Goal: Task Accomplishment & Management: Use online tool/utility

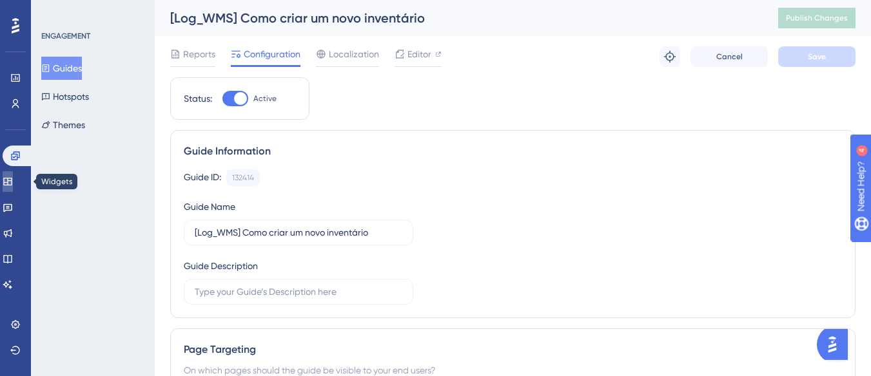
click at [12, 185] on icon at bounding box center [7, 182] width 8 height 8
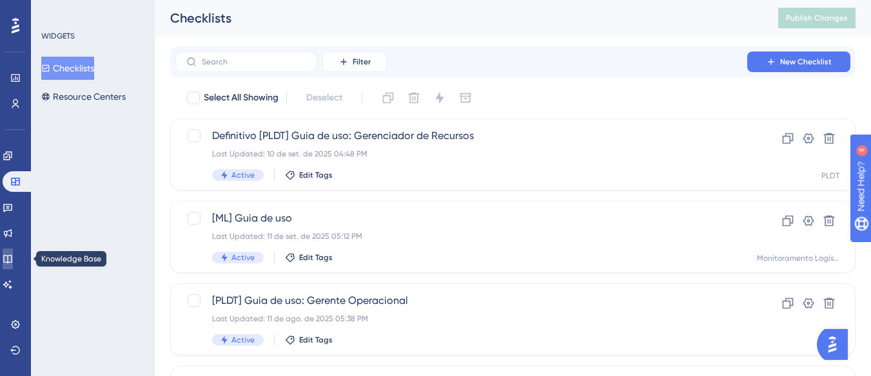
click at [4, 264] on link at bounding box center [8, 259] width 10 height 21
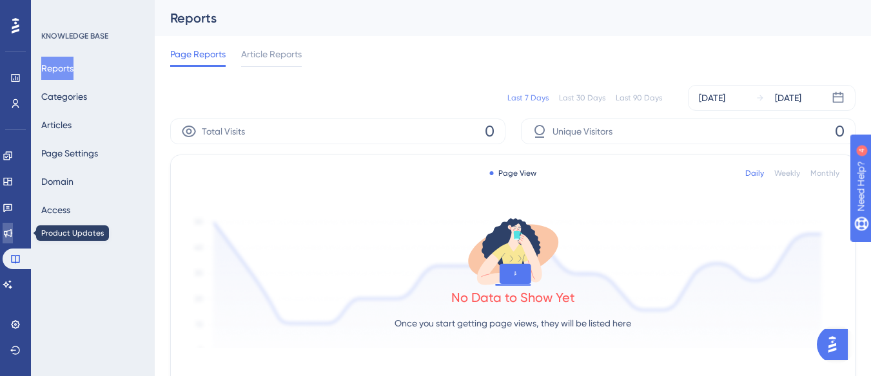
click at [10, 226] on link at bounding box center [8, 233] width 10 height 21
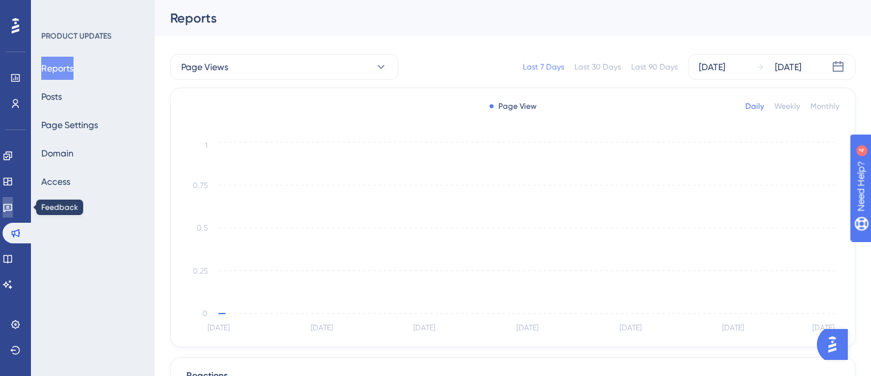
click at [13, 207] on icon at bounding box center [8, 207] width 10 height 10
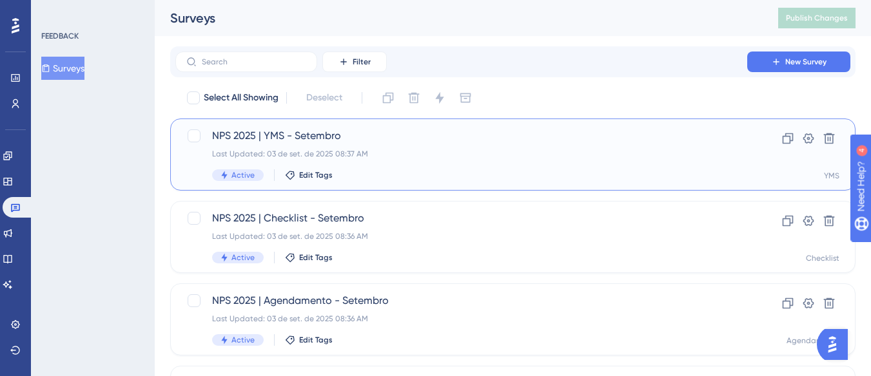
click at [315, 139] on span "NPS 2025 | YMS - Setembro" at bounding box center [461, 135] width 498 height 15
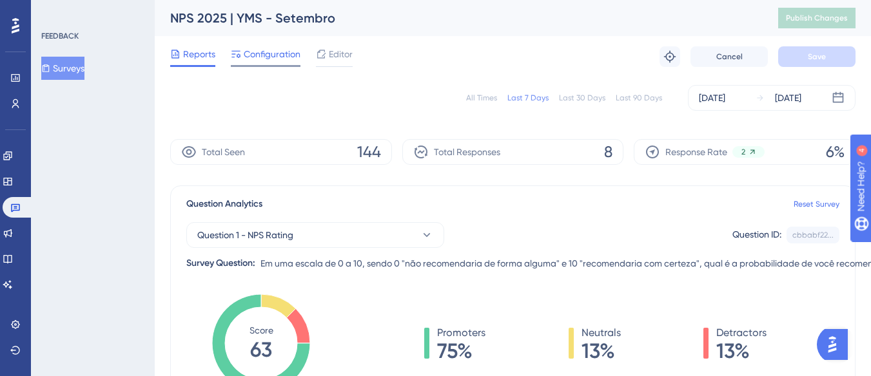
click at [268, 62] on div "Configuration" at bounding box center [266, 56] width 70 height 21
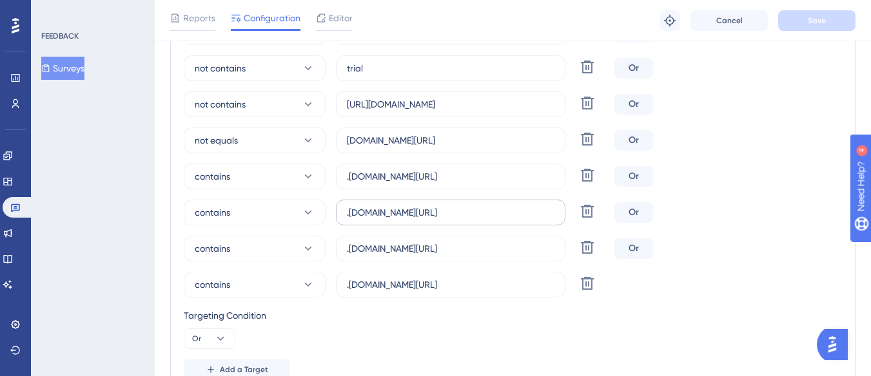
scroll to position [451, 0]
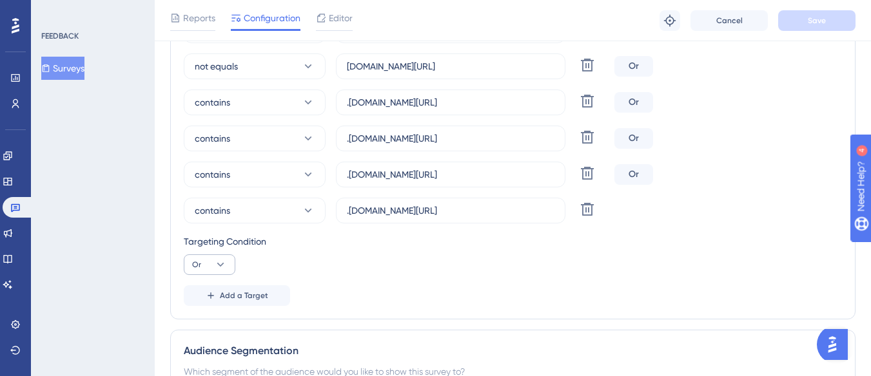
click at [221, 294] on span "Add a Target" at bounding box center [244, 296] width 48 height 10
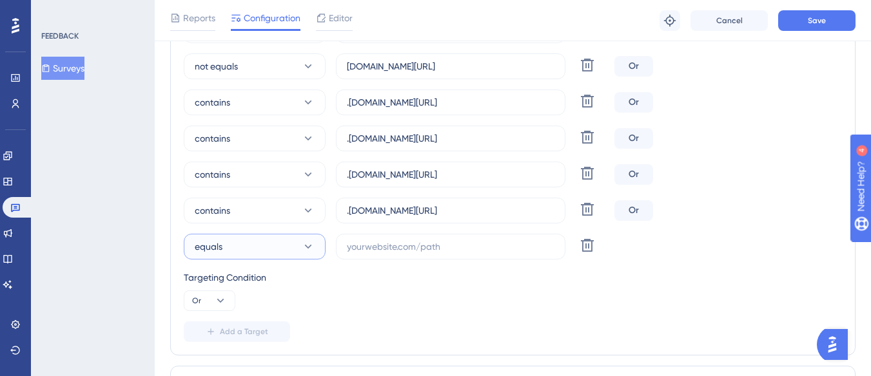
click at [232, 249] on button "equals" at bounding box center [255, 247] width 142 height 26
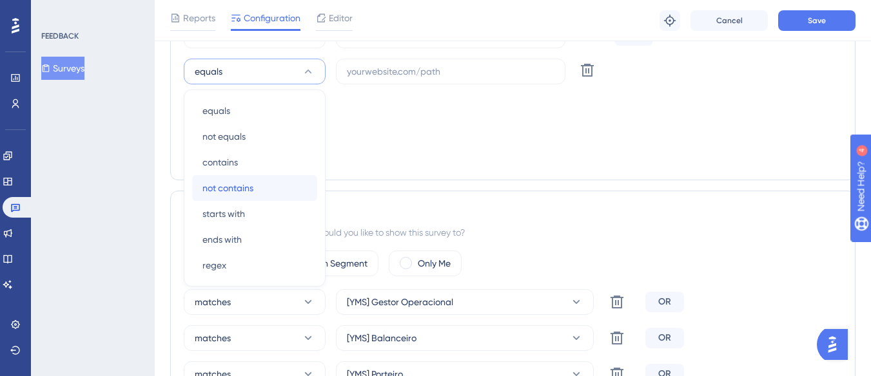
click at [252, 192] on span "not contains" at bounding box center [227, 187] width 51 height 15
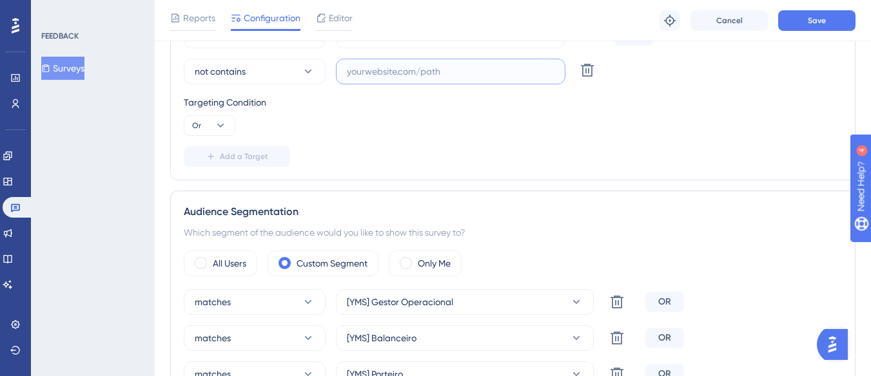
click at [382, 77] on input "text" at bounding box center [451, 71] width 208 height 14
paste input "supply-monitoramento"
type input "supply-monitoramento"
click at [828, 25] on button "Save" at bounding box center [816, 20] width 77 height 21
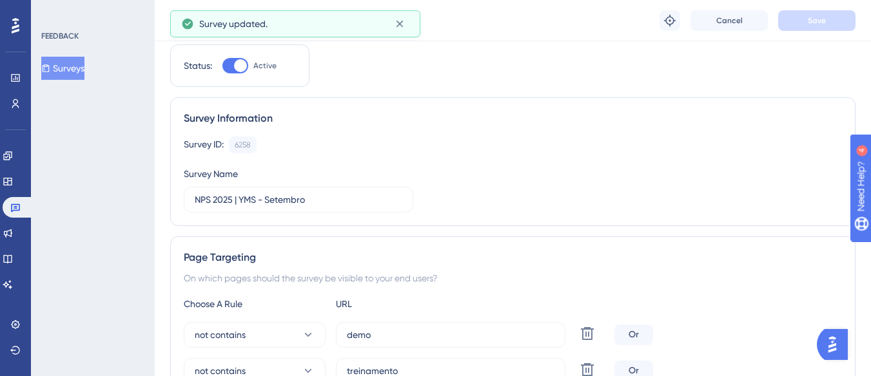
scroll to position [0, 0]
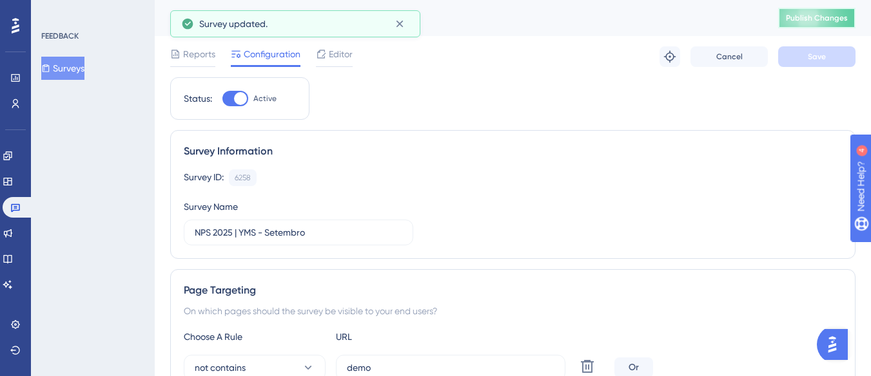
click at [824, 20] on span "Publish Changes" at bounding box center [817, 18] width 62 height 10
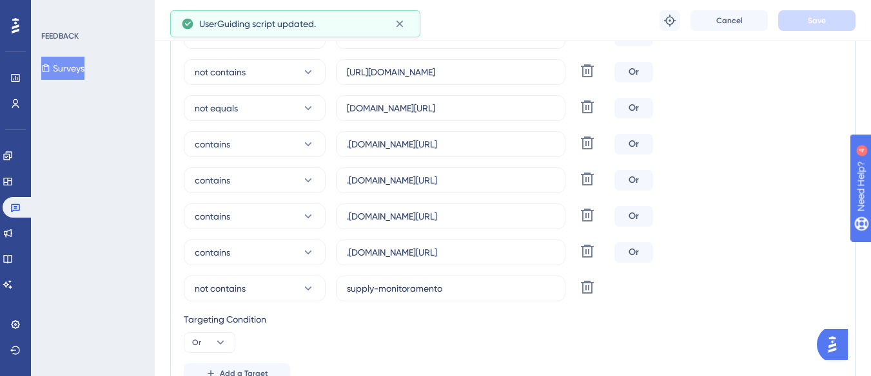
scroll to position [387, 0]
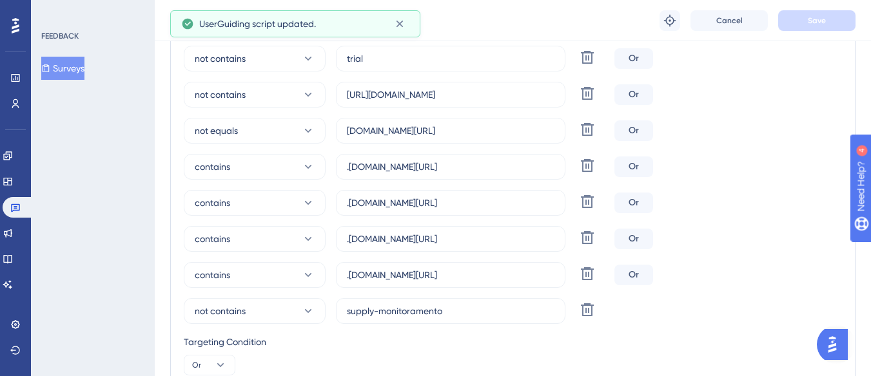
click at [84, 68] on button "Surveys" at bounding box center [62, 68] width 43 height 23
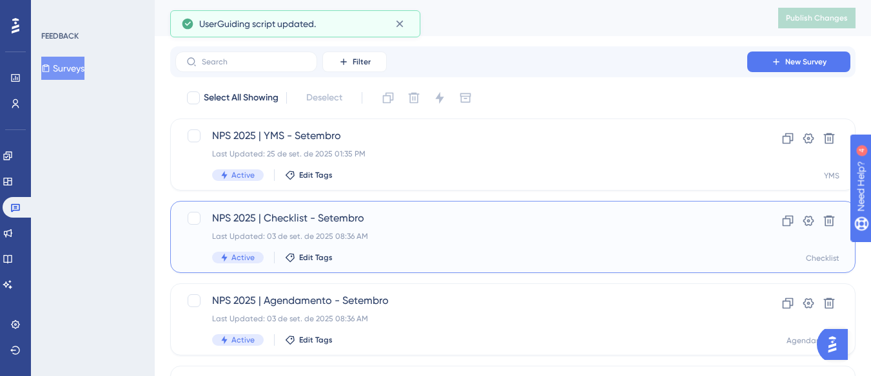
click at [400, 232] on div "Last Updated: 03 de set. de 2025 08:36 AM" at bounding box center [461, 236] width 498 height 10
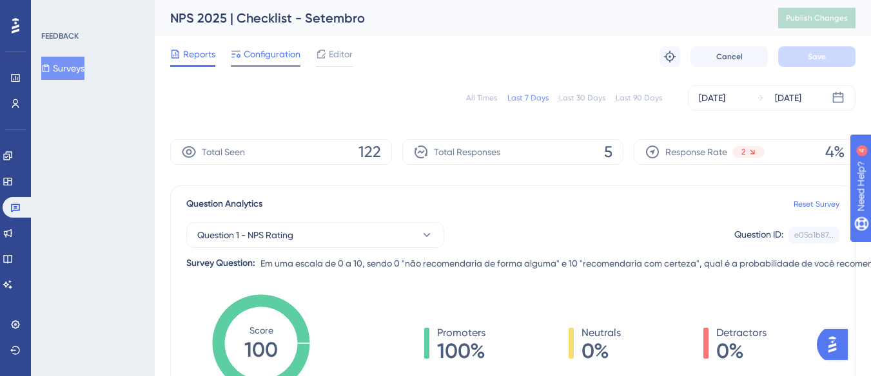
click at [273, 64] on div "Configuration" at bounding box center [266, 56] width 70 height 21
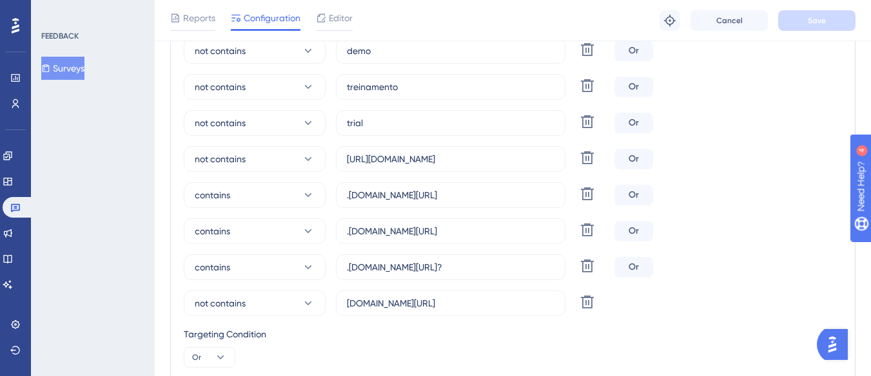
scroll to position [516, 0]
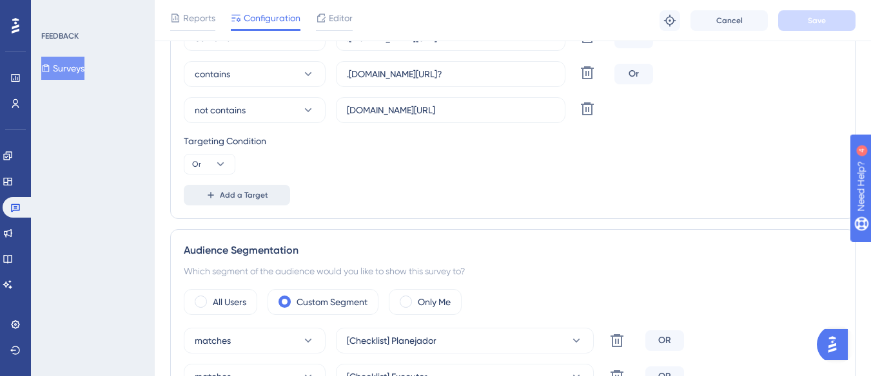
click at [240, 199] on span "Add a Target" at bounding box center [244, 195] width 48 height 10
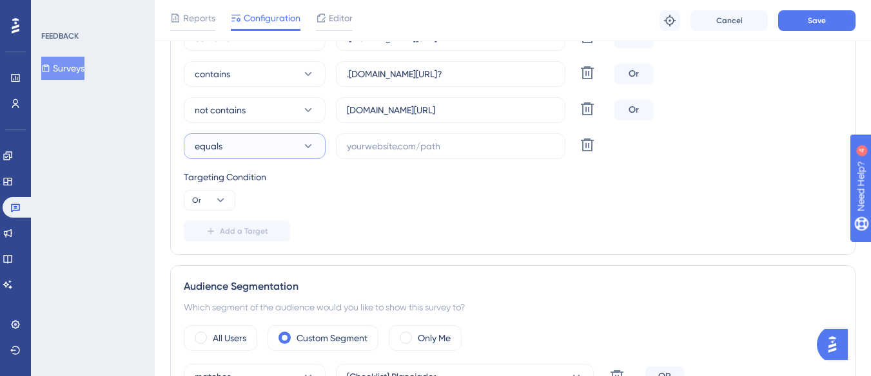
click at [295, 144] on button "equals" at bounding box center [255, 146] width 142 height 26
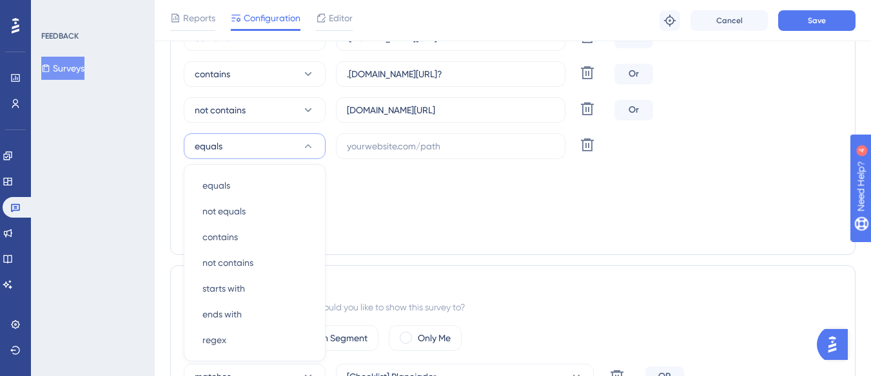
scroll to position [590, 0]
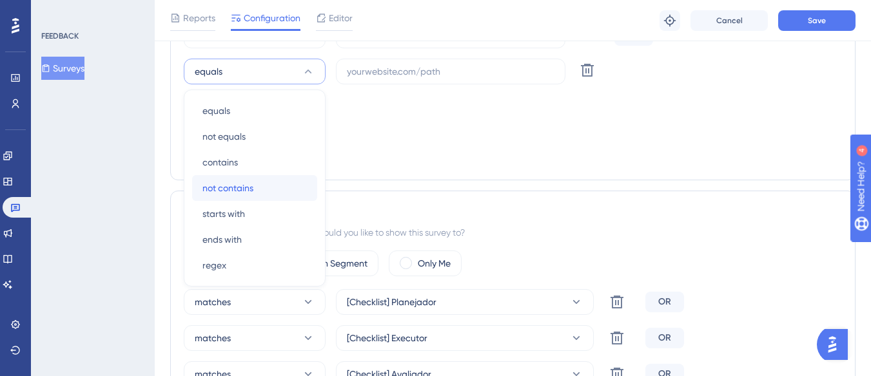
click at [272, 186] on div "not contains not contains" at bounding box center [254, 188] width 104 height 26
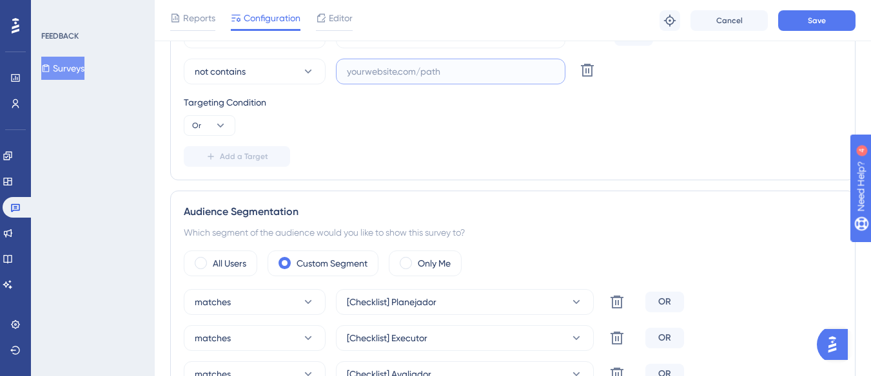
click at [378, 75] on input "text" at bounding box center [451, 71] width 208 height 14
paste input "supply-monitoramento"
type input "supply-monitoramento"
click at [791, 12] on button "Save" at bounding box center [816, 20] width 77 height 21
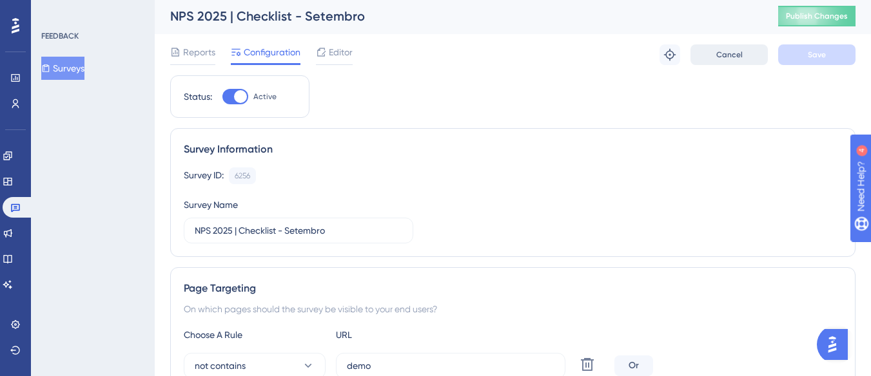
scroll to position [0, 0]
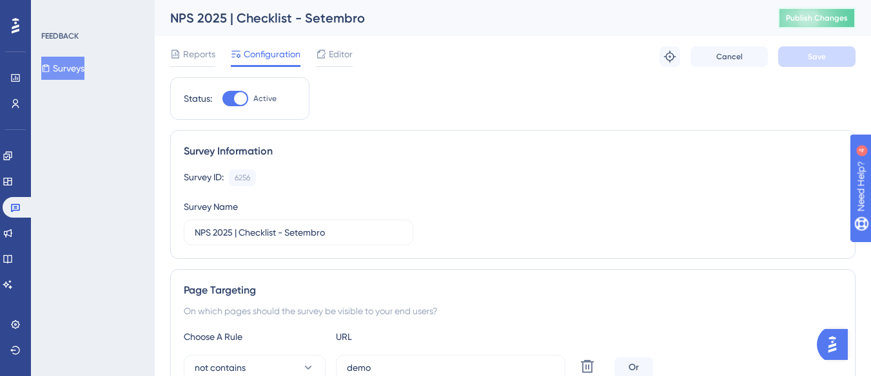
click at [804, 23] on button "Publish Changes" at bounding box center [816, 18] width 77 height 21
click at [84, 70] on button "Surveys" at bounding box center [62, 68] width 43 height 23
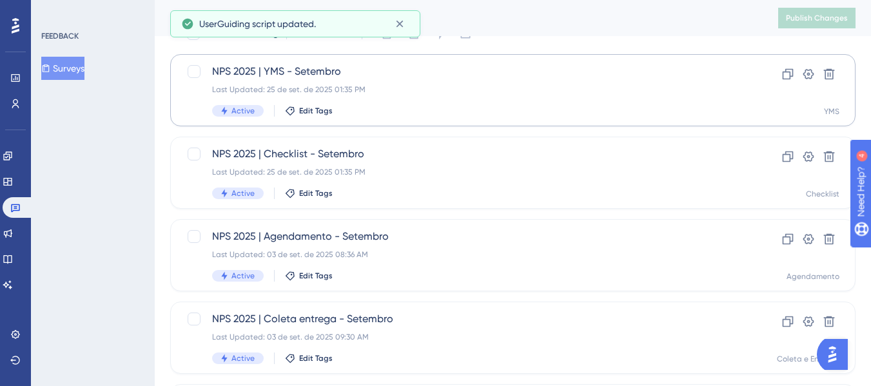
scroll to position [129, 0]
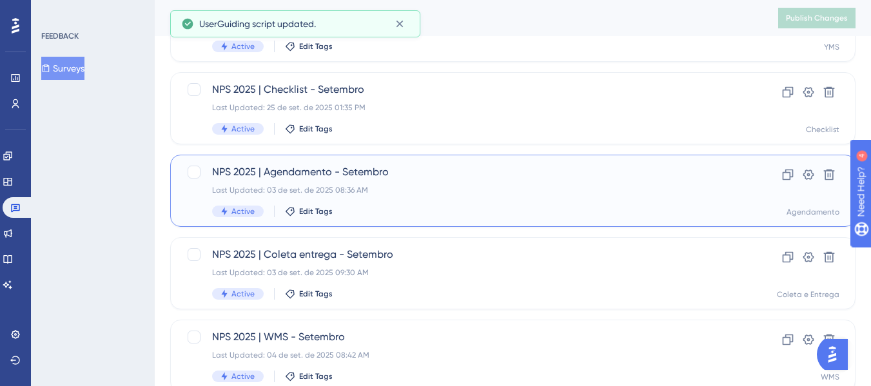
click at [380, 168] on span "NPS 2025 | Agendamento - Setembro" at bounding box center [461, 171] width 498 height 15
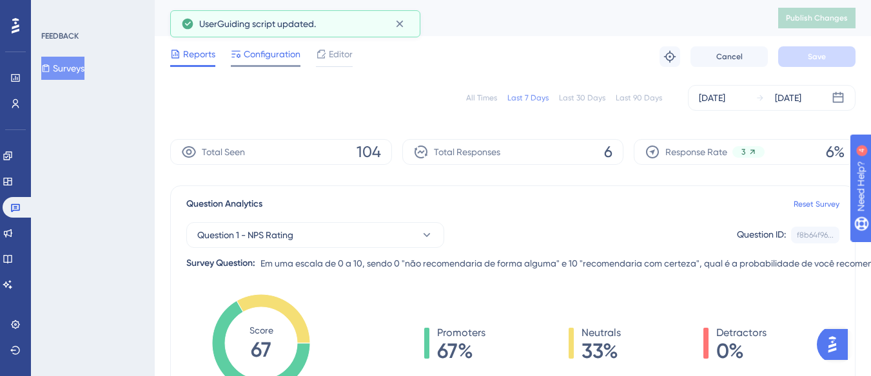
click at [269, 52] on span "Configuration" at bounding box center [272, 53] width 57 height 15
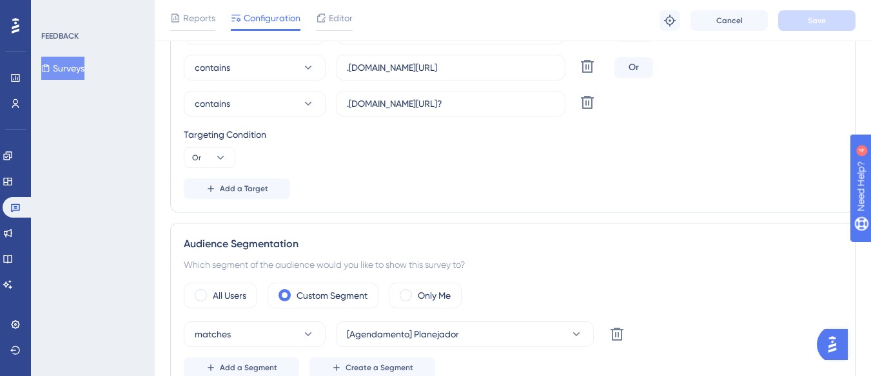
scroll to position [387, 0]
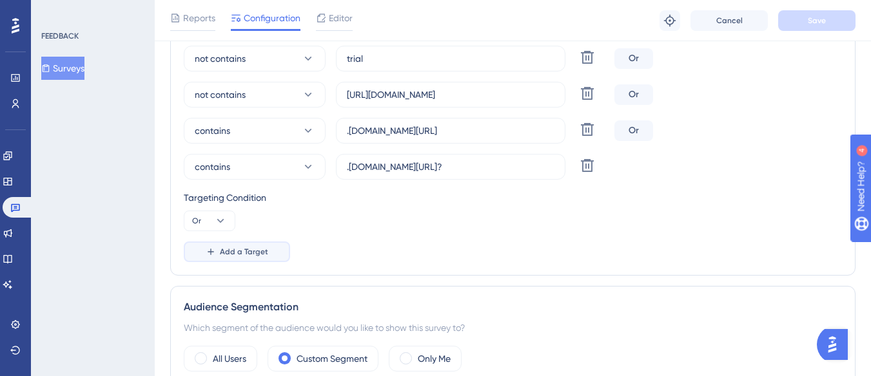
click at [256, 253] on span "Add a Target" at bounding box center [244, 252] width 48 height 10
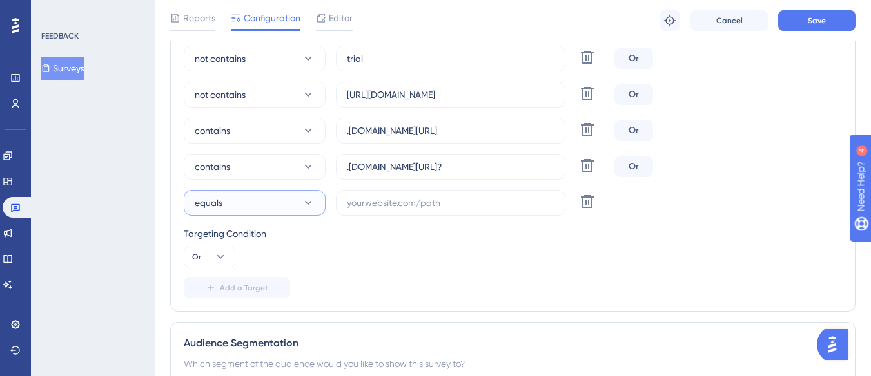
click at [278, 209] on button "equals" at bounding box center [255, 203] width 142 height 26
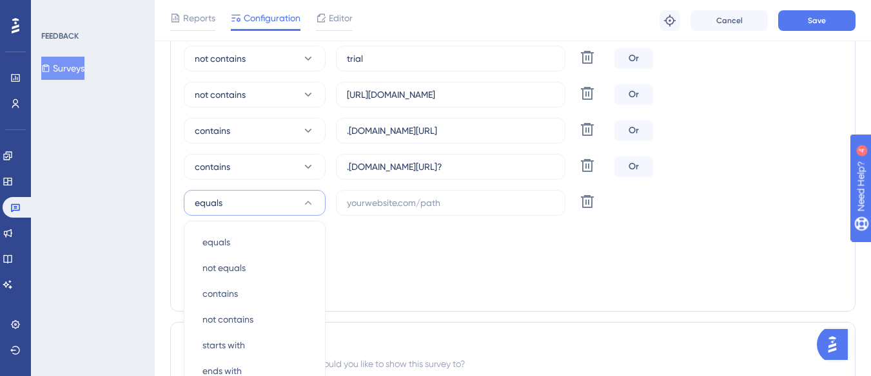
scroll to position [518, 0]
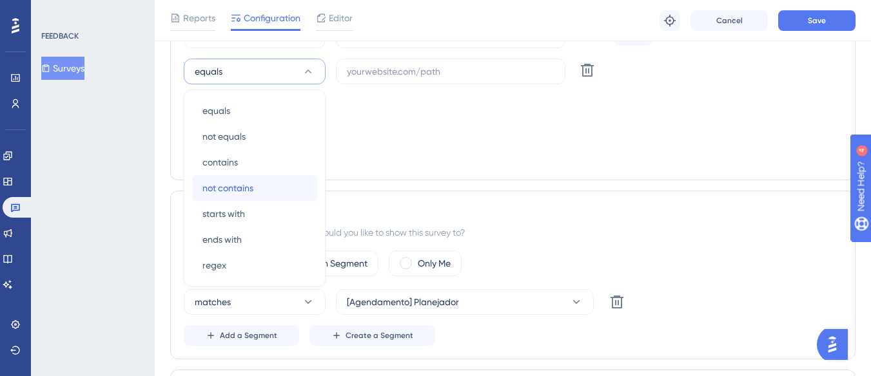
click at [268, 192] on div "not contains not contains" at bounding box center [254, 188] width 104 height 26
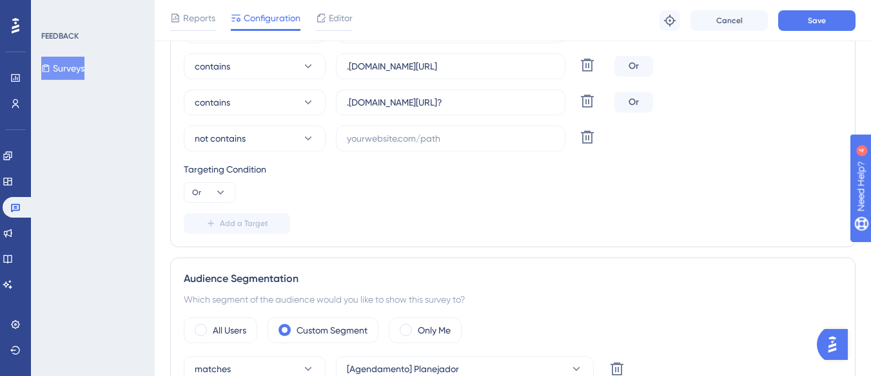
scroll to position [389, 0]
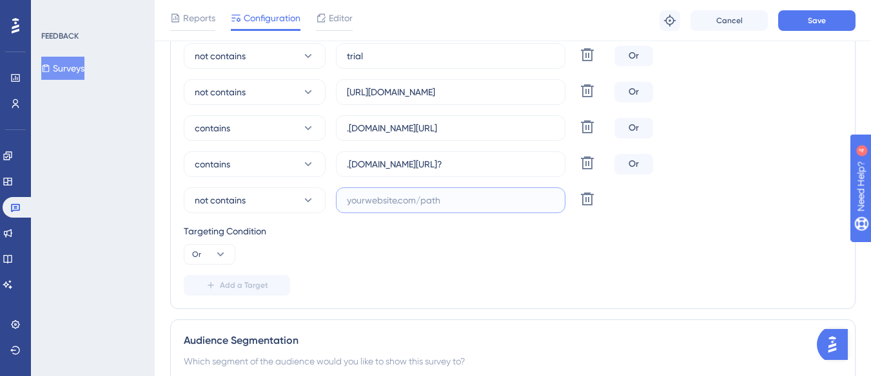
click at [362, 197] on input "text" at bounding box center [451, 200] width 208 height 14
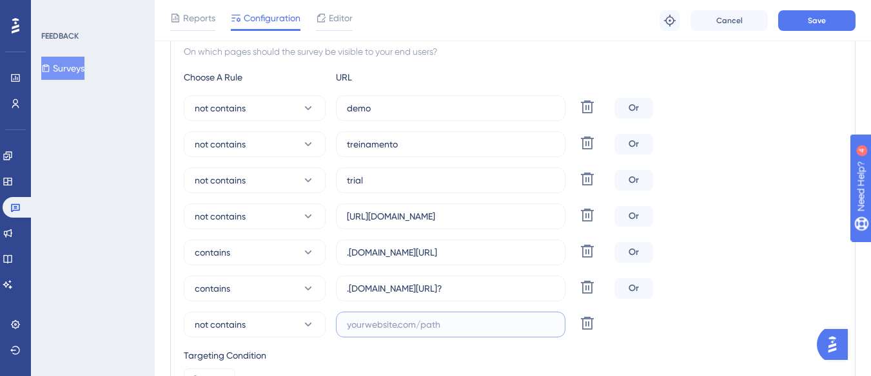
scroll to position [260, 0]
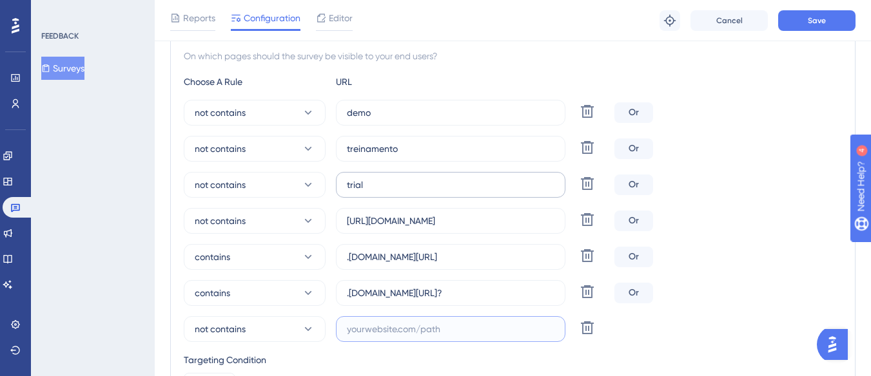
paste input "supply-monitoramento"
type input "supply-monitoramento"
click at [805, 26] on button "Save" at bounding box center [816, 20] width 77 height 21
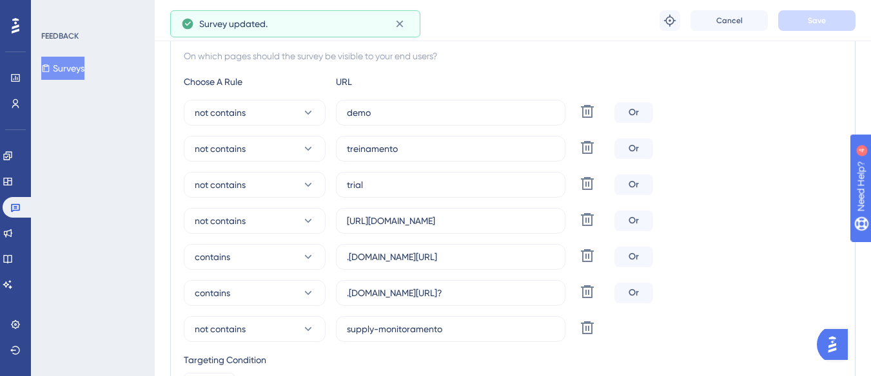
scroll to position [0, 0]
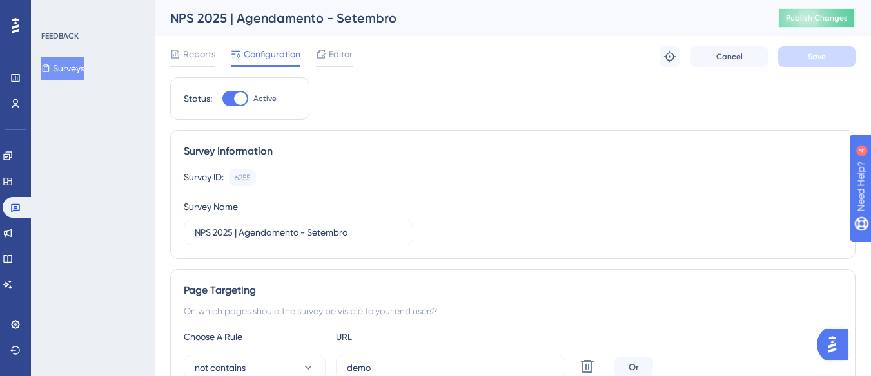
click at [825, 11] on button "Publish Changes" at bounding box center [816, 18] width 77 height 21
click at [82, 64] on button "Surveys" at bounding box center [62, 68] width 43 height 23
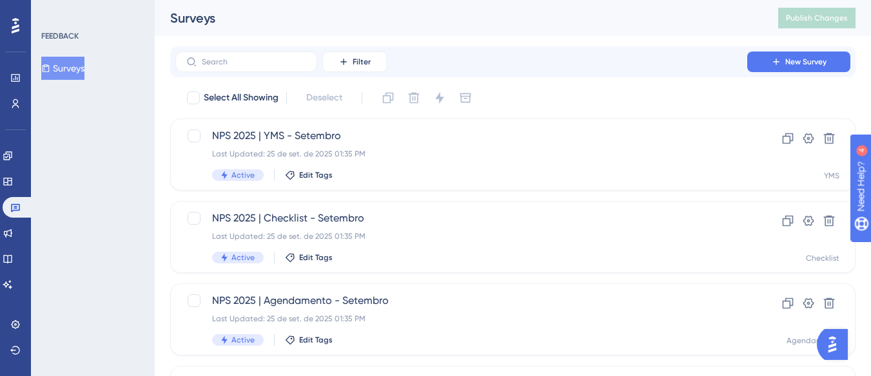
click at [19, 26] on icon at bounding box center [16, 25] width 8 height 15
click at [17, 72] on link at bounding box center [15, 78] width 10 height 21
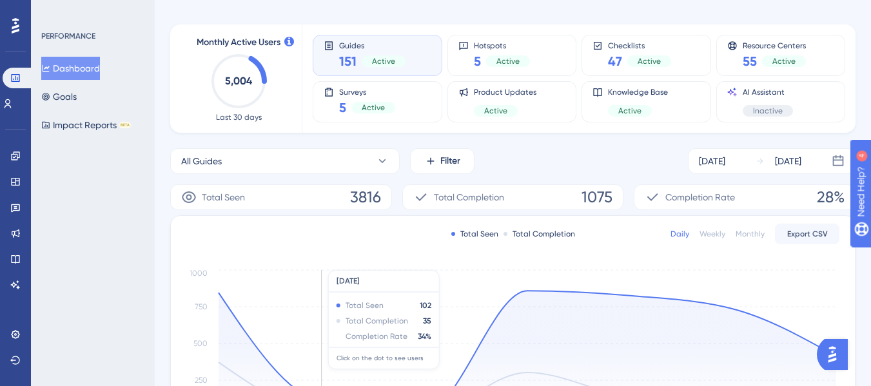
scroll to position [129, 0]
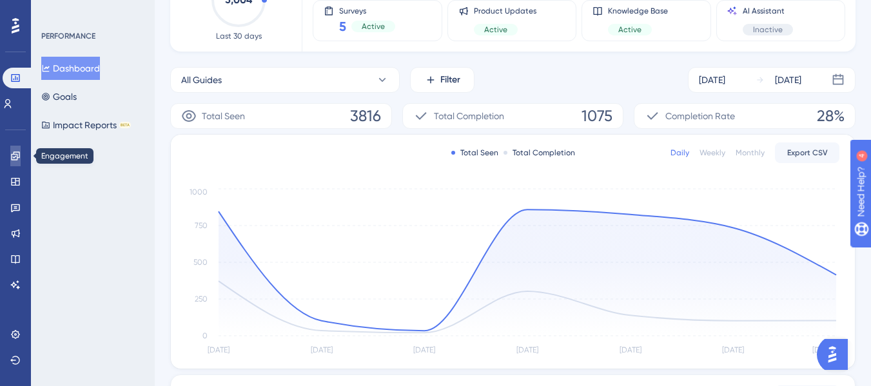
click at [10, 155] on link at bounding box center [15, 156] width 10 height 21
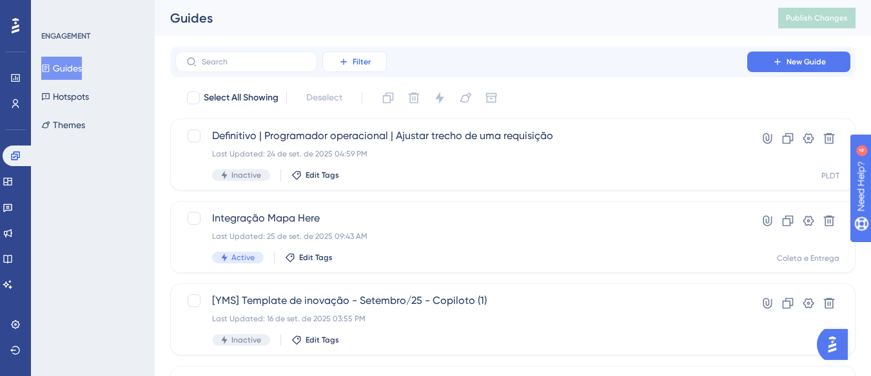
click at [348, 52] on button "Filter" at bounding box center [354, 62] width 64 height 21
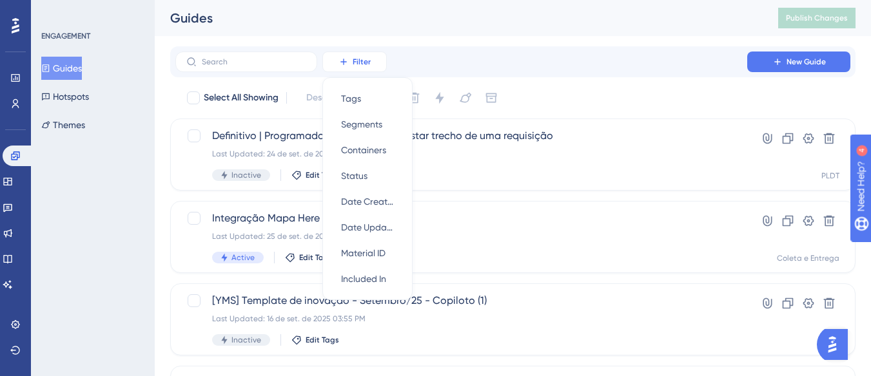
scroll to position [1, 0]
click at [353, 150] on span "Containers" at bounding box center [363, 149] width 45 height 15
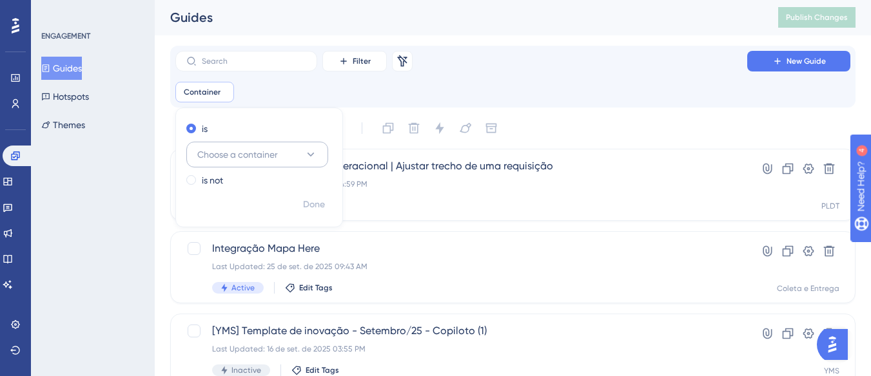
click at [311, 150] on icon at bounding box center [310, 154] width 13 height 13
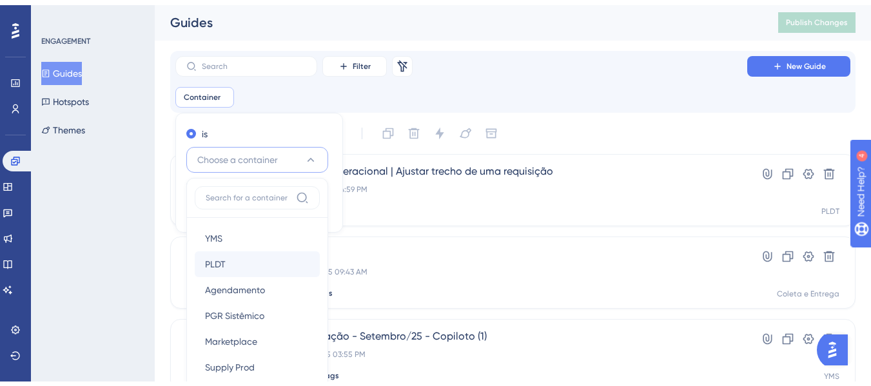
scroll to position [108, 0]
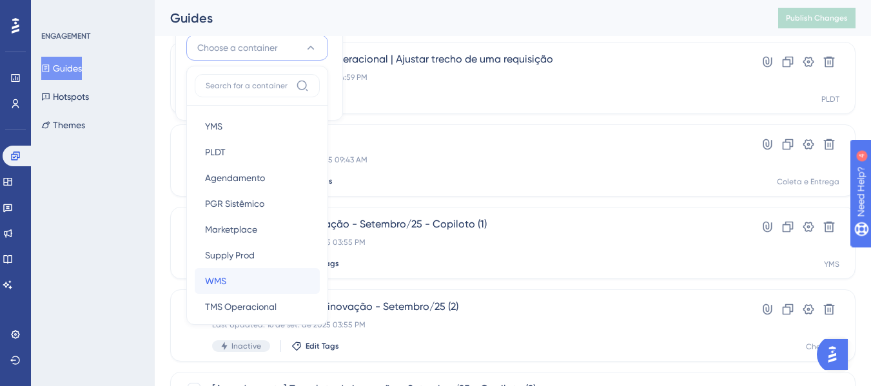
click at [220, 278] on span "WMS" at bounding box center [215, 280] width 21 height 15
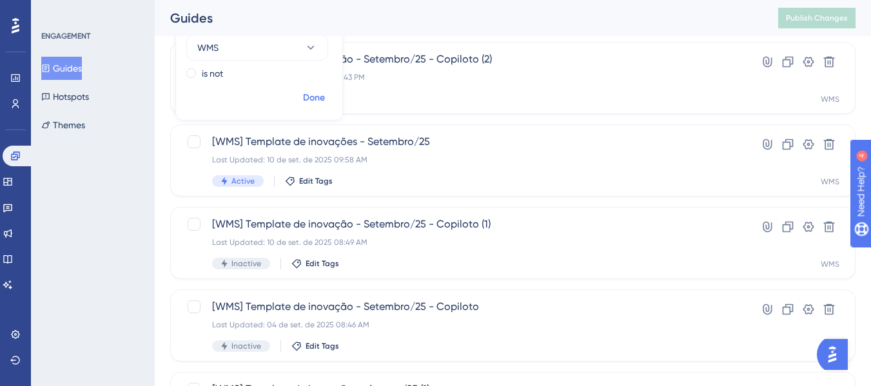
click at [312, 92] on span "Done" at bounding box center [314, 97] width 22 height 15
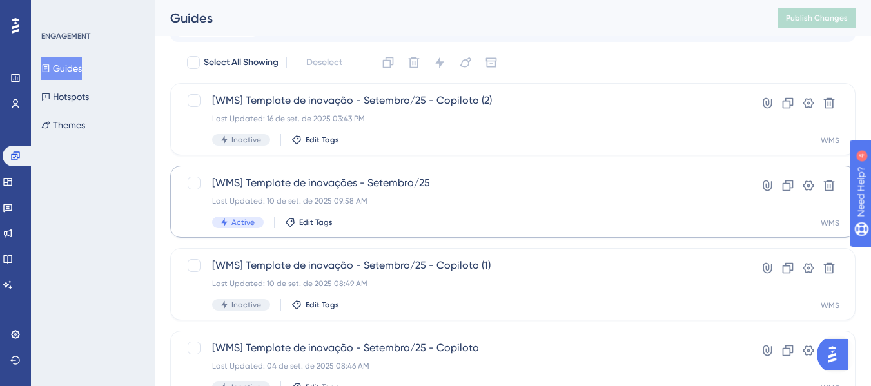
scroll to position [43, 0]
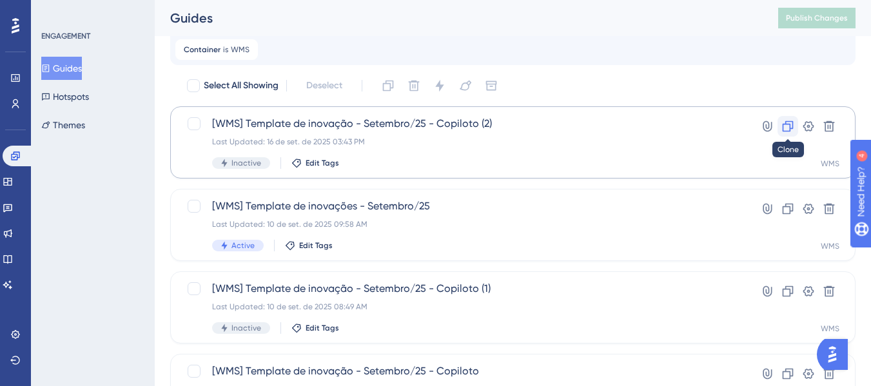
click at [786, 126] on icon at bounding box center [787, 126] width 13 height 13
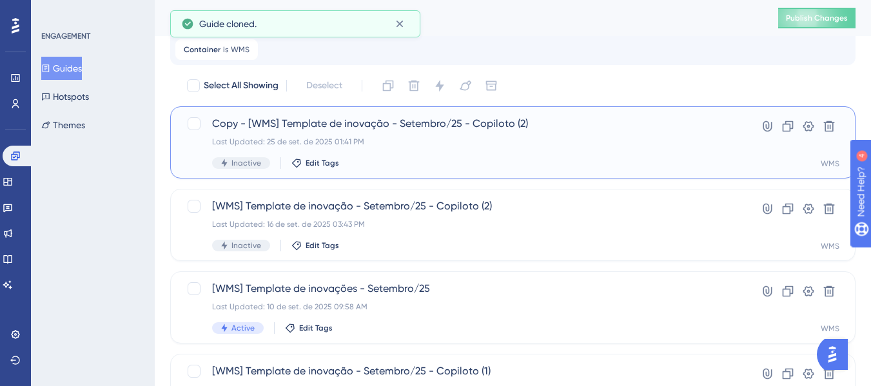
click at [289, 119] on span "Copy - [WMS] Template de inovação - Setembro/25 - Copiloto (2)" at bounding box center [461, 123] width 498 height 15
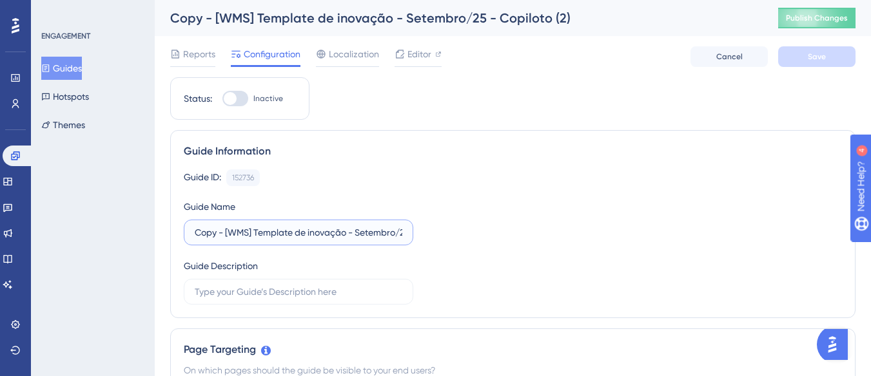
drag, startPoint x: 222, startPoint y: 231, endPoint x: 164, endPoint y: 225, distance: 58.3
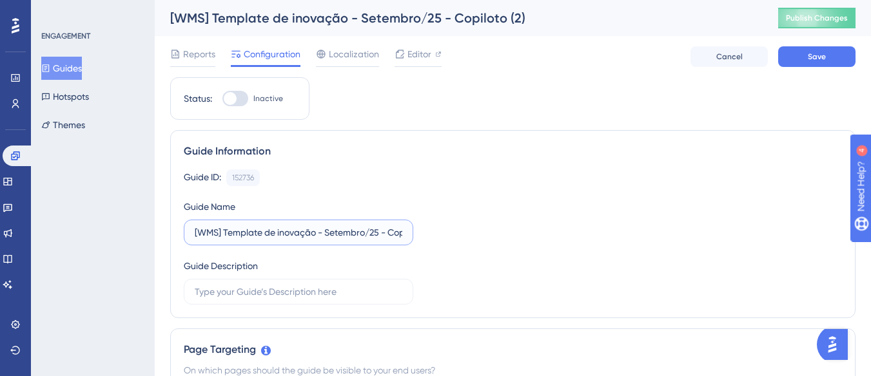
scroll to position [0, 35]
drag, startPoint x: 376, startPoint y: 227, endPoint x: 442, endPoint y: 229, distance: 65.8
click at [442, 229] on div "Guide ID: 152736 Copy Guide Name [WMS] Template de inovação - Setembro/25 - Cop…" at bounding box center [513, 237] width 658 height 135
click at [413, 235] on label "[WMS] Template de inovação - Setembro/25 - Copiloto (2)" at bounding box center [298, 233] width 229 height 26
click at [402, 235] on input "[WMS] Template de inovação - Setembro/25 - Copiloto (2)" at bounding box center [299, 233] width 208 height 14
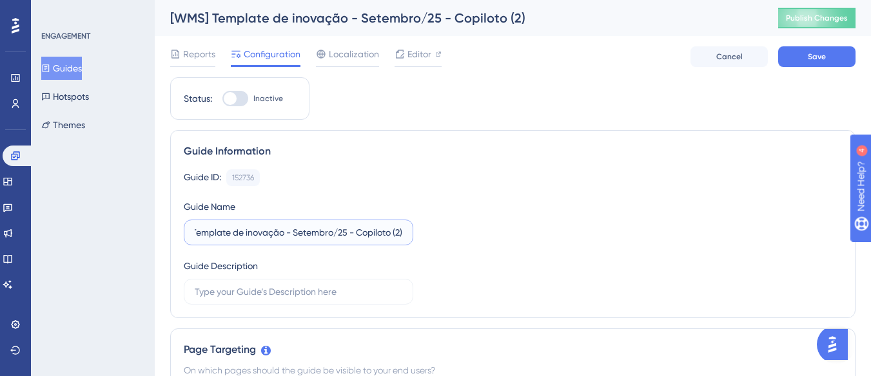
scroll to position [0, 0]
click at [385, 234] on input "[WMS] Template de inovação - Setembro/25 - Copiloto (2)" at bounding box center [299, 233] width 208 height 14
drag, startPoint x: 388, startPoint y: 234, endPoint x: 409, endPoint y: 234, distance: 20.6
click at [409, 234] on label "[WMS] Template de inovação - Setembro/25 - Copiloto (2)" at bounding box center [298, 233] width 229 height 26
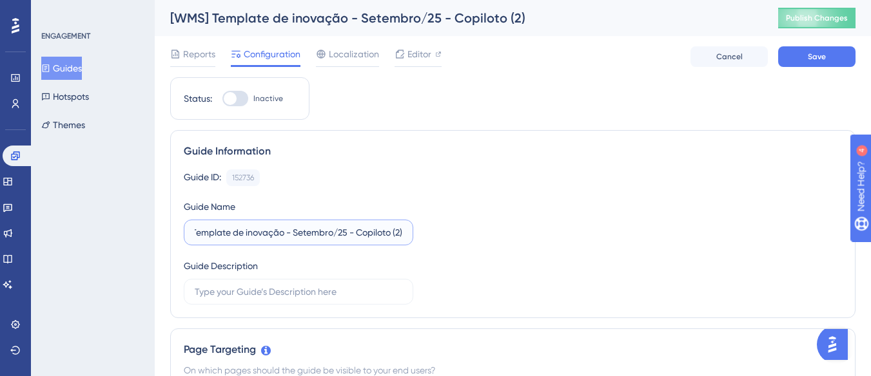
click at [398, 233] on input "[WMS] Template de inovação - Setembro/25 - Copiloto (2)" at bounding box center [299, 233] width 208 height 14
type input "[WMS] Template de inovação - Setembro/25 - Copiloto (3)"
click at [797, 45] on div "Reports Configuration Localization Editor Cancel Save" at bounding box center [512, 56] width 685 height 41
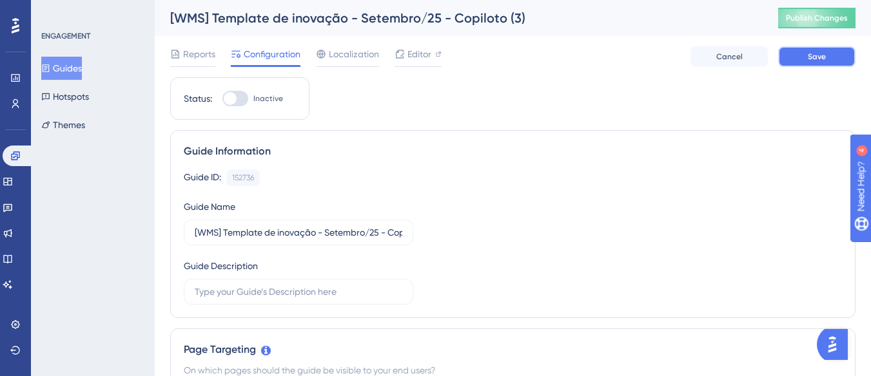
click at [797, 54] on button "Save" at bounding box center [816, 56] width 77 height 21
click at [424, 49] on span "Editor" at bounding box center [419, 53] width 24 height 15
drag, startPoint x: 354, startPoint y: 233, endPoint x: 443, endPoint y: 242, distance: 89.4
click at [443, 242] on div "Guide ID: 152736 Copy Guide Name [WMS] Template de inovação - Setembro/25 - Cop…" at bounding box center [513, 237] width 658 height 135
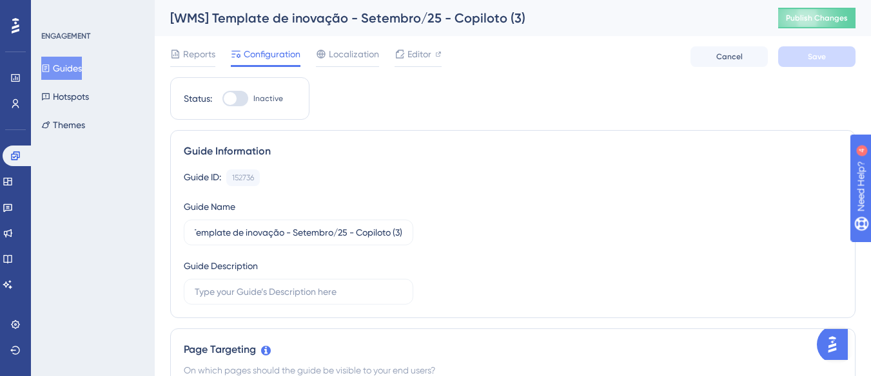
click at [236, 97] on div at bounding box center [230, 98] width 13 height 13
click at [222, 99] on input "Inactive" at bounding box center [222, 99] width 1 height 1
checkbox input "true"
click at [806, 57] on button "Save" at bounding box center [816, 56] width 77 height 21
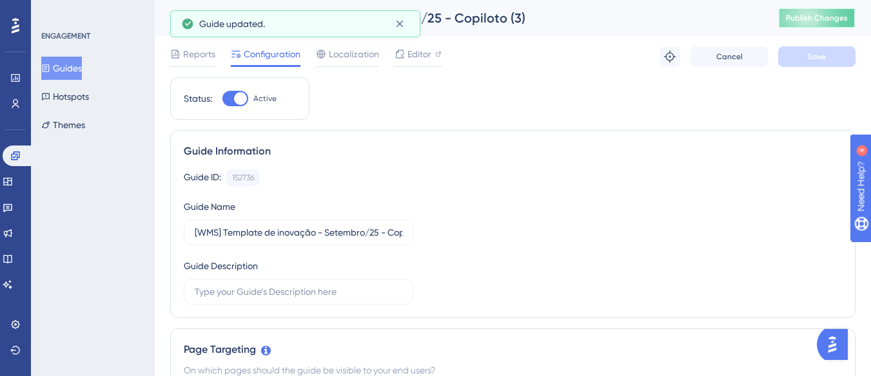
click at [810, 21] on span "Publish Changes" at bounding box center [817, 18] width 62 height 10
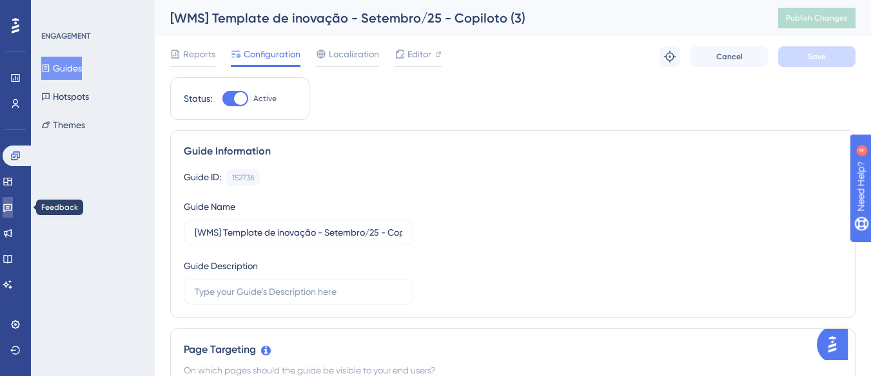
click at [8, 205] on link at bounding box center [8, 207] width 10 height 21
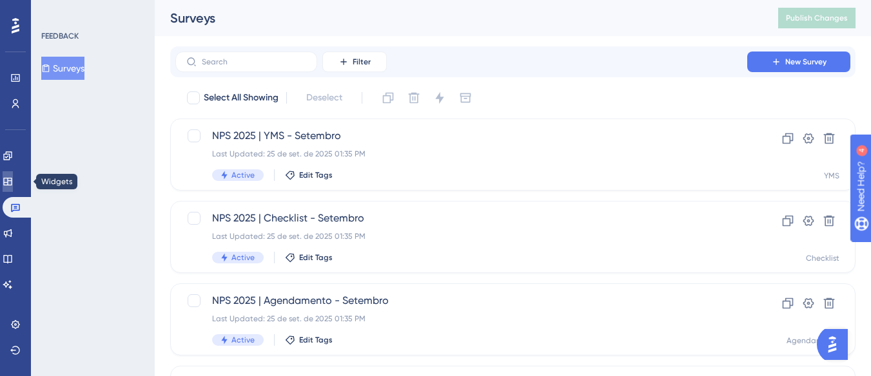
click at [13, 181] on icon at bounding box center [8, 182] width 10 height 10
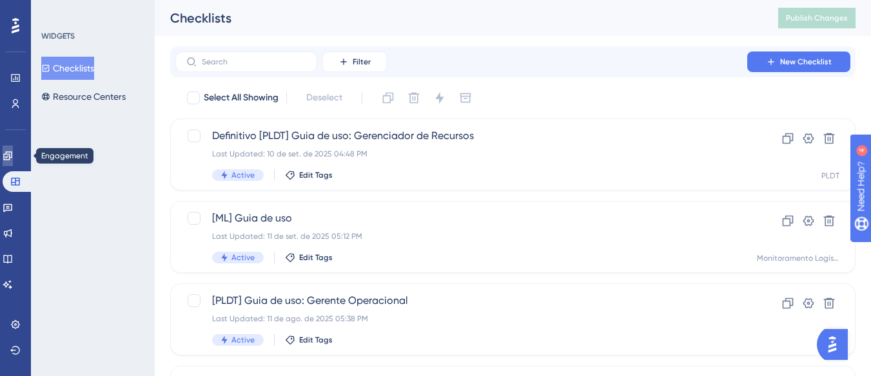
click at [11, 157] on icon at bounding box center [8, 156] width 10 height 10
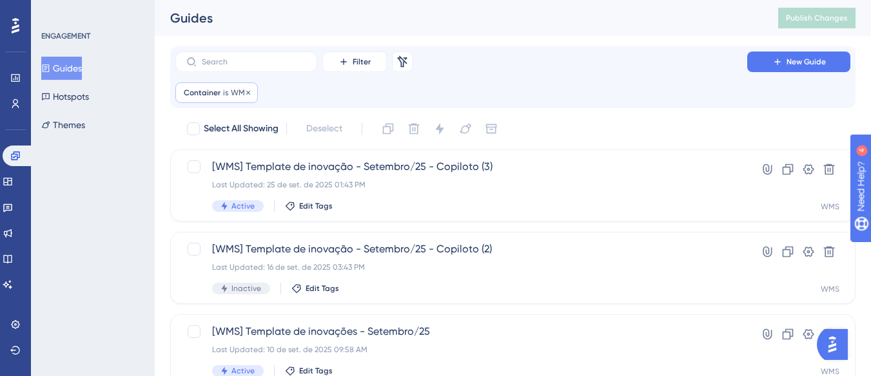
click at [211, 96] on span "Container" at bounding box center [202, 93] width 37 height 10
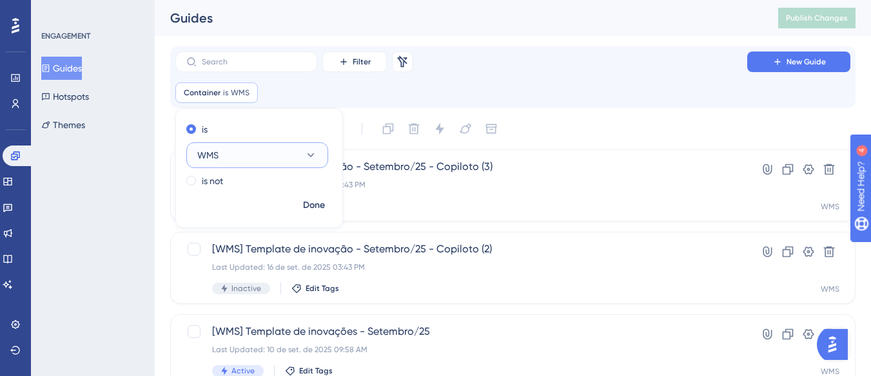
click at [235, 153] on button "WMS" at bounding box center [257, 155] width 142 height 26
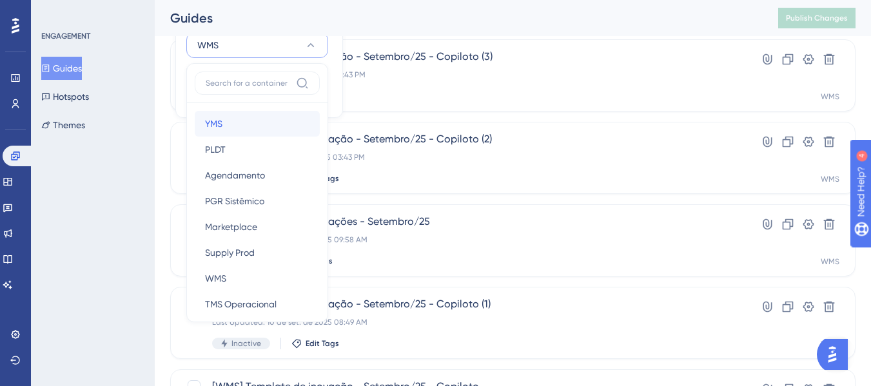
click at [230, 124] on div "YMS YMS" at bounding box center [257, 124] width 104 height 26
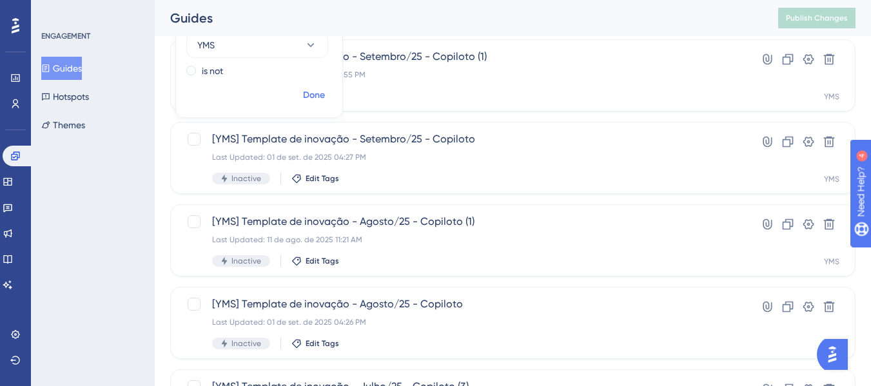
click at [313, 97] on span "Done" at bounding box center [314, 95] width 22 height 15
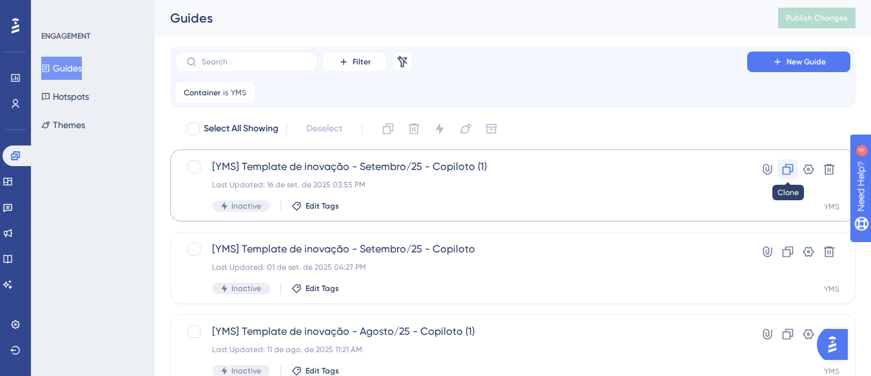
click at [785, 166] on icon at bounding box center [788, 169] width 11 height 11
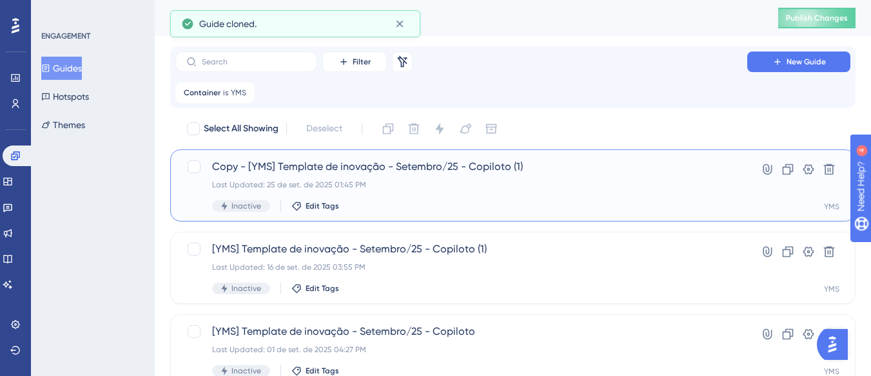
click at [304, 171] on span "Copy - [YMS] Template de inovação - Setembro/25 - Copiloto (1)" at bounding box center [461, 166] width 498 height 15
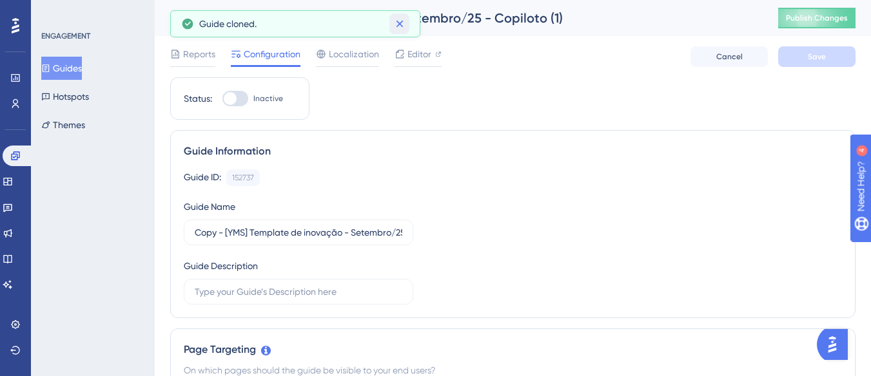
click at [398, 23] on icon at bounding box center [399, 24] width 7 height 7
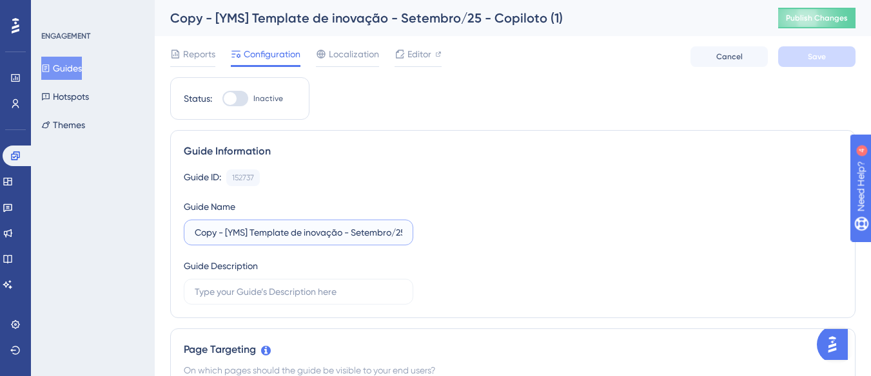
drag, startPoint x: 227, startPoint y: 234, endPoint x: 180, endPoint y: 237, distance: 46.5
click at [180, 237] on div "Guide Information Guide ID: 152737 Copy Guide Name Copy - [YMS] Template de ino…" at bounding box center [512, 224] width 685 height 188
click at [223, 234] on input "Copy - [YMS] Template de inovação - Setembro/25 - Copiloto (1)" at bounding box center [299, 233] width 208 height 14
click at [224, 233] on input "Copy - [YMS] Template de inovação - Setembro/25 - Copiloto (1)" at bounding box center [299, 233] width 208 height 14
click at [227, 233] on input "Copy - [YMS] Template de inovação - Setembro/25 - Copiloto (1)" at bounding box center [299, 233] width 208 height 14
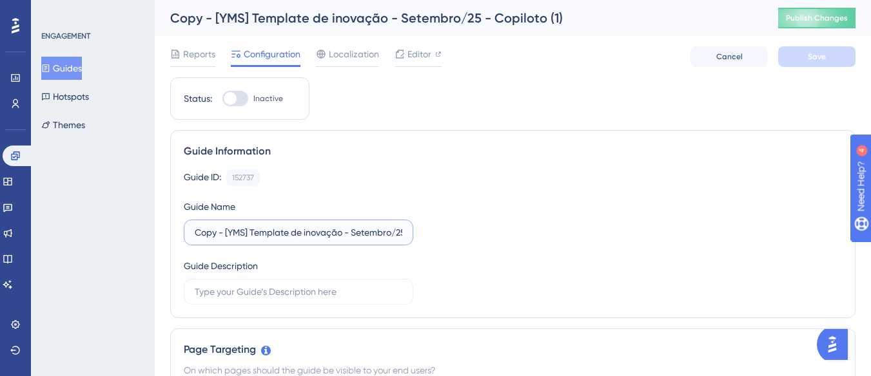
drag, startPoint x: 224, startPoint y: 232, endPoint x: 179, endPoint y: 224, distance: 45.9
click at [179, 224] on div "Guide Information Guide ID: 152737 Copy Guide Name Copy - [YMS] Template de ino…" at bounding box center [512, 224] width 685 height 188
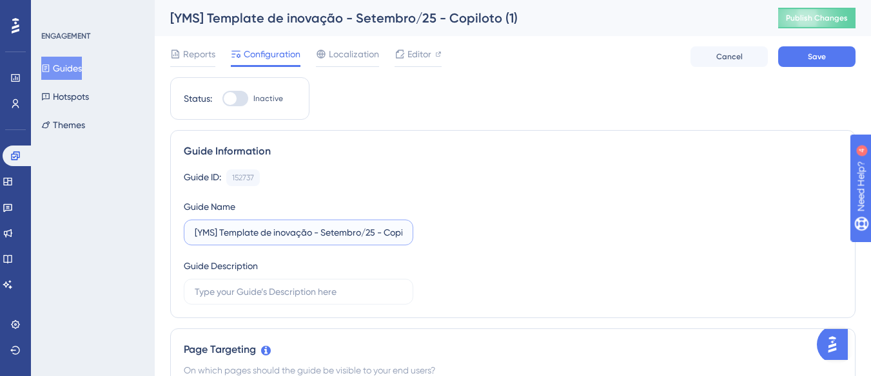
scroll to position [0, 30]
drag, startPoint x: 371, startPoint y: 229, endPoint x: 408, endPoint y: 229, distance: 37.4
click at [408, 229] on label "[YMS] Template de inovação - Setembro/25 - Copiloto (1)" at bounding box center [298, 233] width 229 height 26
click at [397, 233] on input "[YMS] Template de inovação - Setembro/25 - Copiloto (1)" at bounding box center [299, 233] width 208 height 14
drag, startPoint x: 396, startPoint y: 232, endPoint x: 412, endPoint y: 235, distance: 15.8
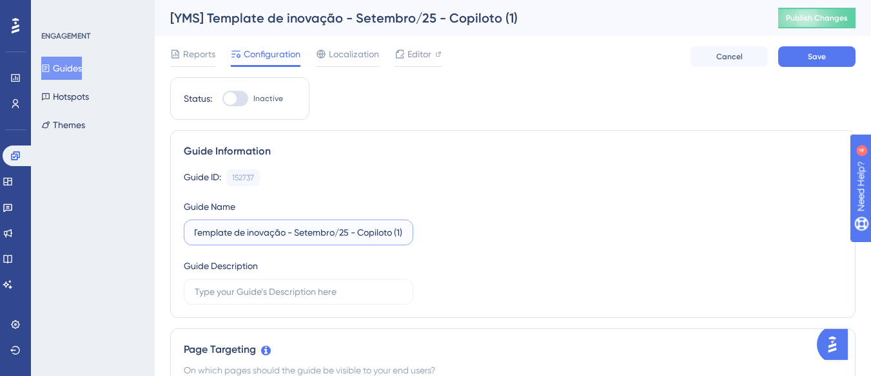
click at [400, 232] on input "[YMS] Template de inovação - Setembro/25 - Copiloto (1)" at bounding box center [299, 233] width 208 height 14
drag, startPoint x: 390, startPoint y: 232, endPoint x: 408, endPoint y: 232, distance: 18.0
click at [408, 232] on label "[YMS] Template de inovação - Setembro/25 - Copiloto (2)" at bounding box center [298, 233] width 229 height 26
type input "[YMS] Template de inovação - Setembro/25 - Copiloto (2)"
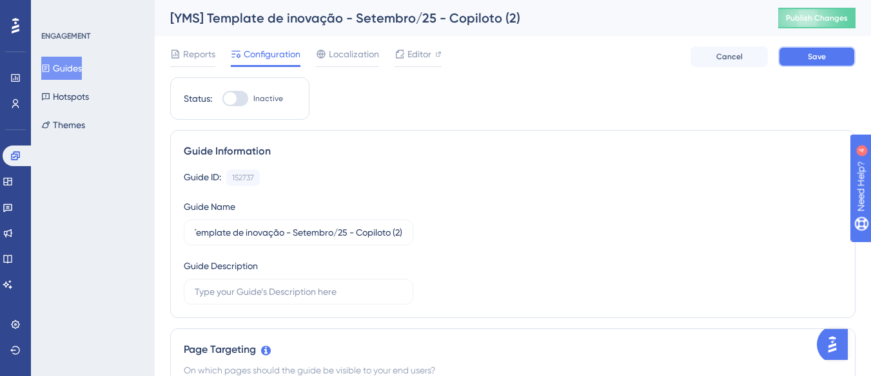
click at [789, 56] on button "Save" at bounding box center [816, 56] width 77 height 21
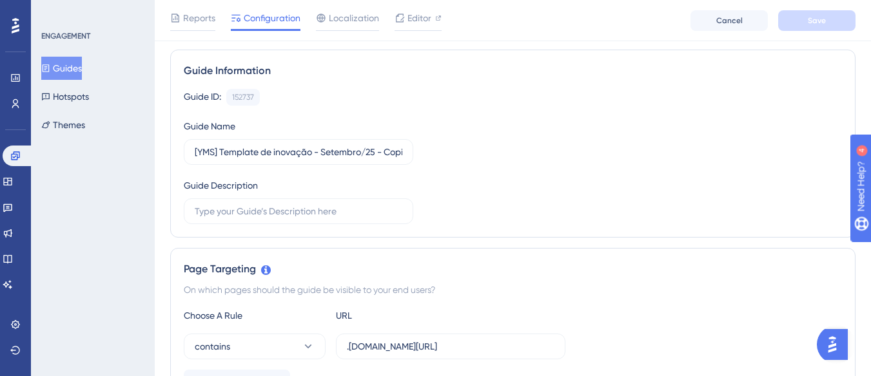
scroll to position [0, 0]
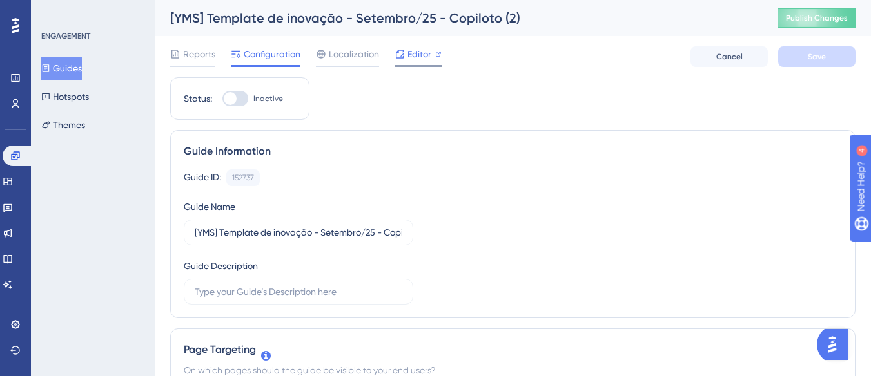
click at [416, 60] on span "Editor" at bounding box center [419, 53] width 24 height 15
click at [847, 14] on span "Publish Changes" at bounding box center [817, 18] width 62 height 10
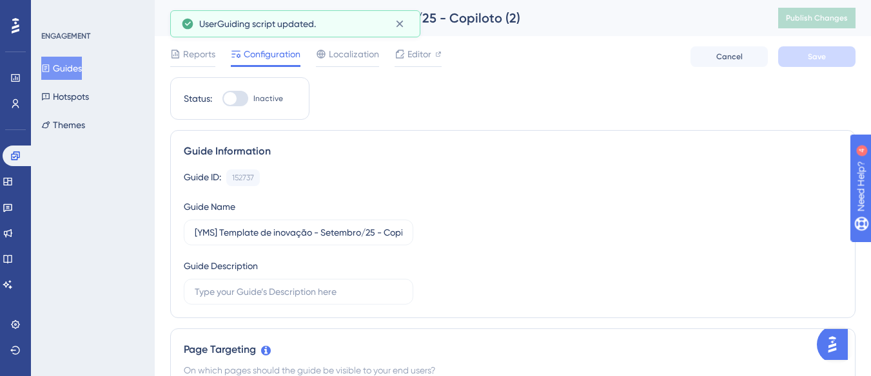
click at [68, 68] on button "Guides" at bounding box center [61, 68] width 41 height 23
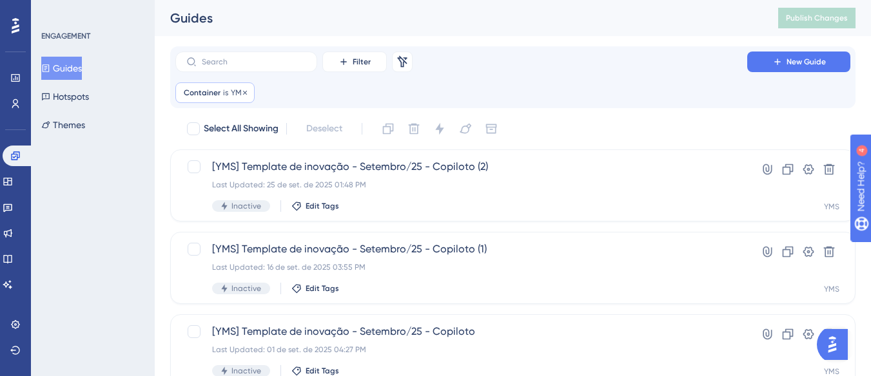
click at [223, 93] on span "is" at bounding box center [225, 93] width 5 height 10
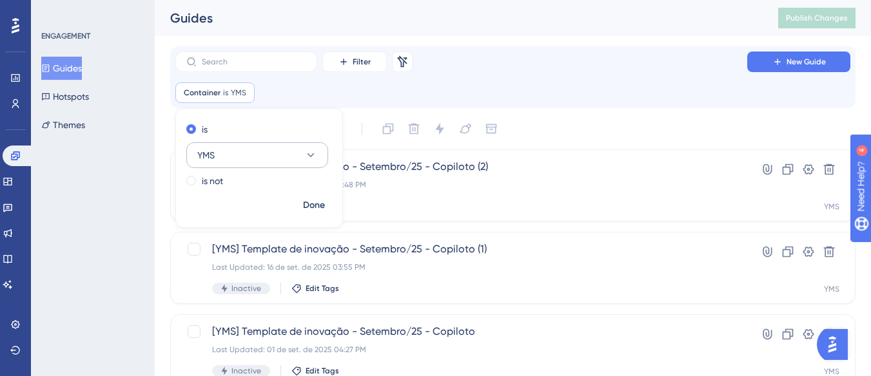
click at [227, 161] on button "YMS" at bounding box center [257, 155] width 142 height 26
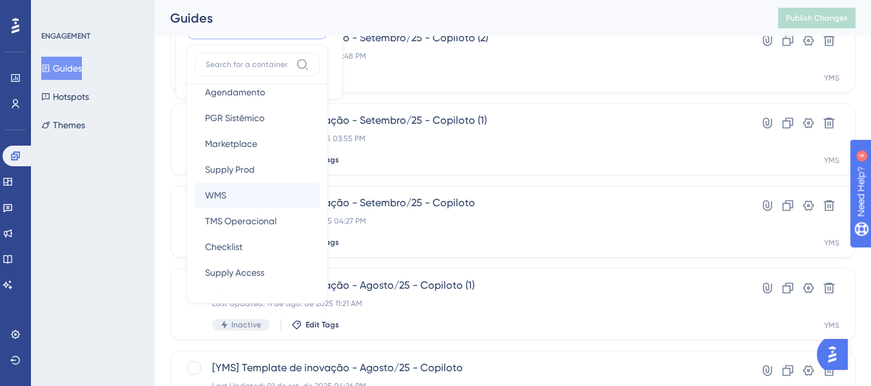
scroll to position [129, 0]
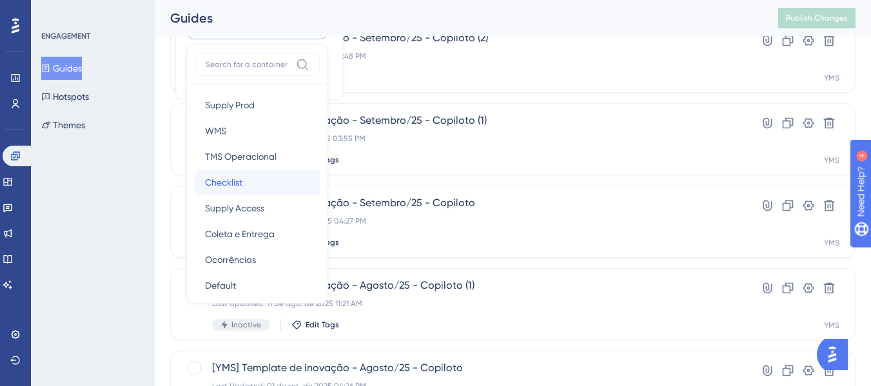
click at [238, 183] on span "Checklist" at bounding box center [223, 182] width 37 height 15
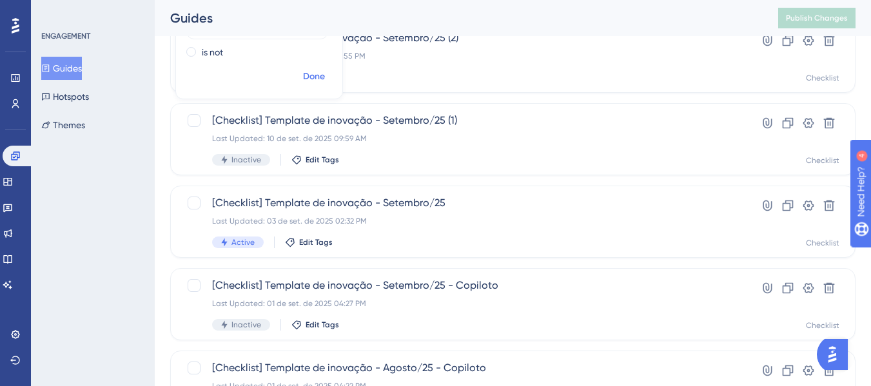
click at [313, 73] on span "Done" at bounding box center [314, 76] width 22 height 15
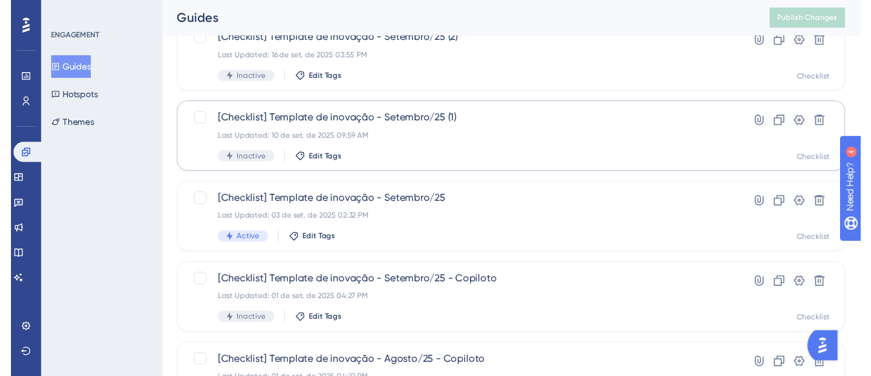
scroll to position [0, 0]
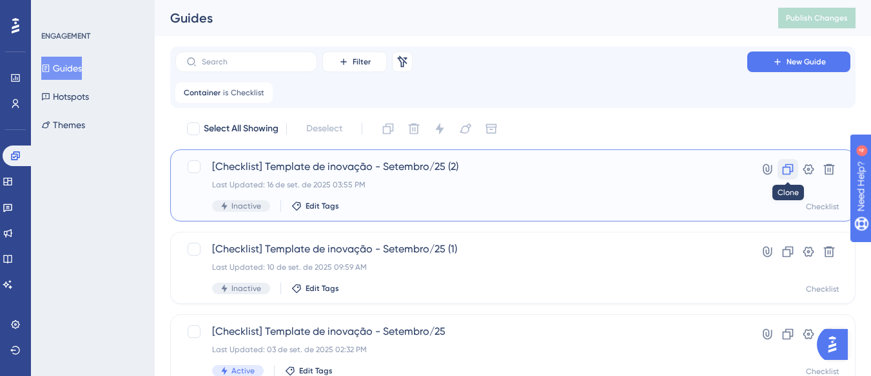
click at [788, 176] on button at bounding box center [787, 169] width 21 height 21
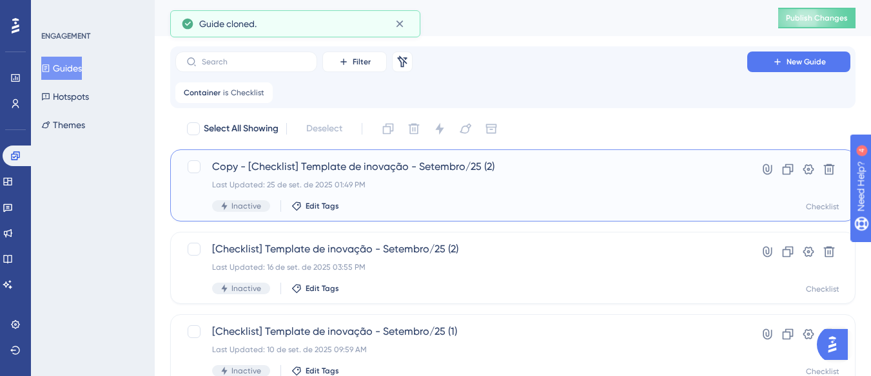
click at [397, 169] on span "Copy - [Checklist] Template de inovação - Setembro/25 (2)" at bounding box center [461, 166] width 498 height 15
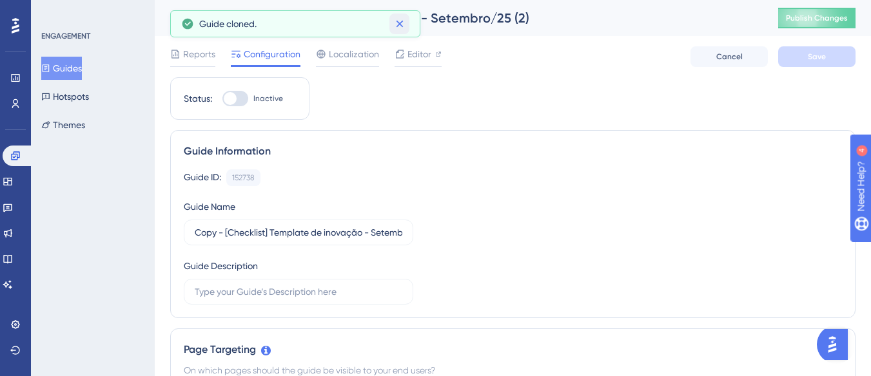
click at [402, 26] on icon at bounding box center [399, 24] width 7 height 7
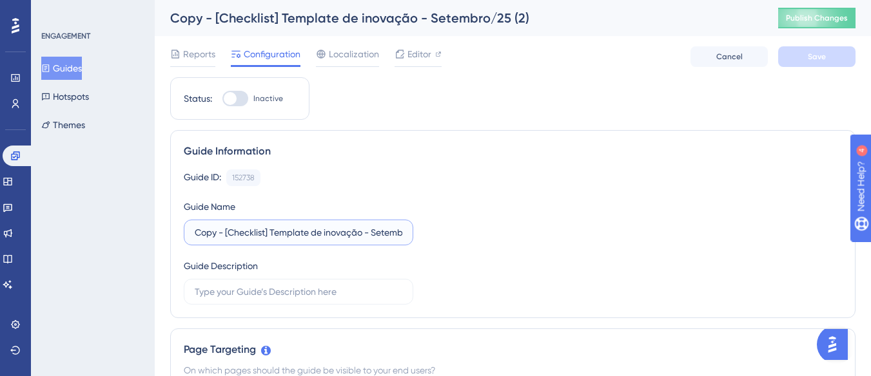
drag, startPoint x: 226, startPoint y: 233, endPoint x: 167, endPoint y: 236, distance: 58.8
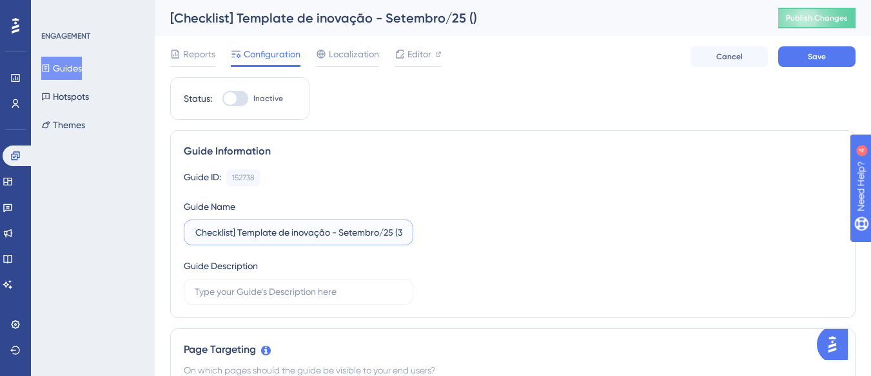
scroll to position [0, 5]
type input "[Checklist] Template de inovação - Setembro/25 (3)"
click at [846, 52] on button "Save" at bounding box center [816, 56] width 77 height 21
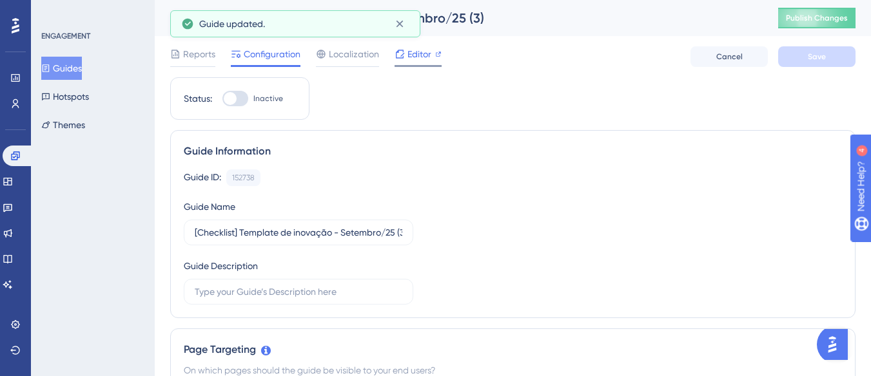
click at [416, 57] on span "Editor" at bounding box center [419, 53] width 24 height 15
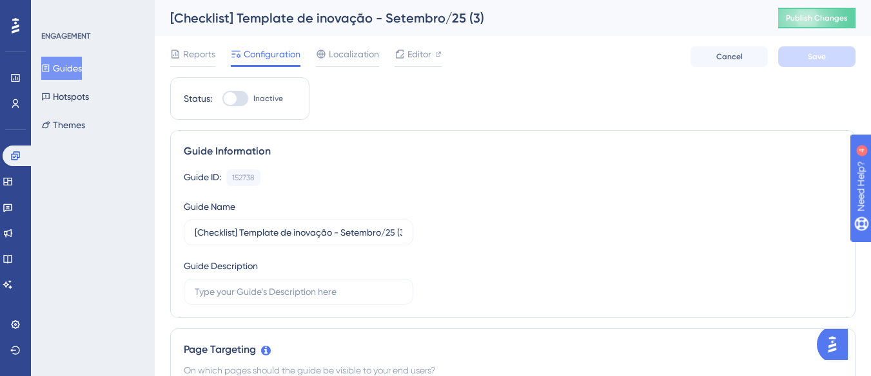
click at [63, 72] on button "Guides" at bounding box center [61, 68] width 41 height 23
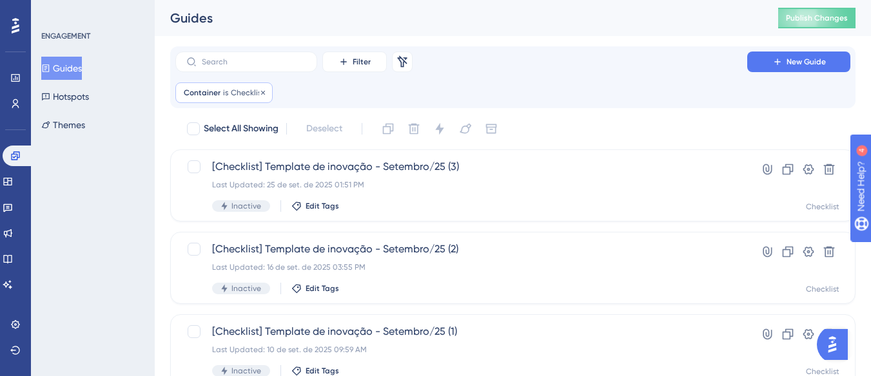
click at [240, 93] on span "Checklist" at bounding box center [248, 93] width 34 height 10
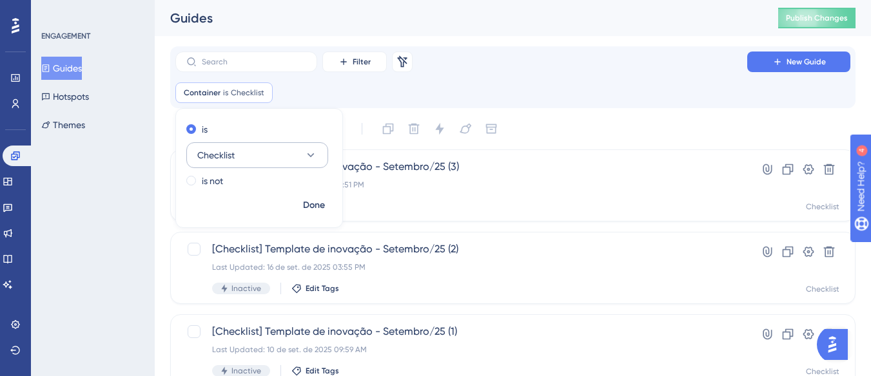
click at [242, 148] on button "Checklist" at bounding box center [257, 155] width 142 height 26
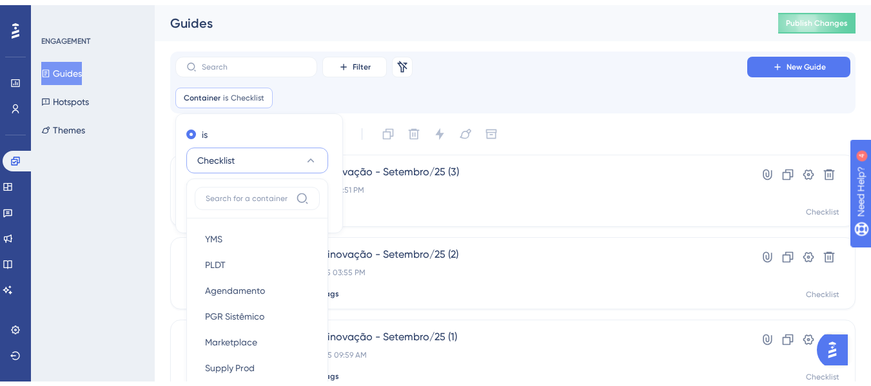
scroll to position [108, 0]
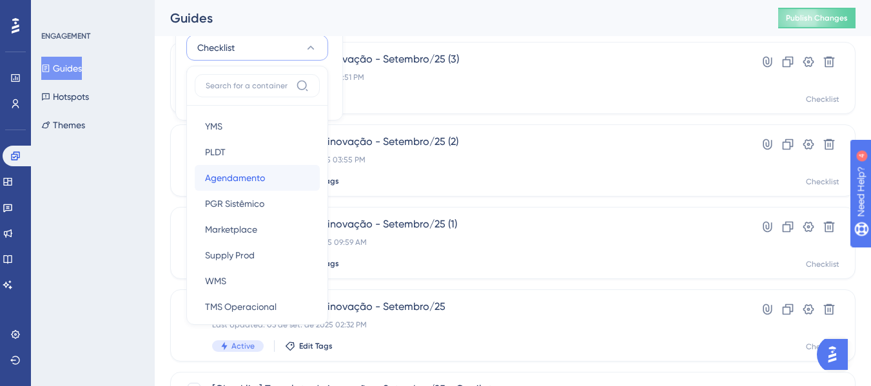
click at [251, 180] on span "Agendamento" at bounding box center [235, 177] width 60 height 15
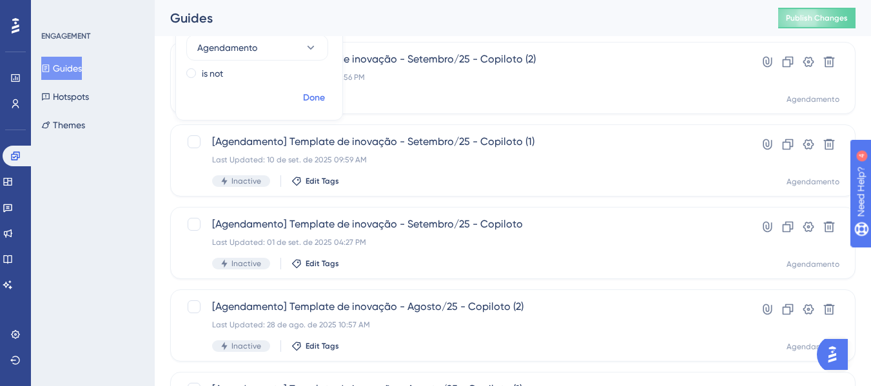
click at [302, 99] on button "Done" at bounding box center [314, 97] width 36 height 23
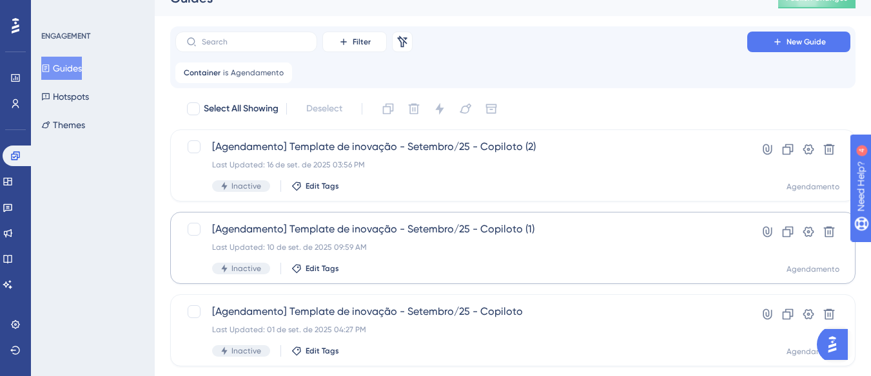
scroll to position [0, 0]
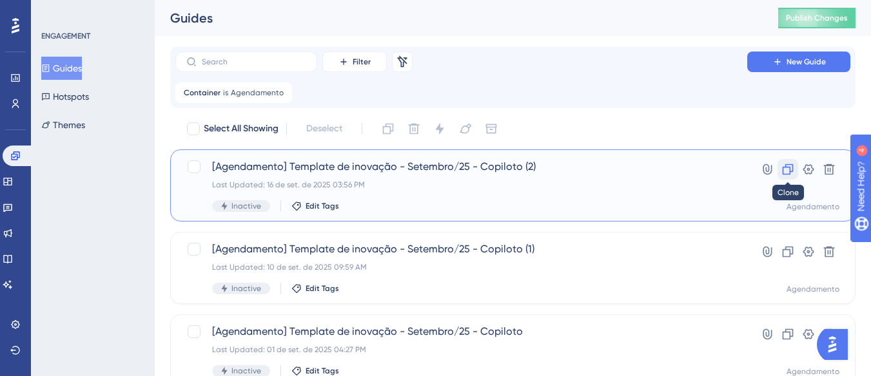
click at [795, 165] on button at bounding box center [787, 169] width 21 height 21
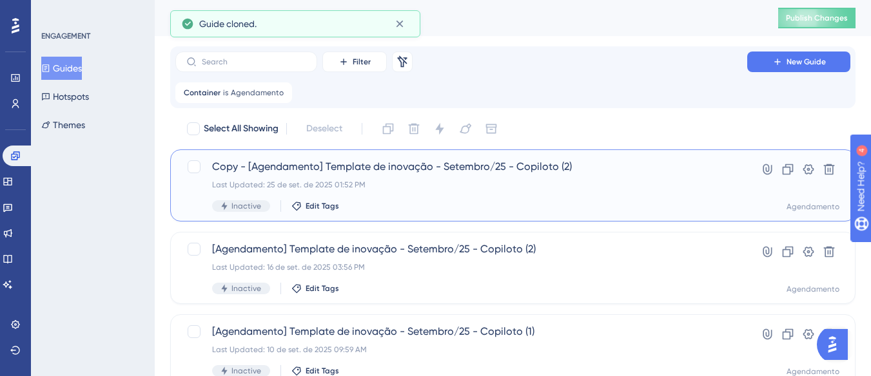
click at [311, 173] on span "Copy - [Agendamento] Template de inovação - Setembro/25 - Copiloto (2)" at bounding box center [461, 166] width 498 height 15
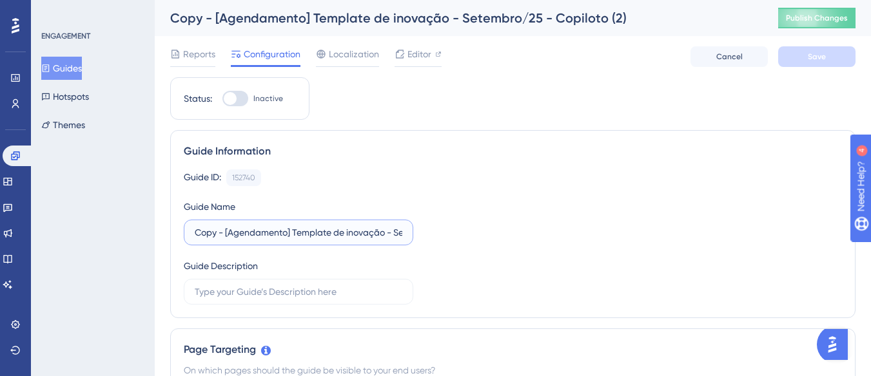
drag, startPoint x: 226, startPoint y: 233, endPoint x: 168, endPoint y: 224, distance: 58.6
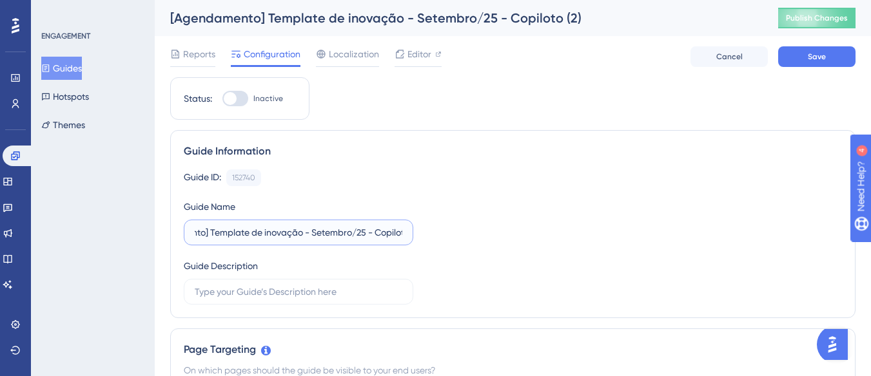
scroll to position [0, 73]
drag, startPoint x: 294, startPoint y: 229, endPoint x: 411, endPoint y: 231, distance: 117.4
click at [411, 231] on label "[Agendamento] Template de inovação - Setembro/25 - Copiloto (2)" at bounding box center [298, 233] width 229 height 26
click at [394, 231] on input "[Agendamento] Template de inovação - Setembro/25 - Copiloto (2)" at bounding box center [299, 233] width 208 height 14
click at [400, 234] on input "[Agendamento] Template de inovação - Setembro/25 - Copiloto (2)" at bounding box center [299, 233] width 208 height 14
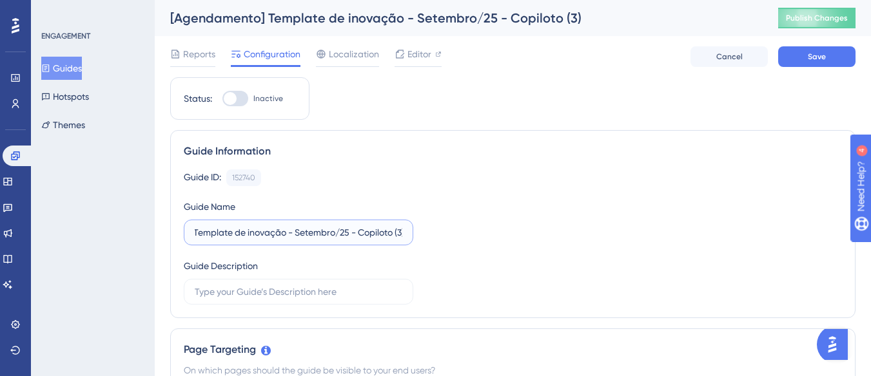
scroll to position [0, 71]
type input "[Agendamento] Template de inovação - Setembro/25 - Copiloto (3)"
click at [810, 50] on button "Save" at bounding box center [816, 56] width 77 height 21
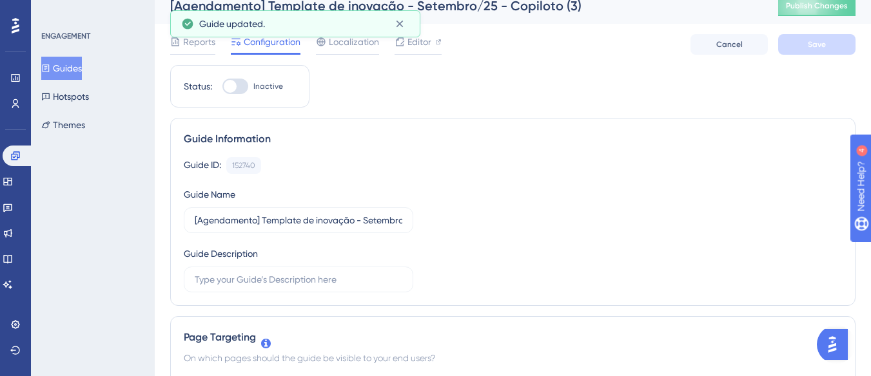
scroll to position [0, 0]
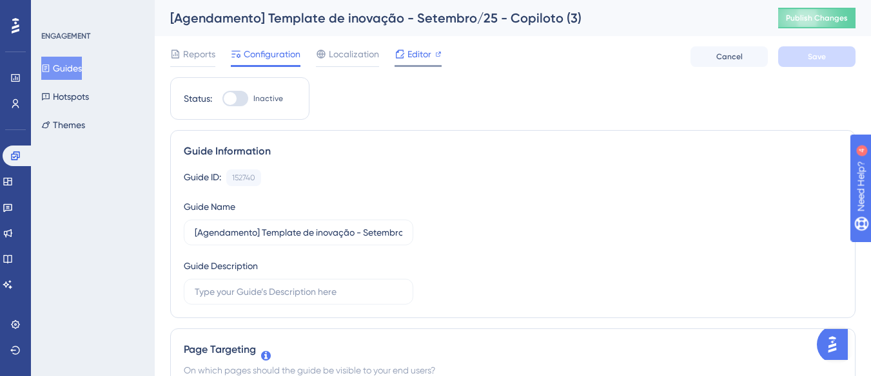
click at [425, 63] on div "Editor" at bounding box center [418, 56] width 47 height 21
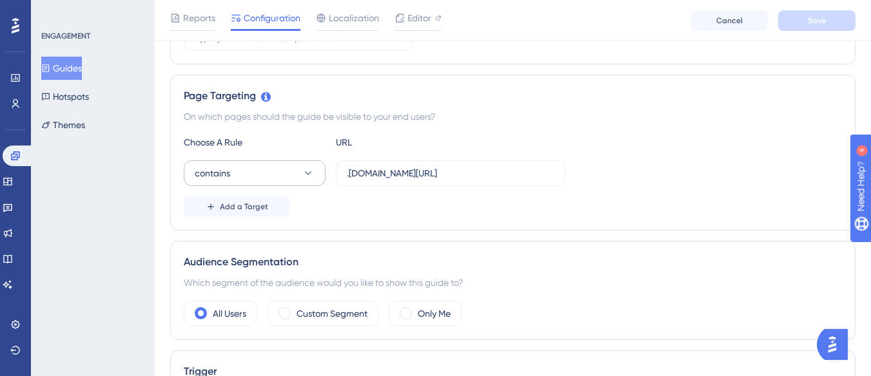
scroll to position [258, 0]
click at [264, 204] on span "Add a Target" at bounding box center [244, 208] width 48 height 10
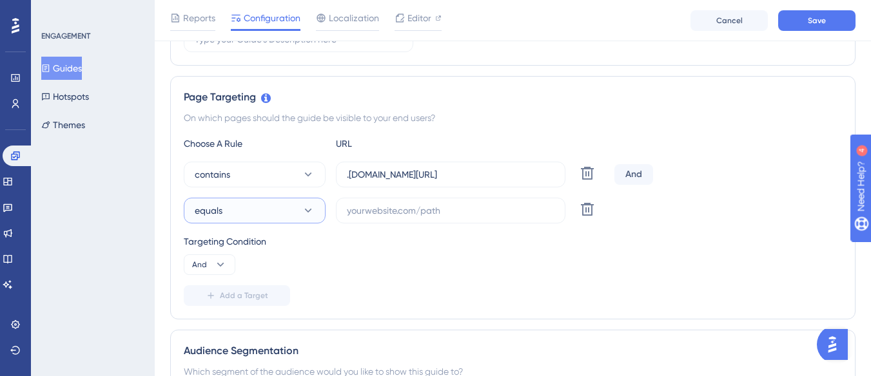
click at [259, 210] on button "equals" at bounding box center [255, 211] width 142 height 26
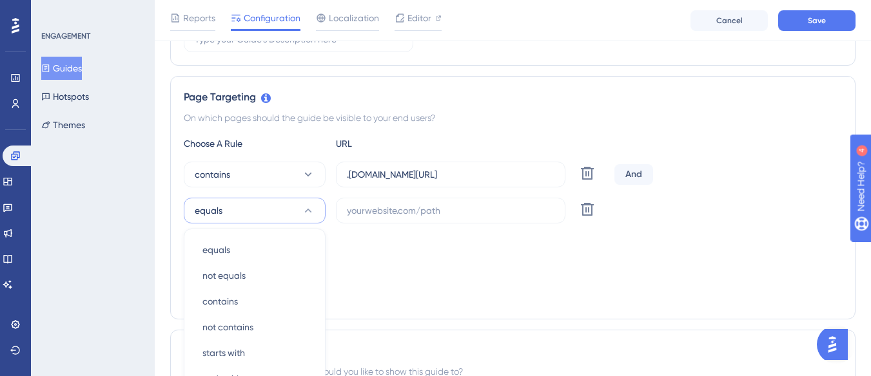
scroll to position [397, 0]
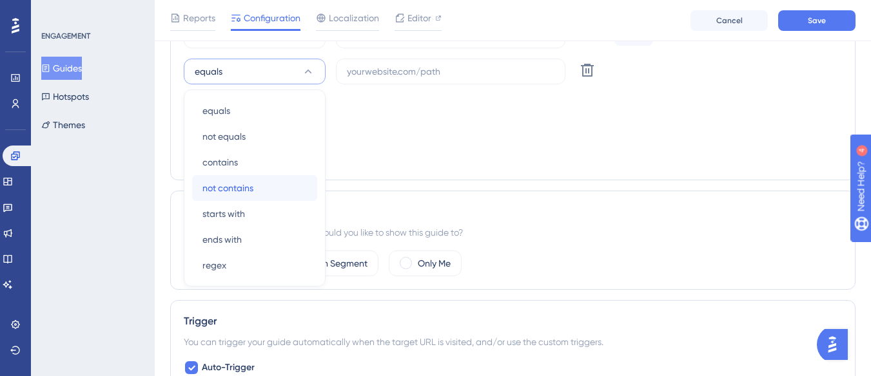
click at [253, 186] on span "not contains" at bounding box center [227, 187] width 51 height 15
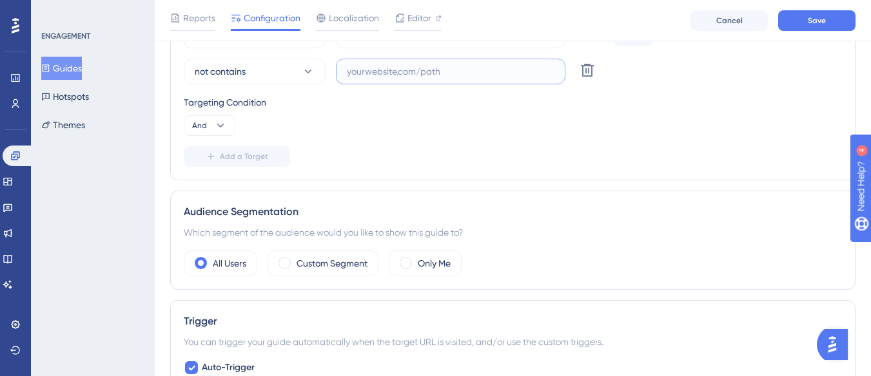
click at [369, 74] on input "text" at bounding box center [451, 71] width 208 height 14
click at [367, 70] on input "text" at bounding box center [451, 71] width 208 height 14
paste input "supply-monitoramento"
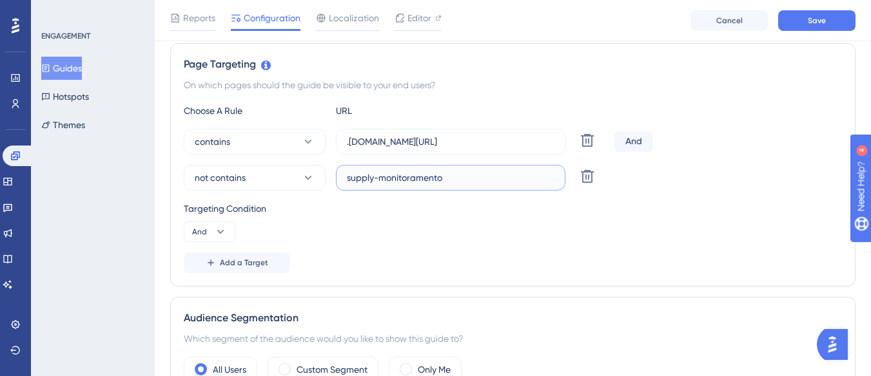
scroll to position [268, 0]
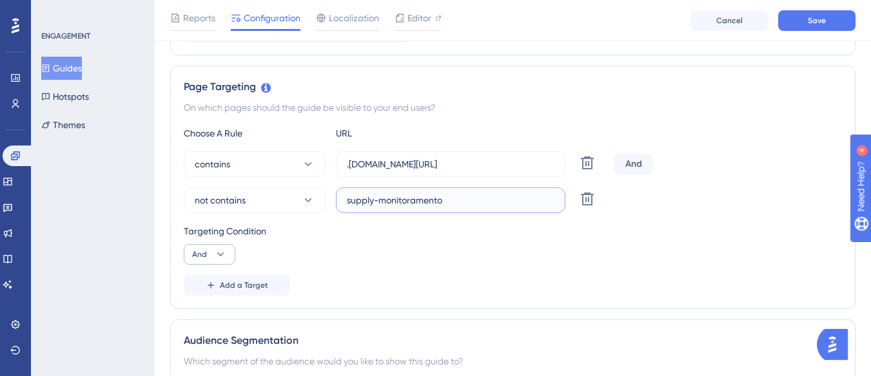
type input "supply-monitoramento"
click at [220, 255] on icon at bounding box center [220, 254] width 13 height 13
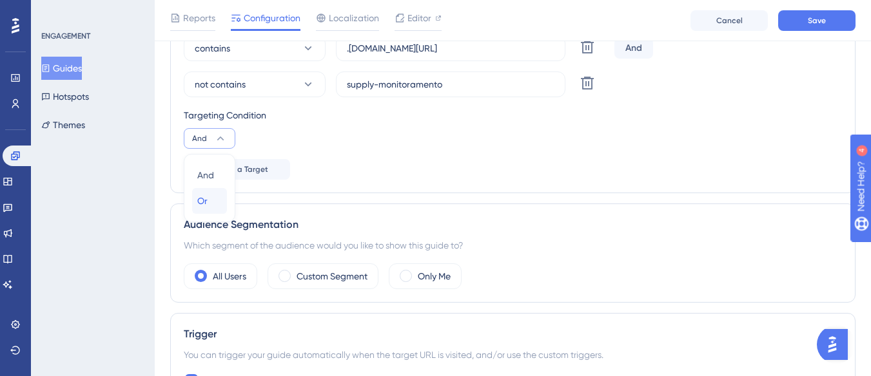
click at [225, 201] on button "Or Or" at bounding box center [209, 201] width 35 height 26
click at [794, 20] on button "Save" at bounding box center [816, 20] width 77 height 21
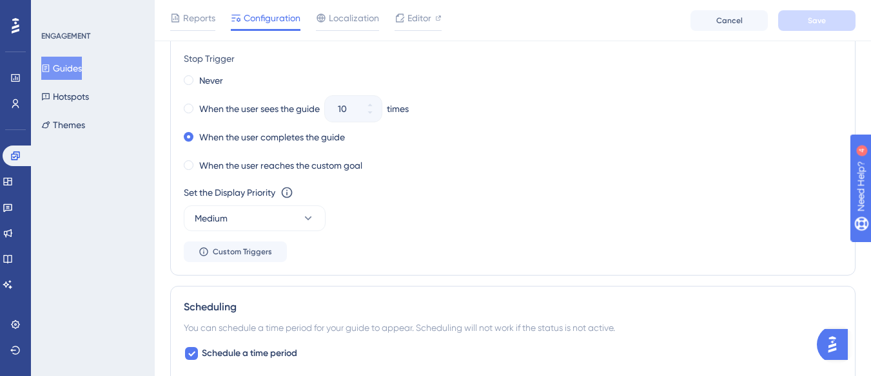
scroll to position [902, 0]
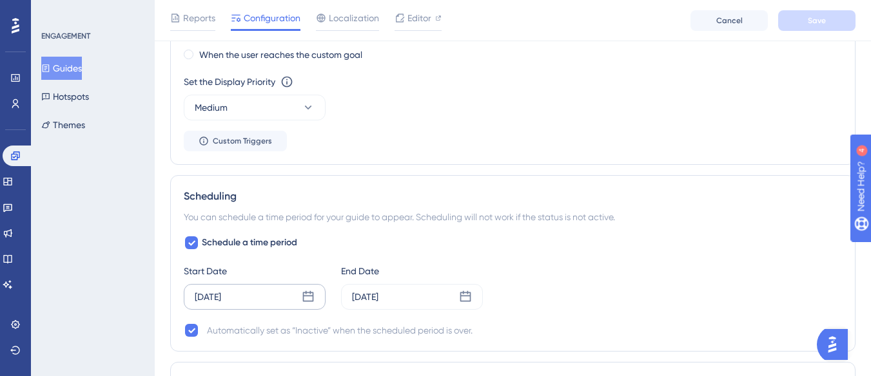
click at [202, 291] on div "Sep 16 2025" at bounding box center [208, 296] width 26 height 15
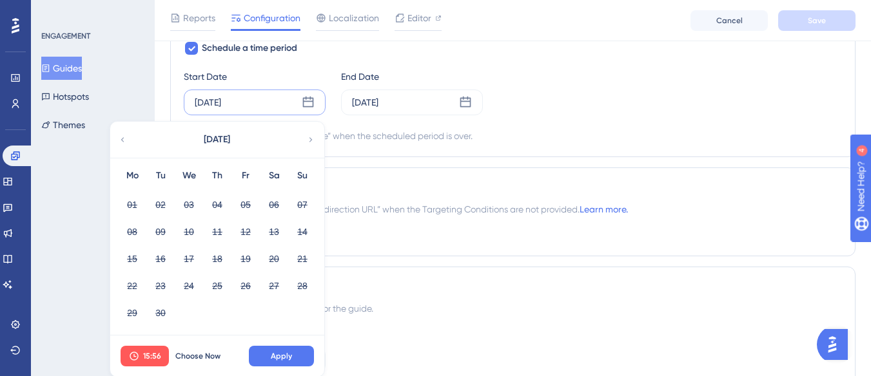
scroll to position [1160, 0]
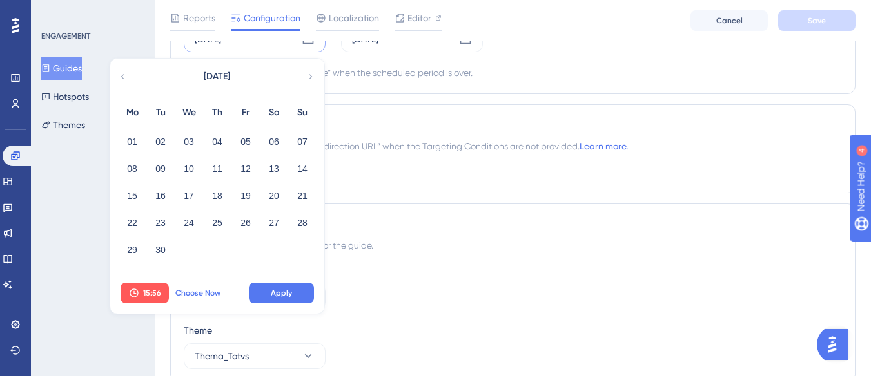
click at [200, 290] on span "Choose Now" at bounding box center [197, 293] width 45 height 10
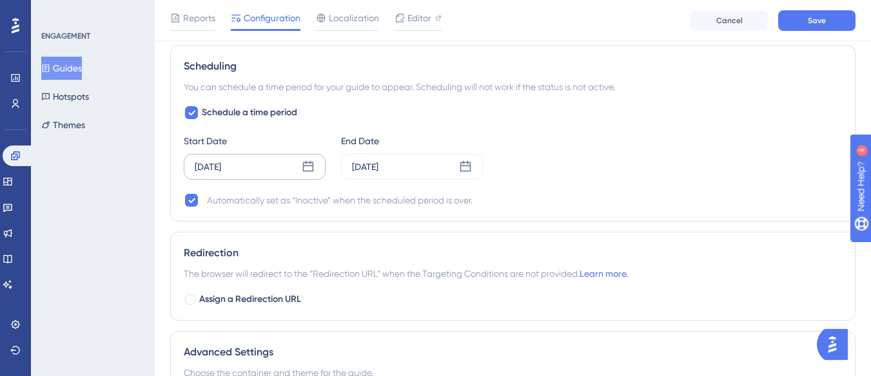
scroll to position [1031, 0]
click at [447, 167] on div "Sep 22 2025" at bounding box center [412, 168] width 142 height 26
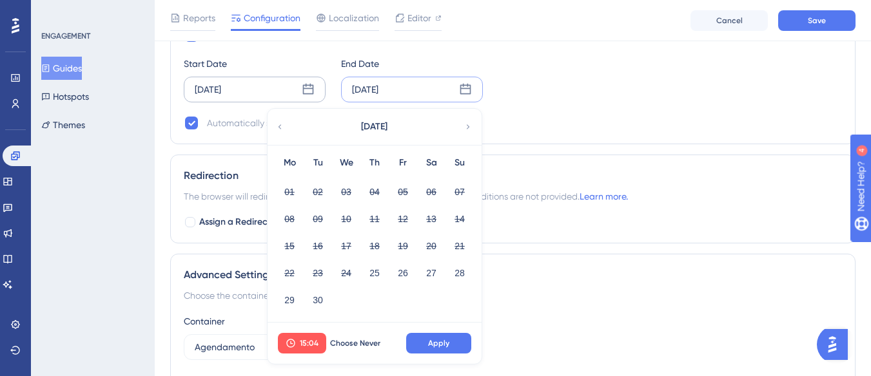
scroll to position [1218, 0]
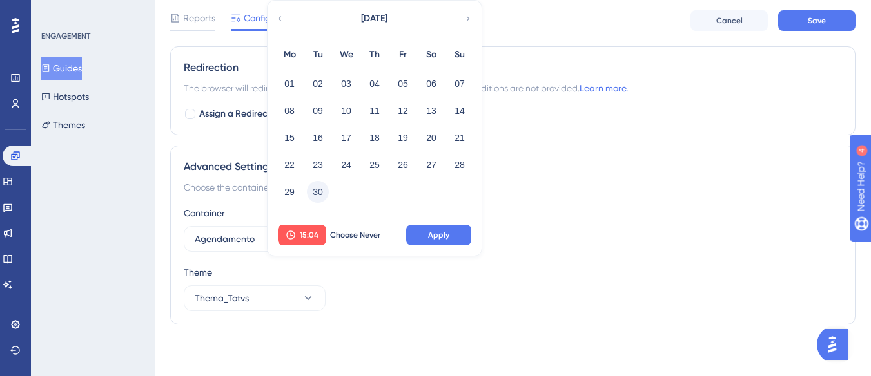
click at [320, 197] on button "30" at bounding box center [318, 192] width 22 height 22
click at [434, 235] on span "Apply" at bounding box center [438, 235] width 21 height 10
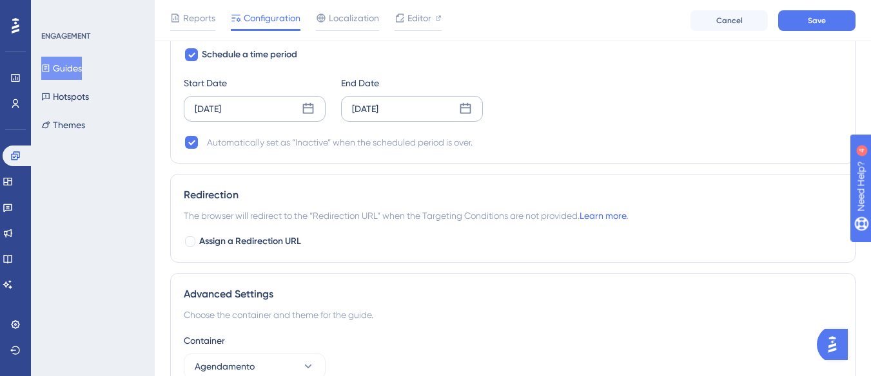
scroll to position [1089, 0]
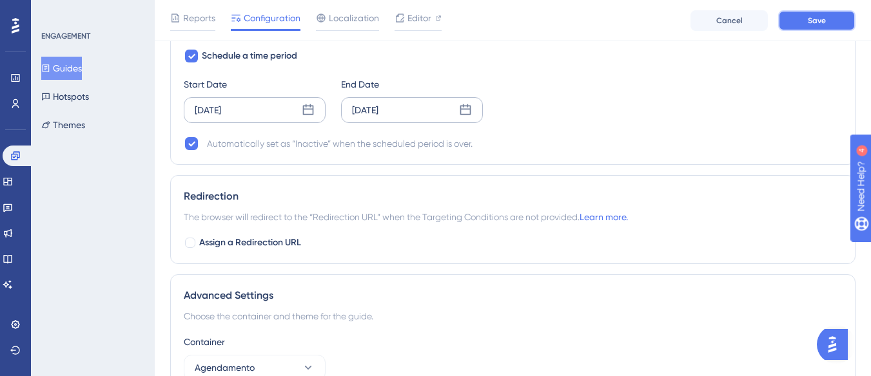
click at [841, 23] on button "Save" at bounding box center [816, 20] width 77 height 21
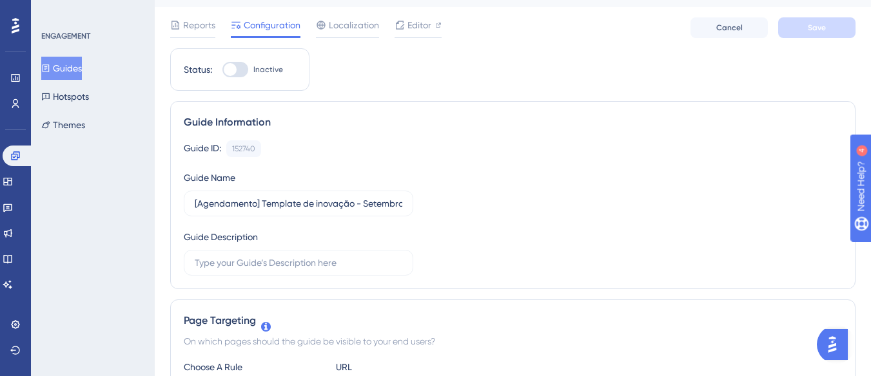
scroll to position [0, 0]
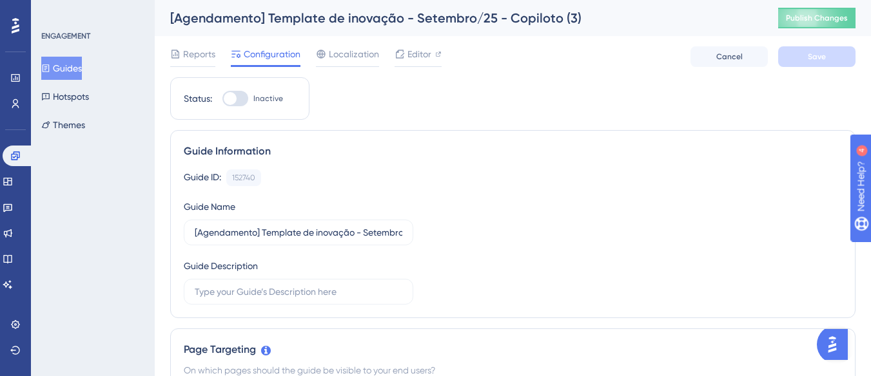
click at [237, 101] on div at bounding box center [235, 98] width 26 height 15
click at [222, 99] on input "Inactive" at bounding box center [222, 99] width 1 height 1
checkbox input "true"
click at [803, 63] on button "Save" at bounding box center [816, 56] width 77 height 21
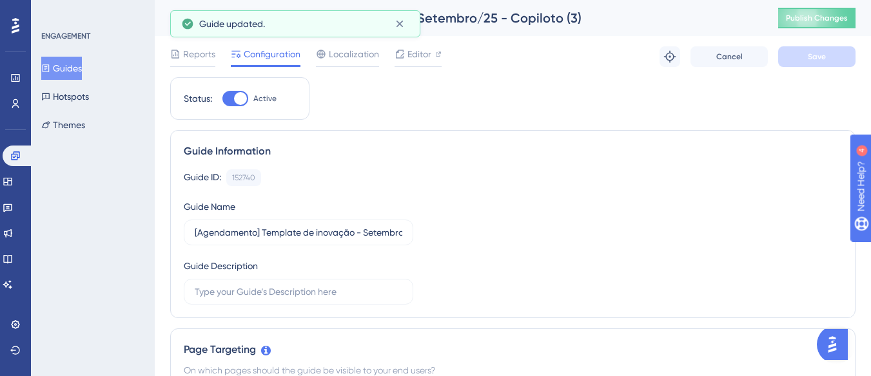
click at [80, 69] on button "Guides" at bounding box center [61, 68] width 41 height 23
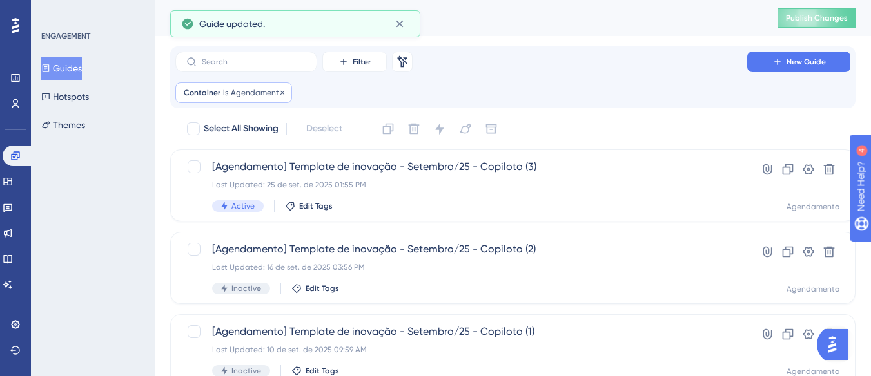
click at [243, 97] on span "Agendamento" at bounding box center [257, 93] width 53 height 10
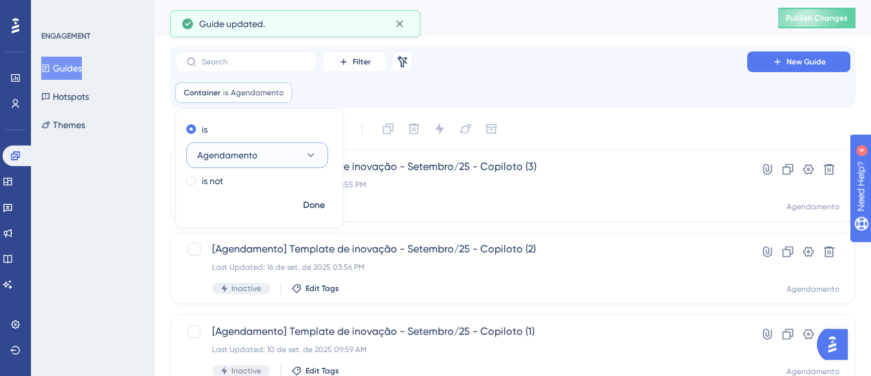
click at [232, 151] on span "Agendamento" at bounding box center [227, 155] width 60 height 15
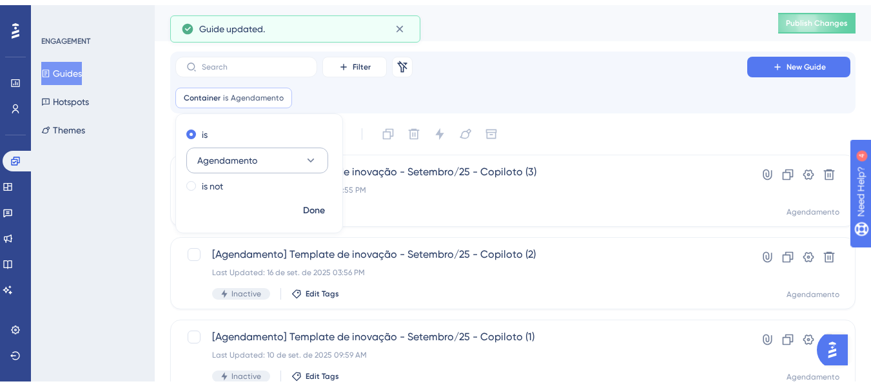
scroll to position [108, 0]
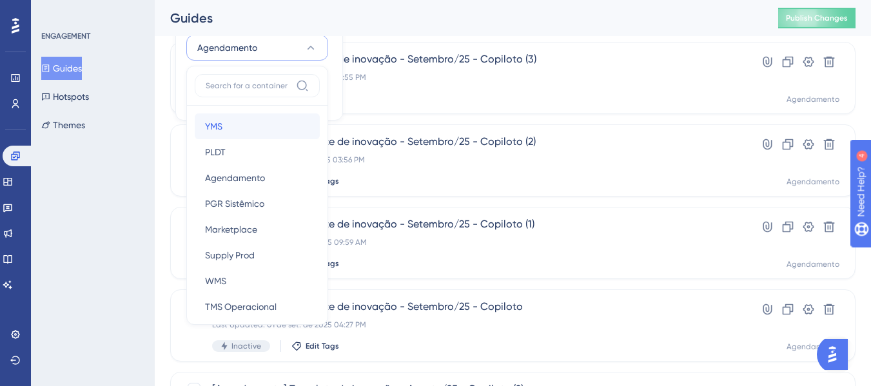
click at [245, 133] on div "YMS YMS" at bounding box center [257, 126] width 104 height 26
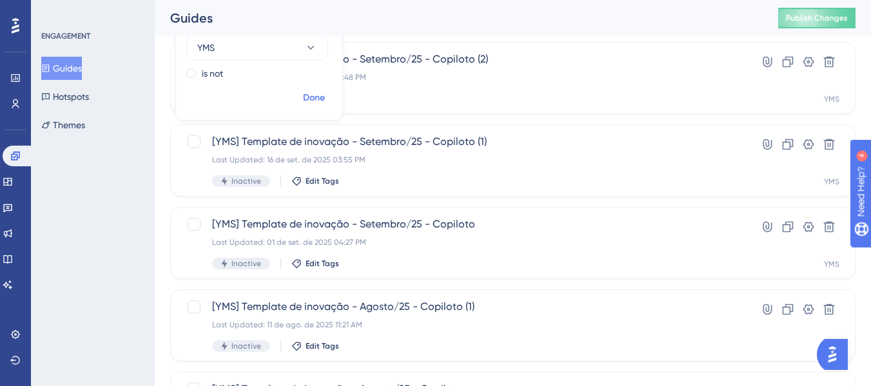
click at [311, 99] on span "Done" at bounding box center [314, 97] width 22 height 15
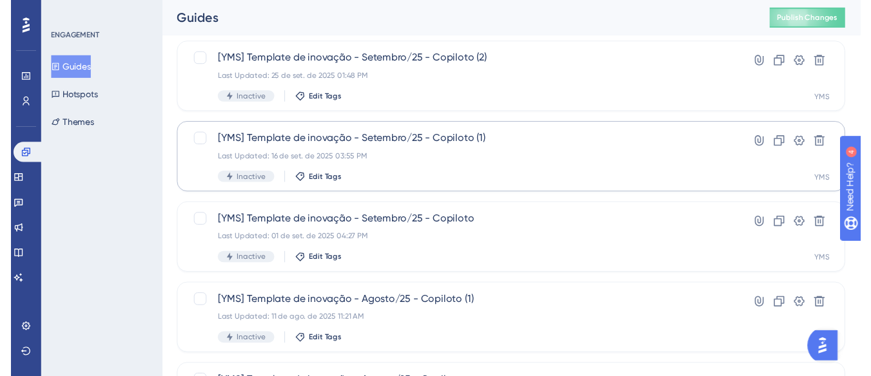
scroll to position [0, 0]
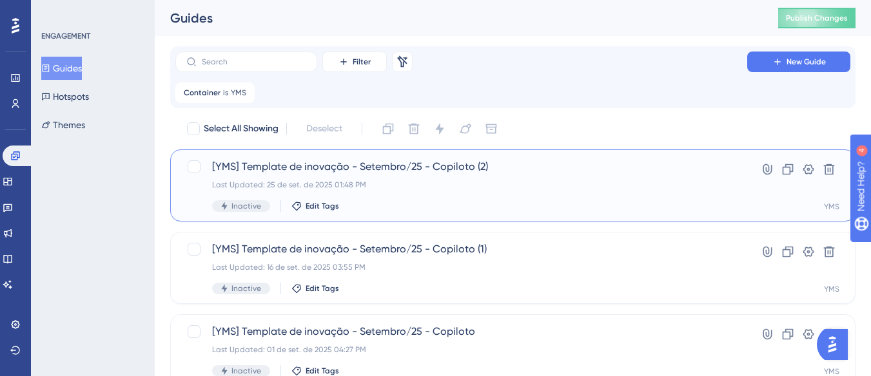
click at [463, 175] on div "[YMS] Template de inovação - Setembro/25 - Copiloto (2) Last Updated: 25 de set…" at bounding box center [461, 185] width 498 height 53
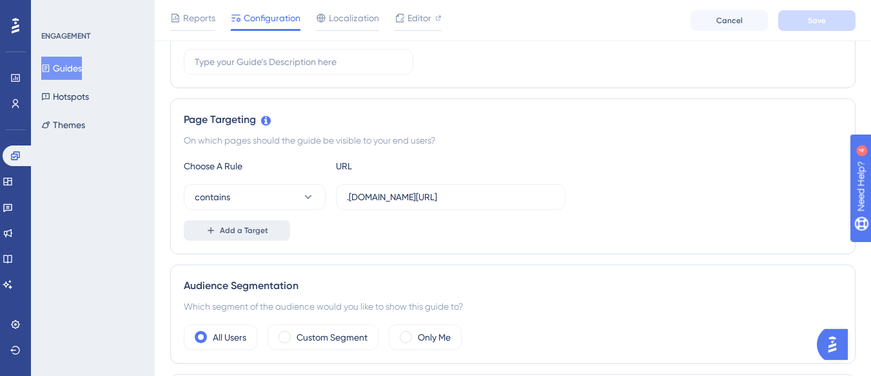
scroll to position [258, 0]
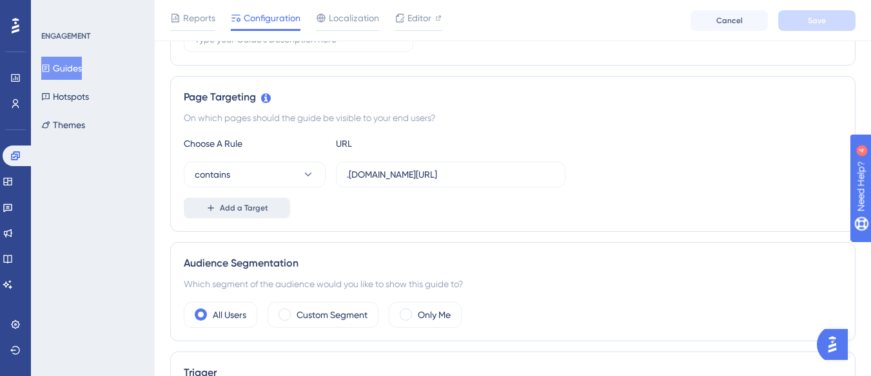
click at [240, 211] on span "Add a Target" at bounding box center [244, 208] width 48 height 10
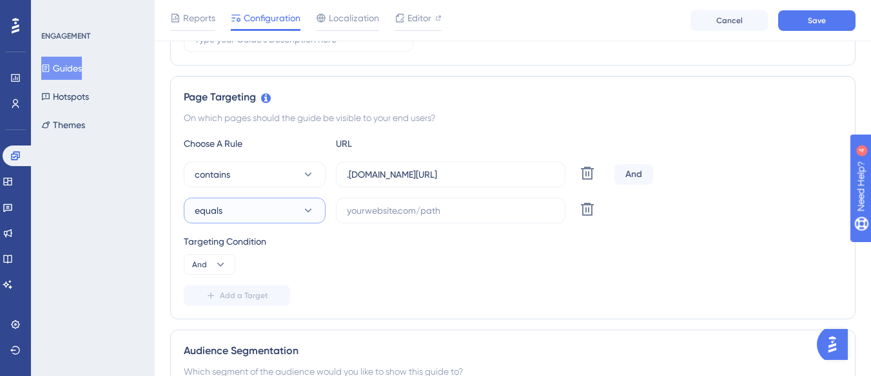
click at [238, 212] on button "equals" at bounding box center [255, 211] width 142 height 26
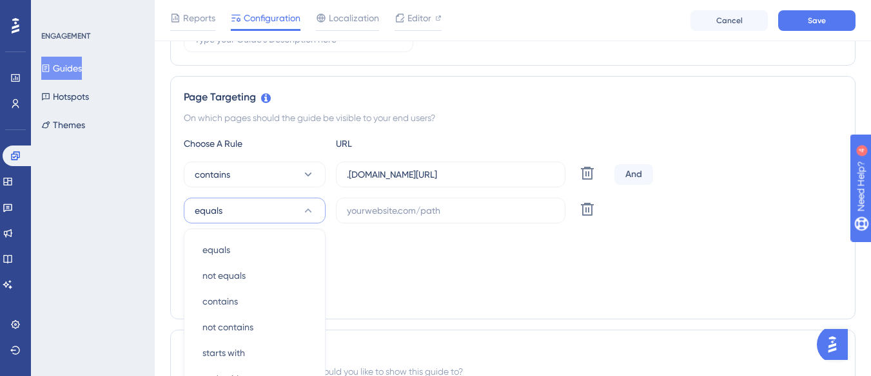
scroll to position [397, 0]
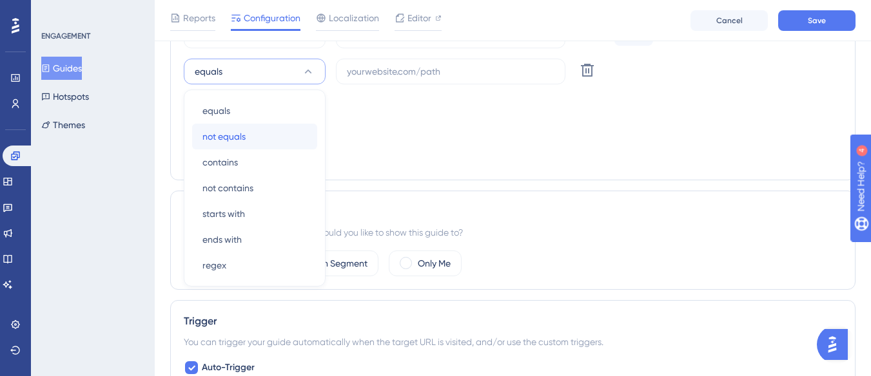
click at [269, 143] on div "not equals not equals" at bounding box center [254, 137] width 104 height 26
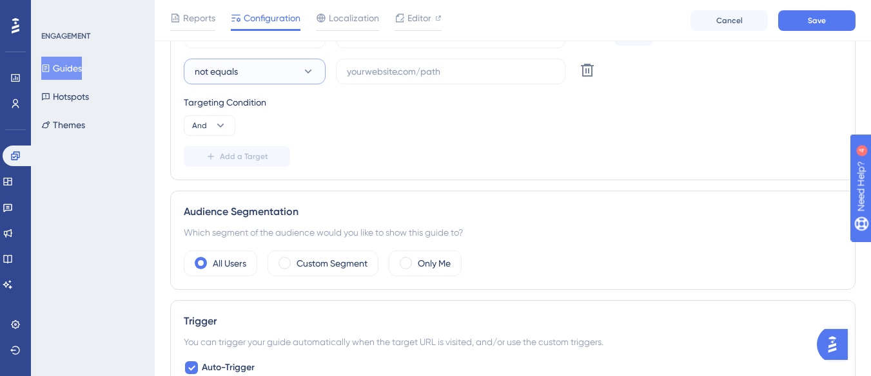
click at [273, 79] on button "not equals" at bounding box center [255, 72] width 142 height 26
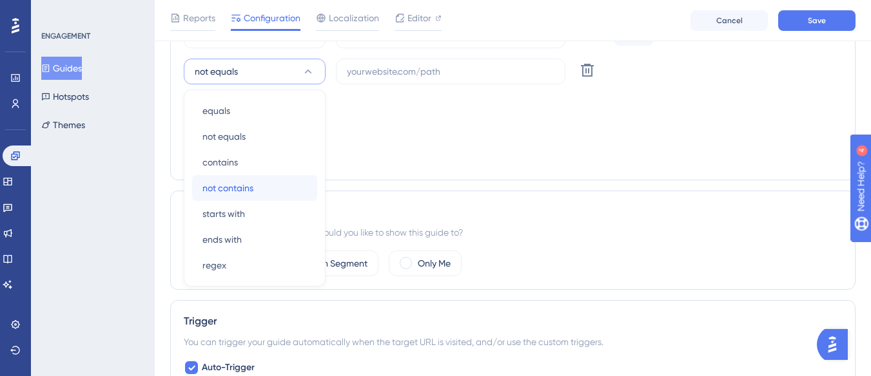
click at [255, 182] on div "not contains not contains" at bounding box center [254, 188] width 104 height 26
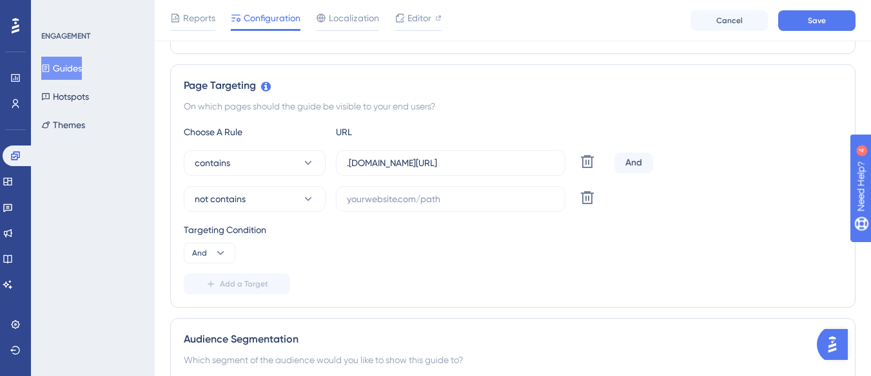
scroll to position [268, 0]
click at [211, 263] on button "And" at bounding box center [210, 254] width 52 height 21
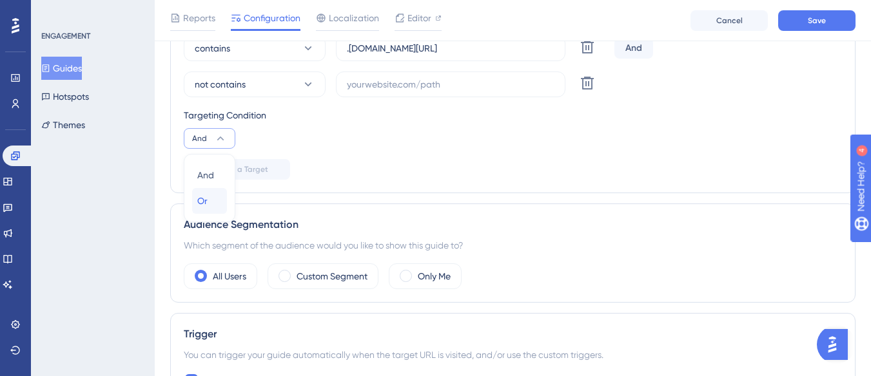
click at [224, 205] on button "Or Or" at bounding box center [209, 201] width 35 height 26
click at [384, 89] on input "text" at bounding box center [451, 84] width 208 height 14
paste input "supply-monitoramento"
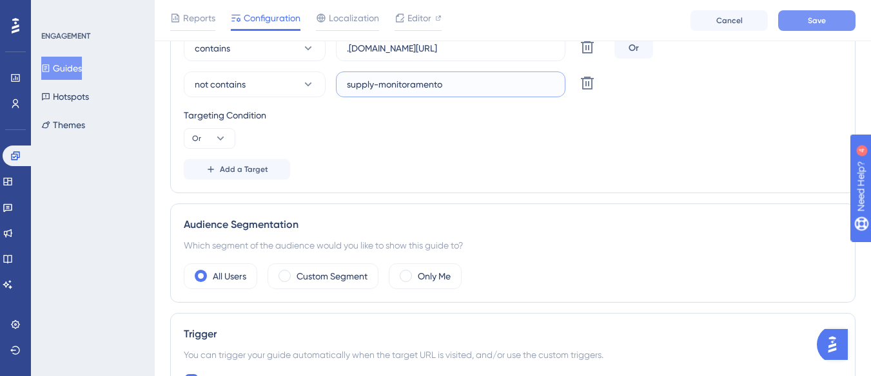
type input "supply-monitoramento"
click at [801, 19] on button "Save" at bounding box center [816, 20] width 77 height 21
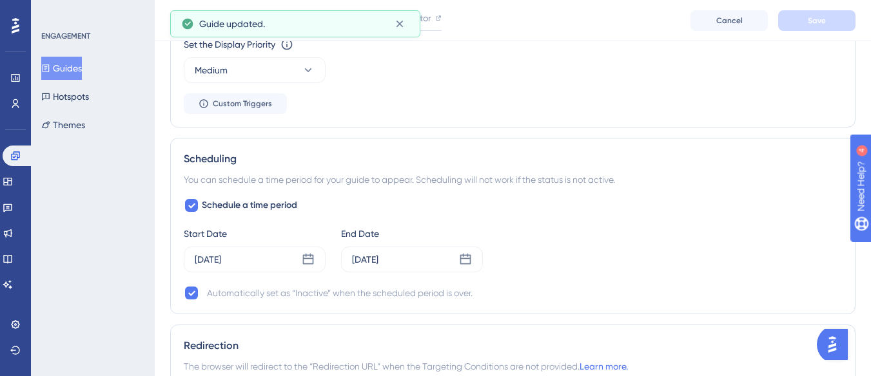
scroll to position [1029, 0]
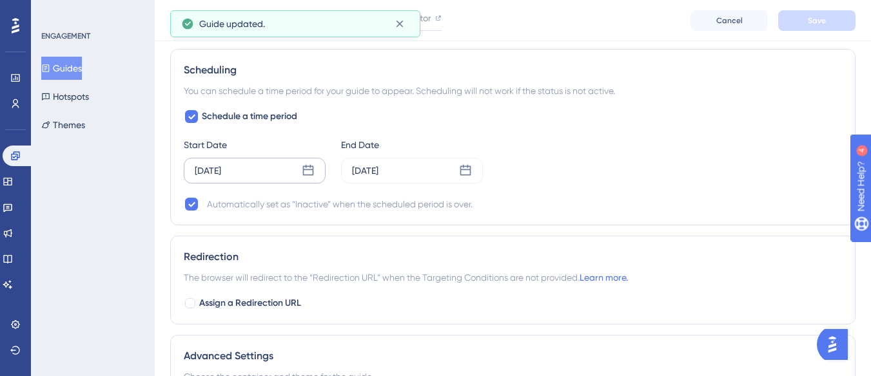
click at [229, 159] on div "Sep 16 2025" at bounding box center [255, 171] width 142 height 26
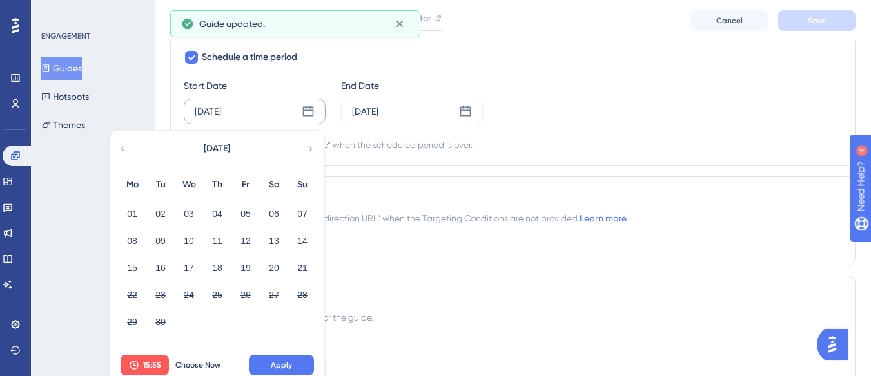
scroll to position [1158, 0]
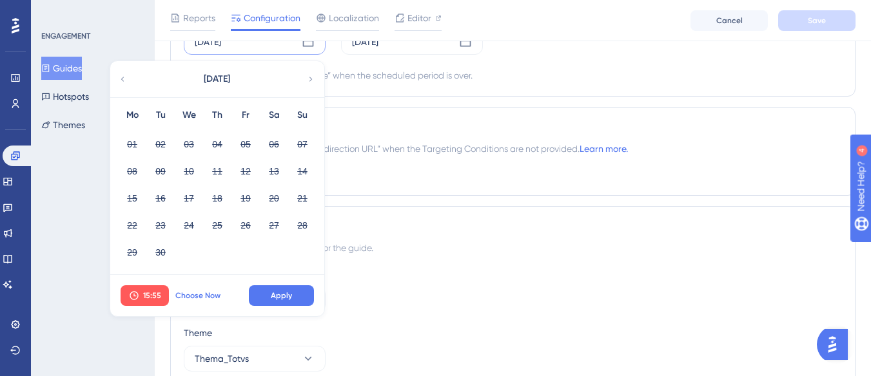
click at [196, 294] on span "Choose Now" at bounding box center [197, 296] width 45 height 10
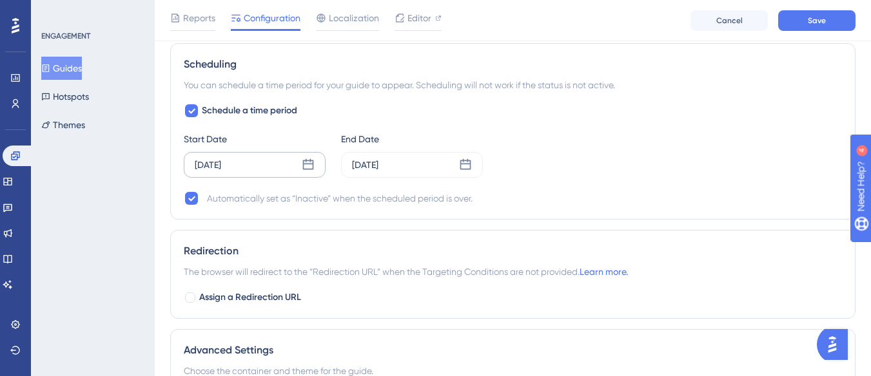
scroll to position [1029, 0]
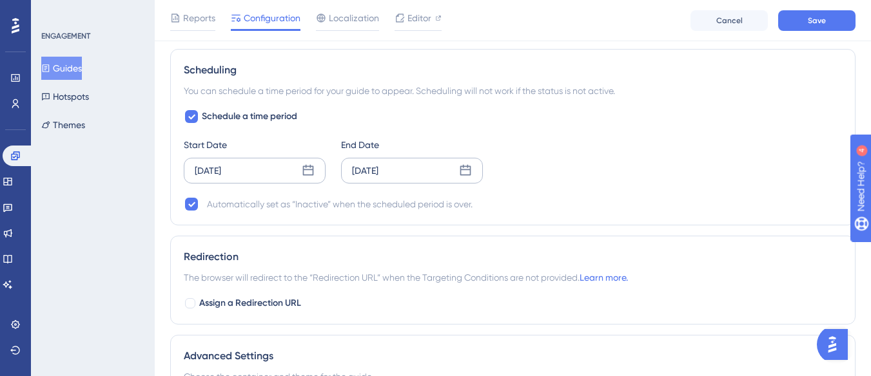
click at [378, 168] on div "Sep 22 2025" at bounding box center [365, 170] width 26 height 15
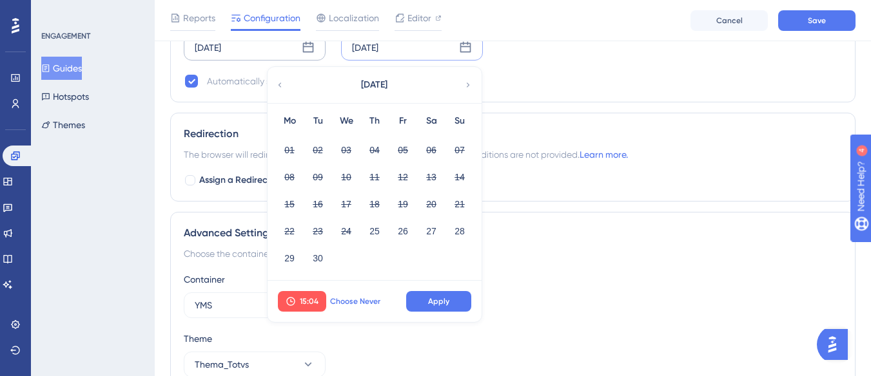
scroll to position [1158, 0]
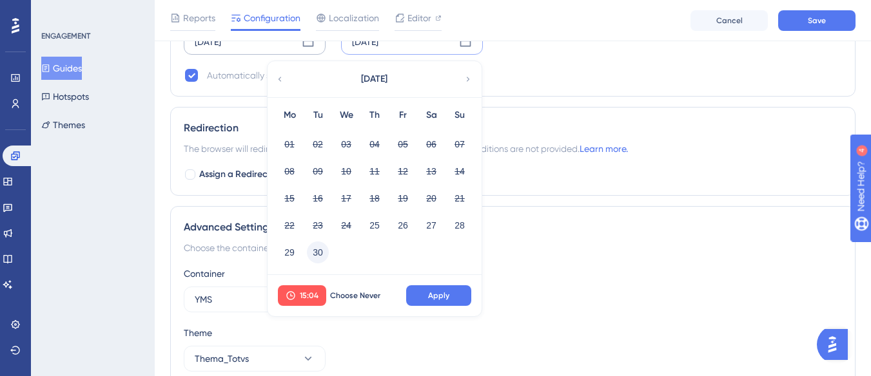
click at [320, 253] on button "30" at bounding box center [318, 253] width 22 height 22
click at [422, 293] on button "Apply" at bounding box center [438, 296] width 65 height 21
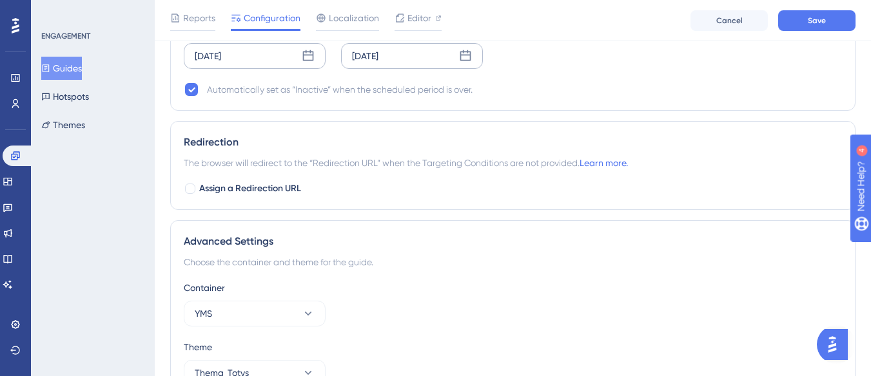
scroll to position [1025, 0]
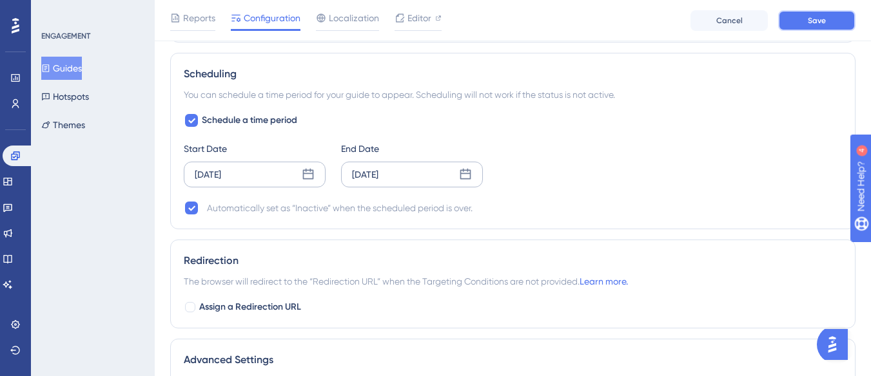
click at [817, 12] on button "Save" at bounding box center [816, 20] width 77 height 21
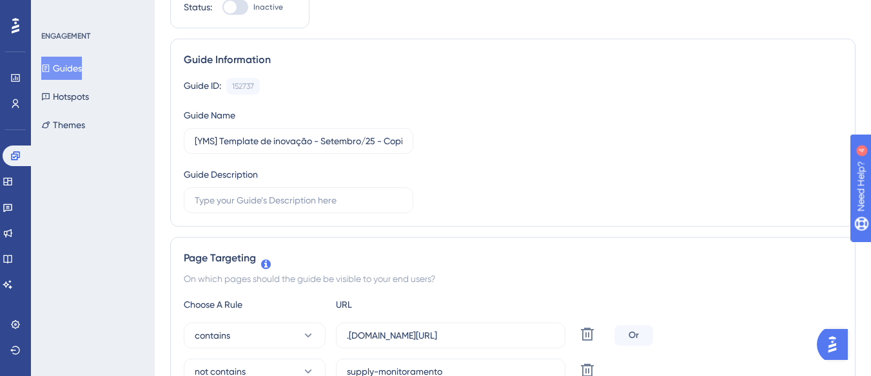
scroll to position [0, 0]
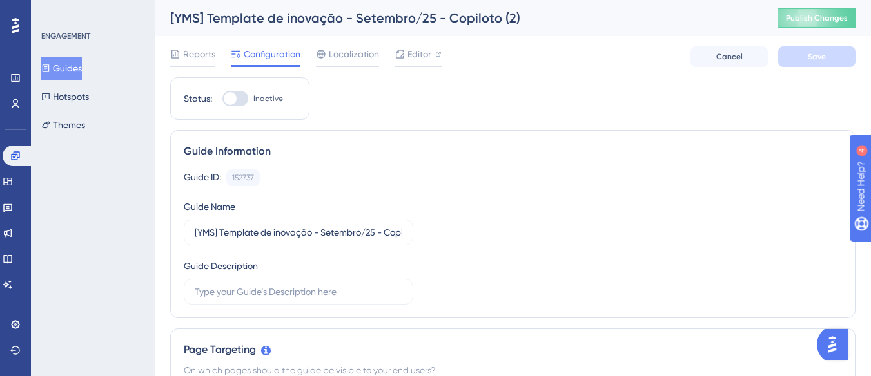
click at [253, 93] on label "Inactive" at bounding box center [252, 98] width 61 height 15
click at [222, 99] on input "Inactive" at bounding box center [222, 99] width 1 height 1
checkbox input "true"
click at [799, 54] on button "Save" at bounding box center [816, 56] width 77 height 21
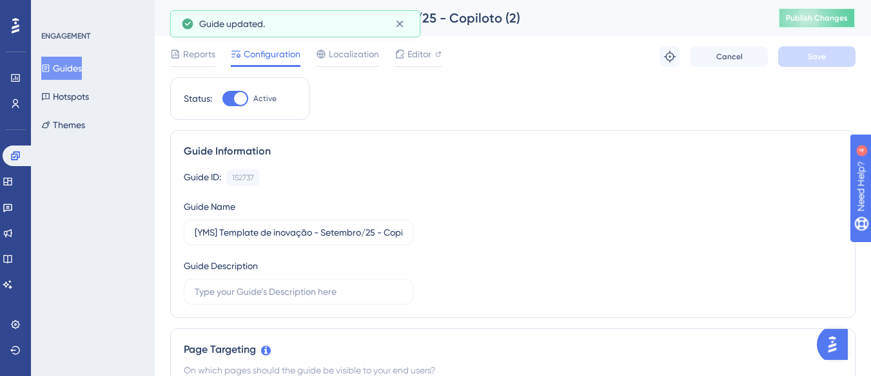
click at [834, 11] on button "Publish Changes" at bounding box center [816, 18] width 77 height 21
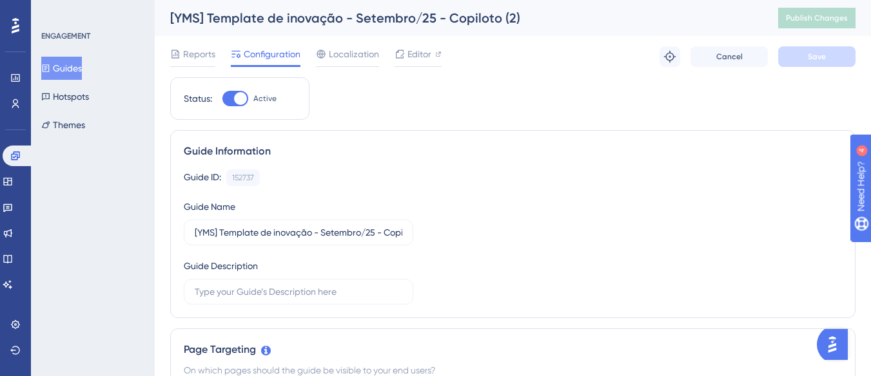
click at [81, 65] on button "Guides" at bounding box center [61, 68] width 41 height 23
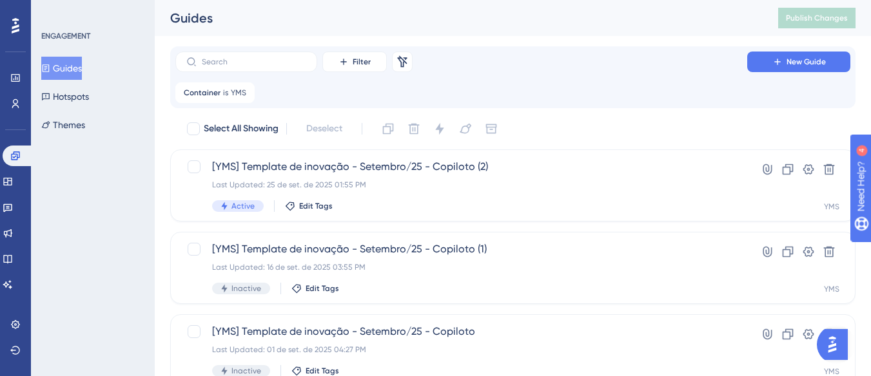
click at [66, 71] on button "Guides" at bounding box center [61, 68] width 41 height 23
click at [228, 99] on div "Container is YMS YMS Remove" at bounding box center [214, 93] width 79 height 21
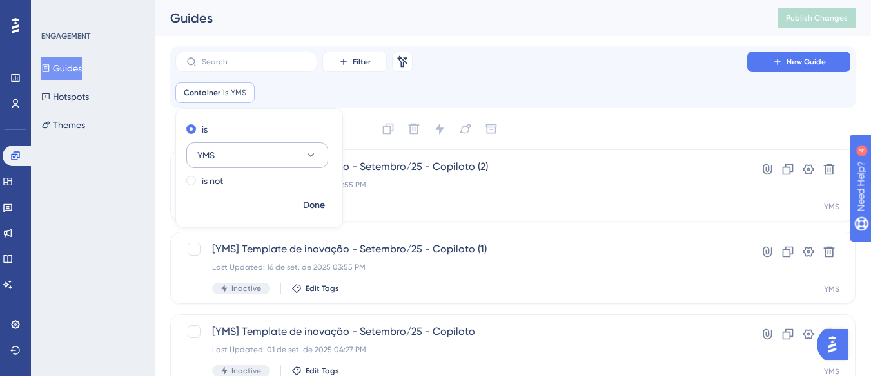
click at [230, 158] on button "YMS" at bounding box center [257, 155] width 142 height 26
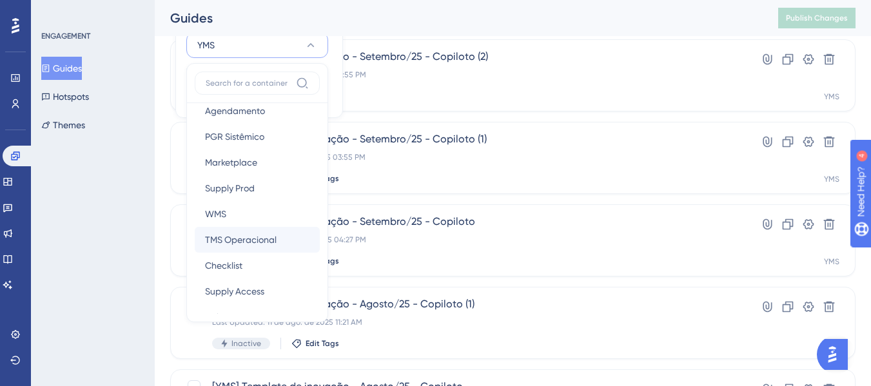
scroll to position [129, 0]
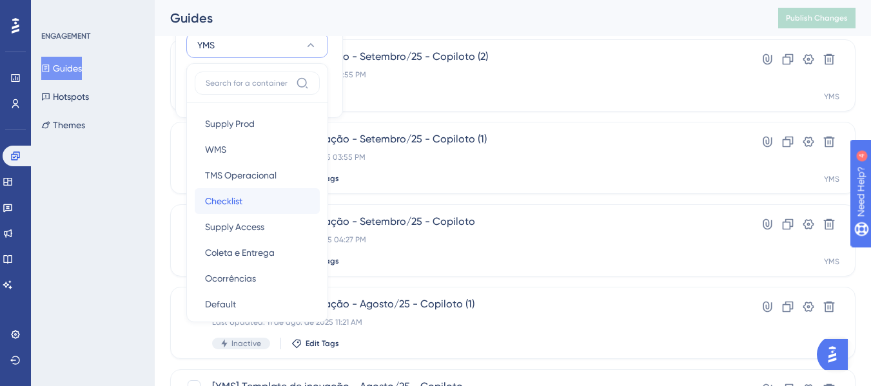
click at [244, 208] on div "Checklist Checklist" at bounding box center [257, 201] width 104 height 26
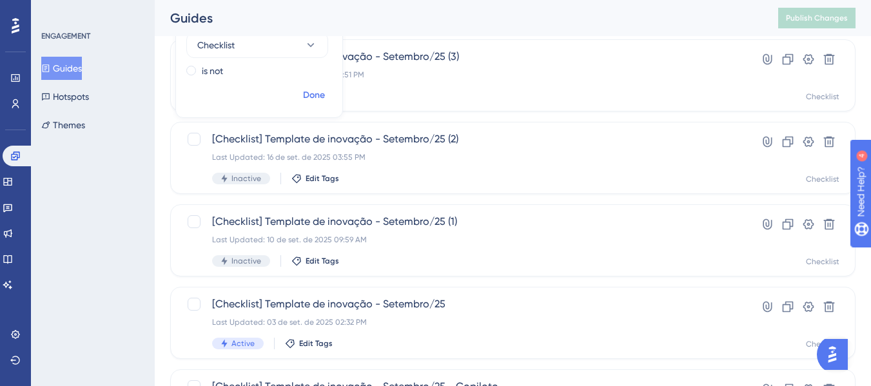
click at [311, 96] on span "Done" at bounding box center [314, 95] width 22 height 15
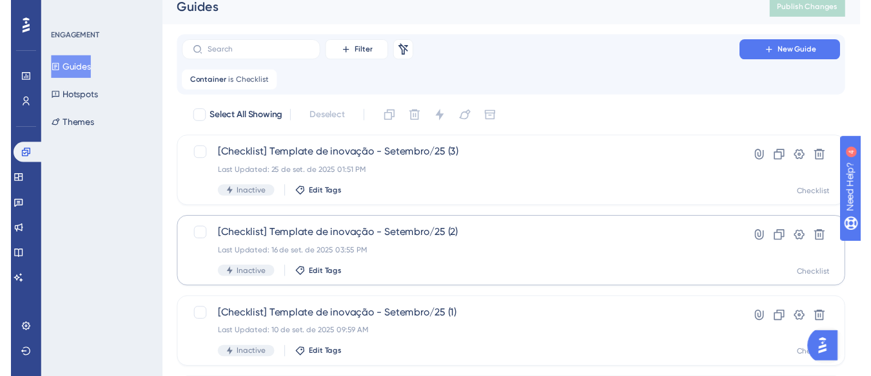
scroll to position [0, 0]
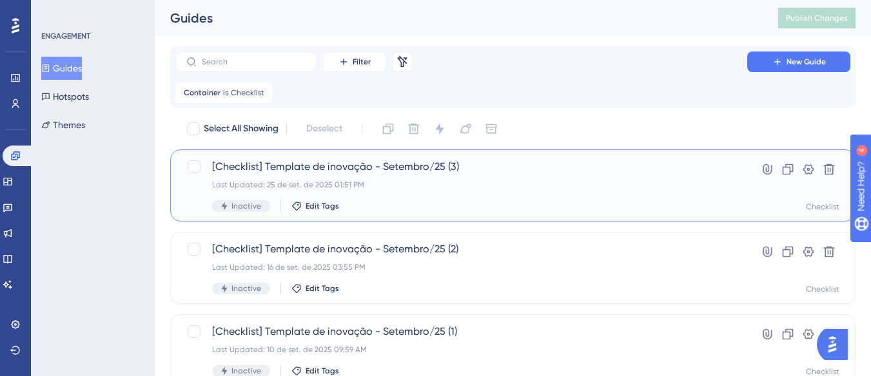
click at [439, 170] on span "[Checklist] Template de inovação - Setembro/25 (3)" at bounding box center [461, 166] width 498 height 15
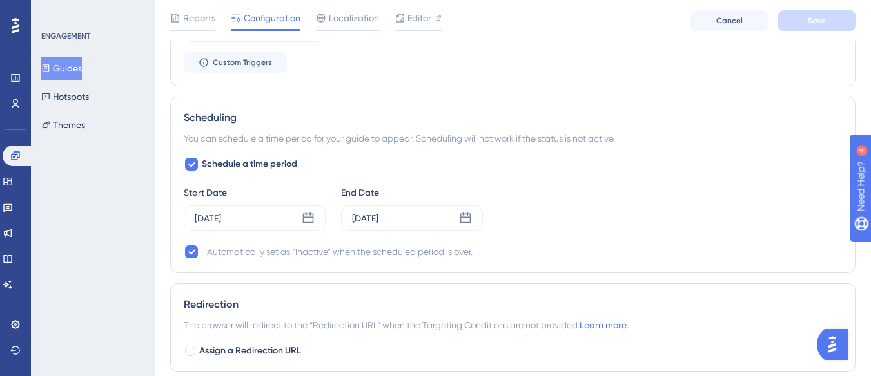
scroll to position [902, 0]
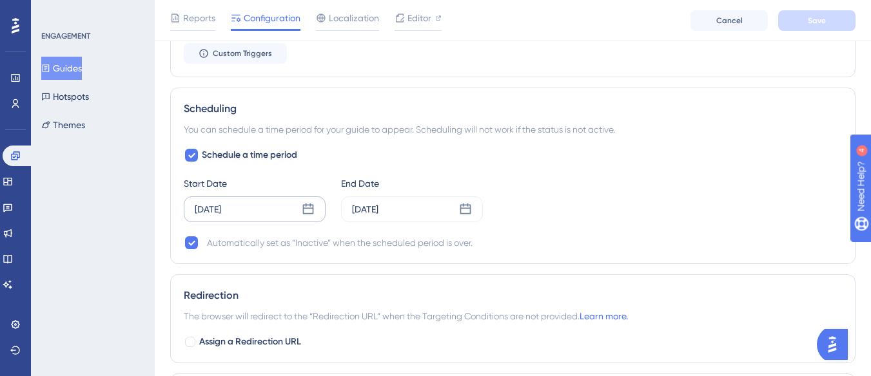
click at [257, 210] on div "Sep 16 2025" at bounding box center [255, 210] width 142 height 26
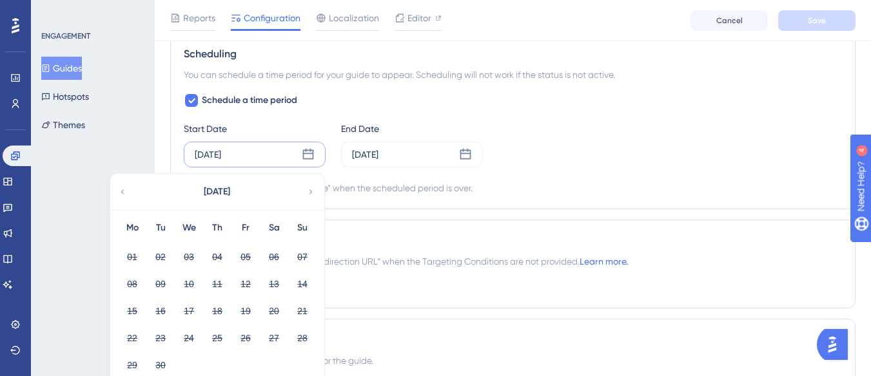
scroll to position [1031, 0]
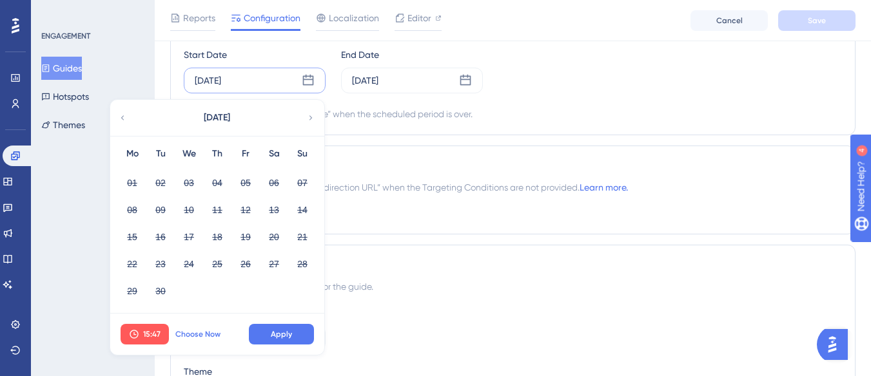
click at [195, 336] on span "Choose Now" at bounding box center [197, 334] width 45 height 10
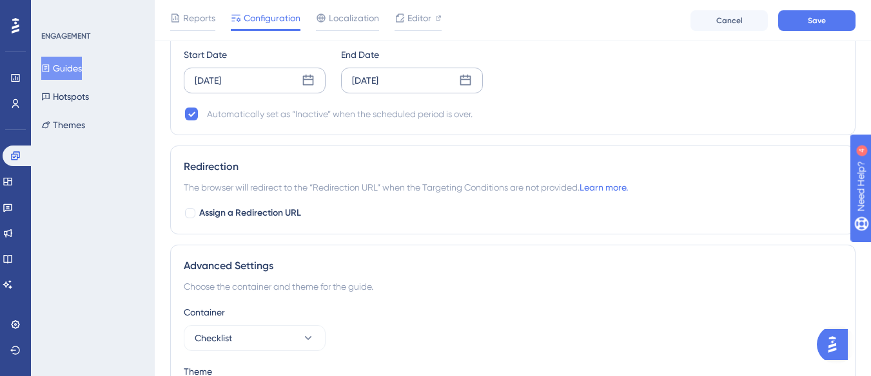
click at [453, 80] on div "Sep 22 2025" at bounding box center [412, 81] width 142 height 26
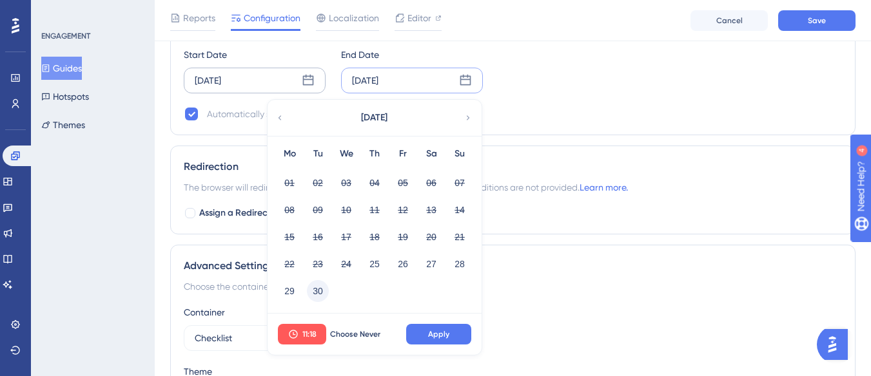
click at [320, 295] on button "30" at bounding box center [318, 291] width 22 height 22
click at [422, 337] on button "Apply" at bounding box center [438, 334] width 65 height 21
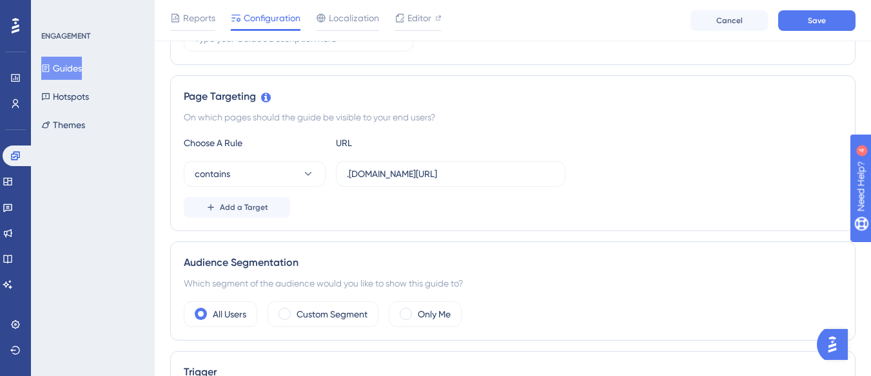
scroll to position [258, 0]
click at [252, 205] on span "Add a Target" at bounding box center [244, 208] width 48 height 10
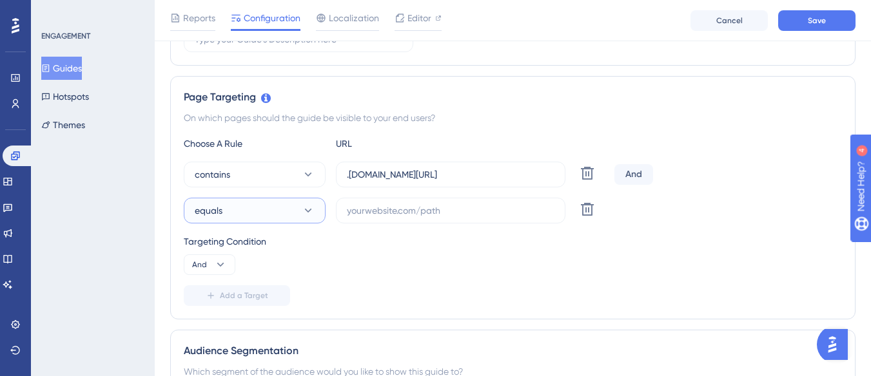
click at [249, 211] on button "equals" at bounding box center [255, 211] width 142 height 26
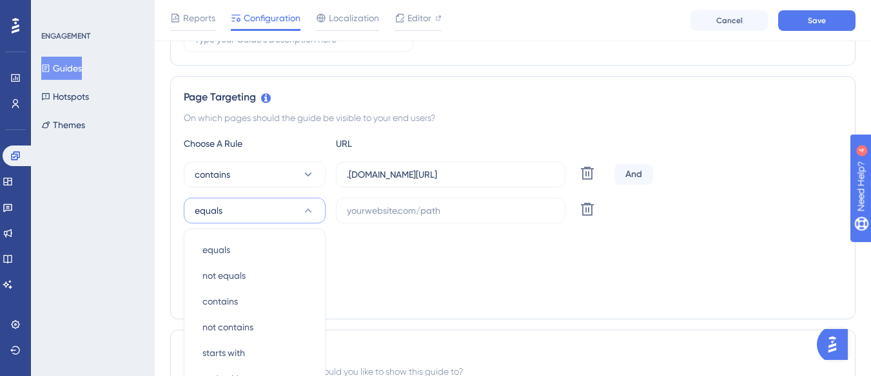
scroll to position [397, 0]
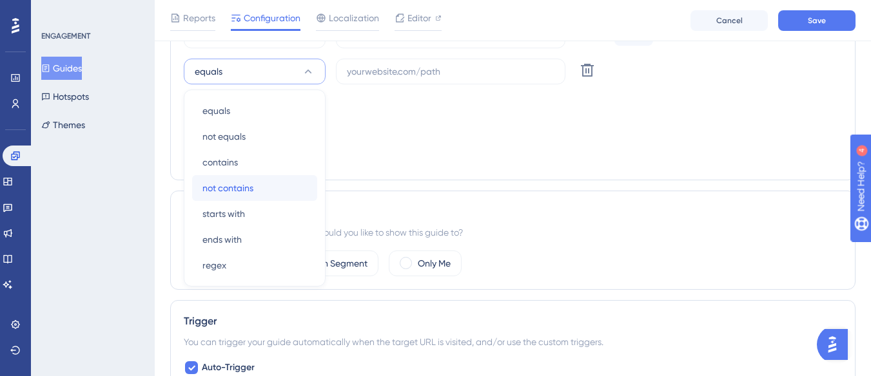
click at [257, 187] on div "not contains not contains" at bounding box center [254, 188] width 104 height 26
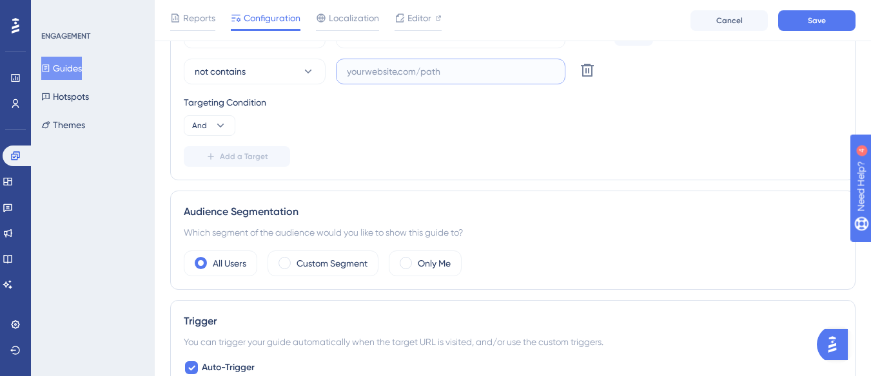
click at [386, 74] on input "text" at bounding box center [451, 71] width 208 height 14
paste input "supply-monitoramento"
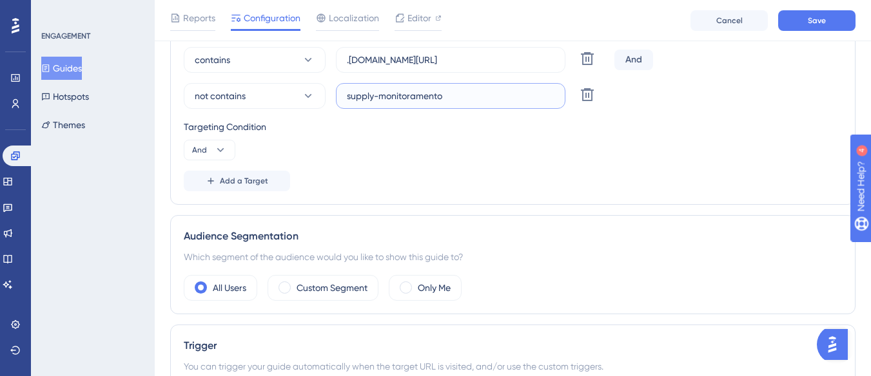
scroll to position [333, 0]
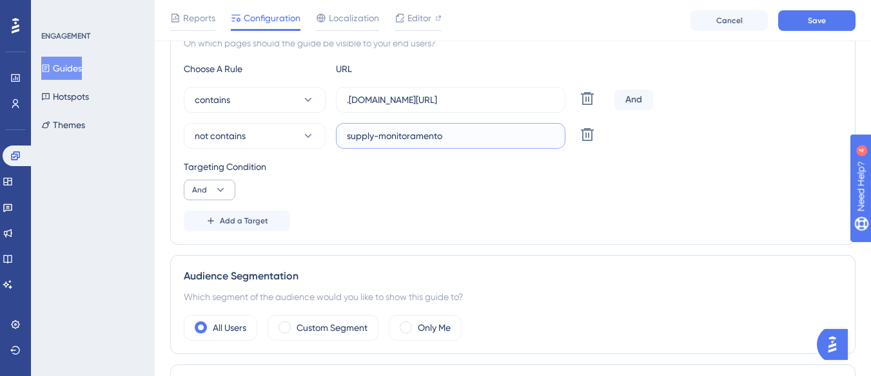
type input "supply-monitoramento"
click at [205, 189] on span "And" at bounding box center [199, 190] width 15 height 10
click at [212, 254] on div "Or Or" at bounding box center [209, 253] width 24 height 26
click at [826, 21] on button "Save" at bounding box center [816, 20] width 77 height 21
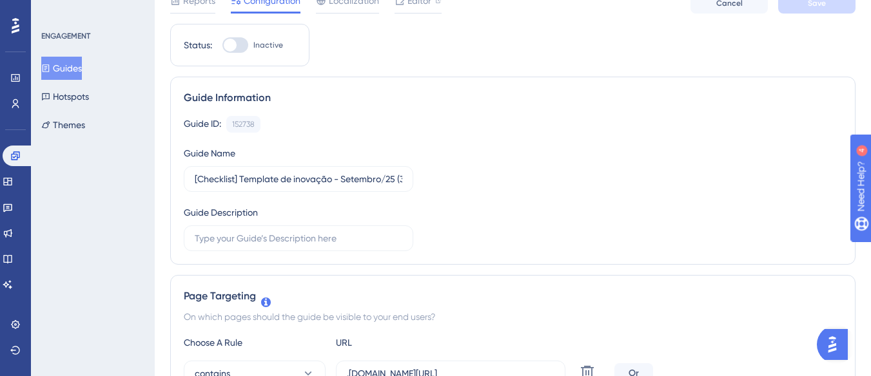
scroll to position [10, 0]
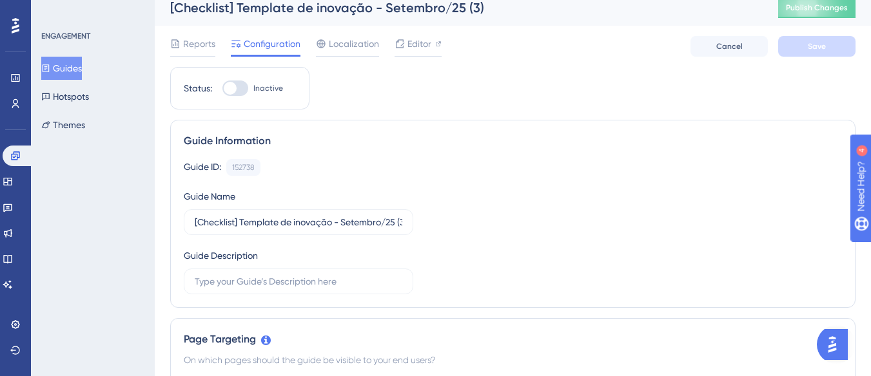
click at [262, 83] on label "Inactive" at bounding box center [252, 88] width 61 height 15
click at [222, 88] on input "Inactive" at bounding box center [222, 88] width 1 height 1
checkbox input "true"
click at [786, 39] on button "Save" at bounding box center [816, 46] width 77 height 21
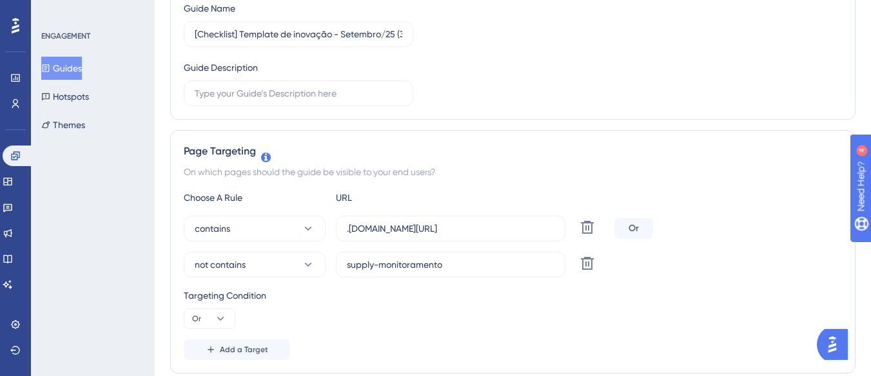
scroll to position [0, 0]
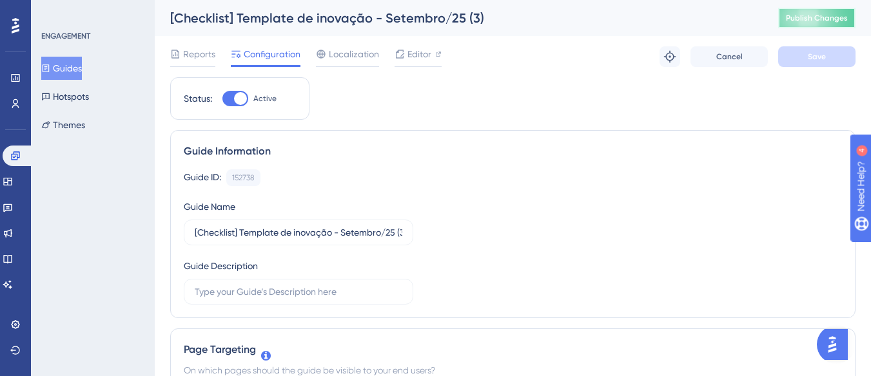
click at [821, 21] on span "Publish Changes" at bounding box center [817, 18] width 62 height 10
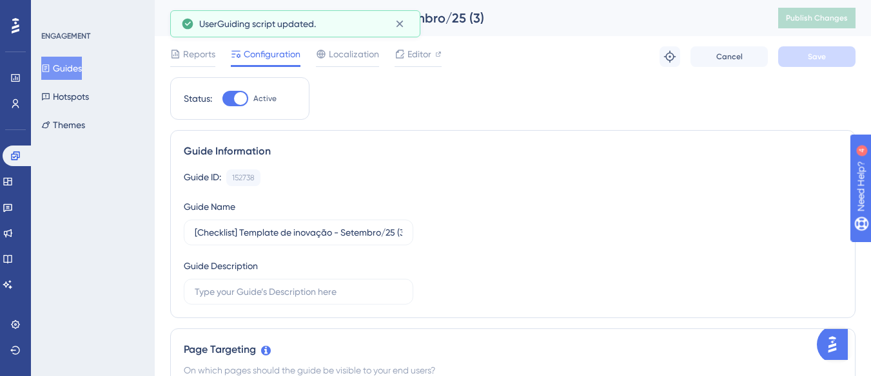
click at [72, 61] on button "Guides" at bounding box center [61, 68] width 41 height 23
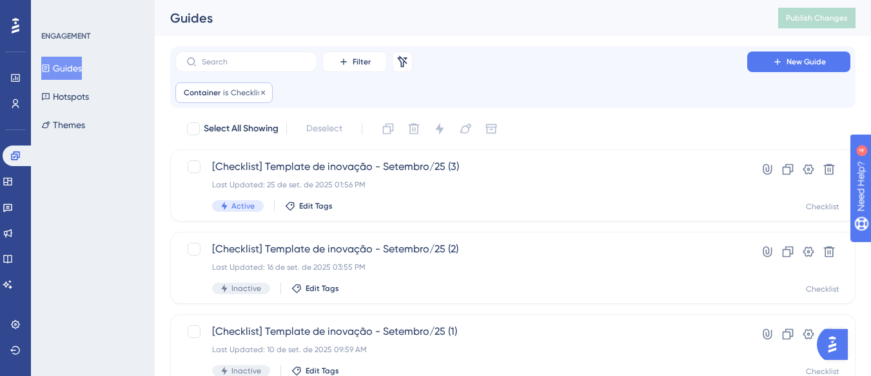
click at [231, 92] on span "Checklist" at bounding box center [248, 93] width 34 height 10
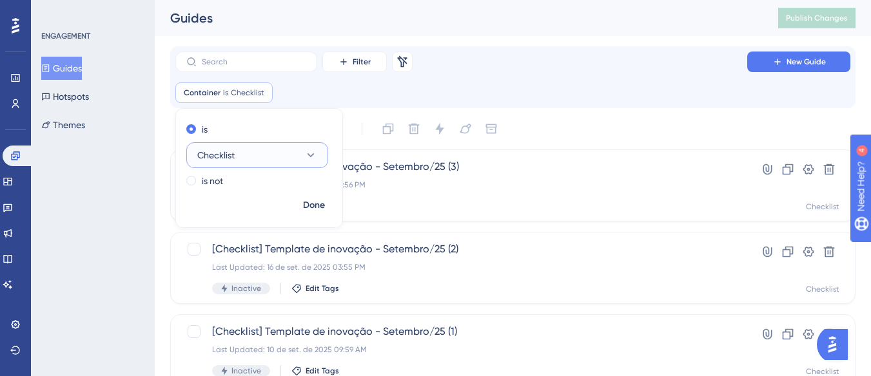
click at [230, 156] on span "Checklist" at bounding box center [215, 155] width 37 height 15
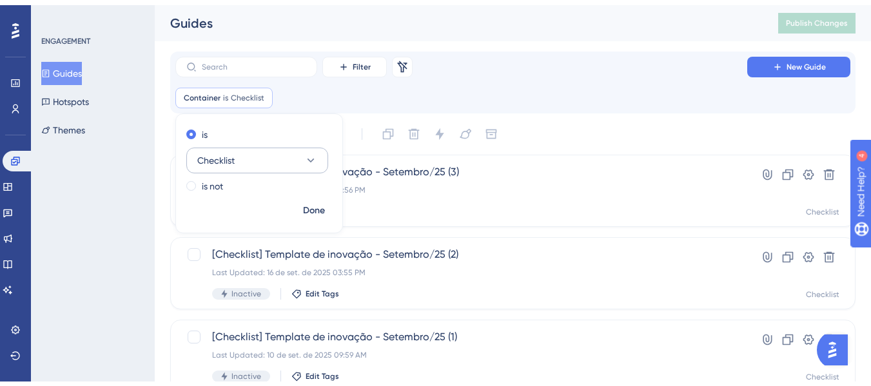
scroll to position [110, 0]
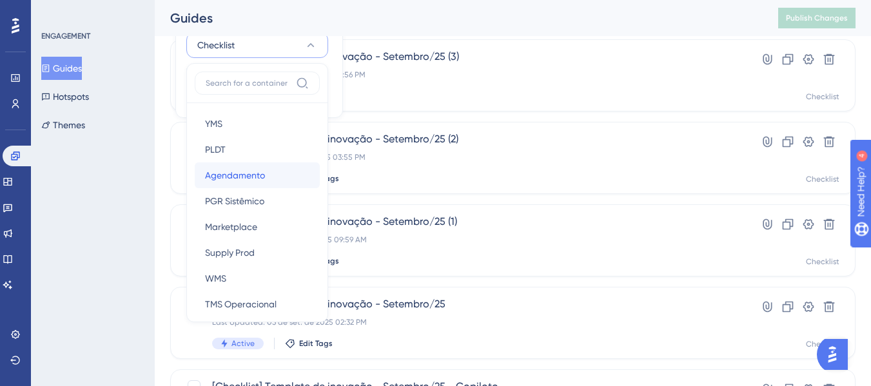
click at [231, 173] on span "Agendamento" at bounding box center [235, 175] width 60 height 15
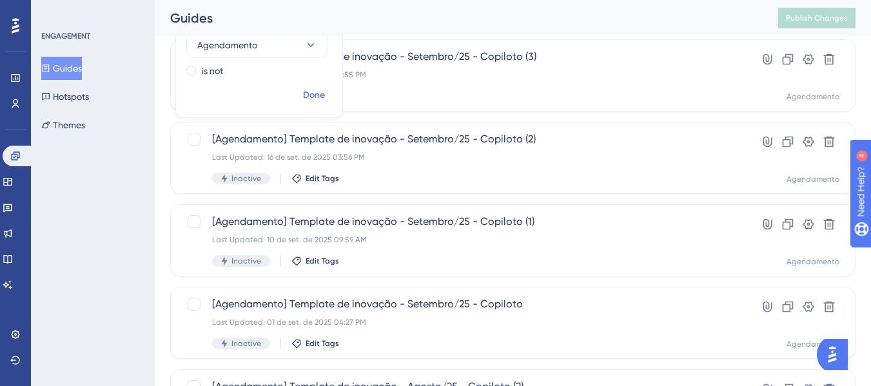
click at [311, 97] on span "Done" at bounding box center [314, 95] width 22 height 15
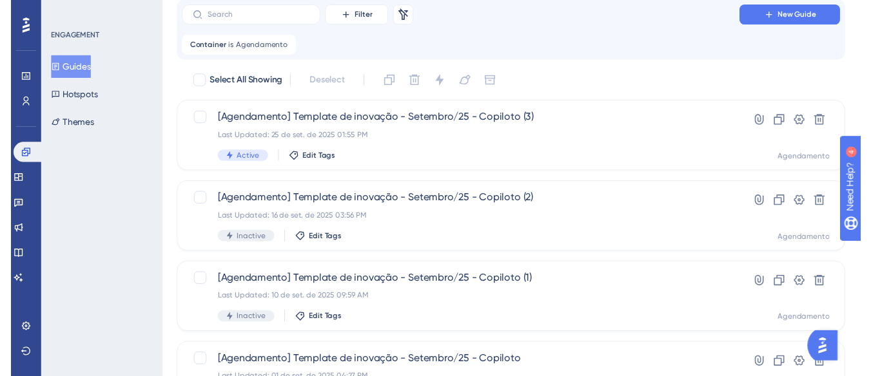
scroll to position [0, 0]
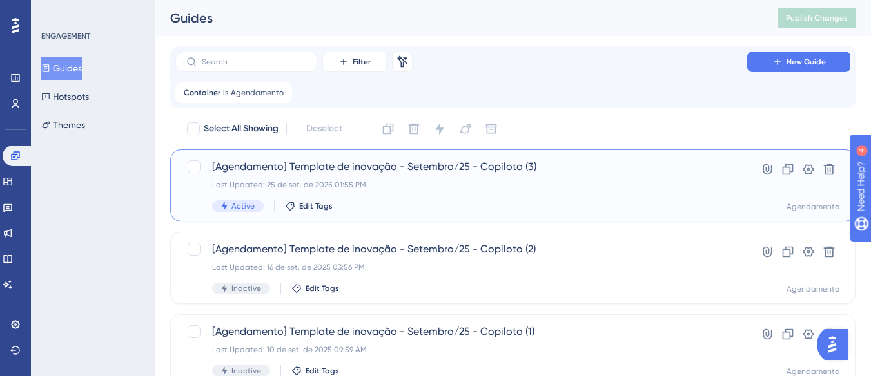
click at [387, 197] on div "[Agendamento] Template de inovação - Setembro/25 - Copiloto (3) Last Updated: 2…" at bounding box center [461, 185] width 498 height 53
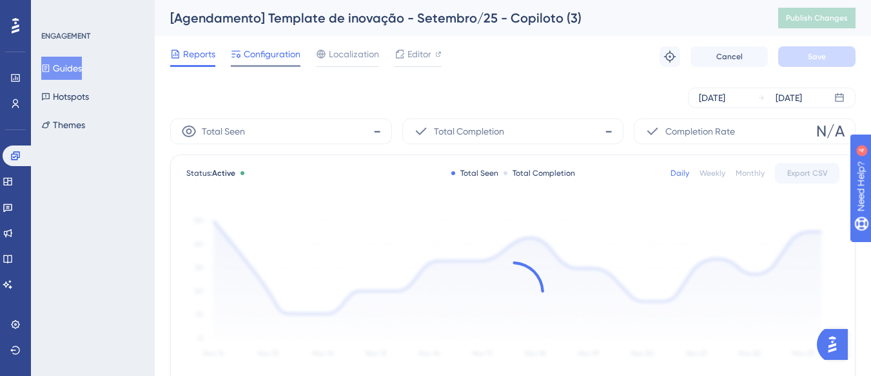
click at [262, 55] on span "Configuration" at bounding box center [272, 53] width 57 height 15
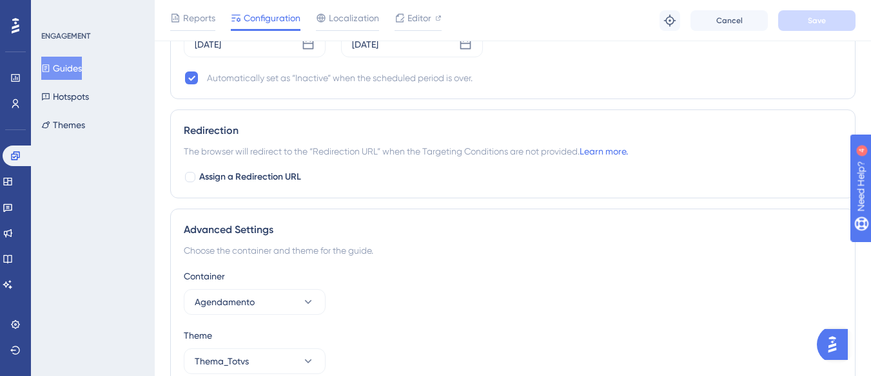
scroll to position [1025, 0]
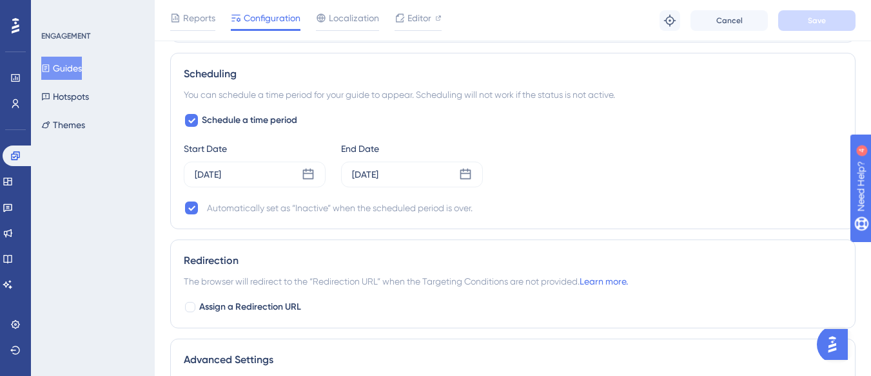
click at [77, 66] on button "Guides" at bounding box center [61, 68] width 41 height 23
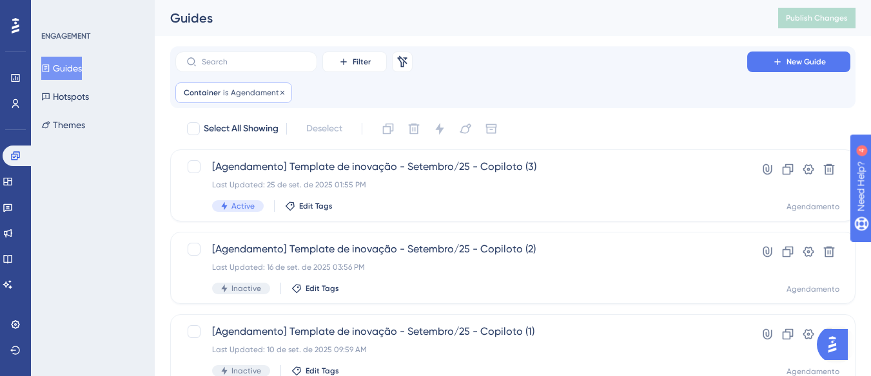
click at [238, 96] on span "Agendamento" at bounding box center [257, 93] width 53 height 10
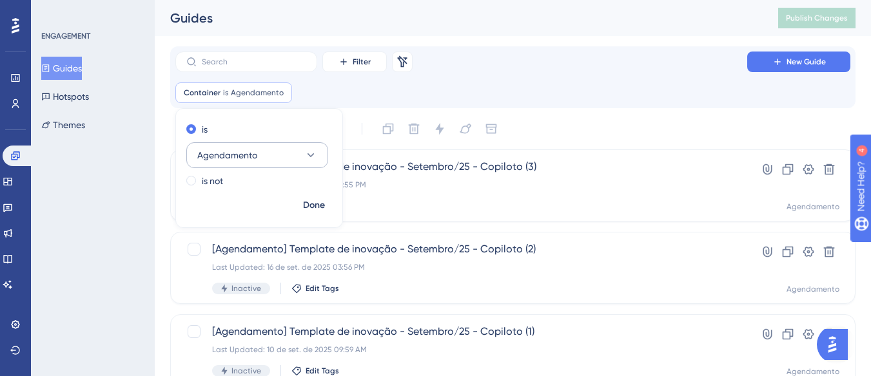
click at [241, 159] on span "Agendamento" at bounding box center [227, 155] width 60 height 15
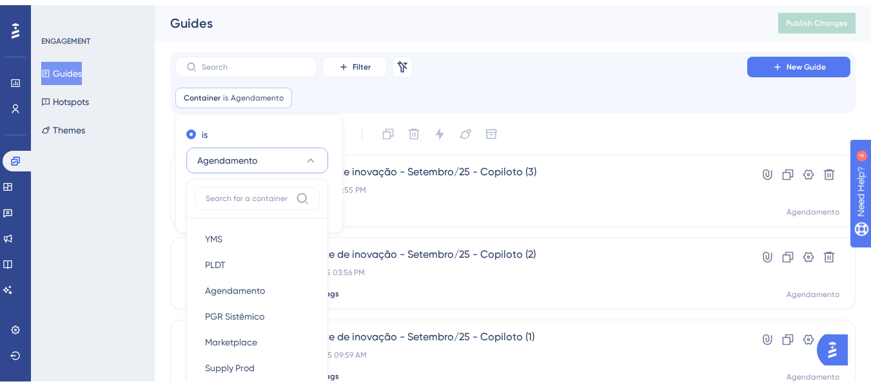
scroll to position [110, 0]
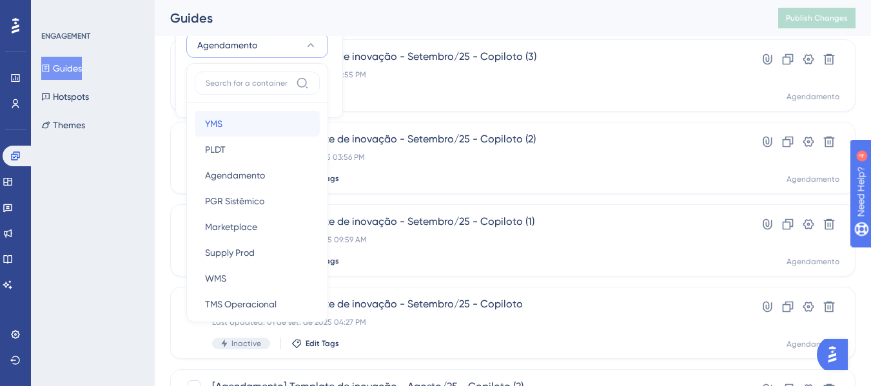
click at [259, 128] on div "YMS YMS" at bounding box center [257, 124] width 104 height 26
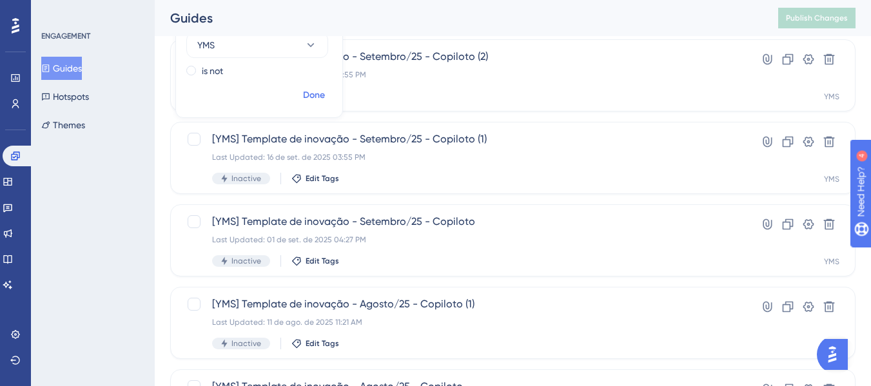
click at [302, 97] on button "Done" at bounding box center [314, 95] width 36 height 23
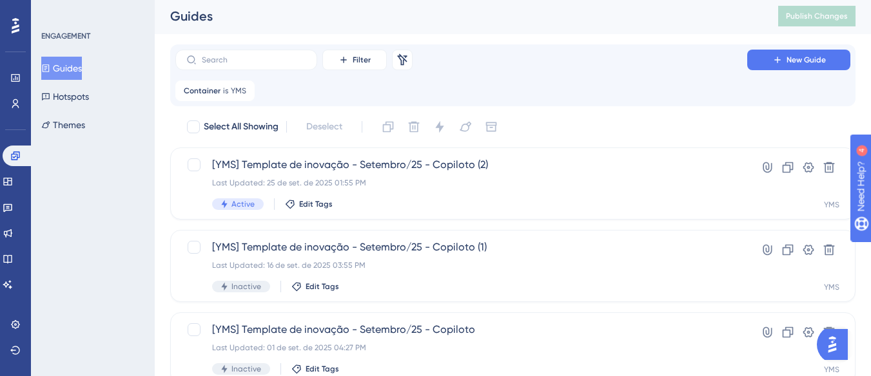
scroll to position [0, 0]
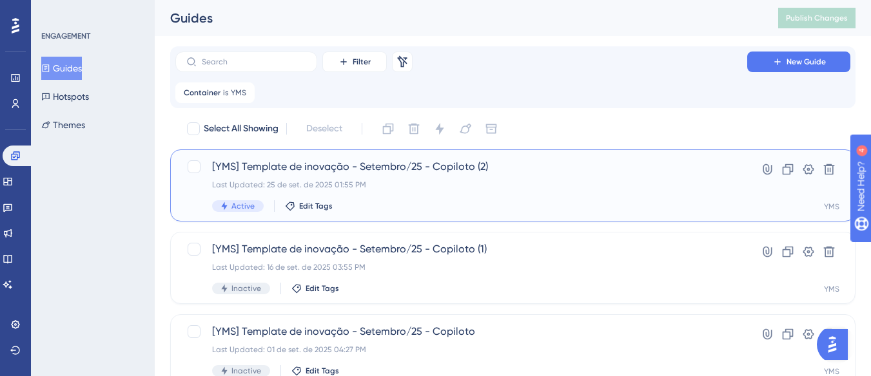
click at [382, 183] on div "Last Updated: 25 de set. de 2025 01:55 PM" at bounding box center [461, 185] width 498 height 10
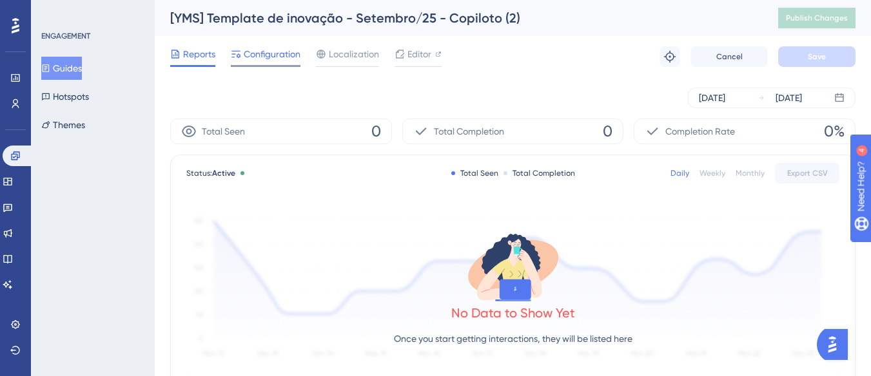
click at [279, 52] on span "Configuration" at bounding box center [272, 53] width 57 height 15
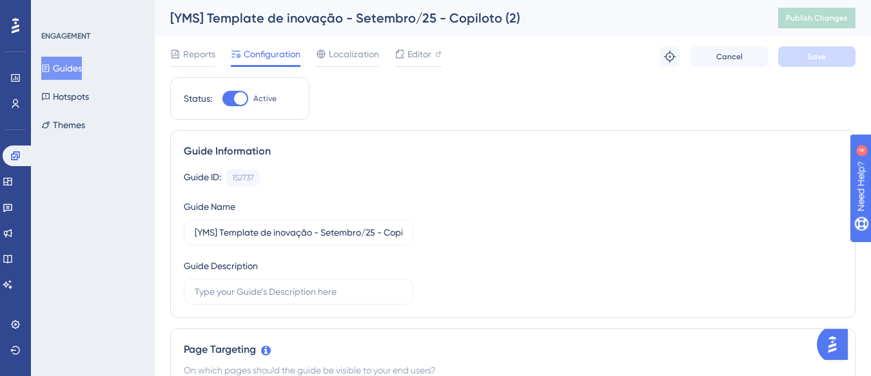
click at [76, 72] on button "Guides" at bounding box center [61, 68] width 41 height 23
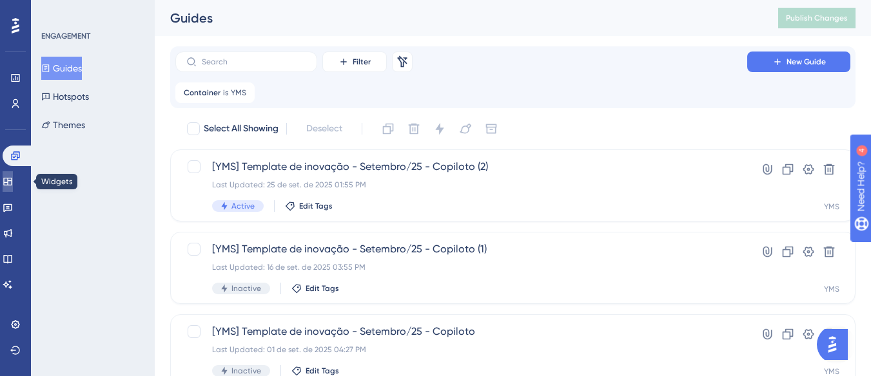
click at [12, 175] on link at bounding box center [8, 181] width 10 height 21
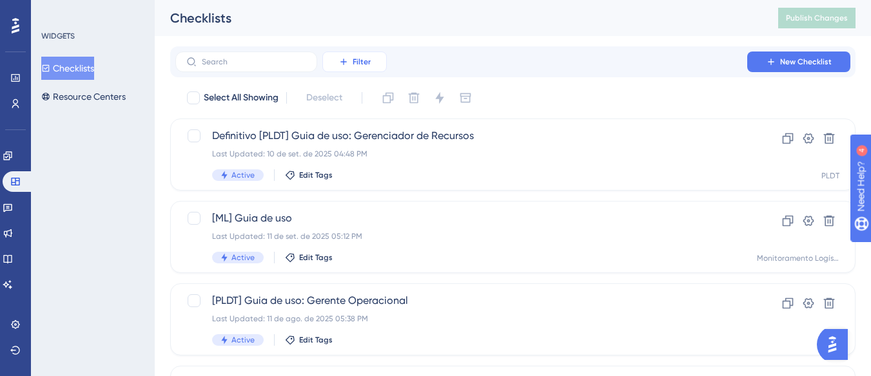
click at [362, 54] on button "Filter" at bounding box center [354, 62] width 64 height 21
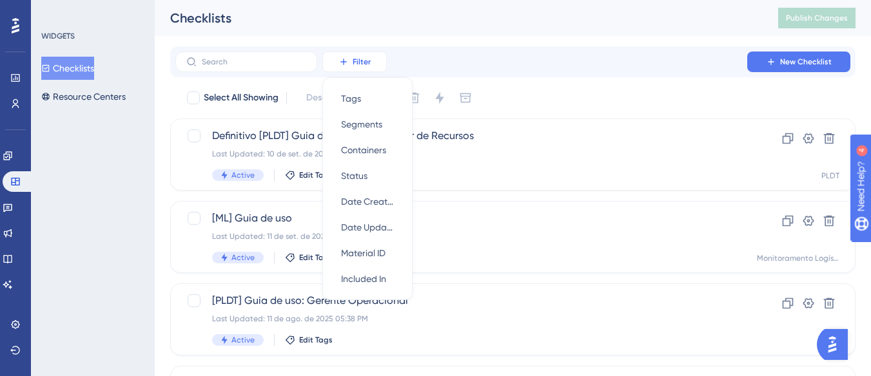
scroll to position [1, 0]
click at [367, 149] on span "Containers" at bounding box center [363, 149] width 45 height 15
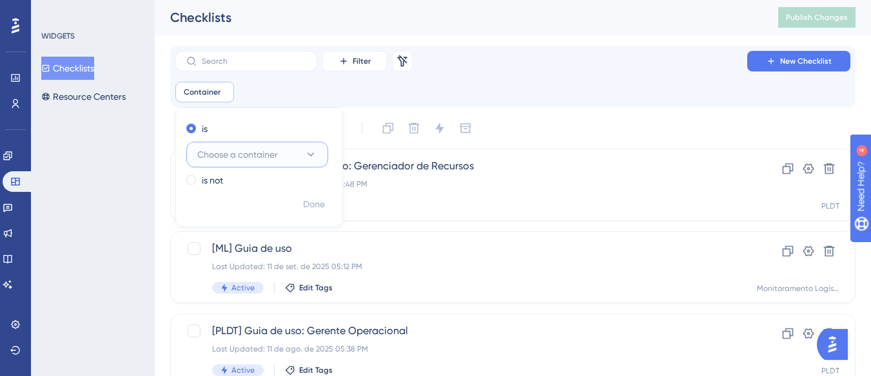
click at [295, 151] on button "Choose a container" at bounding box center [257, 155] width 142 height 26
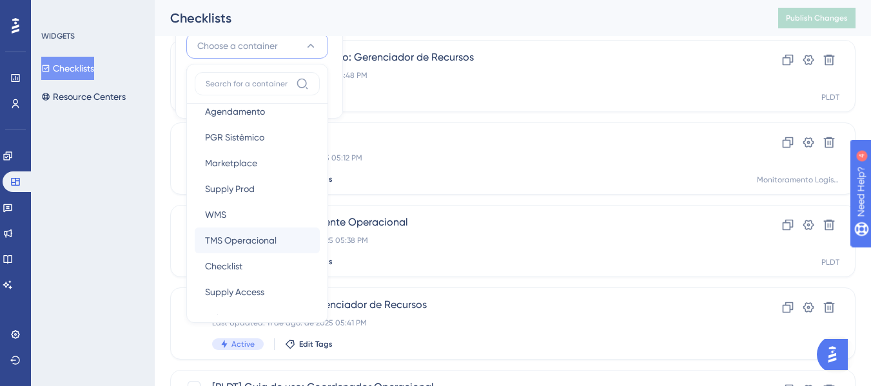
scroll to position [193, 0]
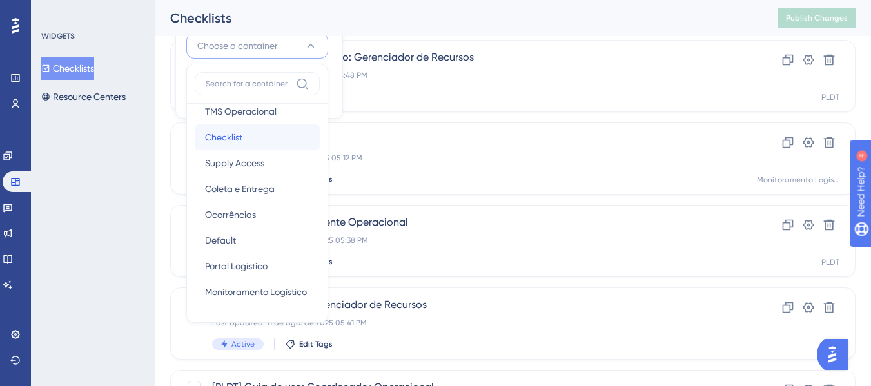
click at [227, 142] on span "Checklist" at bounding box center [223, 137] width 37 height 15
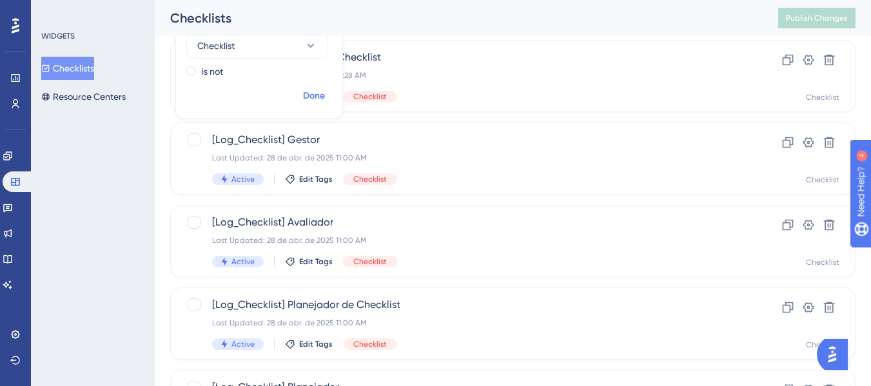
click at [316, 94] on span "Done" at bounding box center [314, 95] width 22 height 15
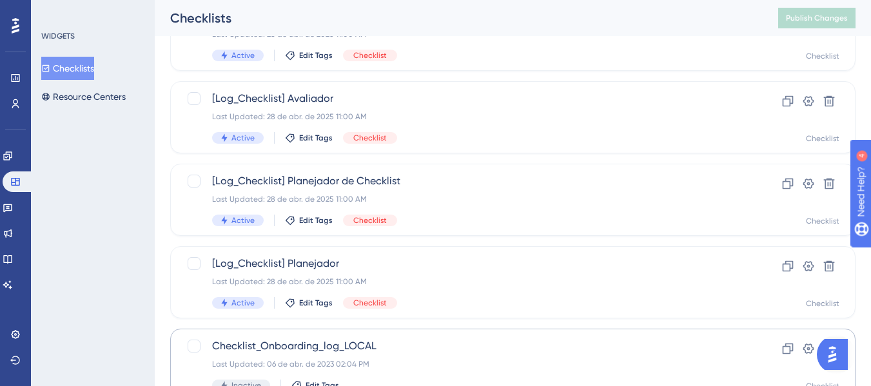
scroll to position [372, 0]
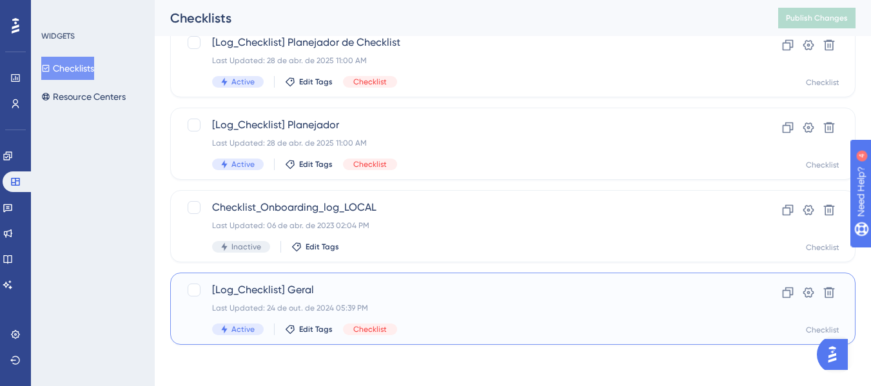
click at [340, 297] on span "[Log_Checklist] Geral" at bounding box center [461, 289] width 498 height 15
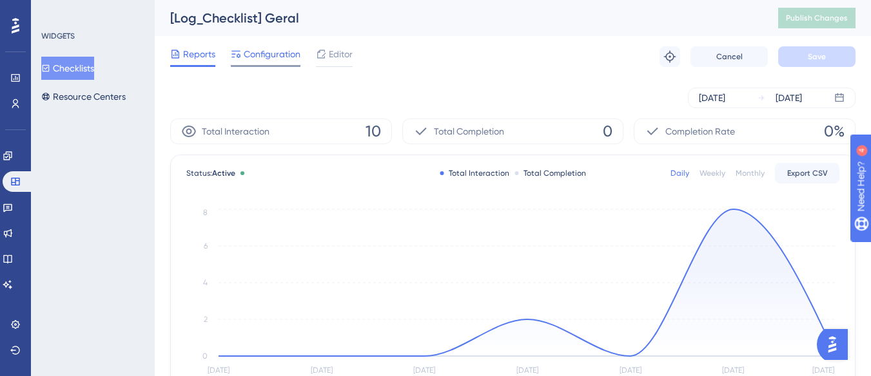
click at [272, 57] on span "Configuration" at bounding box center [272, 53] width 57 height 15
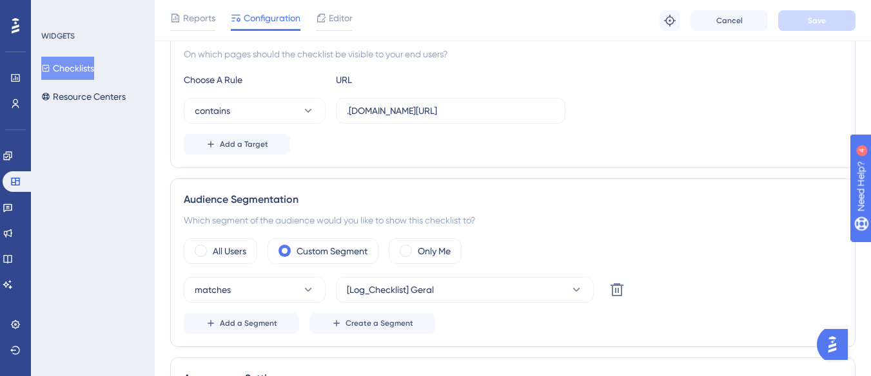
scroll to position [129, 0]
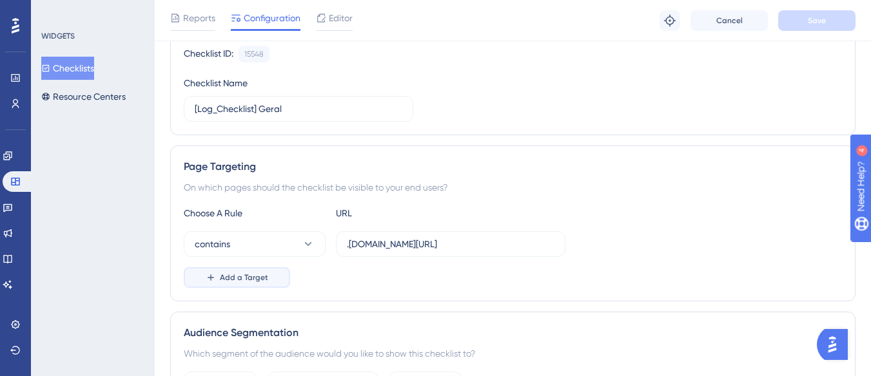
click at [251, 284] on button "Add a Target" at bounding box center [237, 278] width 106 height 21
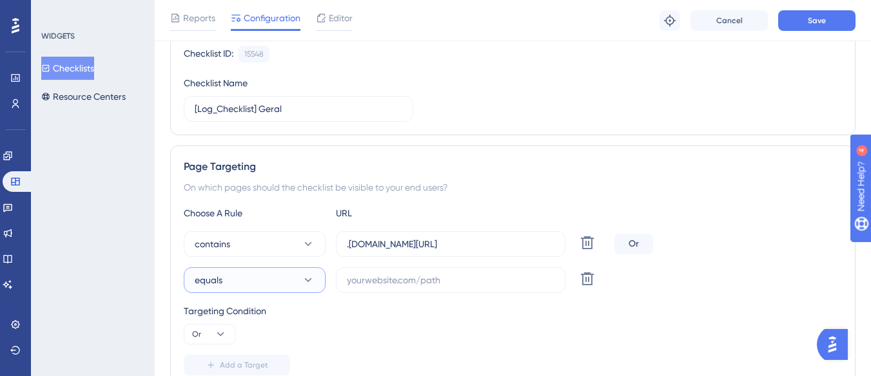
click at [249, 280] on button "equals" at bounding box center [255, 281] width 142 height 26
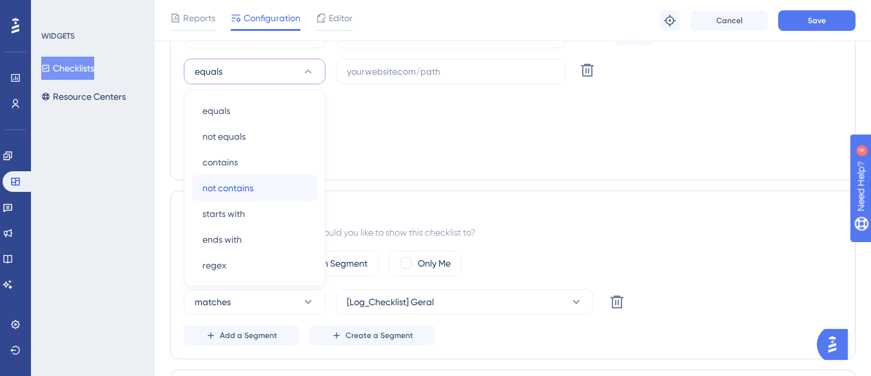
click at [234, 188] on span "not contains" at bounding box center [227, 187] width 51 height 15
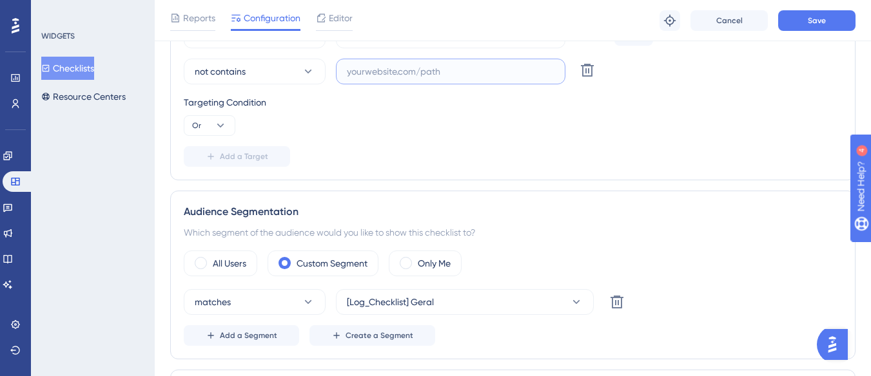
click at [415, 74] on input "text" at bounding box center [451, 71] width 208 height 14
paste input "supply-monitoramento"
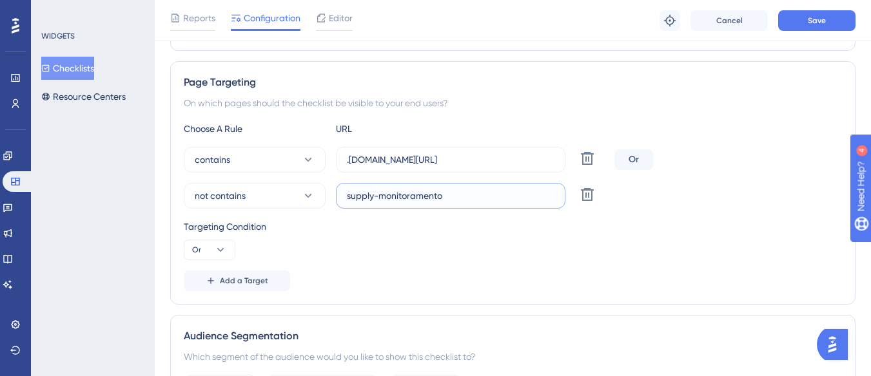
scroll to position [209, 0]
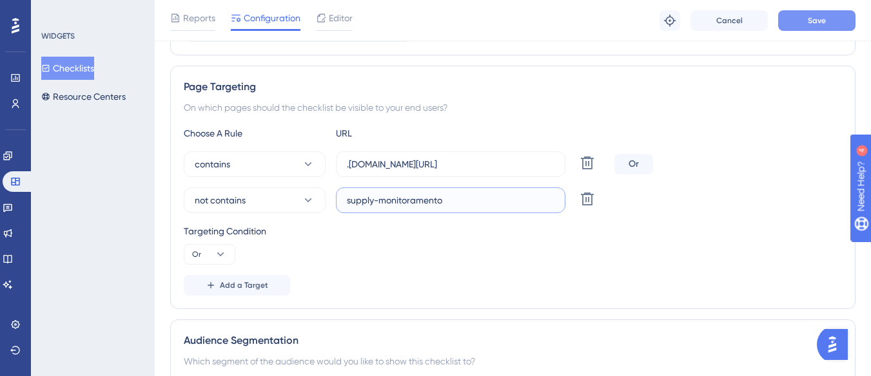
type input "supply-monitoramento"
click at [821, 24] on span "Save" at bounding box center [817, 20] width 18 height 10
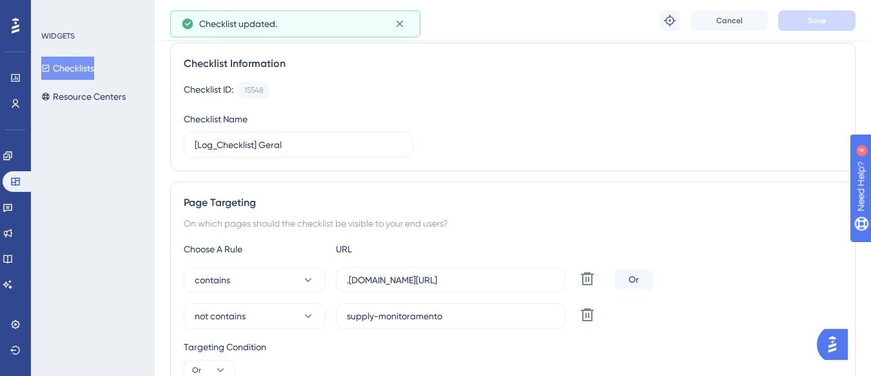
scroll to position [0, 0]
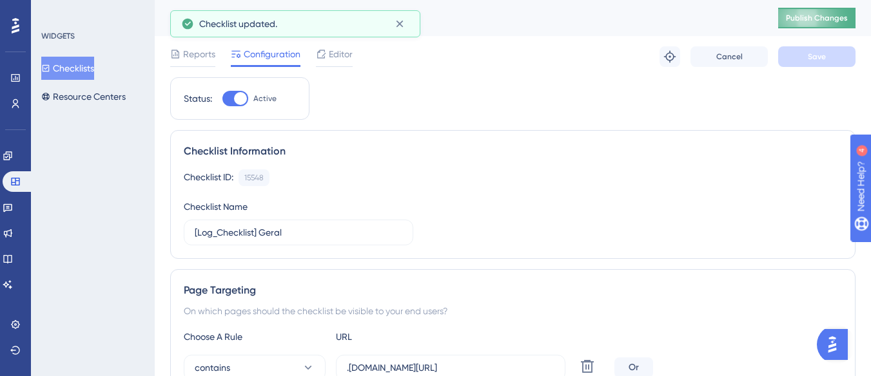
click at [819, 13] on span "Publish Changes" at bounding box center [817, 18] width 62 height 10
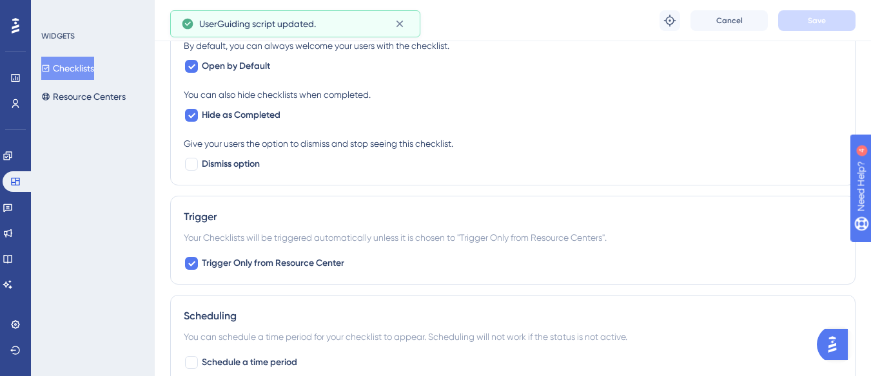
scroll to position [899, 0]
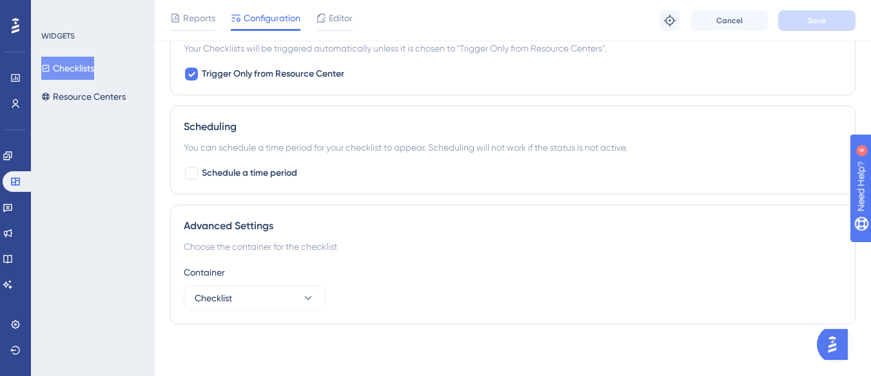
click at [84, 69] on button "Checklists" at bounding box center [67, 68] width 53 height 23
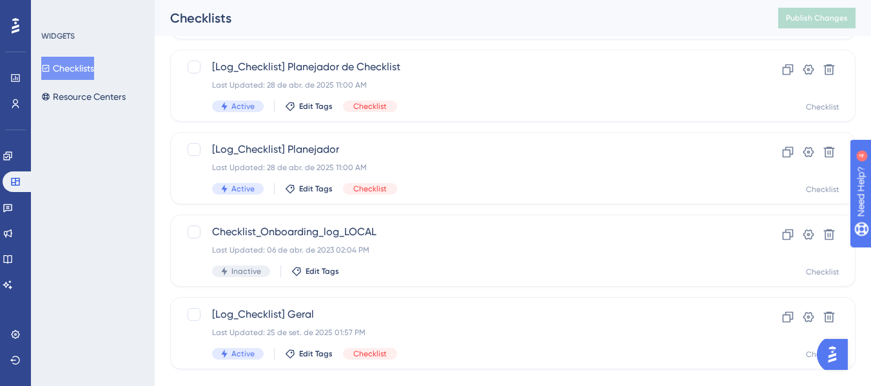
scroll to position [372, 0]
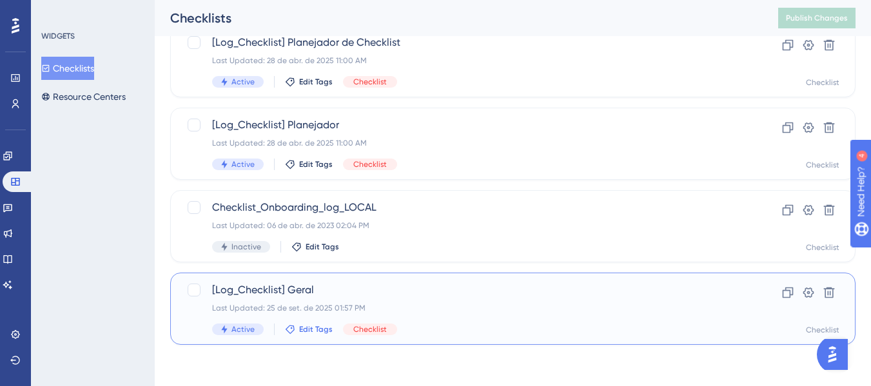
click at [318, 326] on span "Edit Tags" at bounding box center [316, 329] width 34 height 10
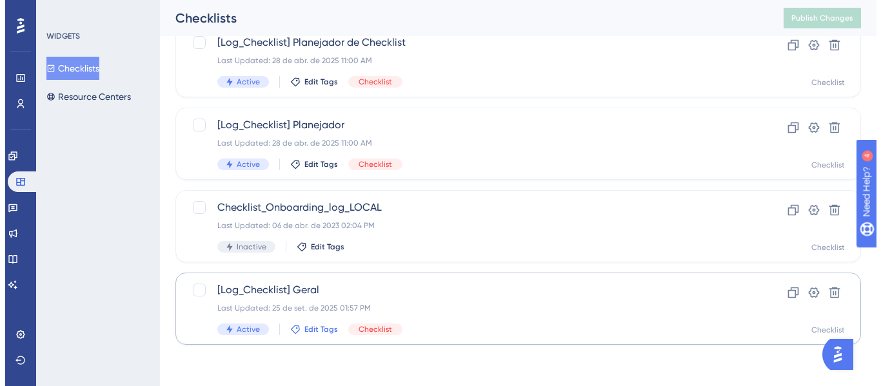
scroll to position [537, 0]
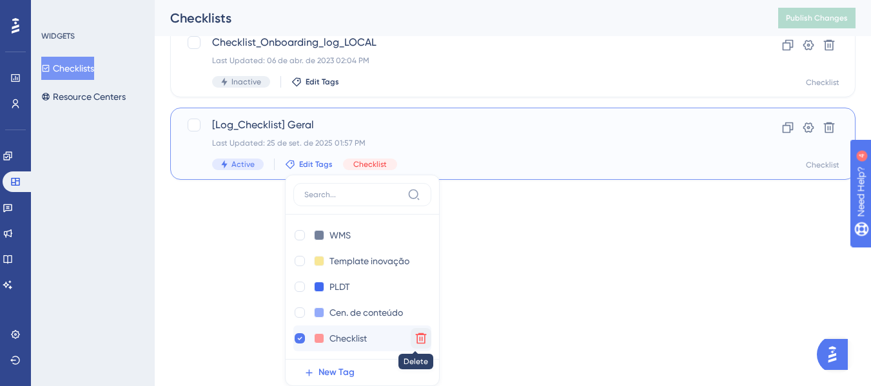
click at [415, 337] on icon at bounding box center [421, 338] width 13 height 13
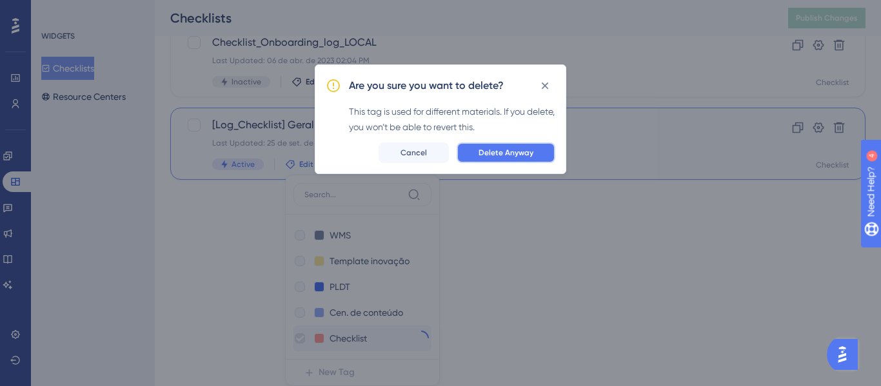
click at [494, 151] on span "Delete Anyway" at bounding box center [505, 153] width 55 height 10
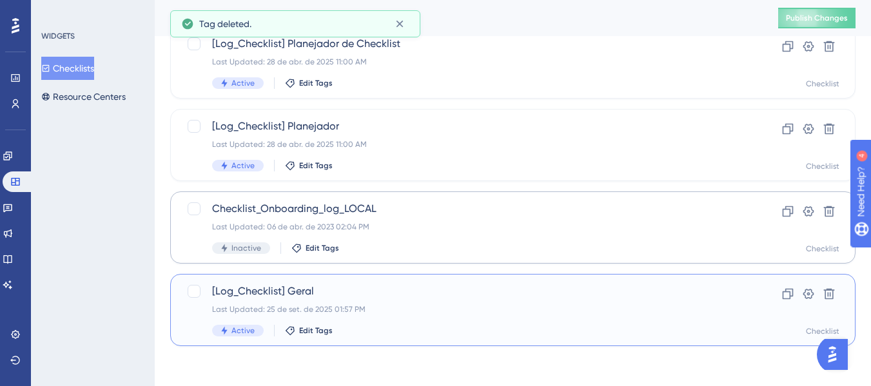
scroll to position [372, 0]
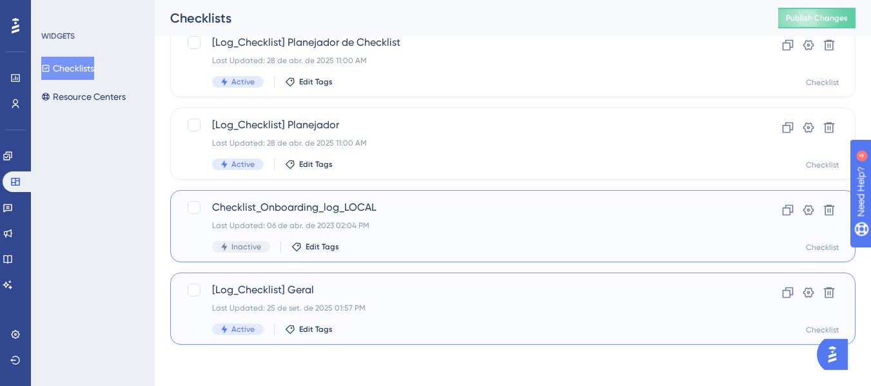
click at [396, 217] on div "Checklist_Onboarding_log_LOCAL Last Updated: 06 de abr. de 2023 02:04 PM Inacti…" at bounding box center [461, 226] width 498 height 53
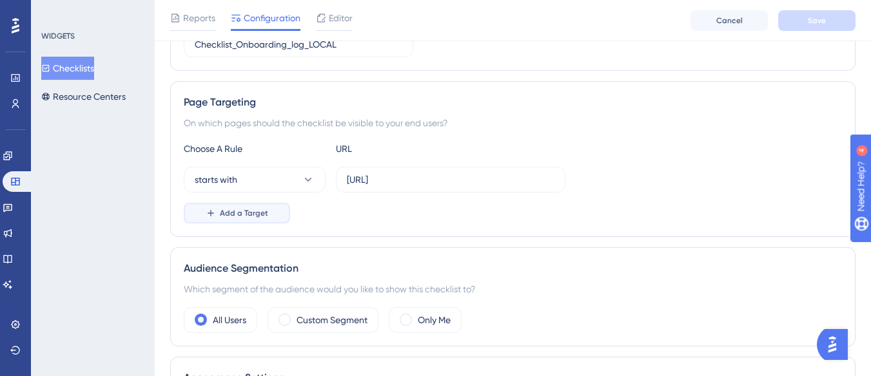
click at [266, 213] on span "Add a Target" at bounding box center [244, 213] width 48 height 10
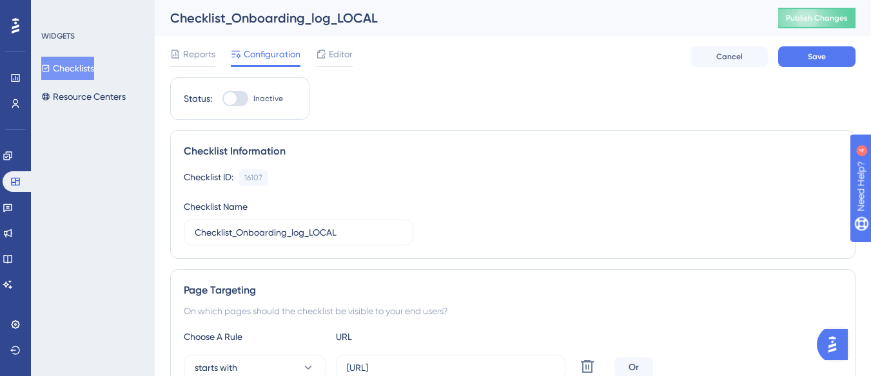
click at [86, 61] on button "Checklists" at bounding box center [67, 68] width 53 height 23
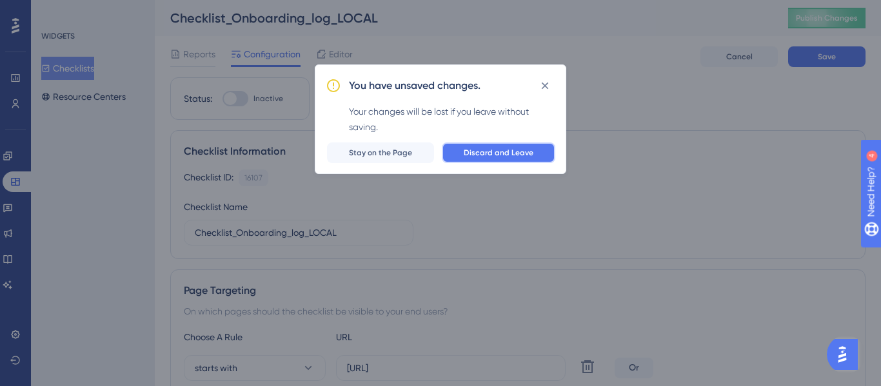
click at [489, 157] on span "Discard and Leave" at bounding box center [498, 153] width 70 height 10
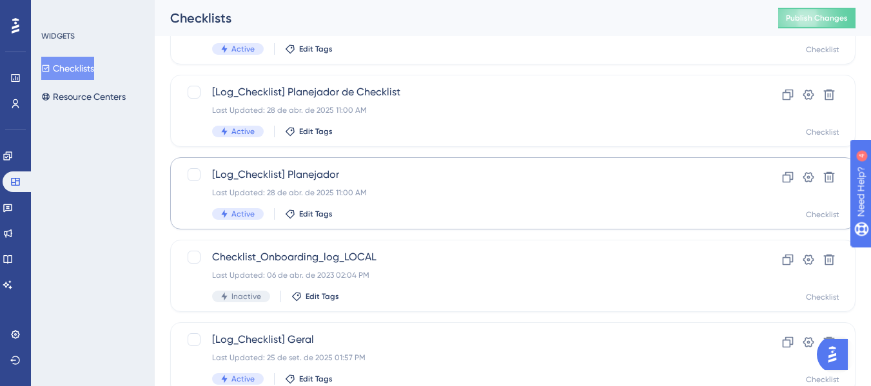
scroll to position [372, 0]
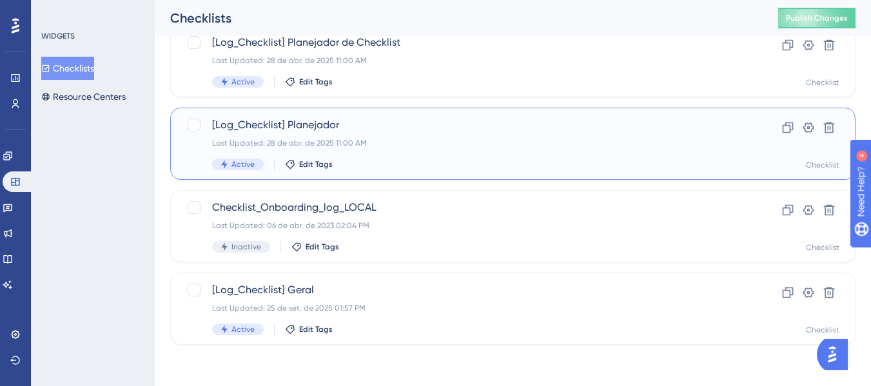
click at [413, 137] on div "[Log_Checklist] Planejador Last Updated: 28 de abr. de 2025 11:00 AM Active Edi…" at bounding box center [461, 143] width 498 height 53
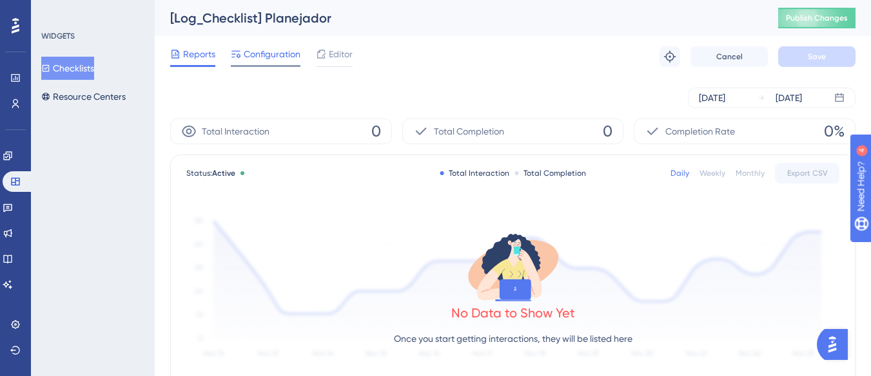
click at [269, 58] on span "Configuration" at bounding box center [272, 53] width 57 height 15
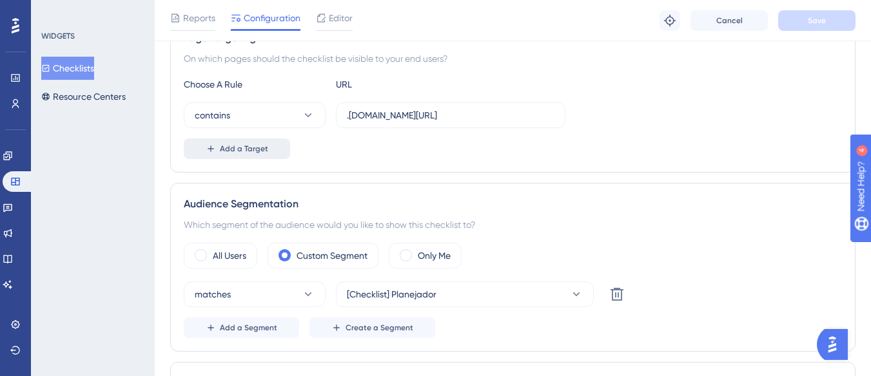
click at [274, 148] on button "Add a Target" at bounding box center [237, 149] width 106 height 21
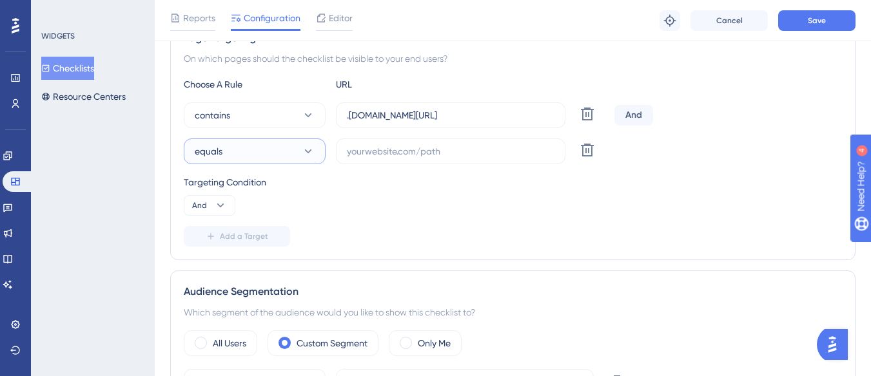
click at [275, 148] on button "equals" at bounding box center [255, 152] width 142 height 26
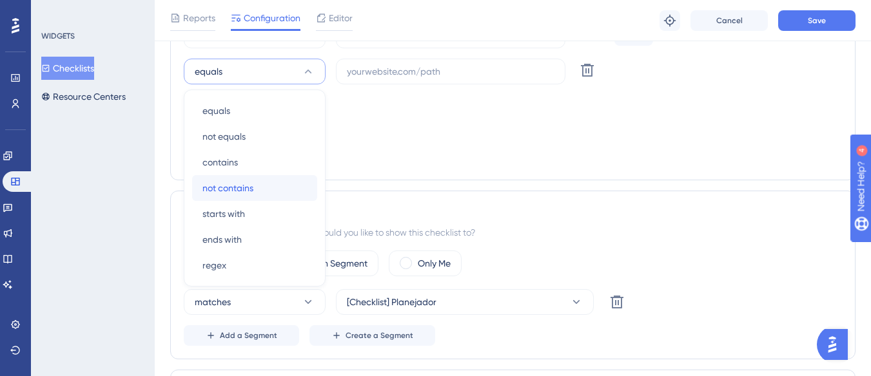
click at [271, 188] on div "not contains not contains" at bounding box center [254, 188] width 104 height 26
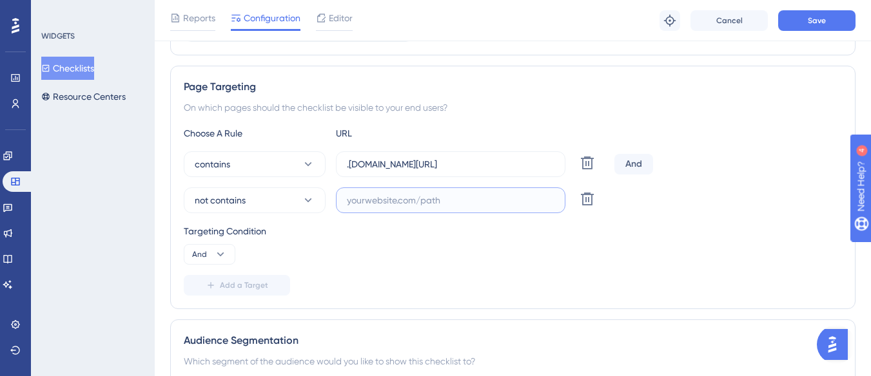
click at [358, 195] on input "text" at bounding box center [451, 200] width 208 height 14
paste input "supply-monitoramento"
type input "supply-monitoramento"
click at [221, 249] on icon at bounding box center [220, 254] width 13 height 13
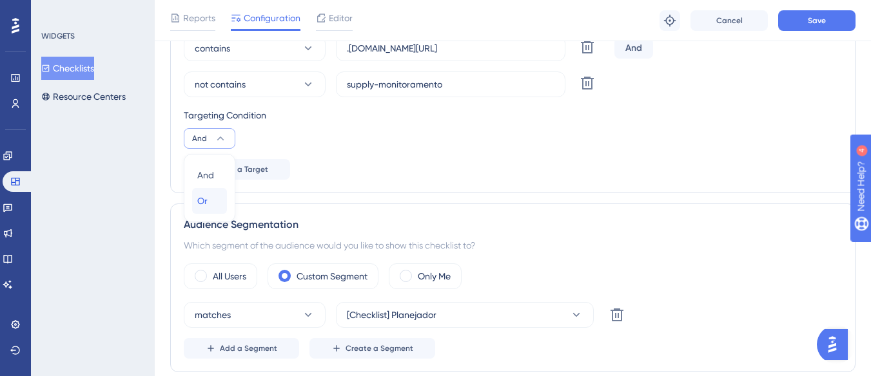
click at [217, 204] on div "Or Or" at bounding box center [209, 201] width 24 height 26
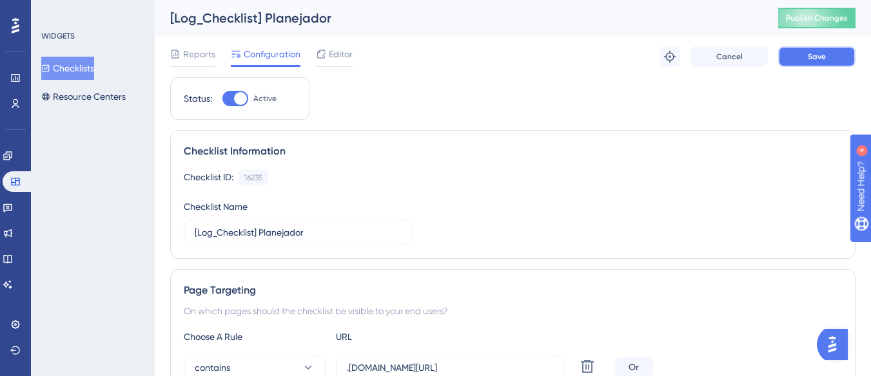
click at [790, 54] on button "Save" at bounding box center [816, 56] width 77 height 21
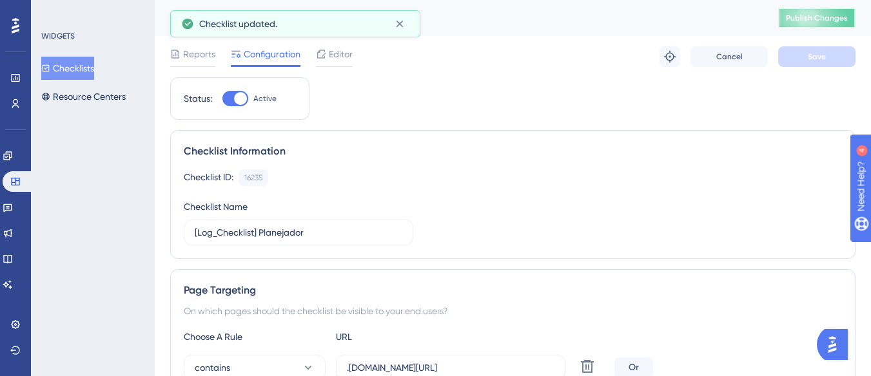
click at [810, 24] on button "Publish Changes" at bounding box center [816, 18] width 77 height 21
click at [403, 23] on icon at bounding box center [399, 23] width 13 height 13
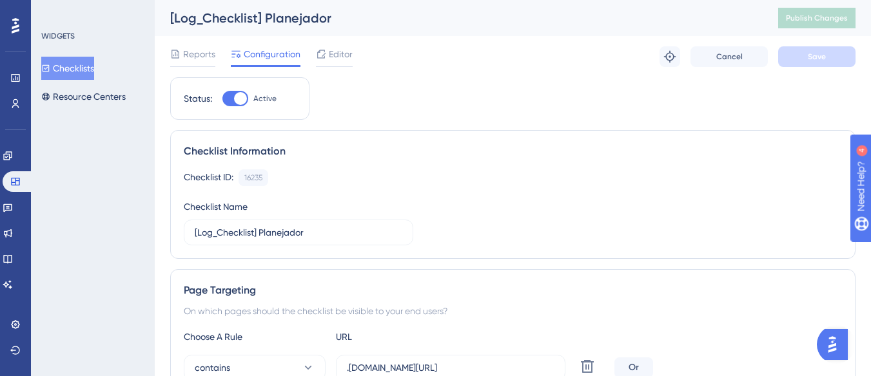
click at [74, 72] on button "Checklists" at bounding box center [67, 68] width 53 height 23
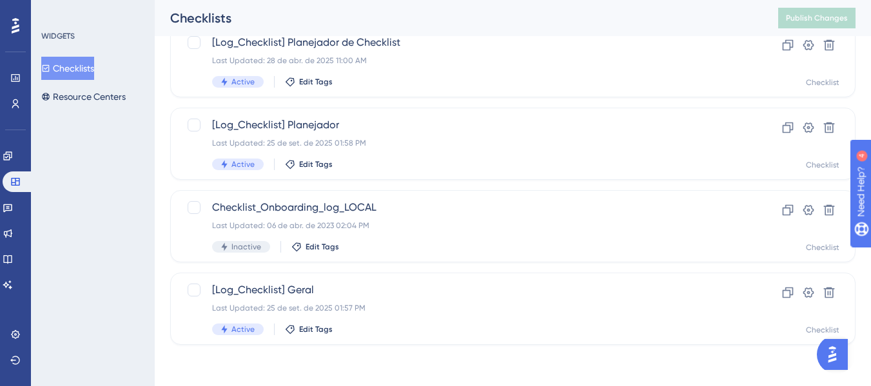
scroll to position [243, 0]
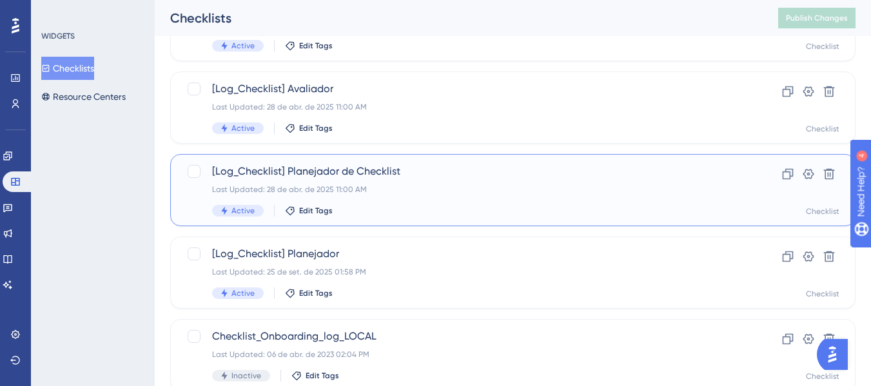
click at [423, 173] on span "[Log_Checklist] Planejador de Checklist" at bounding box center [461, 171] width 498 height 15
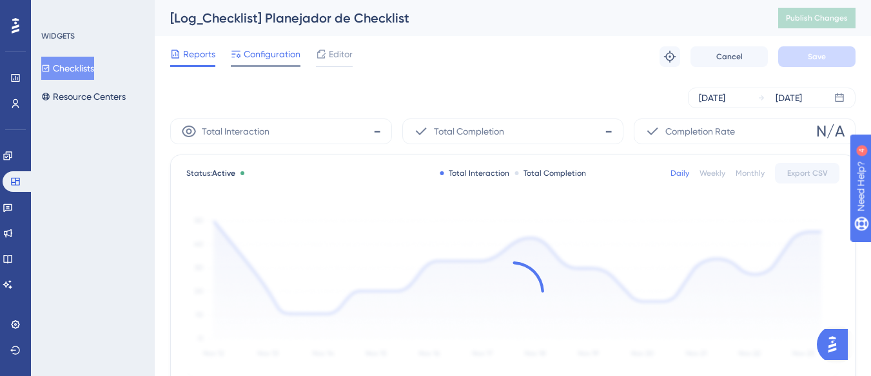
click at [277, 55] on span "Configuration" at bounding box center [272, 53] width 57 height 15
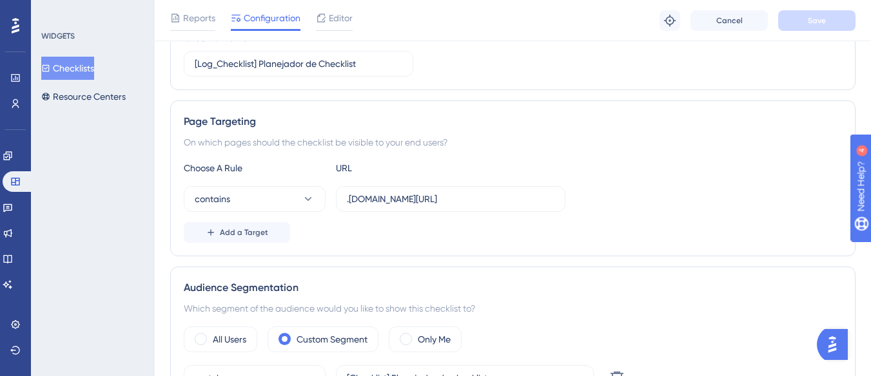
scroll to position [193, 0]
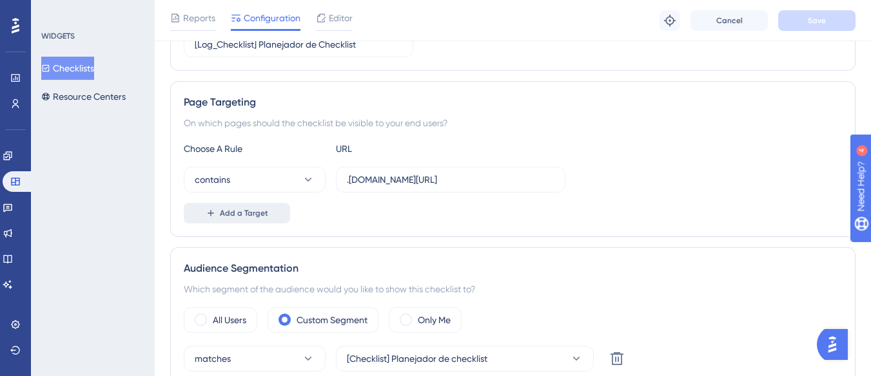
click at [257, 208] on span "Add a Target" at bounding box center [244, 213] width 48 height 10
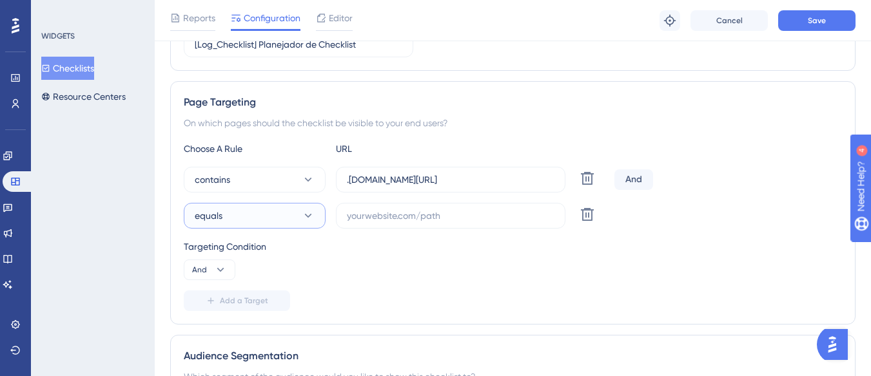
click at [260, 217] on button "equals" at bounding box center [255, 216] width 142 height 26
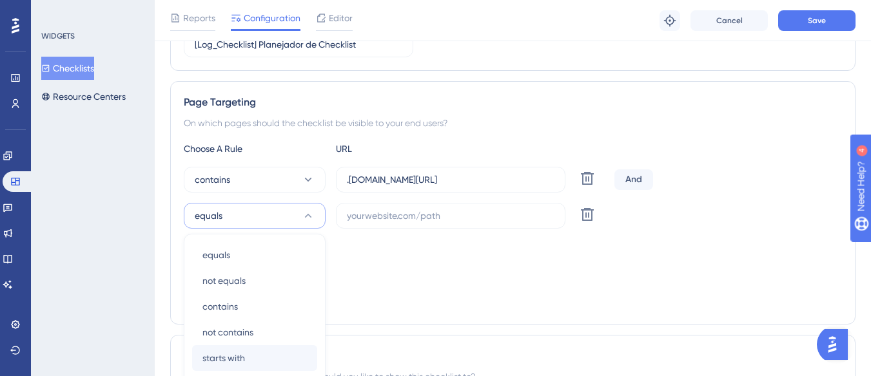
scroll to position [338, 0]
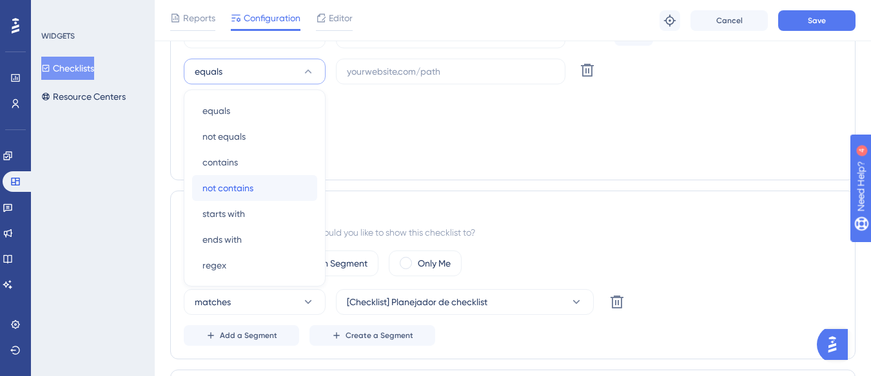
click at [268, 191] on div "not contains not contains" at bounding box center [254, 188] width 104 height 26
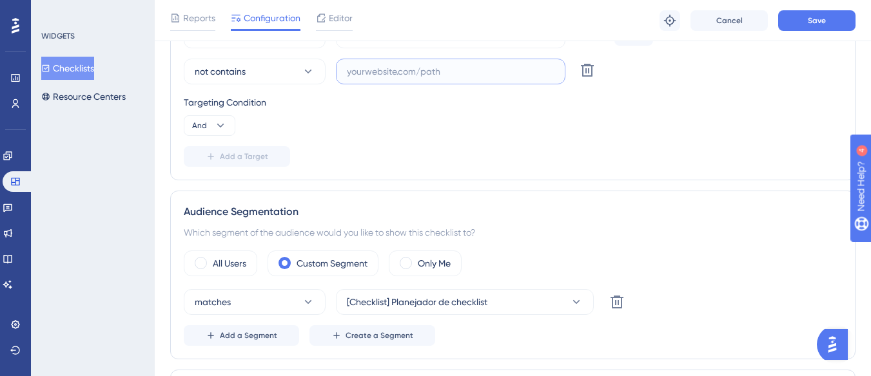
click at [389, 70] on input "text" at bounding box center [451, 71] width 208 height 14
paste input "supply-monitoramento"
type input "supply-monitoramento"
click at [221, 128] on icon at bounding box center [220, 125] width 13 height 13
click at [210, 185] on div "Or Or" at bounding box center [209, 188] width 24 height 26
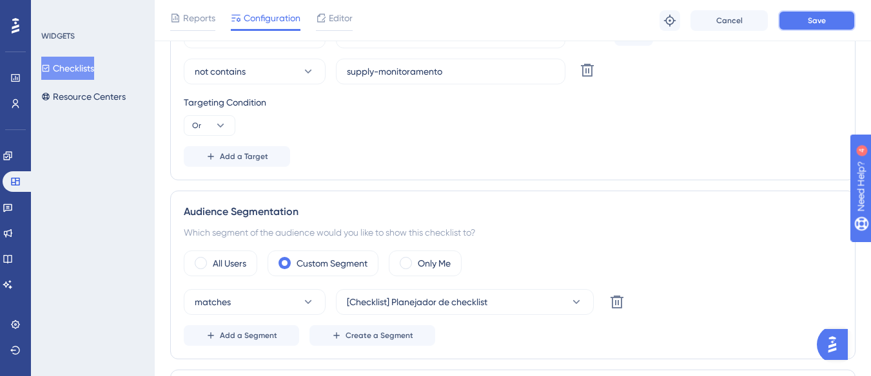
click at [846, 18] on button "Save" at bounding box center [816, 20] width 77 height 21
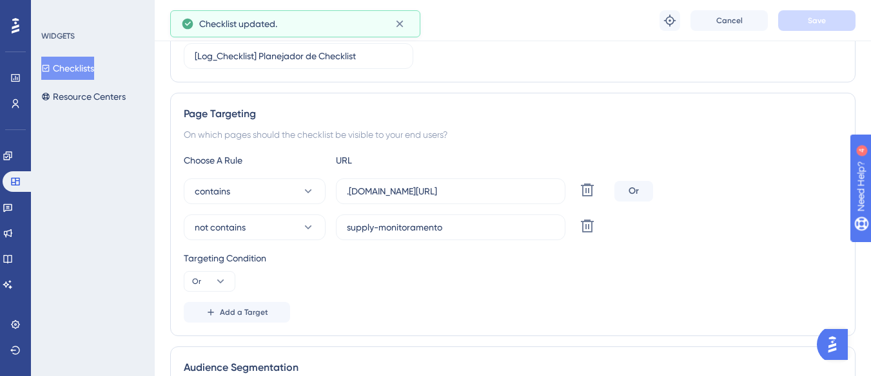
scroll to position [0, 0]
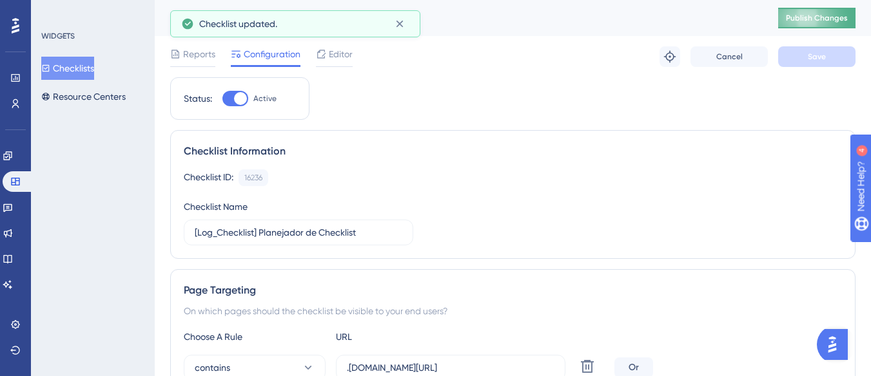
click at [833, 22] on span "Publish Changes" at bounding box center [817, 18] width 62 height 10
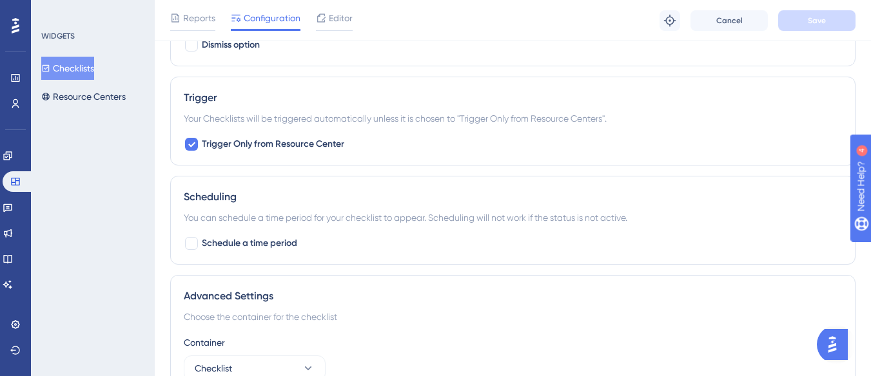
scroll to position [899, 0]
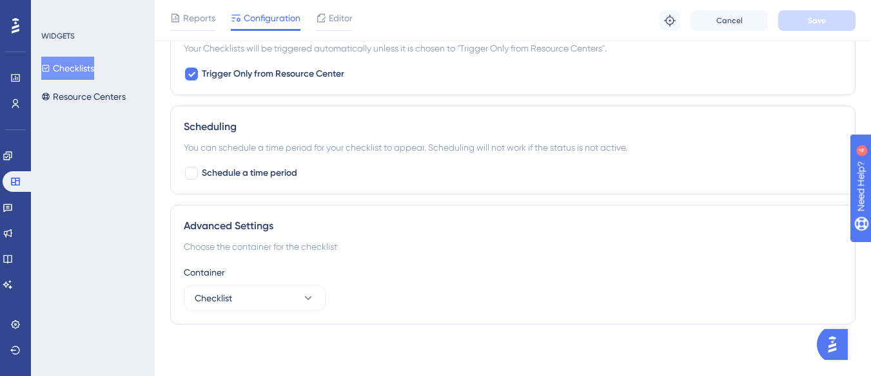
click at [66, 63] on button "Checklists" at bounding box center [67, 68] width 53 height 23
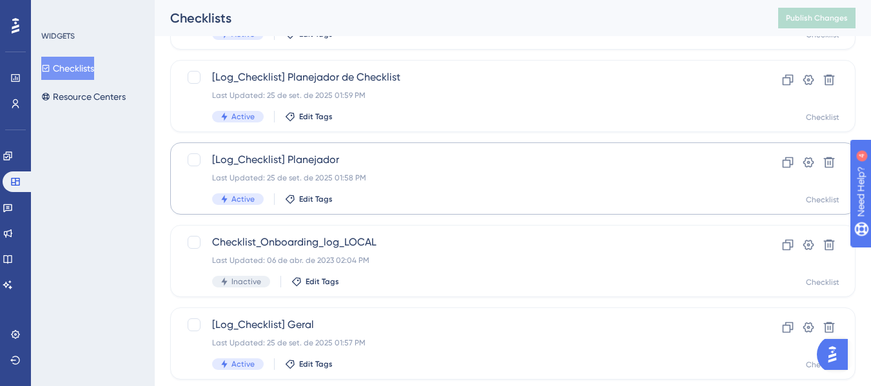
scroll to position [307, 0]
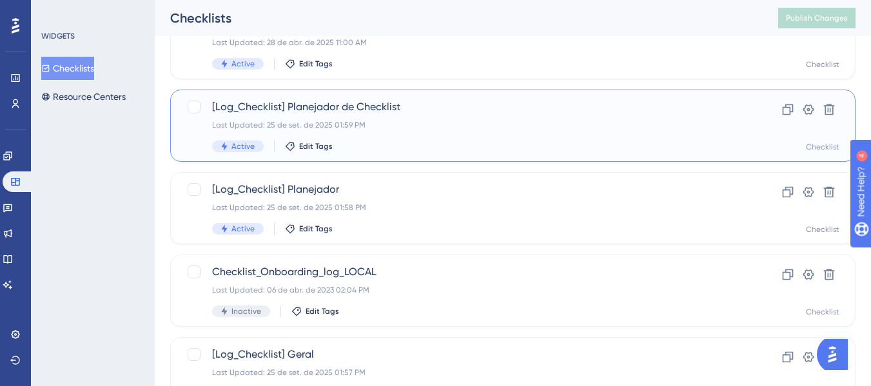
click at [399, 127] on div "Last Updated: 25 de set. de 2025 01:59 PM" at bounding box center [461, 125] width 498 height 10
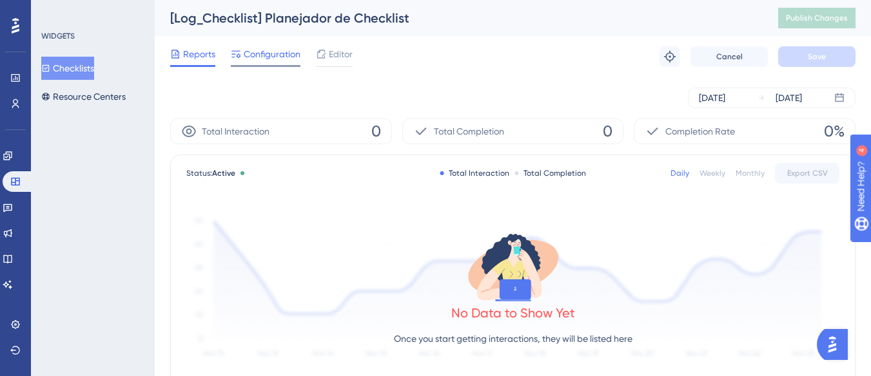
click at [270, 54] on span "Configuration" at bounding box center [272, 53] width 57 height 15
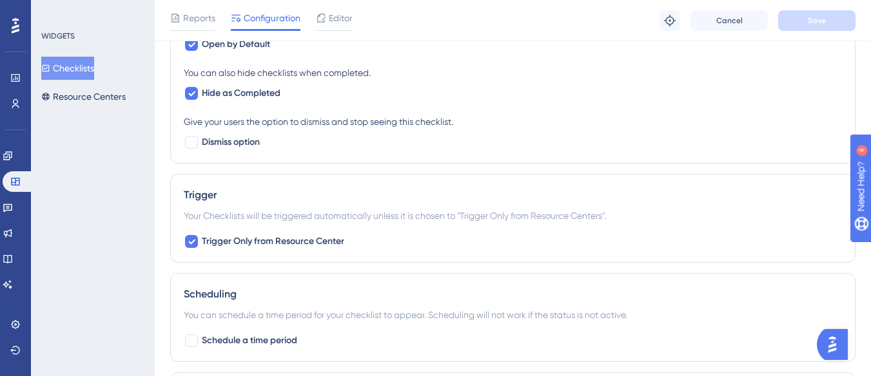
scroll to position [899, 0]
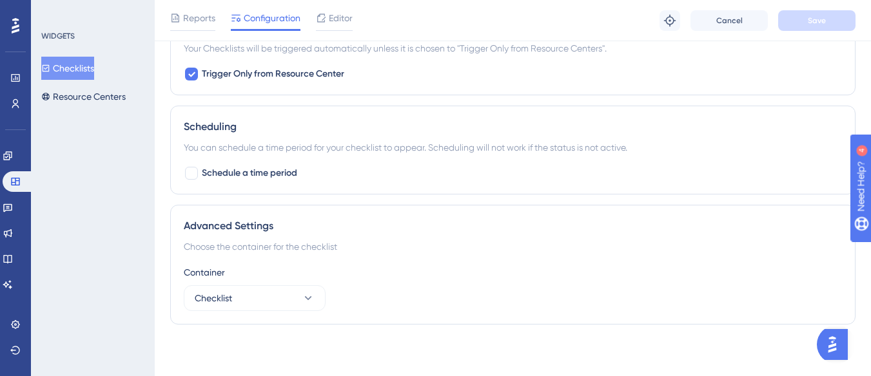
click at [90, 61] on button "Checklists" at bounding box center [67, 68] width 53 height 23
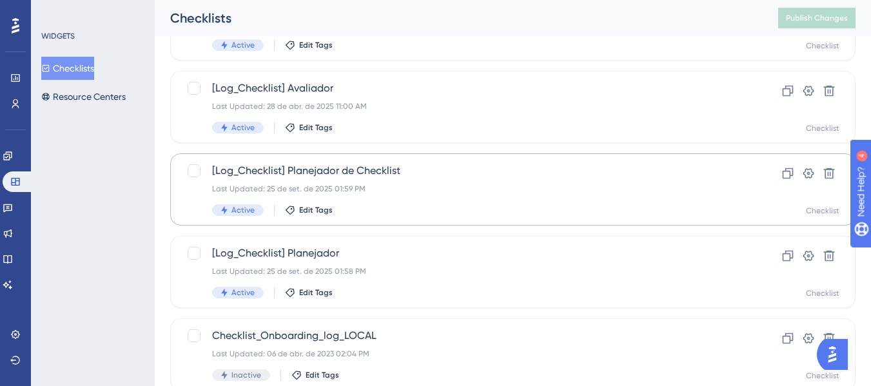
scroll to position [243, 0]
click at [418, 88] on span "[Log_Checklist] Avaliador" at bounding box center [461, 88] width 498 height 15
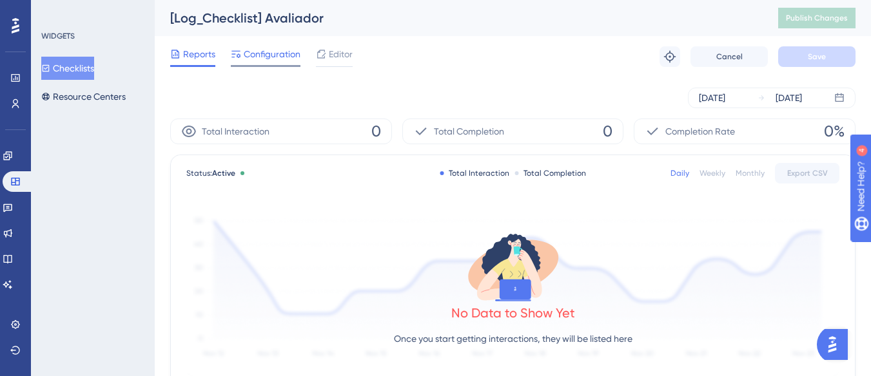
click at [275, 59] on span "Configuration" at bounding box center [272, 53] width 57 height 15
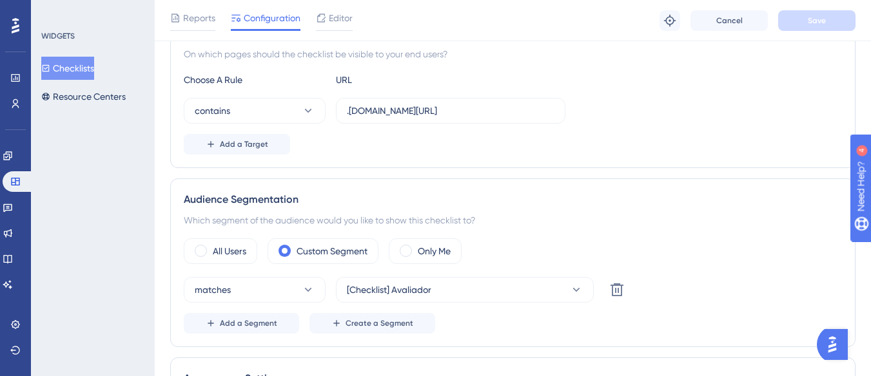
scroll to position [231, 0]
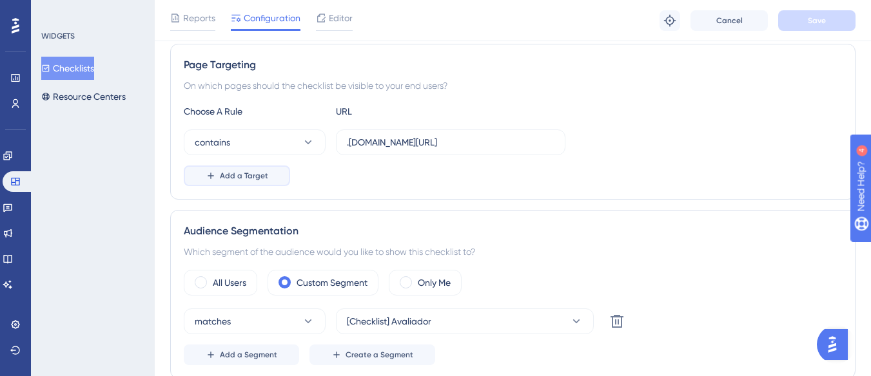
click at [280, 173] on button "Add a Target" at bounding box center [237, 176] width 106 height 21
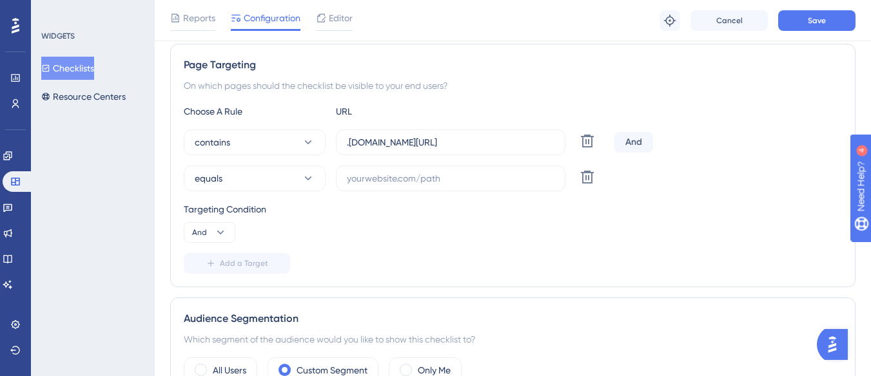
click at [271, 193] on div "Choose A Rule URL contains .logistica.totvs.app/checklist/ Delete And equals De…" at bounding box center [513, 189] width 658 height 170
click at [280, 180] on button "equals" at bounding box center [255, 179] width 142 height 26
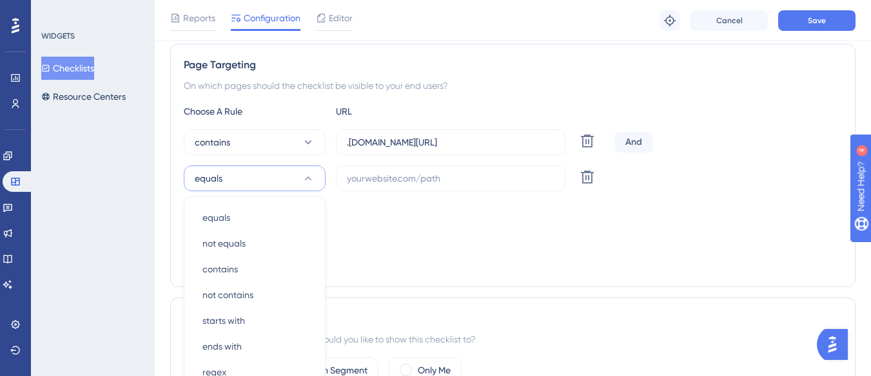
scroll to position [338, 0]
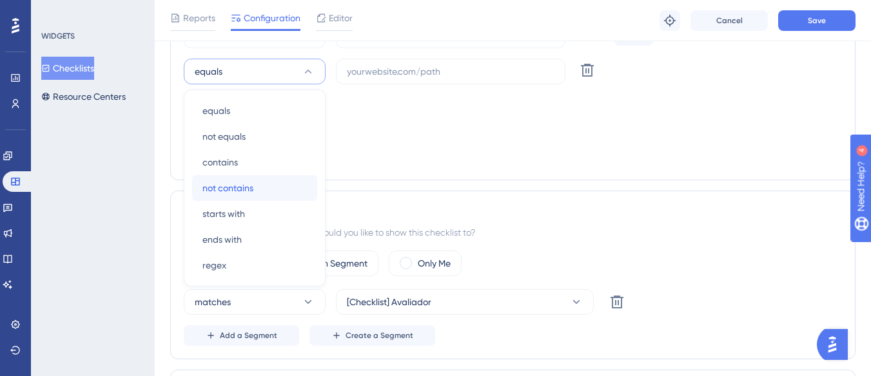
click at [278, 177] on div "not contains not contains" at bounding box center [254, 188] width 104 height 26
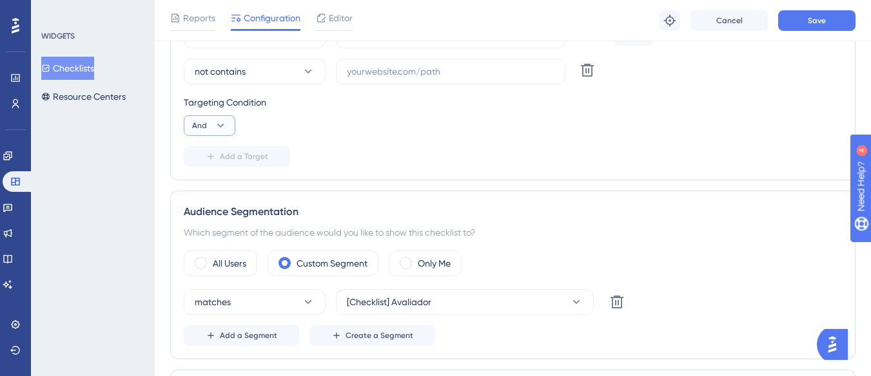
click at [213, 126] on button "And" at bounding box center [210, 125] width 52 height 21
click at [210, 184] on div "Or Or" at bounding box center [209, 188] width 24 height 26
click at [391, 72] on input "text" at bounding box center [451, 71] width 208 height 14
paste input "supply-monitoramento"
type input "supply-monitoramento"
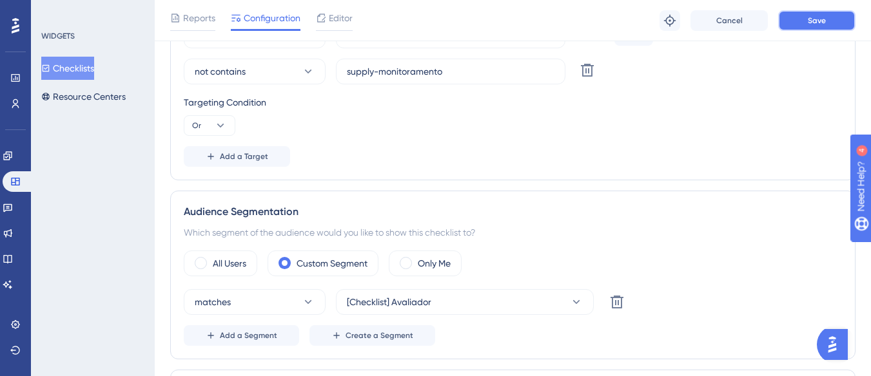
click at [831, 14] on button "Save" at bounding box center [816, 20] width 77 height 21
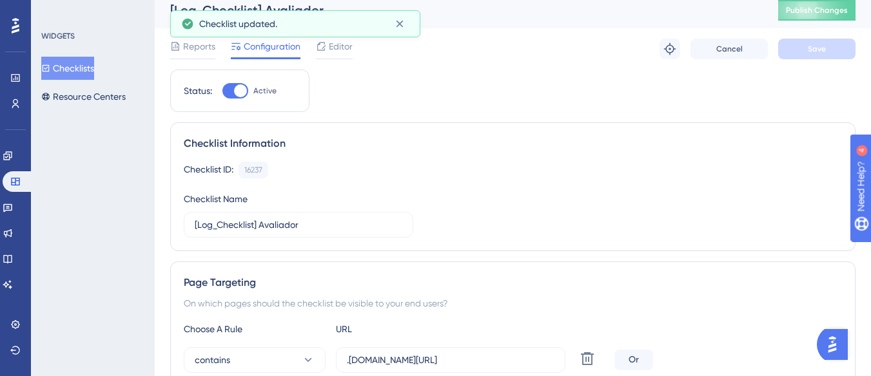
scroll to position [0, 0]
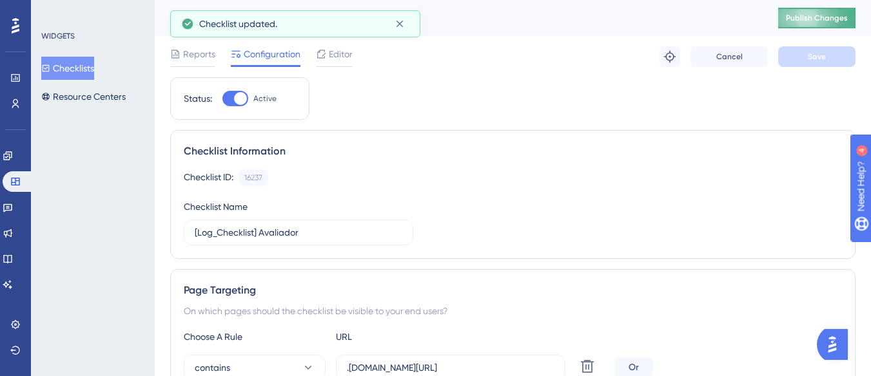
click at [815, 21] on span "Publish Changes" at bounding box center [817, 18] width 62 height 10
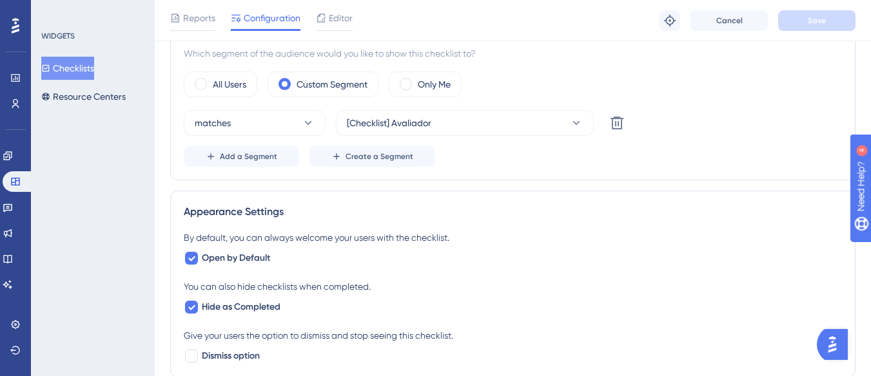
scroll to position [580, 0]
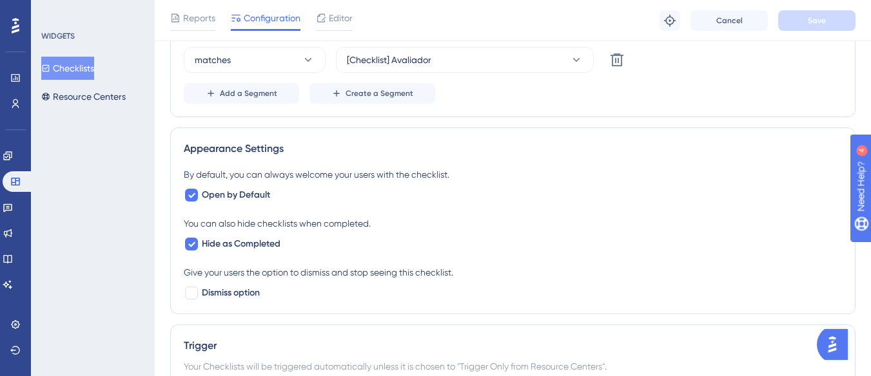
click at [75, 68] on button "Checklists" at bounding box center [67, 68] width 53 height 23
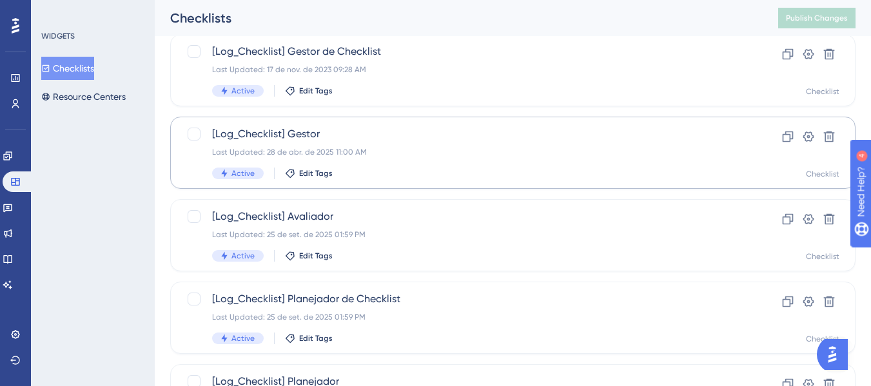
scroll to position [129, 0]
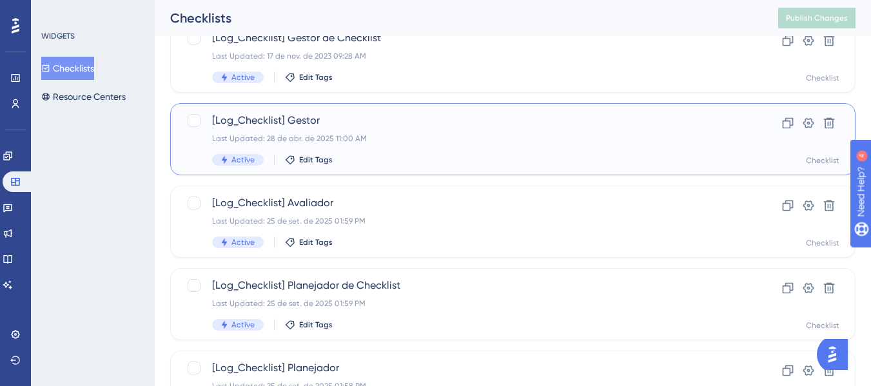
click at [384, 133] on div "Last Updated: 28 de abr. de 2025 11:00 AM" at bounding box center [461, 138] width 498 height 10
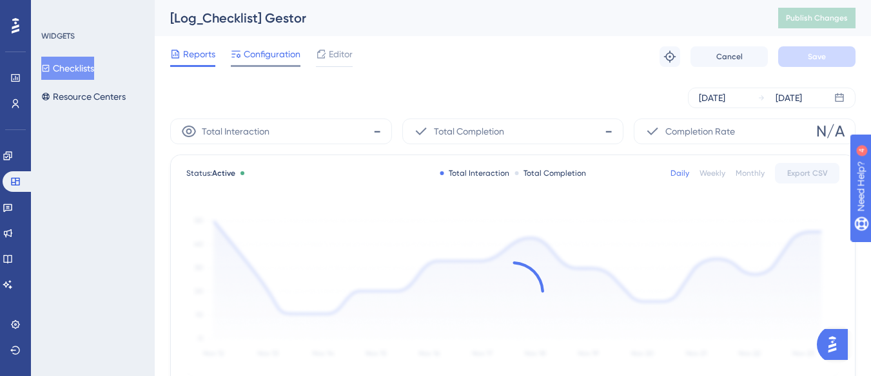
click at [298, 55] on span "Configuration" at bounding box center [272, 53] width 57 height 15
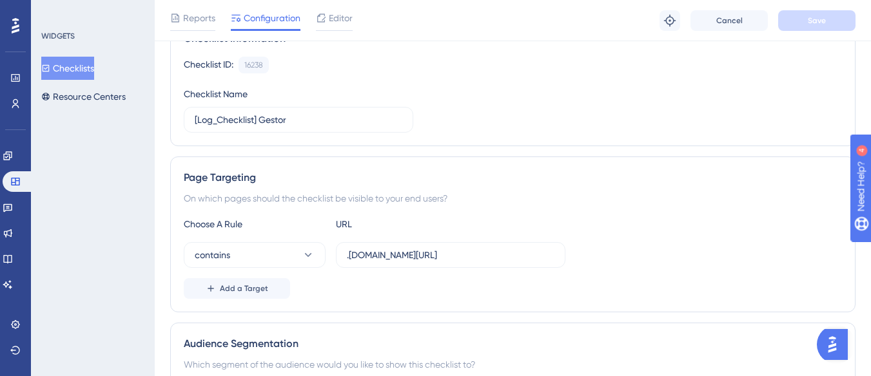
scroll to position [129, 0]
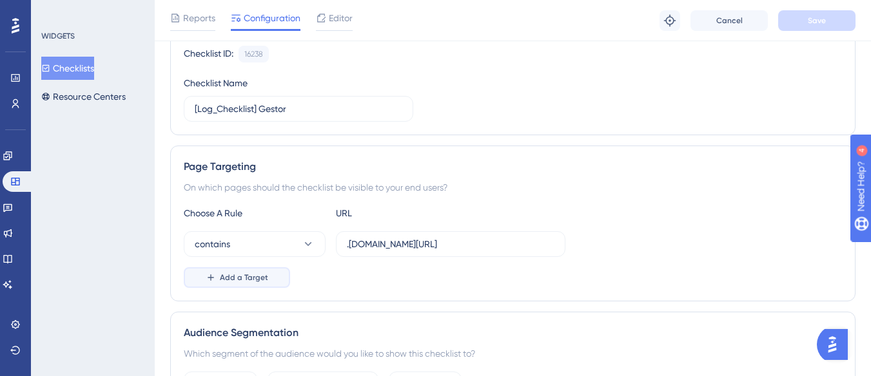
click at [271, 278] on button "Add a Target" at bounding box center [237, 278] width 106 height 21
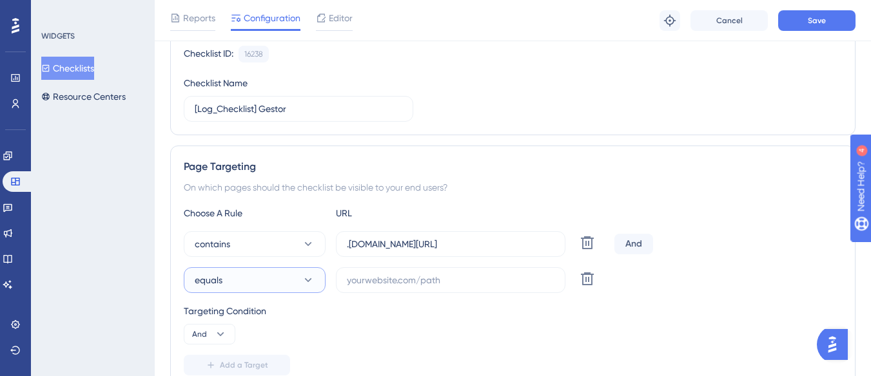
click at [273, 284] on button "equals" at bounding box center [255, 281] width 142 height 26
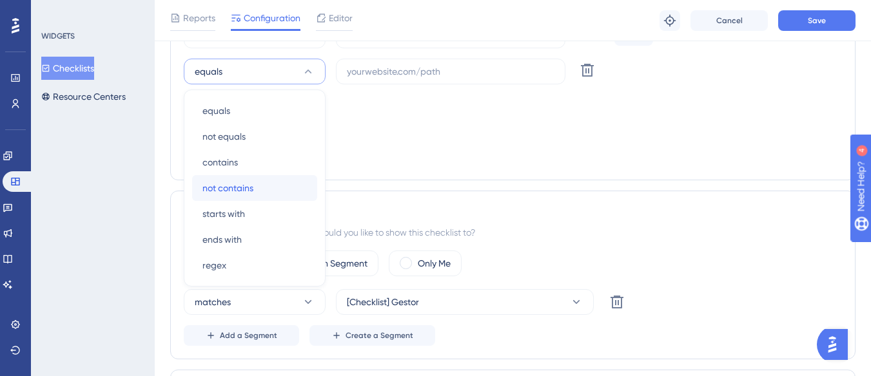
click at [272, 179] on div "not contains not contains" at bounding box center [254, 188] width 104 height 26
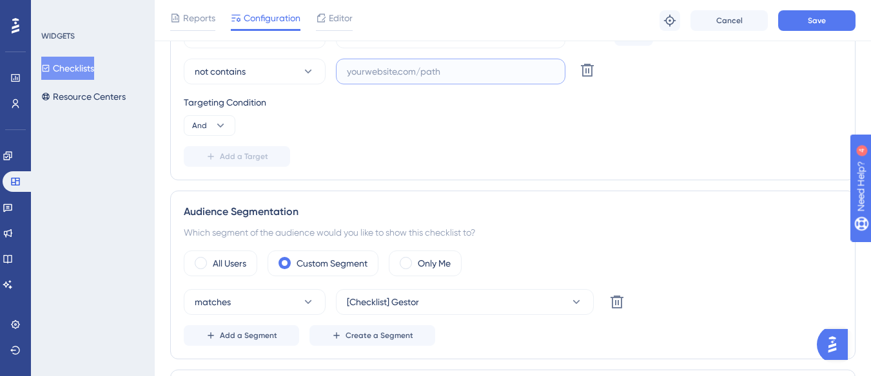
click at [391, 68] on input "text" at bounding box center [451, 71] width 208 height 14
paste input "supply-monitoramento"
type input "supply-monitoramento"
click at [805, 12] on button "Save" at bounding box center [816, 20] width 77 height 21
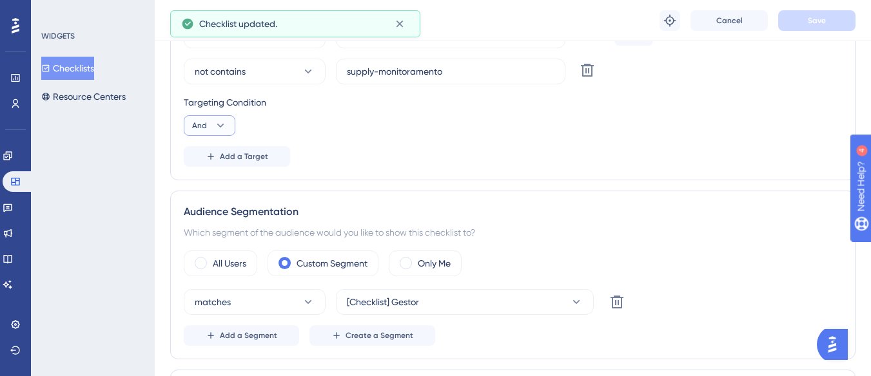
click at [217, 128] on icon at bounding box center [220, 125] width 13 height 13
click at [209, 193] on div "Or Or" at bounding box center [209, 188] width 24 height 26
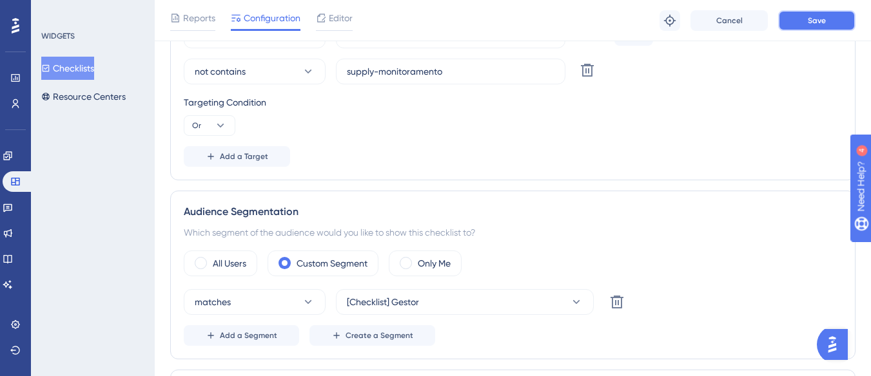
click at [822, 18] on span "Save" at bounding box center [817, 20] width 18 height 10
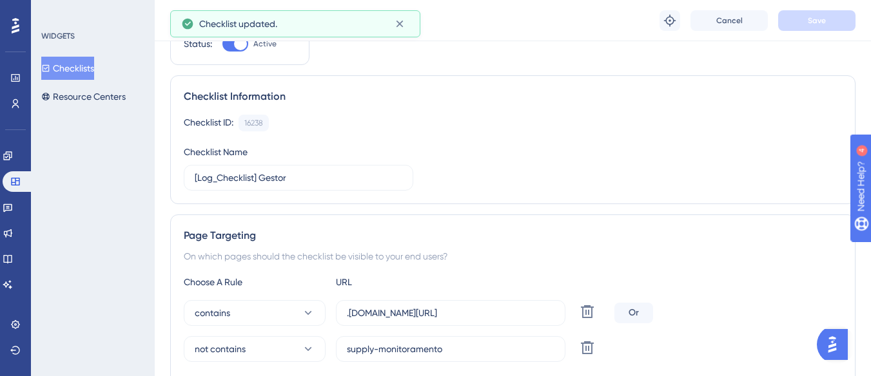
scroll to position [0, 0]
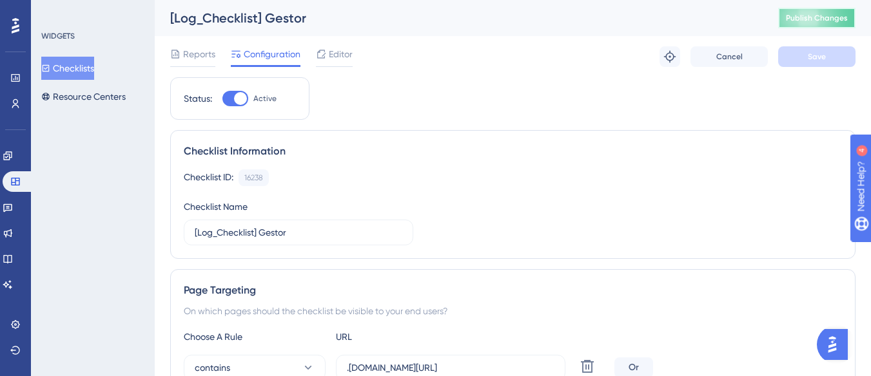
click at [841, 15] on span "Publish Changes" at bounding box center [817, 18] width 62 height 10
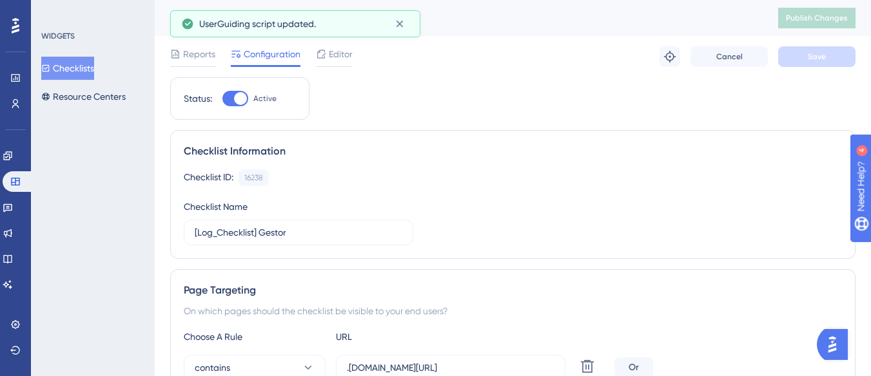
click at [93, 67] on button "Checklists" at bounding box center [67, 68] width 53 height 23
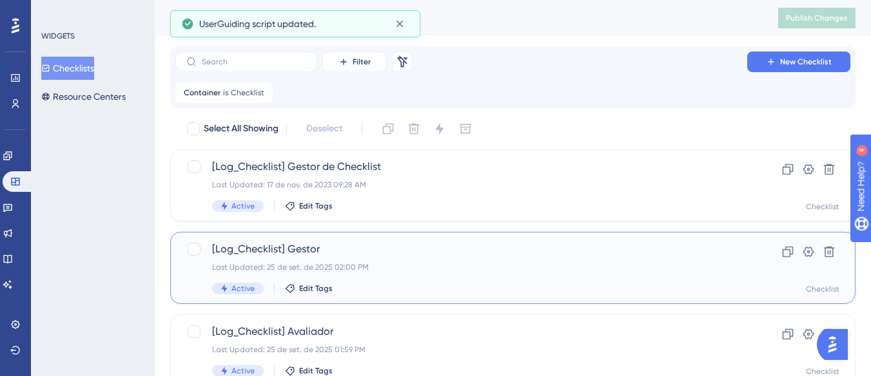
click at [389, 263] on div "Last Updated: 25 de set. de 2025 02:00 PM" at bounding box center [461, 267] width 498 height 10
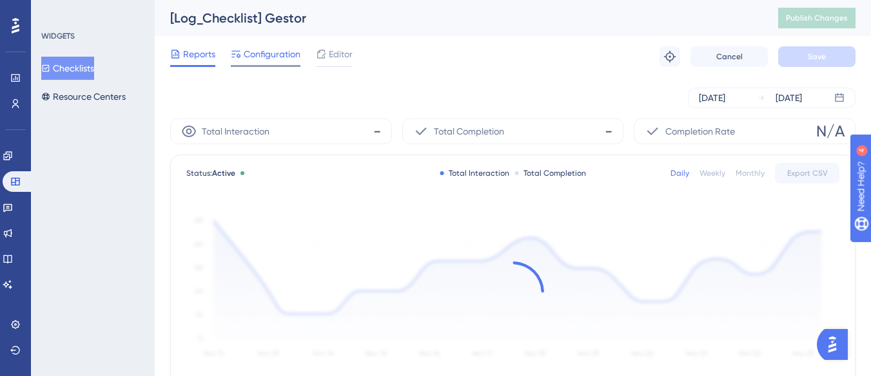
click at [282, 59] on span "Configuration" at bounding box center [272, 53] width 57 height 15
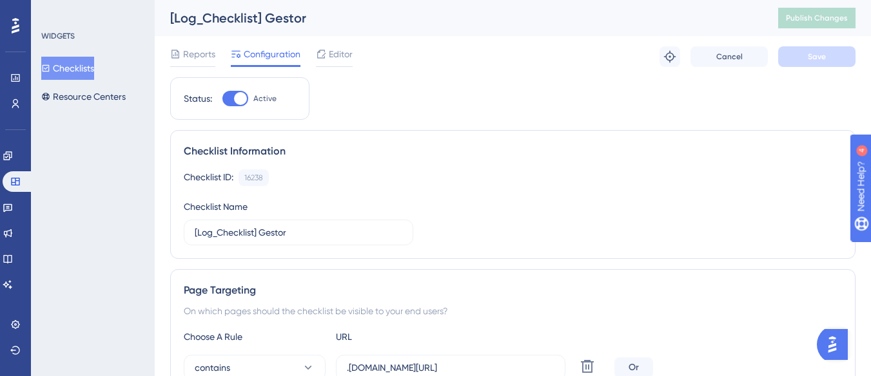
click at [81, 67] on button "Checklists" at bounding box center [67, 68] width 53 height 23
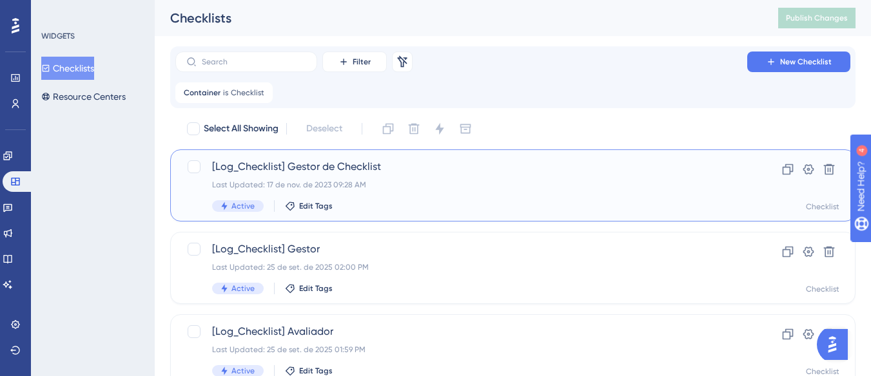
click at [324, 171] on span "[Log_Checklist] Gestor de Checklist" at bounding box center [461, 166] width 498 height 15
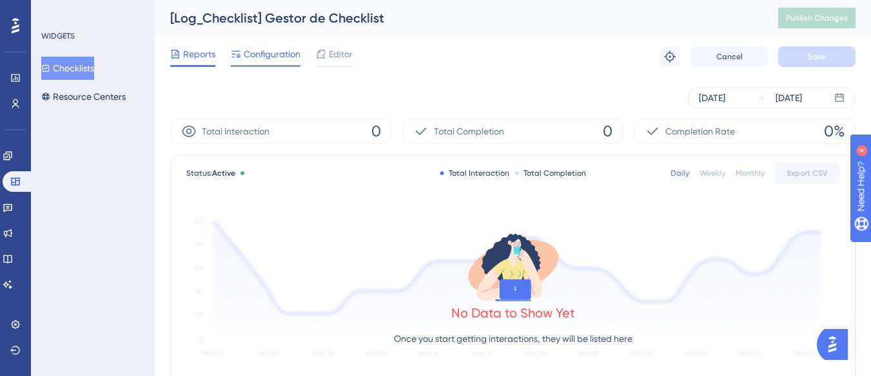
click at [273, 61] on span "Configuration" at bounding box center [272, 53] width 57 height 15
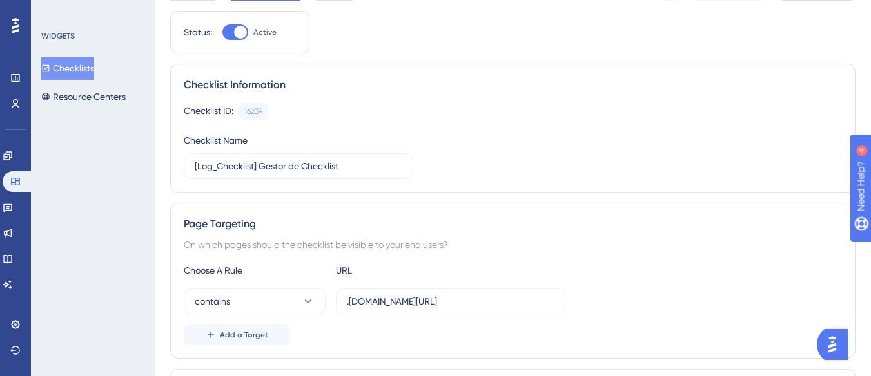
scroll to position [129, 0]
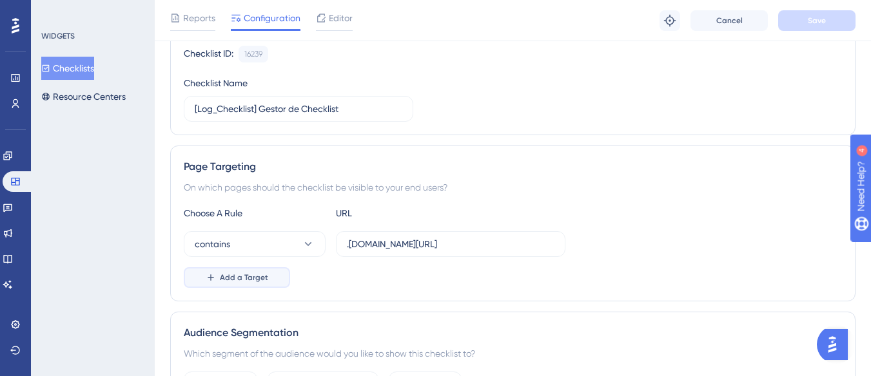
click at [245, 271] on button "Add a Target" at bounding box center [237, 278] width 106 height 21
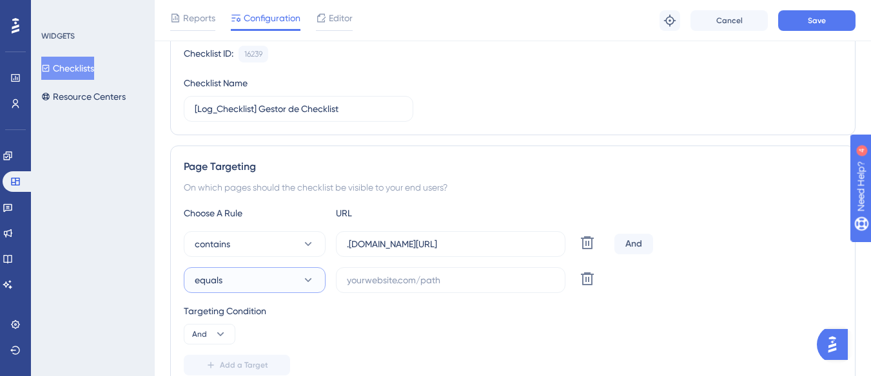
click at [240, 279] on button "equals" at bounding box center [255, 281] width 142 height 26
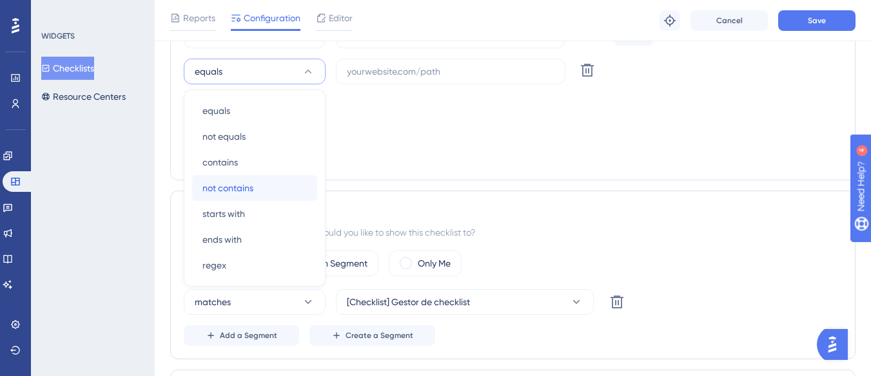
click at [274, 183] on div "not contains not contains" at bounding box center [254, 188] width 104 height 26
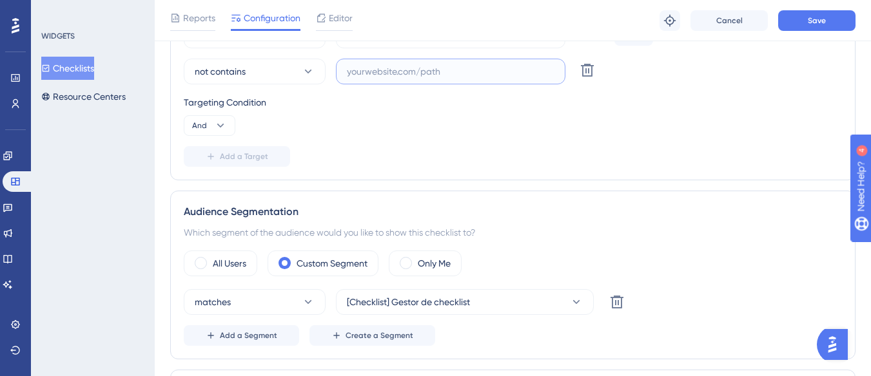
click at [391, 70] on input "text" at bounding box center [451, 71] width 208 height 14
paste input "supply-monitoramento"
type input "supply-monitoramento"
click at [226, 122] on icon at bounding box center [220, 125] width 13 height 13
click at [211, 186] on div "Or Or" at bounding box center [209, 188] width 24 height 26
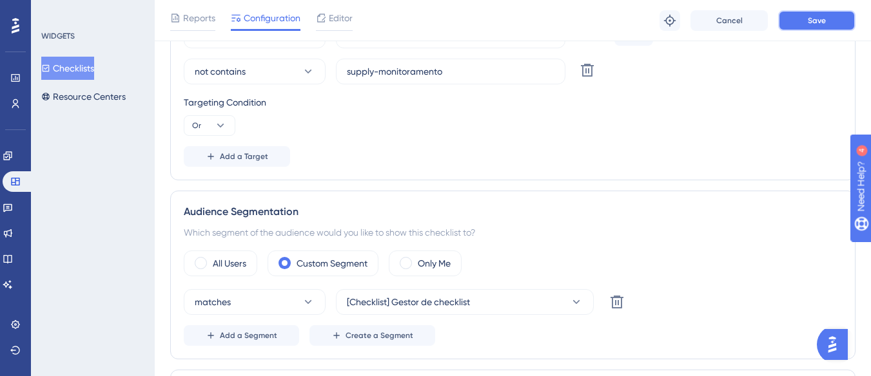
click at [823, 14] on button "Save" at bounding box center [816, 20] width 77 height 21
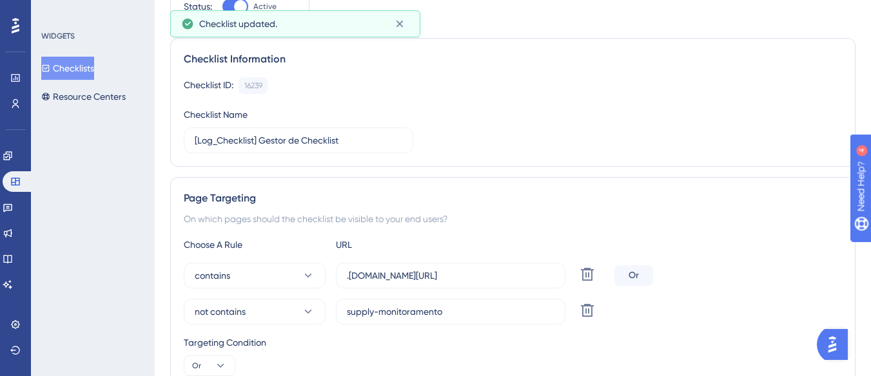
scroll to position [0, 0]
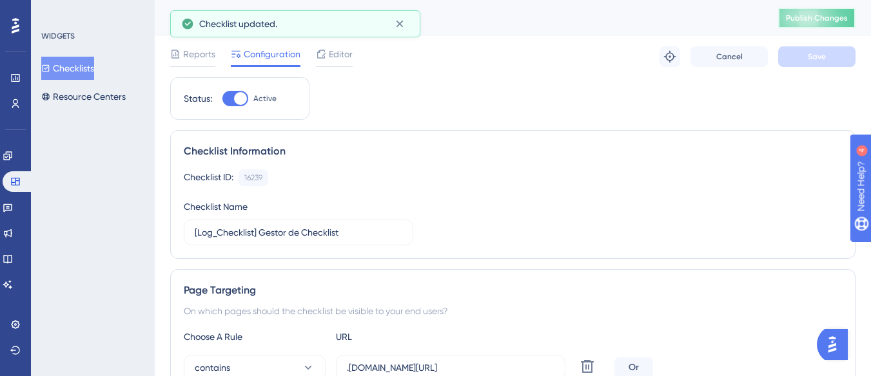
click at [815, 11] on button "Publish Changes" at bounding box center [816, 18] width 77 height 21
click at [94, 61] on button "Checklists" at bounding box center [67, 68] width 53 height 23
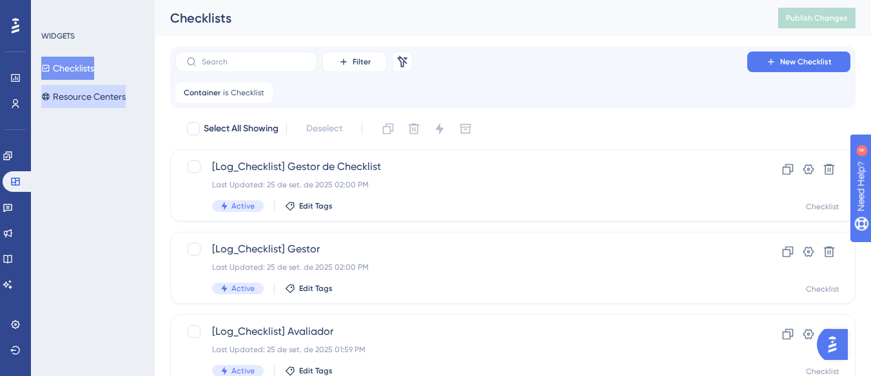
drag, startPoint x: 88, startPoint y: 101, endPoint x: 108, endPoint y: 222, distance: 122.2
click at [88, 101] on button "Resource Centers" at bounding box center [83, 96] width 84 height 23
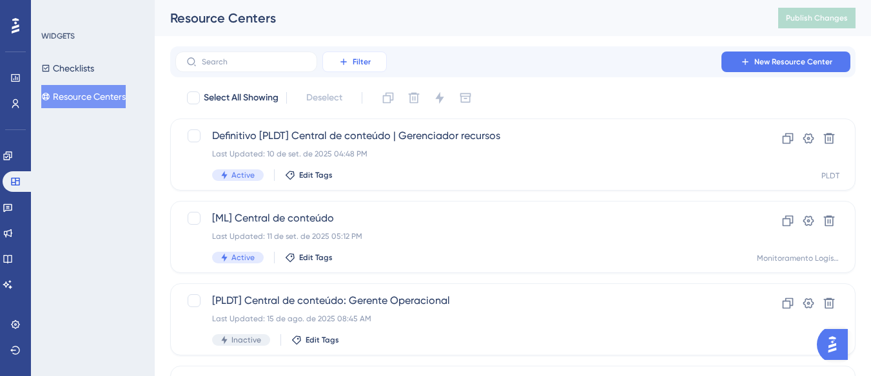
click at [343, 64] on icon at bounding box center [343, 62] width 10 height 10
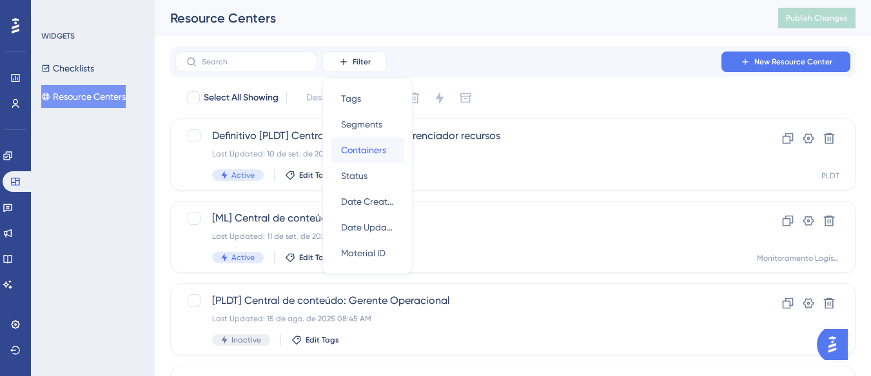
click at [378, 152] on span "Containers" at bounding box center [363, 149] width 45 height 15
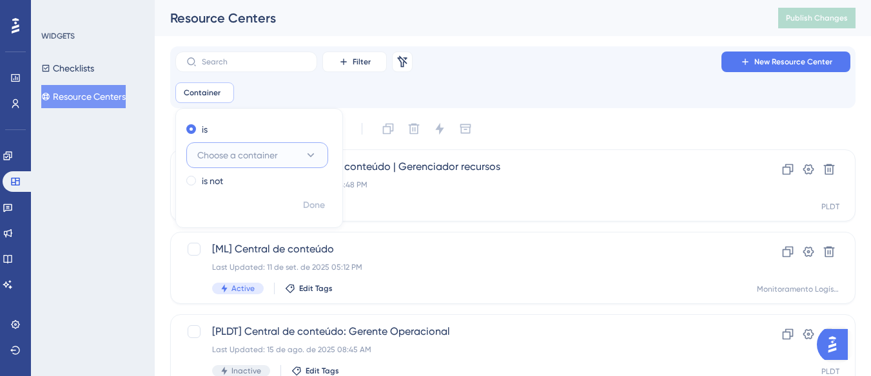
click at [307, 162] on button "Choose a container" at bounding box center [257, 155] width 142 height 26
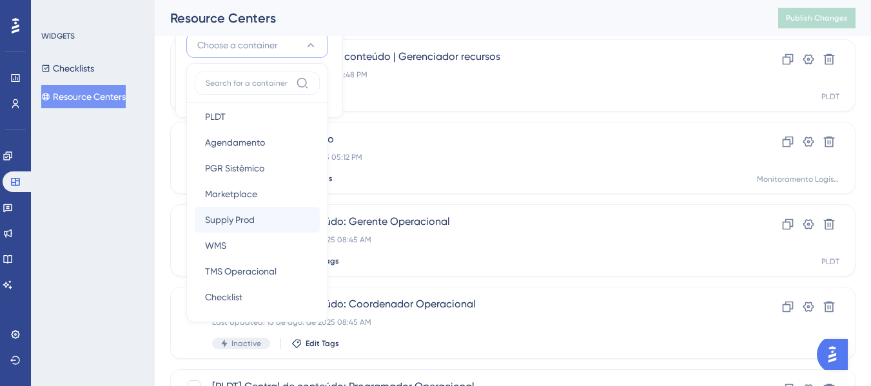
scroll to position [64, 0]
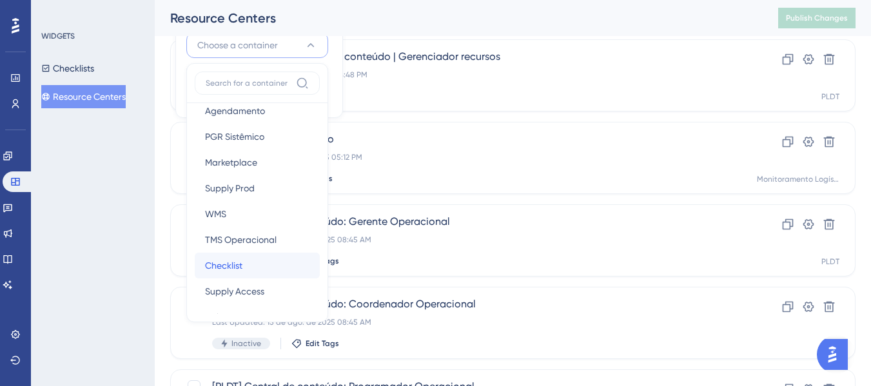
click at [251, 264] on div "Checklist Checklist" at bounding box center [257, 266] width 104 height 26
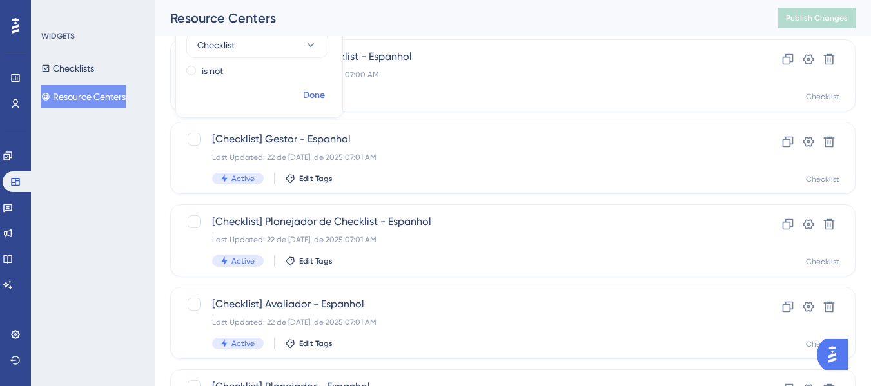
click at [305, 100] on span "Done" at bounding box center [314, 95] width 22 height 15
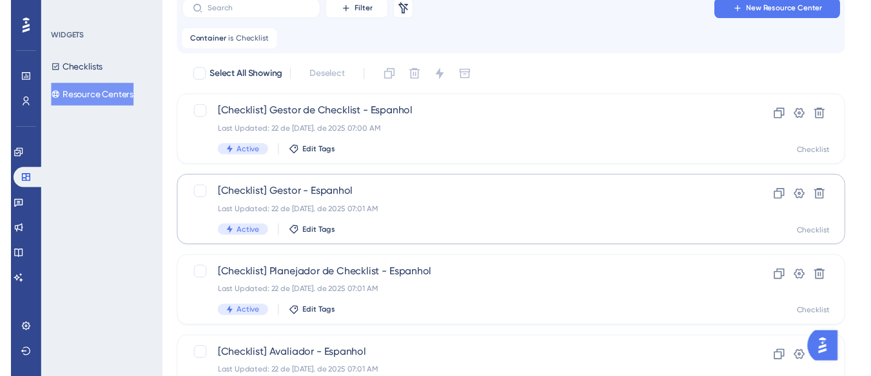
scroll to position [0, 0]
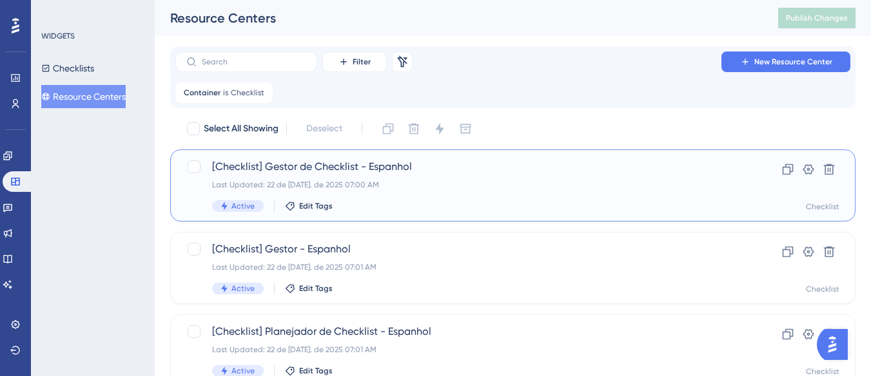
click at [407, 168] on span "[Checklist] Gestor de Checklist - Espanhol" at bounding box center [461, 166] width 498 height 15
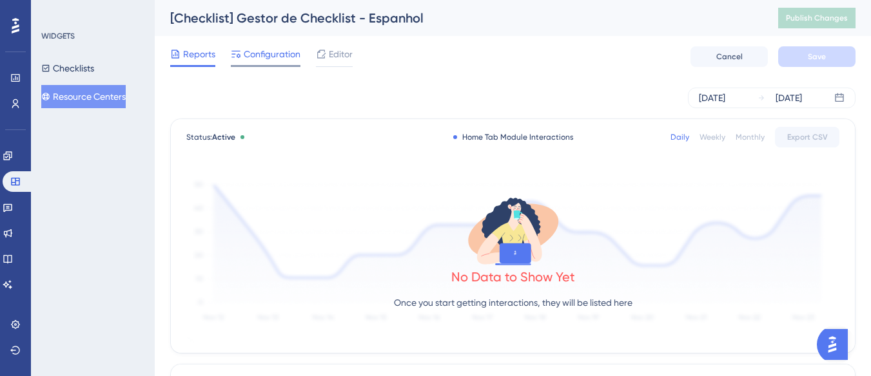
click at [255, 57] on span "Configuration" at bounding box center [272, 53] width 57 height 15
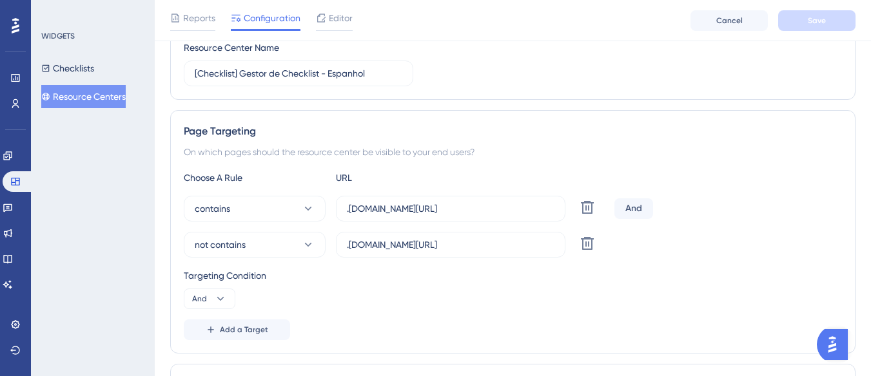
scroll to position [193, 0]
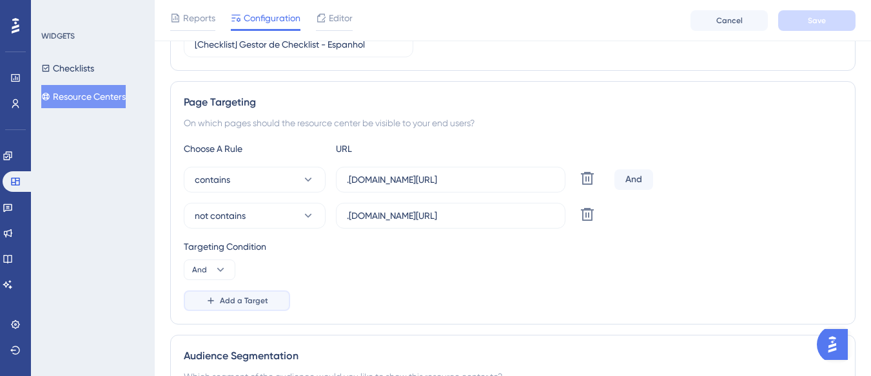
click at [239, 298] on span "Add a Target" at bounding box center [244, 301] width 48 height 10
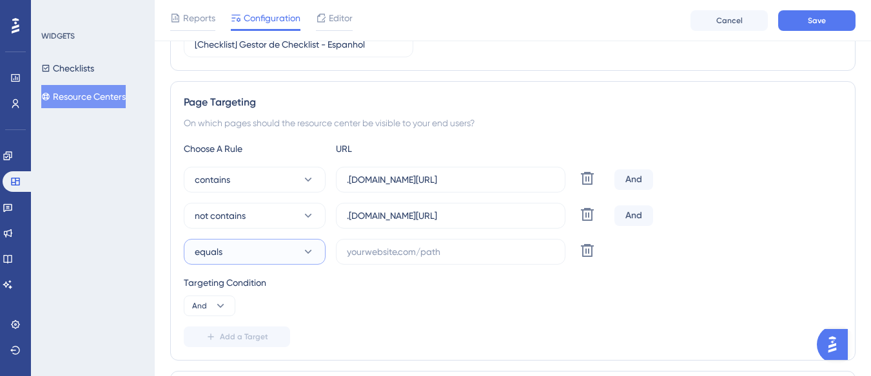
click at [273, 256] on button "equals" at bounding box center [255, 252] width 142 height 26
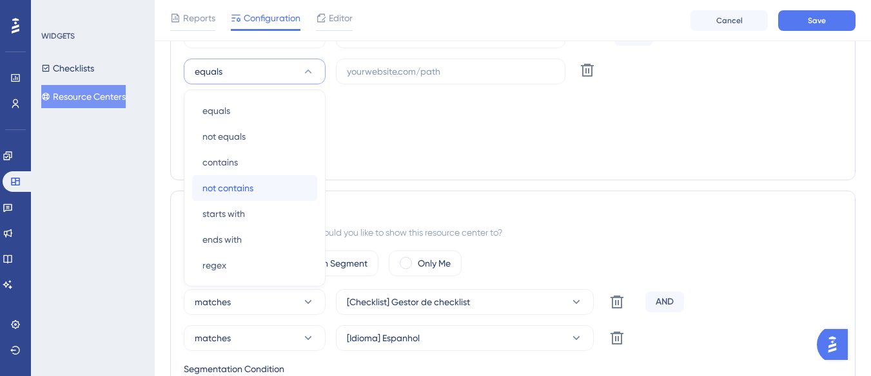
click at [254, 191] on div "not contains not contains" at bounding box center [254, 188] width 104 height 26
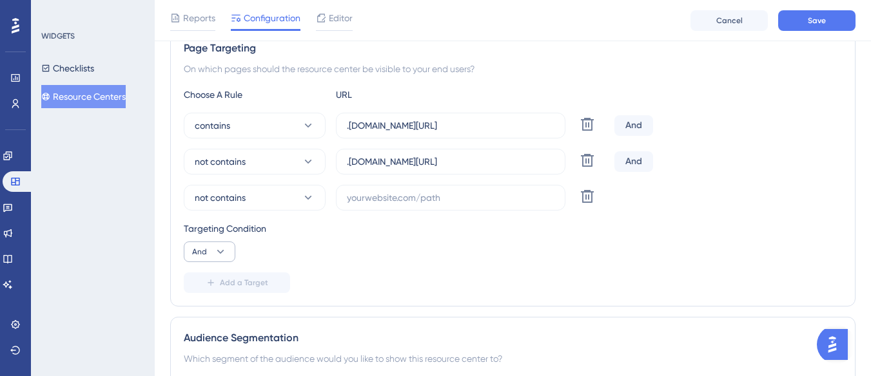
scroll to position [245, 0]
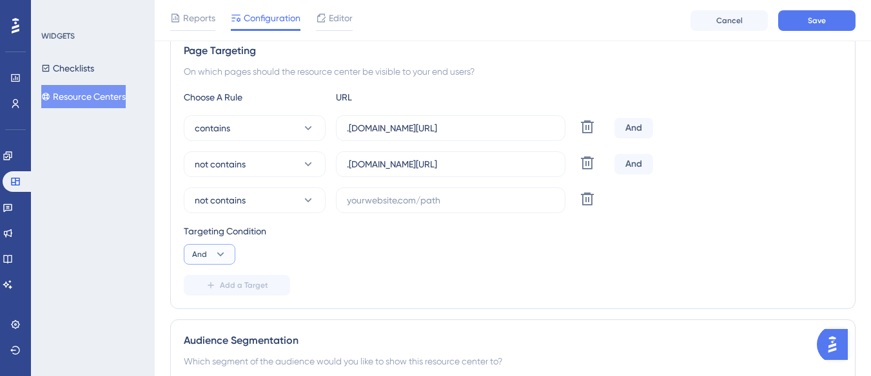
click at [206, 252] on span "And" at bounding box center [199, 254] width 15 height 10
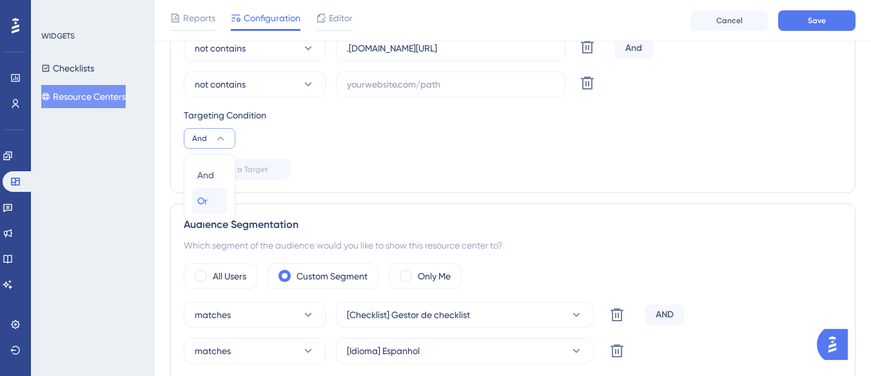
click at [223, 200] on button "Or Or" at bounding box center [209, 201] width 35 height 26
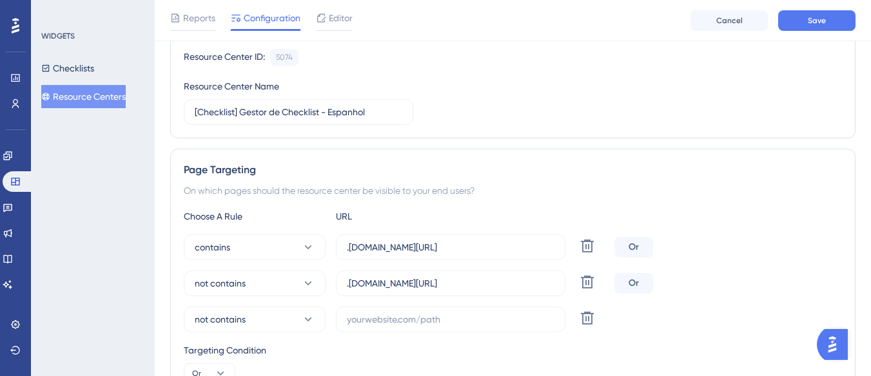
scroll to position [193, 0]
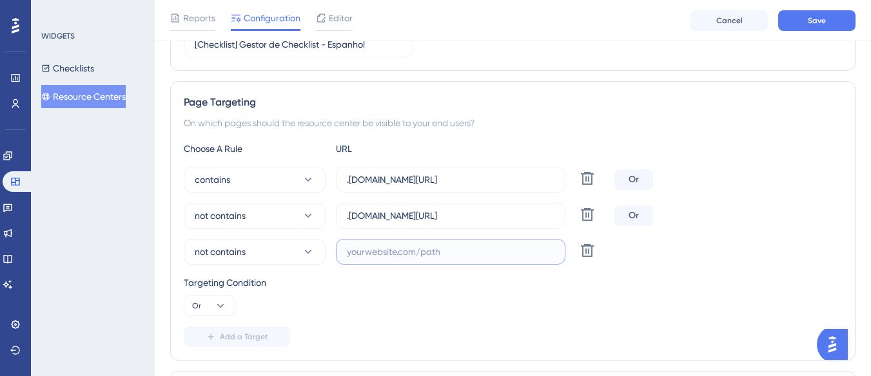
click at [355, 246] on input "text" at bounding box center [451, 252] width 208 height 14
paste input "edital"
drag, startPoint x: 373, startPoint y: 254, endPoint x: 328, endPoint y: 262, distance: 45.8
click at [328, 262] on div "not contains edital Delete" at bounding box center [396, 252] width 425 height 26
paste input "supply-monitoramento"
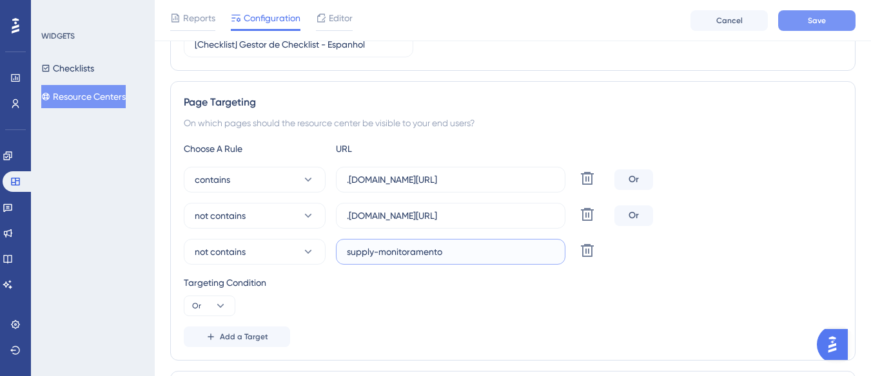
type input "supply-monitoramento"
click at [789, 24] on button "Save" at bounding box center [816, 20] width 77 height 21
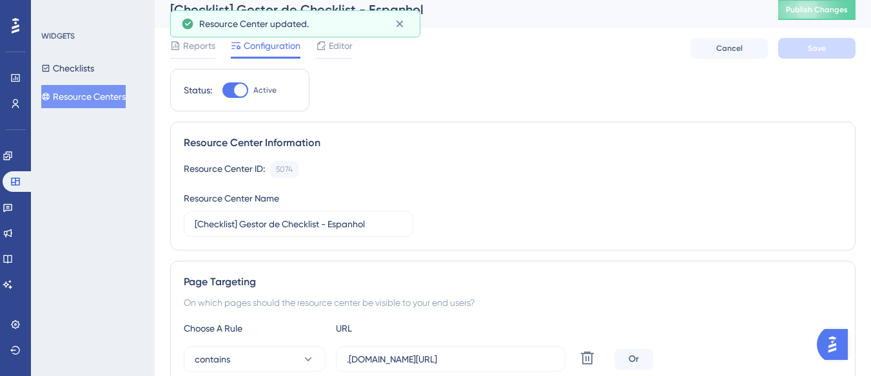
scroll to position [0, 0]
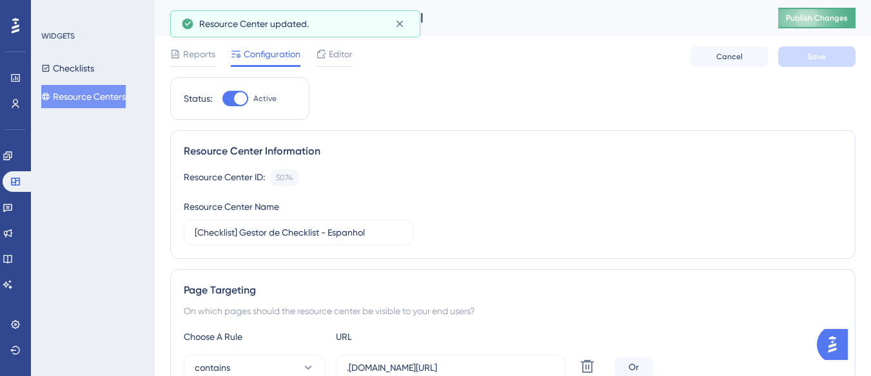
click at [830, 21] on button "Publish Changes" at bounding box center [816, 18] width 77 height 21
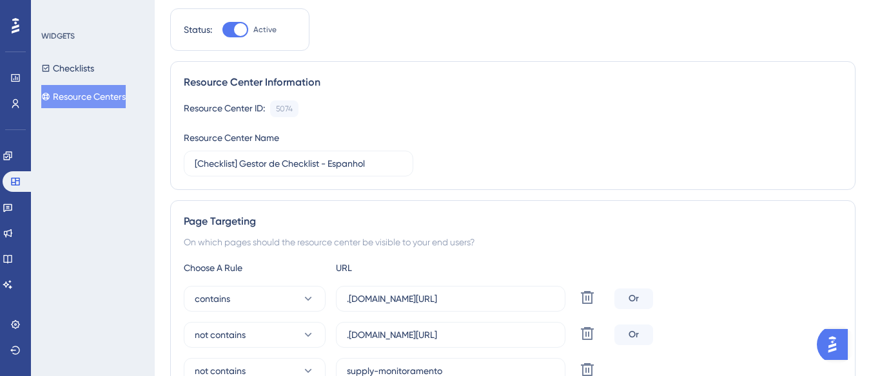
scroll to position [193, 0]
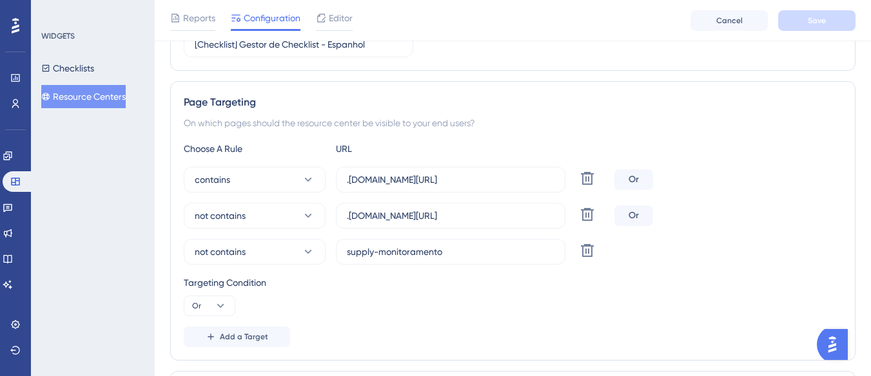
click at [102, 88] on button "Resource Centers" at bounding box center [83, 96] width 84 height 23
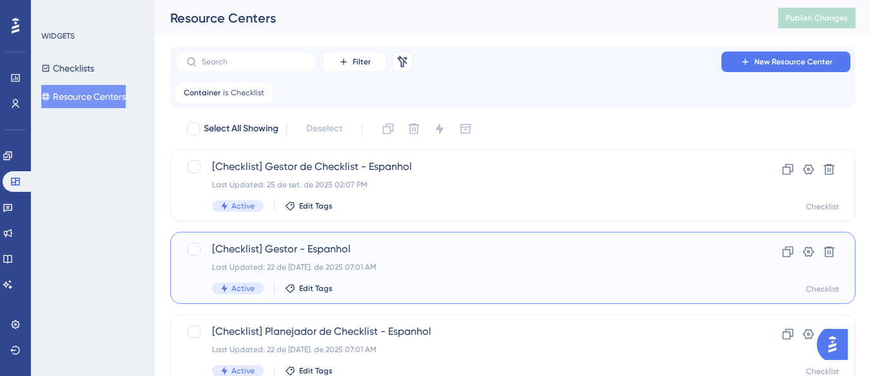
click at [420, 273] on div "[Checklist] Gestor - Espanhol Last Updated: 22 de jul. de 2025 07:01 AM Active …" at bounding box center [461, 268] width 498 height 53
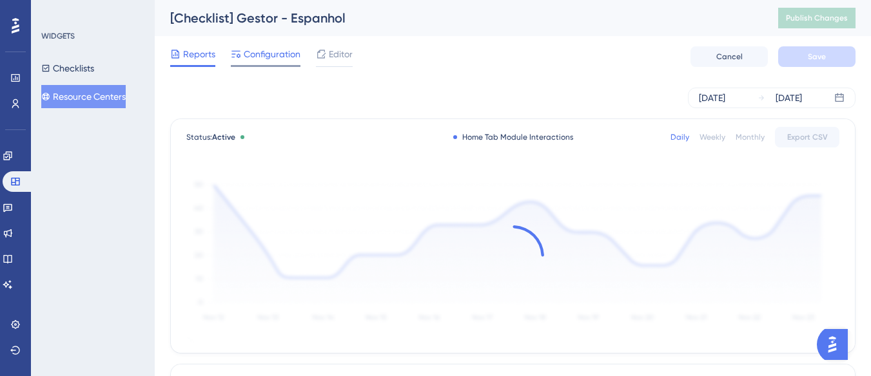
click at [262, 48] on span "Configuration" at bounding box center [272, 53] width 57 height 15
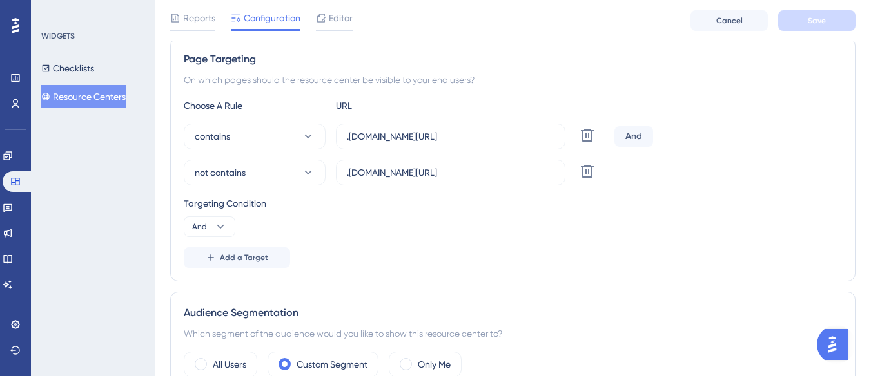
scroll to position [258, 0]
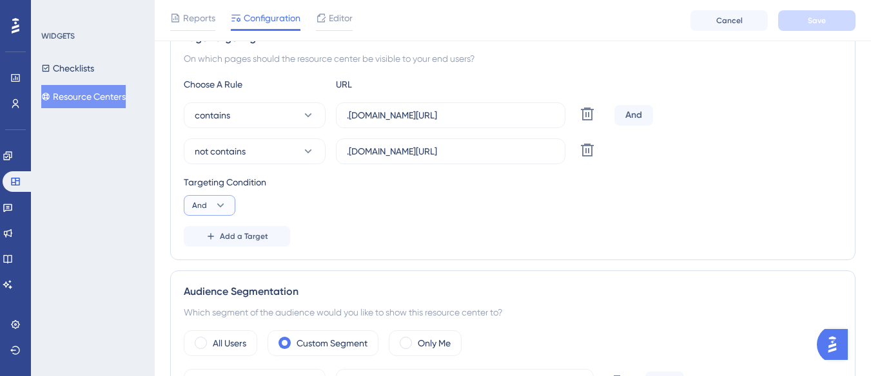
click at [221, 200] on icon at bounding box center [220, 205] width 13 height 13
click at [220, 264] on div "Or Or" at bounding box center [209, 268] width 24 height 26
click at [242, 235] on span "Add a Target" at bounding box center [244, 236] width 48 height 10
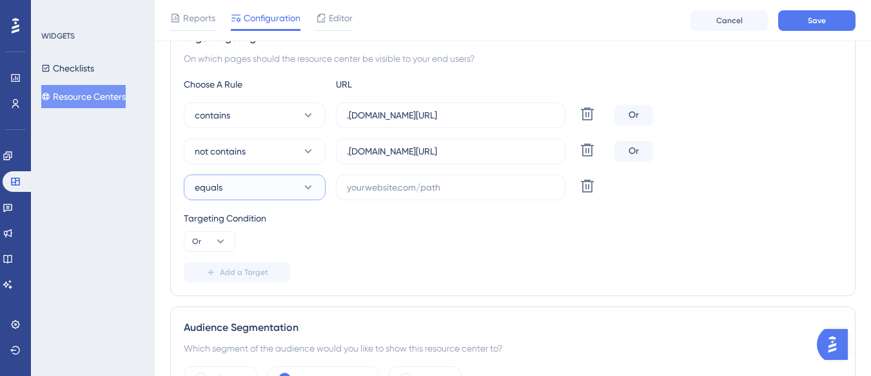
click at [256, 193] on button "equals" at bounding box center [255, 188] width 142 height 26
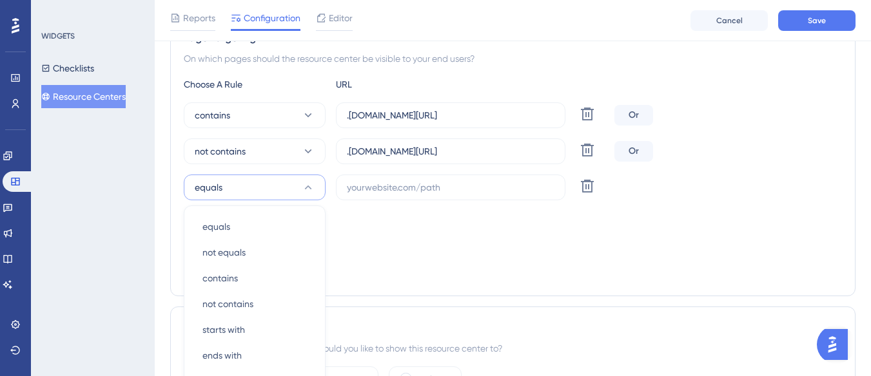
scroll to position [374, 0]
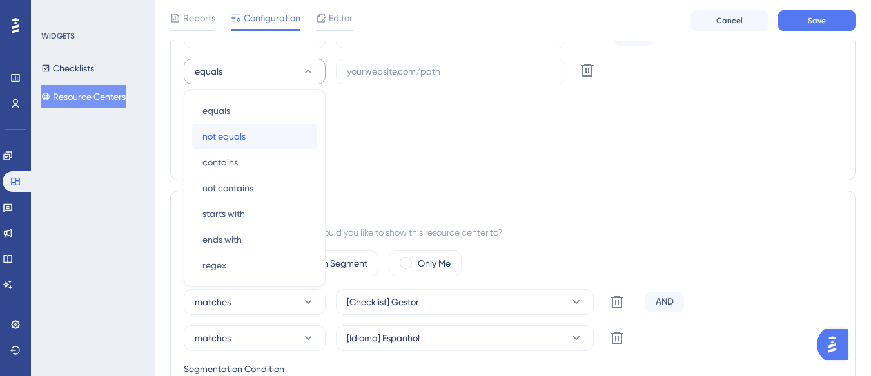
click at [256, 127] on div "not equals not equals" at bounding box center [254, 137] width 104 height 26
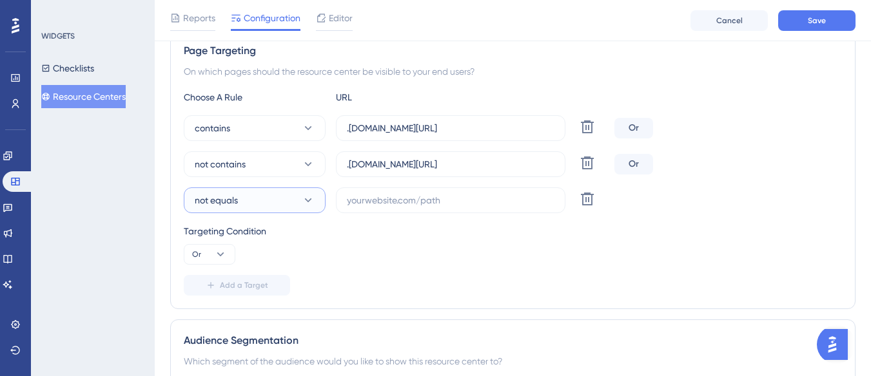
click at [264, 191] on button "not equals" at bounding box center [255, 201] width 142 height 26
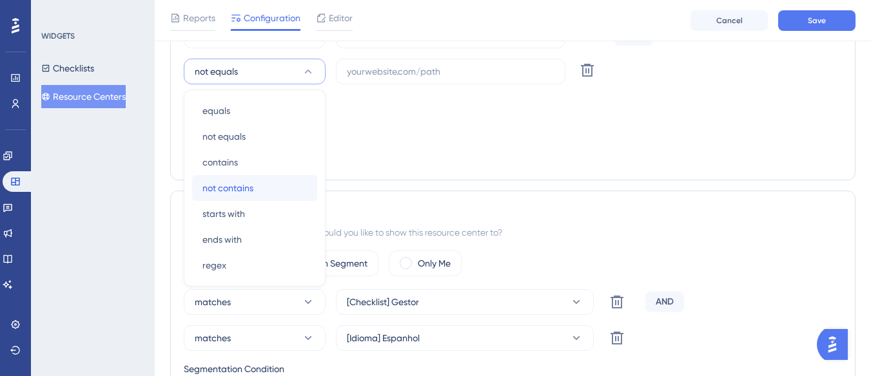
click at [263, 193] on div "not contains not contains" at bounding box center [254, 188] width 104 height 26
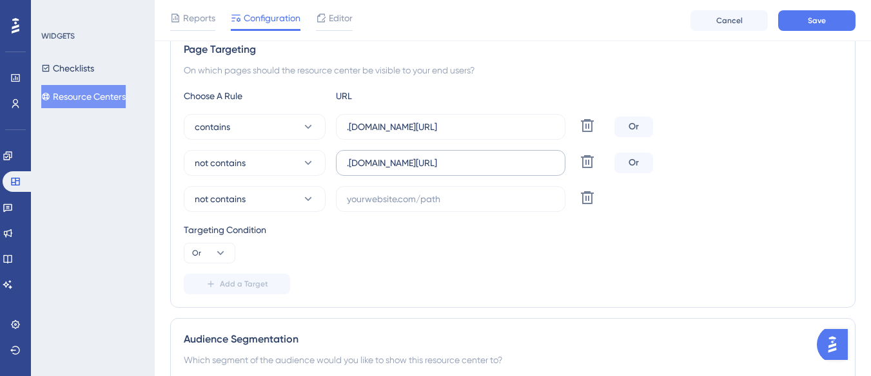
scroll to position [245, 0]
click at [385, 200] on input "text" at bounding box center [451, 200] width 208 height 14
paste input "supply-monitoramento"
type input "supply-monitoramento"
click at [799, 20] on button "Save" at bounding box center [816, 20] width 77 height 21
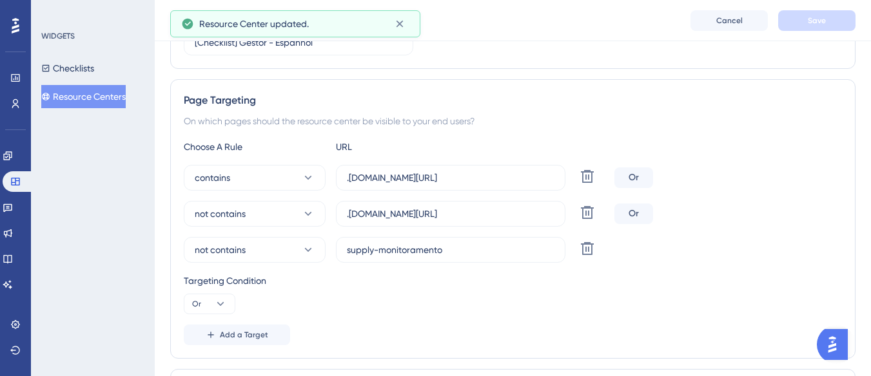
scroll to position [0, 0]
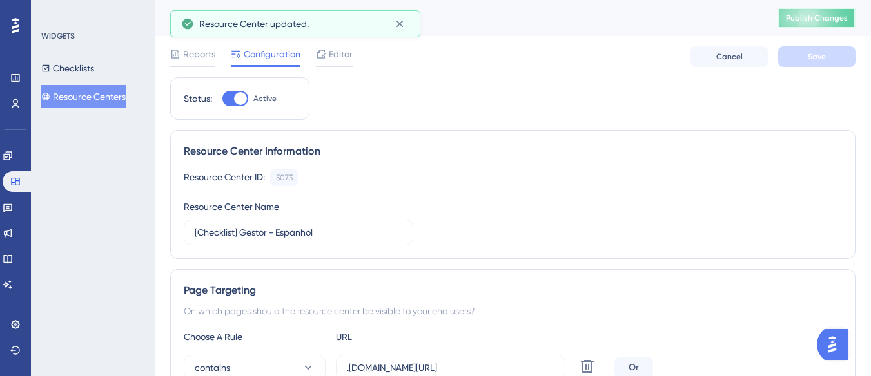
click at [801, 14] on span "Publish Changes" at bounding box center [817, 18] width 62 height 10
click at [119, 93] on button "Resource Centers" at bounding box center [83, 96] width 84 height 23
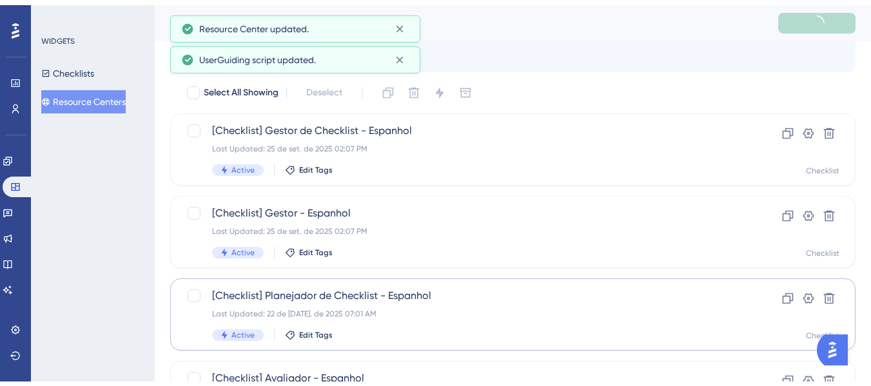
scroll to position [64, 0]
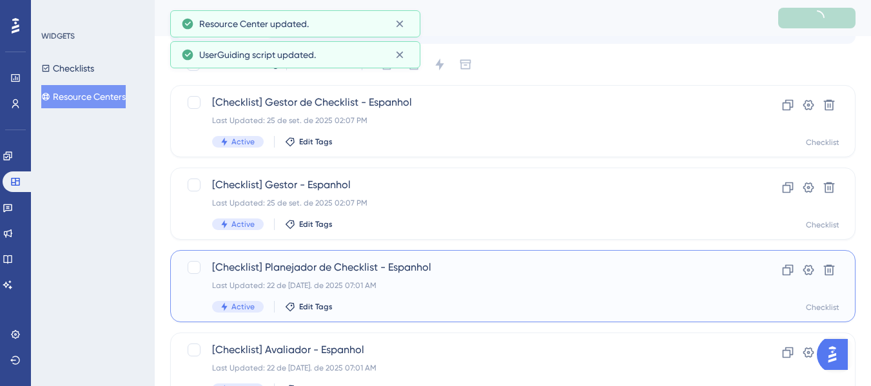
click at [381, 268] on span "[Checklist] Planejador de Checklist - Espanhol" at bounding box center [461, 267] width 498 height 15
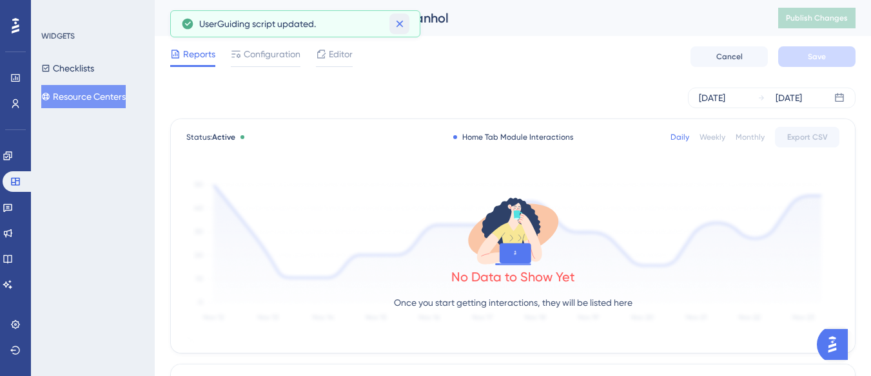
click at [396, 30] on button at bounding box center [399, 24] width 20 height 21
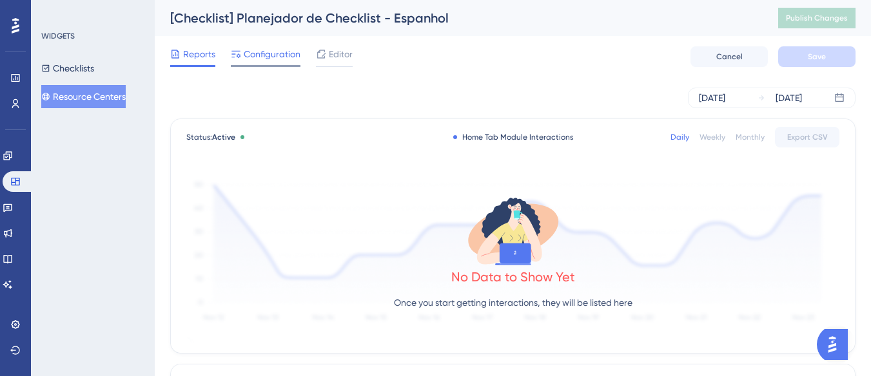
click at [289, 55] on span "Configuration" at bounding box center [272, 53] width 57 height 15
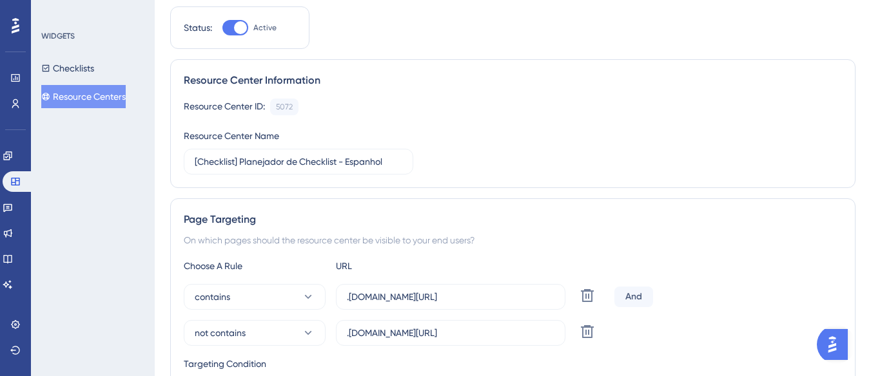
scroll to position [193, 0]
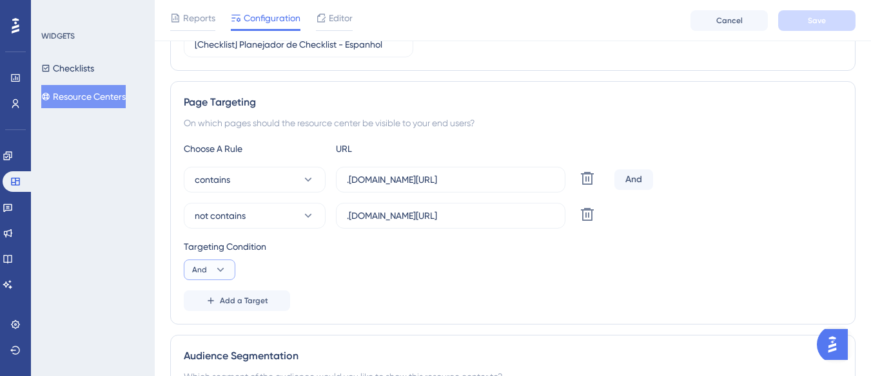
click at [215, 273] on icon at bounding box center [220, 270] width 13 height 13
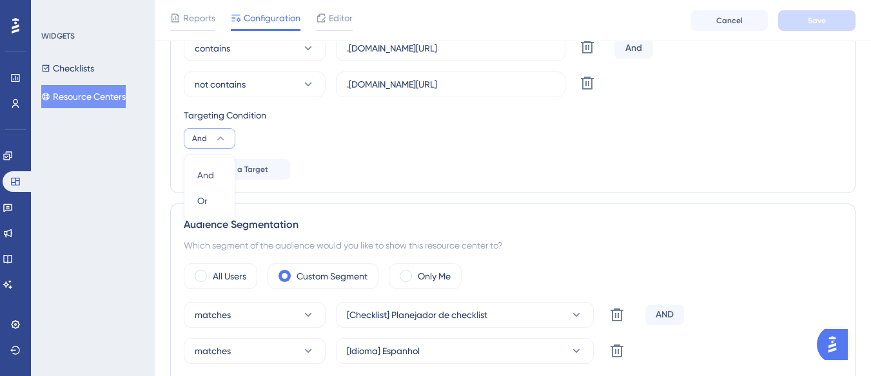
click at [228, 204] on div "And And Or Or" at bounding box center [210, 188] width 52 height 68
click at [223, 199] on button "Or Or" at bounding box center [209, 201] width 35 height 26
click at [257, 167] on span "Add a Target" at bounding box center [244, 169] width 48 height 10
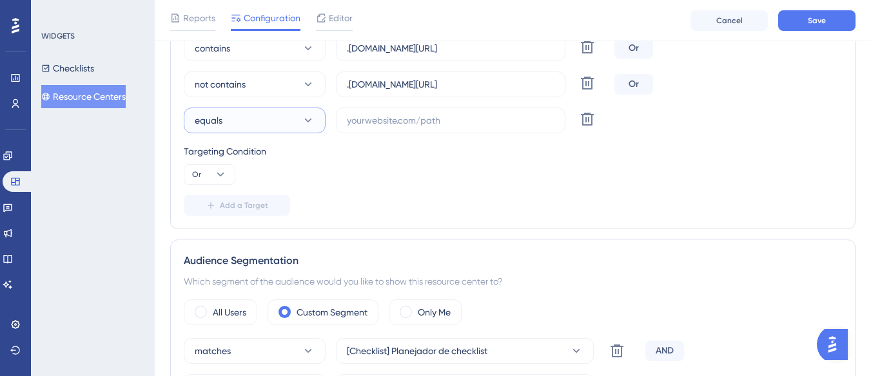
click at [264, 132] on button "equals" at bounding box center [255, 121] width 142 height 26
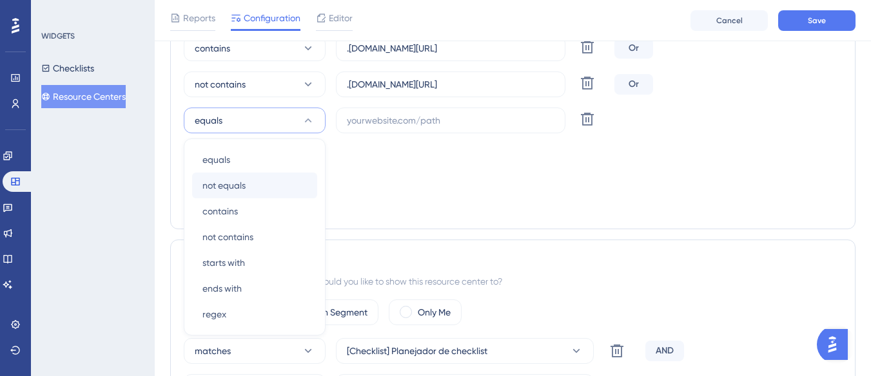
scroll to position [374, 0]
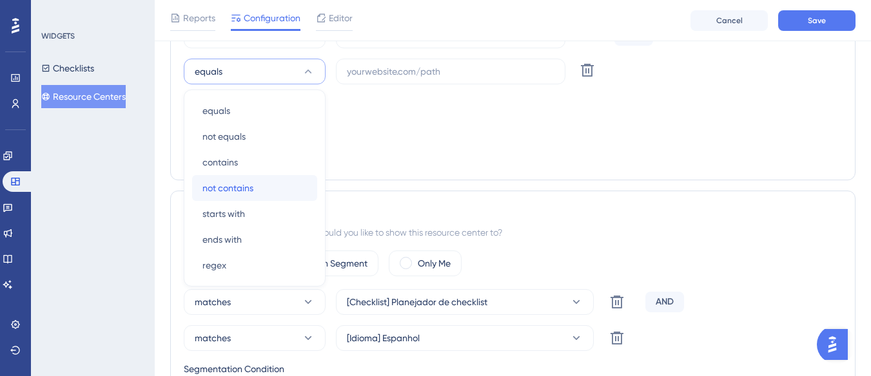
click at [253, 186] on span "not contains" at bounding box center [227, 187] width 51 height 15
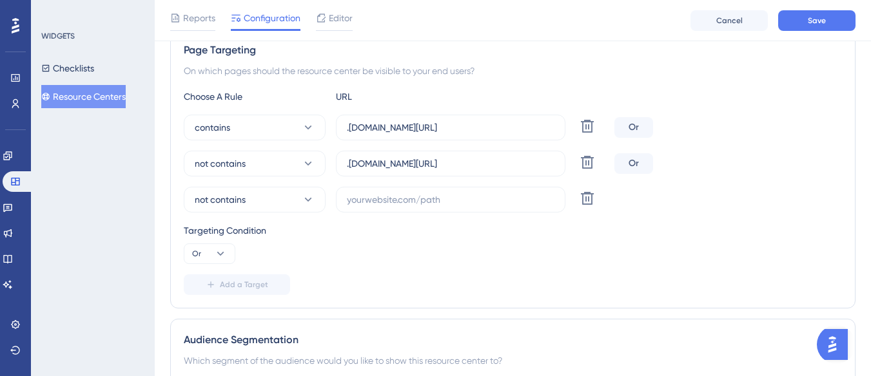
scroll to position [245, 0]
click at [373, 195] on input "text" at bounding box center [451, 200] width 208 height 14
paste input "supply-monitoramento"
type input "supply-monitoramento"
click at [819, 22] on span "Save" at bounding box center [817, 20] width 18 height 10
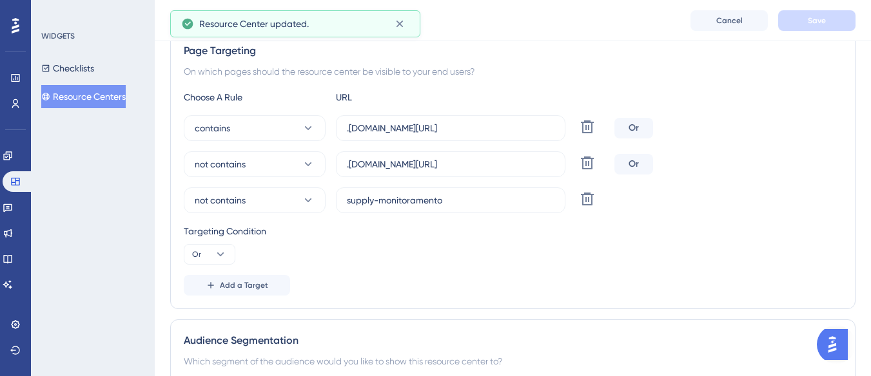
scroll to position [0, 0]
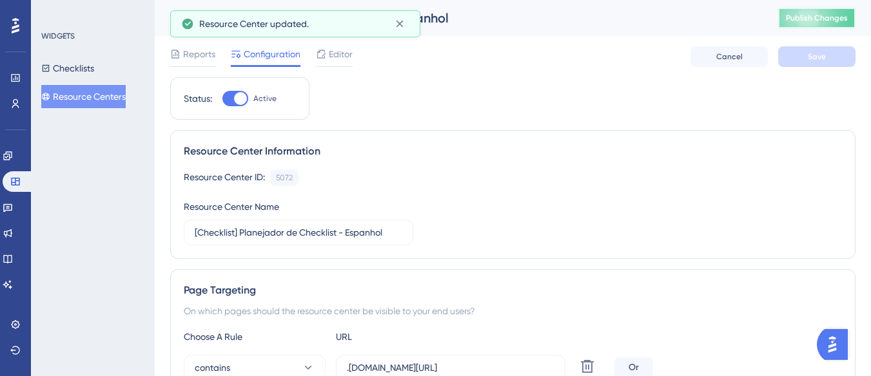
click at [826, 23] on button "Publish Changes" at bounding box center [816, 18] width 77 height 21
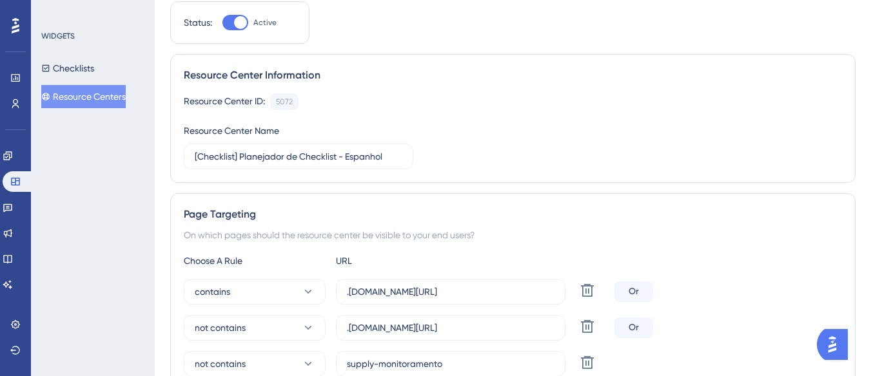
scroll to position [193, 0]
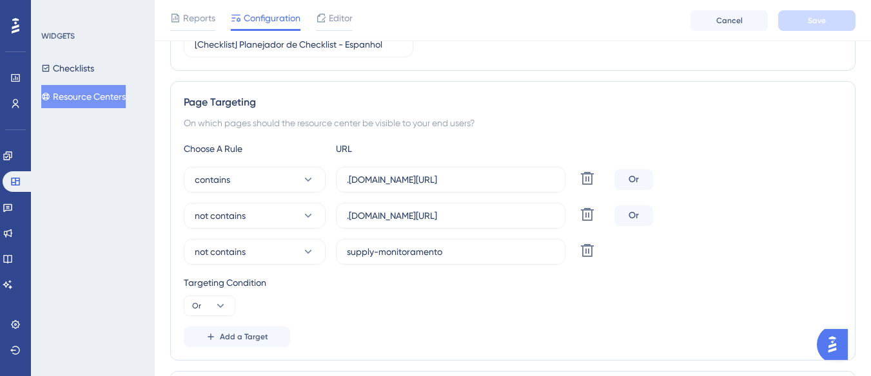
click at [105, 99] on button "Resource Centers" at bounding box center [83, 96] width 84 height 23
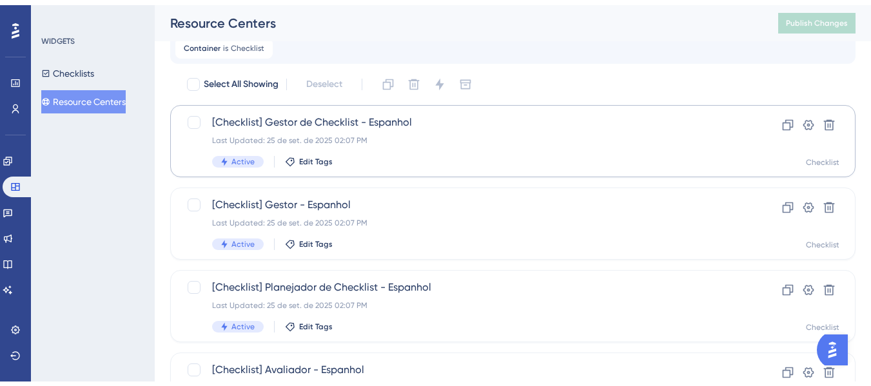
scroll to position [64, 0]
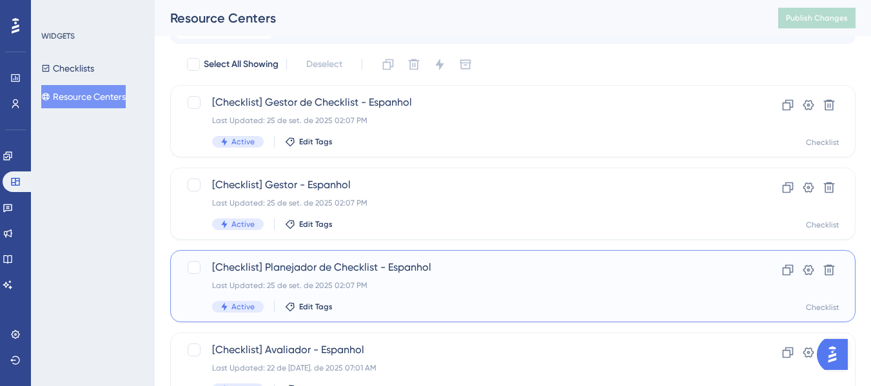
click at [376, 275] on span "[Checklist] Planejador de Checklist - Espanhol" at bounding box center [461, 267] width 498 height 15
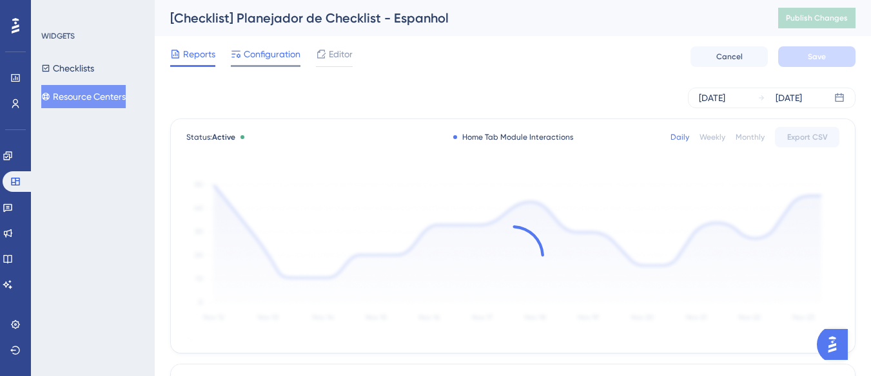
click at [282, 48] on span "Configuration" at bounding box center [272, 53] width 57 height 15
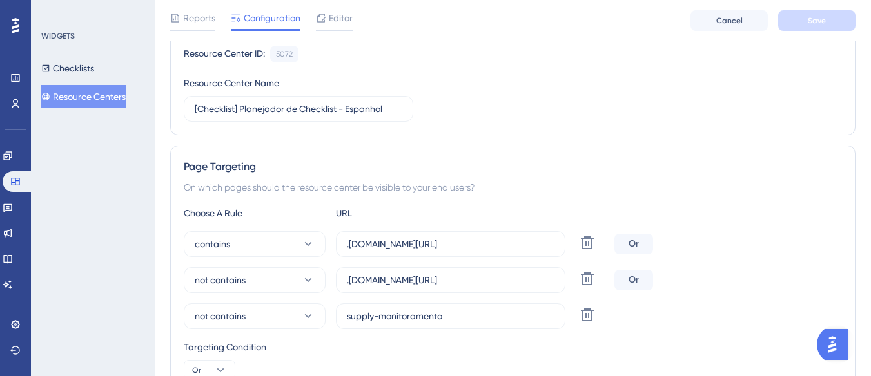
scroll to position [258, 0]
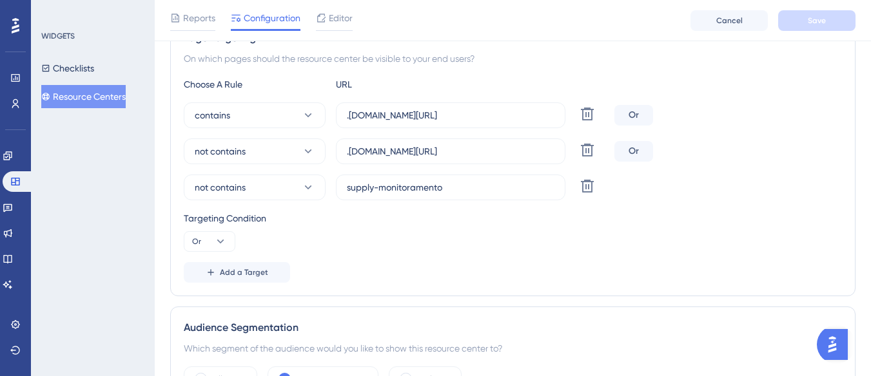
click at [123, 104] on button "Resource Centers" at bounding box center [83, 96] width 84 height 23
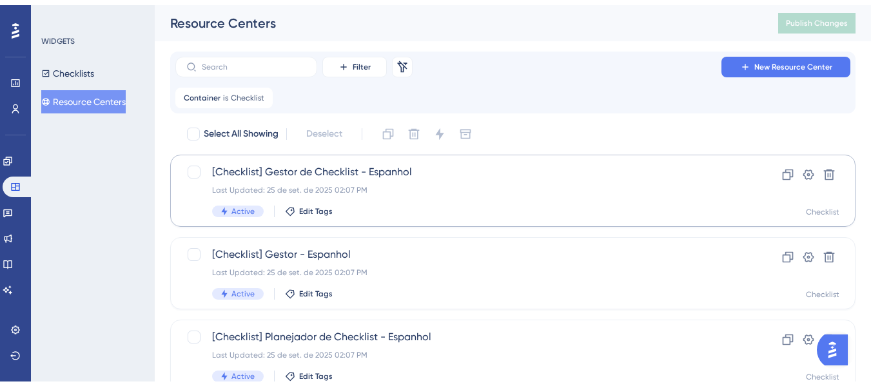
scroll to position [129, 0]
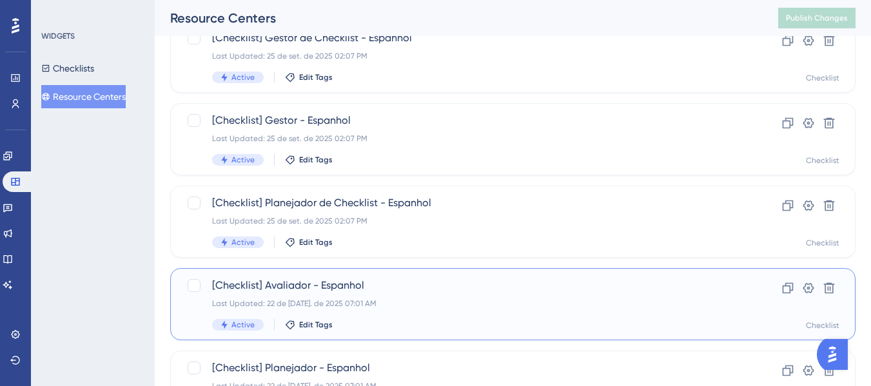
click at [380, 307] on div "Last Updated: 22 de jul. de 2025 07:01 AM" at bounding box center [461, 303] width 498 height 10
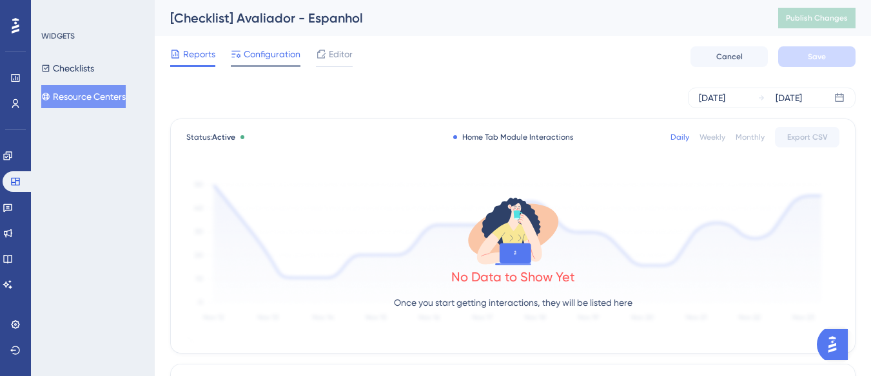
click at [283, 59] on span "Configuration" at bounding box center [272, 53] width 57 height 15
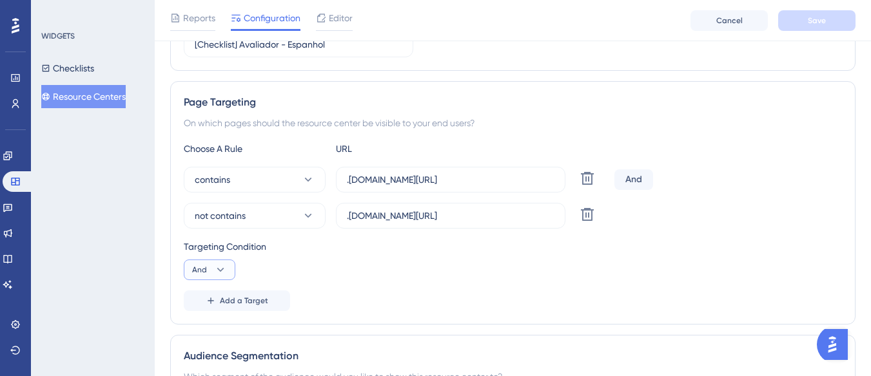
click at [220, 270] on icon at bounding box center [220, 270] width 7 height 4
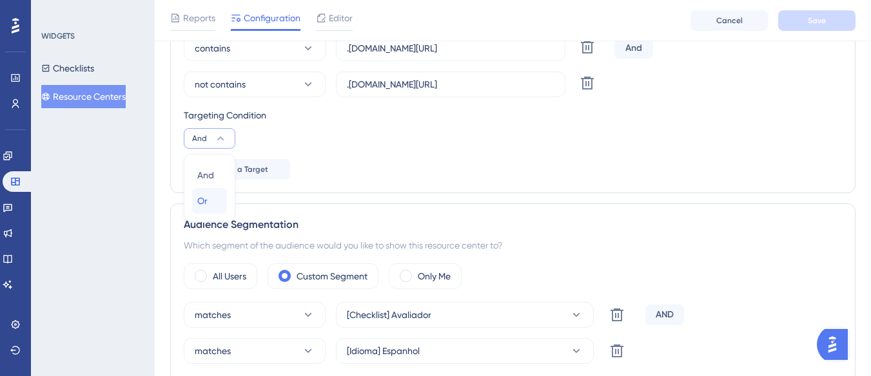
click at [222, 204] on button "Or Or" at bounding box center [209, 201] width 35 height 26
click at [244, 175] on button "Add a Target" at bounding box center [237, 169] width 106 height 21
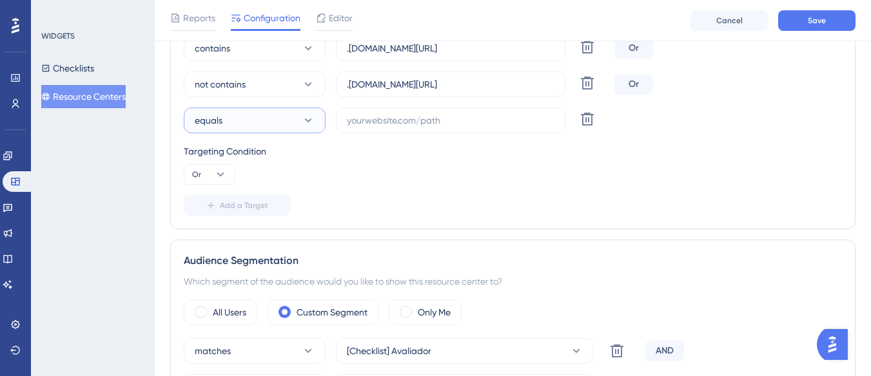
click at [259, 122] on button "equals" at bounding box center [255, 121] width 142 height 26
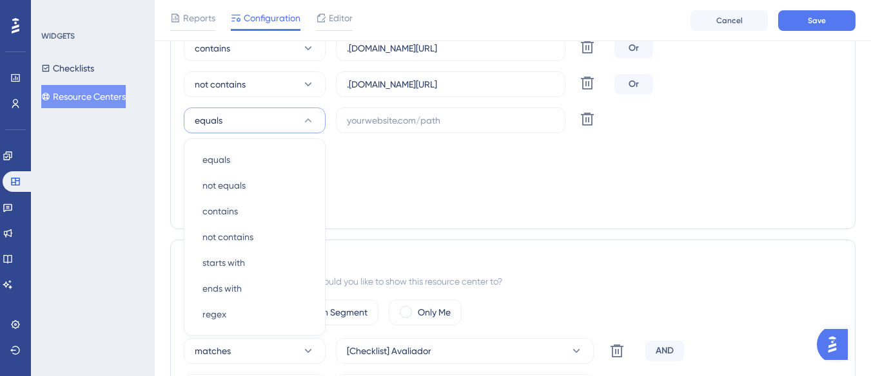
scroll to position [374, 0]
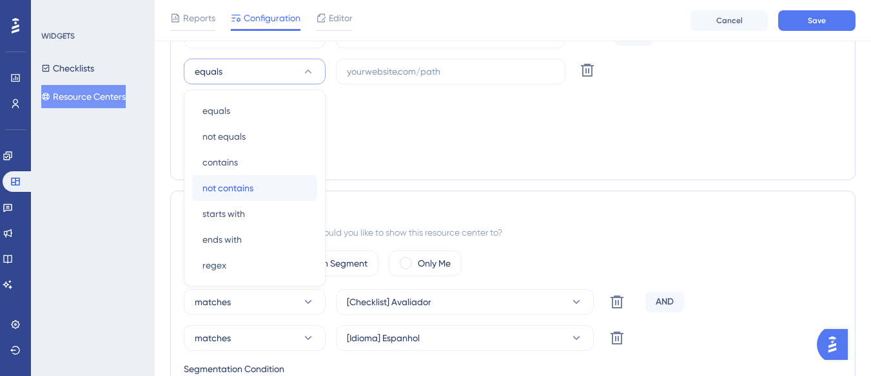
click at [248, 188] on span "not contains" at bounding box center [227, 187] width 51 height 15
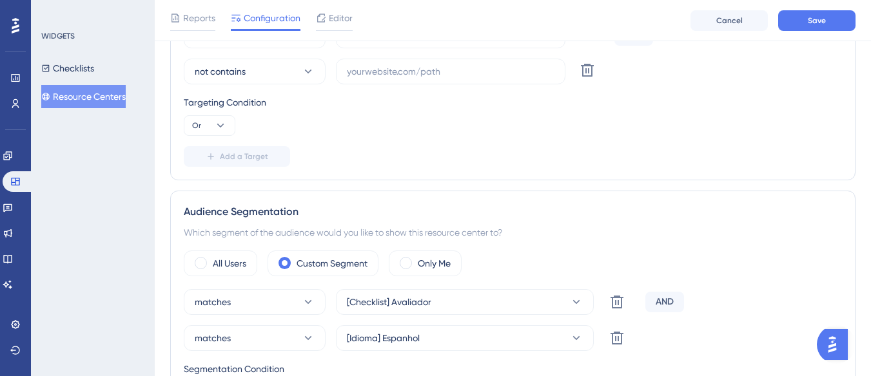
scroll to position [309, 0]
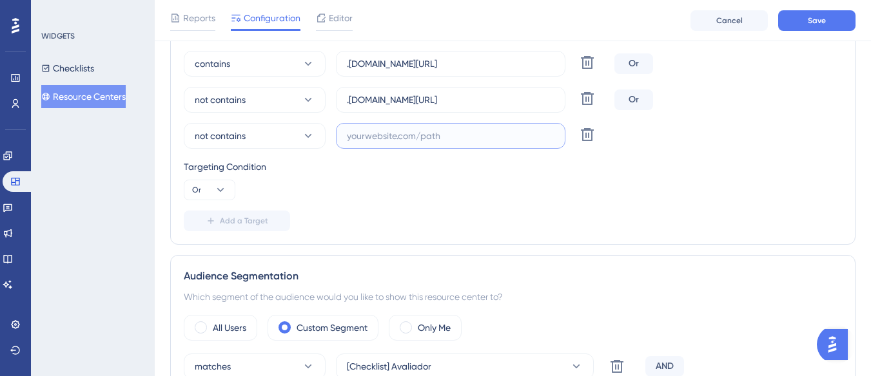
click at [362, 130] on input "text" at bounding box center [451, 136] width 208 height 14
paste input "supply-monitoramento"
type input "supply-monitoramento"
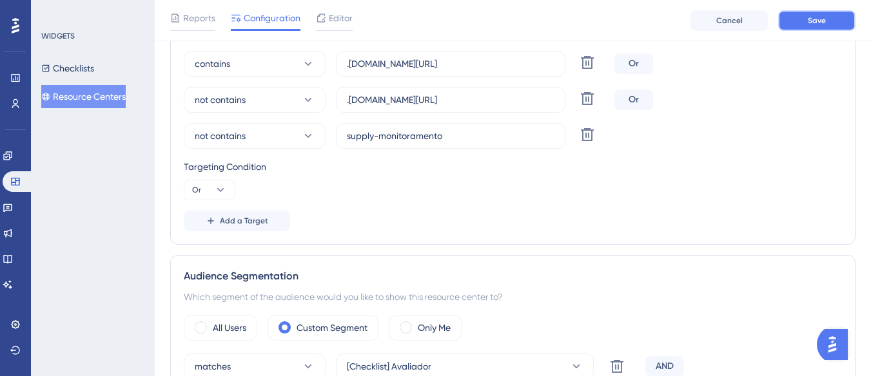
click at [801, 25] on button "Save" at bounding box center [816, 20] width 77 height 21
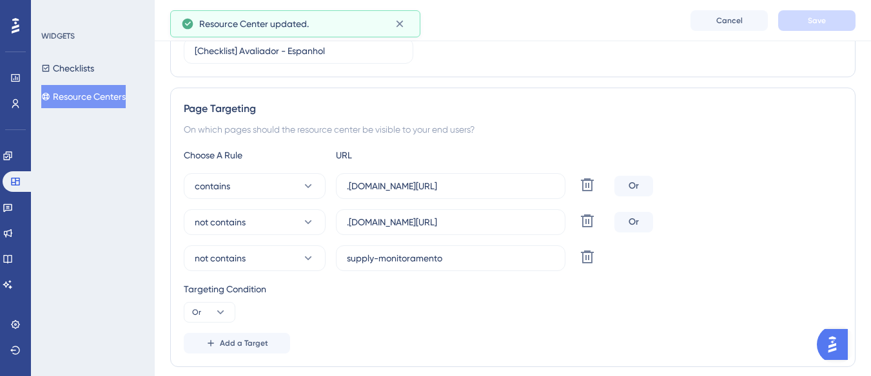
scroll to position [0, 0]
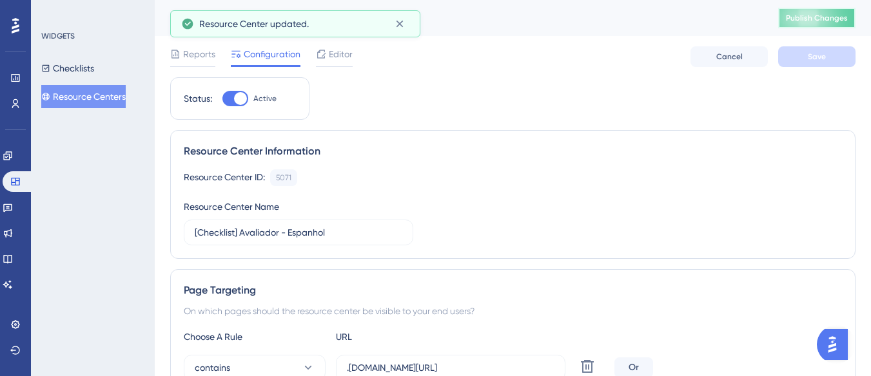
click at [802, 10] on button "Publish Changes" at bounding box center [816, 18] width 77 height 21
click at [95, 92] on button "Resource Centers" at bounding box center [83, 96] width 84 height 23
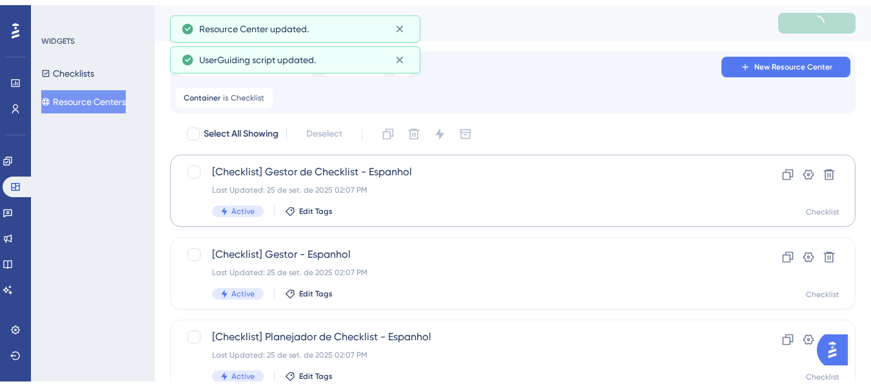
scroll to position [258, 0]
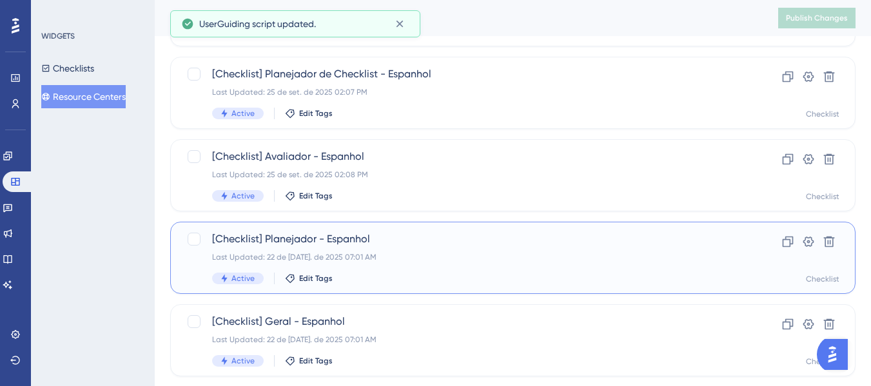
click at [395, 260] on div "Last Updated: 22 de jul. de 2025 07:01 AM" at bounding box center [461, 257] width 498 height 10
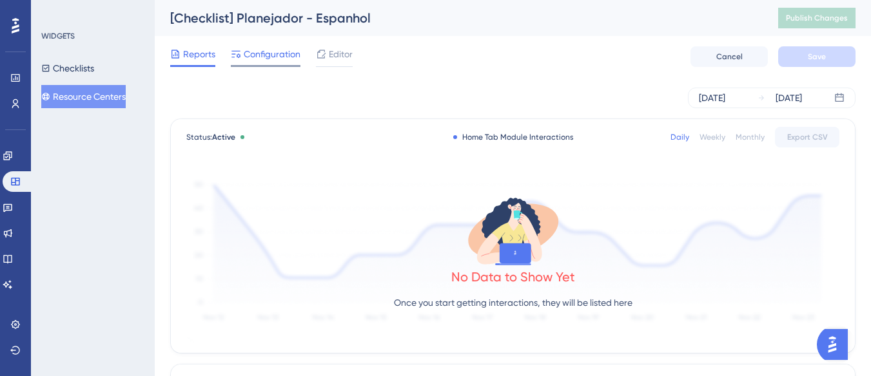
click at [269, 60] on span "Configuration" at bounding box center [272, 53] width 57 height 15
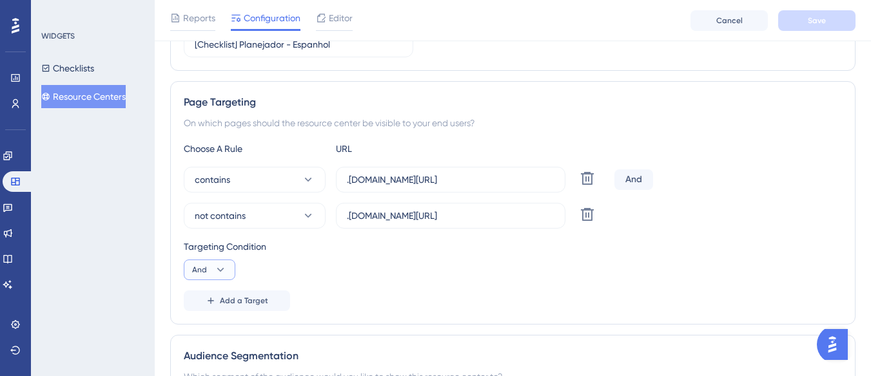
click at [220, 277] on button "And" at bounding box center [210, 270] width 52 height 21
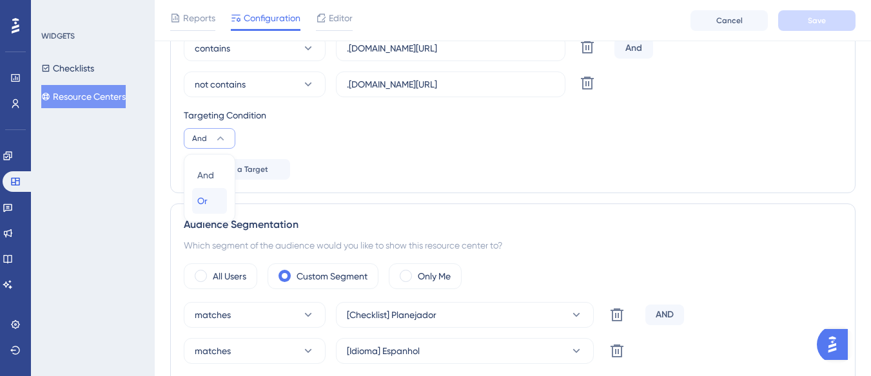
click at [222, 201] on button "Or Or" at bounding box center [209, 201] width 35 height 26
click at [241, 164] on button "Add a Target" at bounding box center [237, 169] width 106 height 21
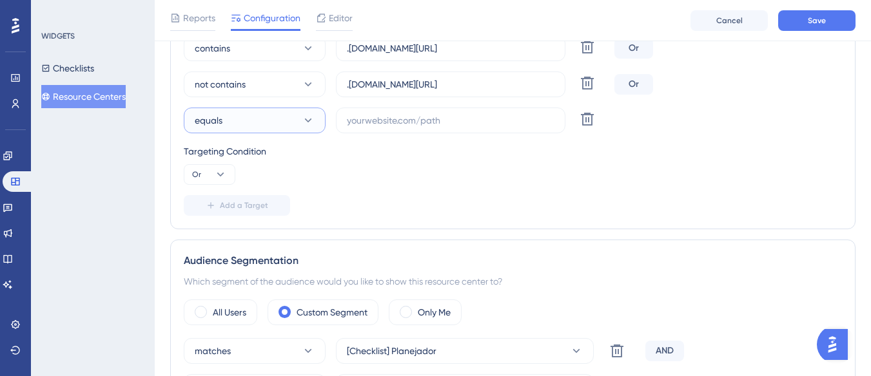
click at [268, 125] on button "equals" at bounding box center [255, 121] width 142 height 26
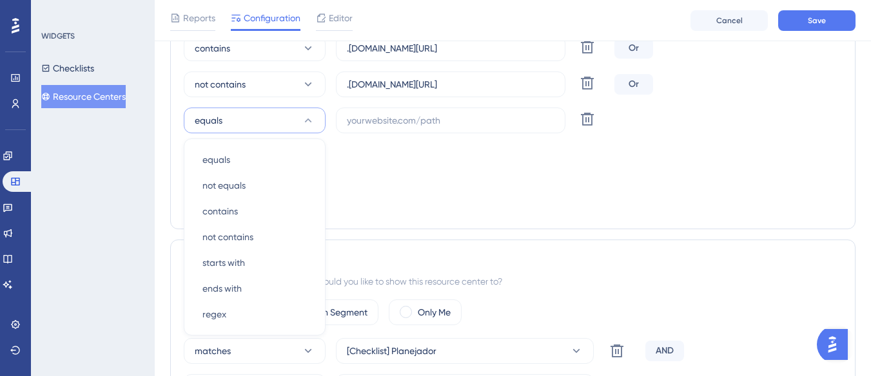
scroll to position [374, 0]
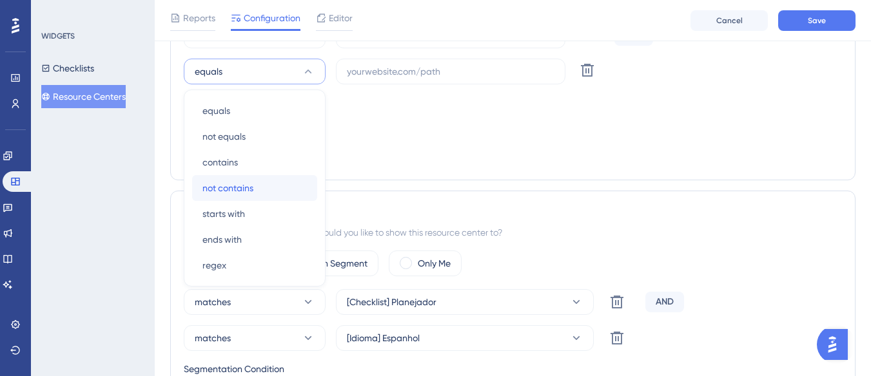
drag, startPoint x: 260, startPoint y: 190, endPoint x: 305, endPoint y: 173, distance: 48.1
click at [260, 191] on div "not contains not contains" at bounding box center [254, 188] width 104 height 26
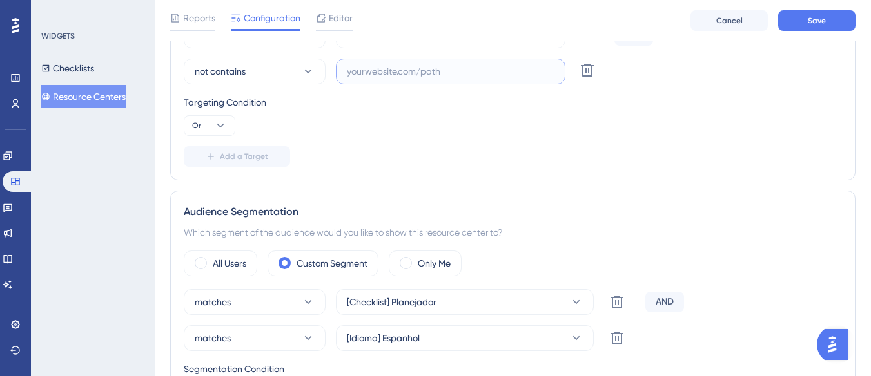
click at [383, 73] on input "text" at bounding box center [451, 71] width 208 height 14
paste input "supply-monitoramento"
type input "supply-monitoramento"
click at [786, 12] on button "Save" at bounding box center [816, 20] width 77 height 21
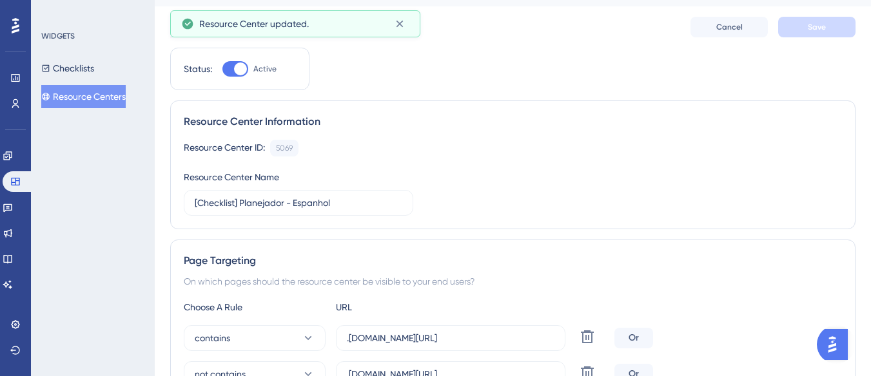
scroll to position [0, 0]
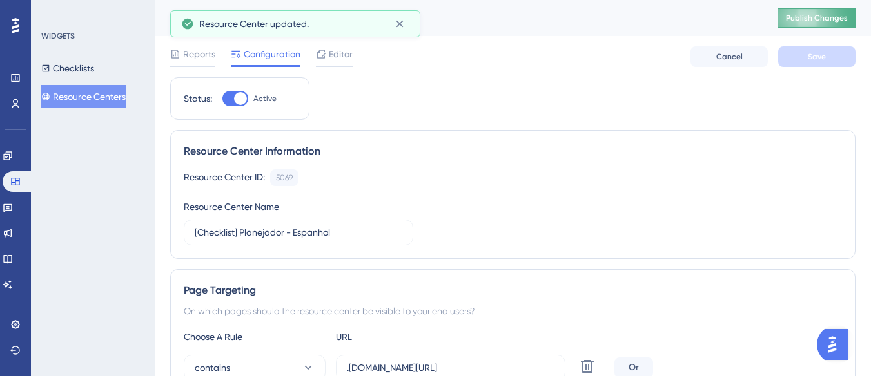
click at [826, 17] on span "Publish Changes" at bounding box center [817, 18] width 62 height 10
click at [104, 95] on button "Resource Centers" at bounding box center [83, 96] width 84 height 23
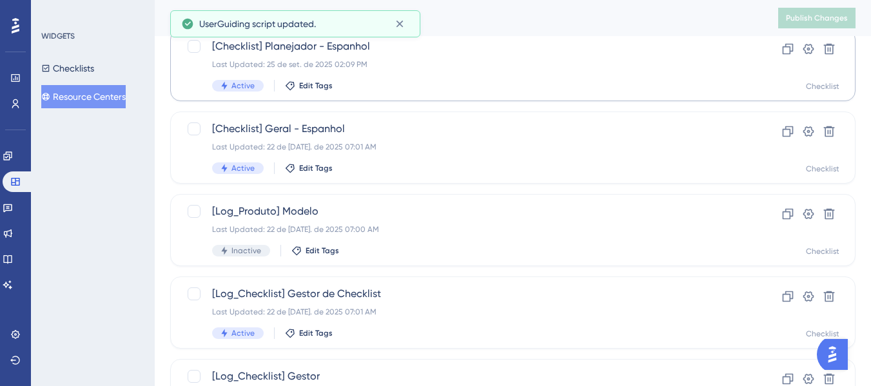
scroll to position [451, 0]
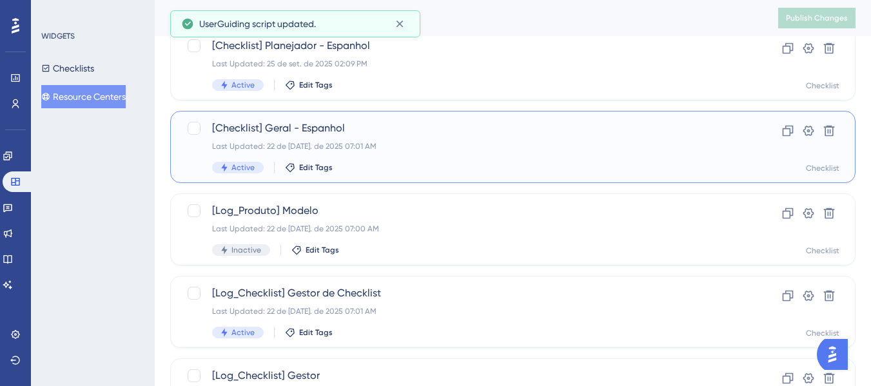
click at [374, 150] on div "Last Updated: 22 de jul. de 2025 07:01 AM" at bounding box center [461, 146] width 498 height 10
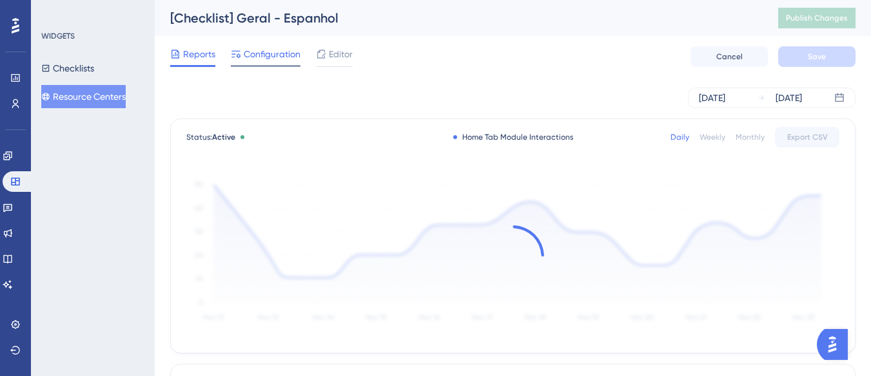
click at [271, 52] on span "Configuration" at bounding box center [272, 53] width 57 height 15
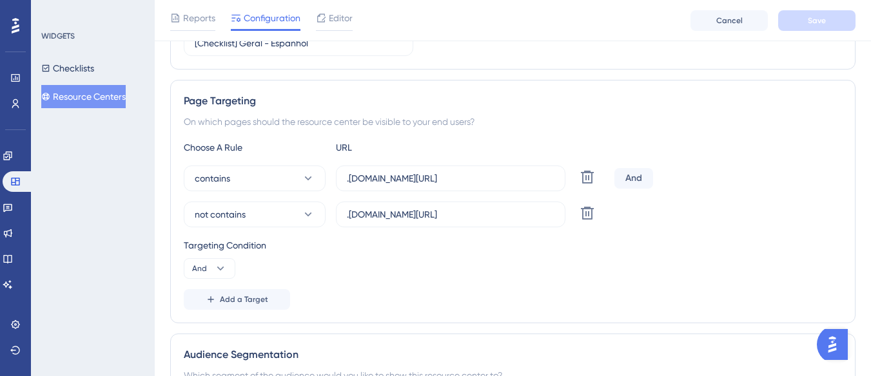
scroll to position [258, 0]
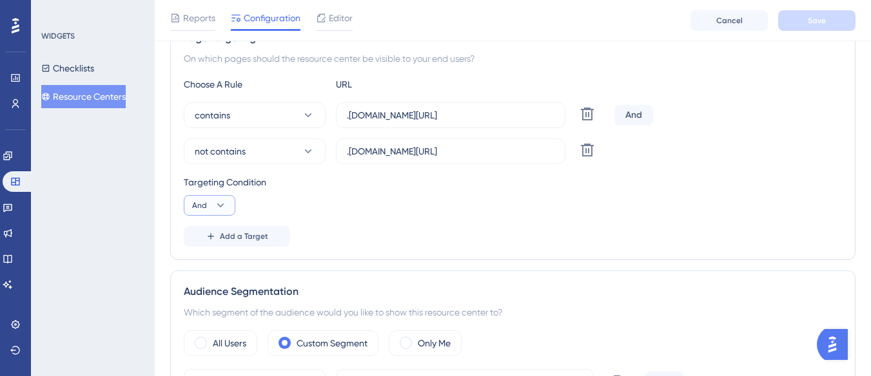
click at [217, 206] on icon at bounding box center [220, 205] width 13 height 13
click at [215, 261] on div "Or Or" at bounding box center [209, 268] width 24 height 26
click at [229, 236] on span "Add a Target" at bounding box center [244, 236] width 48 height 10
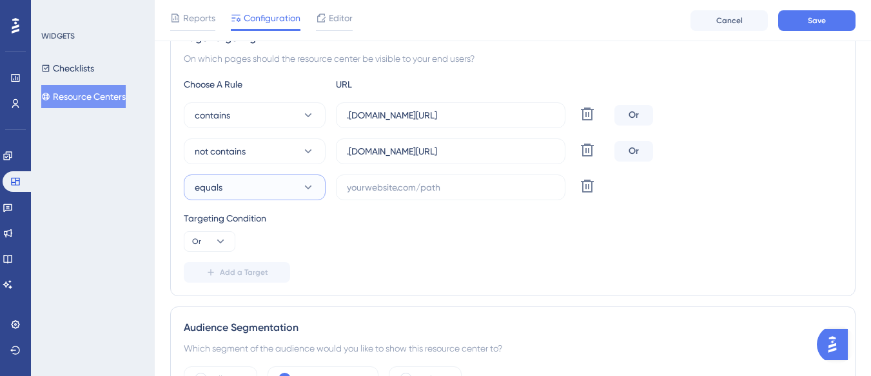
click at [240, 186] on button "equals" at bounding box center [255, 188] width 142 height 26
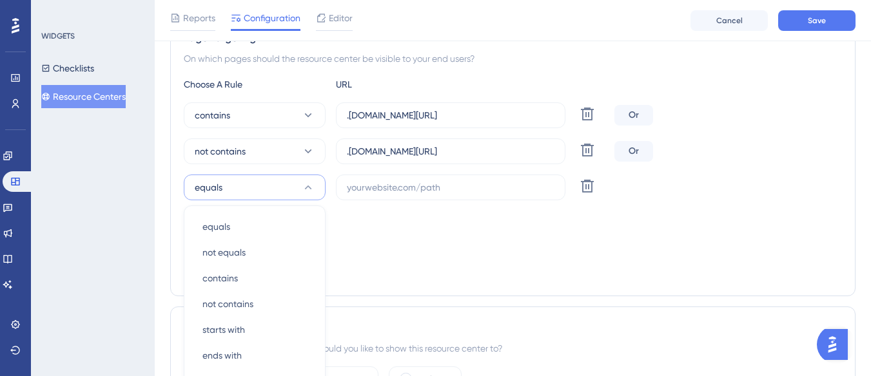
scroll to position [374, 0]
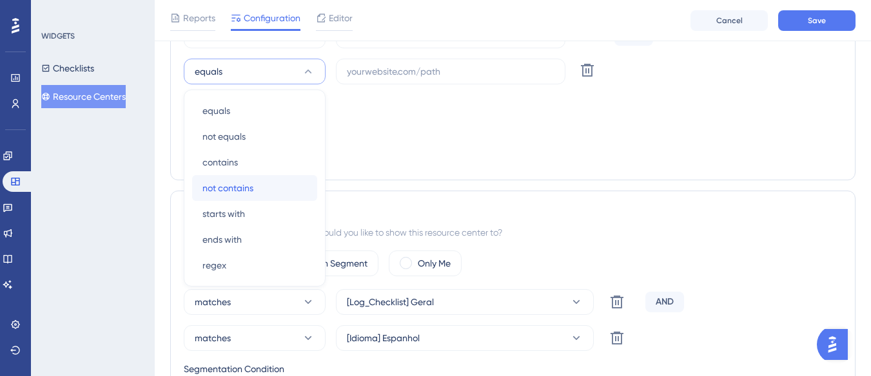
click at [241, 184] on span "not contains" at bounding box center [227, 187] width 51 height 15
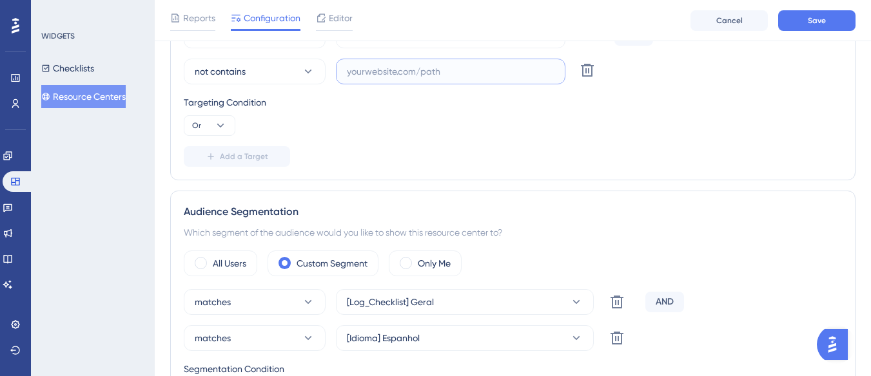
click at [380, 75] on input "text" at bounding box center [451, 71] width 208 height 14
paste input "supply-monitoramento"
type input "supply-monitoramento"
click at [798, 25] on button "Save" at bounding box center [816, 20] width 77 height 21
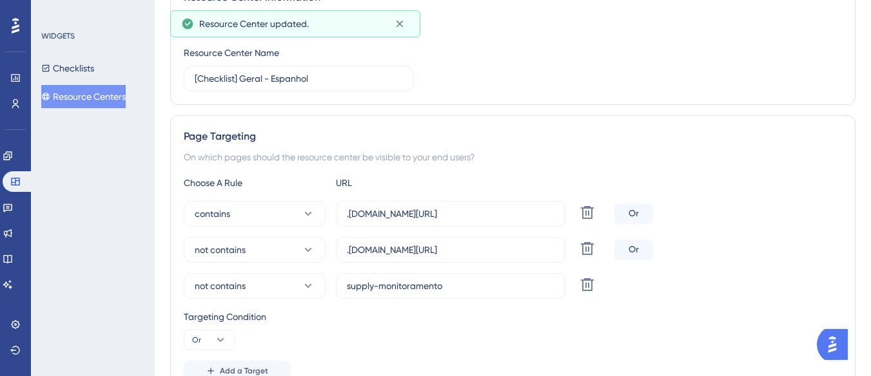
scroll to position [0, 0]
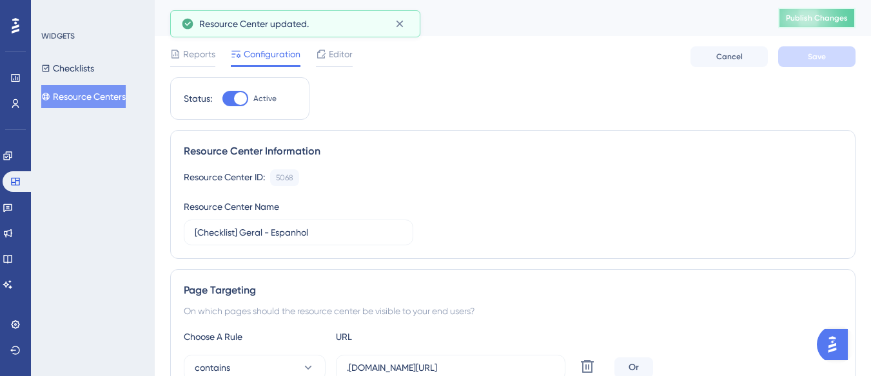
click at [798, 25] on button "Publish Changes" at bounding box center [816, 18] width 77 height 21
click at [396, 24] on icon at bounding box center [399, 23] width 13 height 13
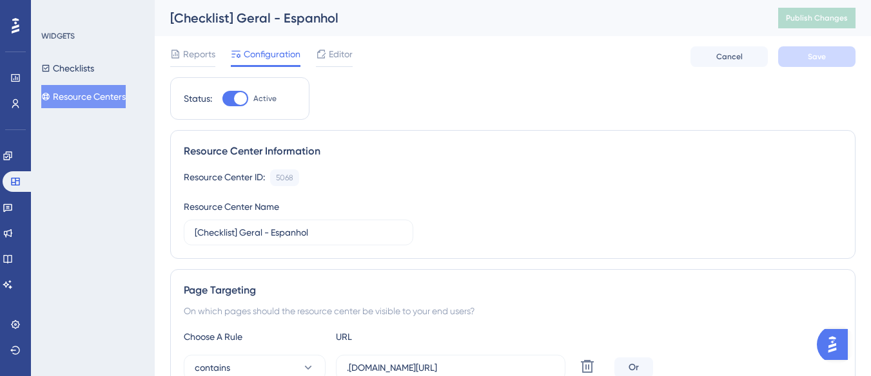
click at [111, 104] on button "Resource Centers" at bounding box center [83, 96] width 84 height 23
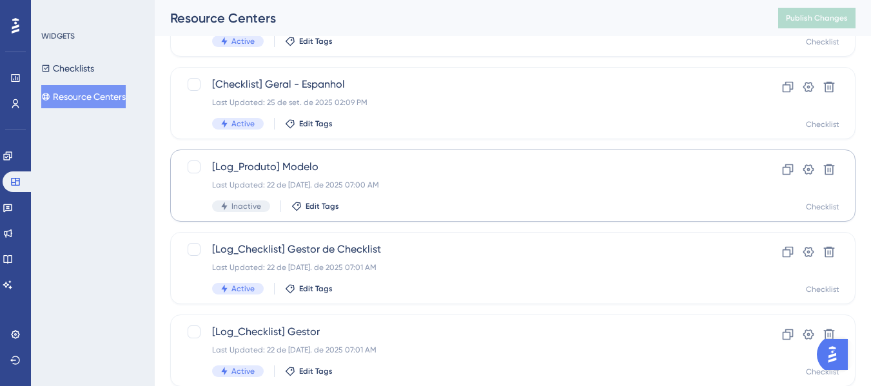
scroll to position [580, 0]
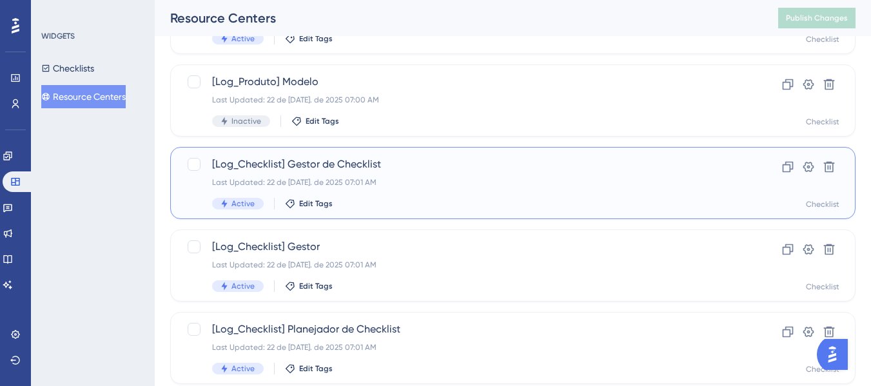
click at [405, 182] on div "Last Updated: 22 de jul. de 2025 07:01 AM" at bounding box center [461, 182] width 498 height 10
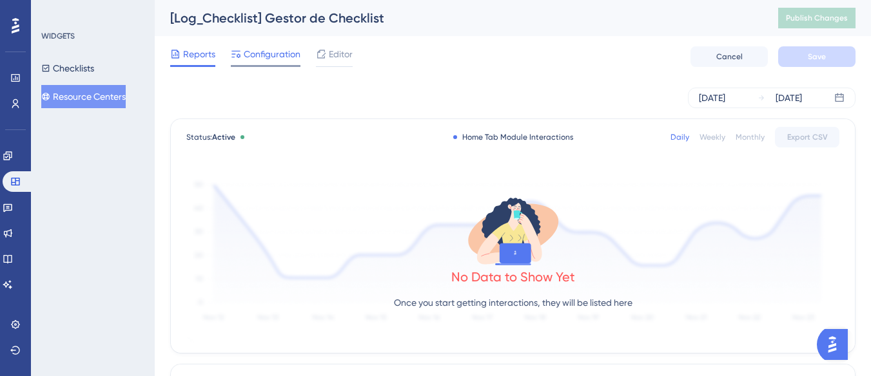
click at [257, 66] on div at bounding box center [266, 66] width 70 height 2
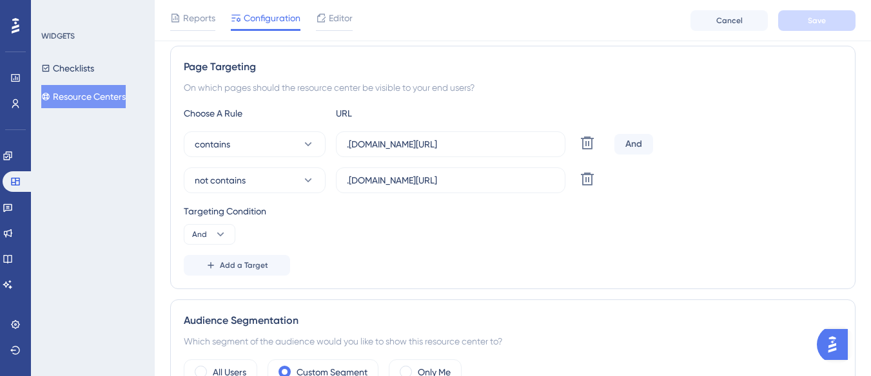
scroll to position [258, 0]
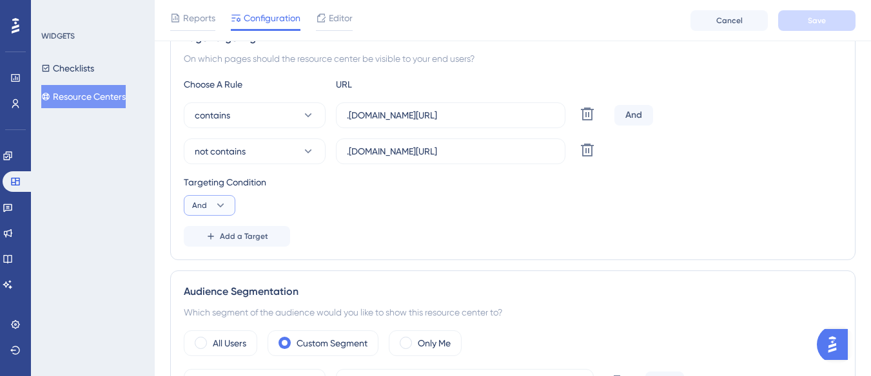
click at [219, 206] on icon at bounding box center [220, 205] width 13 height 13
click at [220, 273] on div "Or Or" at bounding box center [209, 268] width 24 height 26
click at [248, 229] on button "Add a Target" at bounding box center [237, 236] width 106 height 21
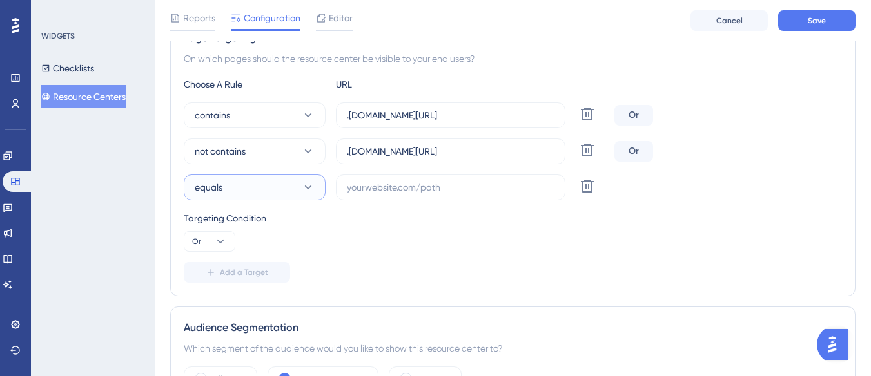
click at [255, 190] on button "equals" at bounding box center [255, 188] width 142 height 26
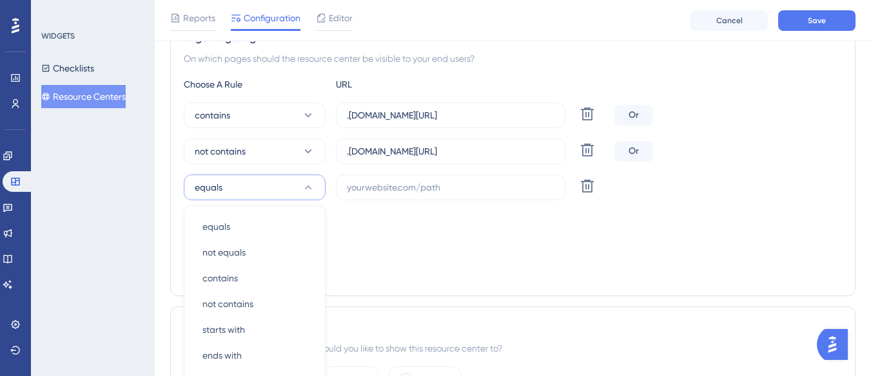
scroll to position [374, 0]
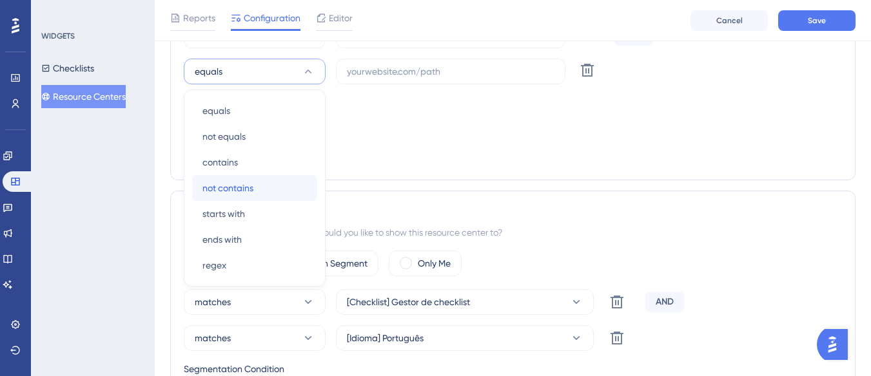
click at [252, 193] on span "not contains" at bounding box center [227, 187] width 51 height 15
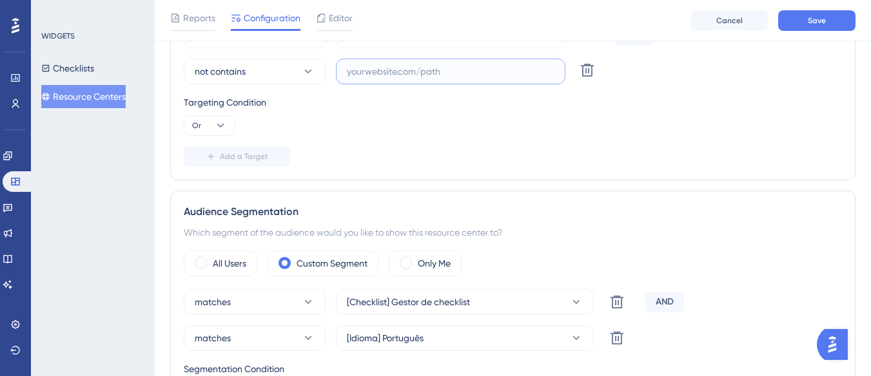
click at [375, 73] on input "text" at bounding box center [451, 71] width 208 height 14
paste input "supply-monitoramento"
type input "supply-monitoramento"
click at [796, 8] on div "Reports Configuration Editor Cancel Save" at bounding box center [513, 20] width 716 height 41
click at [795, 18] on button "Save" at bounding box center [816, 20] width 77 height 21
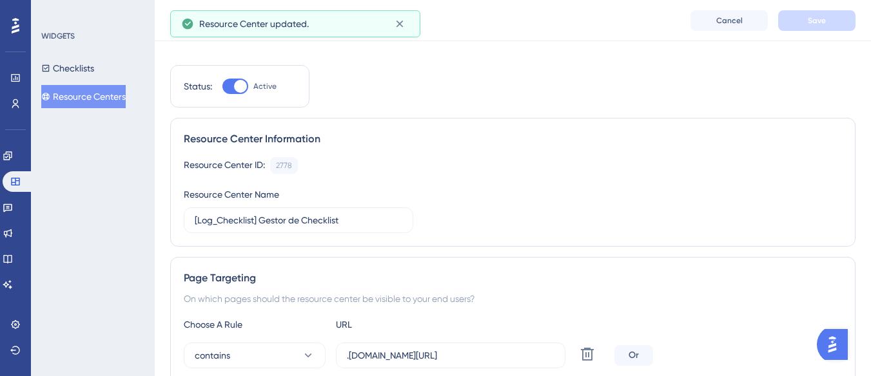
scroll to position [0, 0]
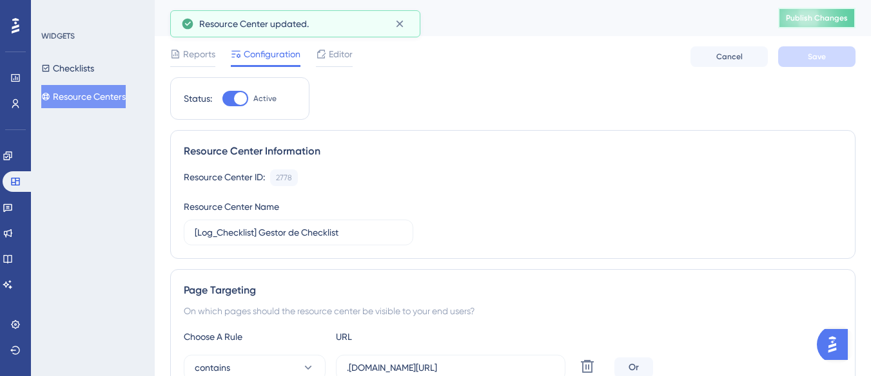
click at [808, 27] on button "Publish Changes" at bounding box center [816, 18] width 77 height 21
click at [104, 90] on button "Resource Centers" at bounding box center [83, 96] width 84 height 23
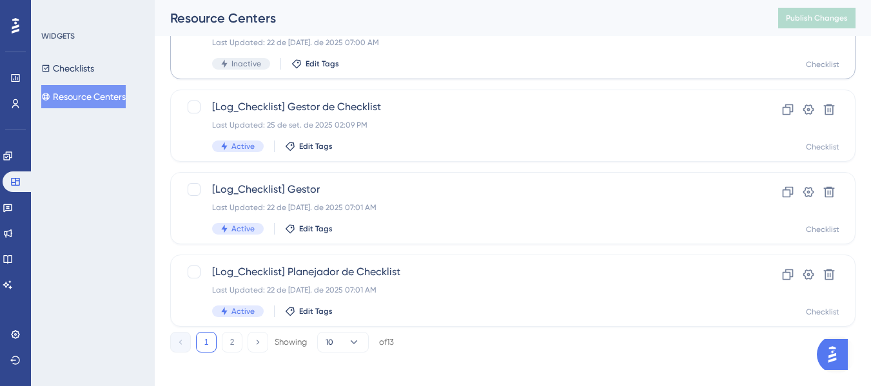
scroll to position [645, 0]
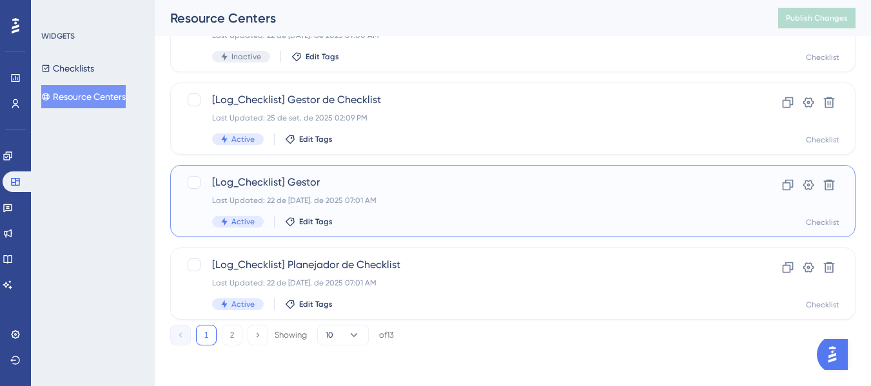
click at [424, 190] on div "[Log_Checklist] Gestor Last Updated: 22 de jul. de 2025 07:01 AM Active Edit Ta…" at bounding box center [461, 201] width 498 height 53
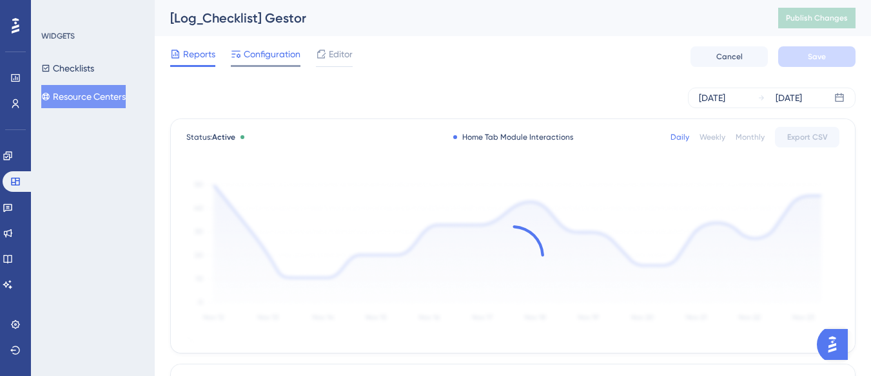
click at [284, 50] on span "Configuration" at bounding box center [272, 53] width 57 height 15
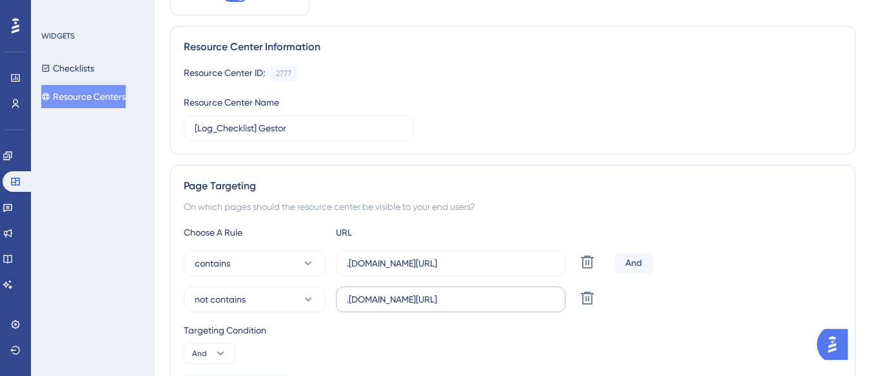
scroll to position [258, 0]
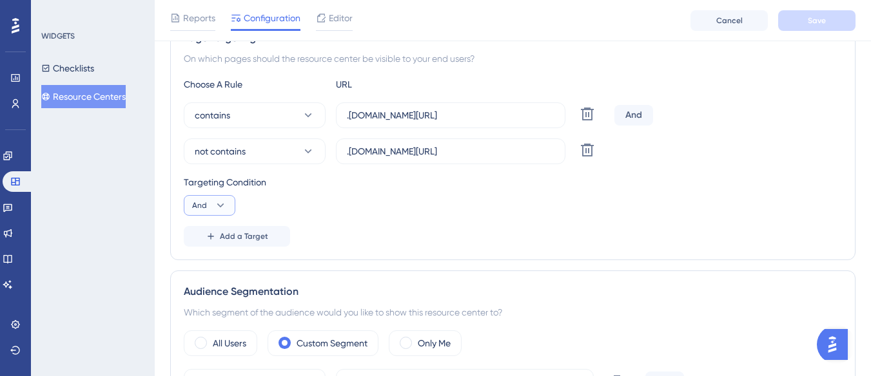
click at [202, 199] on button "And" at bounding box center [210, 205] width 52 height 21
click at [206, 264] on span "Or" at bounding box center [202, 267] width 10 height 15
click at [244, 242] on button "Add a Target" at bounding box center [237, 236] width 106 height 21
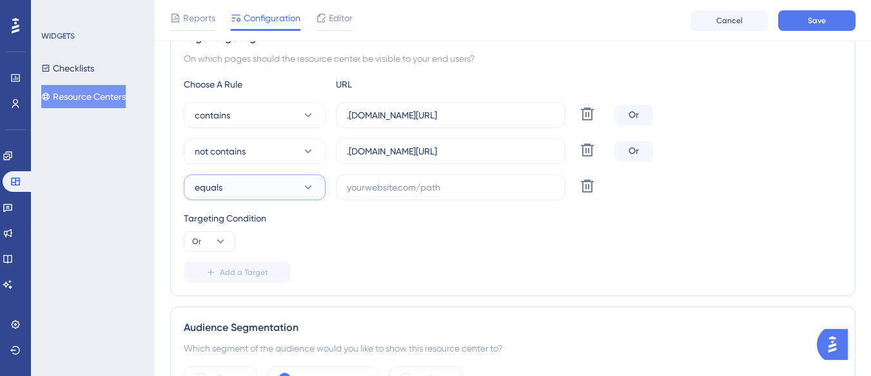
click at [275, 188] on button "equals" at bounding box center [255, 188] width 142 height 26
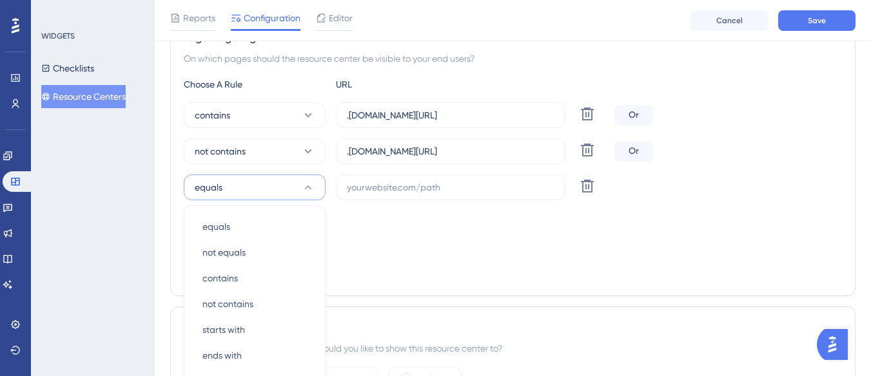
scroll to position [374, 0]
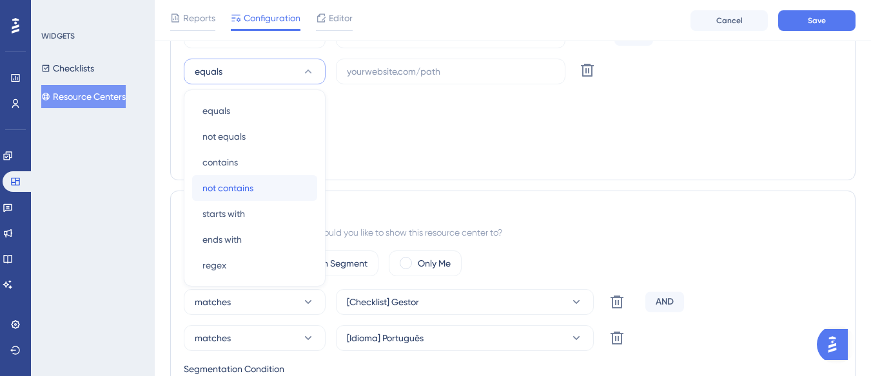
click at [269, 191] on div "not contains not contains" at bounding box center [254, 188] width 104 height 26
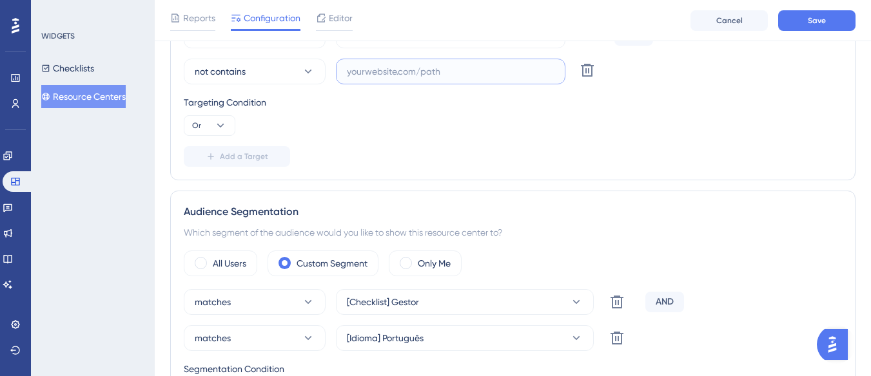
click at [377, 72] on input "text" at bounding box center [451, 71] width 208 height 14
paste input "supply-monitoramento"
type input "supply-monitoramento"
click at [821, 21] on span "Save" at bounding box center [817, 20] width 18 height 10
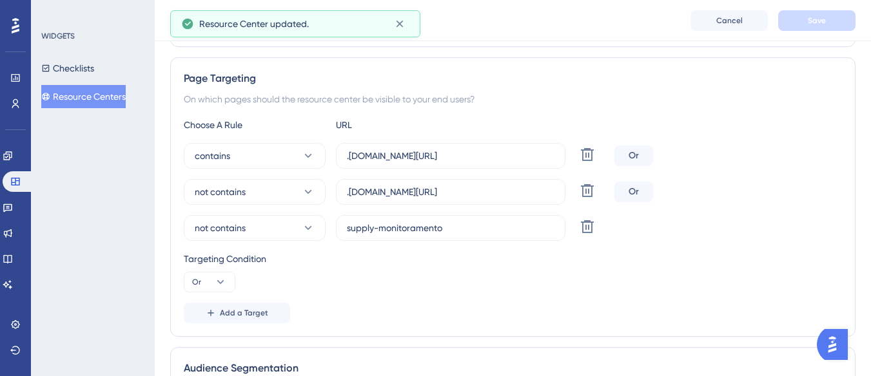
scroll to position [0, 0]
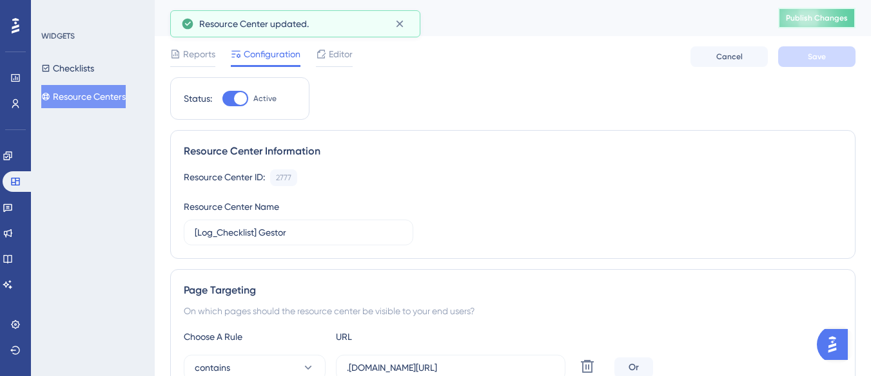
click at [810, 26] on button "Publish Changes" at bounding box center [816, 18] width 77 height 21
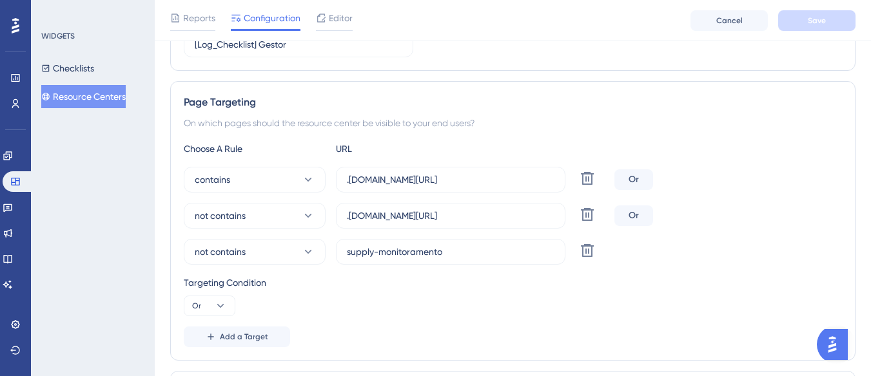
click at [126, 103] on button "Resource Centers" at bounding box center [83, 96] width 84 height 23
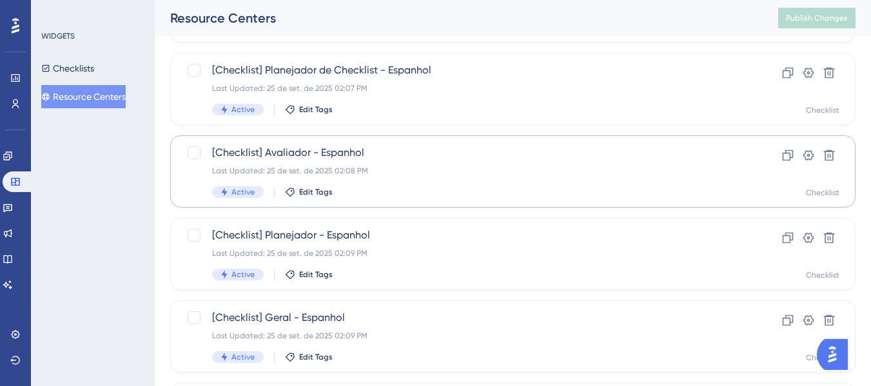
scroll to position [645, 0]
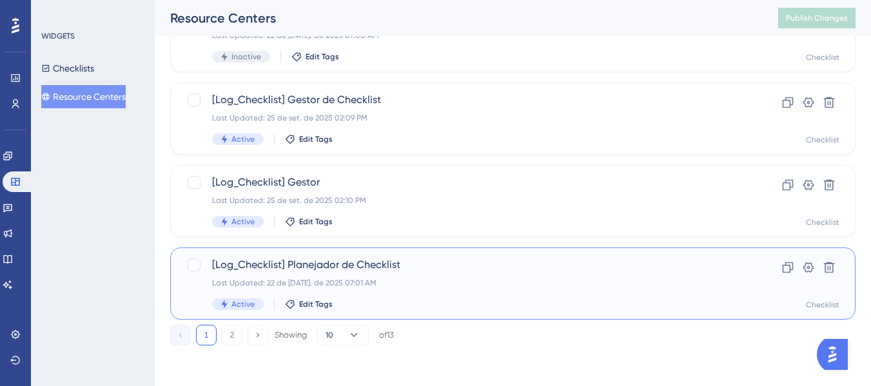
click at [291, 271] on span "[Log_Checklist] Planejador de Checklist" at bounding box center [461, 264] width 498 height 15
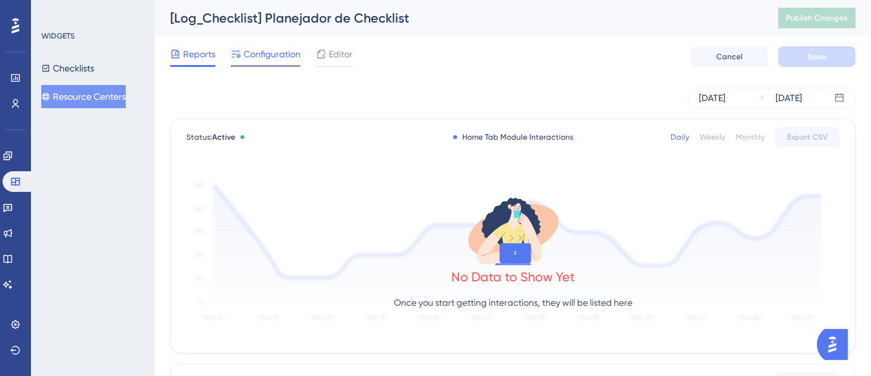
click at [284, 56] on span "Configuration" at bounding box center [272, 53] width 57 height 15
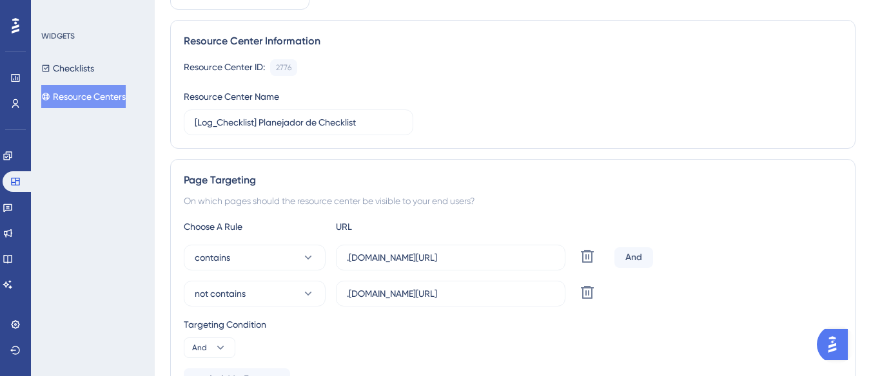
scroll to position [258, 0]
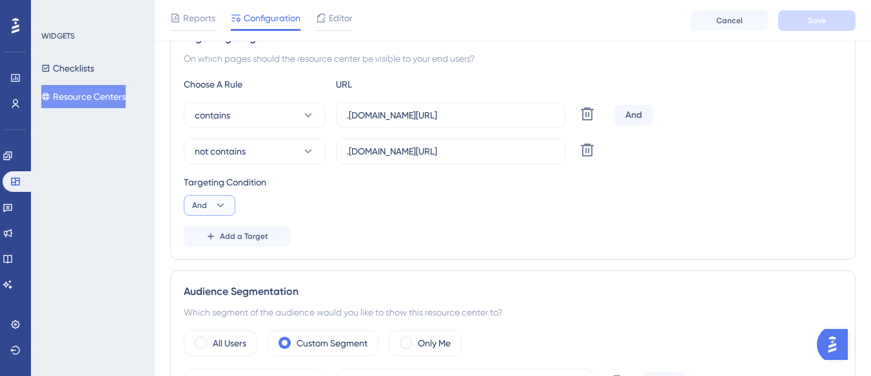
click at [208, 204] on button "And" at bounding box center [210, 205] width 52 height 21
click at [223, 266] on button "Or Or" at bounding box center [209, 268] width 35 height 26
click at [248, 229] on button "Add a Target" at bounding box center [237, 236] width 106 height 21
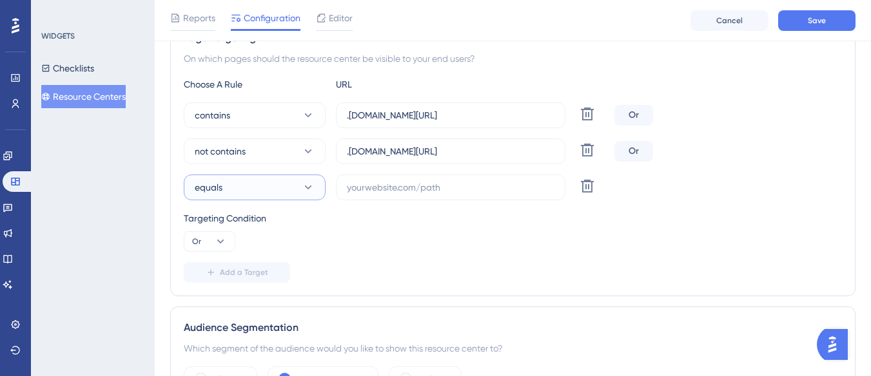
click at [248, 189] on button "equals" at bounding box center [255, 188] width 142 height 26
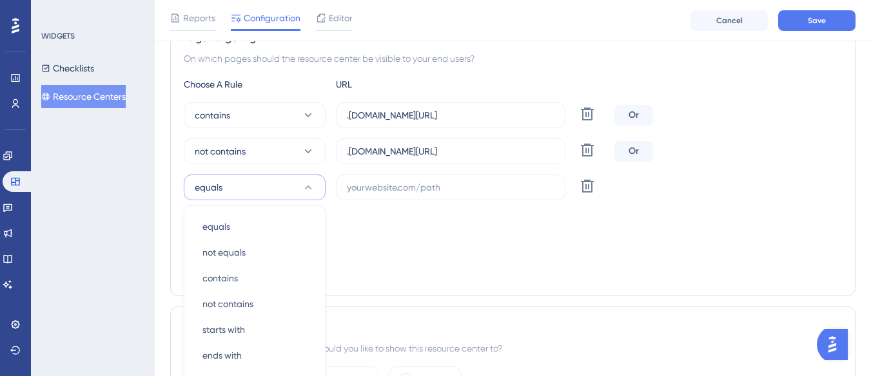
scroll to position [374, 0]
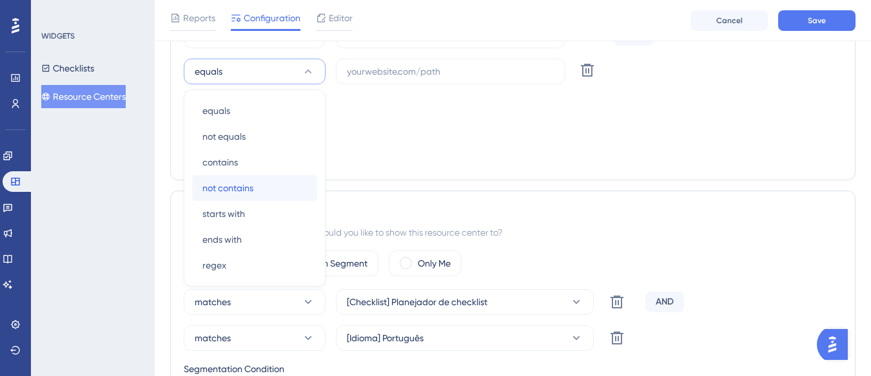
click at [243, 192] on span "not contains" at bounding box center [227, 187] width 51 height 15
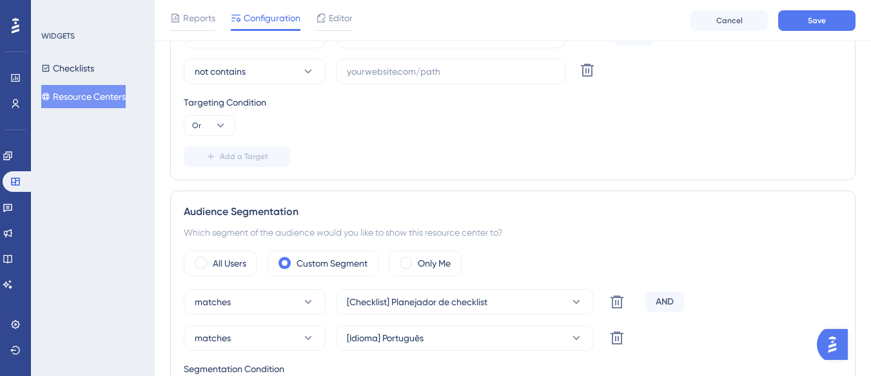
scroll to position [245, 0]
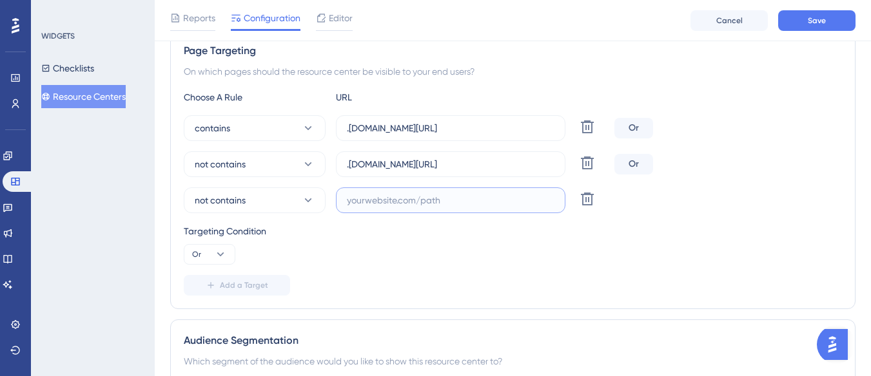
click at [369, 202] on input "text" at bounding box center [451, 200] width 208 height 14
paste input "supply-monitoramento"
type input "supply-monitoramento"
click at [812, 22] on span "Save" at bounding box center [817, 20] width 18 height 10
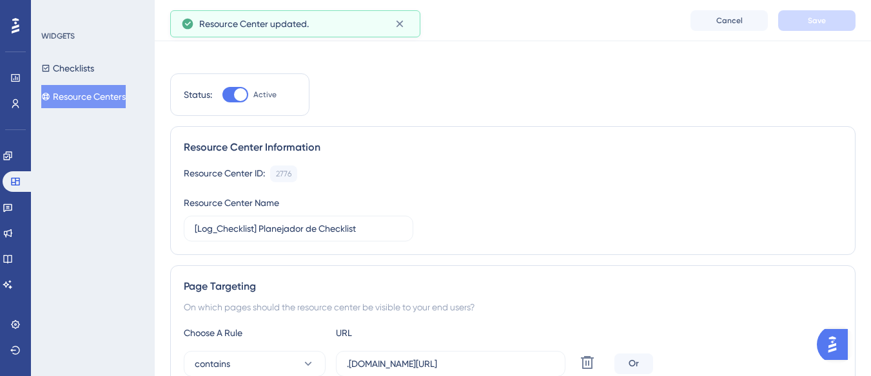
scroll to position [0, 0]
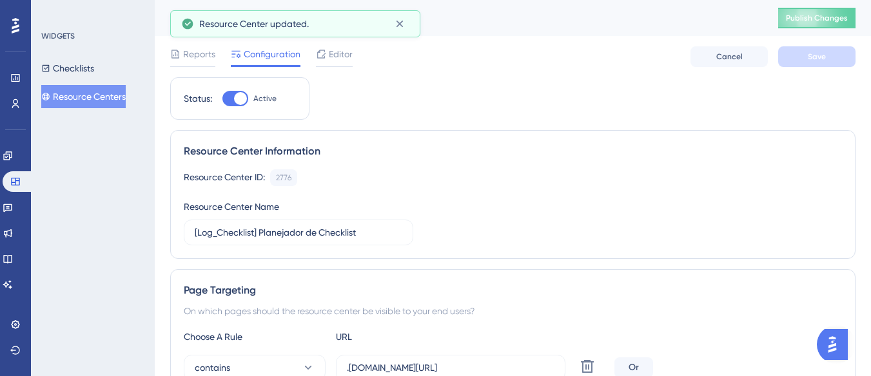
click at [811, 22] on span "Publish Changes" at bounding box center [817, 18] width 62 height 10
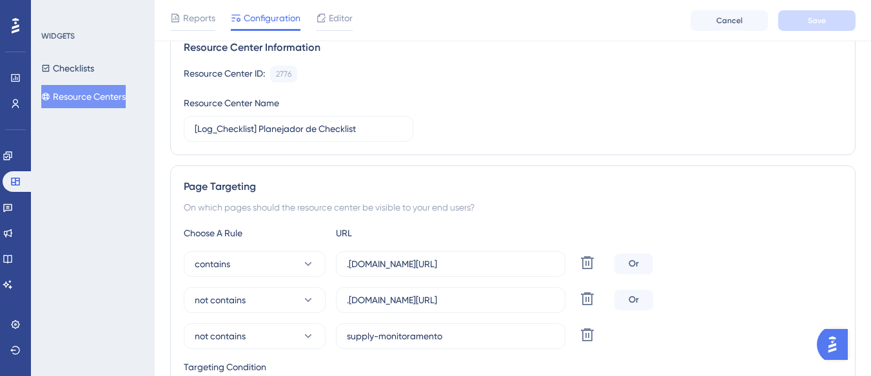
scroll to position [193, 0]
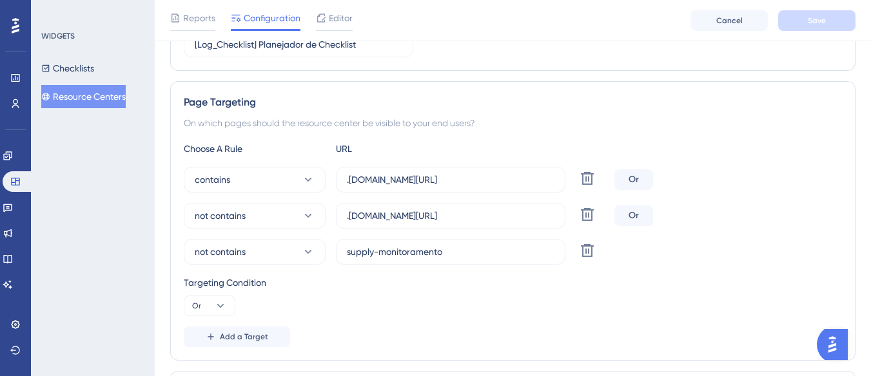
click at [88, 104] on button "Resource Centers" at bounding box center [83, 96] width 84 height 23
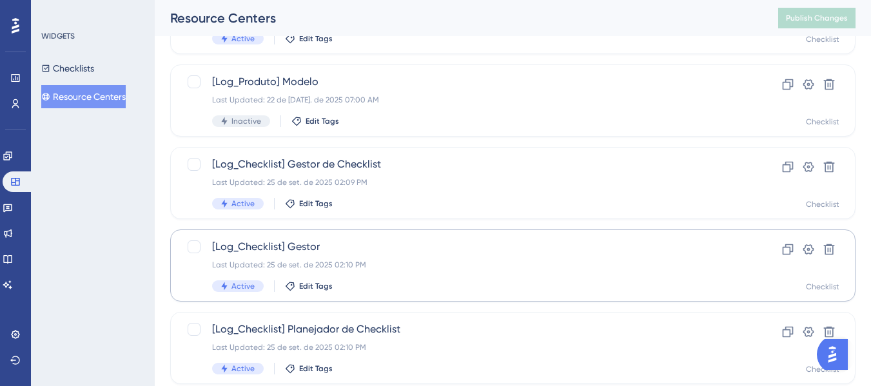
scroll to position [645, 0]
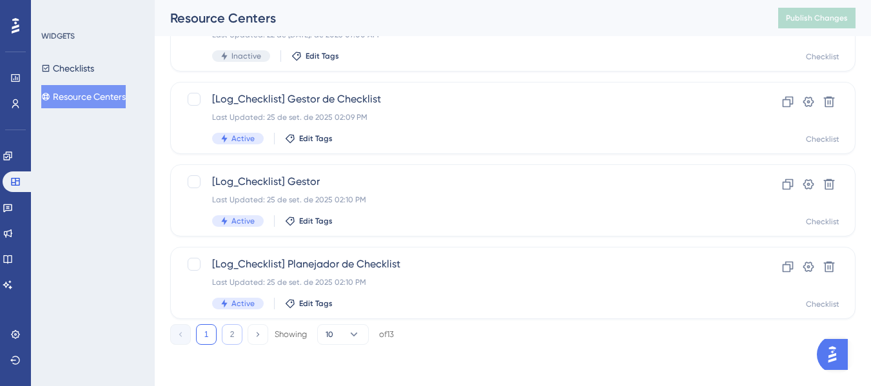
click at [232, 340] on button "2" at bounding box center [232, 334] width 21 height 21
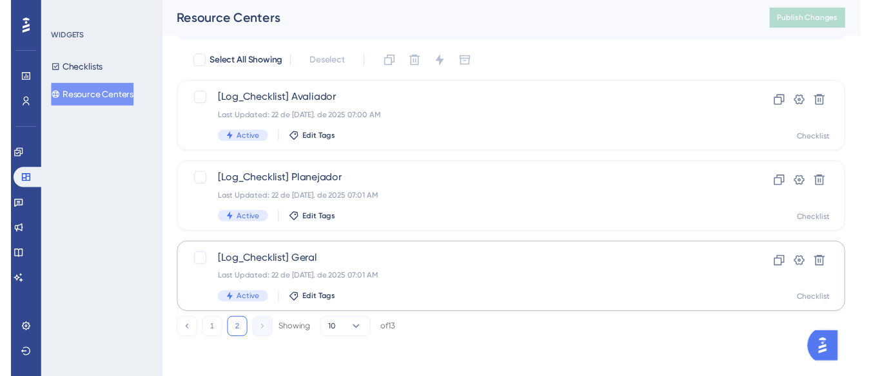
scroll to position [0, 0]
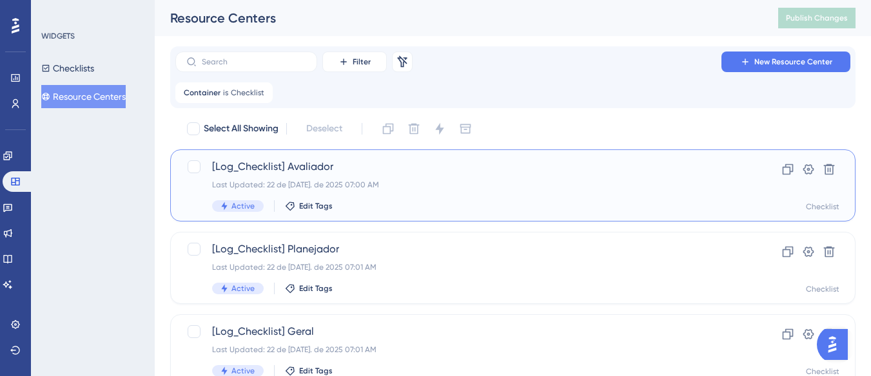
click at [405, 180] on div "Last Updated: 22 de jul. de 2025 07:00 AM" at bounding box center [461, 185] width 498 height 10
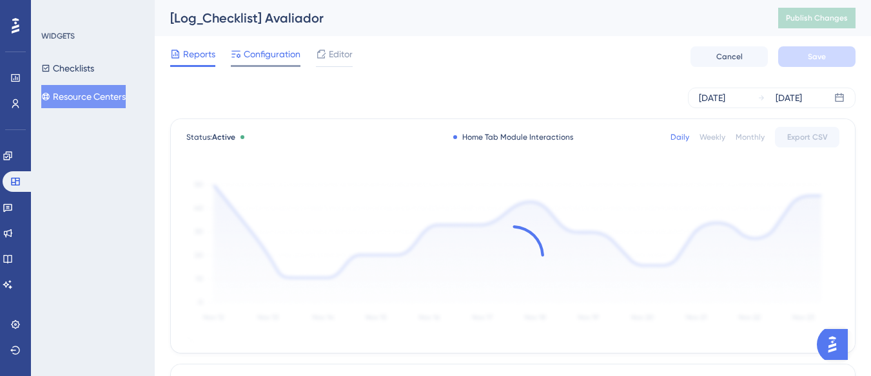
click at [259, 51] on span "Configuration" at bounding box center [272, 53] width 57 height 15
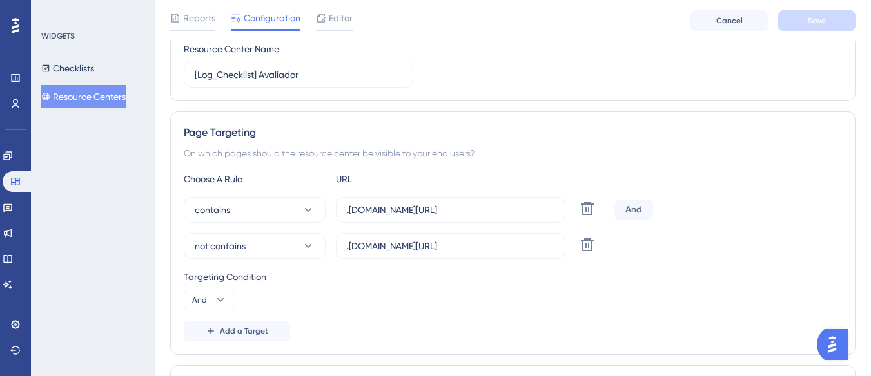
scroll to position [322, 0]
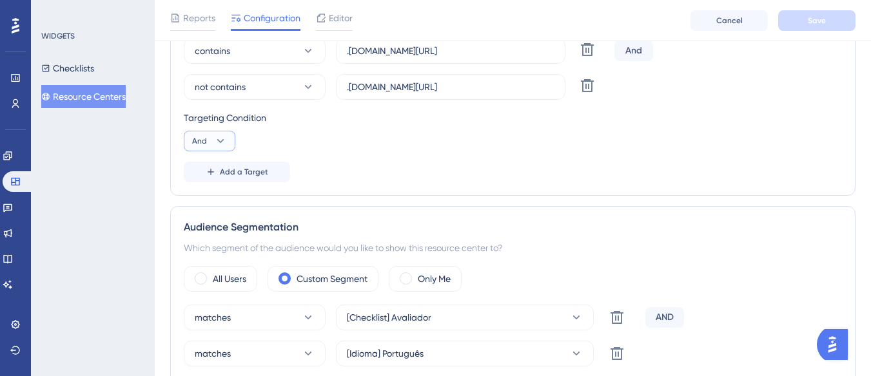
click at [211, 139] on button "And" at bounding box center [210, 141] width 52 height 21
click at [208, 203] on div "Or Or" at bounding box center [209, 204] width 24 height 26
click at [244, 177] on button "Add a Target" at bounding box center [237, 172] width 106 height 21
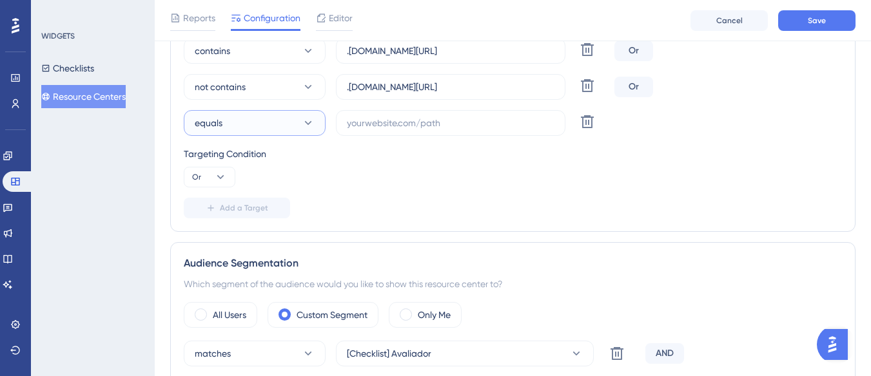
click at [273, 128] on button "equals" at bounding box center [255, 123] width 142 height 26
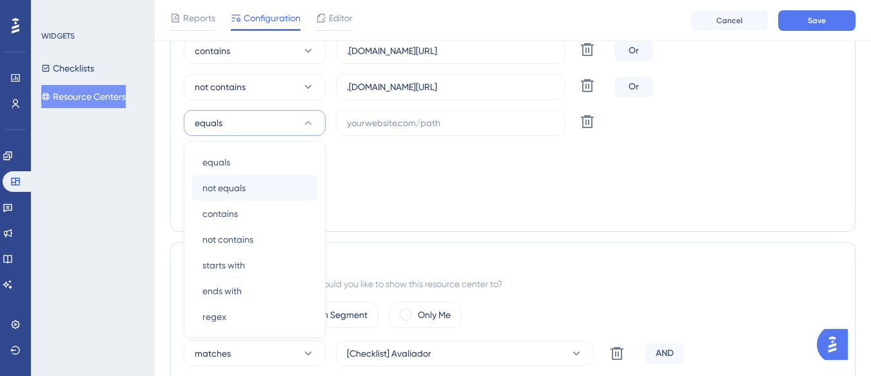
scroll to position [374, 0]
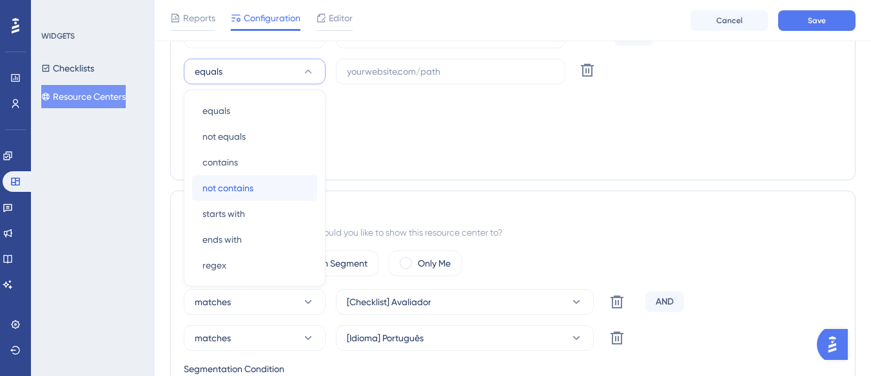
click at [248, 182] on span "not contains" at bounding box center [227, 187] width 51 height 15
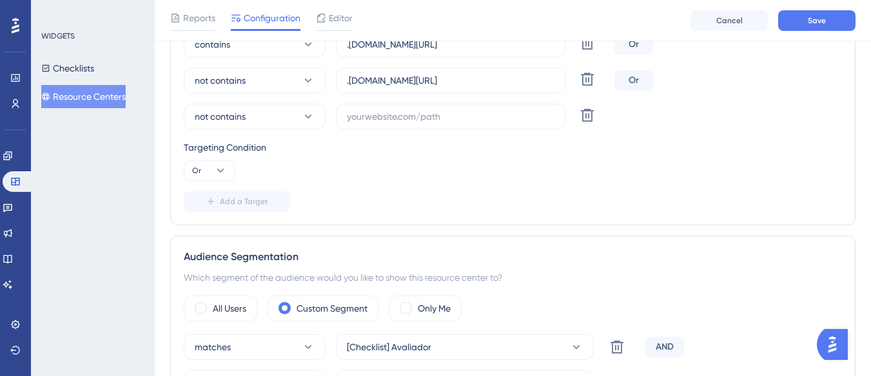
scroll to position [309, 0]
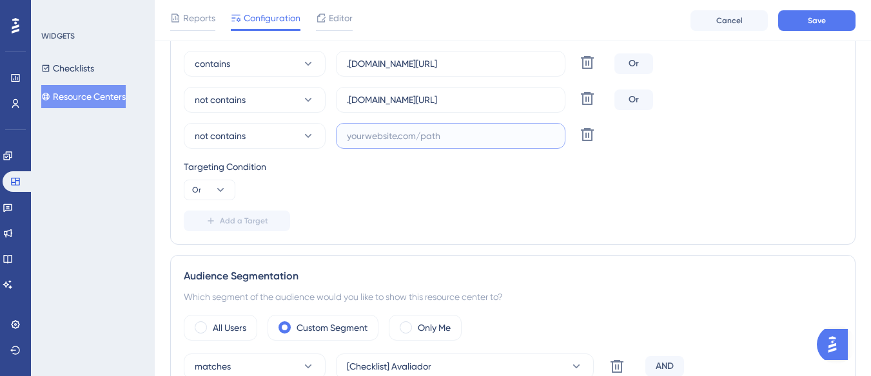
click at [363, 139] on input "text" at bounding box center [451, 136] width 208 height 14
paste input "supply-monitoramento"
type input "supply-monitoramento"
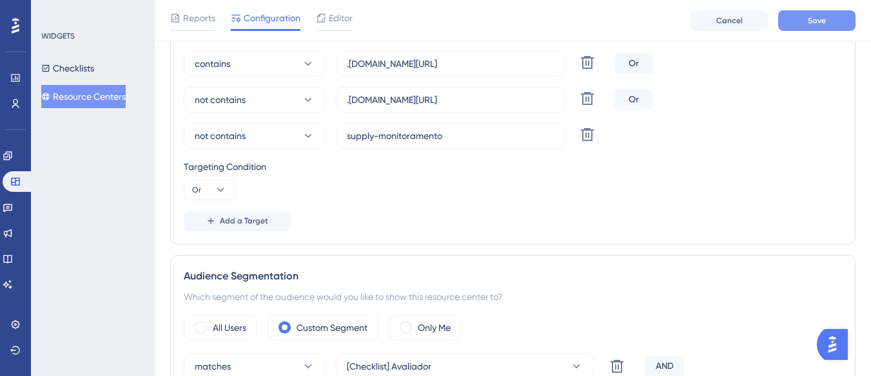
click at [797, 21] on button "Save" at bounding box center [816, 20] width 77 height 21
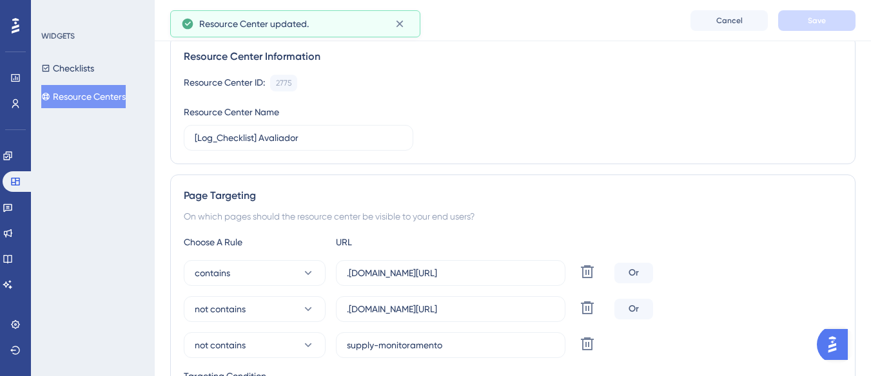
scroll to position [0, 0]
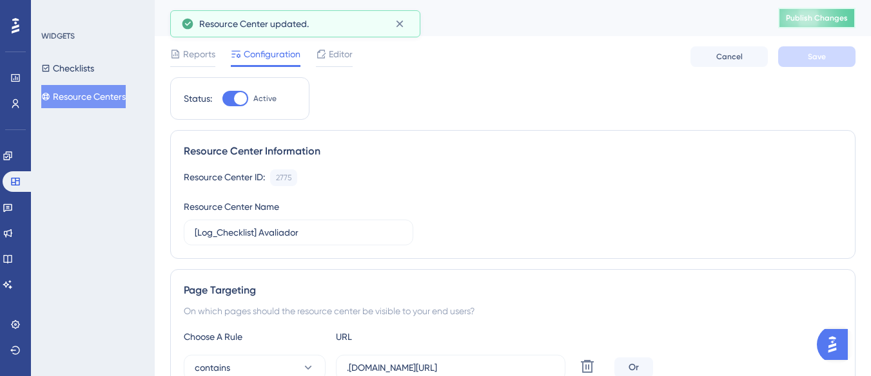
click at [843, 19] on span "Publish Changes" at bounding box center [817, 18] width 62 height 10
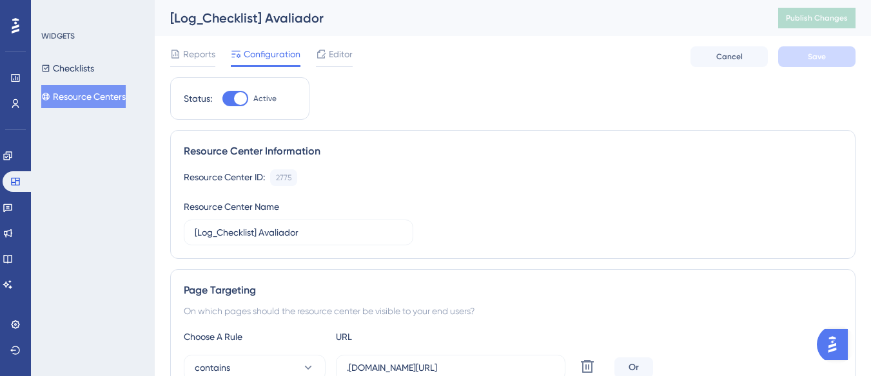
click at [103, 103] on button "Resource Centers" at bounding box center [83, 96] width 84 height 23
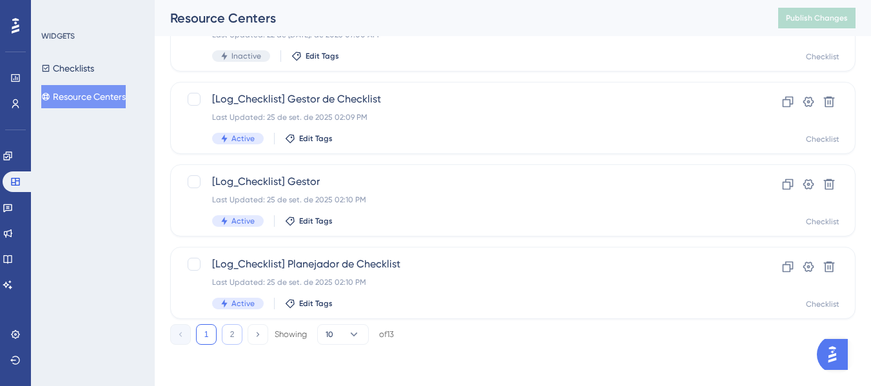
click at [231, 338] on button "2" at bounding box center [232, 334] width 21 height 21
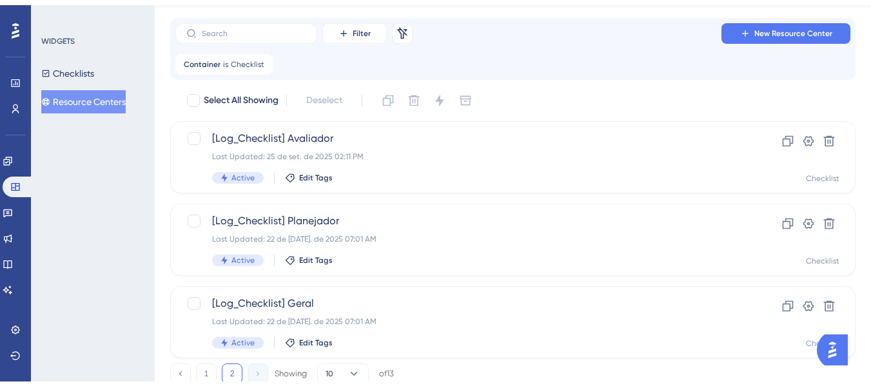
scroll to position [64, 0]
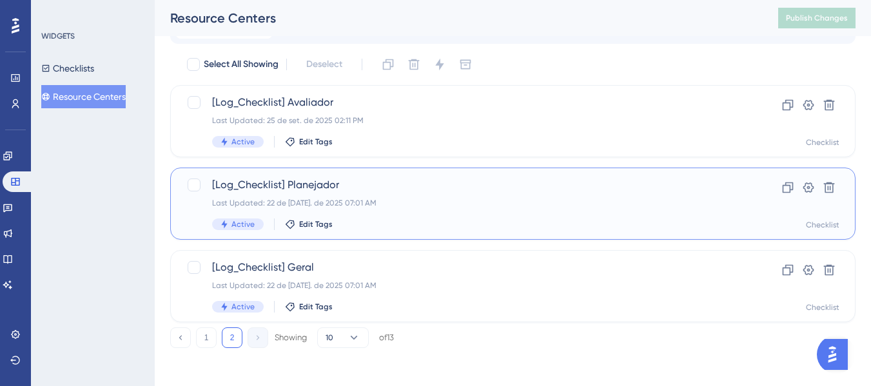
click at [375, 189] on span "[Log_Checklist] Planejador" at bounding box center [461, 184] width 498 height 15
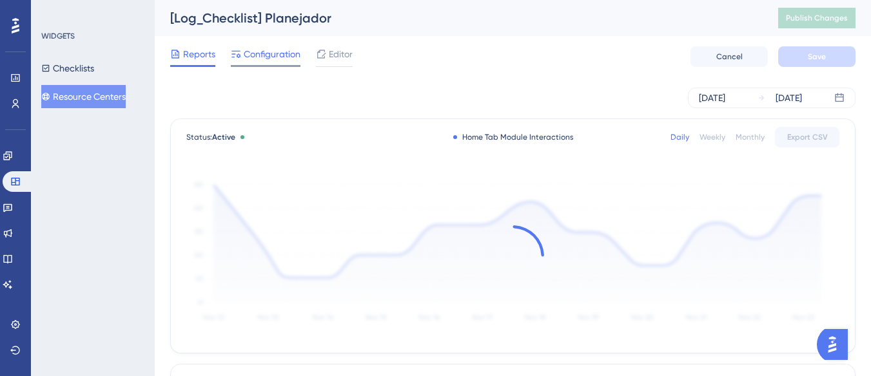
click at [286, 55] on span "Configuration" at bounding box center [272, 53] width 57 height 15
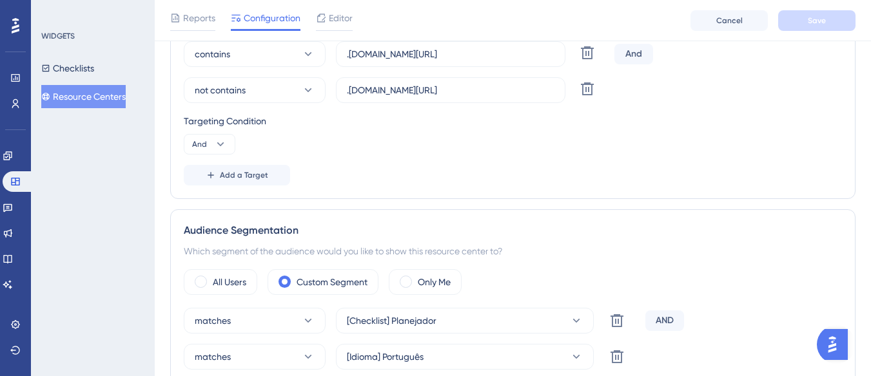
scroll to position [322, 0]
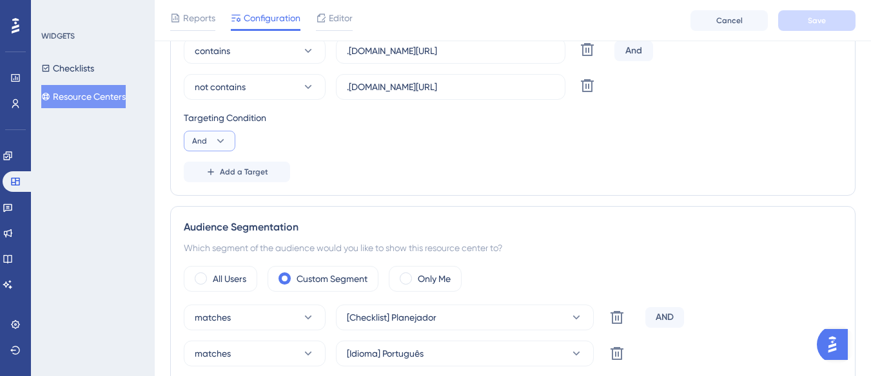
click at [206, 142] on span "And" at bounding box center [199, 141] width 15 height 10
click at [215, 197] on div "Or Or" at bounding box center [209, 204] width 24 height 26
click at [254, 173] on span "Add a Target" at bounding box center [244, 172] width 48 height 10
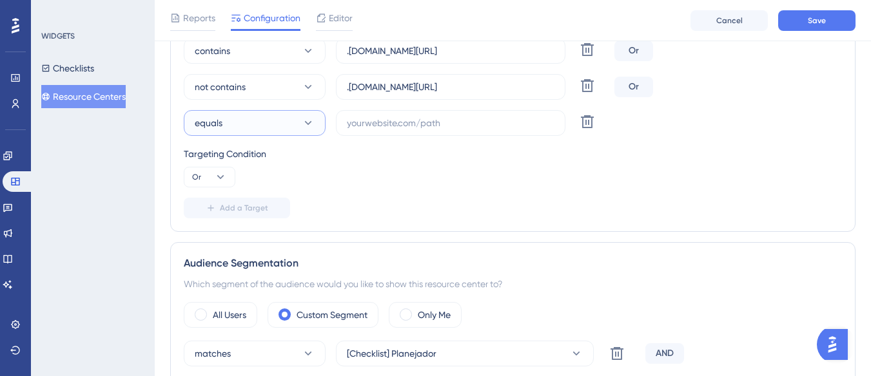
click at [268, 132] on button "equals" at bounding box center [255, 123] width 142 height 26
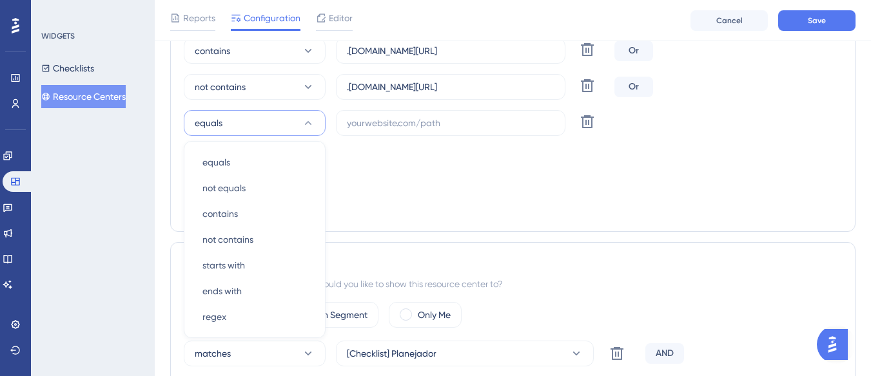
scroll to position [374, 0]
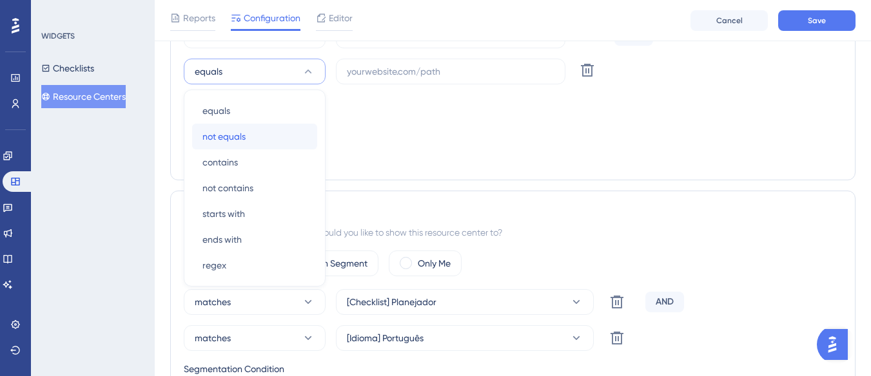
click at [268, 142] on div "not equals not equals" at bounding box center [254, 137] width 104 height 26
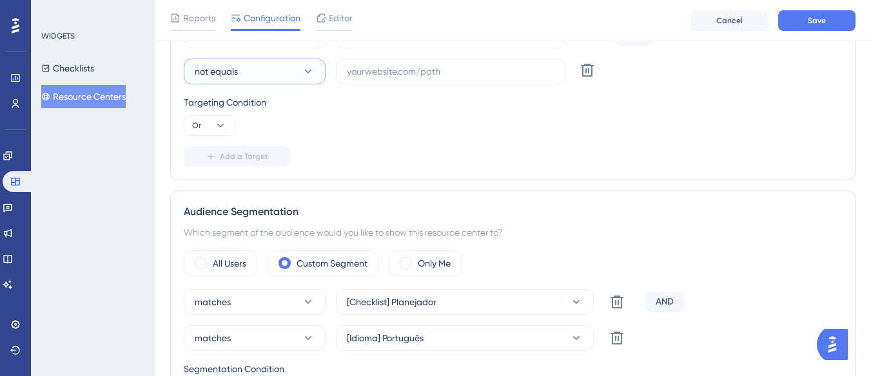
click at [251, 68] on button "not equals" at bounding box center [255, 72] width 142 height 26
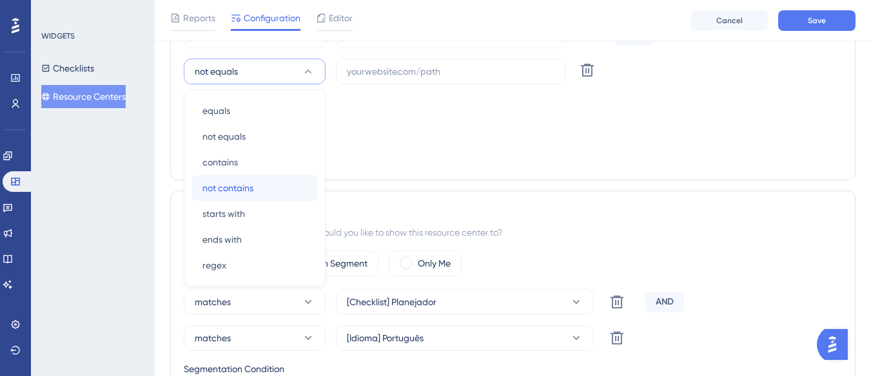
drag, startPoint x: 257, startPoint y: 184, endPoint x: 266, endPoint y: 172, distance: 14.3
click at [259, 184] on div "not contains not contains" at bounding box center [254, 188] width 104 height 26
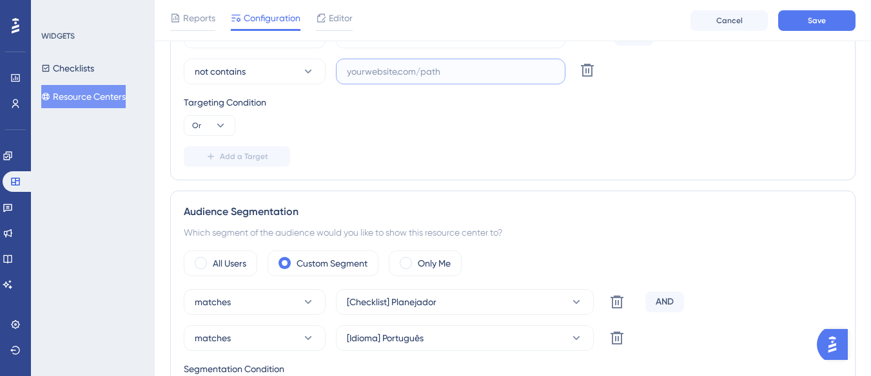
click at [409, 78] on input "text" at bounding box center [451, 71] width 208 height 14
paste input "supply-monitoramento"
type input "supply-monitoramento"
click at [801, 28] on button "Save" at bounding box center [816, 20] width 77 height 21
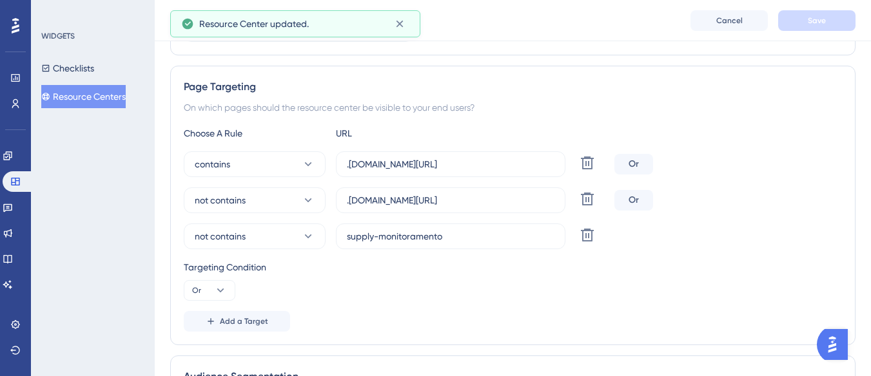
scroll to position [0, 0]
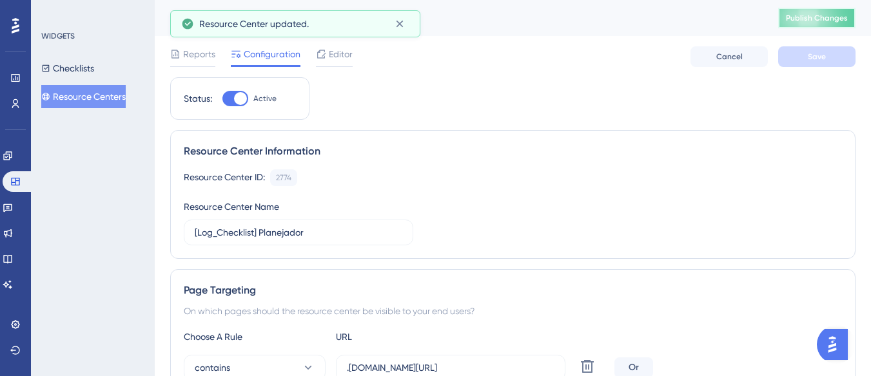
click at [845, 19] on span "Publish Changes" at bounding box center [817, 18] width 62 height 10
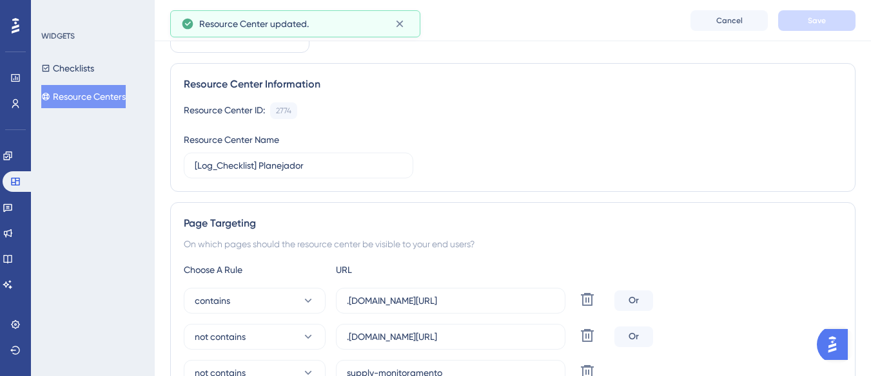
scroll to position [258, 0]
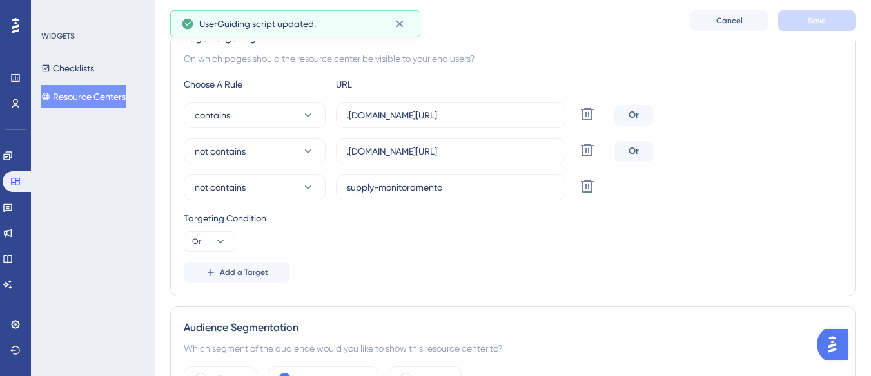
click at [102, 95] on button "Resource Centers" at bounding box center [83, 96] width 84 height 23
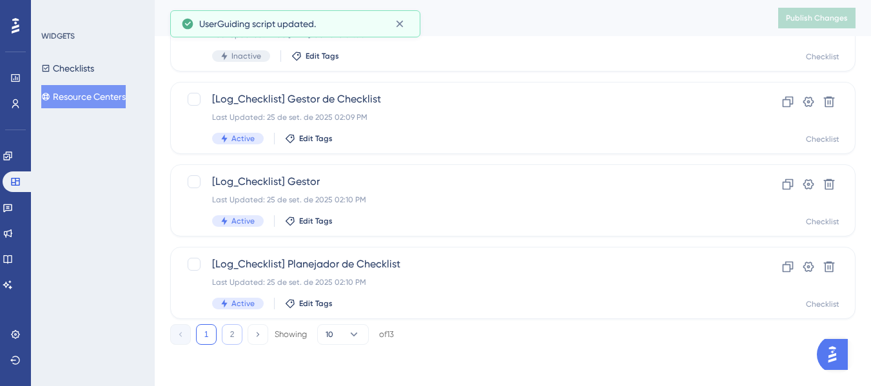
click at [224, 339] on button "2" at bounding box center [232, 334] width 21 height 21
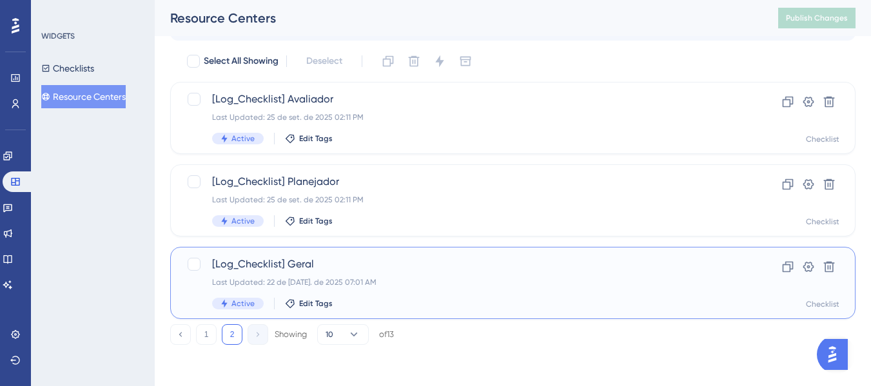
click at [340, 268] on span "[Log_Checklist] Geral" at bounding box center [461, 264] width 498 height 15
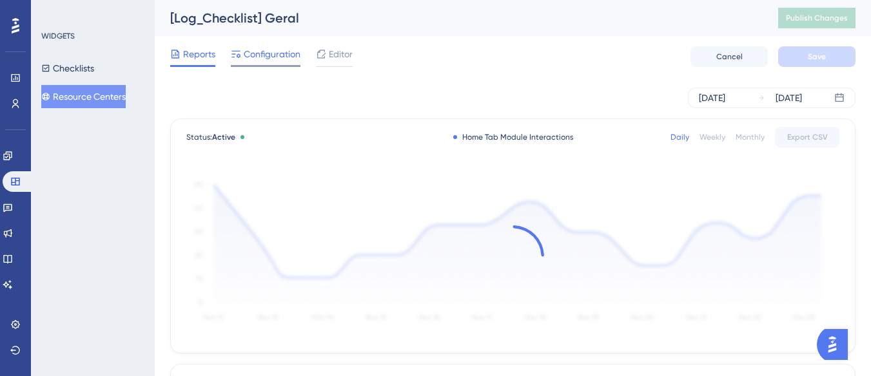
click at [262, 57] on span "Configuration" at bounding box center [272, 53] width 57 height 15
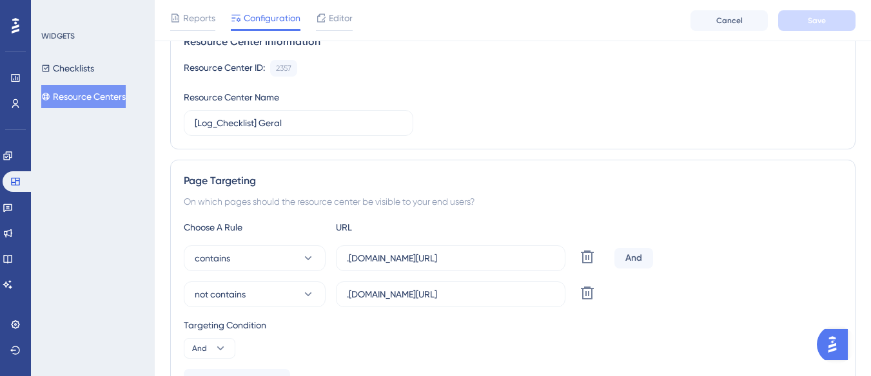
scroll to position [322, 0]
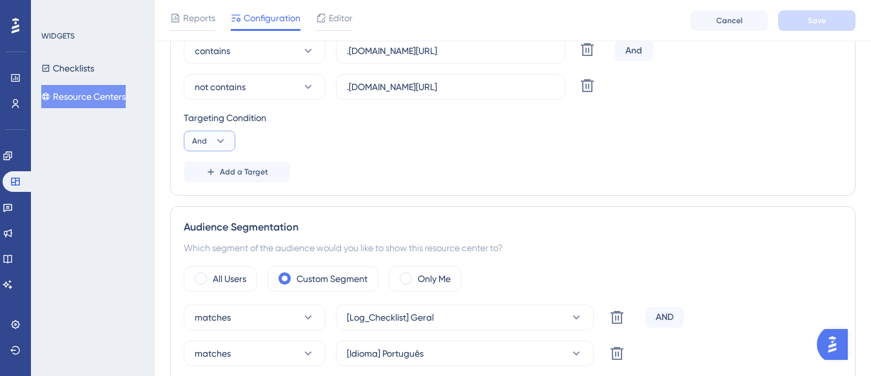
click at [220, 148] on button "And" at bounding box center [210, 141] width 52 height 21
click at [219, 209] on div "Or Or" at bounding box center [209, 204] width 24 height 26
click at [253, 170] on span "Add a Target" at bounding box center [244, 172] width 48 height 10
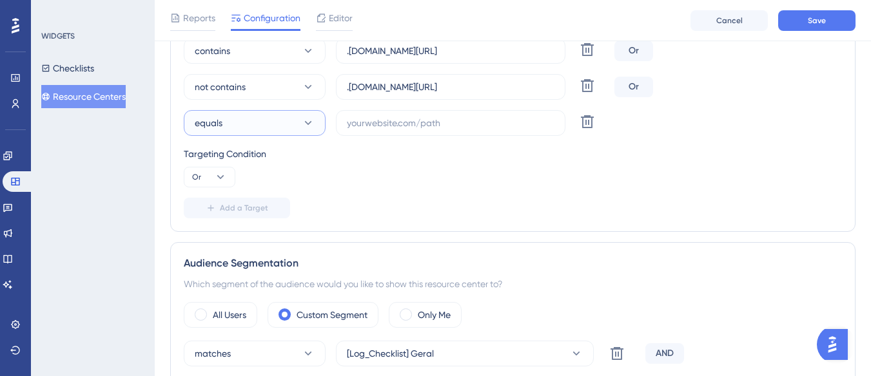
click at [287, 114] on button "equals" at bounding box center [255, 123] width 142 height 26
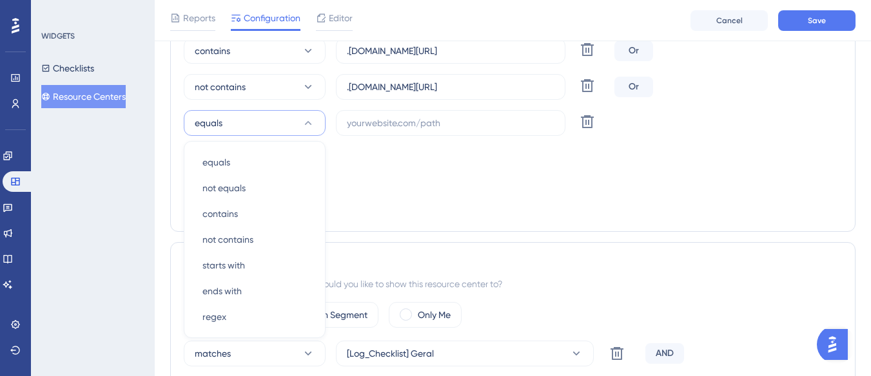
scroll to position [374, 0]
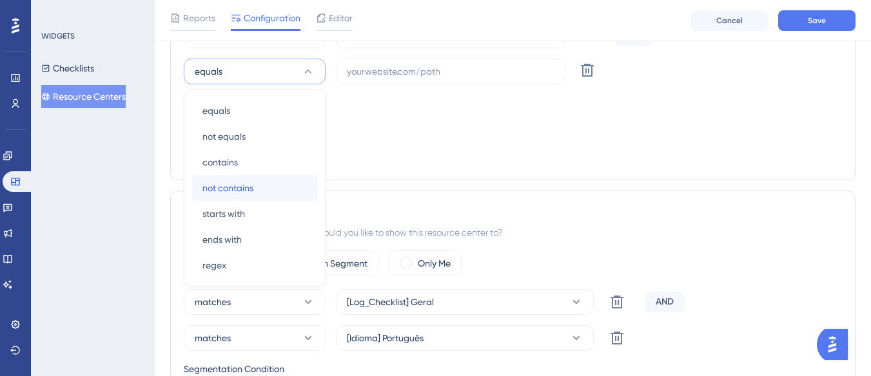
click at [265, 184] on div "not contains not contains" at bounding box center [254, 188] width 104 height 26
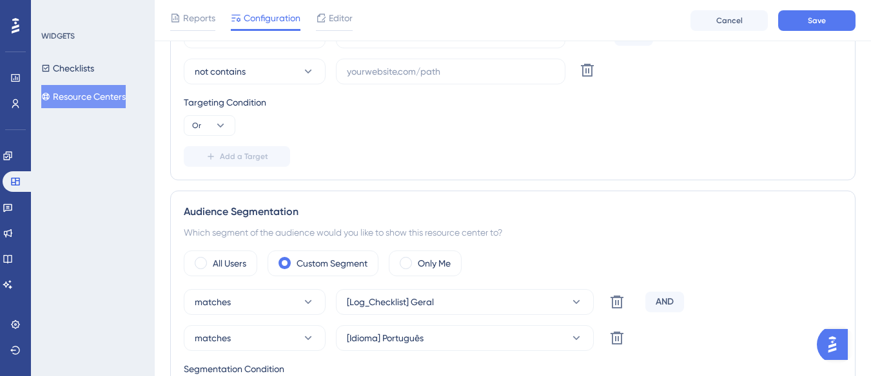
scroll to position [245, 0]
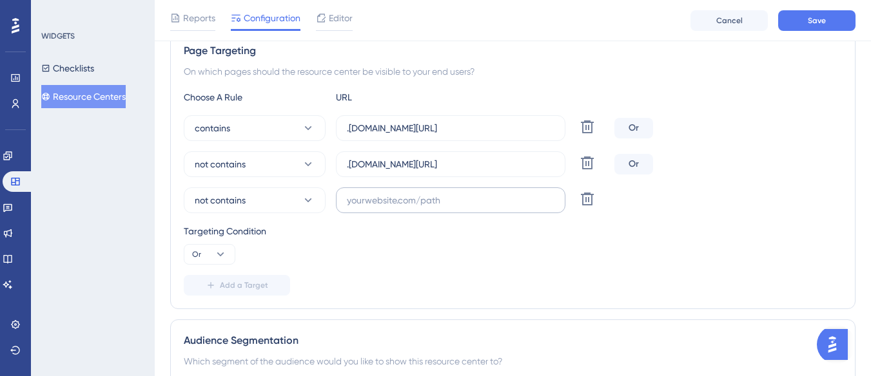
click at [375, 190] on label at bounding box center [450, 201] width 229 height 26
click at [375, 193] on input "text" at bounding box center [451, 200] width 208 height 14
paste input "supply-monitoramento"
type input "supply-monitoramento"
click at [794, 18] on button "Save" at bounding box center [816, 20] width 77 height 21
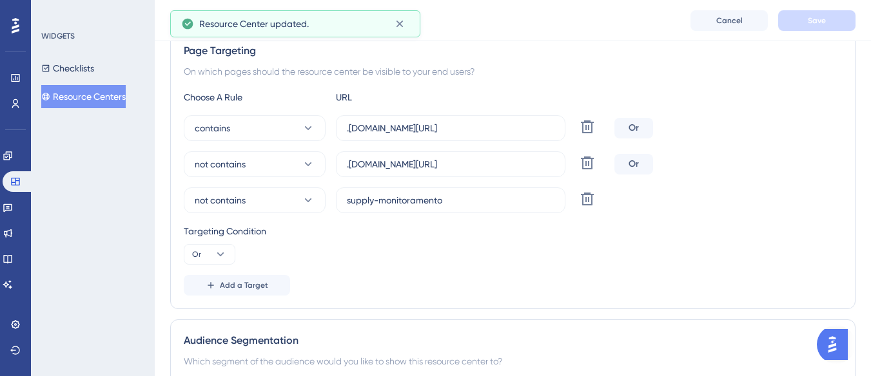
scroll to position [0, 0]
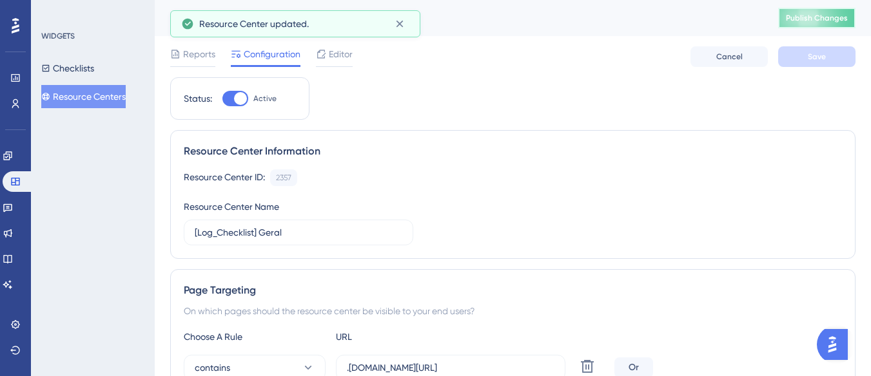
click at [794, 18] on button "Publish Changes" at bounding box center [816, 18] width 77 height 21
click at [396, 52] on div "Reports Configuration Editor Cancel Save" at bounding box center [512, 56] width 685 height 41
click at [399, 19] on icon at bounding box center [399, 23] width 13 height 13
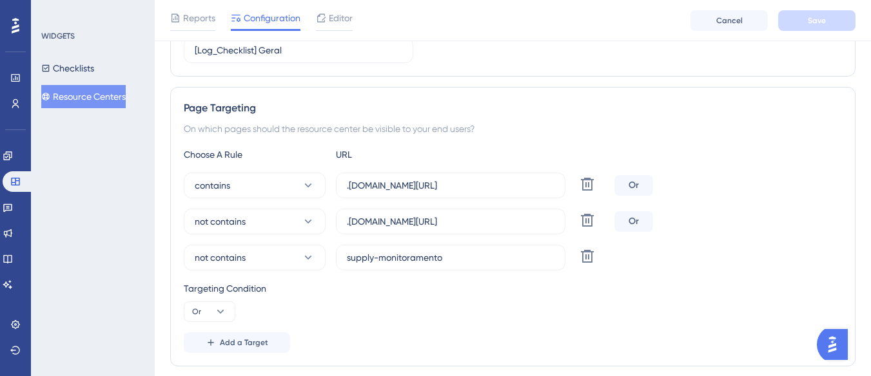
scroll to position [258, 0]
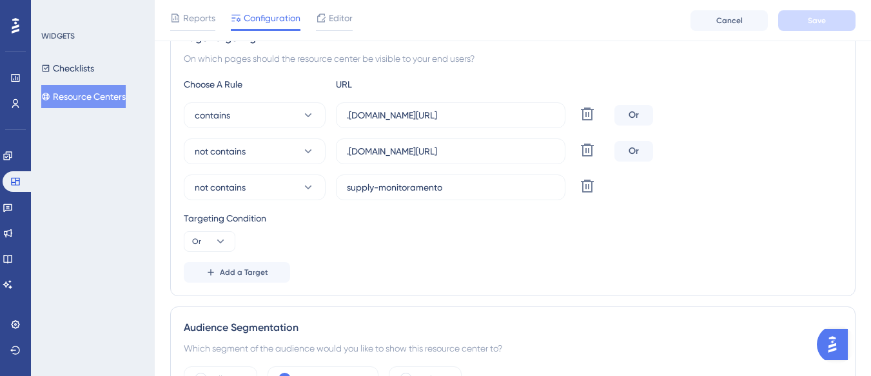
click at [111, 86] on button "Resource Centers" at bounding box center [83, 96] width 84 height 23
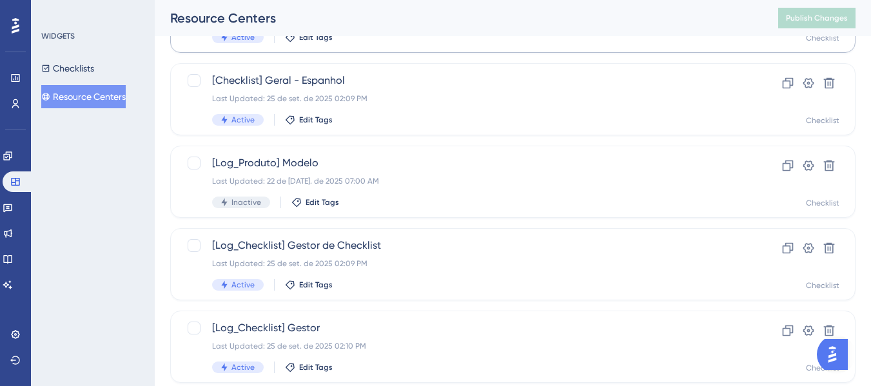
scroll to position [645, 0]
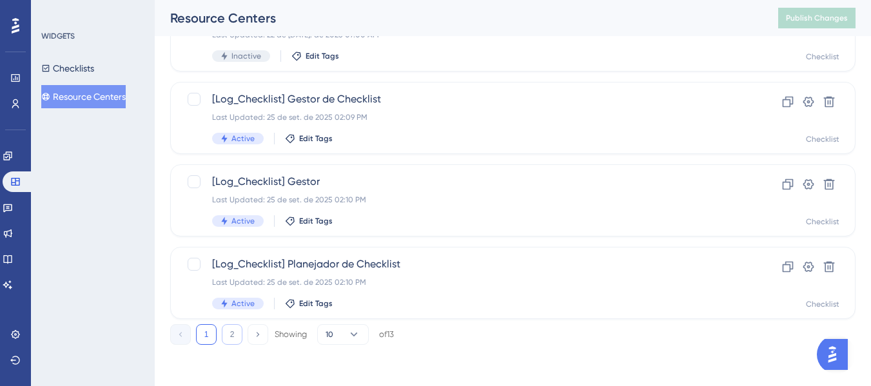
click at [238, 337] on button "2" at bounding box center [232, 334] width 21 height 21
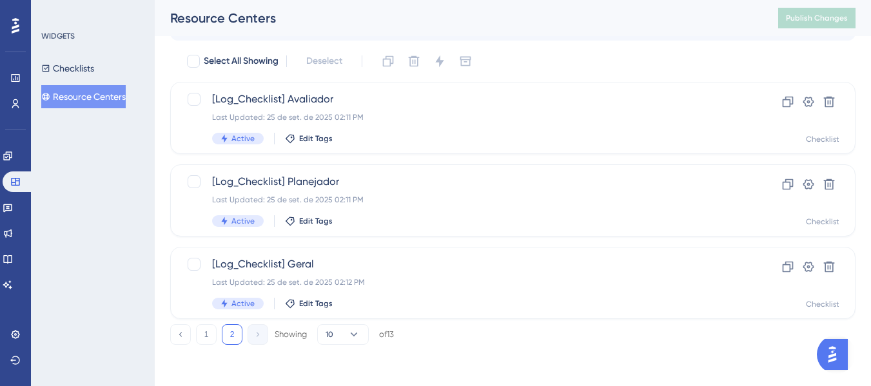
scroll to position [68, 0]
click at [211, 337] on button "1" at bounding box center [206, 334] width 21 height 21
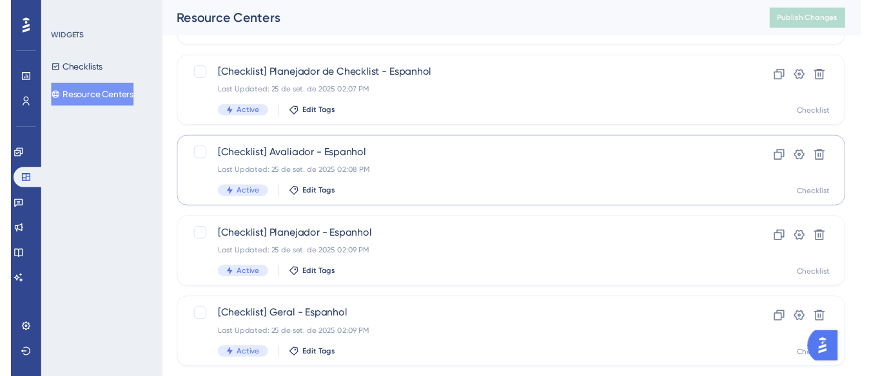
scroll to position [0, 0]
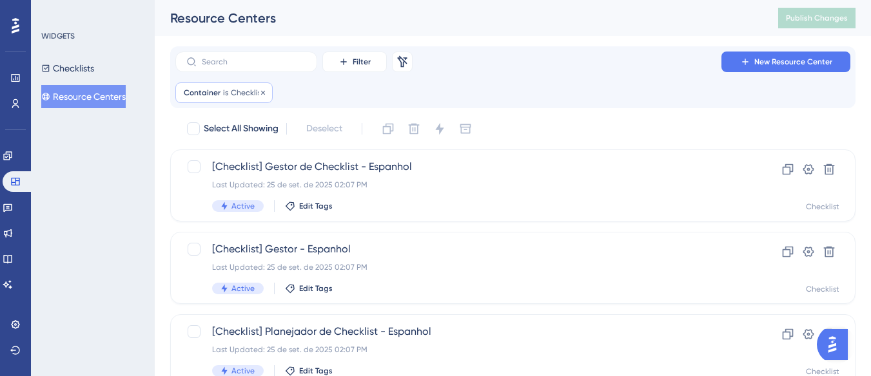
click at [231, 93] on span "Checklist" at bounding box center [248, 93] width 34 height 10
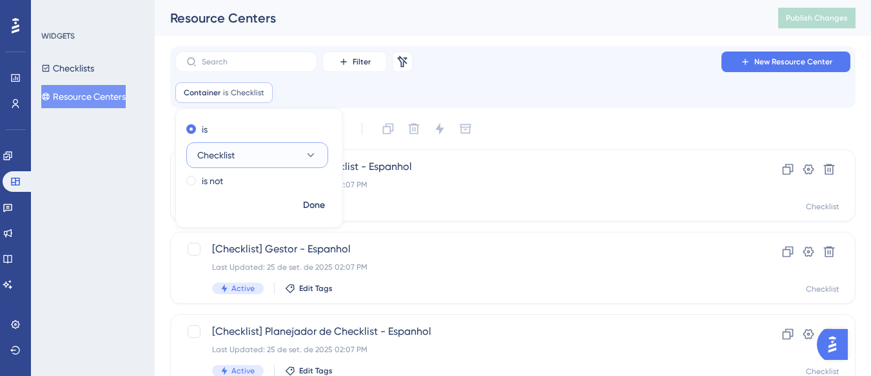
click at [241, 153] on button "Checklist" at bounding box center [257, 155] width 142 height 26
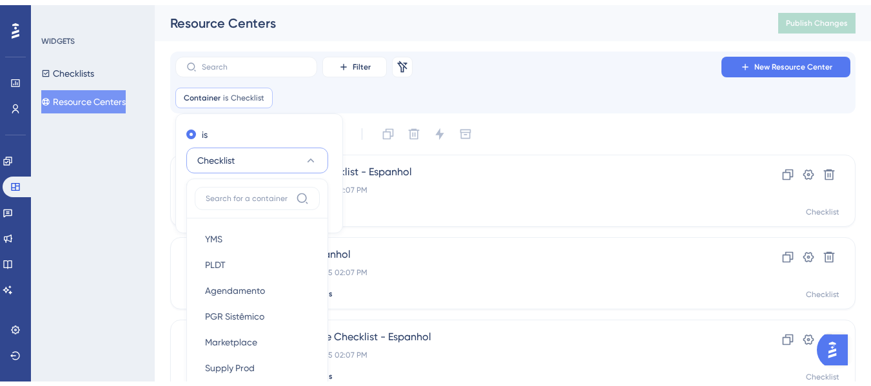
scroll to position [110, 0]
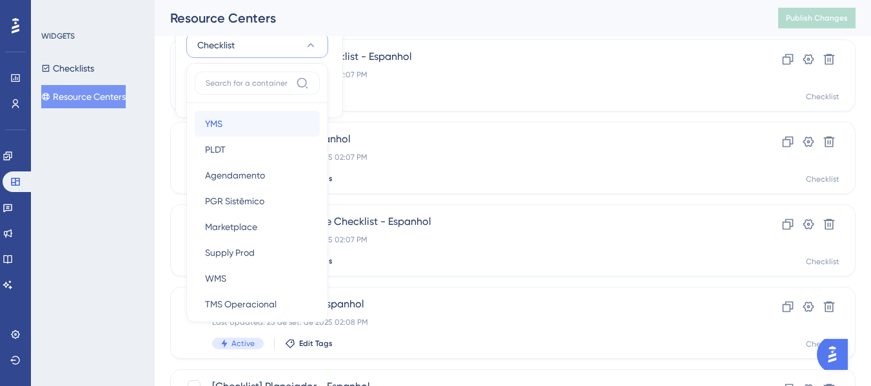
click at [240, 122] on div "YMS YMS" at bounding box center [257, 124] width 104 height 26
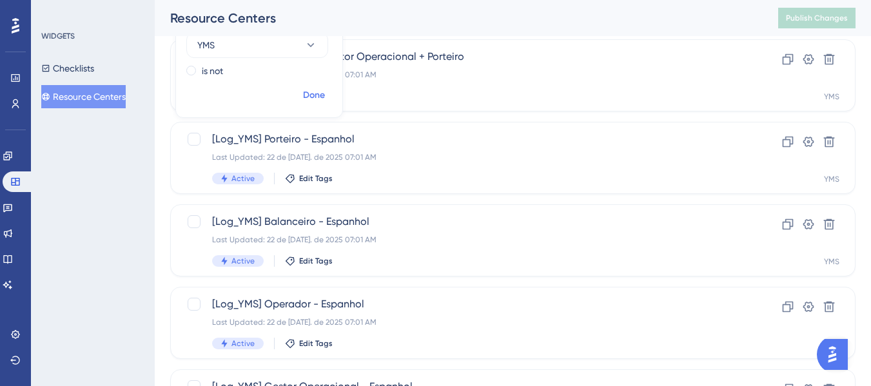
click at [309, 99] on span "Done" at bounding box center [314, 95] width 22 height 15
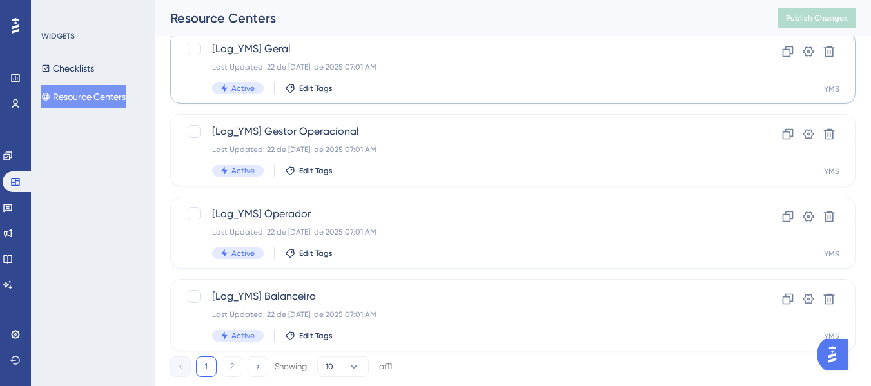
scroll to position [645, 0]
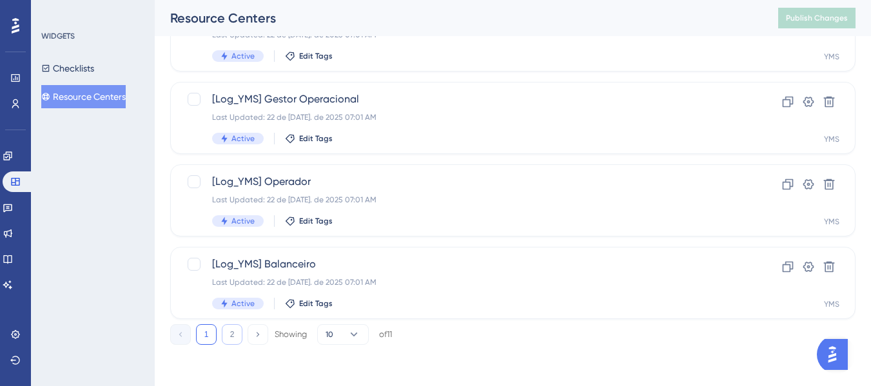
click at [231, 338] on button "2" at bounding box center [232, 334] width 21 height 21
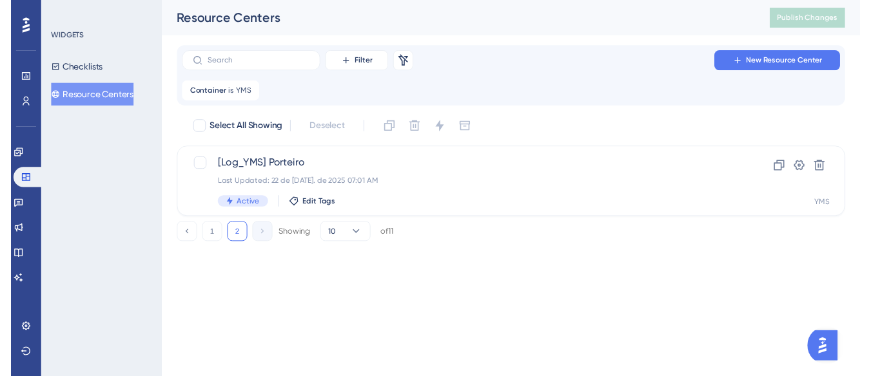
scroll to position [0, 0]
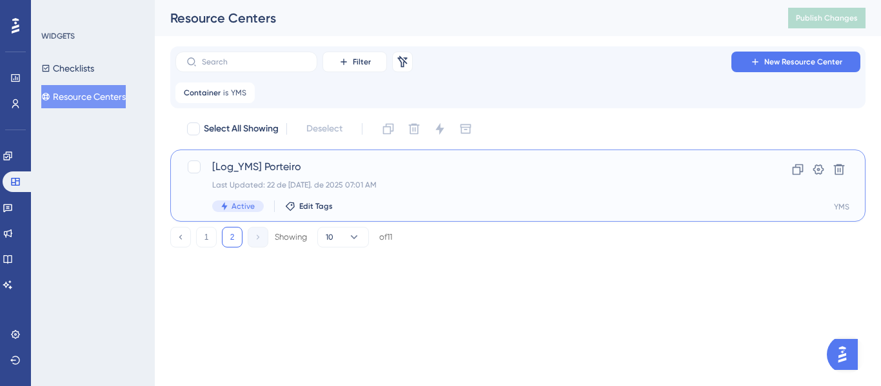
click at [298, 175] on div "[Log_YMS] Porteiro Last Updated: 22 de jul. de 2025 07:01 AM Active Edit Tags" at bounding box center [466, 185] width 508 height 53
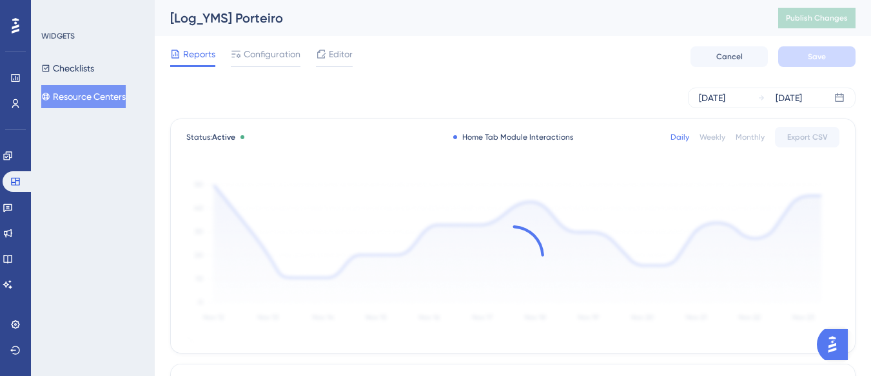
click at [273, 39] on div "Reports Configuration Editor Cancel Save" at bounding box center [512, 56] width 685 height 41
click at [273, 45] on div "Reports Configuration Editor Cancel Save" at bounding box center [512, 56] width 685 height 41
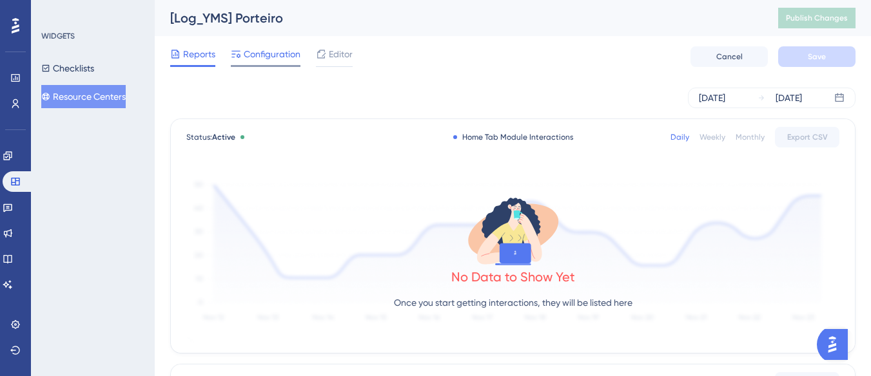
click at [275, 59] on span "Configuration" at bounding box center [272, 53] width 57 height 15
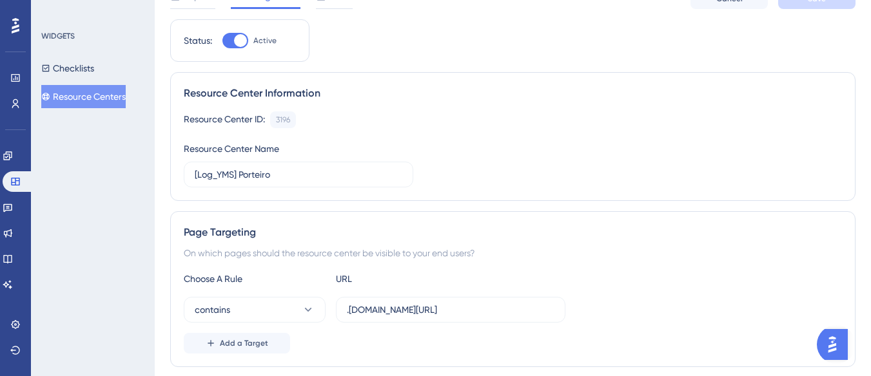
scroll to position [322, 0]
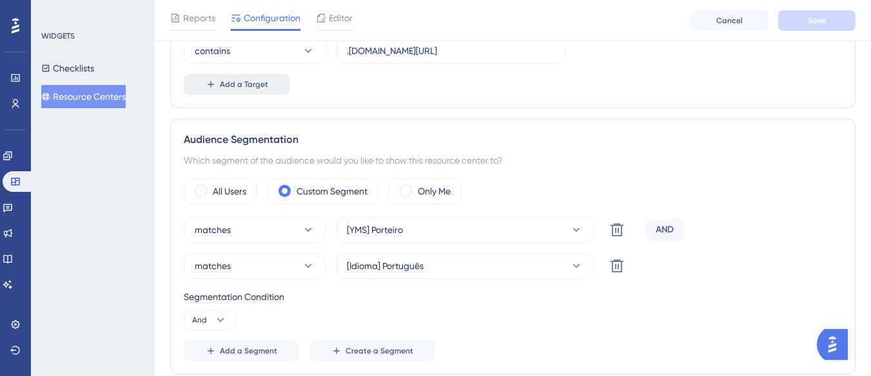
click at [260, 81] on span "Add a Target" at bounding box center [244, 84] width 48 height 10
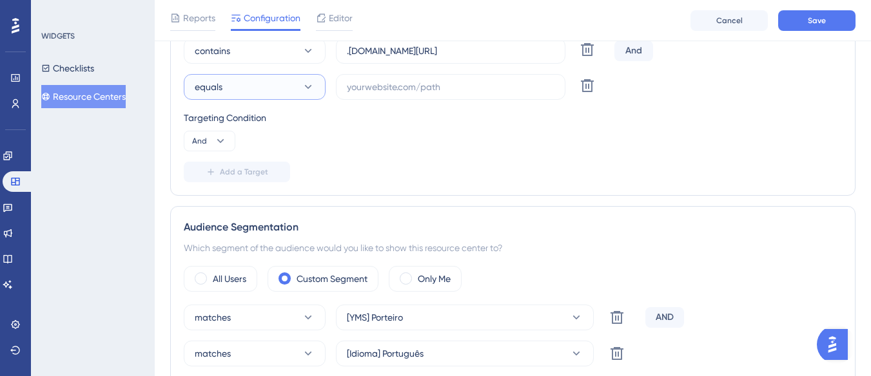
click at [276, 92] on button "equals" at bounding box center [255, 87] width 142 height 26
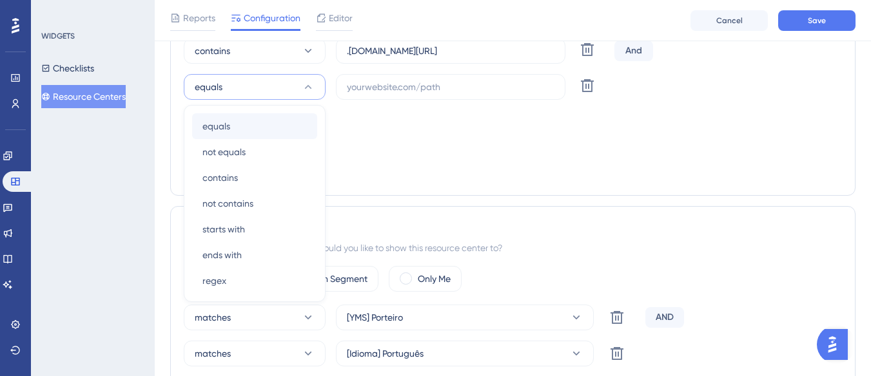
scroll to position [338, 0]
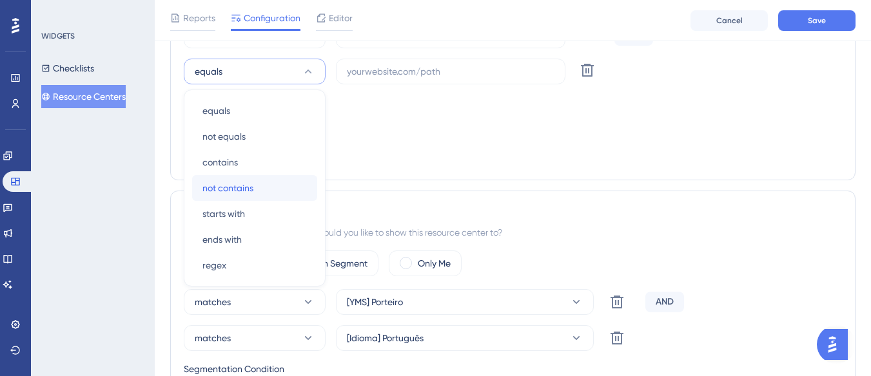
click at [273, 185] on div "not contains not contains" at bounding box center [254, 188] width 104 height 26
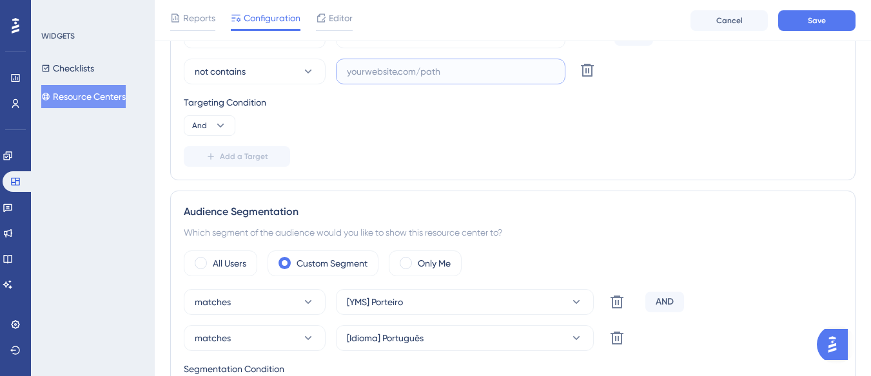
click at [372, 71] on input "text" at bounding box center [451, 71] width 208 height 14
paste input "supply-monitoramento"
type input "supply-monitoramento"
click at [226, 130] on icon at bounding box center [220, 125] width 13 height 13
click at [218, 184] on div "Or Or" at bounding box center [209, 188] width 24 height 26
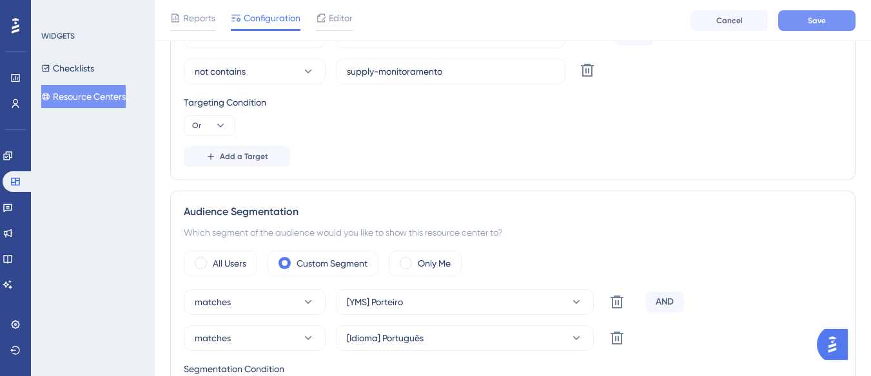
click at [812, 15] on span "Save" at bounding box center [817, 20] width 18 height 10
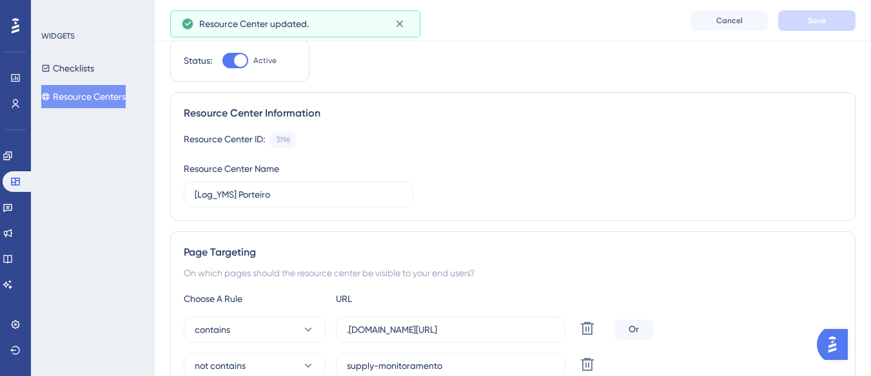
scroll to position [0, 0]
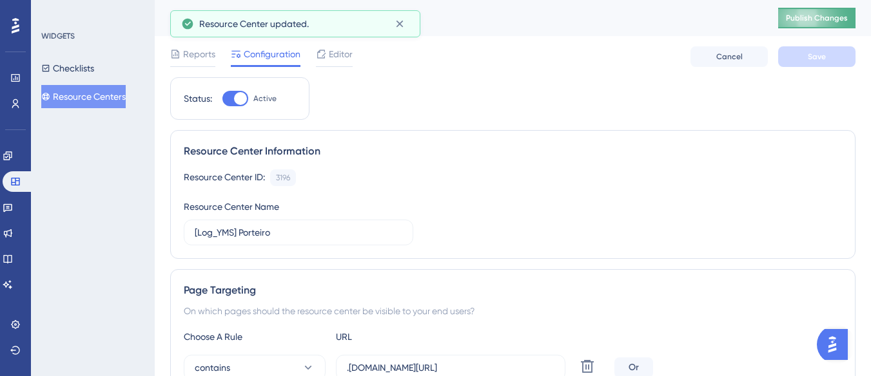
click at [808, 21] on span "Publish Changes" at bounding box center [817, 18] width 62 height 10
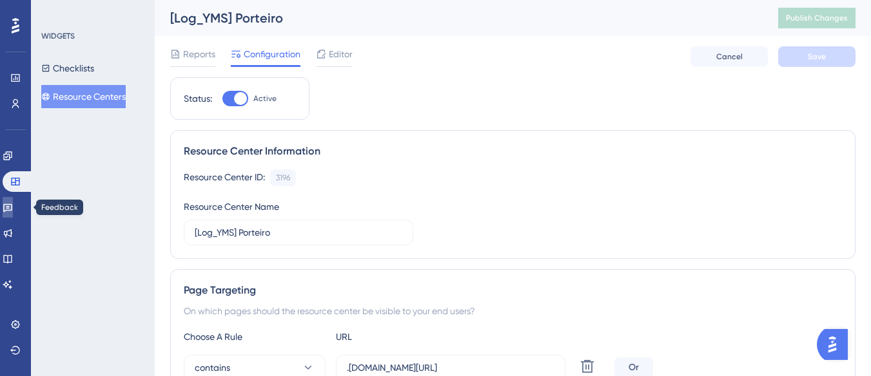
click at [13, 200] on link at bounding box center [8, 207] width 10 height 21
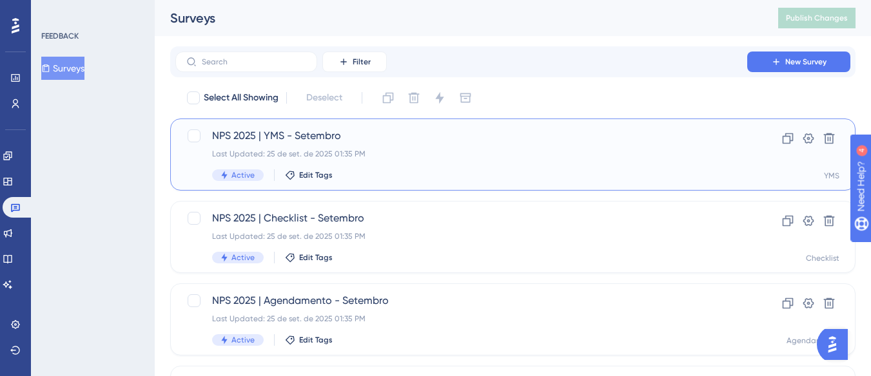
click at [358, 139] on span "NPS 2025 | YMS - Setembro" at bounding box center [461, 135] width 498 height 15
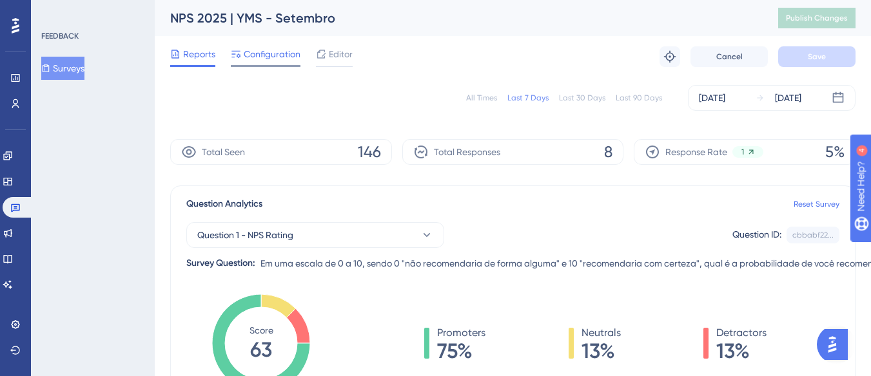
click at [242, 54] on div "Configuration" at bounding box center [266, 53] width 70 height 15
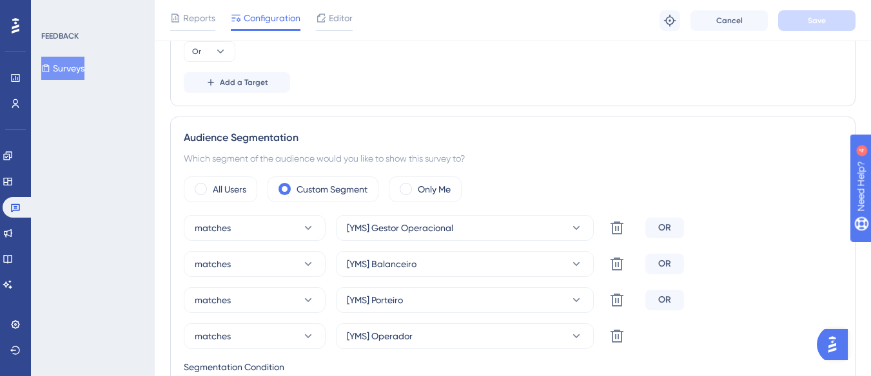
scroll to position [570, 0]
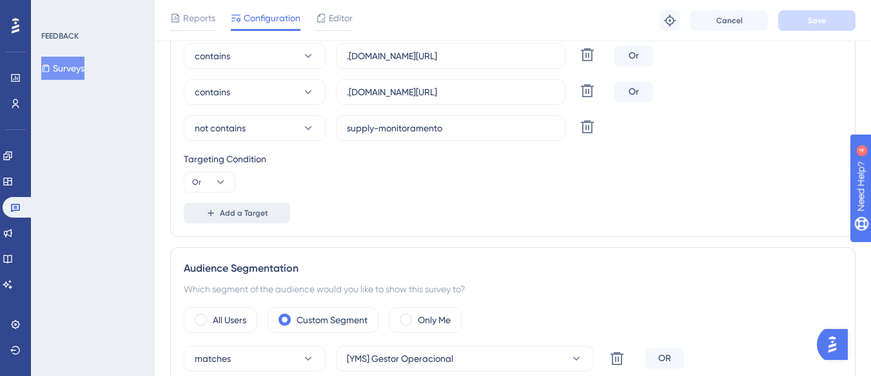
click at [259, 221] on button "Add a Target" at bounding box center [237, 213] width 106 height 21
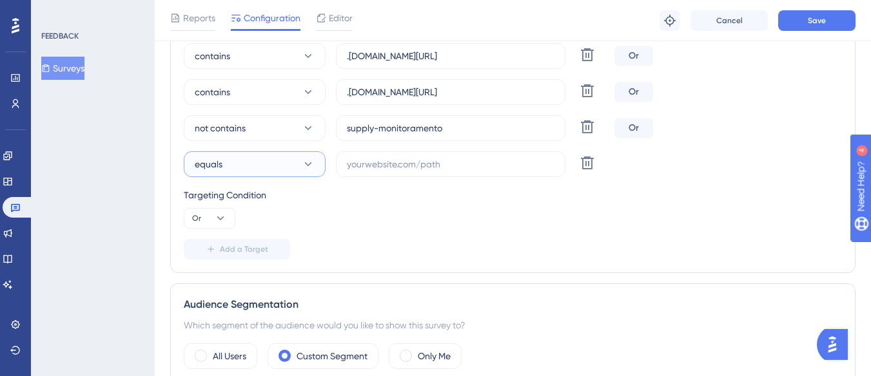
click at [282, 167] on button "equals" at bounding box center [255, 164] width 142 height 26
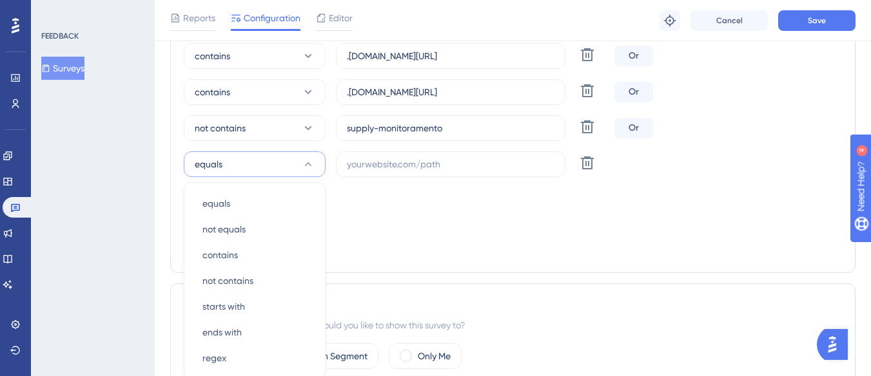
scroll to position [663, 0]
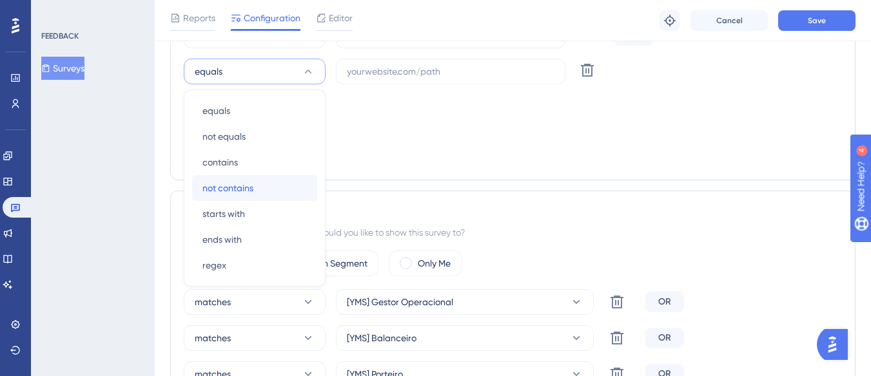
click at [264, 183] on div "not contains not contains" at bounding box center [254, 188] width 104 height 26
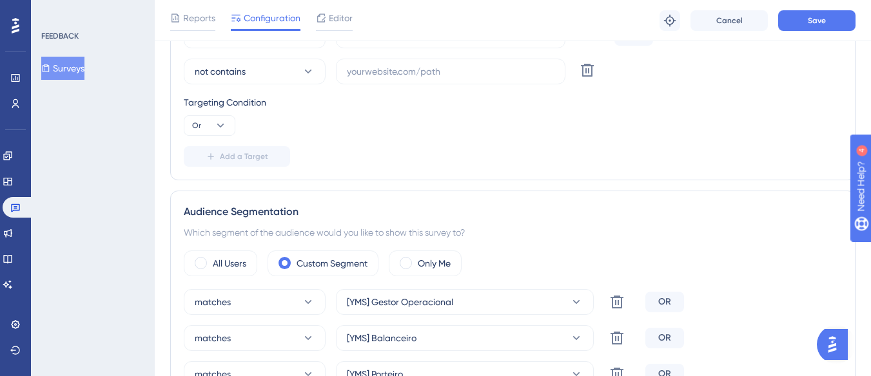
scroll to position [534, 0]
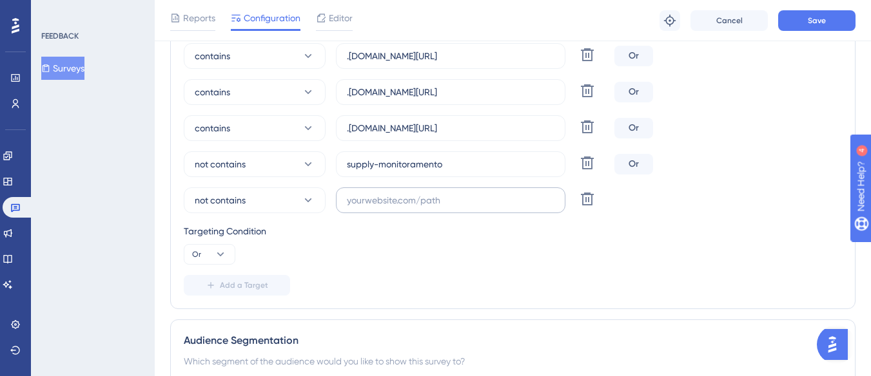
click at [382, 192] on label at bounding box center [450, 201] width 229 height 26
click at [382, 193] on input "text" at bounding box center [451, 200] width 208 height 14
paste input "[URL][DOMAIN_NAME]"
drag, startPoint x: 416, startPoint y: 200, endPoint x: 336, endPoint y: 208, distance: 80.4
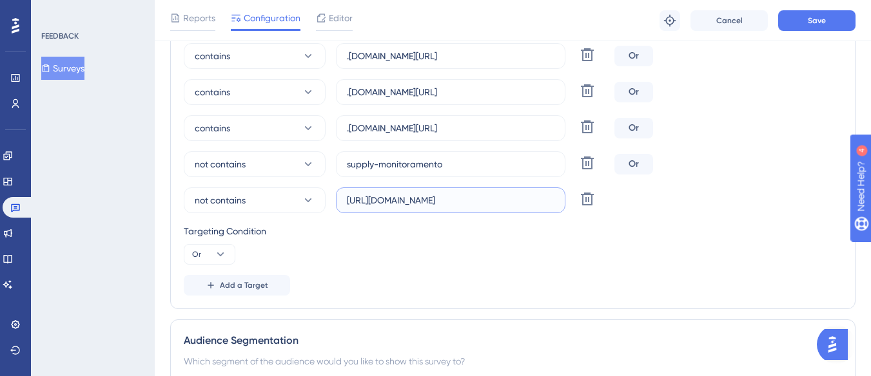
click at [336, 208] on label "[URL][DOMAIN_NAME]" at bounding box center [450, 201] width 229 height 26
type input "[URL][DOMAIN_NAME]"
click at [302, 202] on icon at bounding box center [308, 200] width 13 height 13
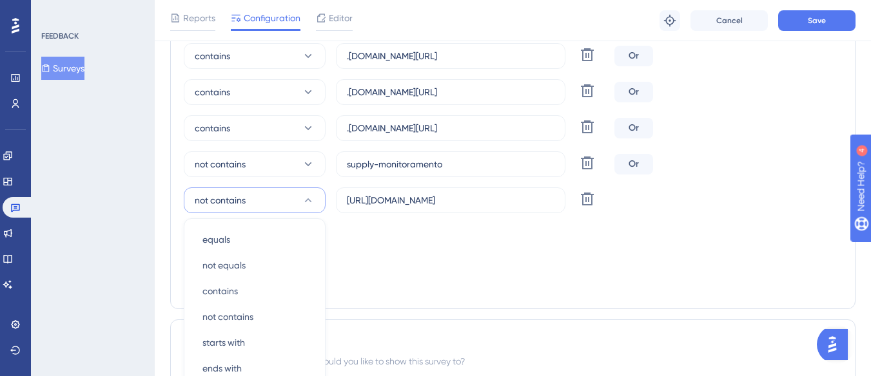
scroll to position [663, 0]
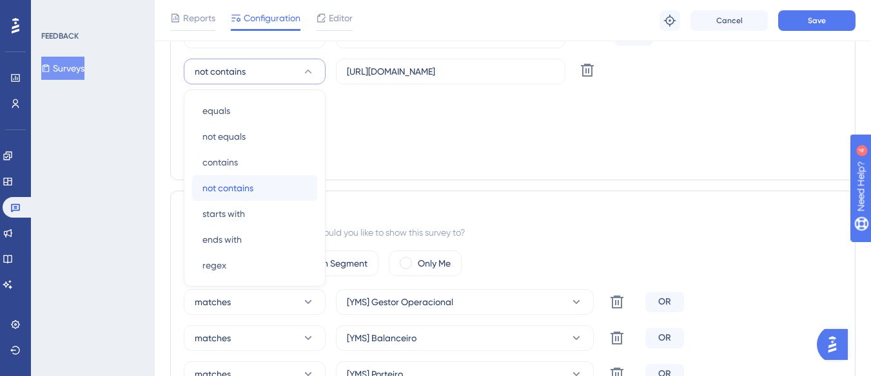
click at [244, 195] on span "not contains" at bounding box center [227, 187] width 51 height 15
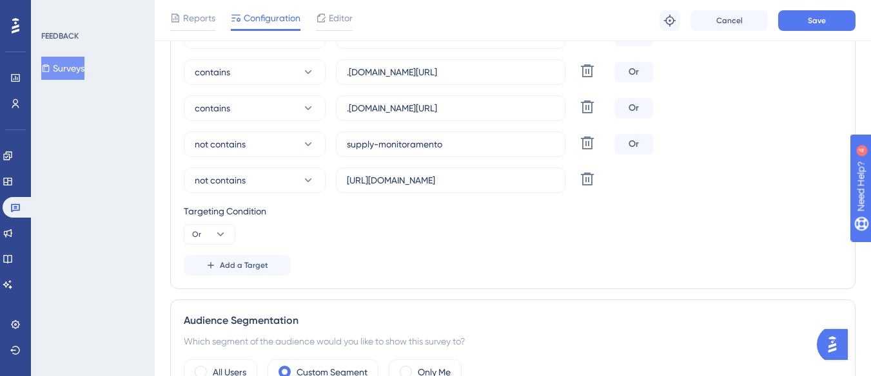
scroll to position [534, 0]
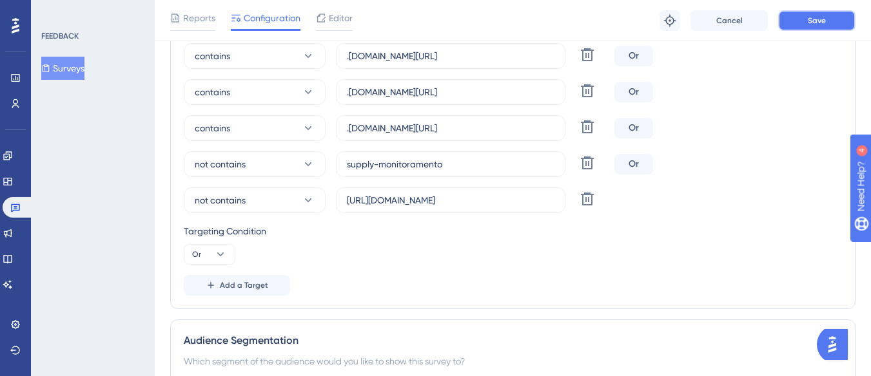
click at [808, 19] on span "Save" at bounding box center [817, 20] width 18 height 10
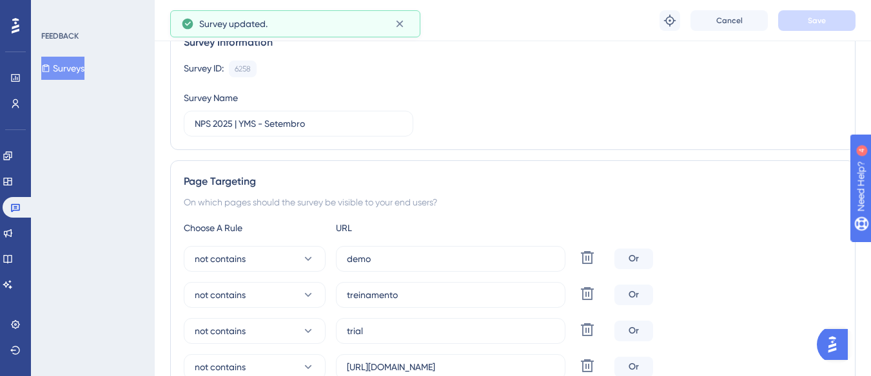
scroll to position [0, 0]
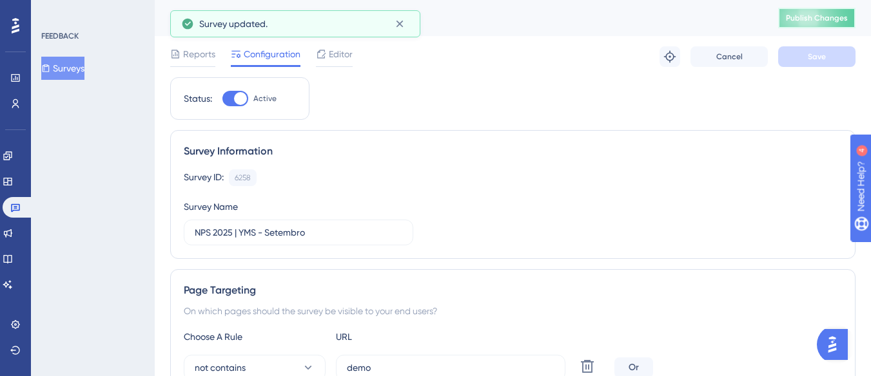
click at [808, 19] on span "Publish Changes" at bounding box center [817, 18] width 62 height 10
click at [808, 19] on button at bounding box center [816, 18] width 77 height 21
click at [77, 64] on button "Surveys" at bounding box center [62, 68] width 43 height 23
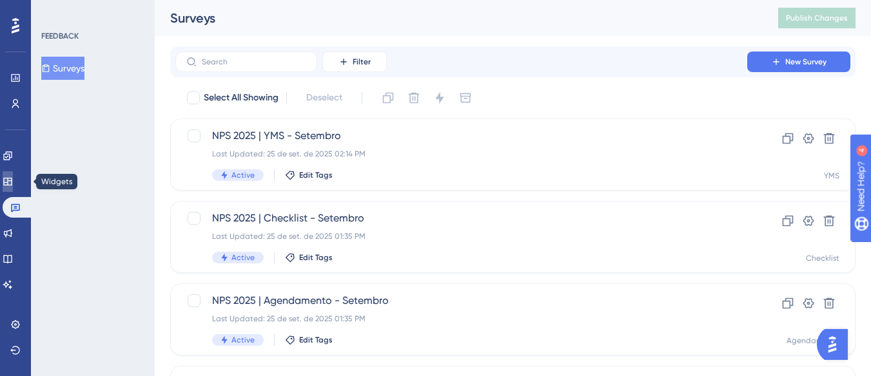
click at [13, 180] on icon at bounding box center [8, 182] width 10 height 10
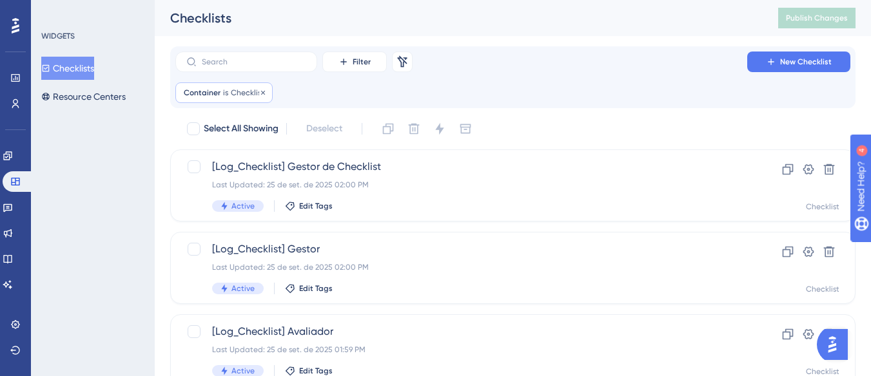
click at [221, 91] on div "Container is Checklist Checklist Remove" at bounding box center [223, 93] width 97 height 21
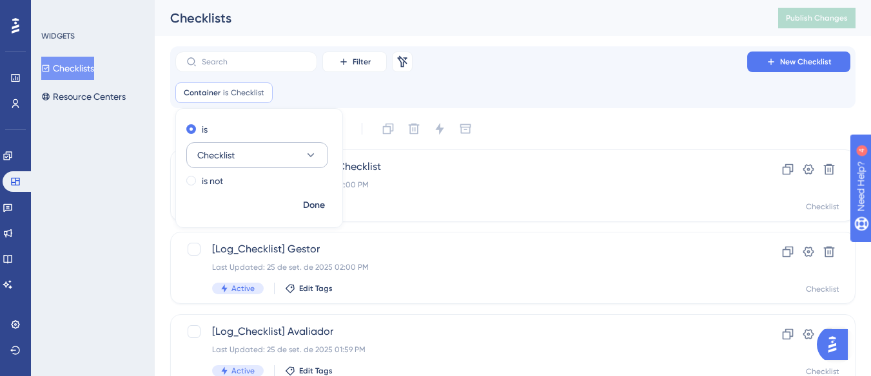
click at [235, 144] on button "Checklist" at bounding box center [257, 155] width 142 height 26
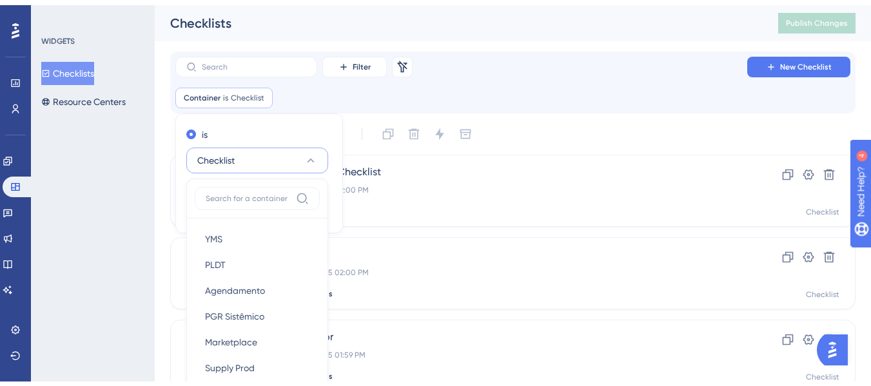
scroll to position [110, 0]
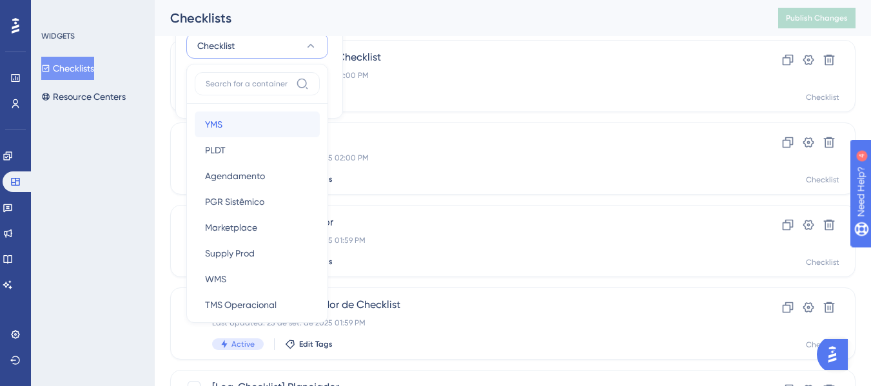
click at [249, 128] on div "YMS YMS" at bounding box center [257, 125] width 104 height 26
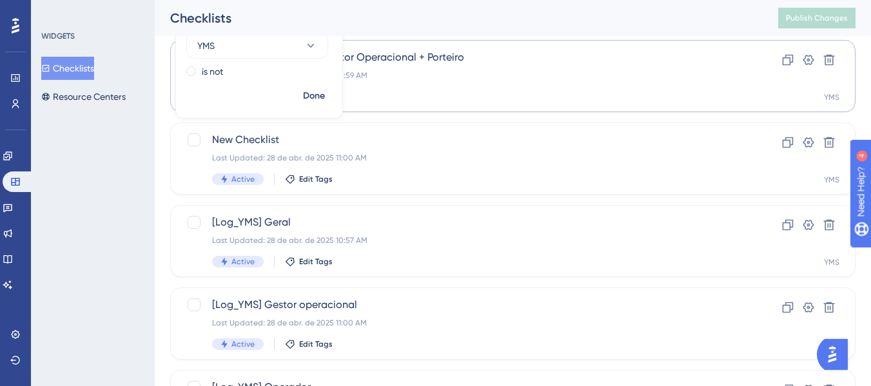
click at [302, 97] on button "Done" at bounding box center [314, 95] width 36 height 23
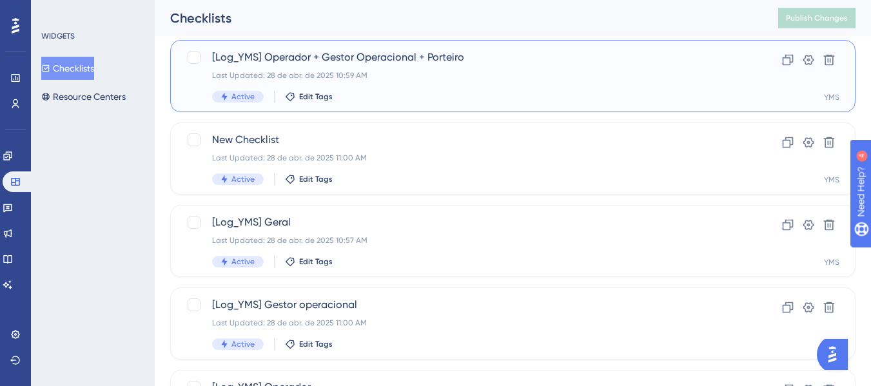
click at [330, 77] on div "Last Updated: 28 de abr. de 2025 10:59 AM" at bounding box center [461, 75] width 498 height 10
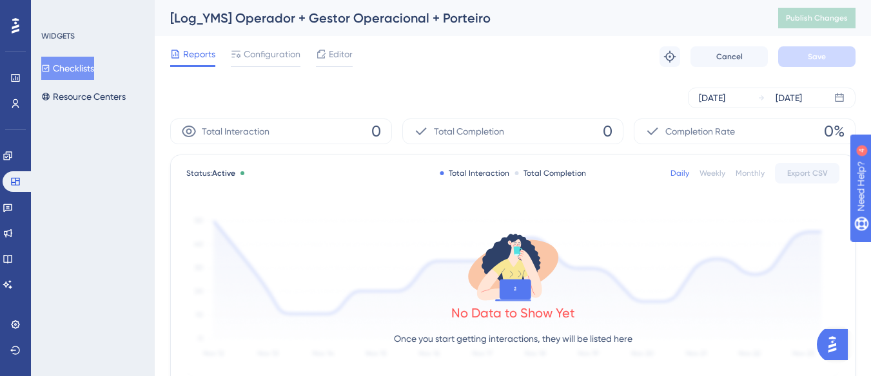
click at [287, 45] on div "Reports Configuration Editor Troubleshoot Cancel Save" at bounding box center [512, 56] width 685 height 41
click at [279, 54] on span "Configuration" at bounding box center [272, 53] width 57 height 15
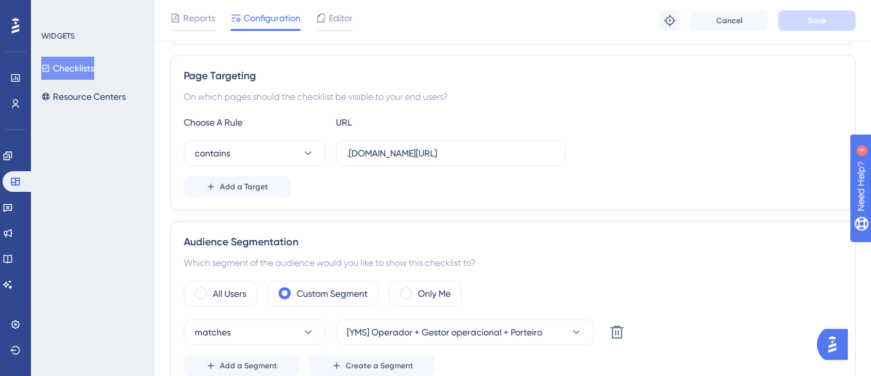
scroll to position [258, 0]
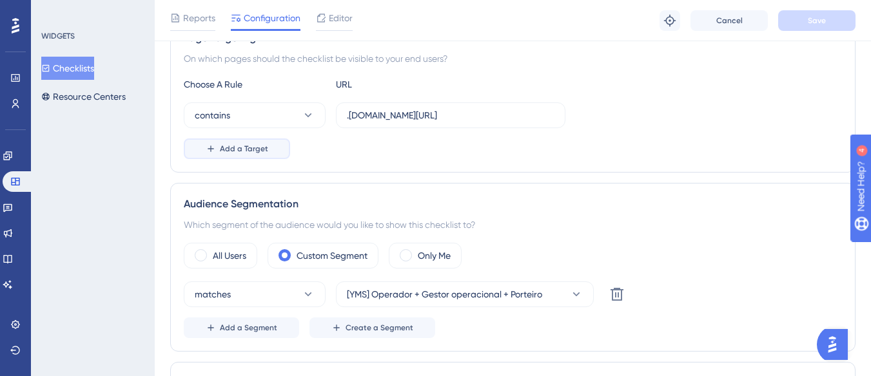
click at [270, 150] on button "Add a Target" at bounding box center [237, 149] width 106 height 21
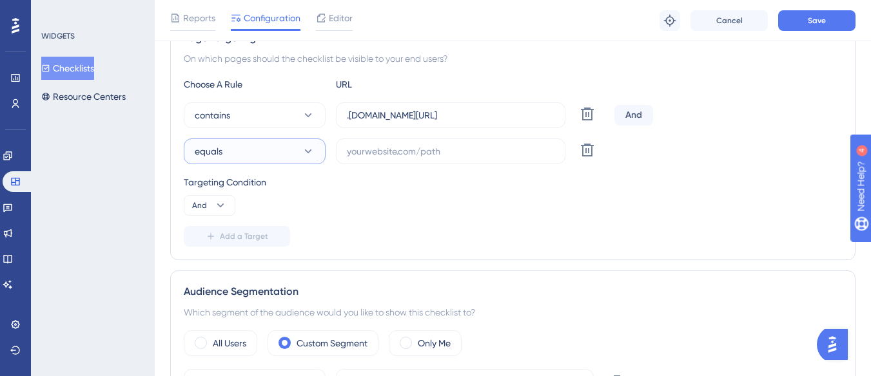
click at [270, 150] on button "equals" at bounding box center [255, 152] width 142 height 26
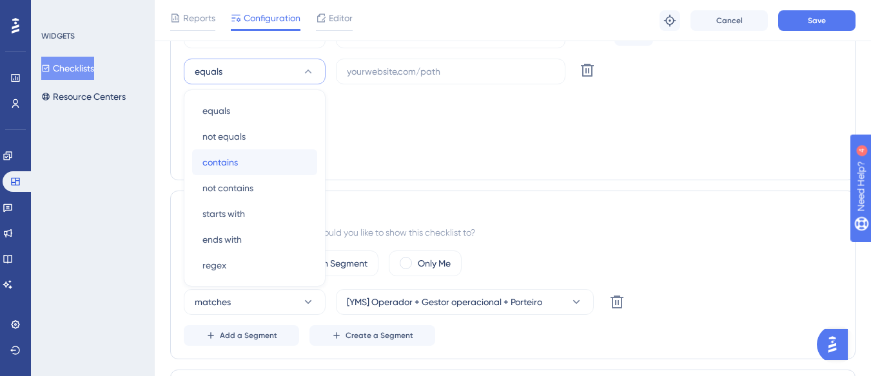
click at [270, 150] on div "contains contains" at bounding box center [254, 163] width 104 height 26
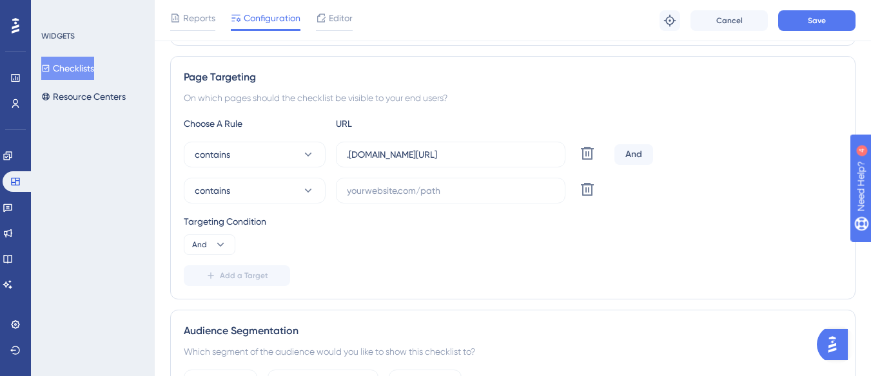
scroll to position [209, 0]
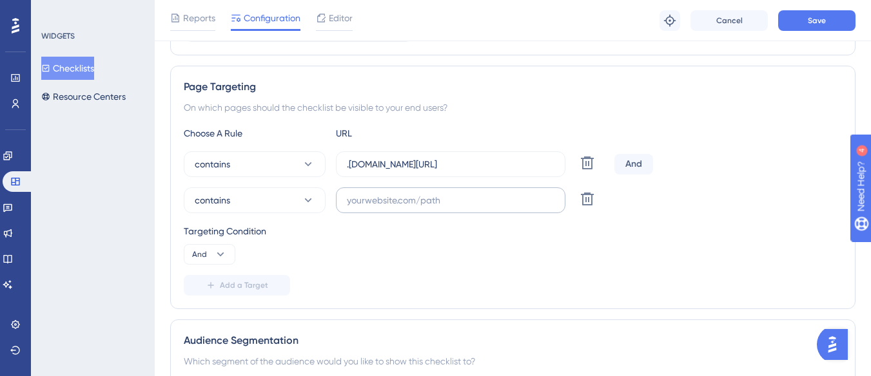
click at [391, 191] on label at bounding box center [450, 201] width 229 height 26
click at [391, 193] on input "text" at bounding box center [451, 200] width 208 height 14
paste input "[URL][DOMAIN_NAME]"
type input "[URL][DOMAIN_NAME]"
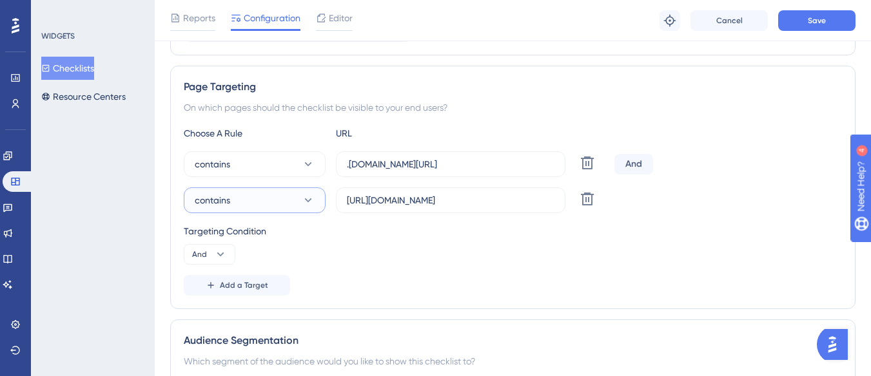
click at [296, 201] on button "contains" at bounding box center [255, 201] width 142 height 26
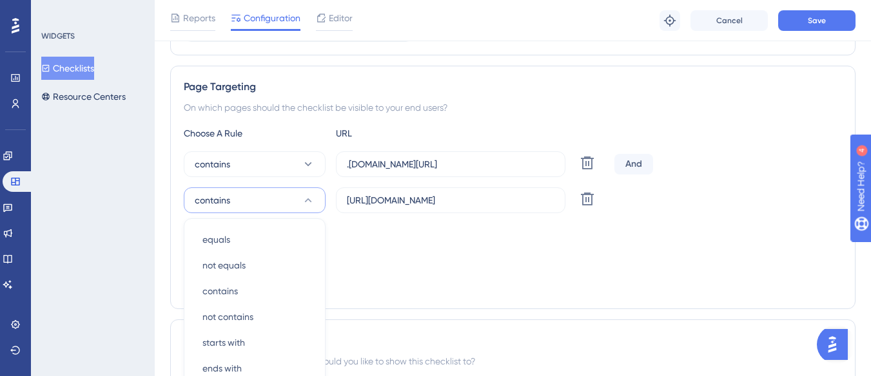
scroll to position [338, 0]
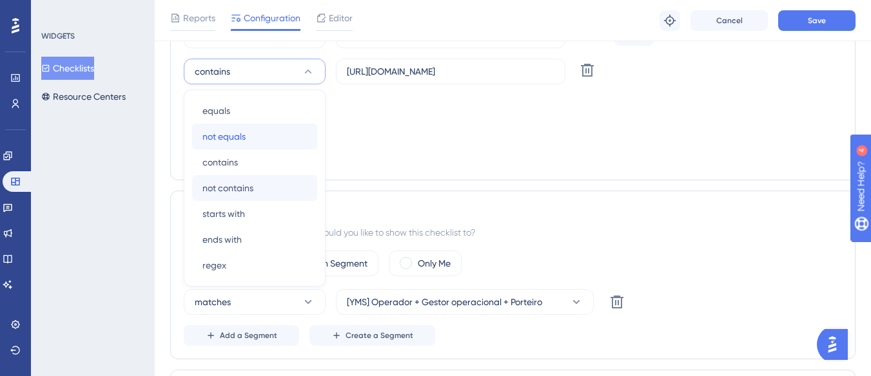
drag, startPoint x: 280, startPoint y: 141, endPoint x: 282, endPoint y: 192, distance: 51.0
click at [282, 192] on div "equals equals not equals not equals contains contains not contains not contains…" at bounding box center [254, 188] width 125 height 180
click at [289, 187] on div "not contains not contains" at bounding box center [254, 188] width 104 height 26
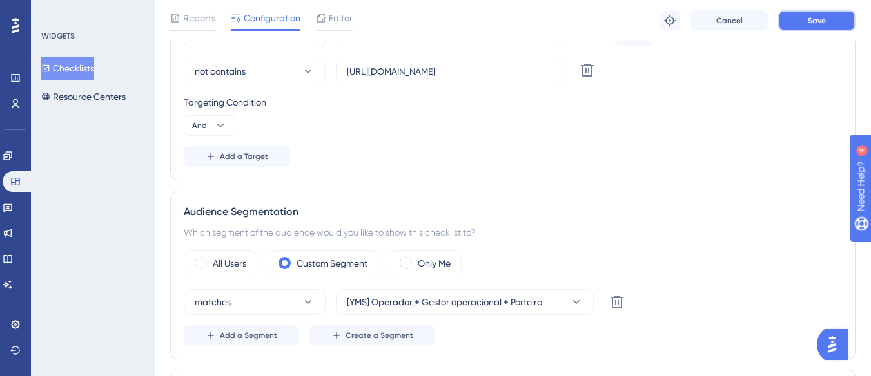
click at [828, 23] on button "Save" at bounding box center [816, 20] width 77 height 21
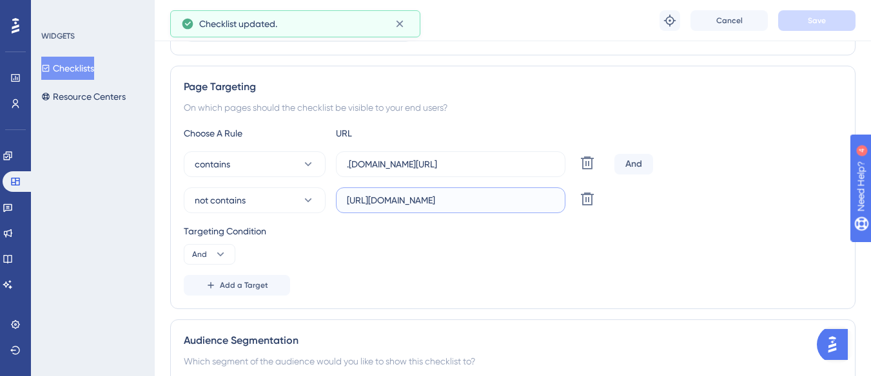
scroll to position [0, 27]
drag, startPoint x: 391, startPoint y: 202, endPoint x: 560, endPoint y: 206, distance: 169.6
click at [560, 206] on label "[URL][DOMAIN_NAME]" at bounding box center [450, 201] width 229 height 26
click at [462, 240] on div "Targeting Condition And" at bounding box center [513, 244] width 658 height 41
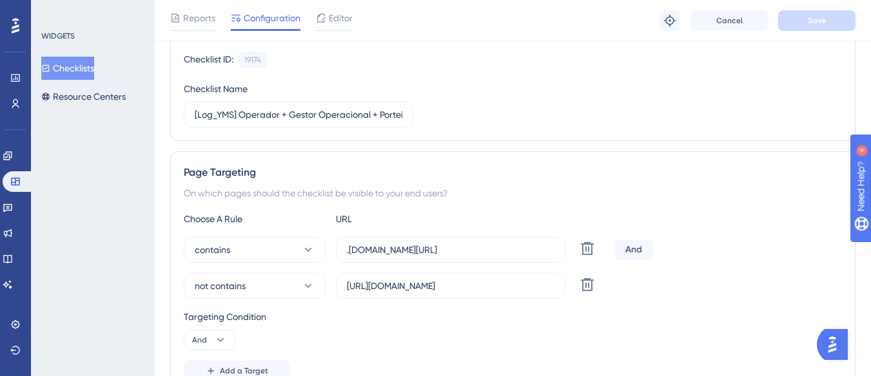
scroll to position [0, 0]
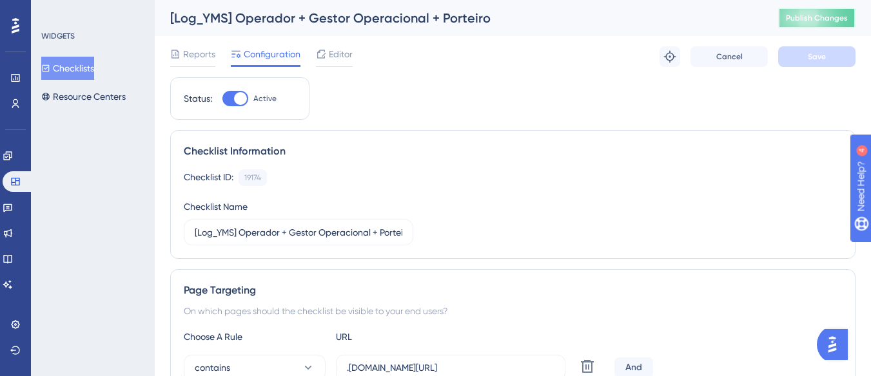
click at [838, 27] on button "Publish Changes" at bounding box center [816, 18] width 77 height 21
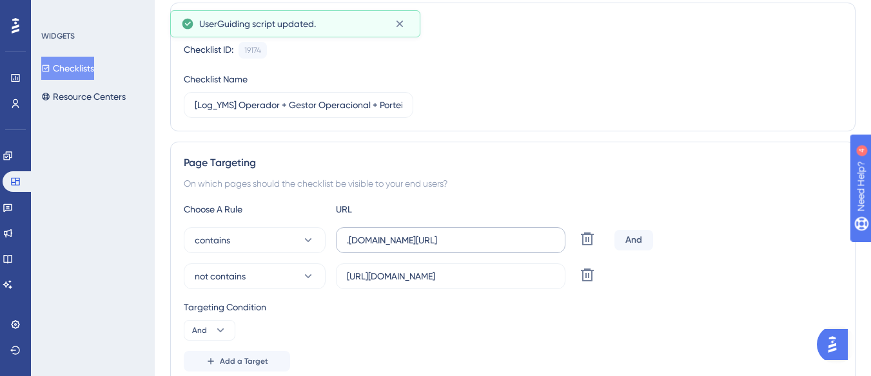
scroll to position [129, 0]
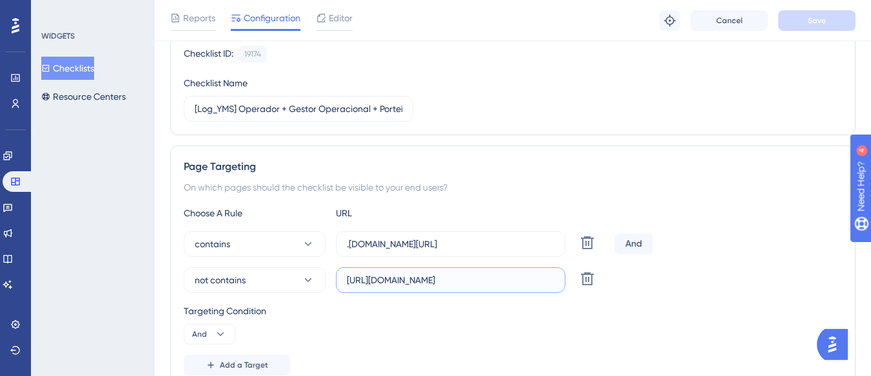
drag, startPoint x: 347, startPoint y: 280, endPoint x: 479, endPoint y: 277, distance: 132.2
click at [479, 277] on input "[URL][DOMAIN_NAME]" at bounding box center [451, 280] width 208 height 14
click at [378, 283] on input "[URL][DOMAIN_NAME]" at bounding box center [451, 280] width 208 height 14
drag, startPoint x: 384, startPoint y: 283, endPoint x: 478, endPoint y: 293, distance: 95.3
click at [478, 293] on label "[URL][DOMAIN_NAME]" at bounding box center [450, 281] width 229 height 26
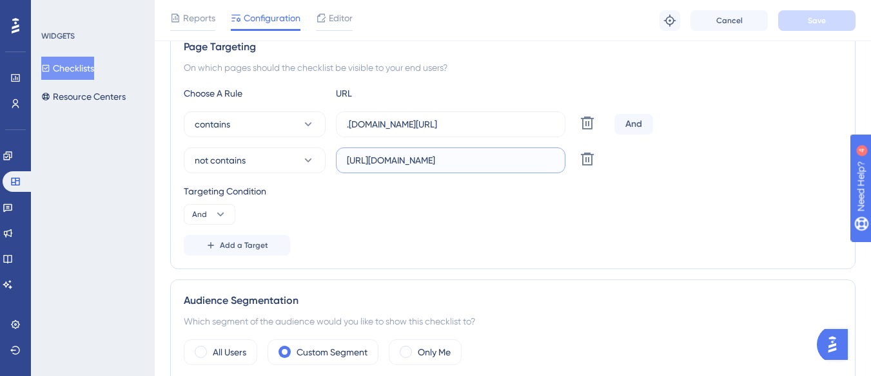
scroll to position [258, 0]
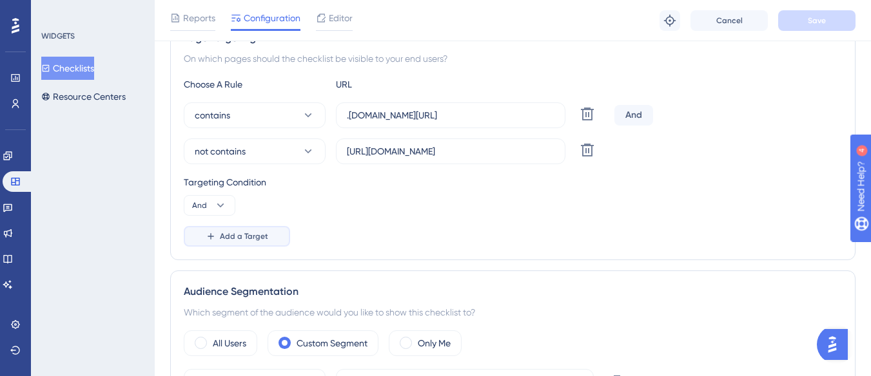
click at [244, 242] on button "Add a Target" at bounding box center [237, 236] width 106 height 21
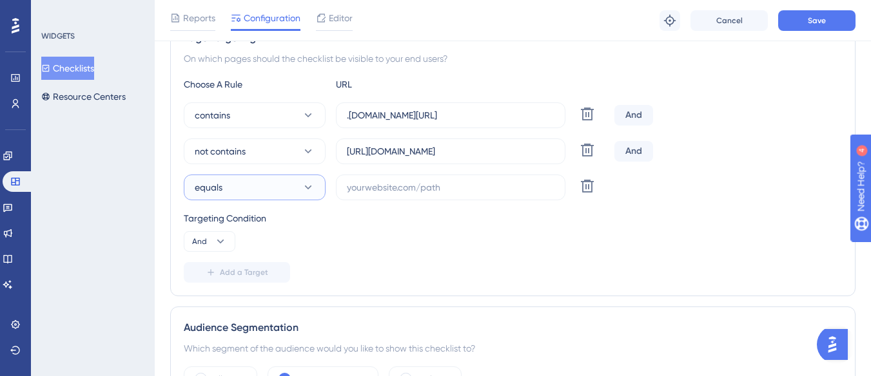
click at [257, 195] on button "equals" at bounding box center [255, 188] width 142 height 26
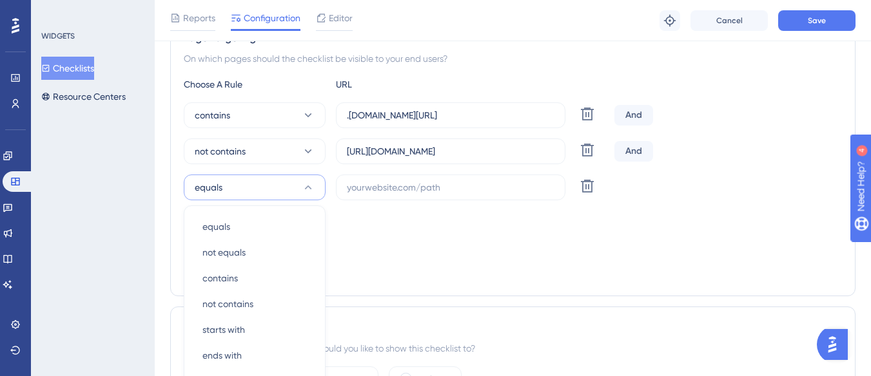
scroll to position [374, 0]
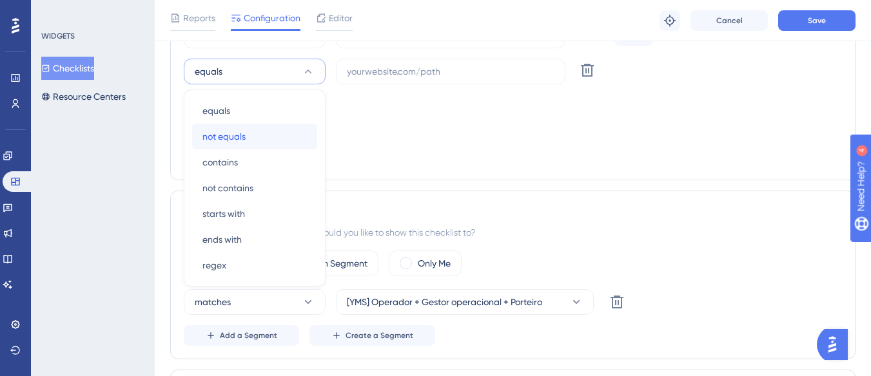
click at [284, 141] on div "not equals not equals" at bounding box center [254, 137] width 104 height 26
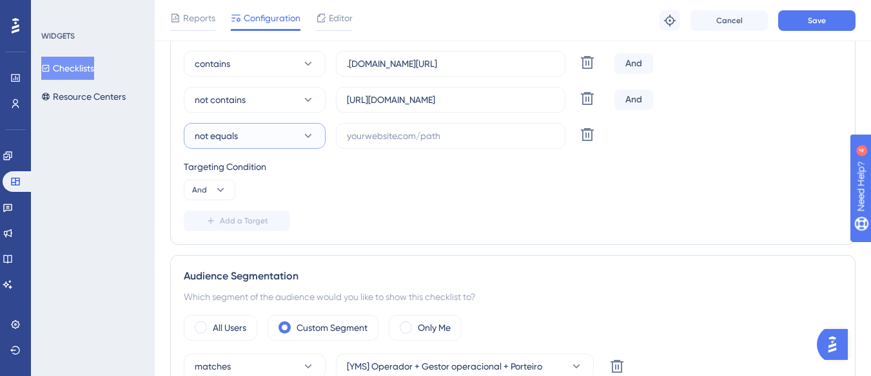
click at [312, 138] on icon at bounding box center [308, 136] width 13 height 13
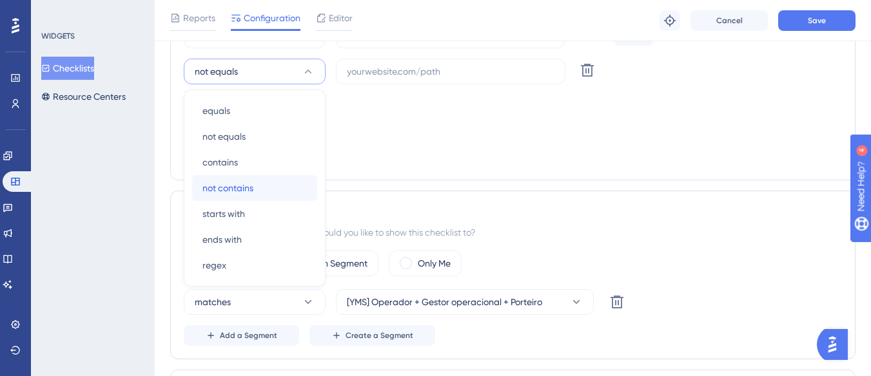
click at [279, 184] on div "not contains not contains" at bounding box center [254, 188] width 104 height 26
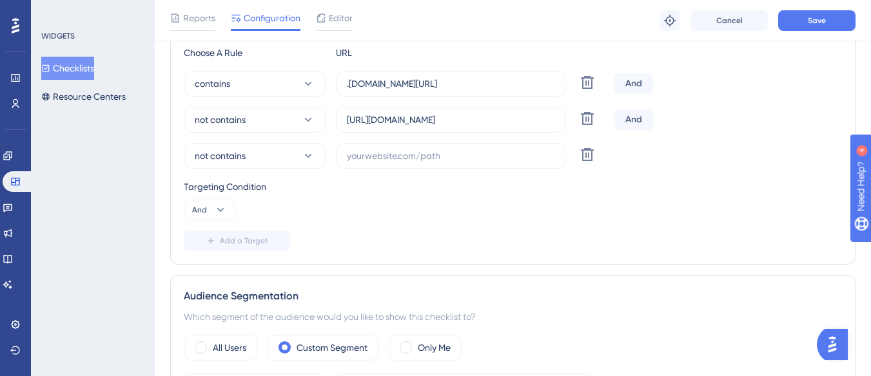
scroll to position [245, 0]
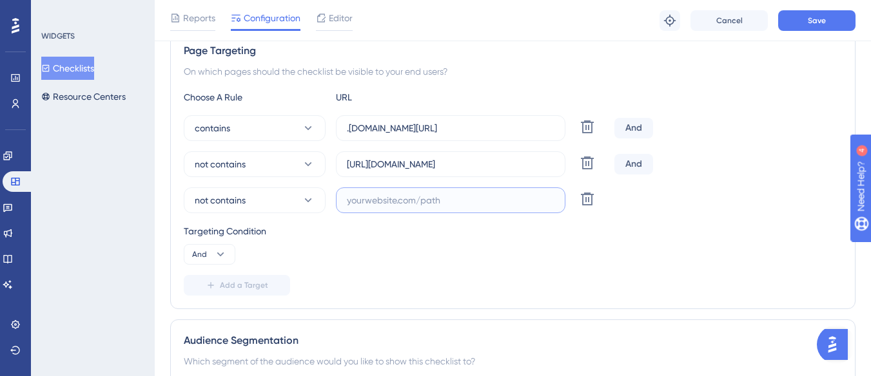
click at [387, 199] on input "text" at bounding box center [451, 200] width 208 height 14
paste input "supply-monitoramento"
type input "supply-monitoramento"
click at [832, 20] on button "Save" at bounding box center [816, 20] width 77 height 21
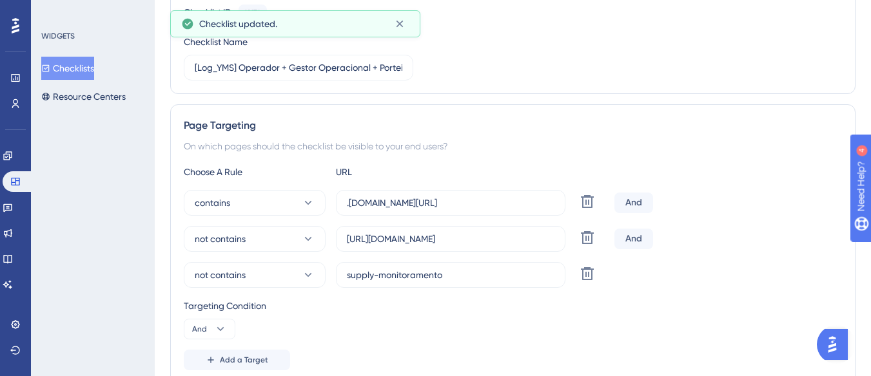
scroll to position [0, 0]
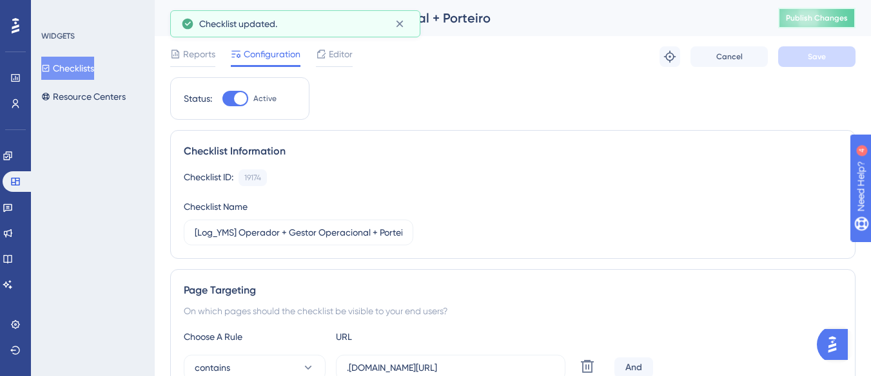
click at [845, 17] on span "Publish Changes" at bounding box center [817, 18] width 62 height 10
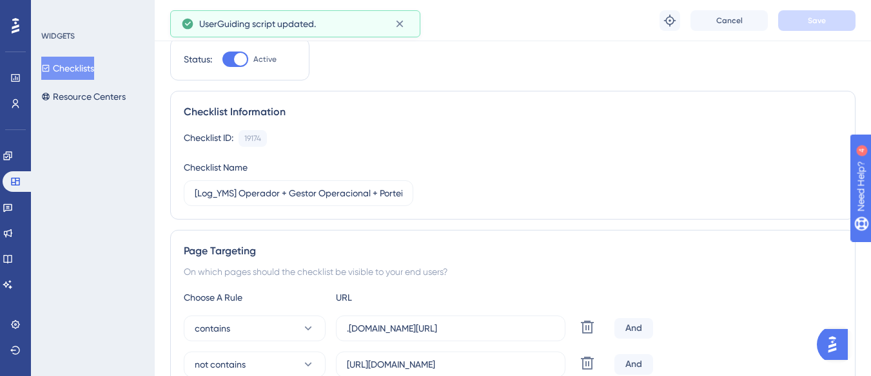
scroll to position [129, 0]
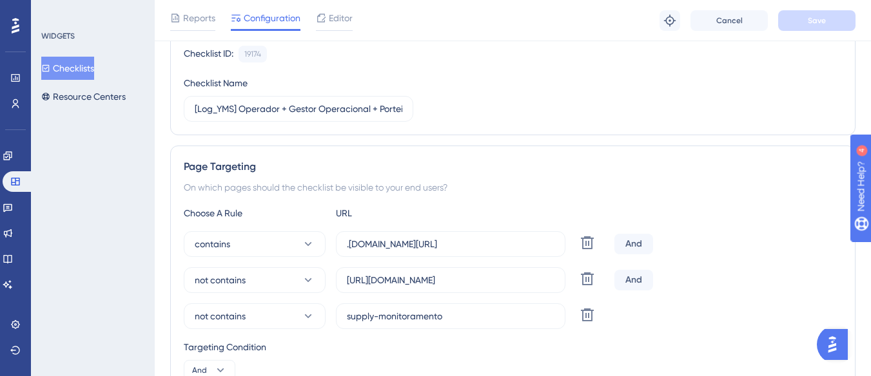
click at [90, 70] on button "Checklists" at bounding box center [67, 68] width 53 height 23
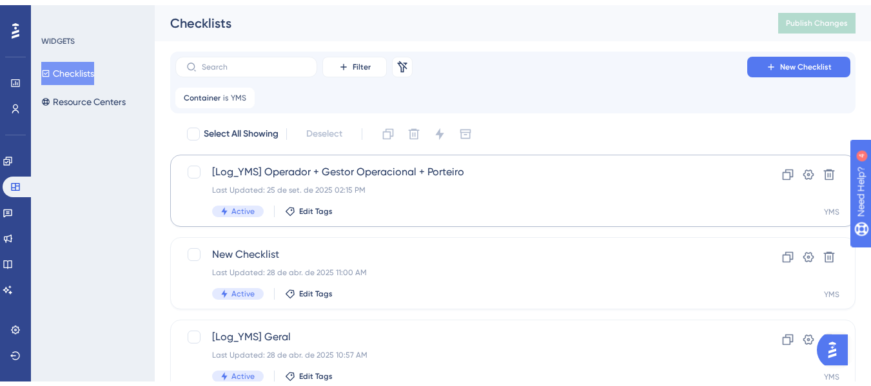
scroll to position [64, 0]
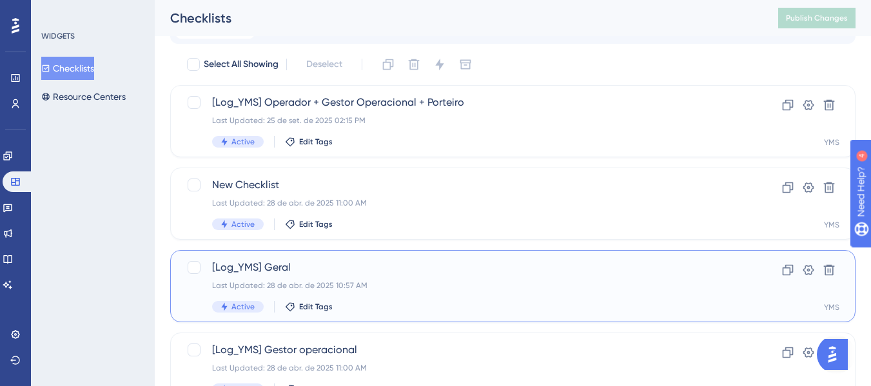
click at [402, 275] on div "[Log_YMS] Geral Last Updated: 28 de abr. de 2025 10:57 AM Active Edit Tags" at bounding box center [461, 286] width 498 height 53
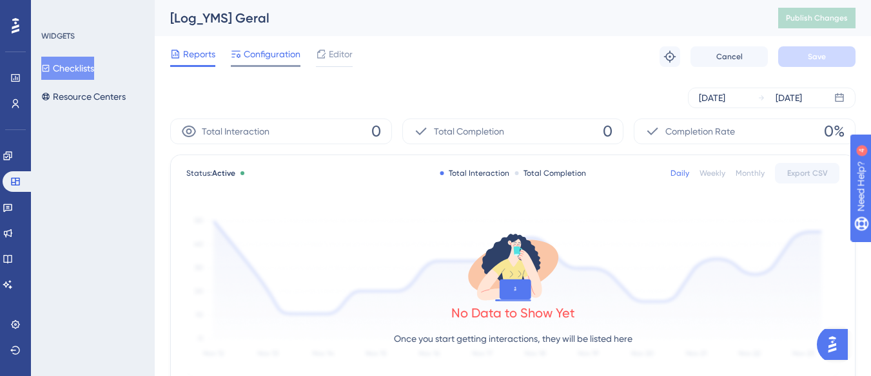
click at [277, 57] on span "Configuration" at bounding box center [272, 53] width 57 height 15
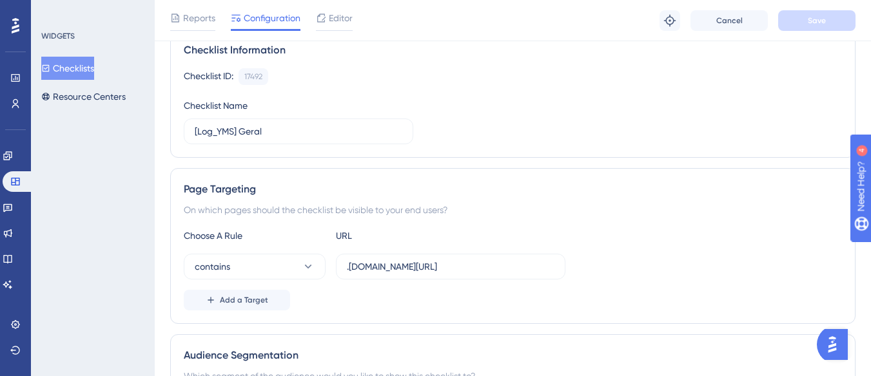
scroll to position [129, 0]
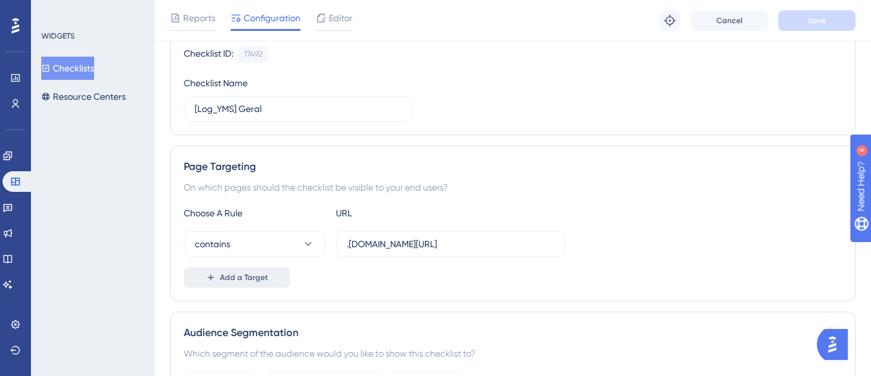
click at [246, 280] on span "Add a Target" at bounding box center [244, 278] width 48 height 10
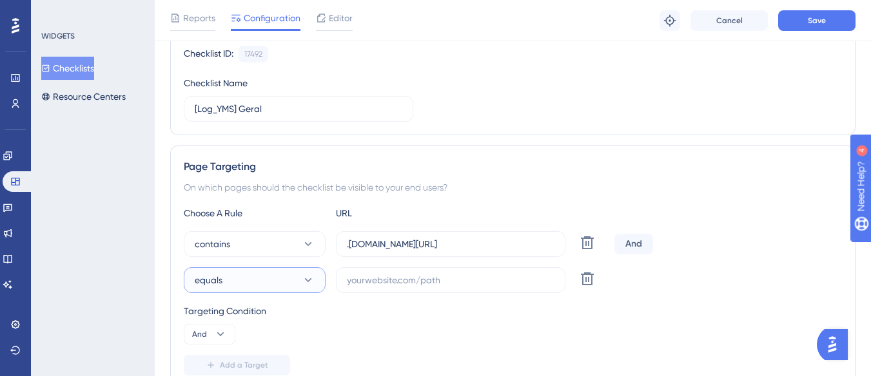
click at [233, 288] on button "equals" at bounding box center [255, 281] width 142 height 26
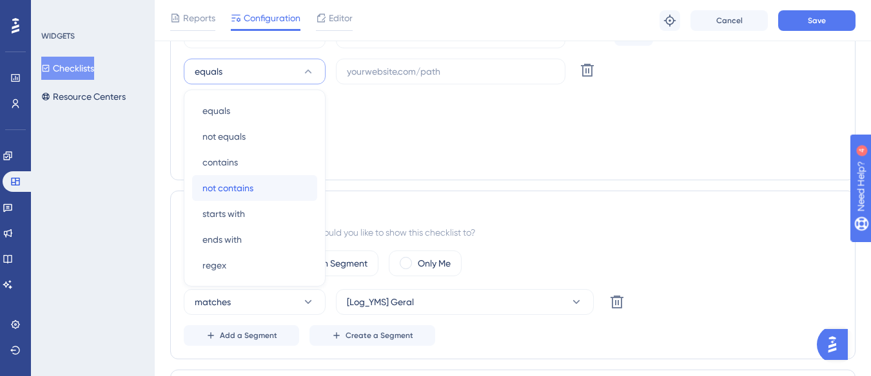
click at [255, 187] on div "not contains not contains" at bounding box center [254, 188] width 104 height 26
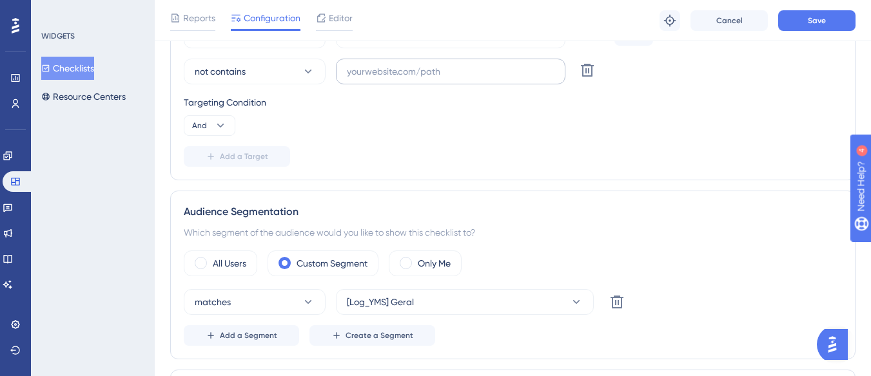
click at [379, 64] on label at bounding box center [450, 72] width 229 height 26
click at [379, 64] on input "text" at bounding box center [451, 71] width 208 height 14
paste input "supply-monitoramento"
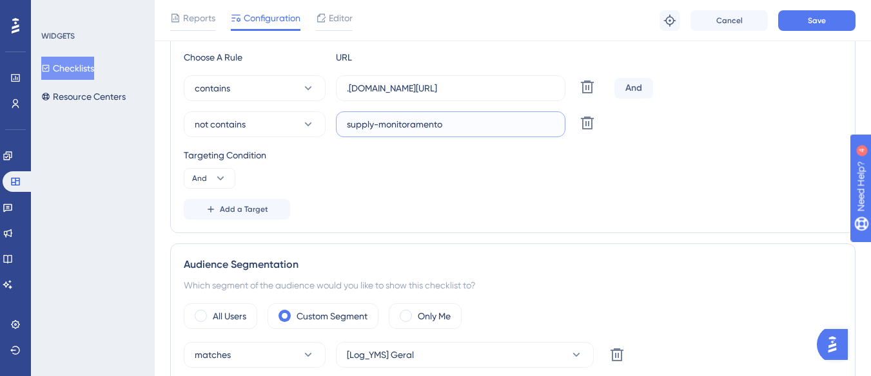
scroll to position [273, 0]
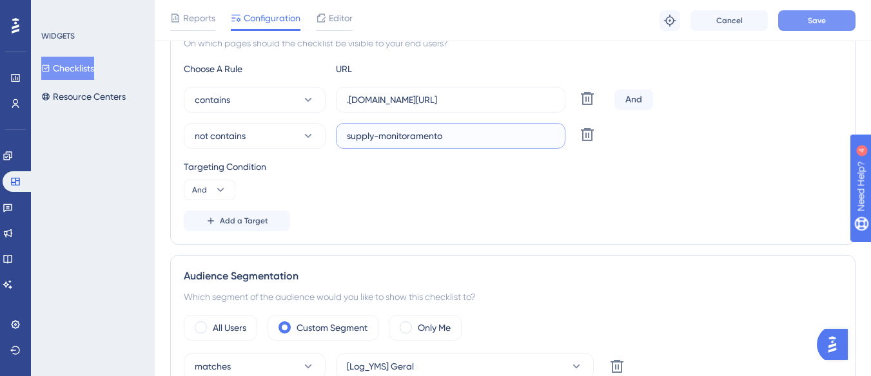
type input "supply-monitoramento"
click at [810, 23] on span "Save" at bounding box center [817, 20] width 18 height 10
click at [220, 191] on icon at bounding box center [220, 190] width 7 height 4
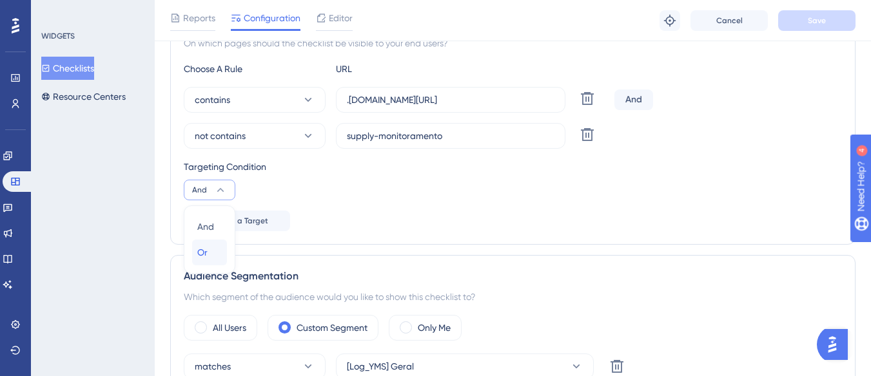
click at [202, 258] on span "Or" at bounding box center [202, 252] width 10 height 15
click at [229, 215] on button "Add a Target" at bounding box center [237, 221] width 106 height 21
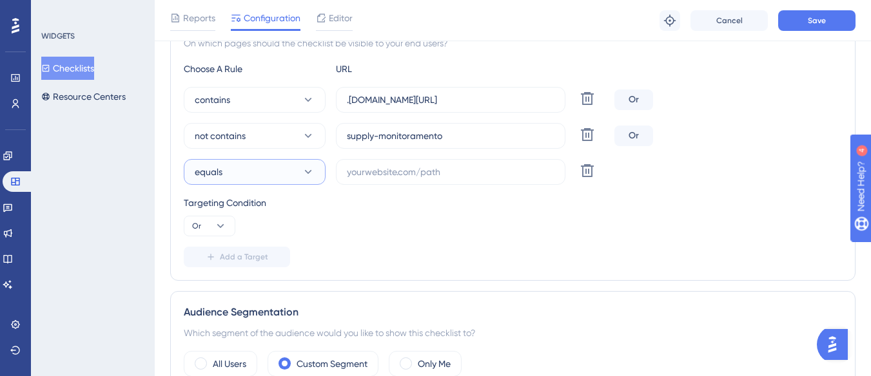
click at [244, 175] on button "equals" at bounding box center [255, 172] width 142 height 26
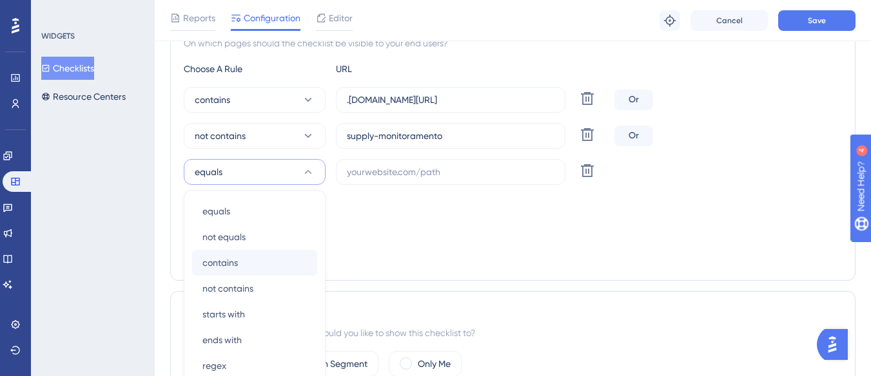
scroll to position [374, 0]
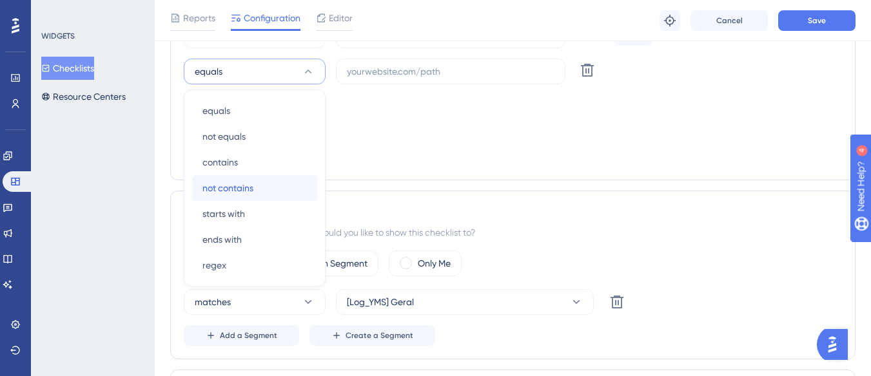
click at [259, 191] on div "not contains not contains" at bounding box center [254, 188] width 104 height 26
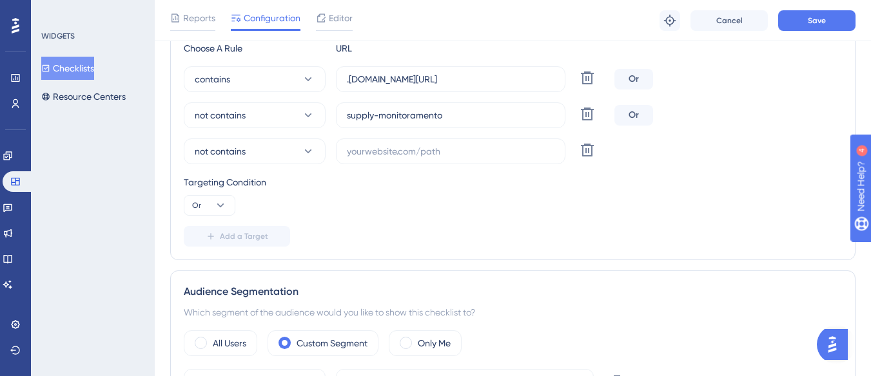
scroll to position [245, 0]
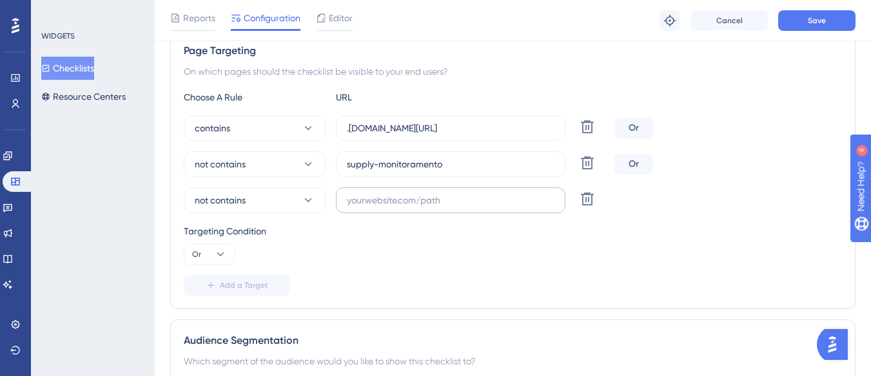
click at [354, 190] on label at bounding box center [450, 201] width 229 height 26
click at [354, 193] on input "text" at bounding box center [451, 200] width 208 height 14
paste input "[URL][DOMAIN_NAME]"
type input "[URL][DOMAIN_NAME]"
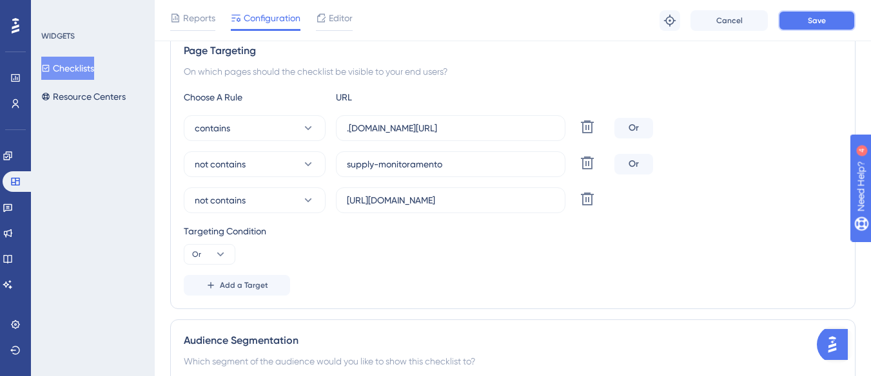
click at [806, 22] on button "Save" at bounding box center [816, 20] width 77 height 21
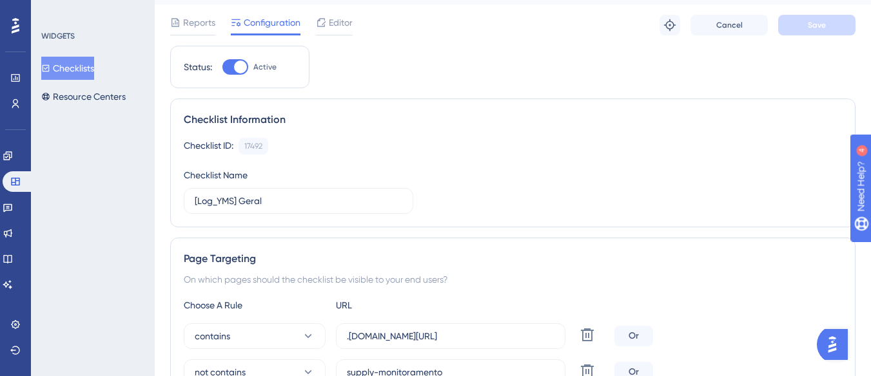
scroll to position [0, 0]
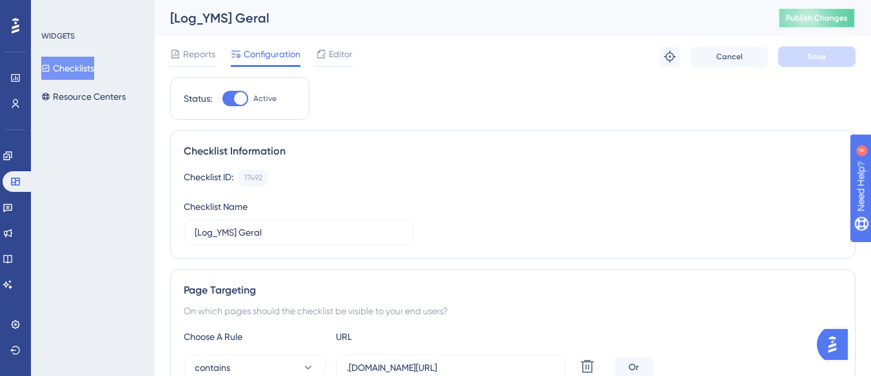
click at [823, 17] on span "Publish Changes" at bounding box center [817, 18] width 62 height 10
click at [71, 68] on button "Checklists" at bounding box center [67, 68] width 53 height 23
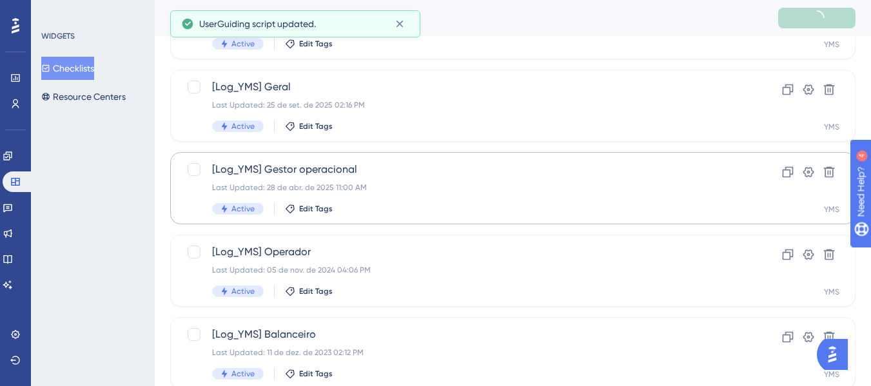
scroll to position [258, 0]
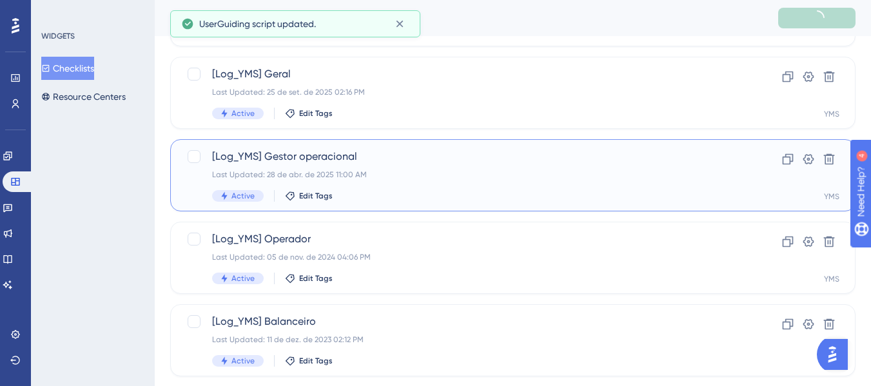
click at [433, 176] on div "Last Updated: 28 de abr. de 2025 11:00 AM" at bounding box center [461, 175] width 498 height 10
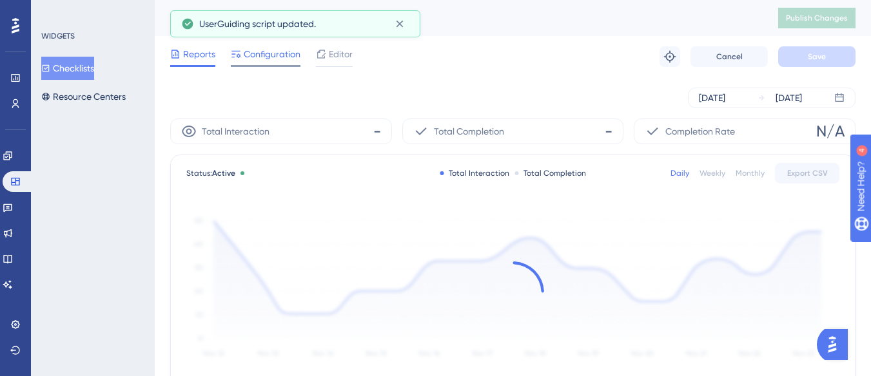
click at [258, 53] on span "Configuration" at bounding box center [272, 53] width 57 height 15
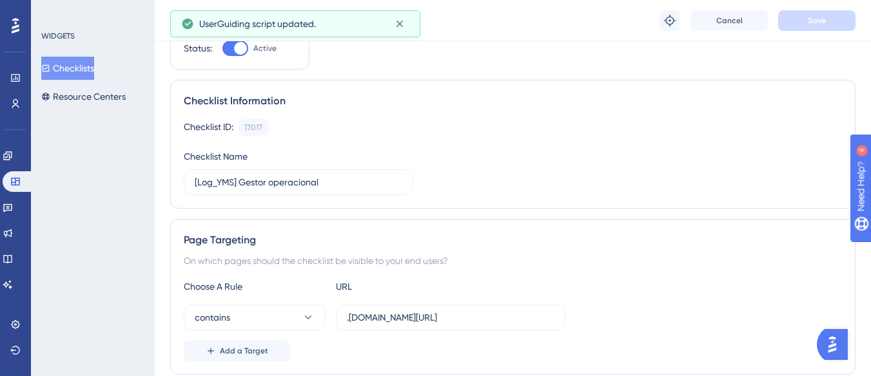
scroll to position [129, 0]
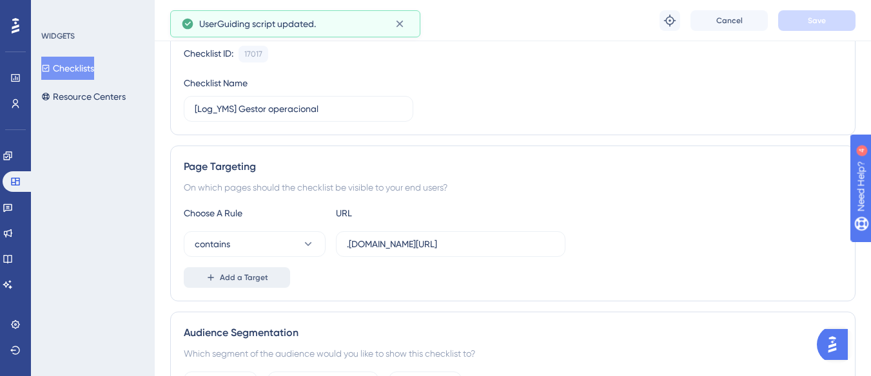
click at [228, 279] on span "Add a Target" at bounding box center [244, 278] width 48 height 10
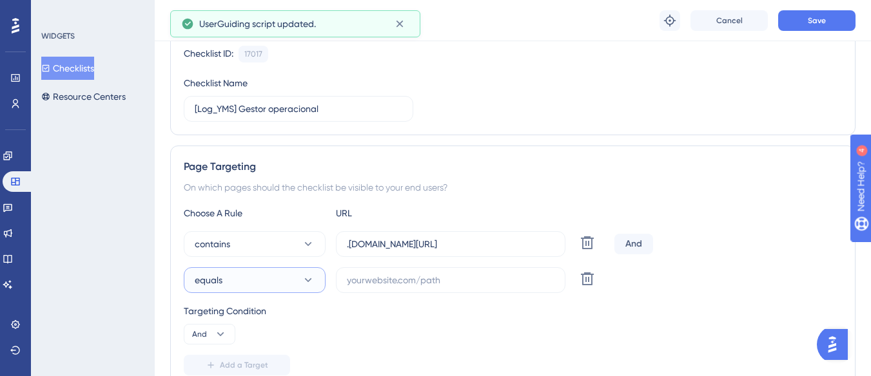
click at [225, 280] on button "equals" at bounding box center [255, 281] width 142 height 26
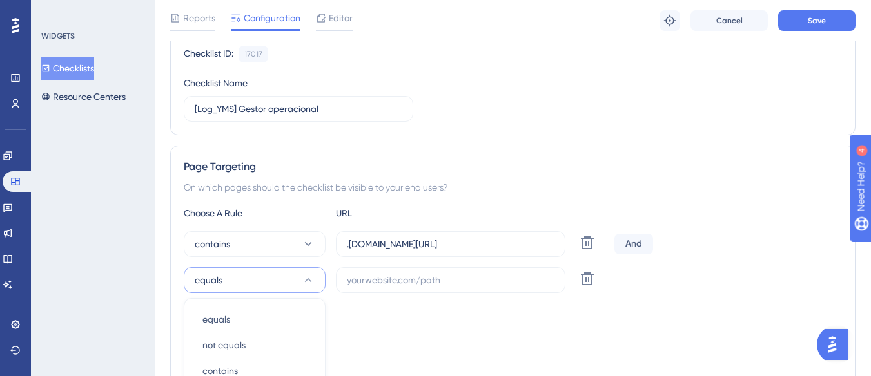
scroll to position [338, 0]
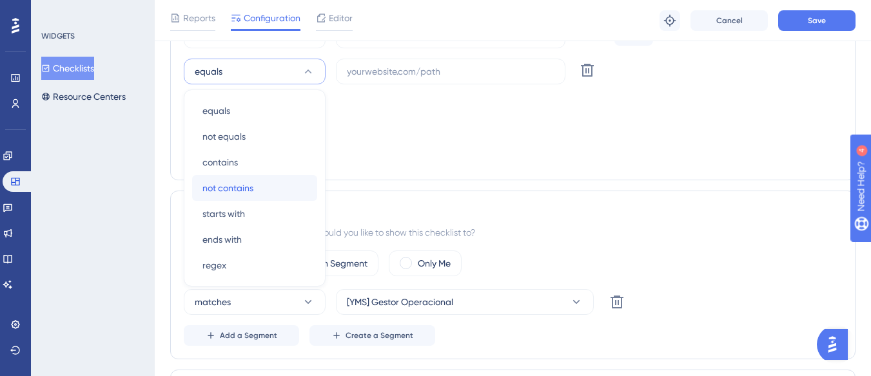
click at [259, 193] on div "not contains not contains" at bounding box center [254, 188] width 104 height 26
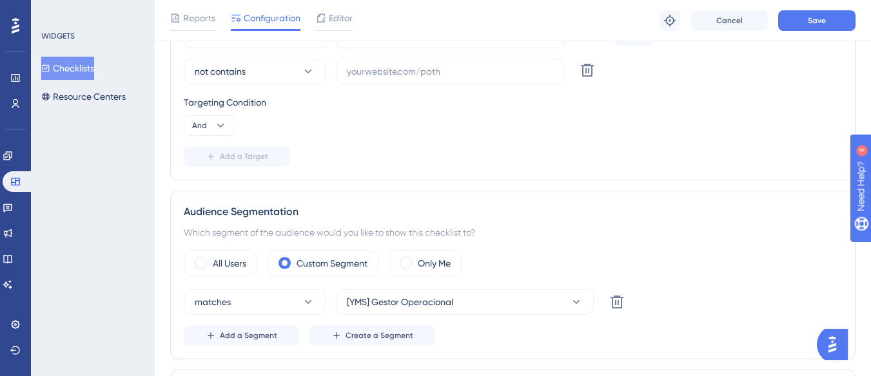
scroll to position [273, 0]
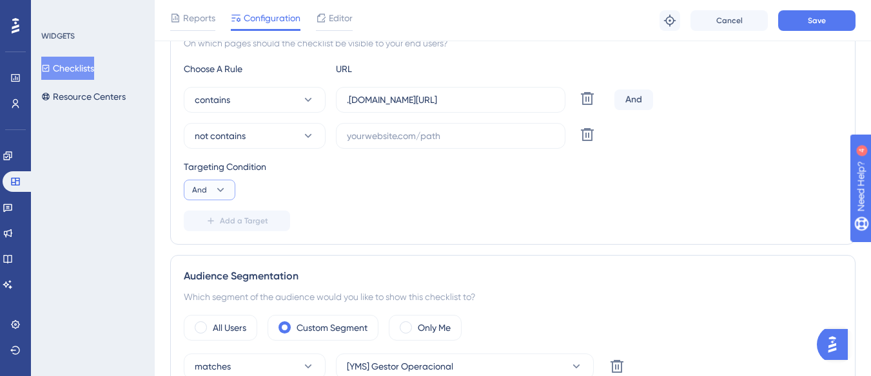
click at [225, 189] on icon at bounding box center [220, 190] width 13 height 13
click at [197, 257] on span "Or" at bounding box center [202, 252] width 10 height 15
click at [378, 130] on input "text" at bounding box center [451, 136] width 208 height 14
paste input "[URL][DOMAIN_NAME]"
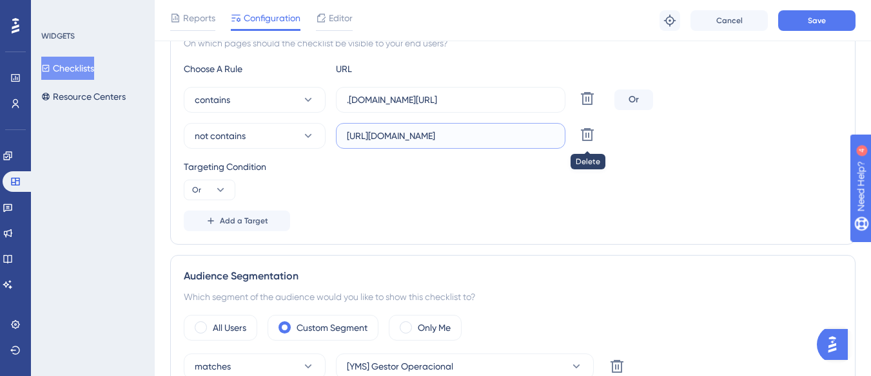
drag, startPoint x: 370, startPoint y: 136, endPoint x: 587, endPoint y: 148, distance: 216.9
click at [593, 135] on div "not contains [URL][DOMAIN_NAME] Delete" at bounding box center [396, 136] width 425 height 26
type input "[URL][DOMAIN_NAME]"
click at [473, 144] on label "[URL][DOMAIN_NAME]" at bounding box center [450, 136] width 229 height 26
click at [473, 143] on input "[URL][DOMAIN_NAME]" at bounding box center [451, 136] width 208 height 14
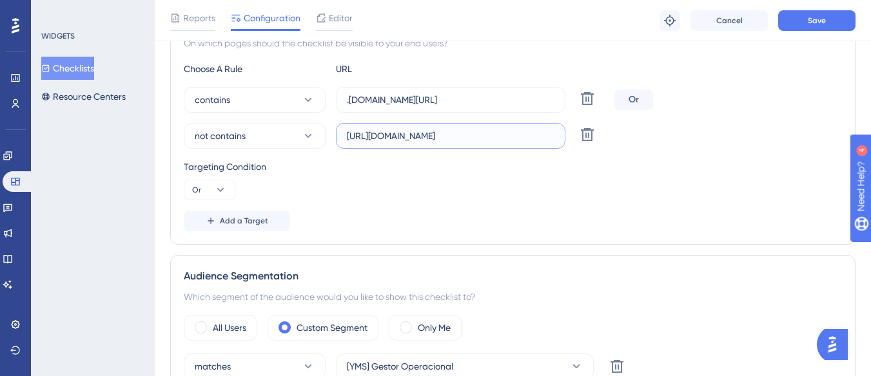
scroll to position [0, 0]
click at [481, 142] on input "[URL][DOMAIN_NAME]" at bounding box center [451, 136] width 208 height 14
drag, startPoint x: 416, startPoint y: 136, endPoint x: 331, endPoint y: 137, distance: 85.7
click at [331, 137] on div "not contains [URL][DOMAIN_NAME] Delete" at bounding box center [396, 136] width 425 height 26
click at [844, 19] on button "Save" at bounding box center [816, 20] width 77 height 21
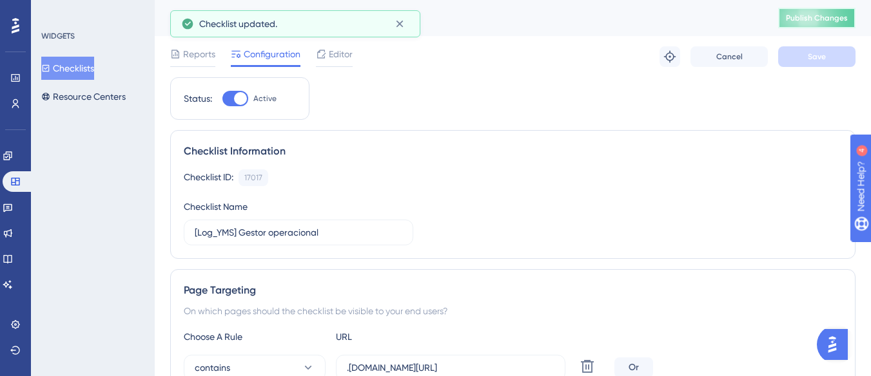
click at [830, 19] on span "Publish Changes" at bounding box center [817, 18] width 62 height 10
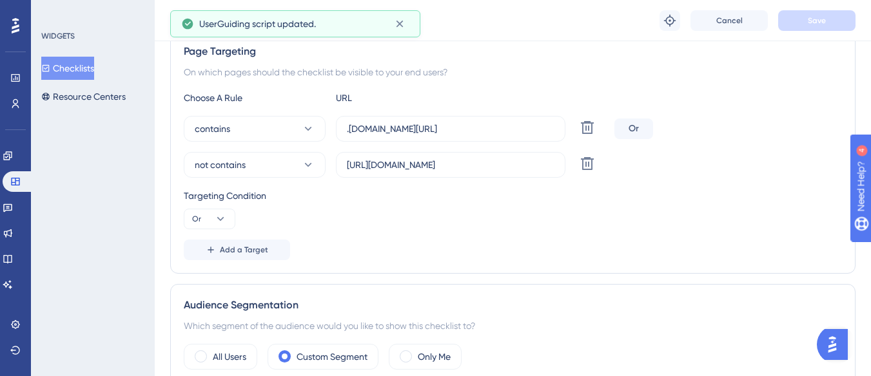
scroll to position [258, 0]
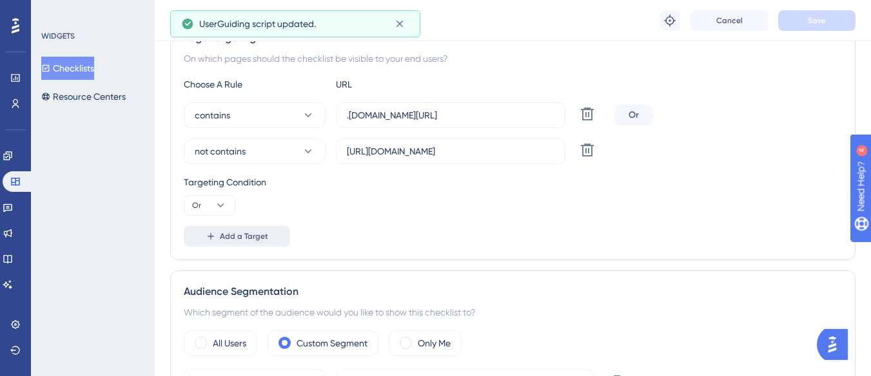
click at [219, 233] on button "Add a Target" at bounding box center [237, 236] width 106 height 21
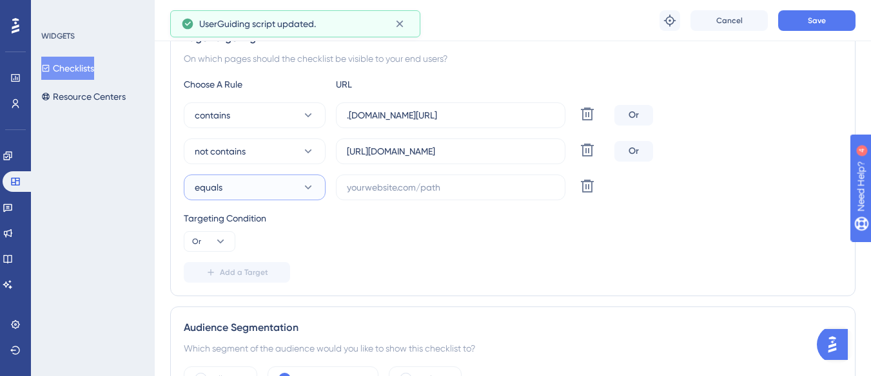
click at [239, 190] on button "equals" at bounding box center [255, 188] width 142 height 26
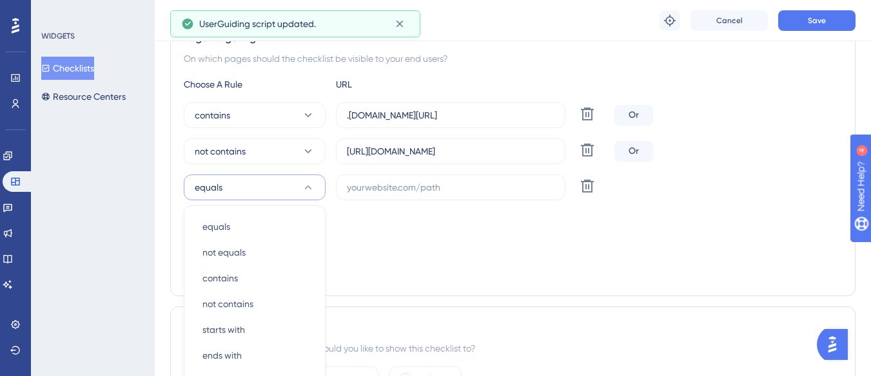
scroll to position [374, 0]
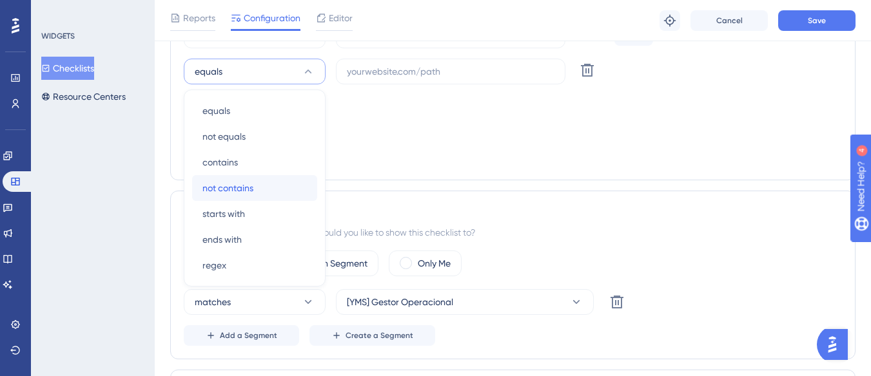
click at [272, 195] on div "not contains not contains" at bounding box center [254, 188] width 104 height 26
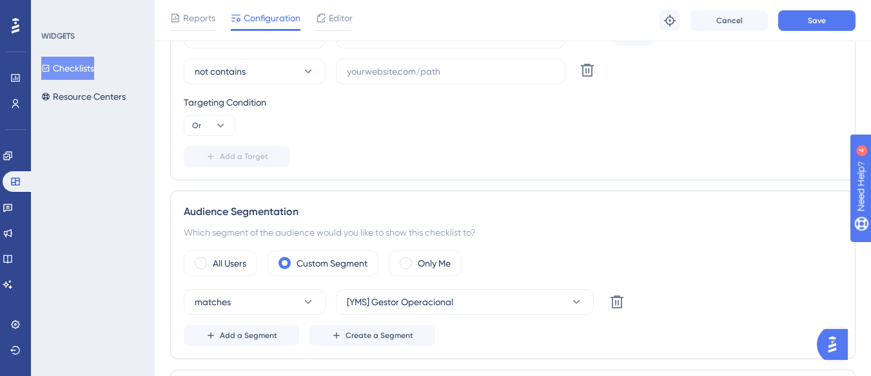
scroll to position [180, 0]
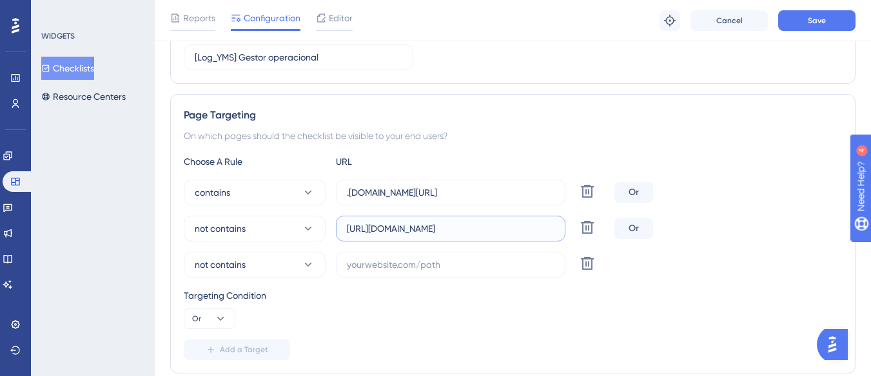
click at [380, 229] on input "[URL][DOMAIN_NAME]" at bounding box center [451, 229] width 208 height 14
drag, startPoint x: 383, startPoint y: 227, endPoint x: 477, endPoint y: 236, distance: 94.5
click at [477, 236] on label "[URL][DOMAIN_NAME]" at bounding box center [450, 229] width 229 height 26
click at [385, 264] on input "text" at bounding box center [451, 265] width 208 height 14
paste input "supply-monitoramento"
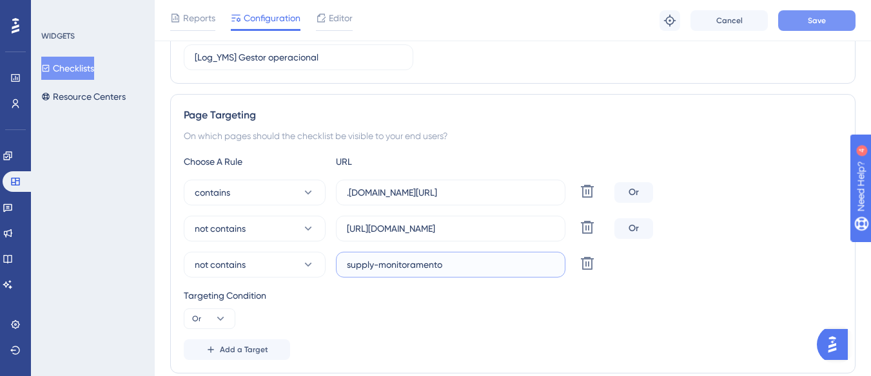
type input "supply-monitoramento"
click at [791, 15] on button "Save" at bounding box center [816, 20] width 77 height 21
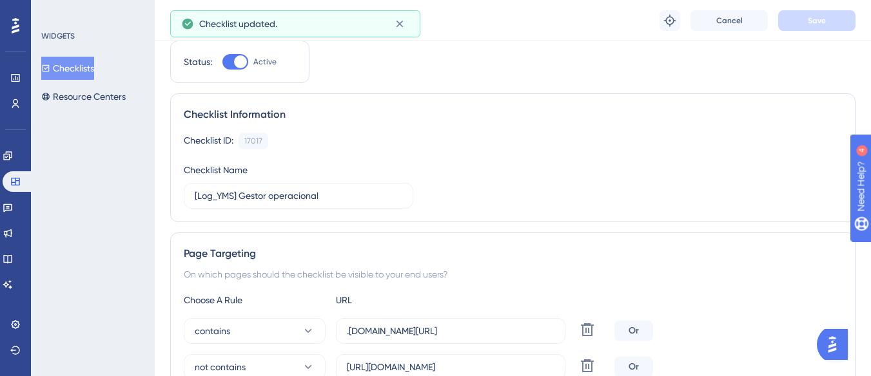
scroll to position [0, 0]
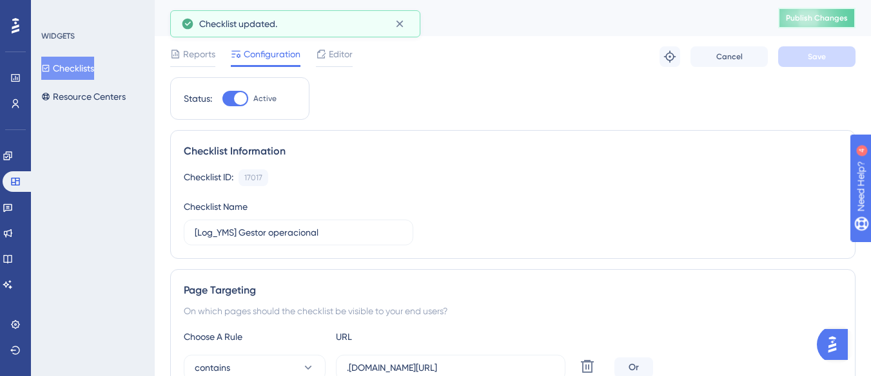
click at [828, 15] on span "Publish Changes" at bounding box center [817, 18] width 62 height 10
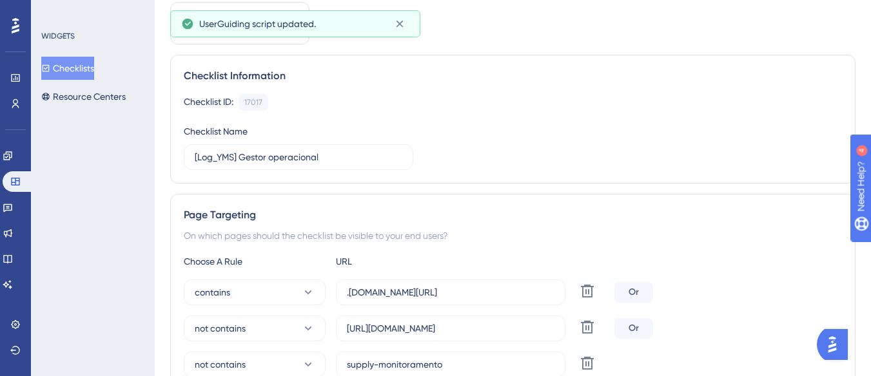
scroll to position [258, 0]
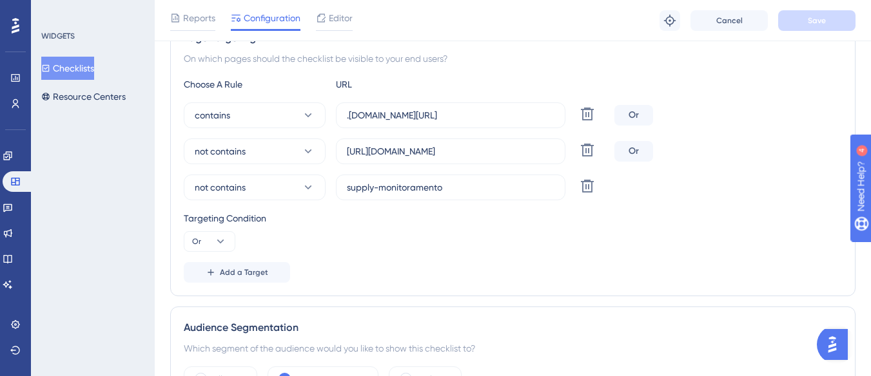
click at [50, 66] on icon at bounding box center [45, 68] width 9 height 9
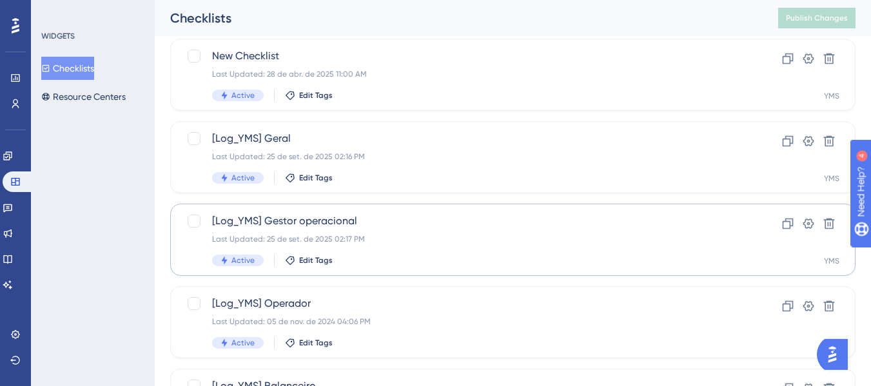
scroll to position [129, 0]
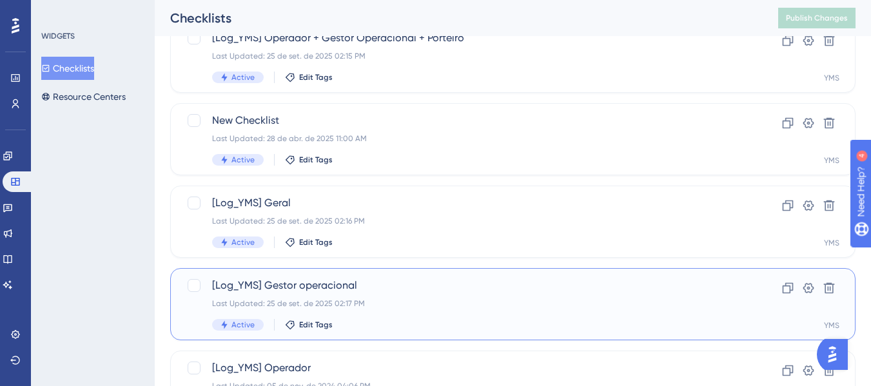
click at [375, 323] on div "Active Edit Tags" at bounding box center [461, 325] width 498 height 12
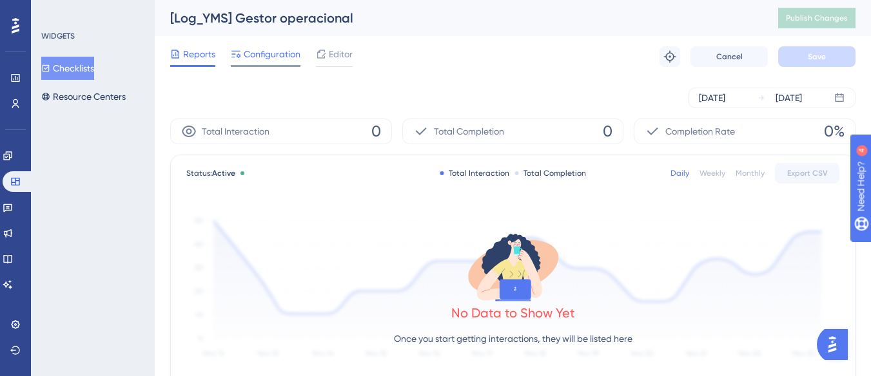
click at [265, 57] on span "Configuration" at bounding box center [272, 53] width 57 height 15
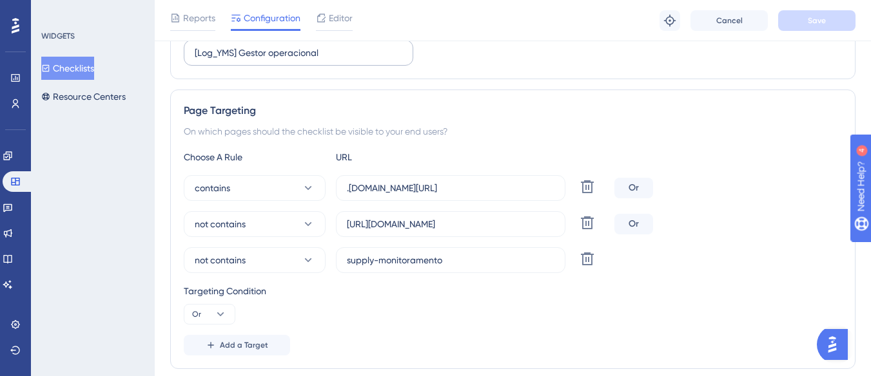
scroll to position [193, 0]
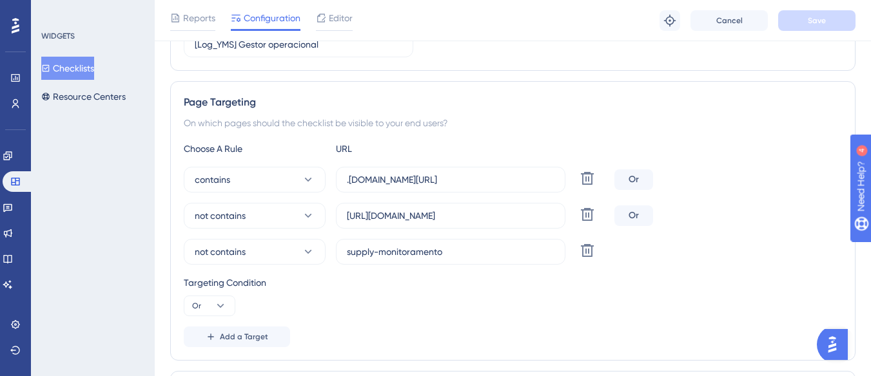
click at [73, 64] on button "Checklists" at bounding box center [67, 68] width 53 height 23
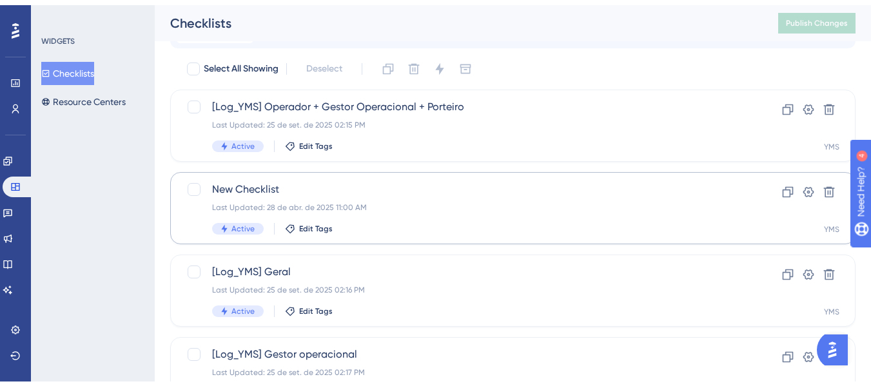
scroll to position [193, 0]
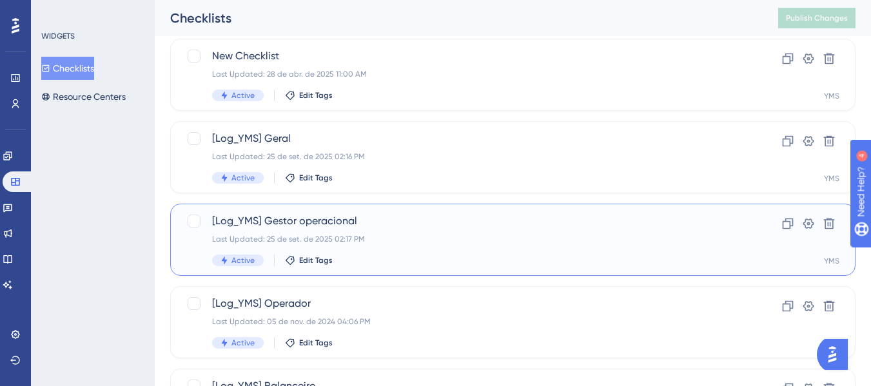
click at [451, 240] on div "Last Updated: 25 de set. de 2025 02:17 PM" at bounding box center [461, 239] width 498 height 10
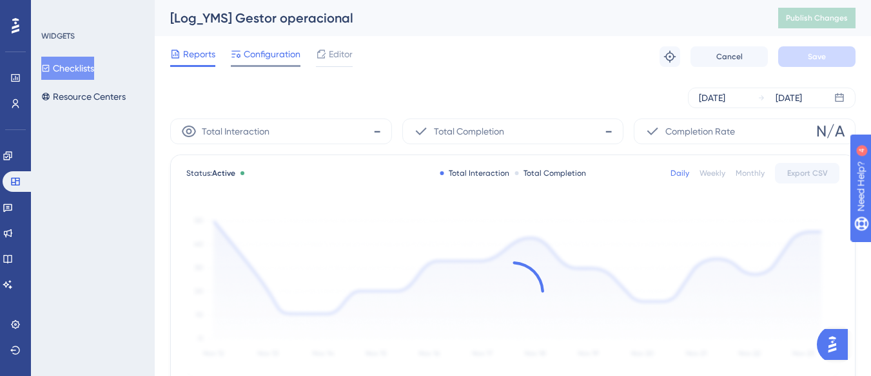
click at [268, 53] on span "Configuration" at bounding box center [272, 53] width 57 height 15
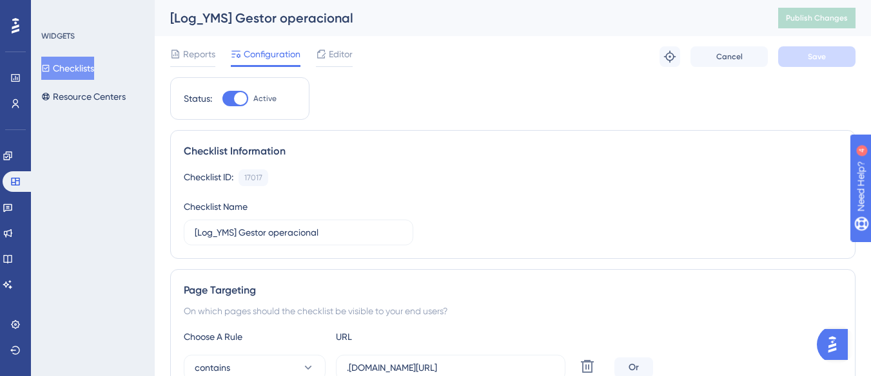
scroll to position [193, 0]
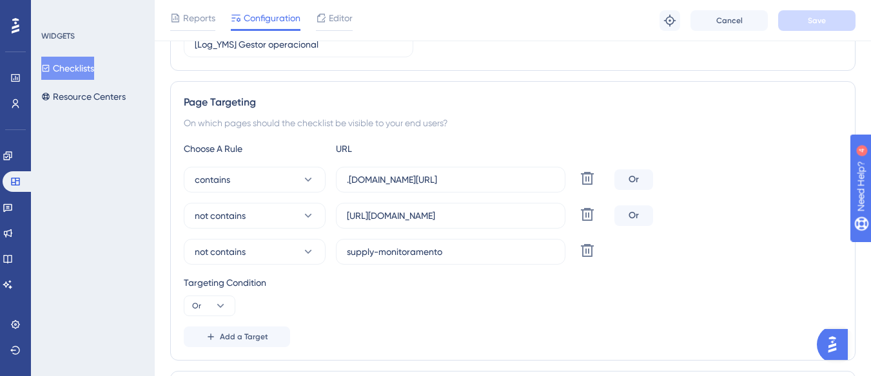
click at [90, 59] on button "Checklists" at bounding box center [67, 68] width 53 height 23
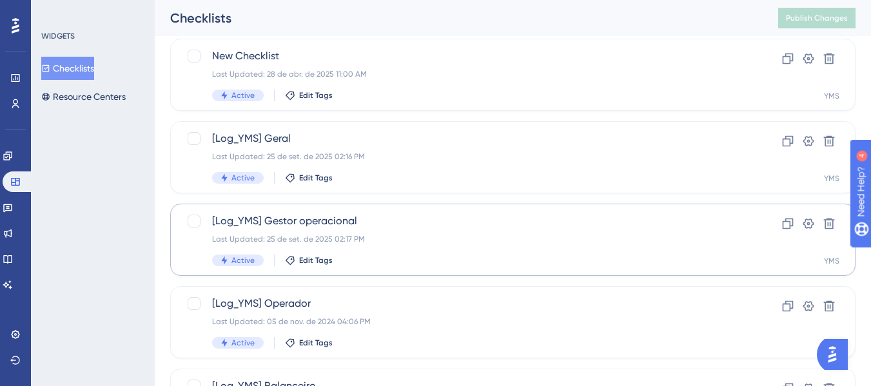
scroll to position [322, 0]
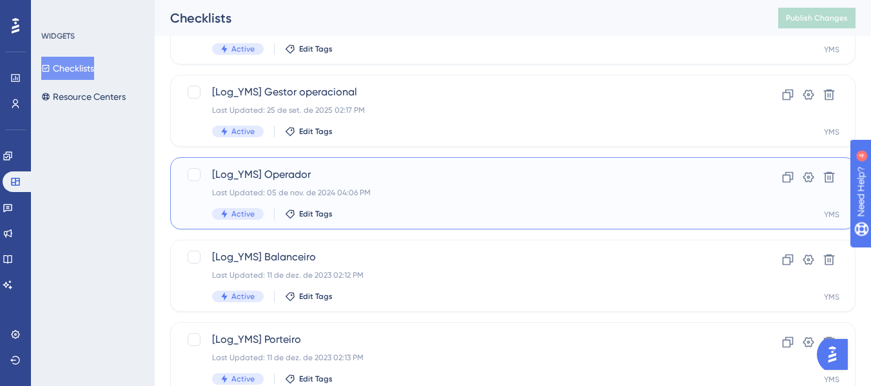
click at [453, 186] on div "[Log_YMS] Operador Last Updated: 05 de nov. de 2024 04:06 PM Active Edit Tags" at bounding box center [461, 193] width 498 height 53
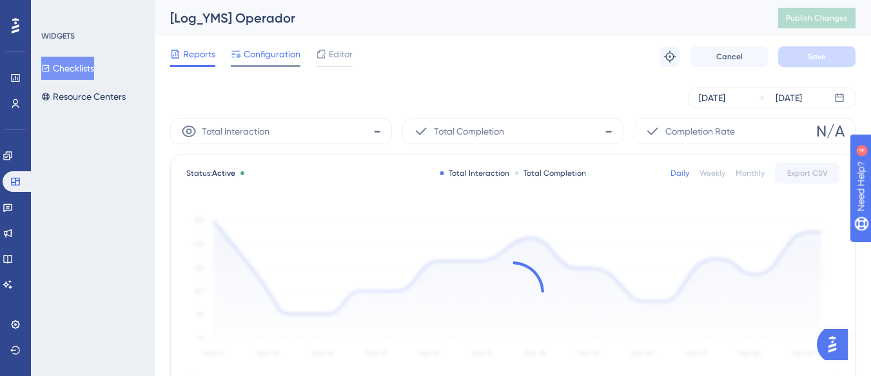
click at [258, 60] on span "Configuration" at bounding box center [272, 53] width 57 height 15
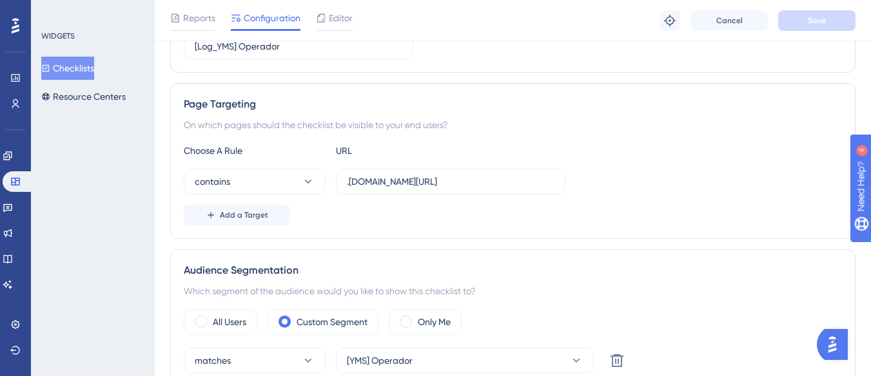
scroll to position [193, 0]
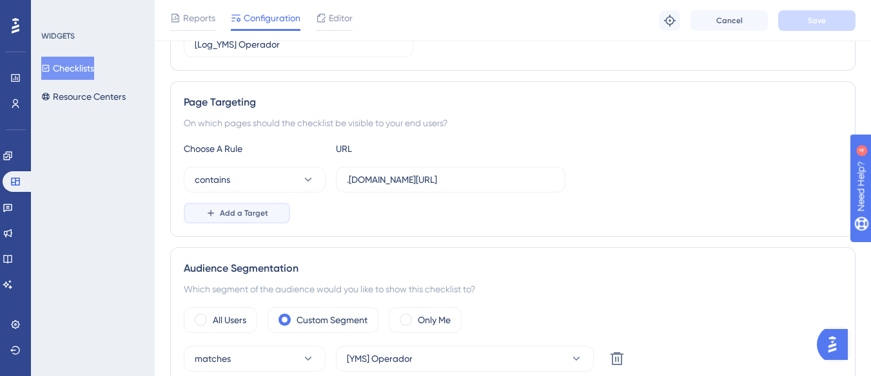
click at [249, 208] on button "Add a Target" at bounding box center [237, 213] width 106 height 21
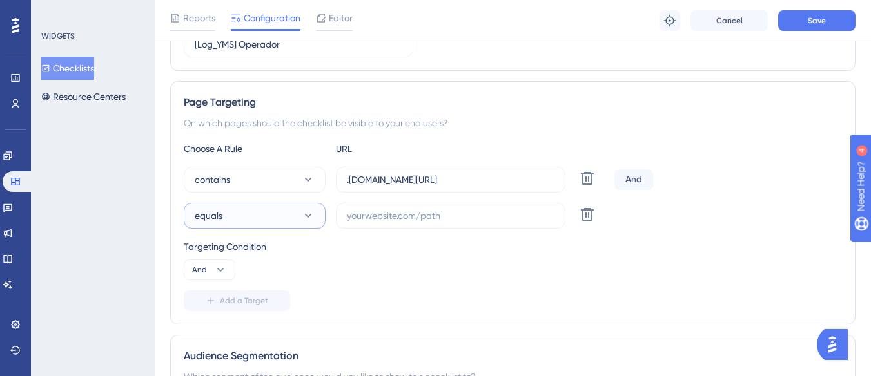
click at [248, 211] on button "equals" at bounding box center [255, 216] width 142 height 26
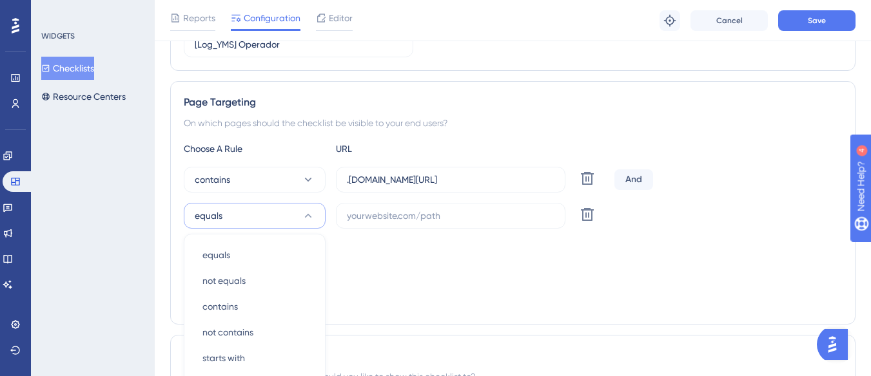
scroll to position [338, 0]
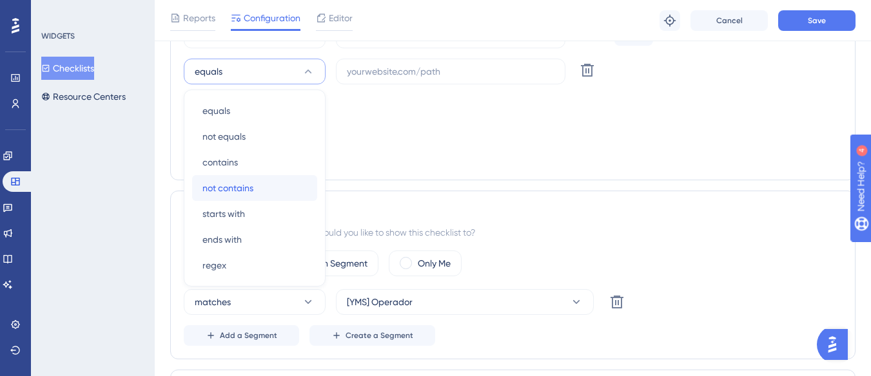
click at [253, 190] on span "not contains" at bounding box center [227, 187] width 51 height 15
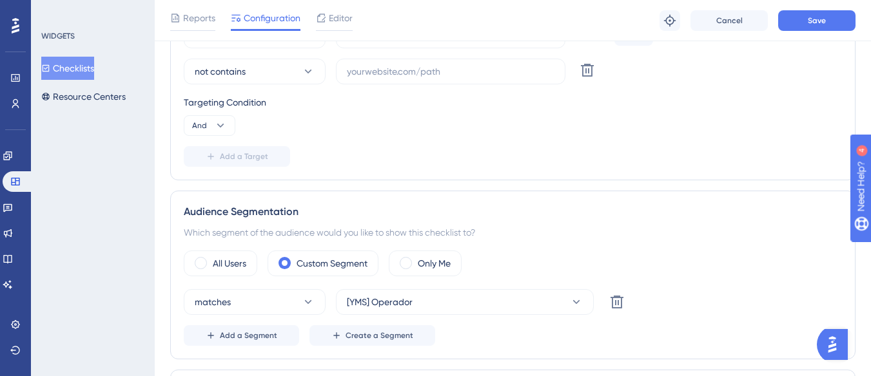
scroll to position [273, 0]
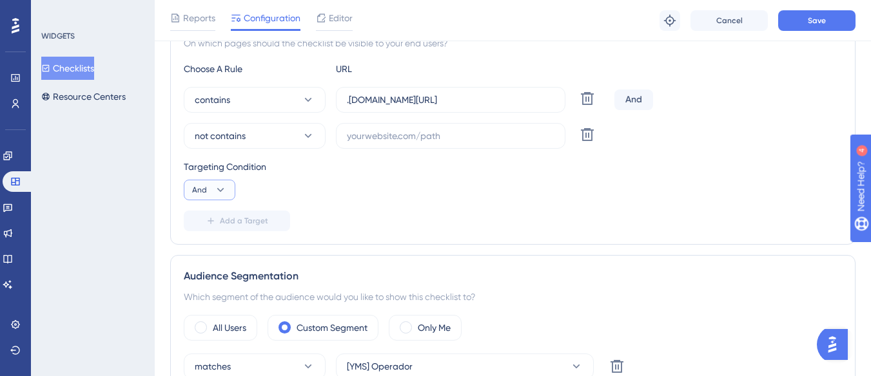
click at [210, 197] on button "And" at bounding box center [210, 190] width 52 height 21
click at [208, 252] on div "Or Or" at bounding box center [209, 253] width 24 height 26
click at [415, 140] on input "text" at bounding box center [451, 136] width 208 height 14
paste input "supply-monitoramento"
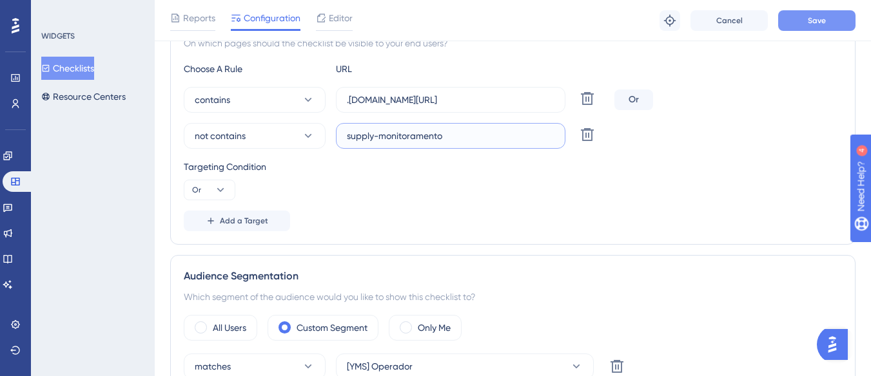
type input "supply-monitoramento"
click at [812, 15] on span "Save" at bounding box center [817, 20] width 18 height 10
click at [226, 222] on span "Add a Target" at bounding box center [244, 221] width 48 height 10
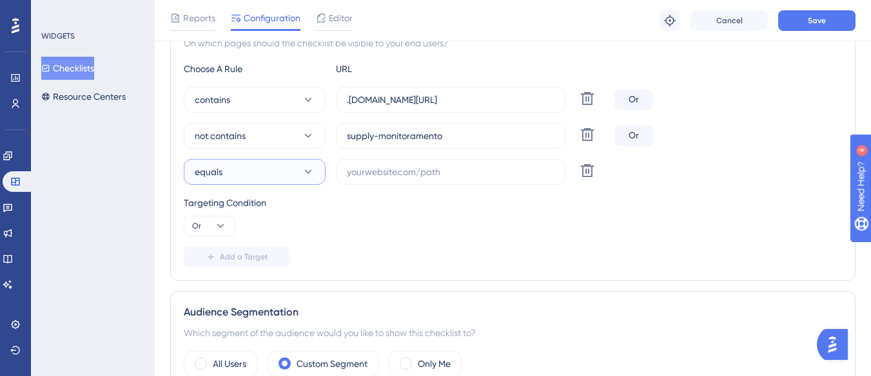
click at [253, 169] on button "equals" at bounding box center [255, 172] width 142 height 26
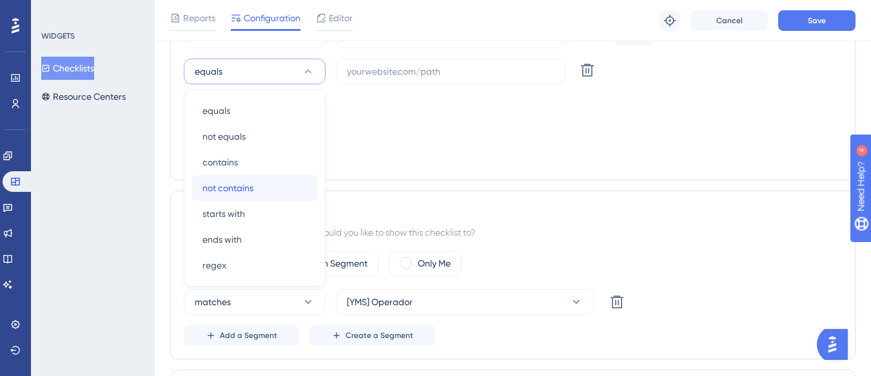
click at [243, 188] on span "not contains" at bounding box center [227, 187] width 51 height 15
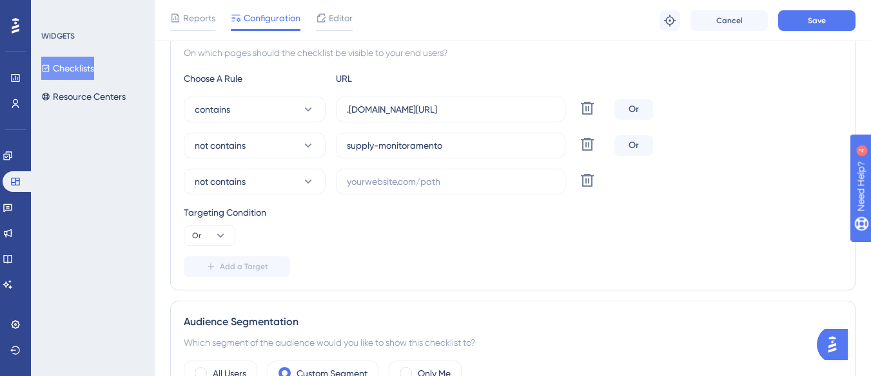
scroll to position [245, 0]
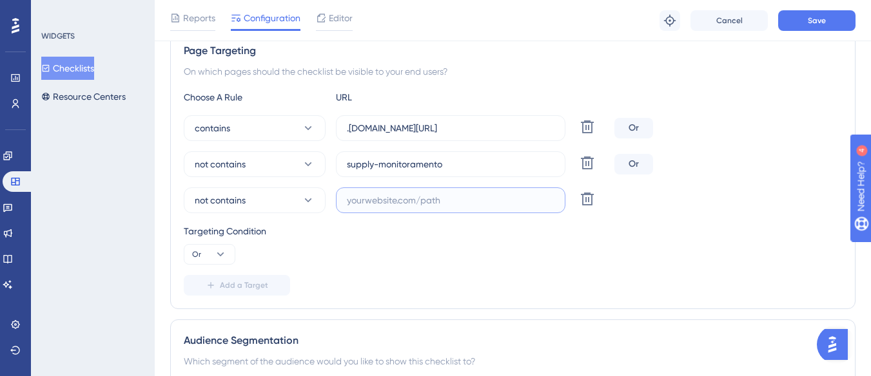
click at [355, 193] on input "text" at bounding box center [451, 200] width 208 height 14
paste input "[URL][DOMAIN_NAME]"
type input "[URL][DOMAIN_NAME]"
click at [812, 23] on span "Save" at bounding box center [817, 20] width 18 height 10
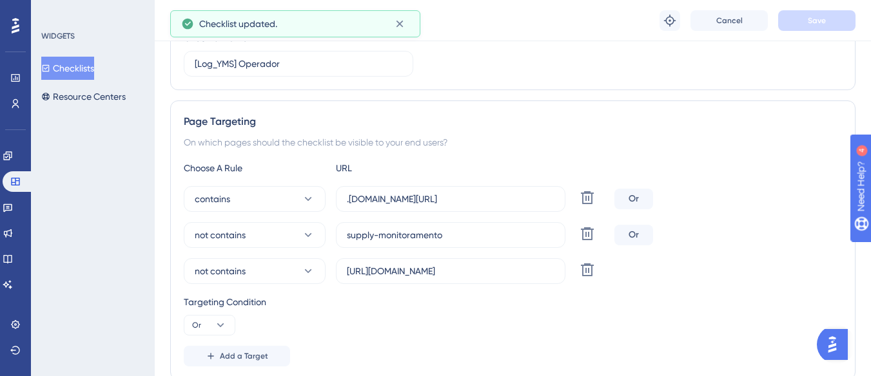
scroll to position [0, 0]
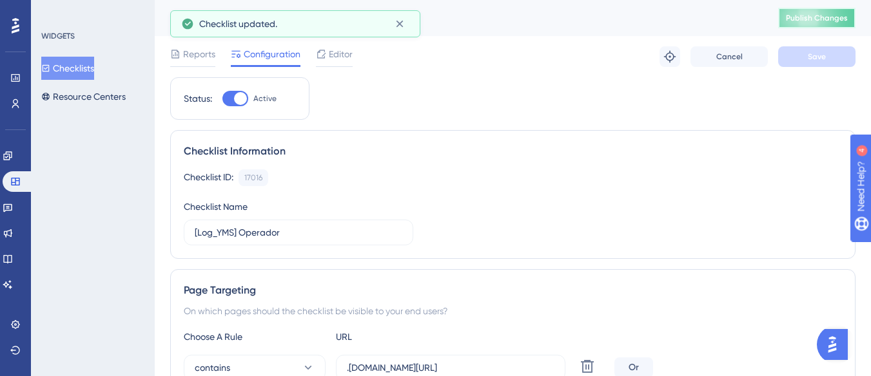
click at [822, 21] on span "Publish Changes" at bounding box center [817, 18] width 62 height 10
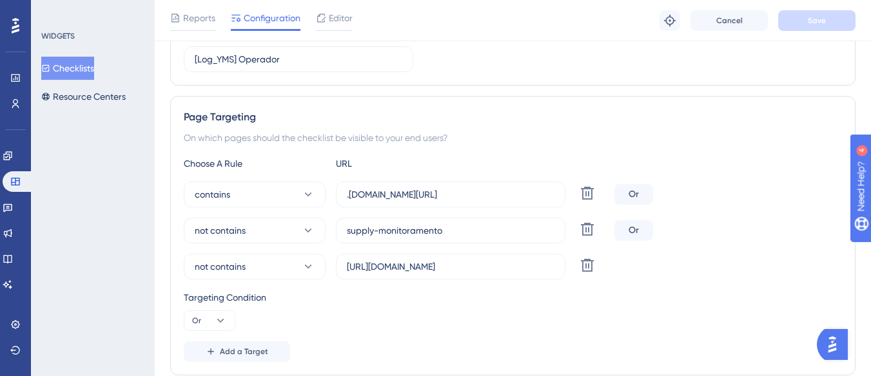
scroll to position [193, 0]
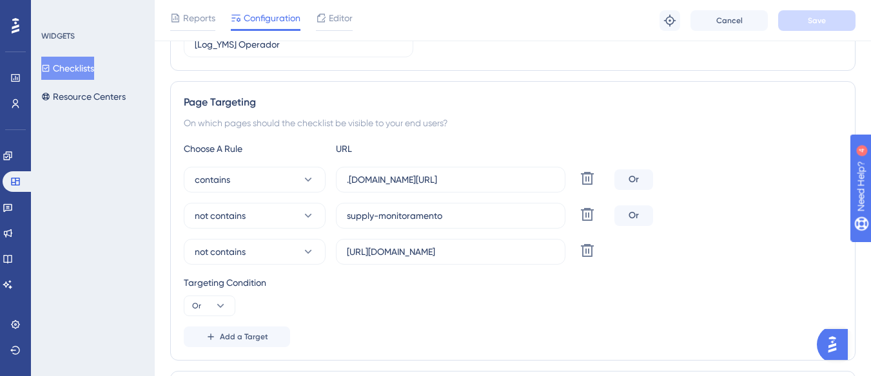
click at [81, 65] on button "Checklists" at bounding box center [67, 68] width 53 height 23
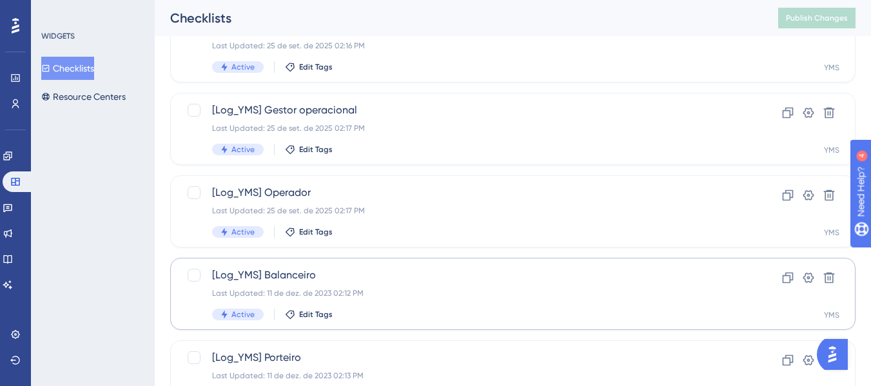
scroll to position [372, 0]
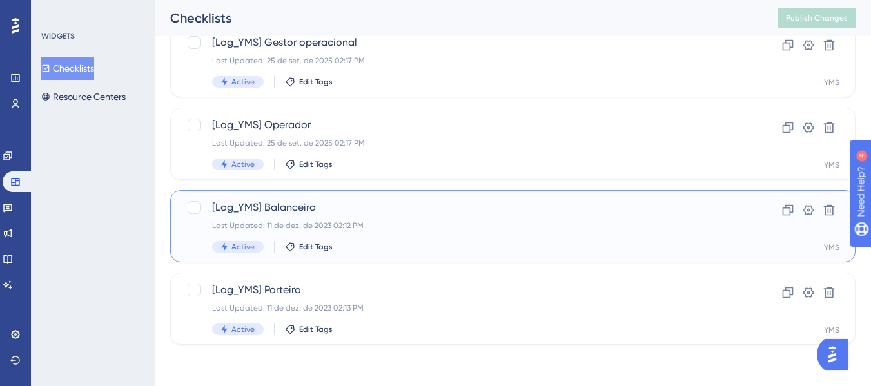
click at [348, 224] on div "Last Updated: 11 de dez. de 2023 02:12 PM" at bounding box center [461, 225] width 498 height 10
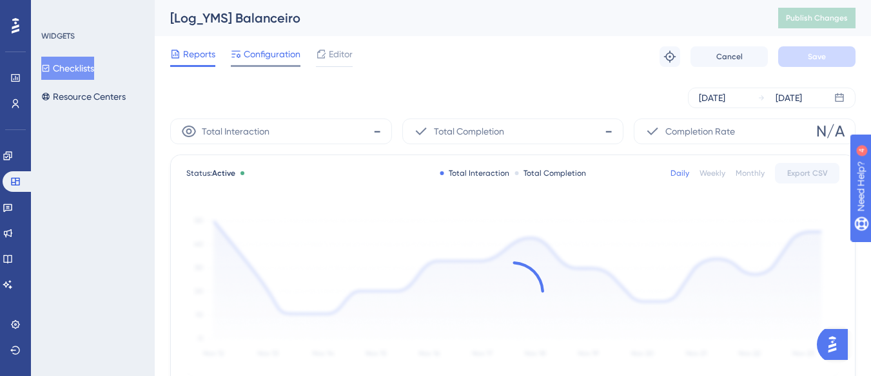
click at [255, 52] on span "Configuration" at bounding box center [272, 53] width 57 height 15
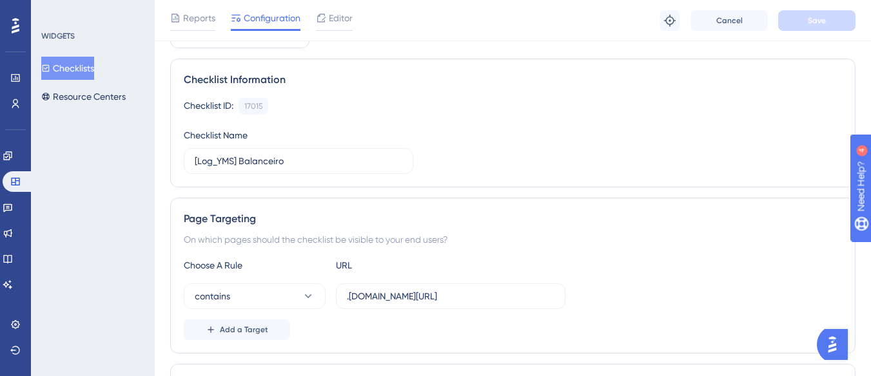
scroll to position [193, 0]
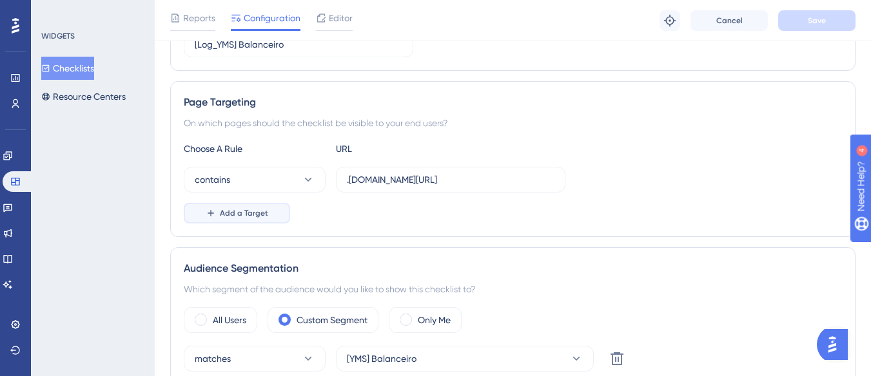
click at [259, 213] on span "Add a Target" at bounding box center [244, 213] width 48 height 10
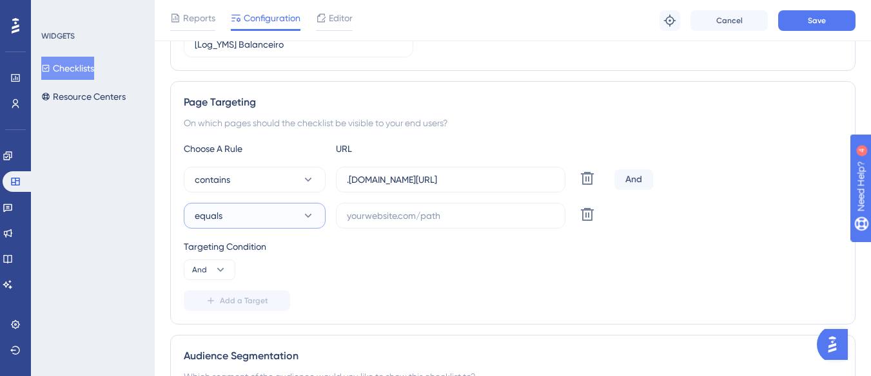
click at [259, 213] on button "equals" at bounding box center [255, 216] width 142 height 26
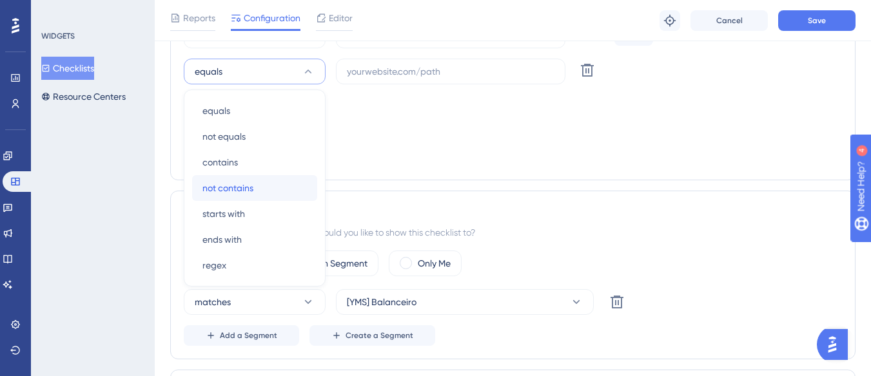
click at [260, 192] on div "not contains not contains" at bounding box center [254, 188] width 104 height 26
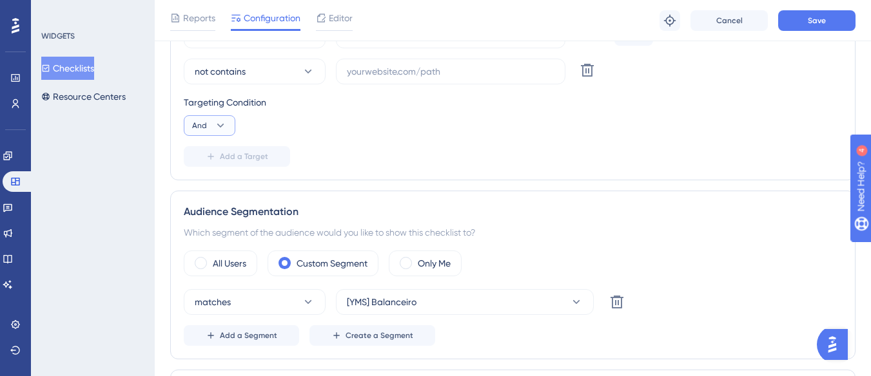
click at [218, 123] on icon at bounding box center [220, 125] width 13 height 13
click at [218, 187] on div "Or Or" at bounding box center [209, 188] width 24 height 26
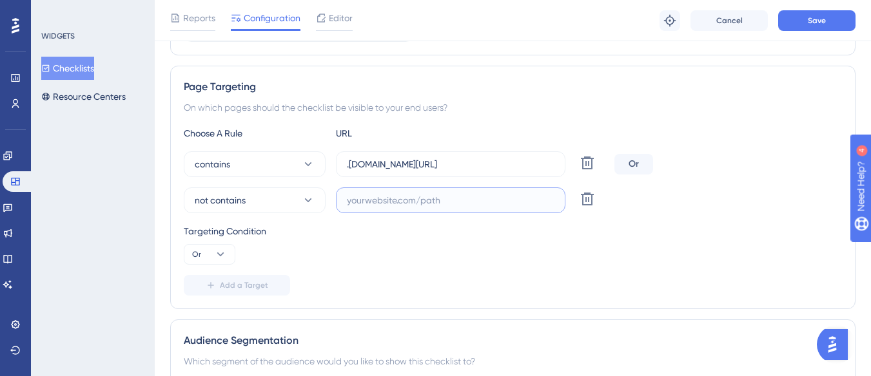
click at [355, 201] on input "text" at bounding box center [451, 200] width 208 height 14
paste input "[URL][DOMAIN_NAME]"
drag, startPoint x: 491, startPoint y: 202, endPoint x: 381, endPoint y: 208, distance: 109.7
click at [381, 208] on label "[URL][DOMAIN_NAME]" at bounding box center [450, 201] width 229 height 26
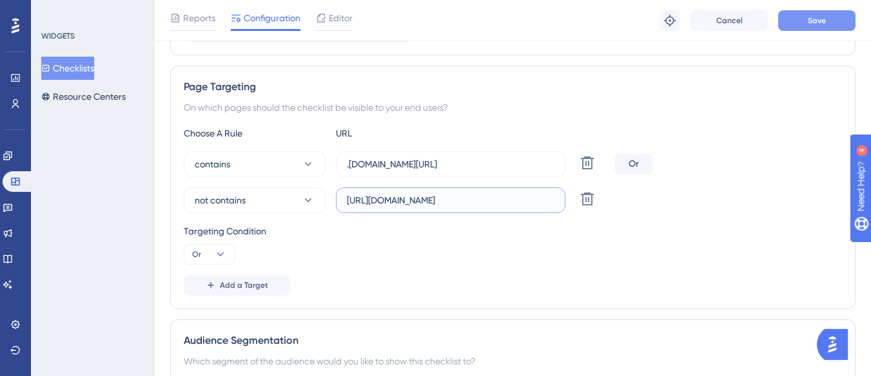
type input "[URL][DOMAIN_NAME]"
click at [831, 15] on button "Save" at bounding box center [816, 20] width 77 height 21
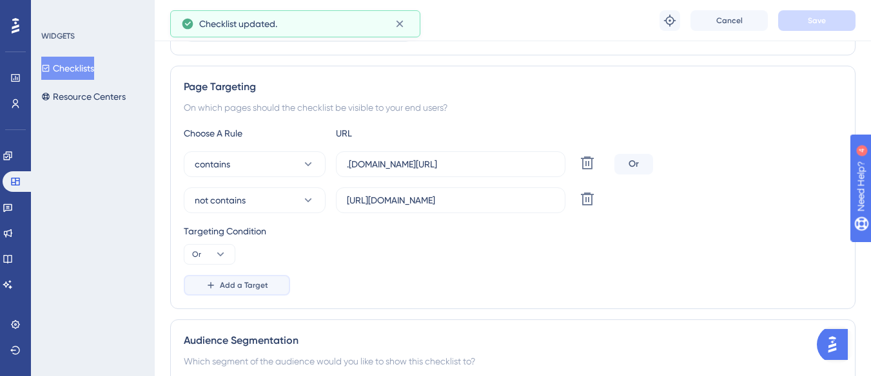
click at [251, 282] on span "Add a Target" at bounding box center [244, 285] width 48 height 10
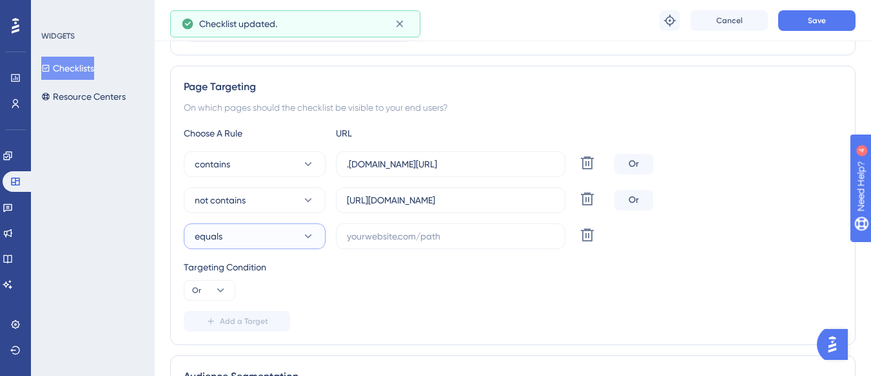
click at [259, 245] on button "equals" at bounding box center [255, 237] width 142 height 26
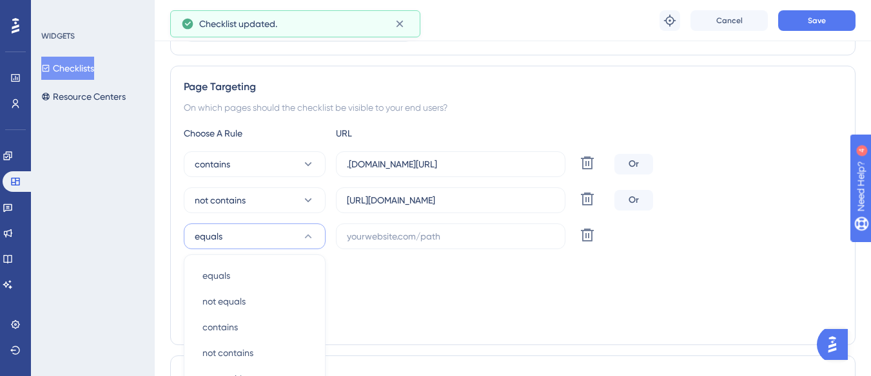
scroll to position [374, 0]
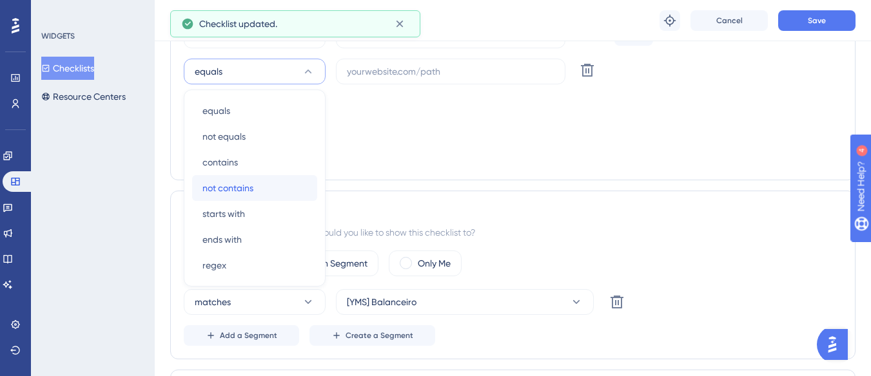
click at [258, 184] on div "not contains not contains" at bounding box center [254, 188] width 104 height 26
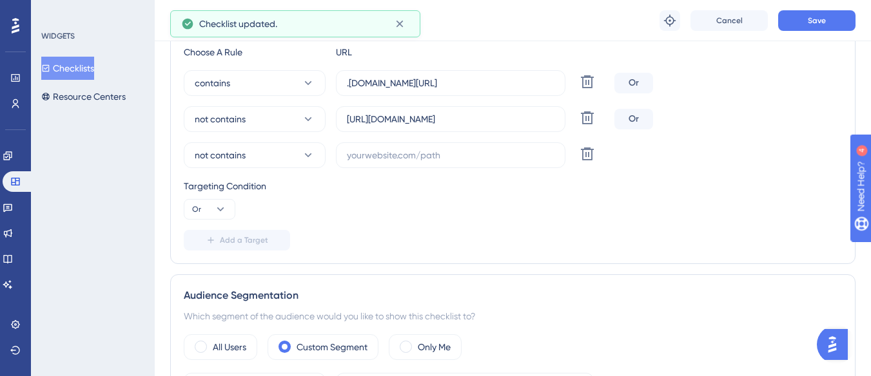
scroll to position [245, 0]
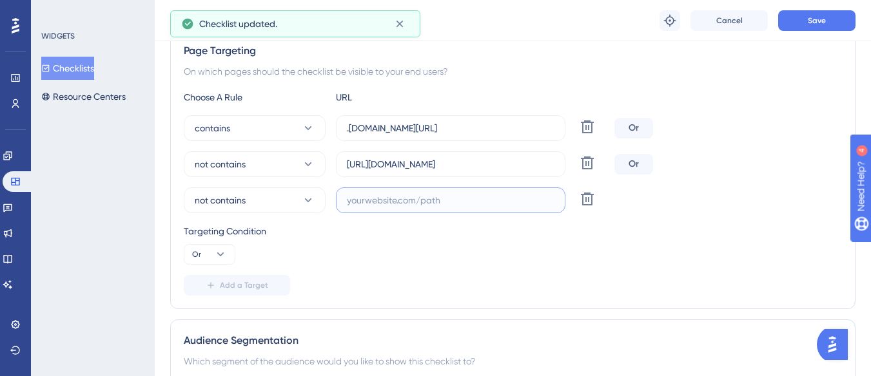
click at [358, 198] on input "text" at bounding box center [451, 200] width 208 height 14
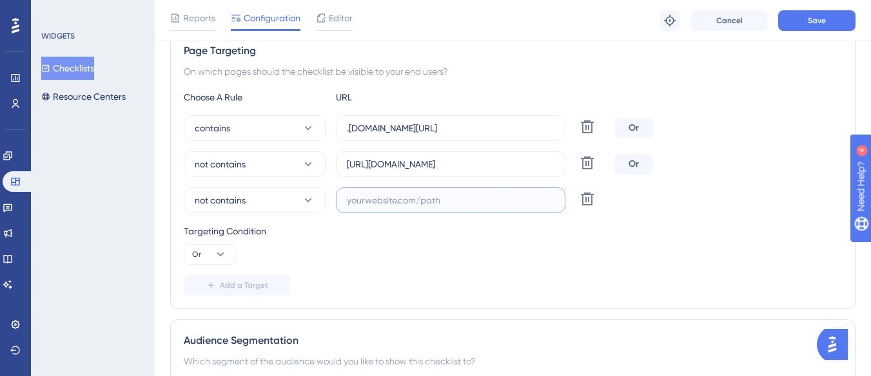
paste input "supply-monitoramento.logistica."
type input "supply-monitoramento.logistica"
click at [806, 21] on button "Save" at bounding box center [816, 20] width 77 height 21
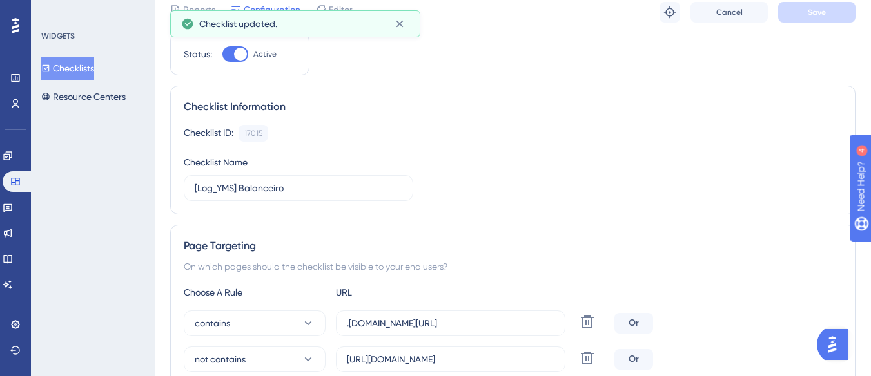
scroll to position [0, 0]
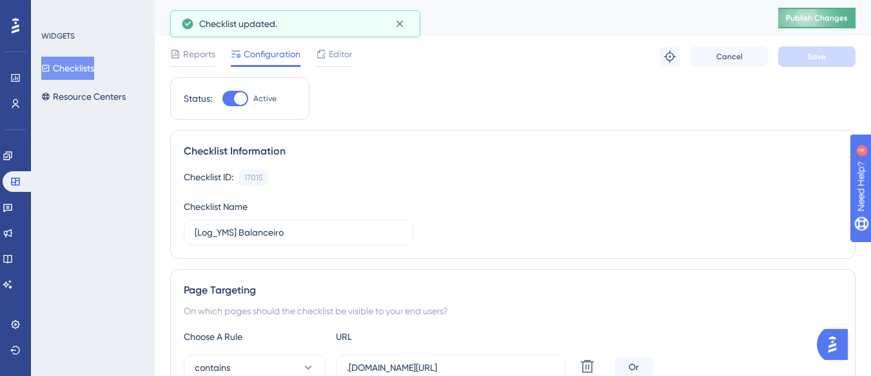
click at [815, 20] on button "Publish Changes" at bounding box center [816, 18] width 77 height 21
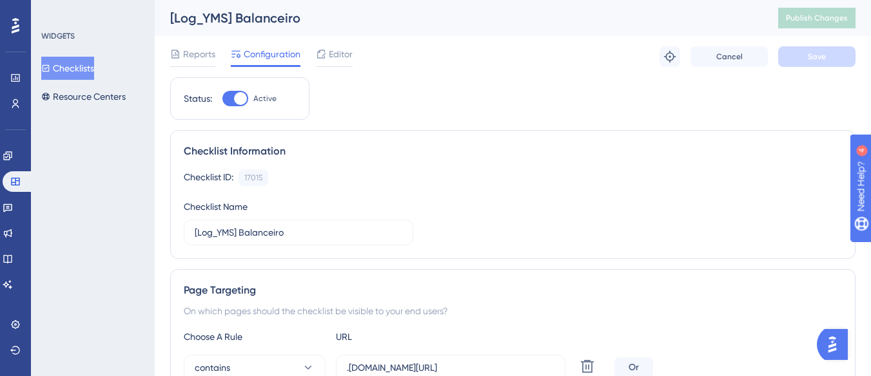
click at [70, 66] on button "Checklists" at bounding box center [67, 68] width 53 height 23
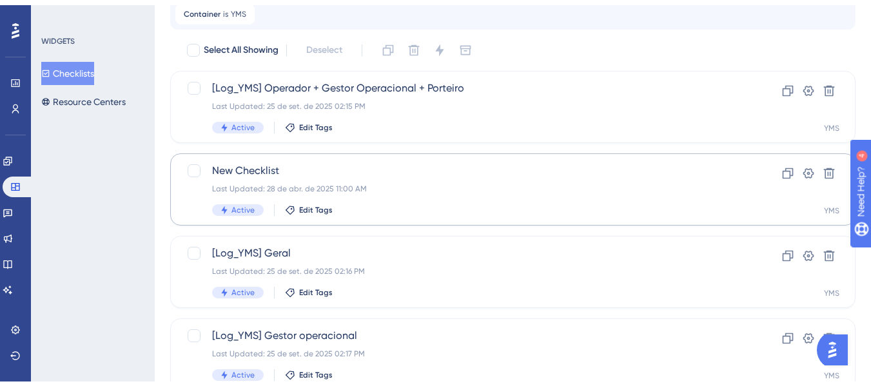
scroll to position [372, 0]
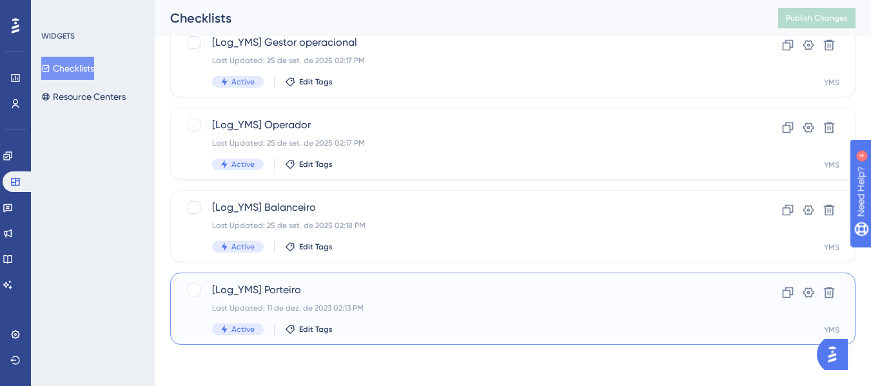
click at [401, 302] on div "[Log_YMS] Porteiro Last Updated: 11 de dez. de 2023 02:13 PM Active Edit Tags" at bounding box center [461, 308] width 498 height 53
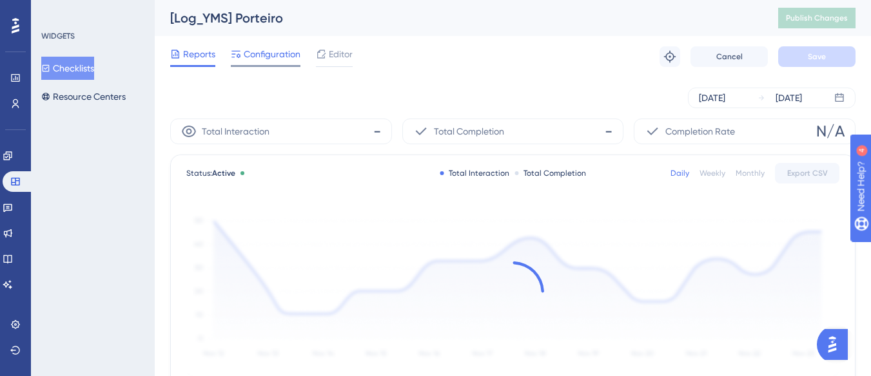
click at [240, 52] on icon at bounding box center [236, 54] width 10 height 10
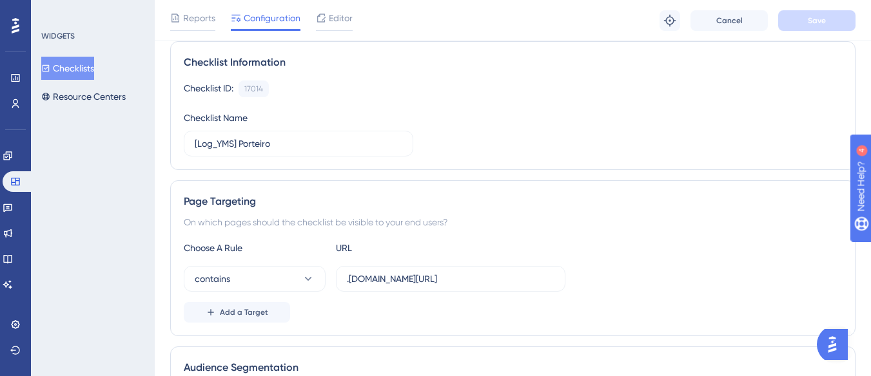
scroll to position [193, 0]
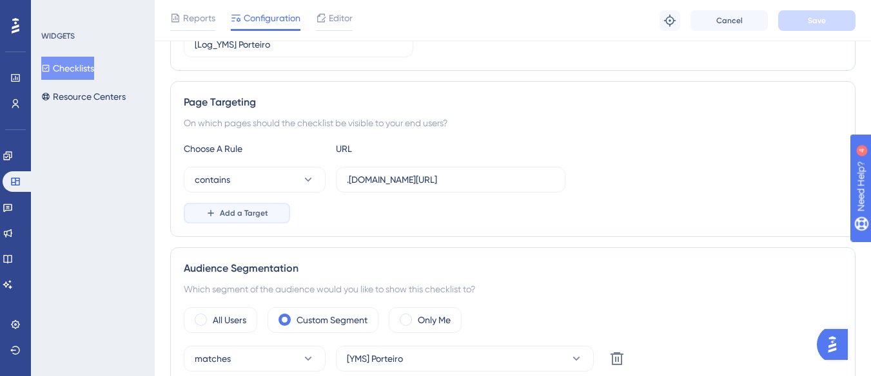
click at [245, 209] on span "Add a Target" at bounding box center [244, 213] width 48 height 10
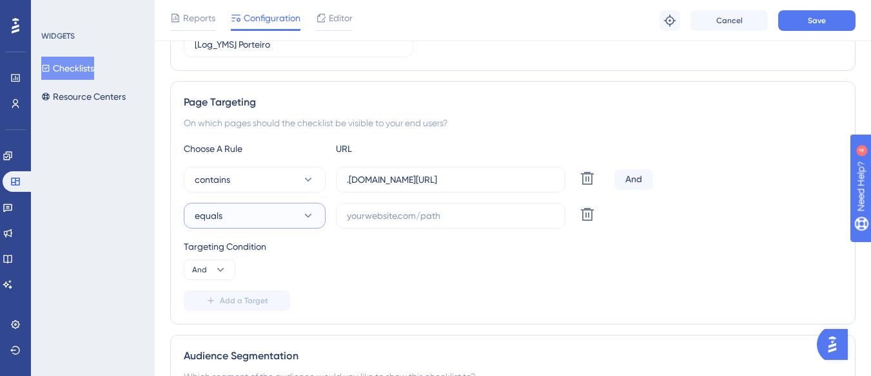
click at [245, 209] on button "equals" at bounding box center [255, 216] width 142 height 26
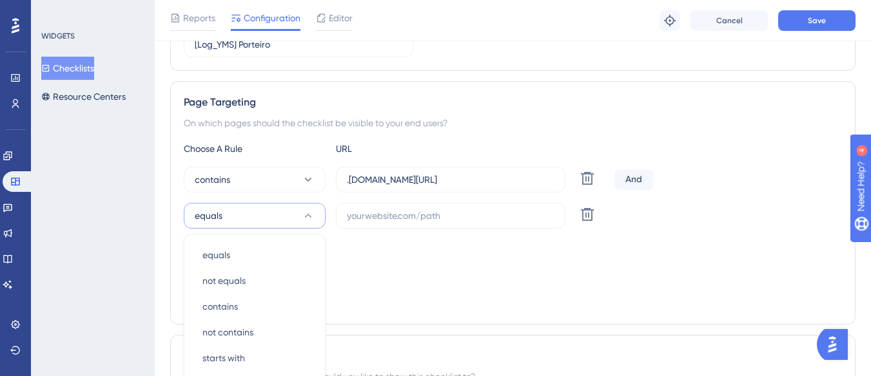
scroll to position [338, 0]
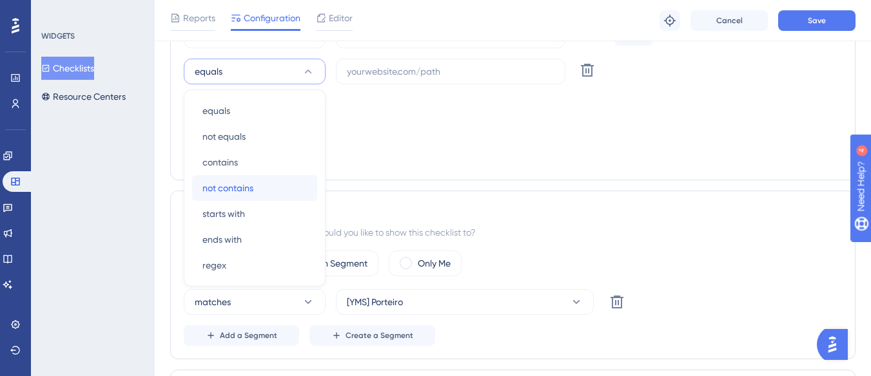
click at [254, 193] on div "not contains not contains" at bounding box center [254, 188] width 104 height 26
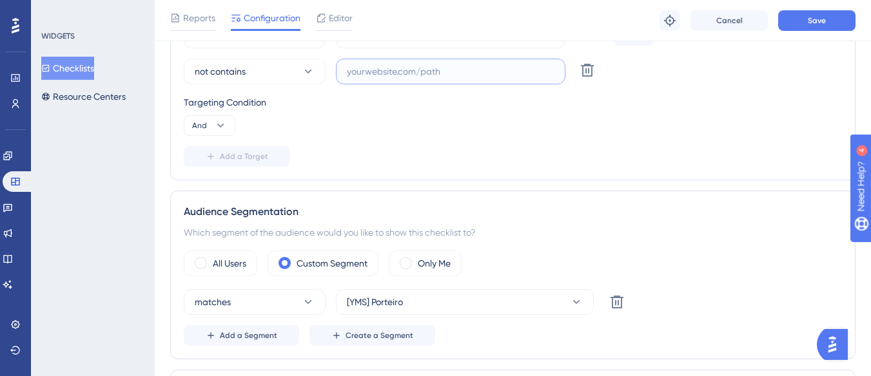
click at [495, 71] on input "text" at bounding box center [451, 71] width 208 height 14
paste input "[URL][DOMAIN_NAME]"
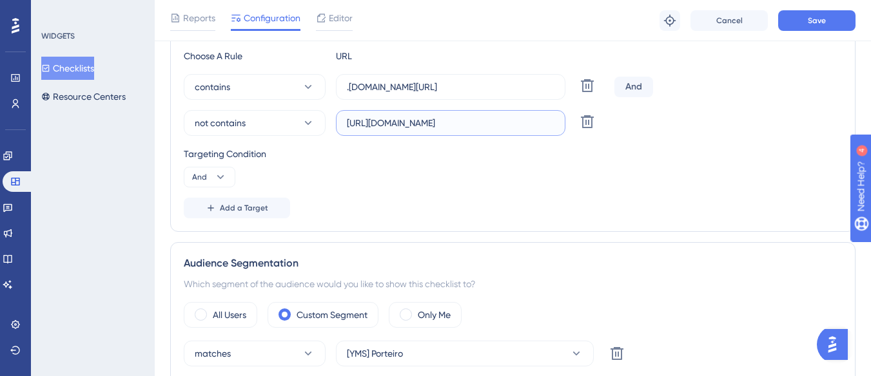
scroll to position [273, 0]
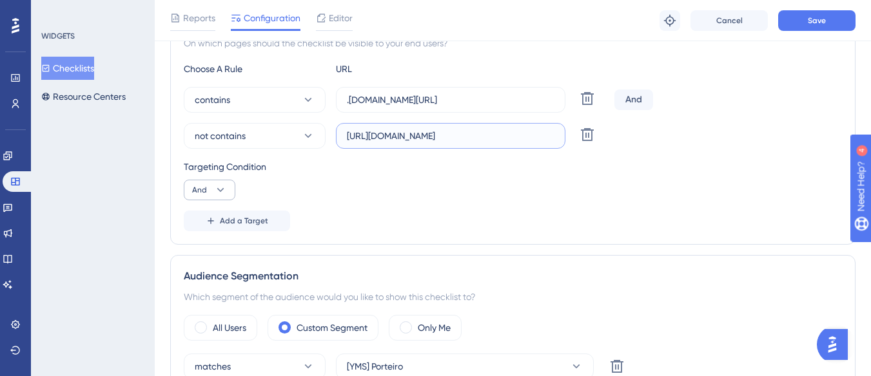
type input "[URL][DOMAIN_NAME]"
click at [219, 193] on icon at bounding box center [220, 190] width 13 height 13
click at [210, 249] on div "Or Or" at bounding box center [209, 253] width 24 height 26
click at [242, 226] on button "Add a Target" at bounding box center [237, 221] width 106 height 21
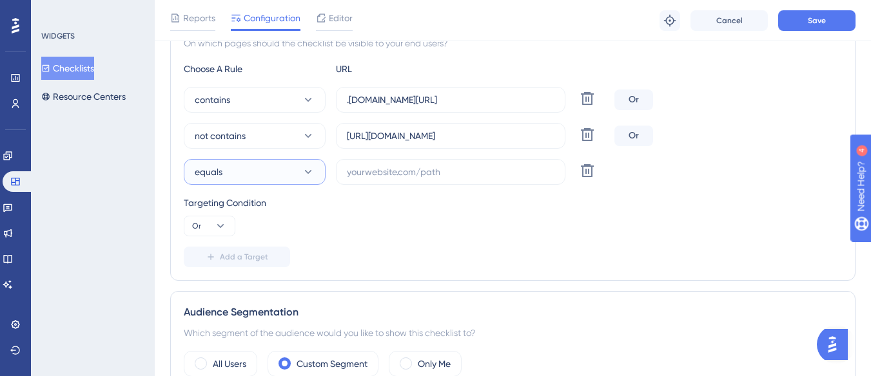
click at [260, 174] on button "equals" at bounding box center [255, 172] width 142 height 26
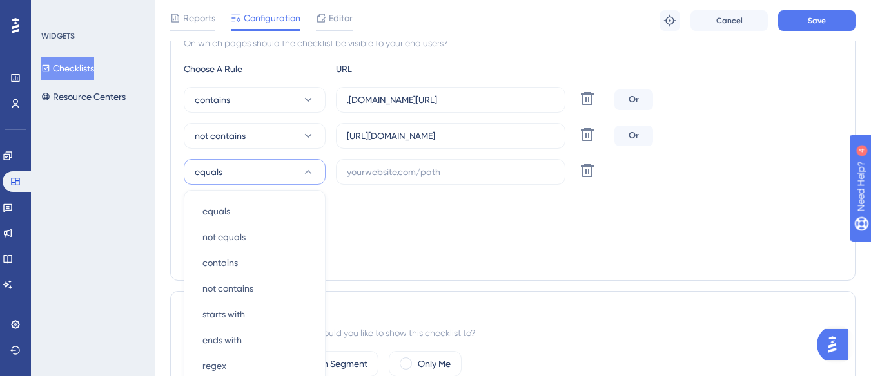
scroll to position [374, 0]
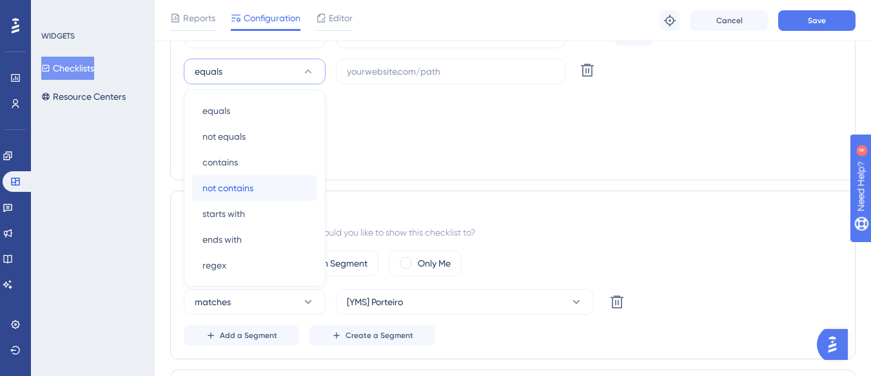
click at [256, 184] on div "not contains not contains" at bounding box center [254, 188] width 104 height 26
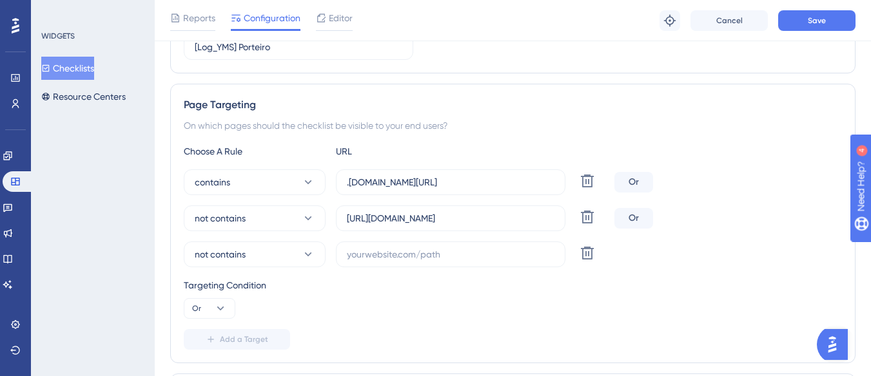
scroll to position [180, 0]
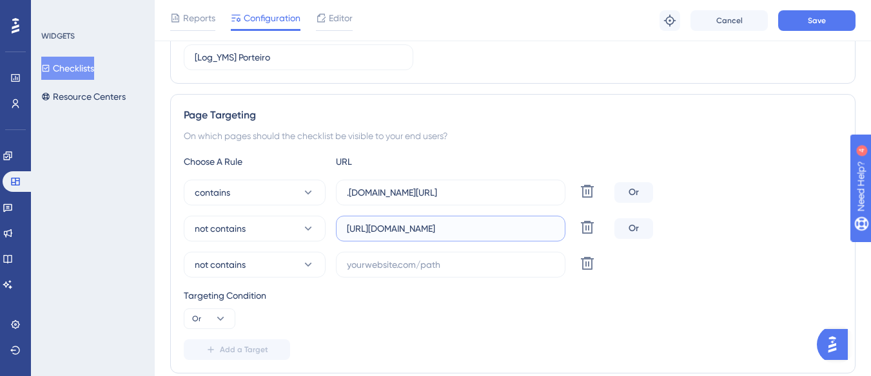
drag, startPoint x: 384, startPoint y: 229, endPoint x: 476, endPoint y: 229, distance: 92.2
click at [476, 229] on input "[URL][DOMAIN_NAME]" at bounding box center [451, 229] width 208 height 14
click at [401, 275] on label at bounding box center [450, 265] width 229 height 26
click at [401, 272] on input "text" at bounding box center [451, 265] width 208 height 14
paste input "supply-monitoramento"
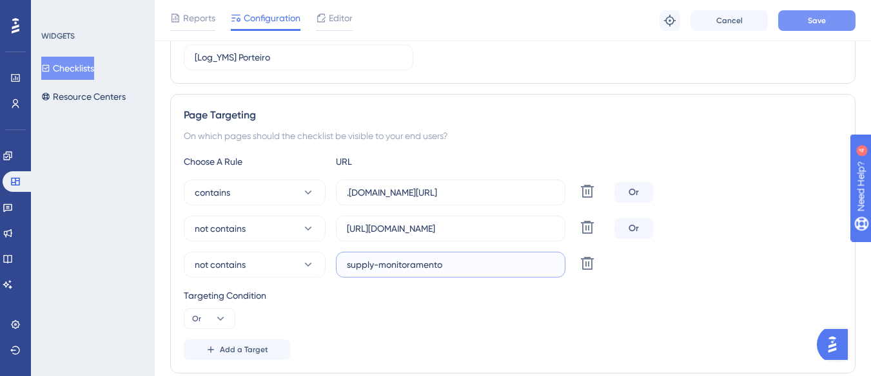
type input "supply-monitoramento"
click at [817, 21] on span "Save" at bounding box center [817, 20] width 18 height 10
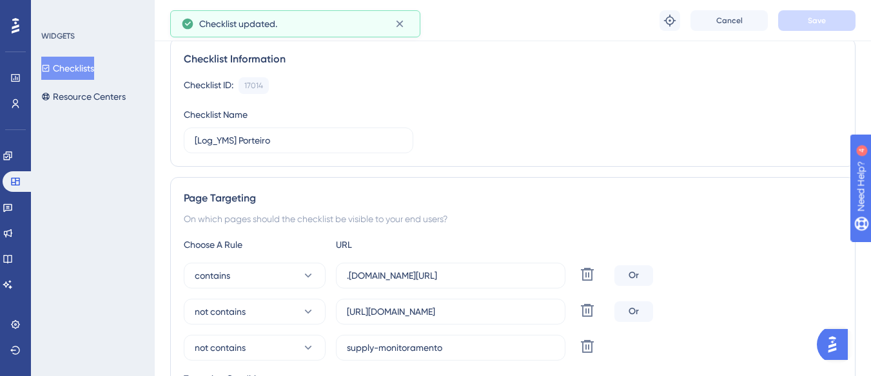
scroll to position [0, 0]
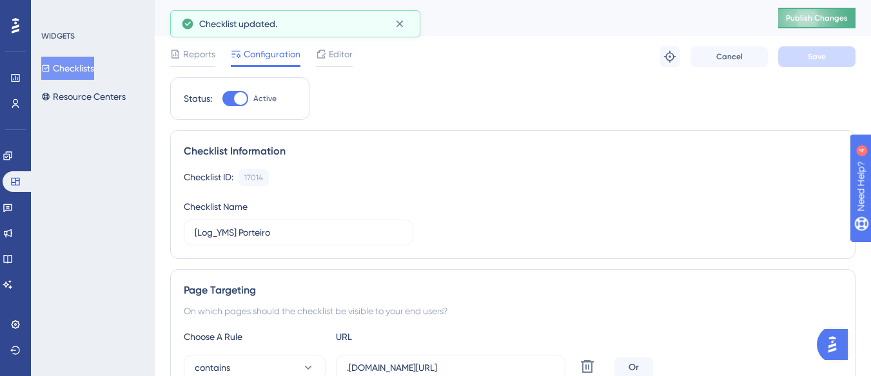
click at [821, 20] on span "Publish Changes" at bounding box center [817, 18] width 62 height 10
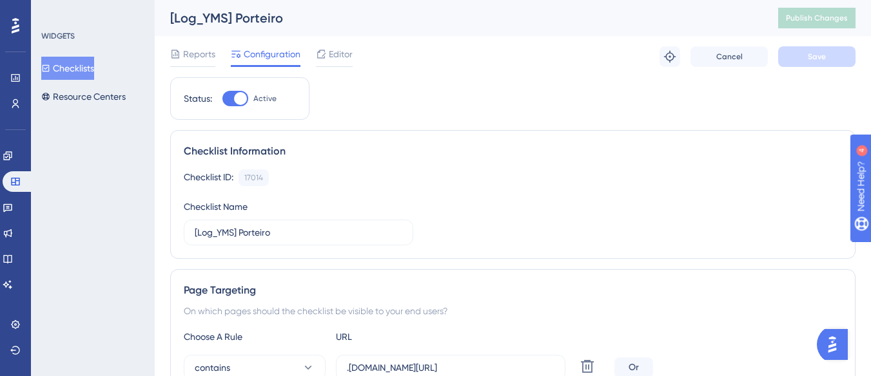
click at [68, 73] on button "Checklists" at bounding box center [67, 68] width 53 height 23
click at [96, 104] on button "Resource Centers" at bounding box center [83, 96] width 84 height 23
click at [97, 97] on button "Resource Centers" at bounding box center [83, 96] width 84 height 23
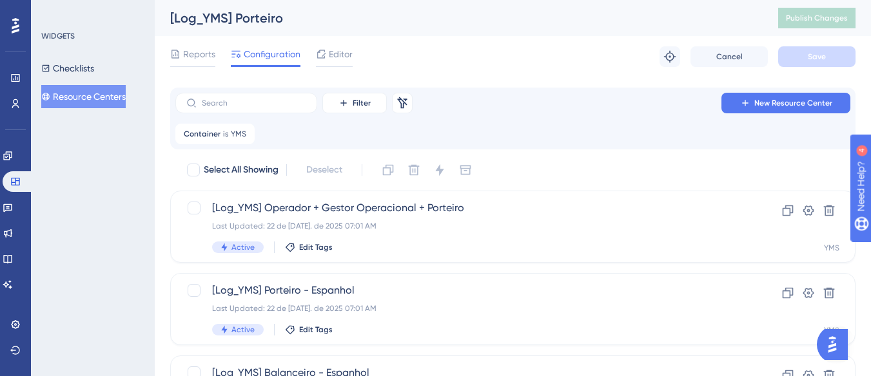
click at [96, 89] on button "Resource Centers" at bounding box center [83, 96] width 84 height 23
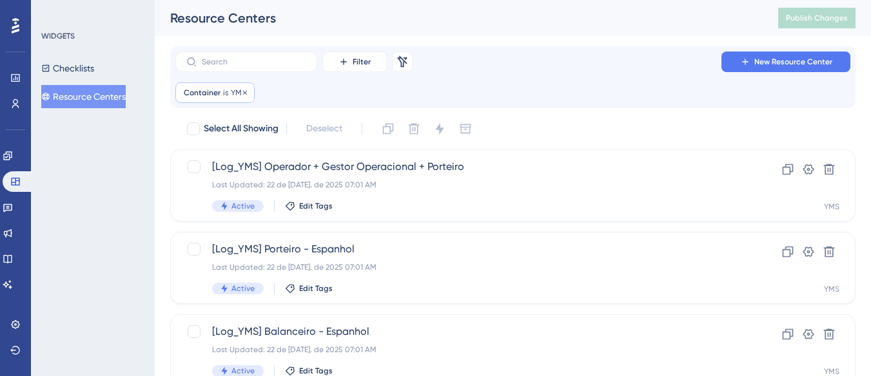
click at [222, 98] on div "Container is YMS YMS Remove" at bounding box center [214, 93] width 79 height 21
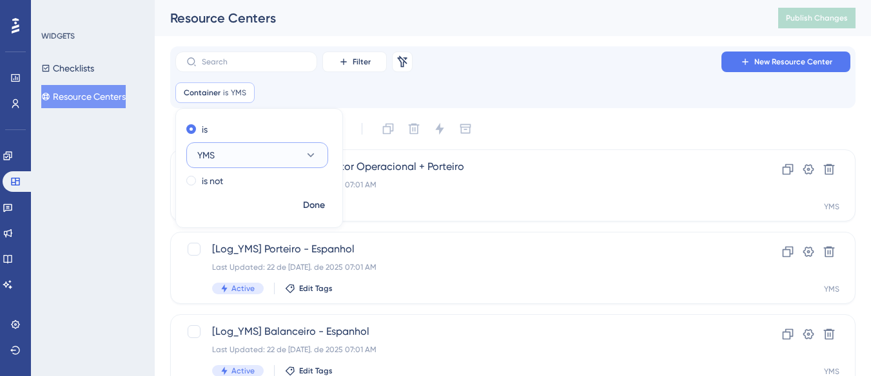
click at [227, 149] on button "YMS" at bounding box center [257, 155] width 142 height 26
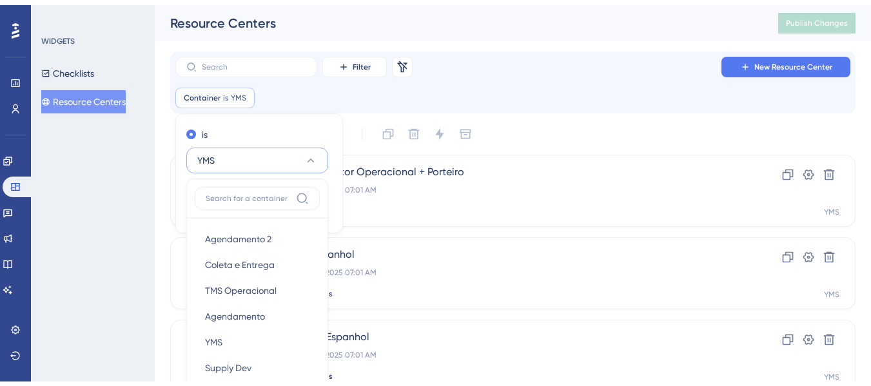
scroll to position [113, 0]
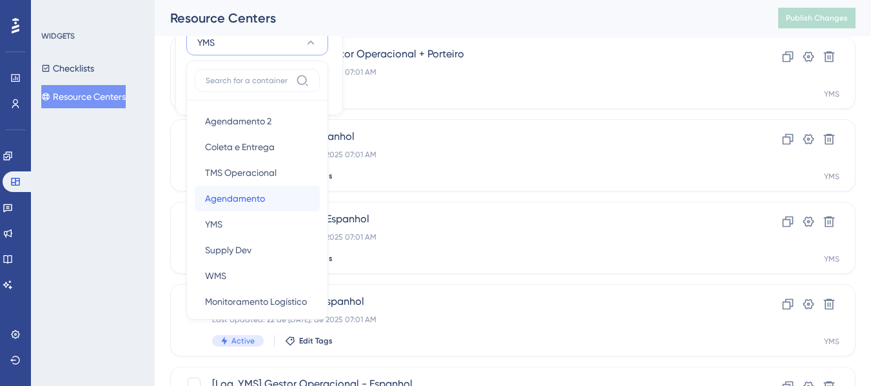
click at [270, 204] on div "Agendamento Agendamento" at bounding box center [257, 199] width 104 height 26
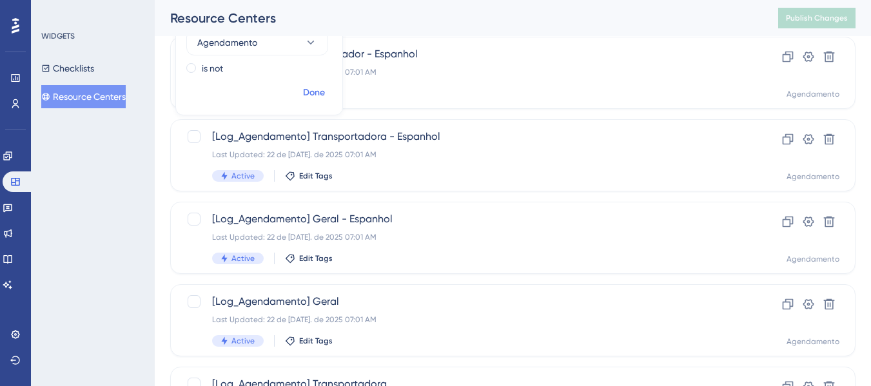
click at [311, 95] on span "Done" at bounding box center [314, 92] width 22 height 15
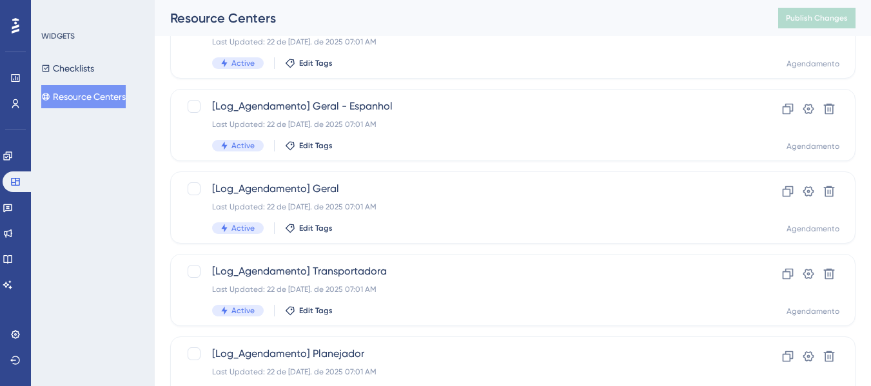
scroll to position [289, 0]
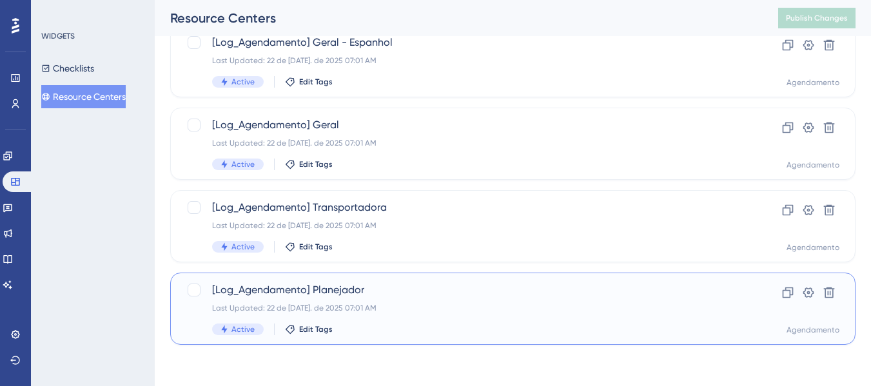
click at [350, 295] on span "[Log_Agendamento] Planejador" at bounding box center [461, 289] width 498 height 15
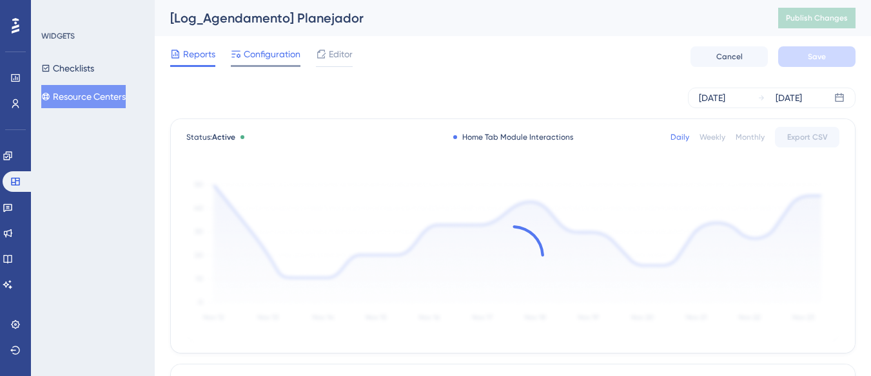
click at [259, 51] on span "Configuration" at bounding box center [272, 53] width 57 height 15
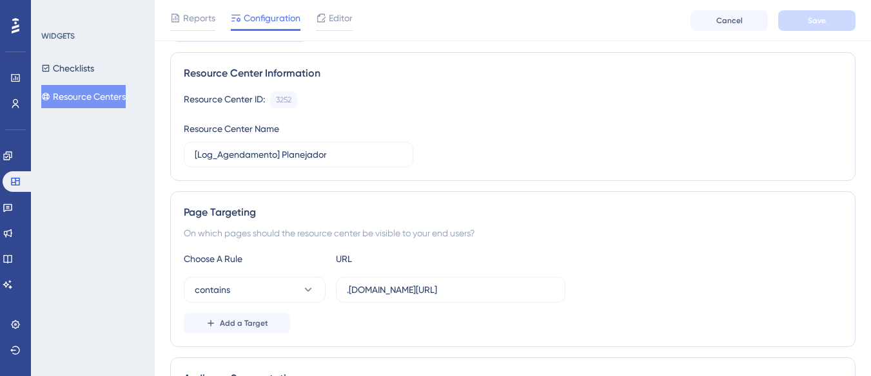
scroll to position [193, 0]
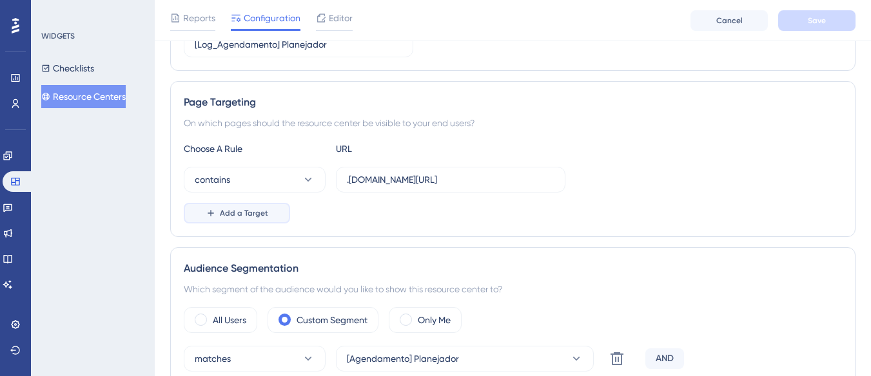
click at [251, 219] on button "Add a Target" at bounding box center [237, 213] width 106 height 21
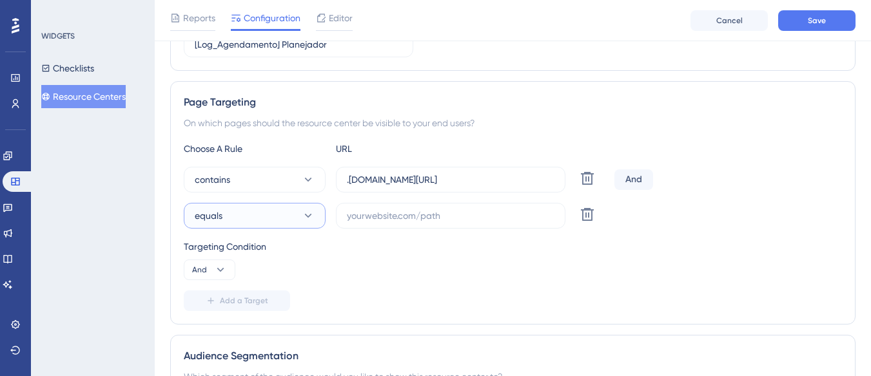
click at [251, 219] on button "equals" at bounding box center [255, 216] width 142 height 26
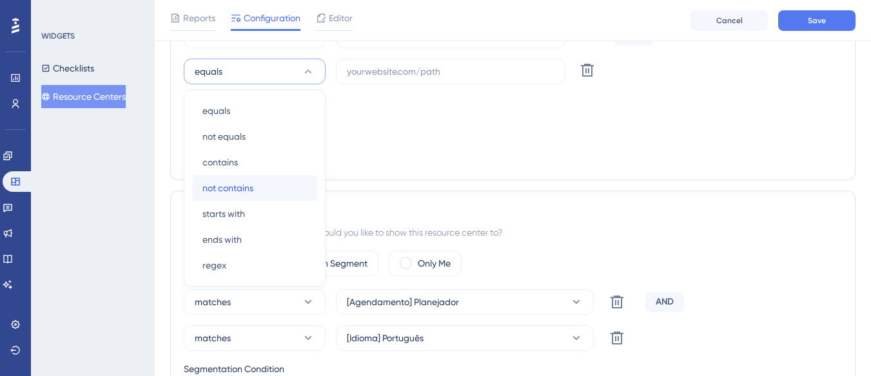
click at [260, 184] on div "not contains not contains" at bounding box center [254, 188] width 104 height 26
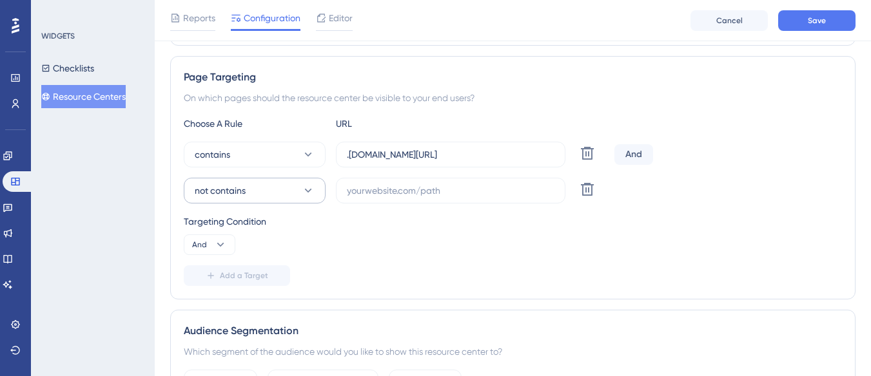
scroll to position [209, 0]
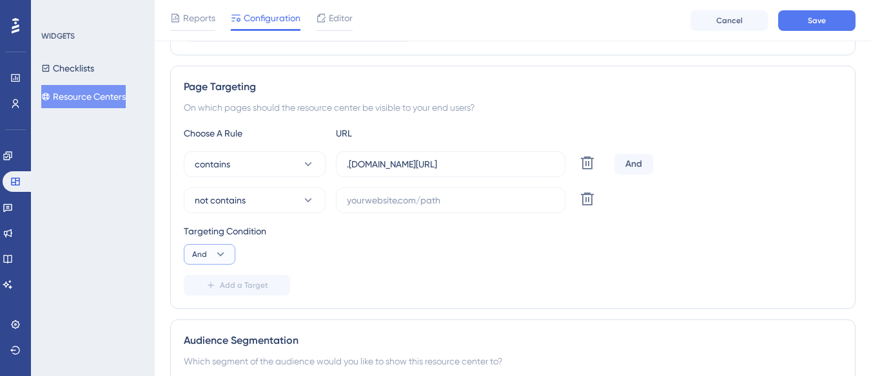
click at [216, 253] on icon at bounding box center [220, 254] width 13 height 13
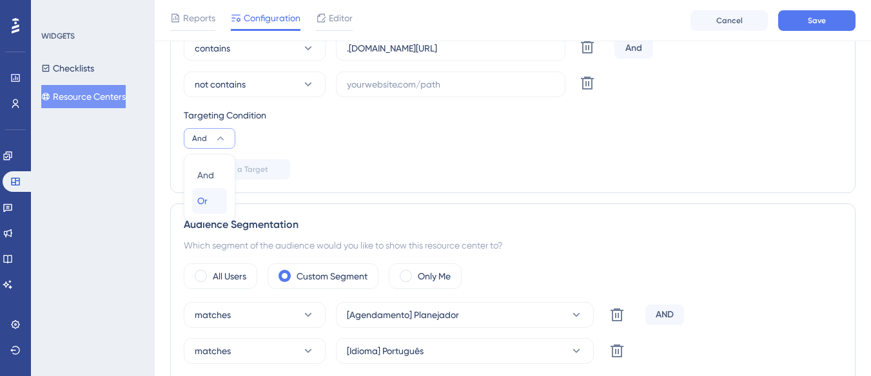
click at [214, 206] on div "Or Or" at bounding box center [209, 201] width 24 height 26
click at [350, 71] on div "contains .logistica.totvs.app/agendamento Delete Or not contains Delete" at bounding box center [513, 66] width 658 height 62
click at [353, 83] on input "text" at bounding box center [451, 84] width 208 height 14
paste input "supply-monitoramento"
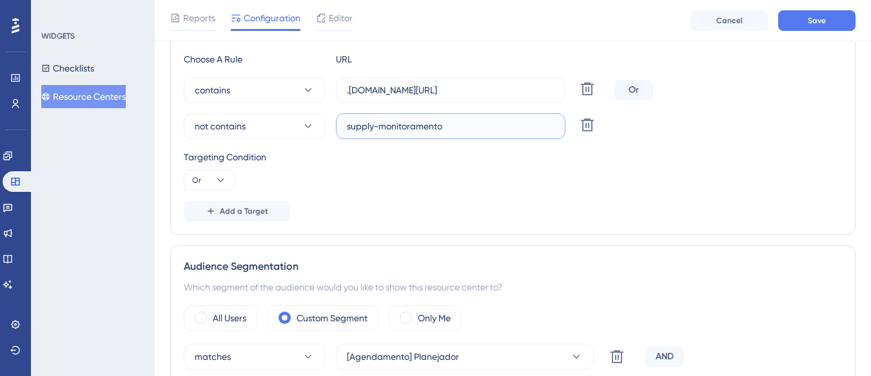
scroll to position [260, 0]
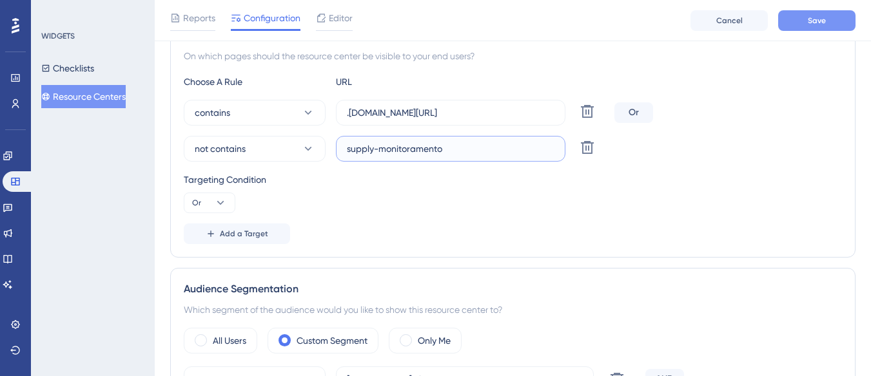
type input "supply-monitoramento"
click at [806, 17] on button "Save" at bounding box center [816, 20] width 77 height 21
click at [212, 231] on icon at bounding box center [211, 234] width 10 height 10
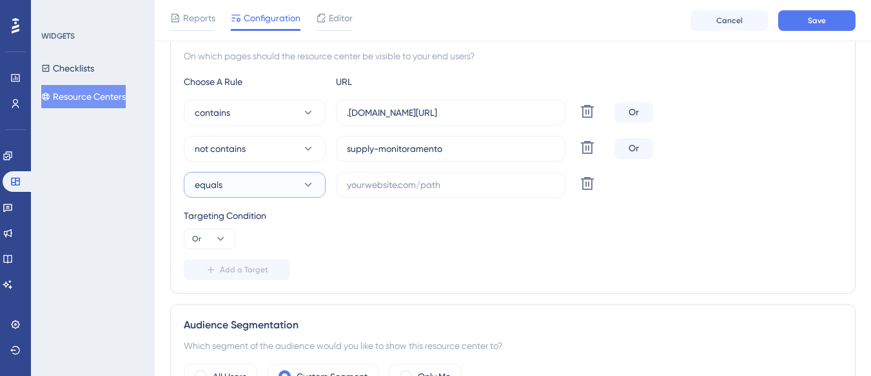
click at [237, 177] on button "equals" at bounding box center [255, 185] width 142 height 26
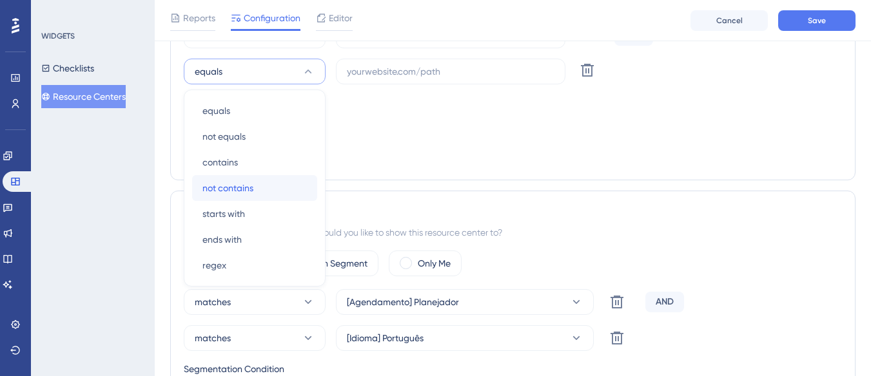
click at [237, 184] on span "not contains" at bounding box center [227, 187] width 51 height 15
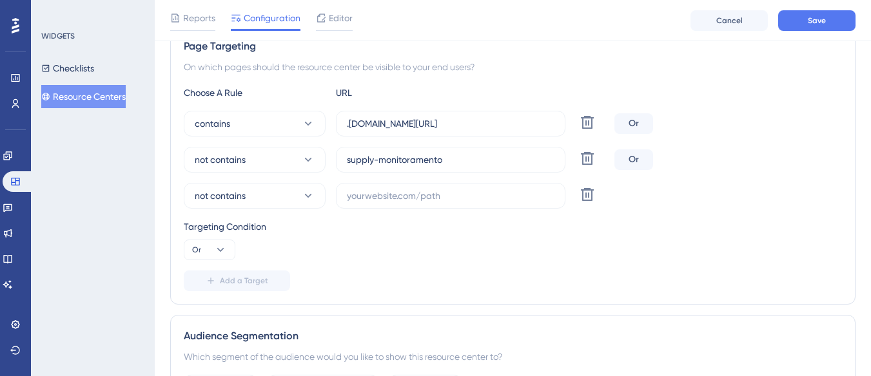
scroll to position [245, 0]
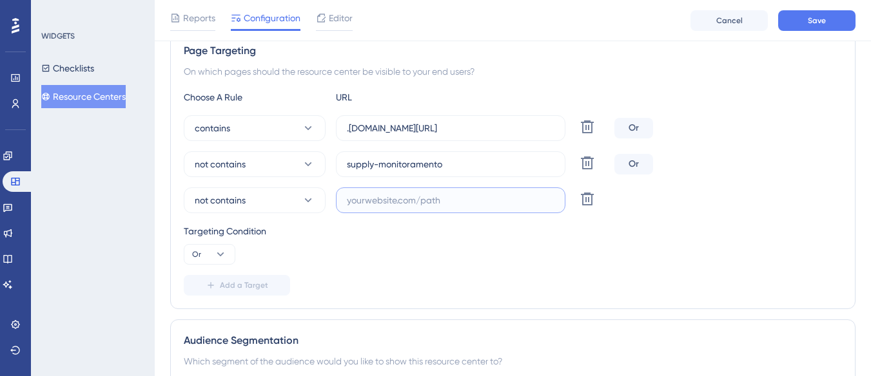
click at [353, 194] on input "text" at bounding box center [451, 200] width 208 height 14
paste input "https://supply-monitoramento.logistica.totvs.app/"
drag, startPoint x: 498, startPoint y: 128, endPoint x: 431, endPoint y: 135, distance: 67.4
click at [431, 135] on input ".logistica.totvs.app/agendamento" at bounding box center [451, 128] width 208 height 14
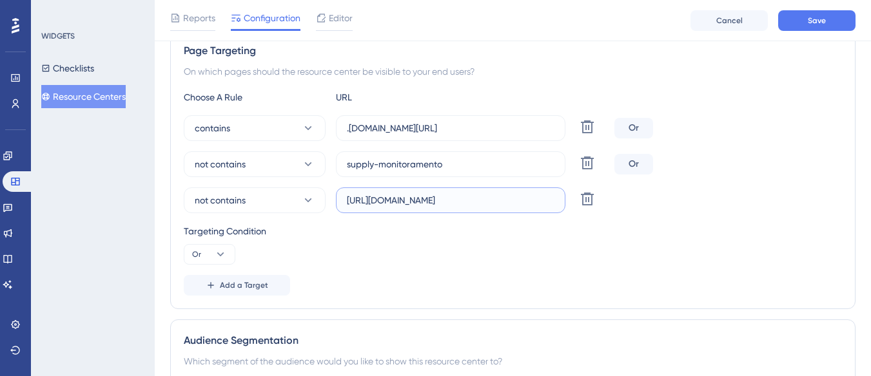
scroll to position [0, 6]
drag, startPoint x: 529, startPoint y: 202, endPoint x: 553, endPoint y: 200, distance: 23.9
click at [553, 200] on input "https://supply-monitoramento.logistica.totvs.app/" at bounding box center [451, 200] width 208 height 14
click at [554, 200] on input "https://supply-monitoramento.logistica.totvs.app/" at bounding box center [451, 200] width 208 height 14
paste input "agendamento"
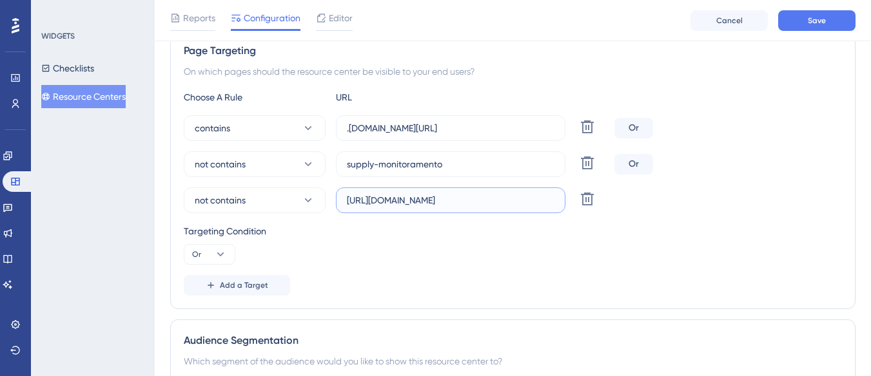
scroll to position [0, 65]
click at [540, 200] on input "https://supply-monitoramento.logistica.totvs.app/agendamento" at bounding box center [451, 200] width 208 height 14
type input "https://supply-monitoramento.logistica.totvs.app/agendamento"
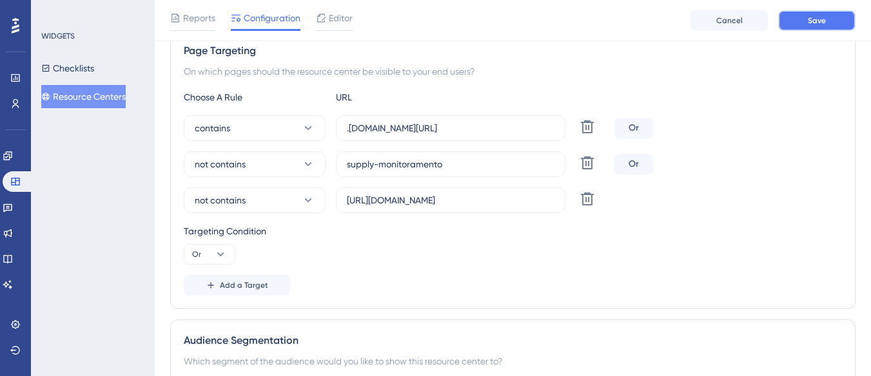
click at [797, 21] on button "Save" at bounding box center [816, 20] width 77 height 21
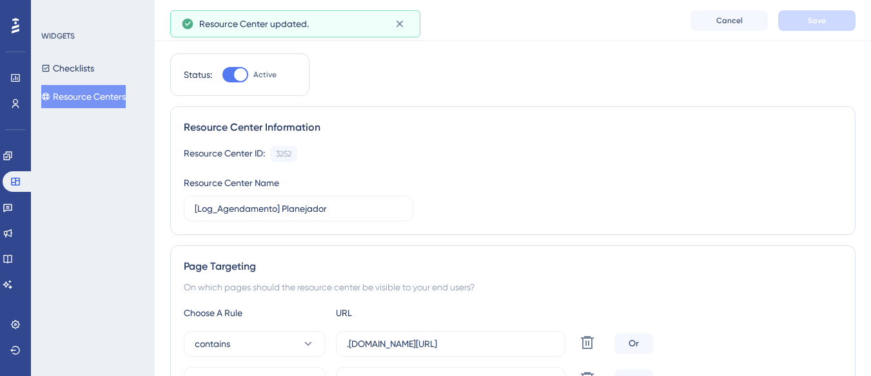
scroll to position [0, 0]
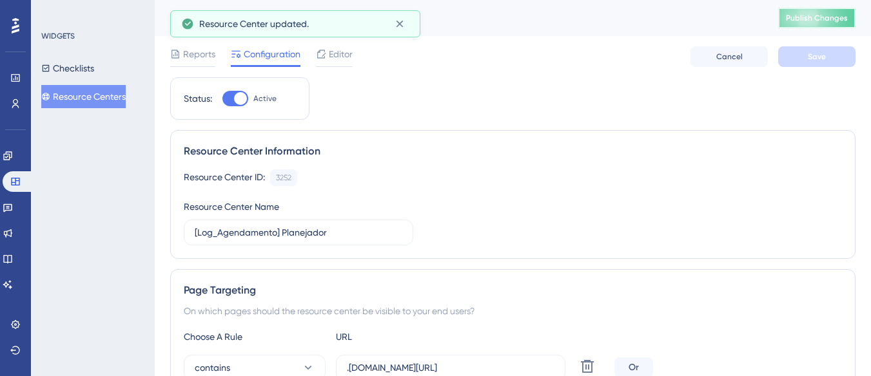
click at [828, 17] on span "Publish Changes" at bounding box center [817, 18] width 62 height 10
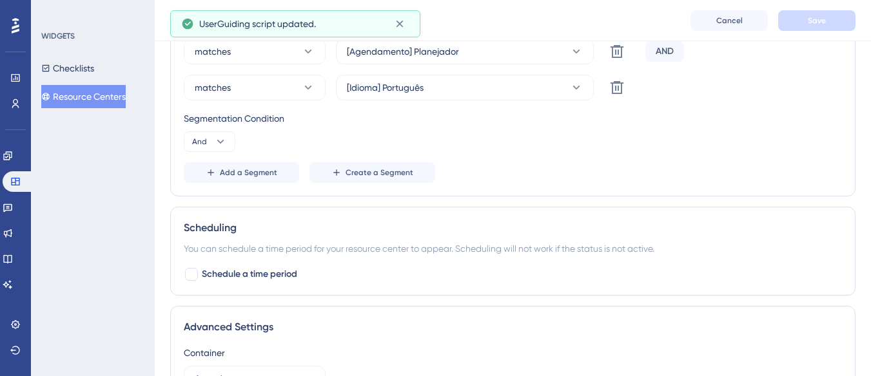
scroll to position [602, 0]
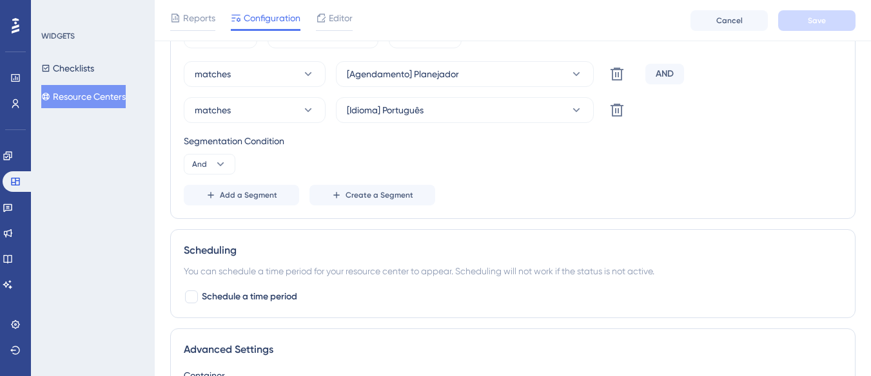
click at [104, 99] on button "Resource Centers" at bounding box center [83, 96] width 84 height 23
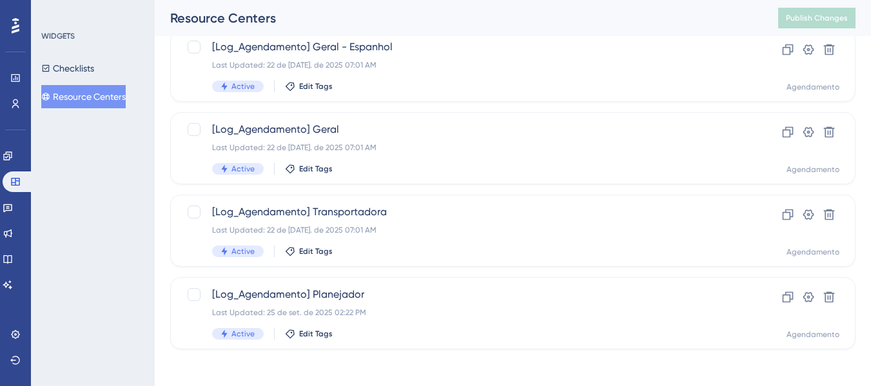
scroll to position [289, 0]
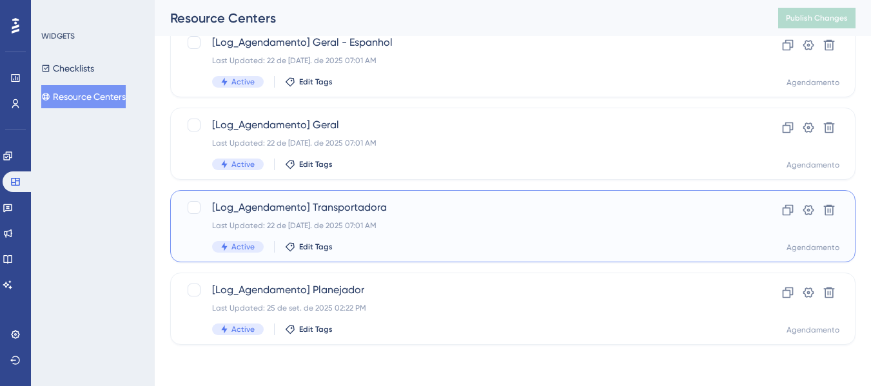
click at [387, 214] on span "[Log_Agendamento] Transportadora" at bounding box center [461, 207] width 498 height 15
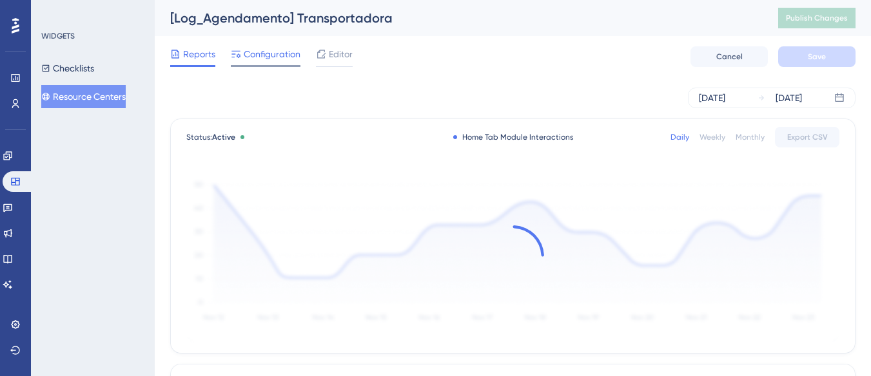
click at [262, 52] on span "Configuration" at bounding box center [272, 53] width 57 height 15
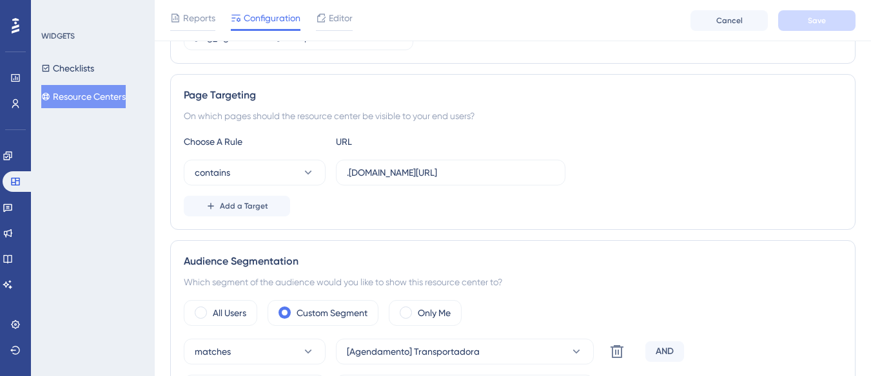
scroll to position [258, 0]
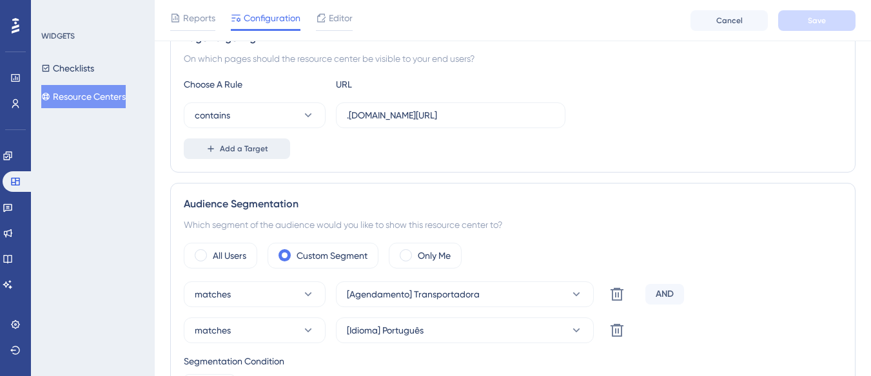
click at [245, 144] on span "Add a Target" at bounding box center [244, 149] width 48 height 10
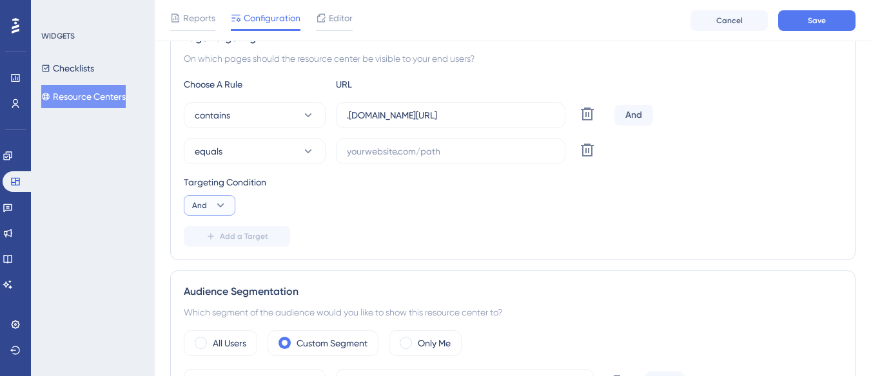
click at [208, 214] on button "And" at bounding box center [210, 205] width 52 height 21
click at [210, 268] on div "Or Or" at bounding box center [209, 268] width 24 height 26
click at [273, 151] on button "equals" at bounding box center [255, 152] width 142 height 26
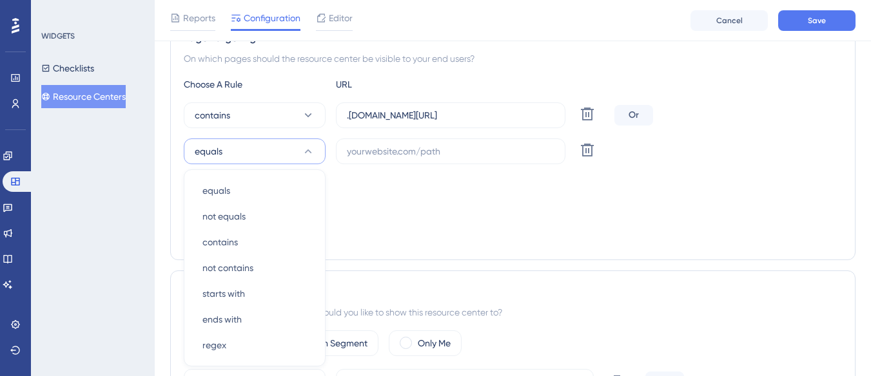
scroll to position [338, 0]
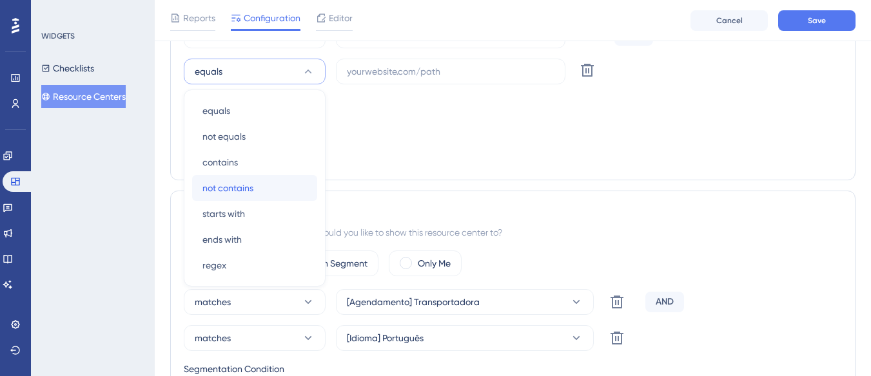
click at [253, 192] on span "not contains" at bounding box center [227, 187] width 51 height 15
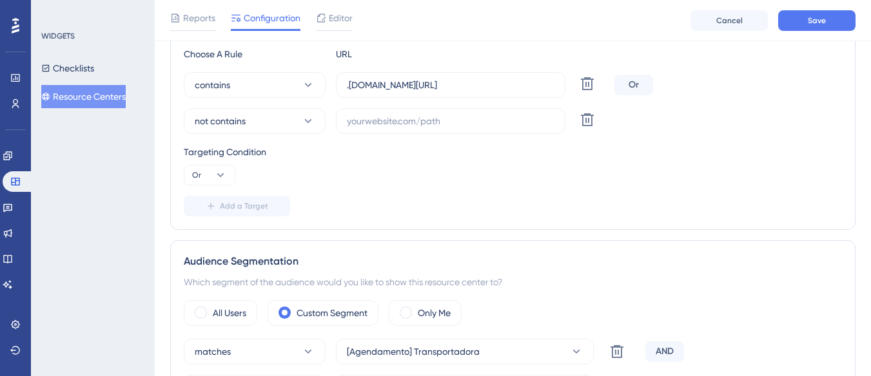
scroll to position [0, 0]
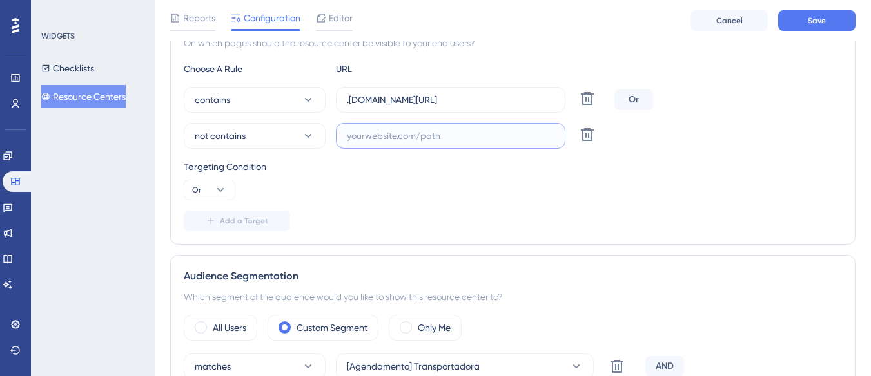
click at [385, 142] on input "text" at bounding box center [451, 136] width 208 height 14
paste input "https://supply-monitoramento.logistica.totvs.app/agendamento"
type input "https://supply-monitoramento.logistica.totvs.app/agendamento"
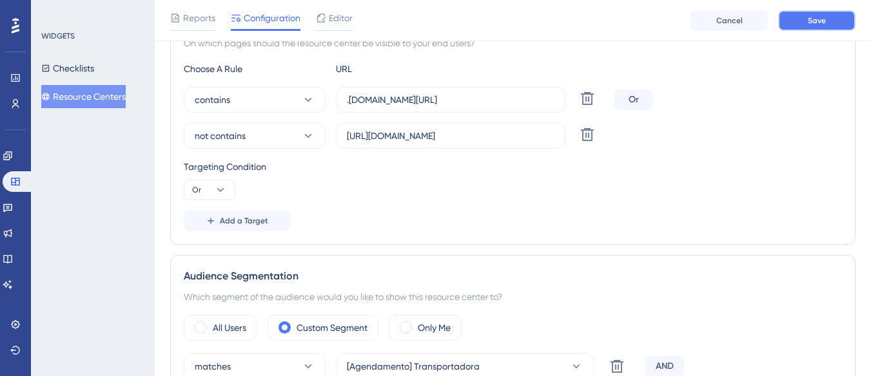
click at [792, 20] on button "Save" at bounding box center [816, 20] width 77 height 21
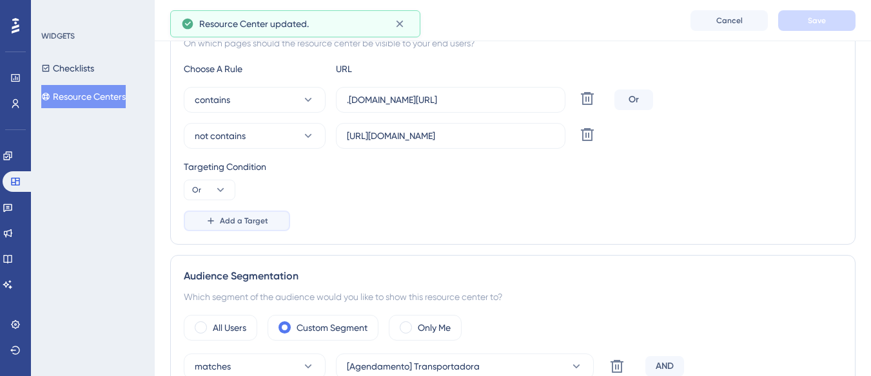
click at [228, 219] on span "Add a Target" at bounding box center [244, 221] width 48 height 10
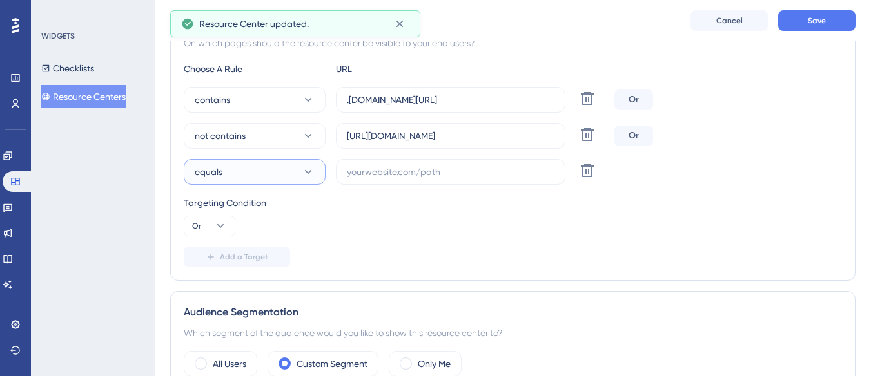
click at [252, 174] on button "equals" at bounding box center [255, 172] width 142 height 26
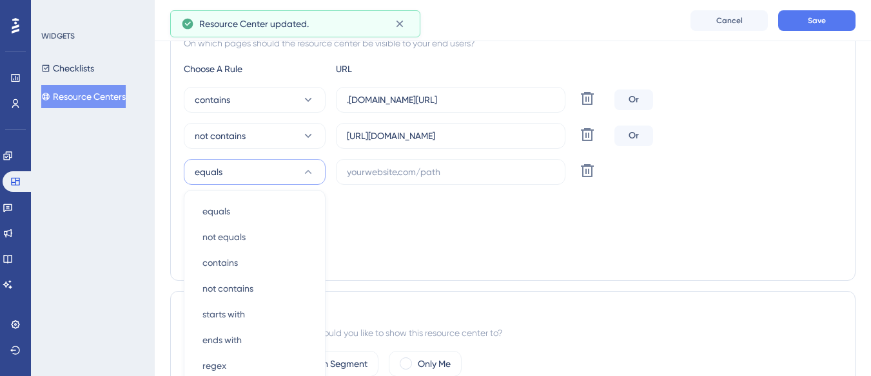
scroll to position [374, 0]
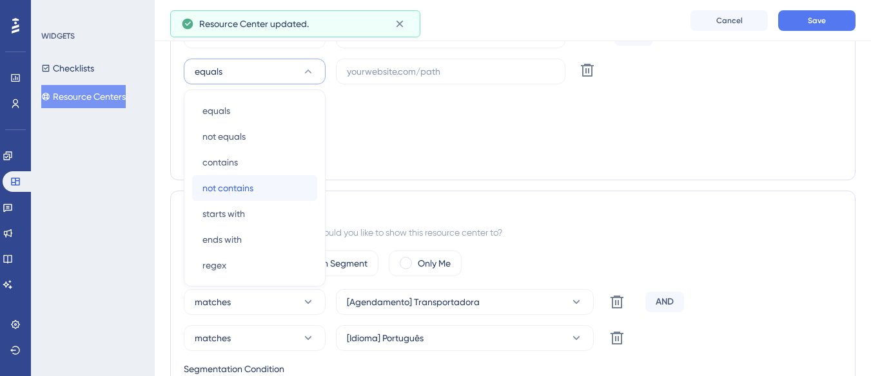
click at [239, 184] on span "not contains" at bounding box center [227, 187] width 51 height 15
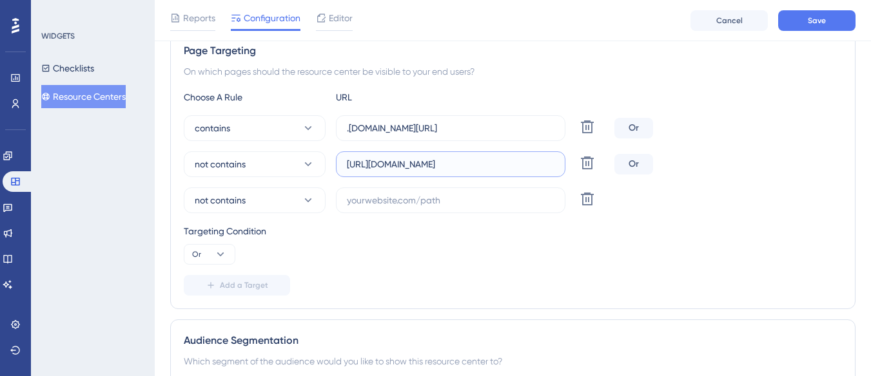
scroll to position [0, 66]
drag, startPoint x: 498, startPoint y: 160, endPoint x: 560, endPoint y: 170, distance: 62.7
click at [560, 170] on label "https://supply-monitoramento.logistica.totvs.app/agendamento" at bounding box center [450, 164] width 229 height 26
click at [485, 164] on input "https://supply-monitoramento.logistica.totvs.app/agendamento" at bounding box center [451, 164] width 208 height 14
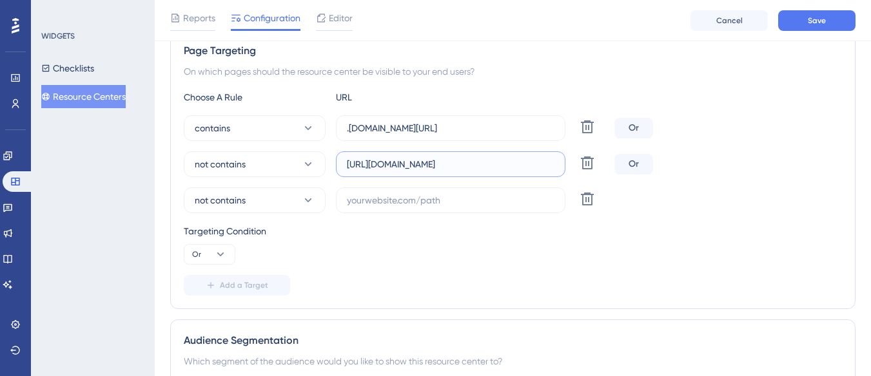
drag, startPoint x: 477, startPoint y: 164, endPoint x: 345, endPoint y: 166, distance: 132.2
click at [345, 166] on label "https://supply-monitoramento.logistica.totvs.app/agendamento" at bounding box center [450, 164] width 229 height 26
click at [457, 161] on input "https://supply-monitoramento.logistica.totvs.app/agendamento" at bounding box center [451, 164] width 208 height 14
drag, startPoint x: 478, startPoint y: 166, endPoint x: 382, endPoint y: 167, distance: 95.4
click at [382, 167] on input "https://supply-monitoramento.logistica.totvs.app/agendamento" at bounding box center [451, 164] width 208 height 14
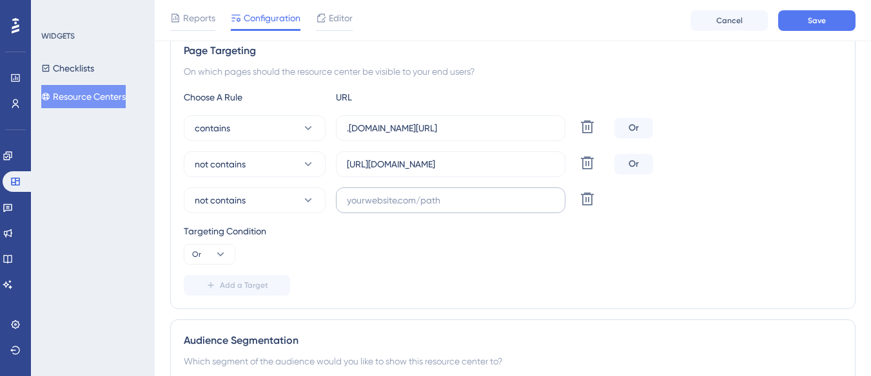
click at [384, 191] on label at bounding box center [450, 201] width 229 height 26
click at [384, 193] on input "text" at bounding box center [451, 200] width 208 height 14
paste input "supply-monitoramento"
type input "supply-monitoramento"
click at [803, 19] on button "Save" at bounding box center [816, 20] width 77 height 21
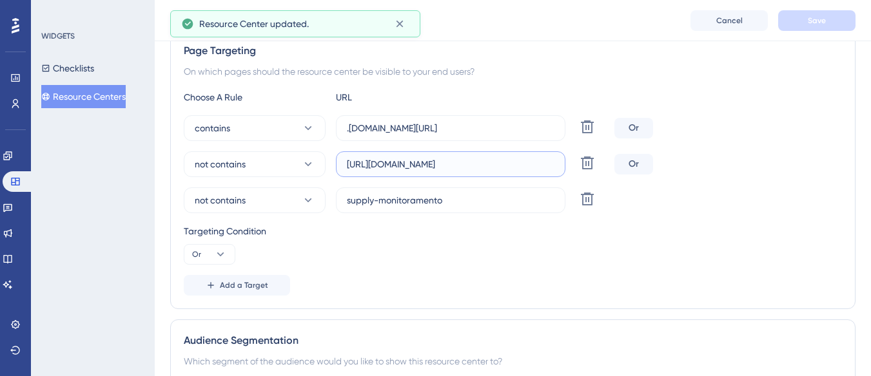
click at [472, 161] on input "https://supply-monitoramento.logistica.totvs.app/agendamento" at bounding box center [451, 164] width 208 height 14
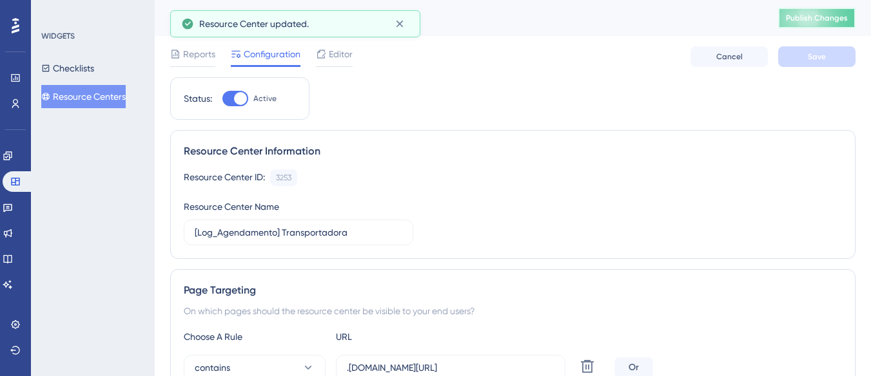
click at [808, 12] on button "Publish Changes" at bounding box center [816, 18] width 77 height 21
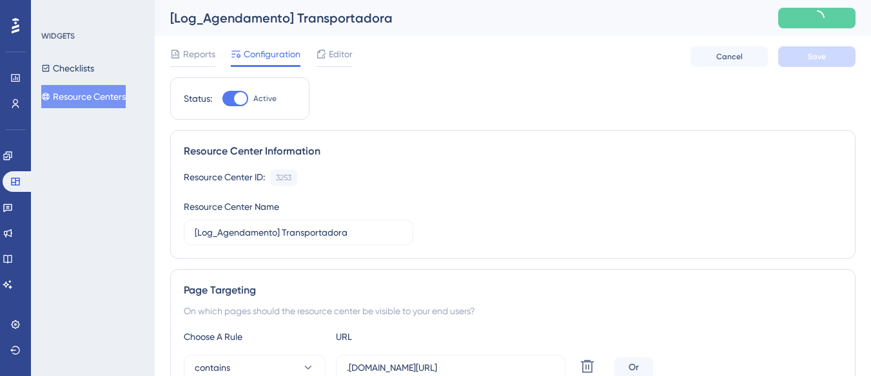
click at [114, 95] on button "Resource Centers" at bounding box center [83, 96] width 84 height 23
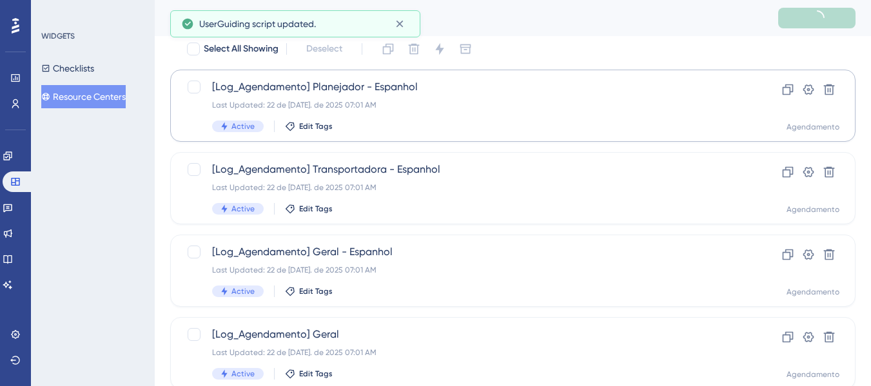
scroll to position [289, 0]
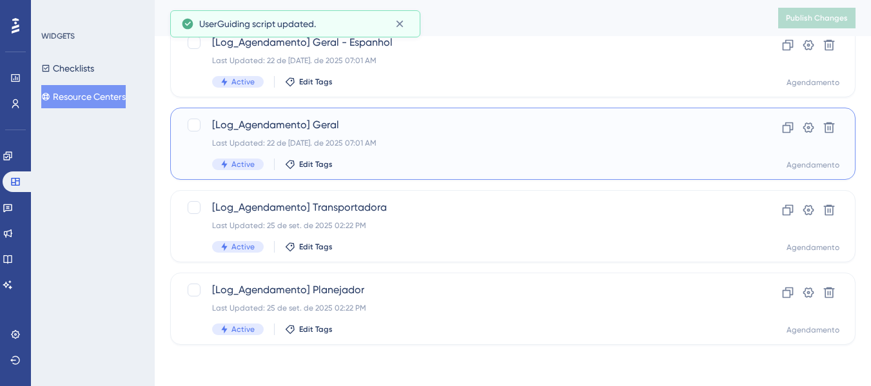
click at [387, 141] on div "Last Updated: 22 de jul. de 2025 07:01 AM" at bounding box center [461, 143] width 498 height 10
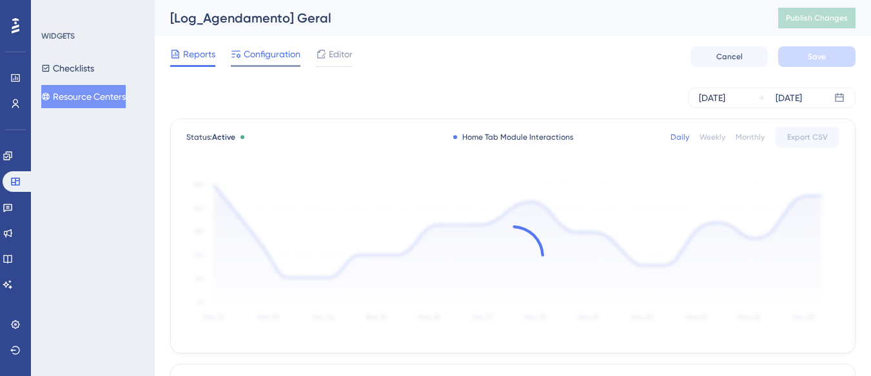
click at [266, 55] on span "Configuration" at bounding box center [272, 53] width 57 height 15
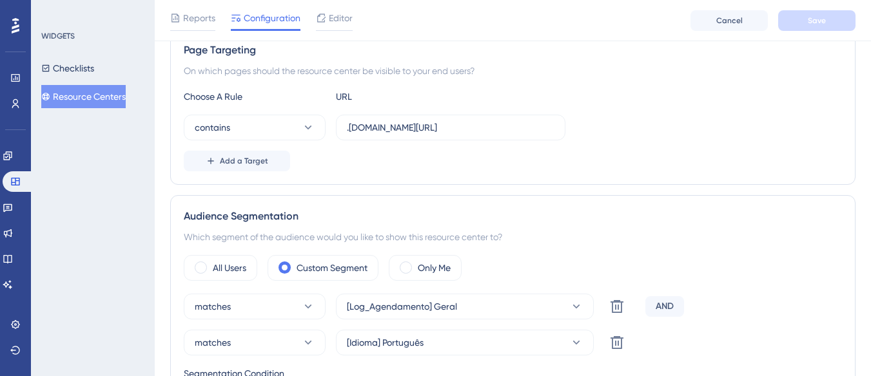
scroll to position [258, 0]
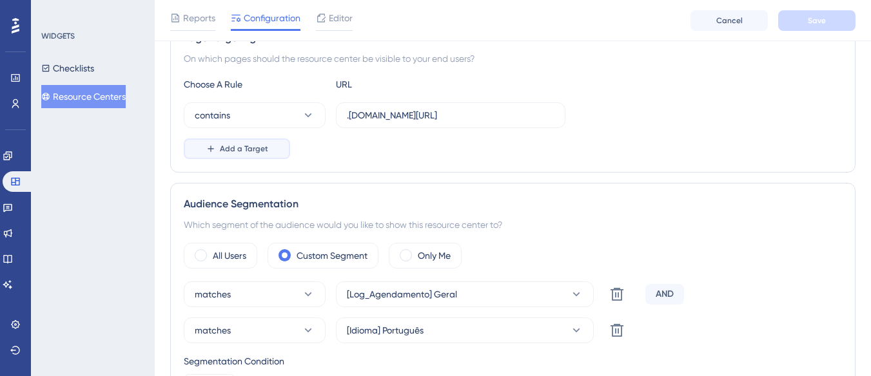
click at [237, 144] on span "Add a Target" at bounding box center [244, 149] width 48 height 10
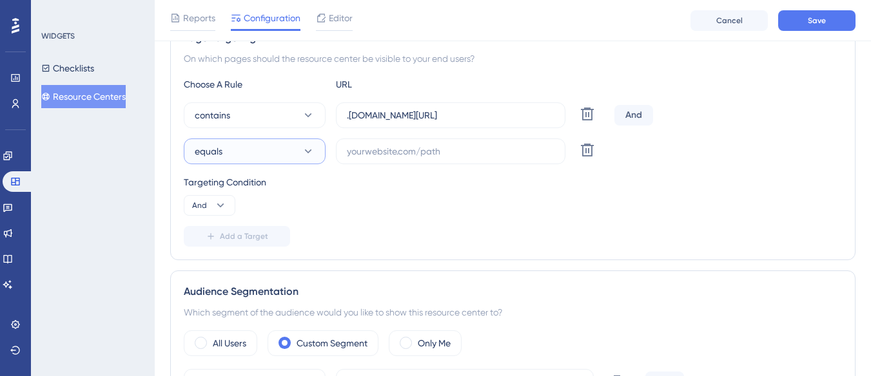
click at [222, 151] on span "equals" at bounding box center [209, 151] width 28 height 15
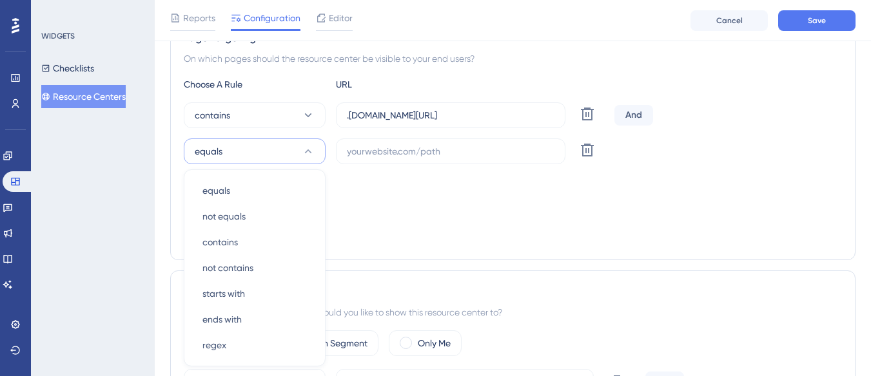
scroll to position [338, 0]
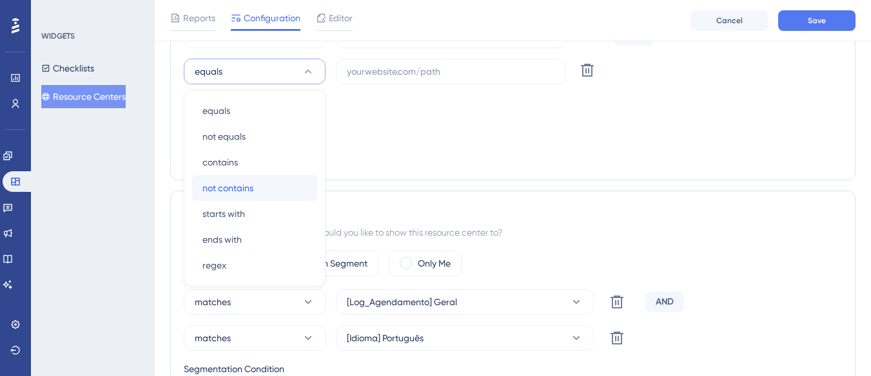
click at [233, 186] on span "not contains" at bounding box center [227, 187] width 51 height 15
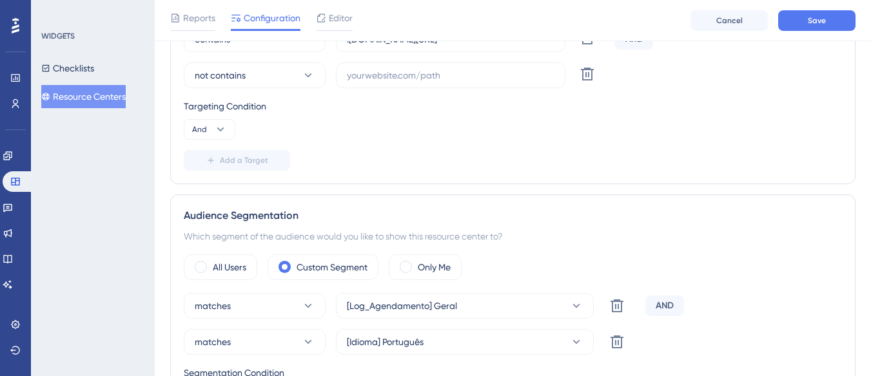
scroll to position [209, 0]
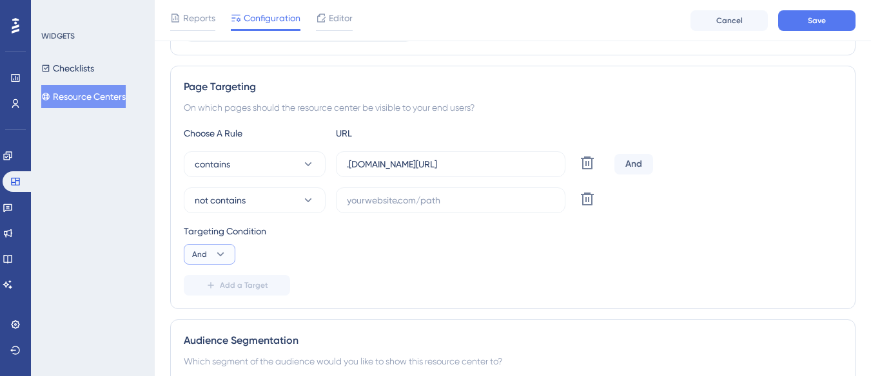
click at [222, 251] on icon at bounding box center [220, 254] width 13 height 13
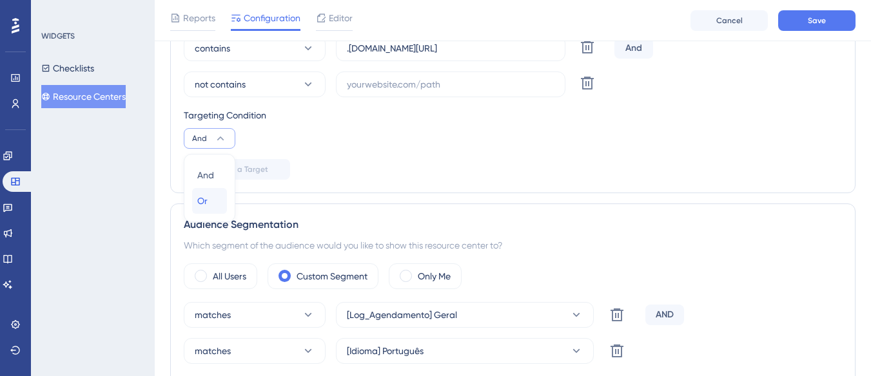
click at [211, 203] on div "Or Or" at bounding box center [209, 201] width 24 height 26
click at [383, 86] on input "text" at bounding box center [451, 84] width 208 height 14
paste input "[URL][DOMAIN_NAME]"
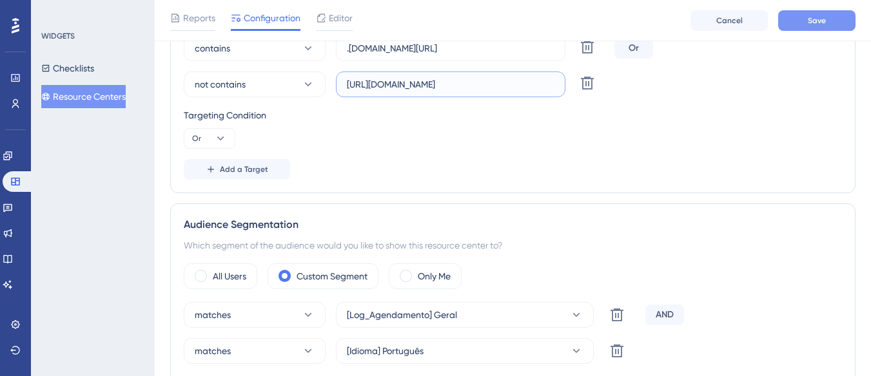
type input "[URL][DOMAIN_NAME]"
click at [788, 13] on button "Save" at bounding box center [816, 20] width 77 height 21
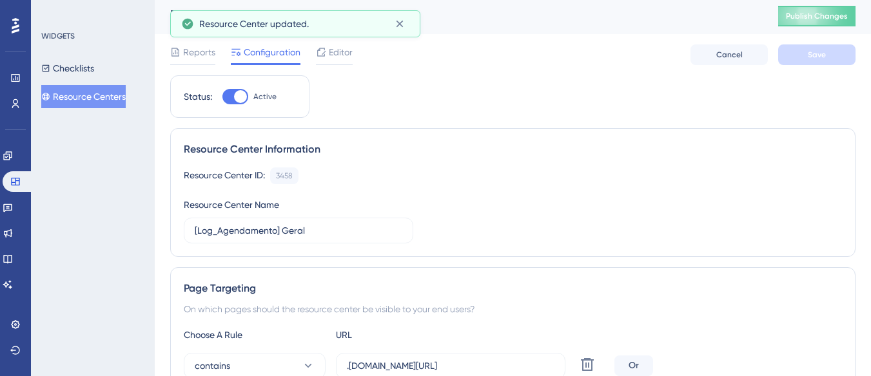
scroll to position [0, 0]
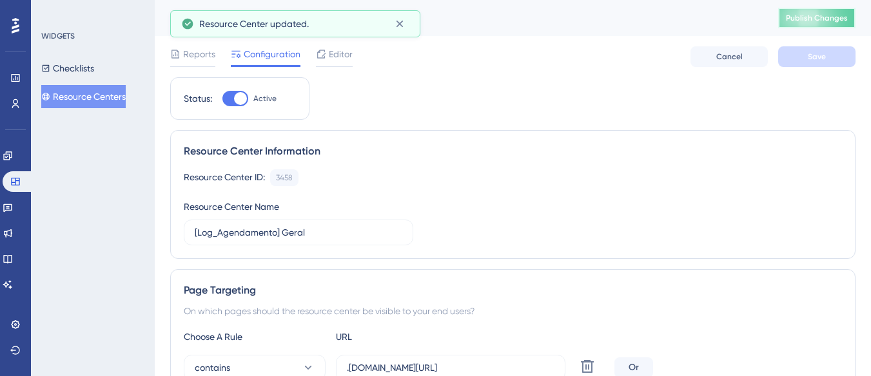
click at [795, 17] on button "Publish Changes" at bounding box center [816, 18] width 77 height 21
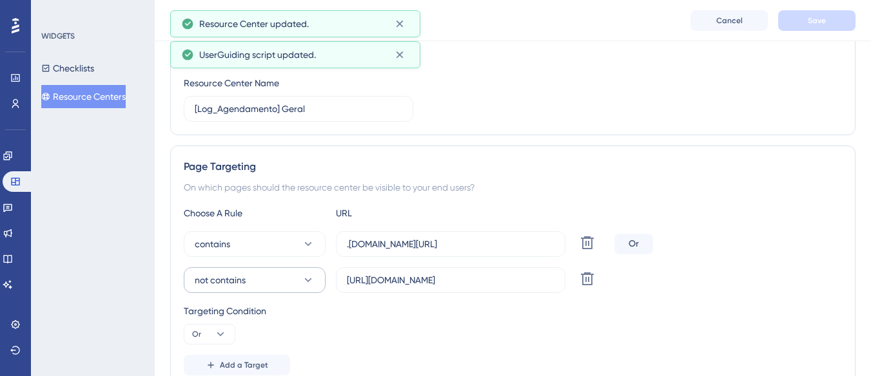
scroll to position [193, 0]
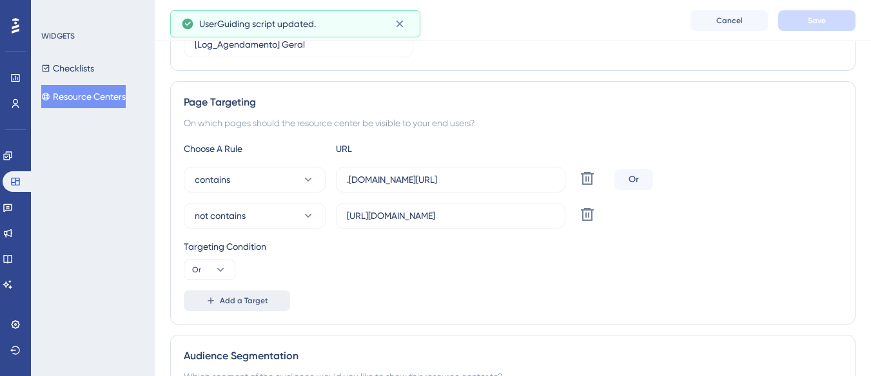
click at [231, 299] on span "Add a Target" at bounding box center [244, 301] width 48 height 10
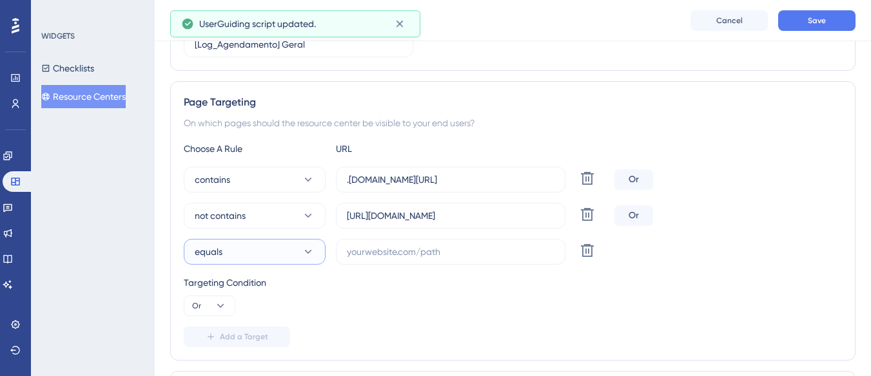
click at [246, 249] on button "equals" at bounding box center [255, 252] width 142 height 26
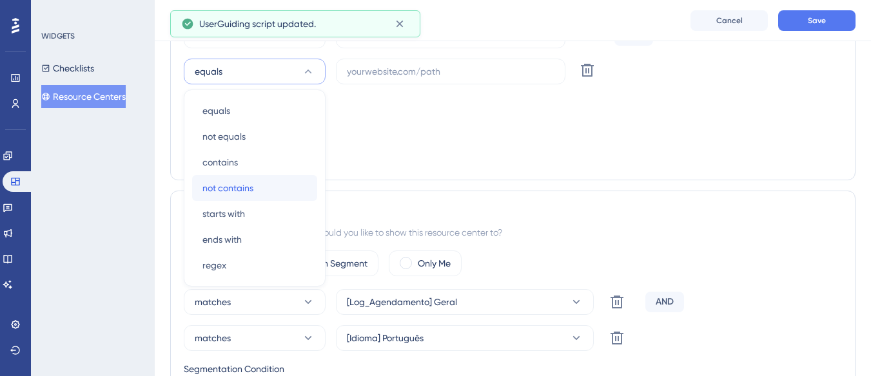
click at [250, 188] on span "not contains" at bounding box center [227, 187] width 51 height 15
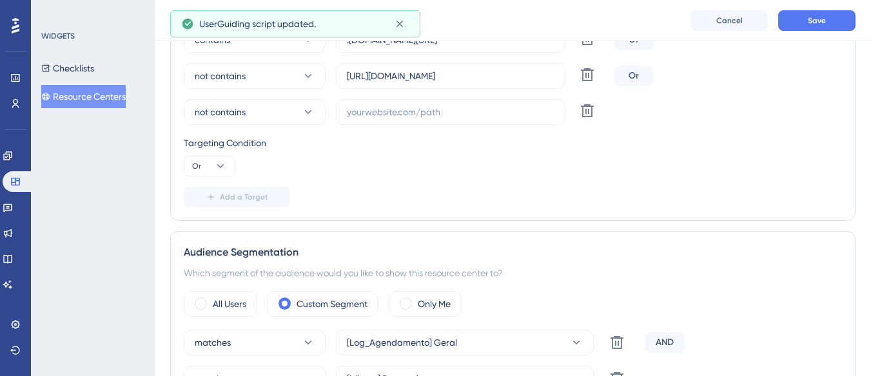
scroll to position [245, 0]
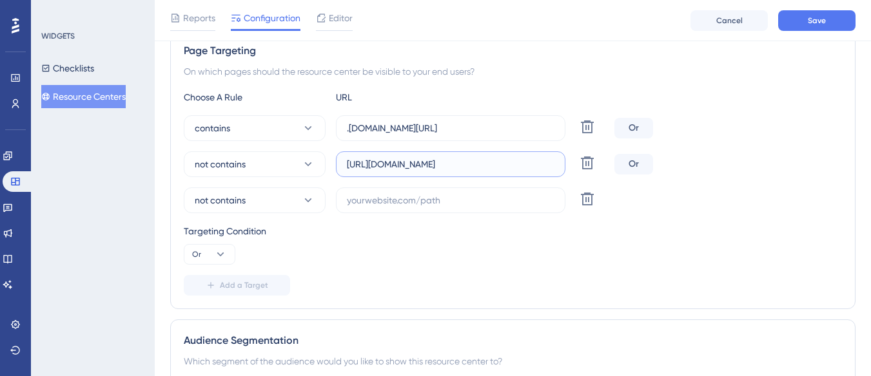
drag, startPoint x: 382, startPoint y: 164, endPoint x: 480, endPoint y: 167, distance: 97.4
click at [480, 167] on input "[URL][DOMAIN_NAME]" at bounding box center [451, 164] width 208 height 14
click at [351, 193] on input "text" at bounding box center [451, 200] width 208 height 14
paste input "supply-monitoramento."
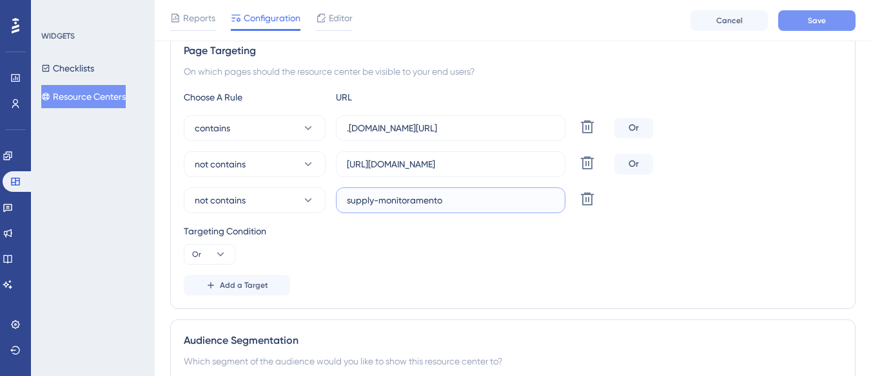
type input "supply-monitoramento"
click at [833, 15] on button "Save" at bounding box center [816, 20] width 77 height 21
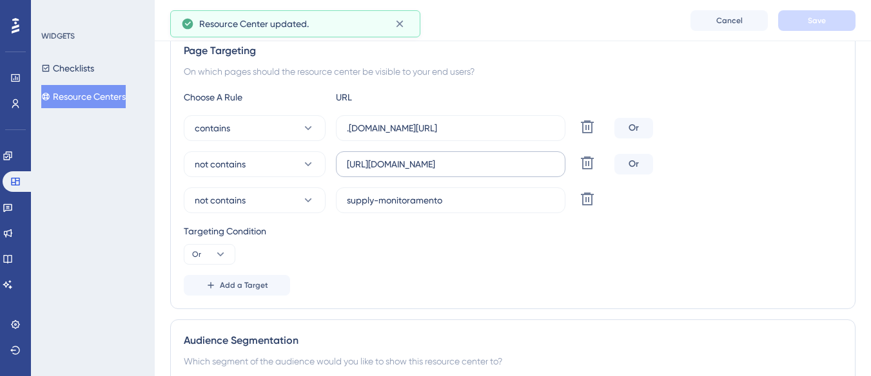
drag, startPoint x: 344, startPoint y: 162, endPoint x: 366, endPoint y: 163, distance: 21.9
click at [366, 163] on label "[URL][DOMAIN_NAME]" at bounding box center [450, 164] width 229 height 26
click at [366, 163] on input "[URL][DOMAIN_NAME]" at bounding box center [451, 164] width 208 height 14
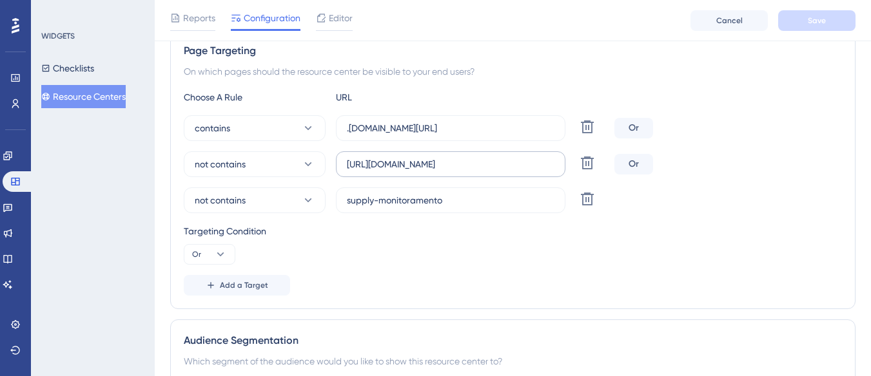
click at [347, 171] on label "[URL][DOMAIN_NAME]" at bounding box center [450, 164] width 229 height 26
click at [347, 171] on input "[URL][DOMAIN_NAME]" at bounding box center [451, 164] width 208 height 14
click at [349, 166] on input "[URL][DOMAIN_NAME]" at bounding box center [451, 164] width 208 height 14
type input "[URL][DOMAIN_NAME]"
click at [345, 124] on label ".logistica.totvs.app/agendamento/" at bounding box center [450, 128] width 229 height 26
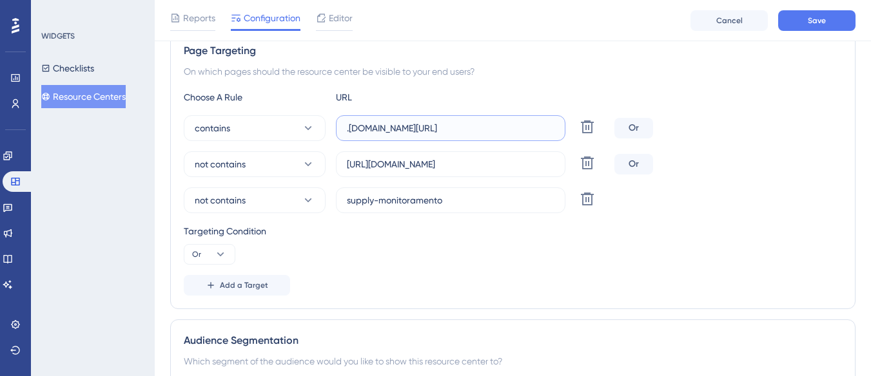
click at [347, 124] on input ".logistica.totvs.app/agendamento/" at bounding box center [451, 128] width 208 height 14
click at [347, 132] on input ".logistica.totvs.app/agendamento/" at bounding box center [451, 128] width 208 height 14
click at [398, 170] on input "[URL][DOMAIN_NAME]" at bounding box center [451, 164] width 208 height 14
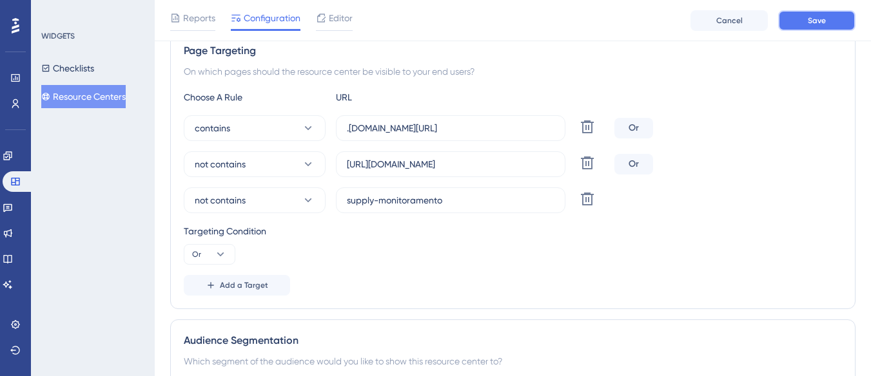
click at [801, 13] on button "Save" at bounding box center [816, 20] width 77 height 21
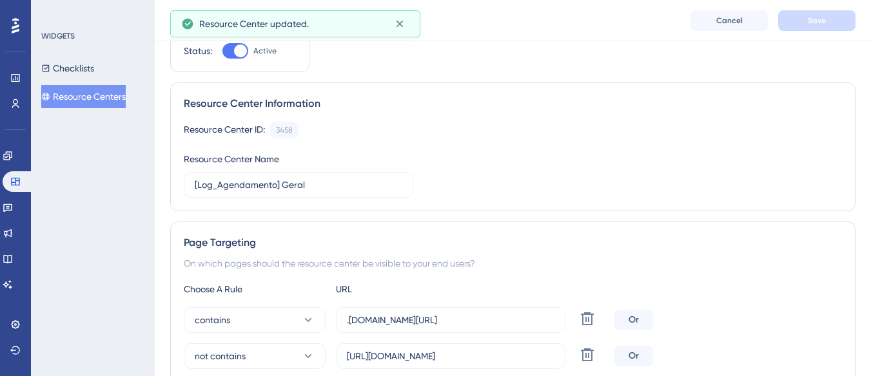
scroll to position [0, 0]
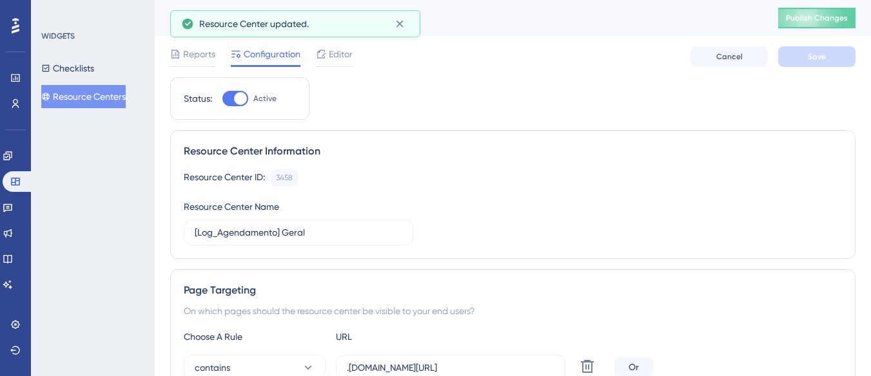
click at [801, 13] on span "Publish Changes" at bounding box center [817, 18] width 62 height 10
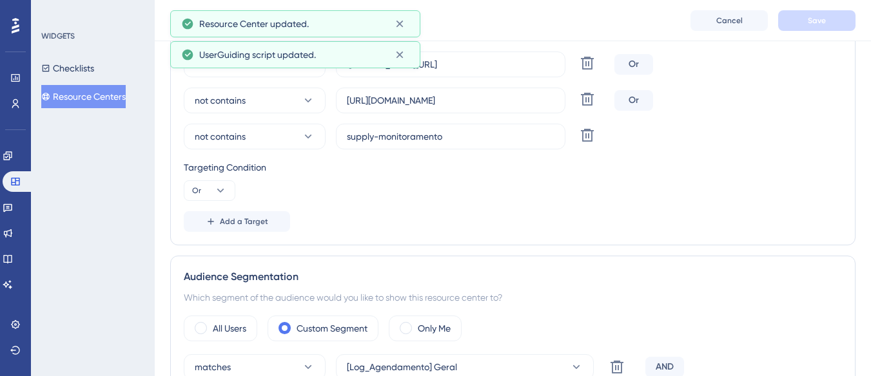
scroll to position [387, 0]
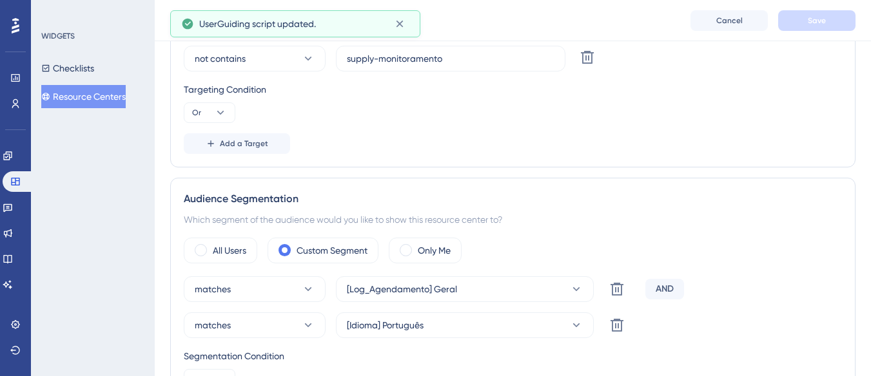
click at [113, 97] on button "Resource Centers" at bounding box center [83, 96] width 84 height 23
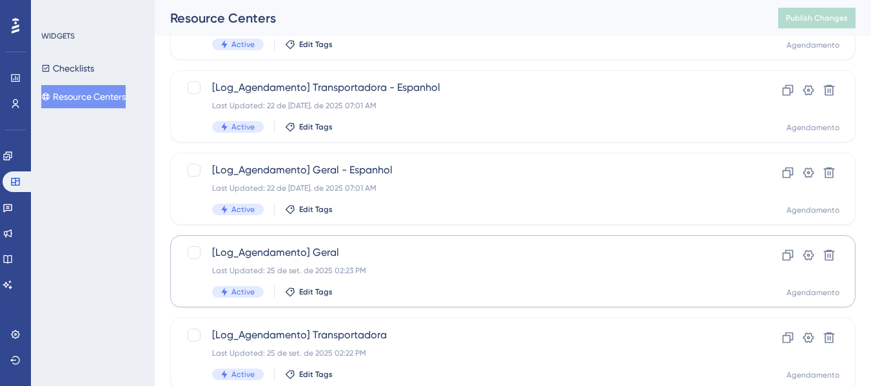
scroll to position [161, 0]
click at [431, 181] on div "[Log_Agendamento] Geral - Espanhol Last Updated: 22 de jul. de 2025 07:01 AM Ac…" at bounding box center [461, 190] width 498 height 53
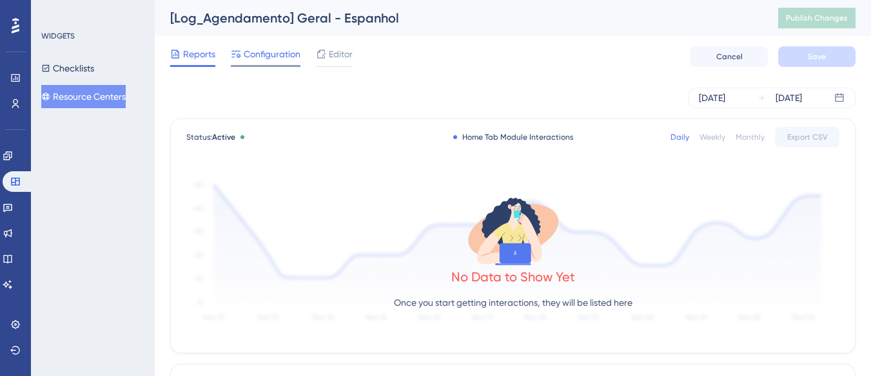
click at [274, 59] on span "Configuration" at bounding box center [272, 53] width 57 height 15
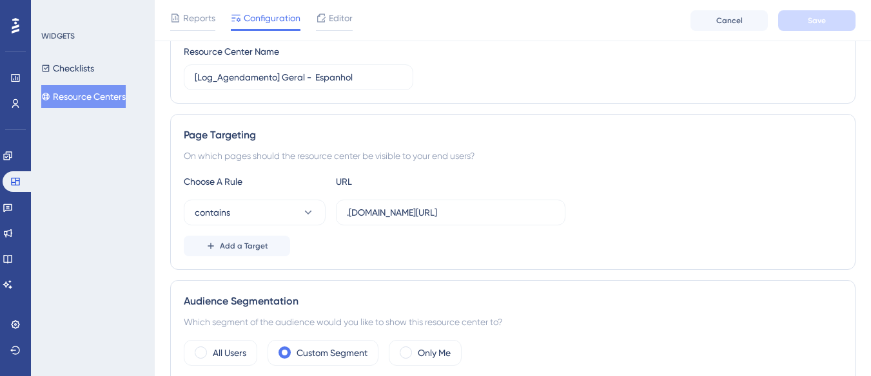
scroll to position [193, 0]
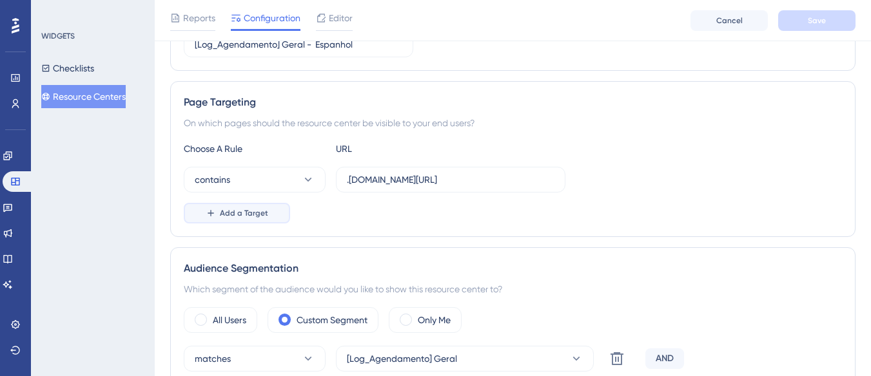
click at [224, 219] on button "Add a Target" at bounding box center [237, 213] width 106 height 21
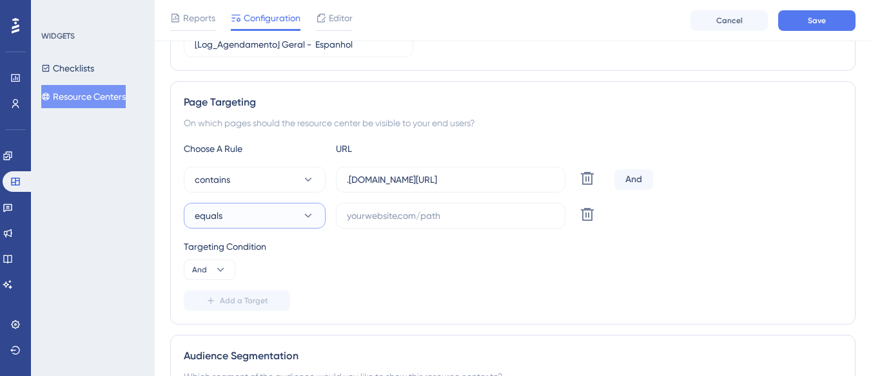
click at [224, 219] on button "equals" at bounding box center [255, 216] width 142 height 26
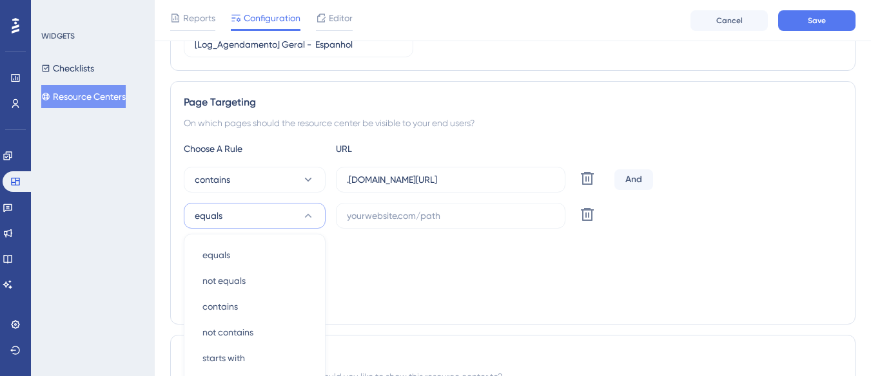
scroll to position [338, 0]
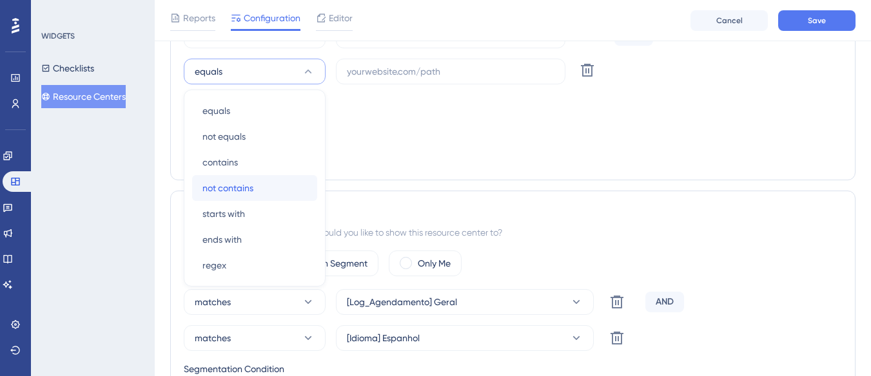
click at [257, 180] on div "not contains not contains" at bounding box center [254, 188] width 104 height 26
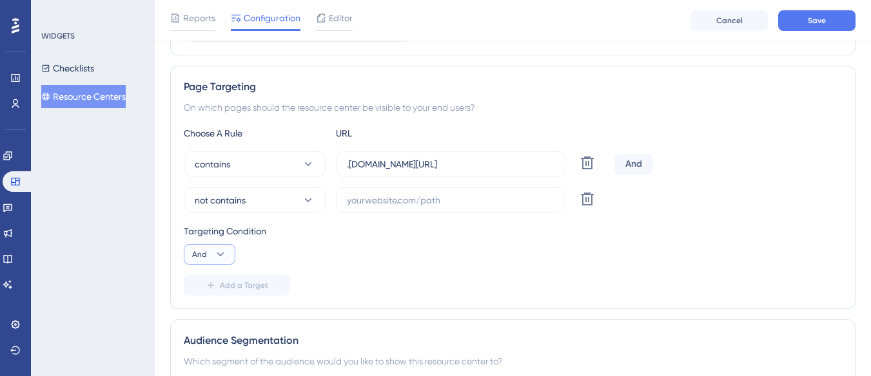
click at [219, 249] on icon at bounding box center [220, 254] width 13 height 13
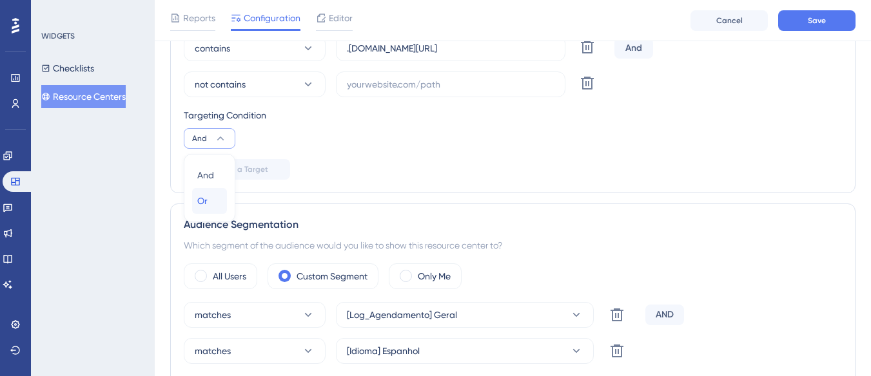
click at [222, 205] on button "Or Or" at bounding box center [209, 201] width 35 height 26
click at [840, 24] on button "Save" at bounding box center [816, 20] width 77 height 21
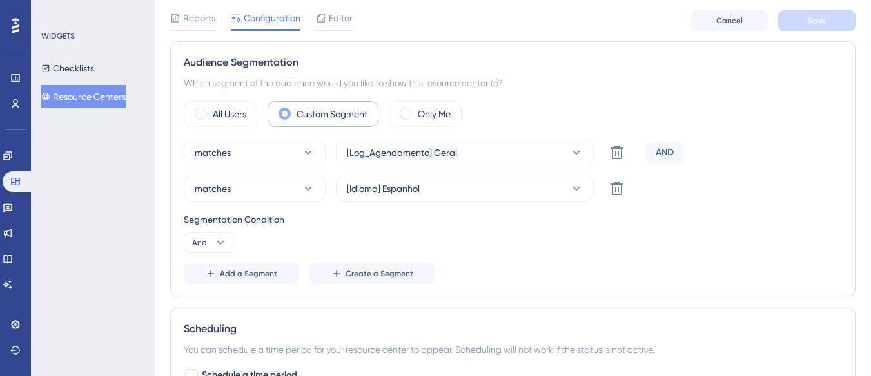
scroll to position [220, 0]
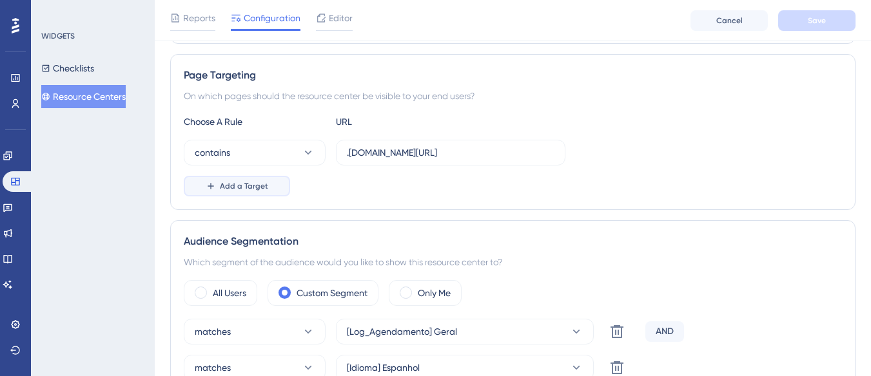
click at [242, 177] on button "Add a Target" at bounding box center [237, 186] width 106 height 21
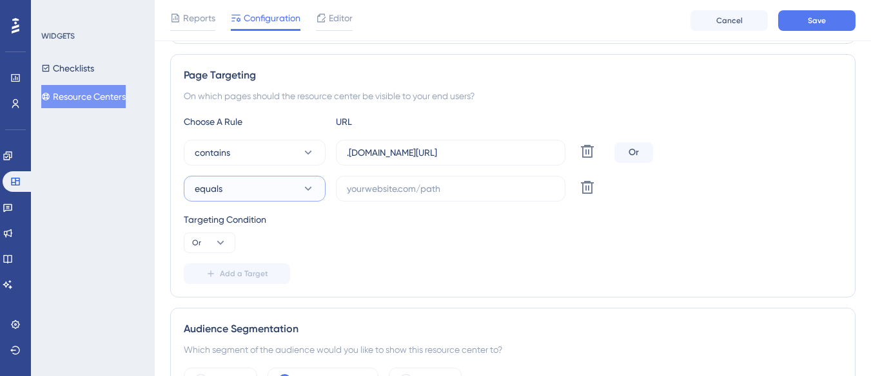
click at [241, 184] on button "equals" at bounding box center [255, 189] width 142 height 26
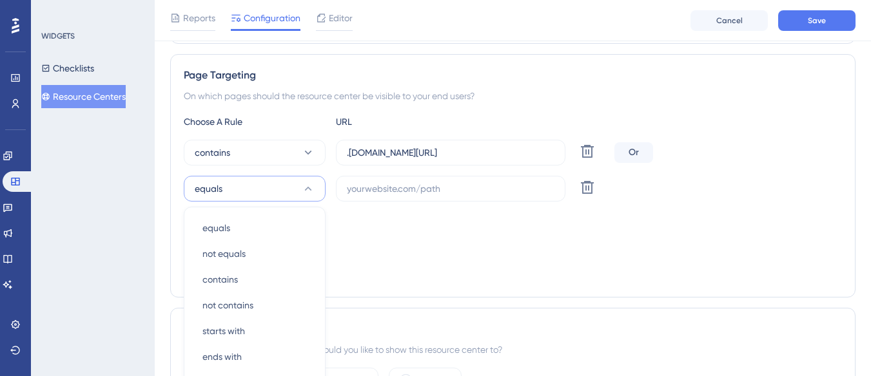
scroll to position [338, 0]
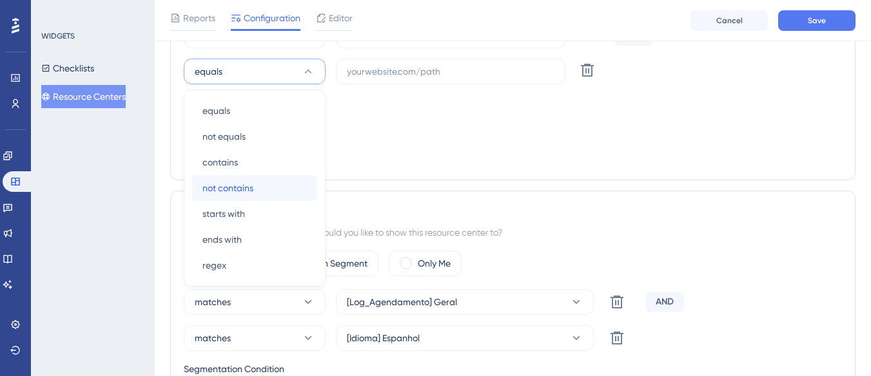
click at [241, 184] on span "not contains" at bounding box center [227, 187] width 51 height 15
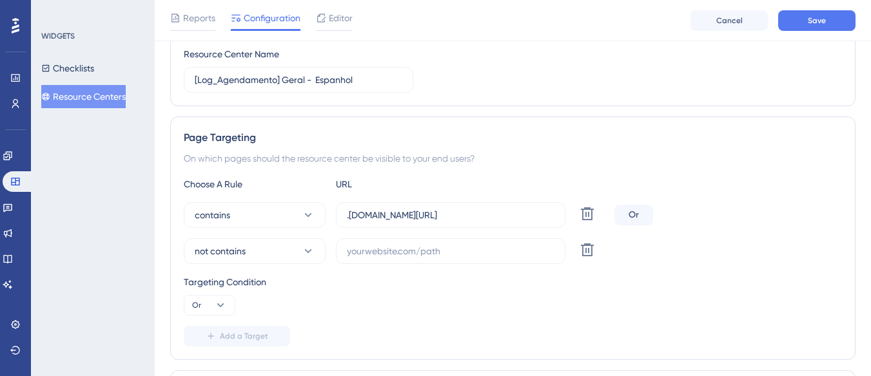
scroll to position [144, 0]
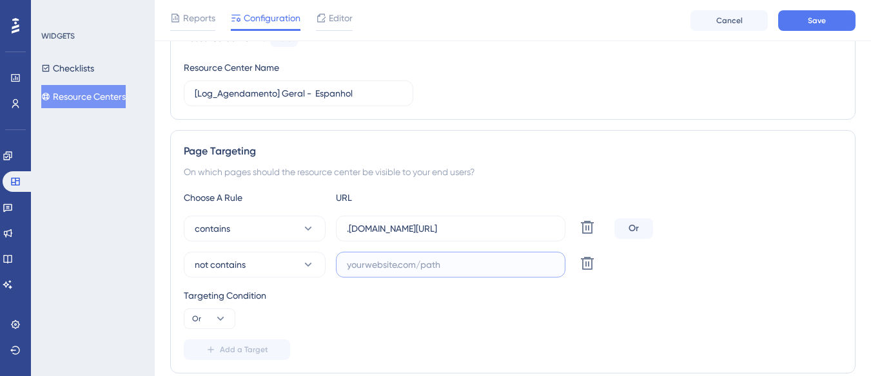
click at [352, 259] on input "text" at bounding box center [451, 265] width 208 height 14
paste input "[URL][DOMAIN_NAME]"
drag, startPoint x: 452, startPoint y: 262, endPoint x: 528, endPoint y: 275, distance: 77.3
click at [528, 275] on label "[URL][DOMAIN_NAME]" at bounding box center [450, 265] width 229 height 26
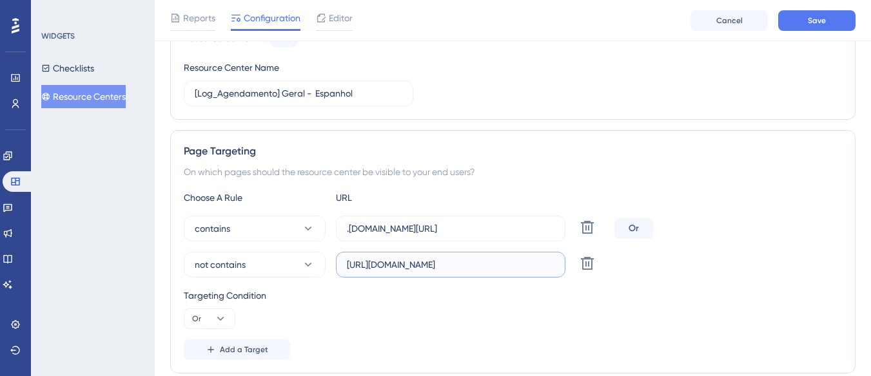
type input "[URL][DOMAIN_NAME]"
click at [432, 290] on div "Targeting Condition" at bounding box center [513, 295] width 658 height 15
drag, startPoint x: 347, startPoint y: 264, endPoint x: 572, endPoint y: 269, distance: 224.4
click at [572, 269] on div "not contains https://supply-monitoramento.logistica.totvs.app/agendamento Delete" at bounding box center [396, 265] width 425 height 26
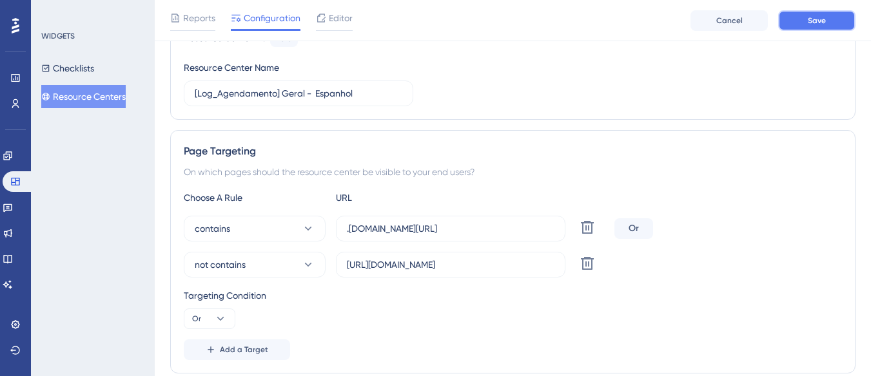
scroll to position [0, 0]
click at [809, 19] on span "Save" at bounding box center [817, 20] width 18 height 10
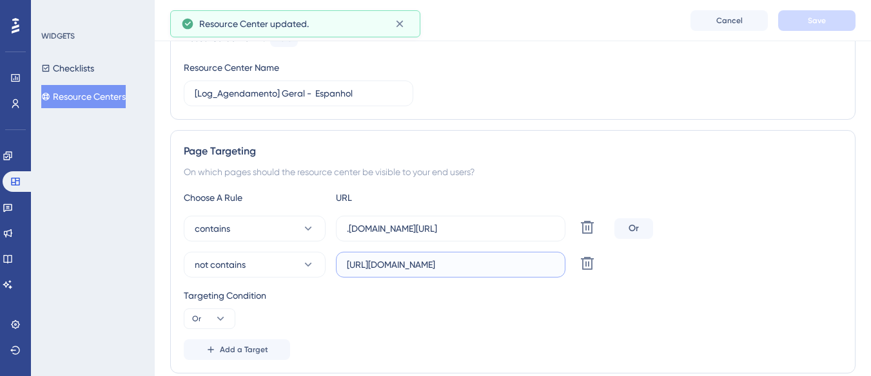
click at [387, 269] on input "[URL][DOMAIN_NAME]" at bounding box center [451, 265] width 208 height 14
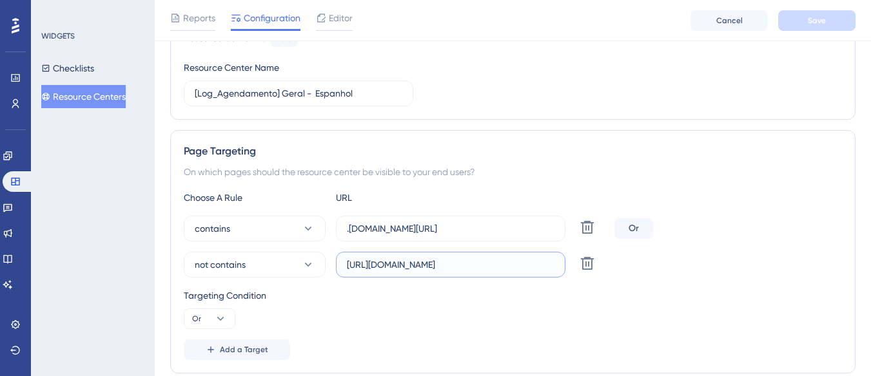
drag, startPoint x: 381, startPoint y: 266, endPoint x: 473, endPoint y: 269, distance: 91.6
click at [473, 269] on input "[URL][DOMAIN_NAME]" at bounding box center [451, 265] width 208 height 14
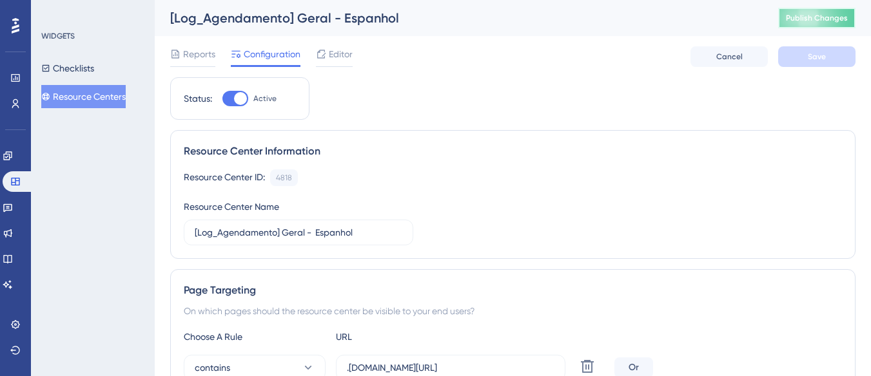
click at [830, 21] on span "Publish Changes" at bounding box center [817, 18] width 62 height 10
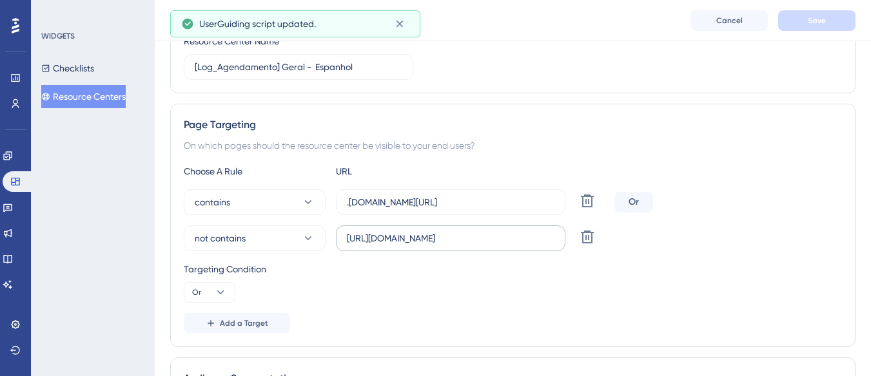
scroll to position [193, 0]
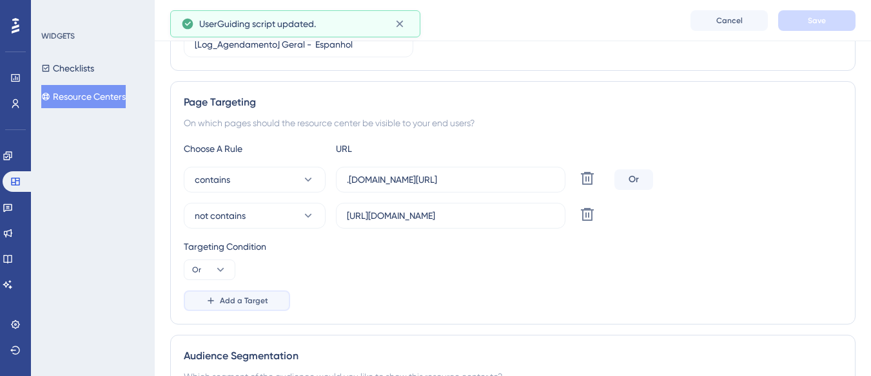
click at [234, 295] on button "Add a Target" at bounding box center [237, 301] width 106 height 21
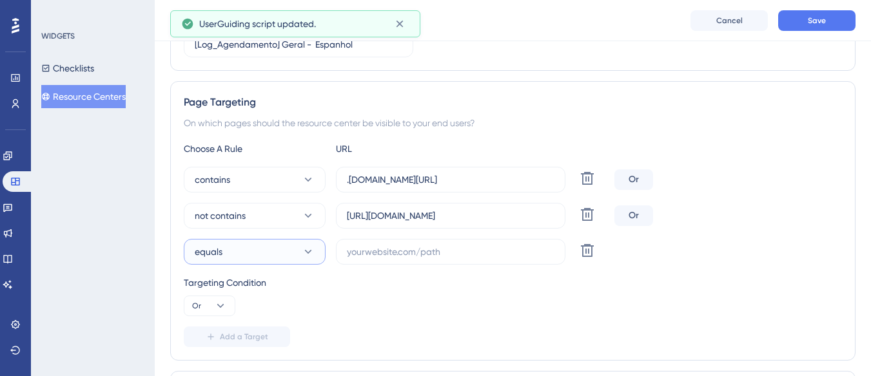
click at [253, 242] on button "equals" at bounding box center [255, 252] width 142 height 26
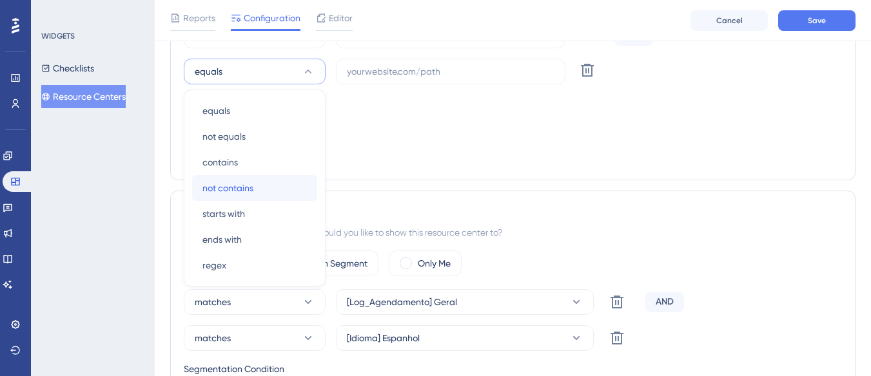
click at [268, 188] on div "not contains not contains" at bounding box center [254, 188] width 104 height 26
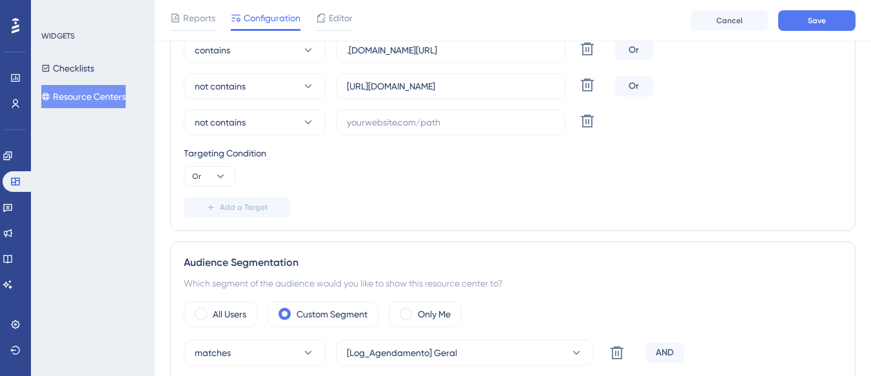
scroll to position [245, 0]
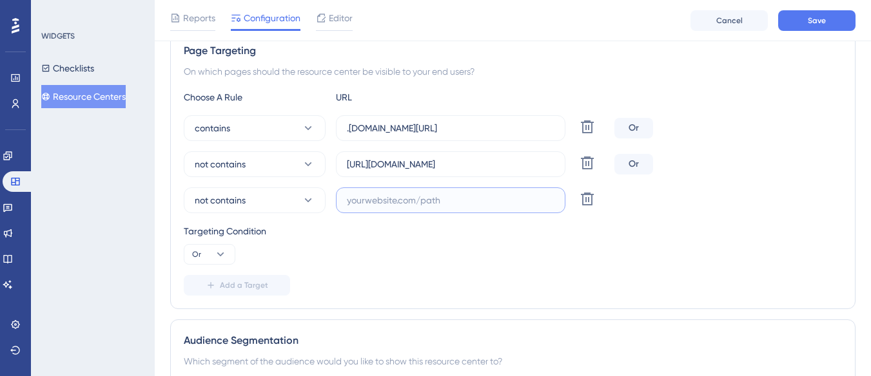
click at [411, 205] on input "text" at bounding box center [451, 200] width 208 height 14
paste input "supply-monitoramento"
type input "supply-monitoramento"
click at [795, 23] on button "Save" at bounding box center [816, 20] width 77 height 21
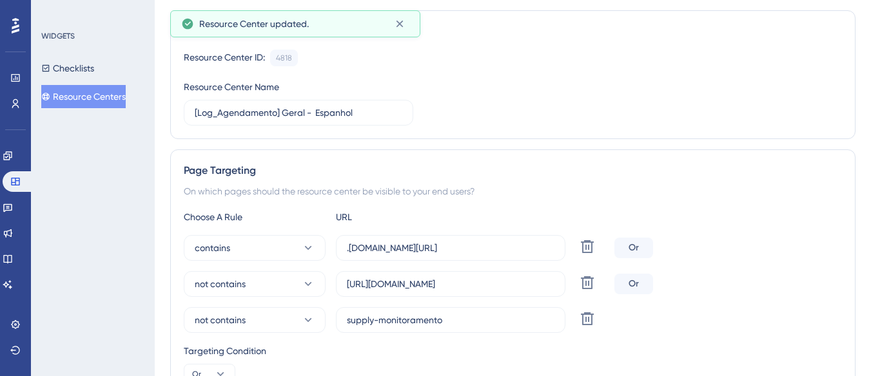
scroll to position [0, 0]
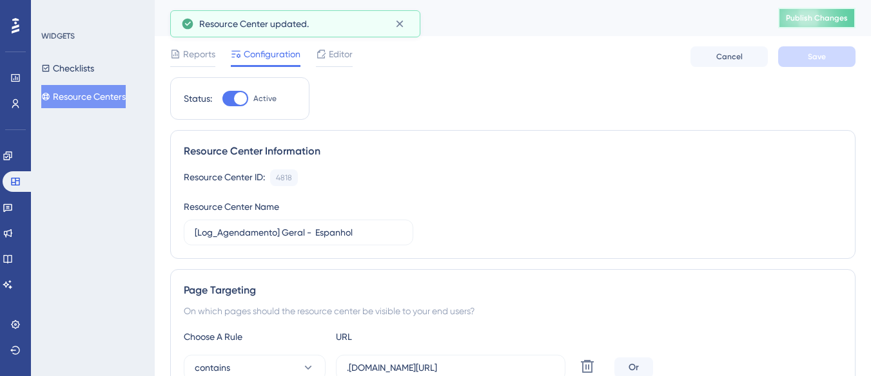
click at [835, 23] on button "Publish Changes" at bounding box center [816, 18] width 77 height 21
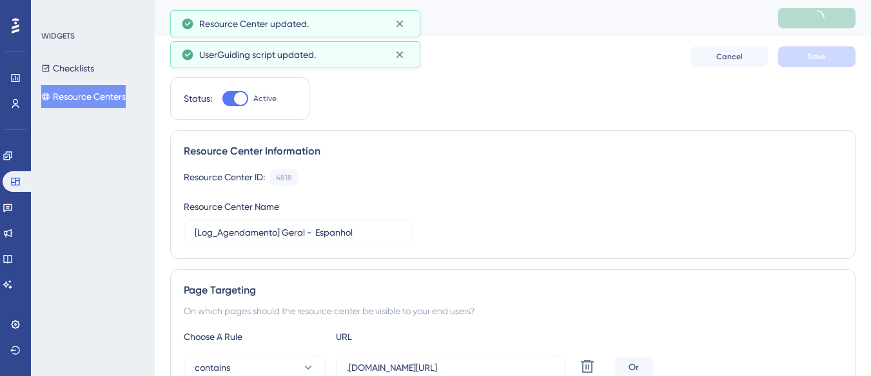
click at [115, 97] on button "Resource Centers" at bounding box center [83, 96] width 84 height 23
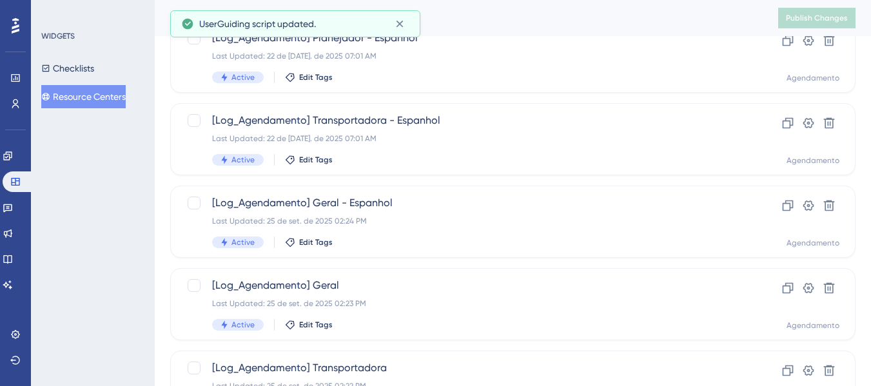
scroll to position [64, 0]
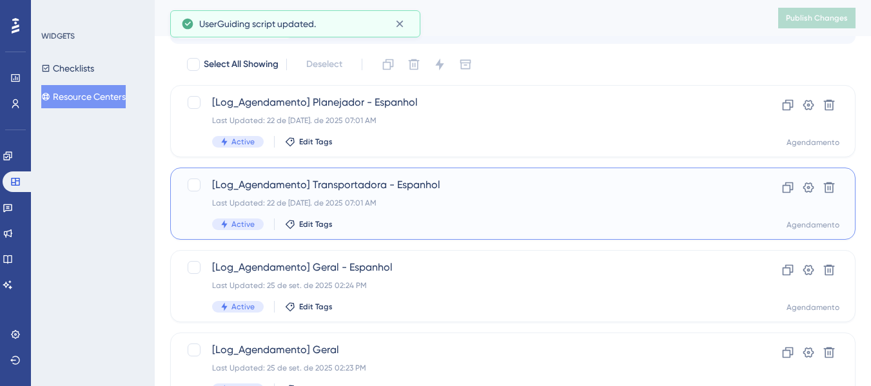
click at [375, 188] on span "[Log_Agendamento] Transportadora - Espanhol" at bounding box center [461, 184] width 498 height 15
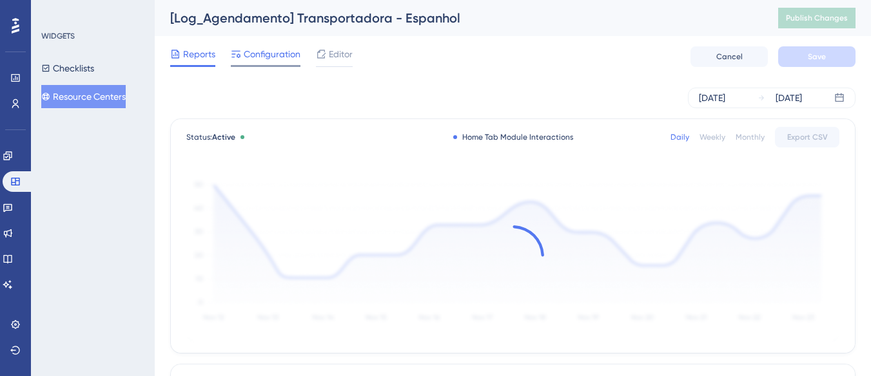
click at [247, 54] on span "Configuration" at bounding box center [272, 53] width 57 height 15
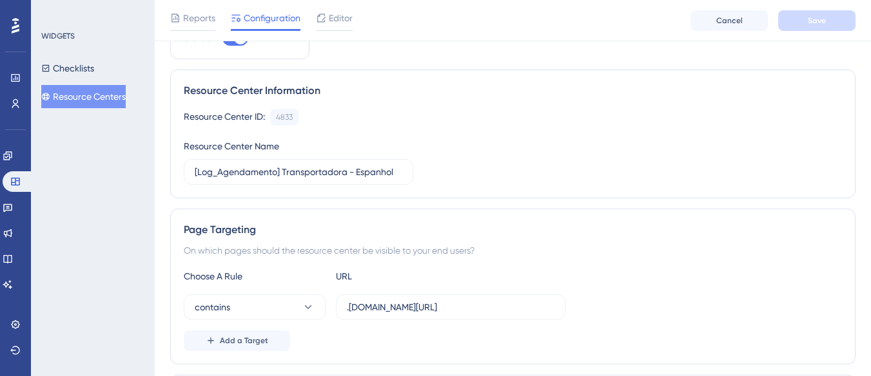
scroll to position [129, 0]
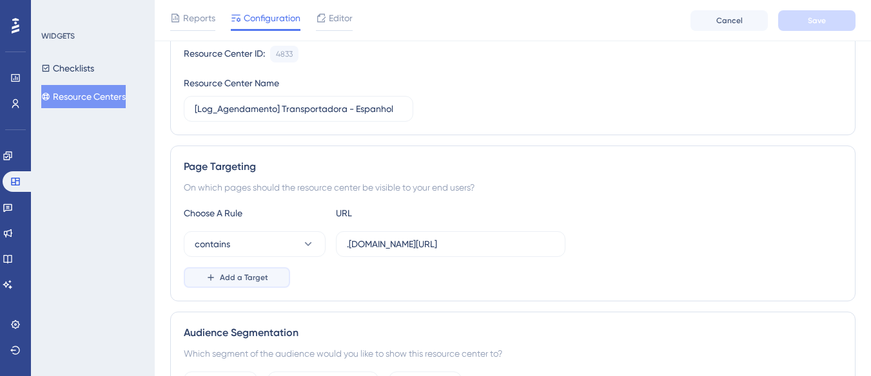
click at [242, 272] on button "Add a Target" at bounding box center [237, 278] width 106 height 21
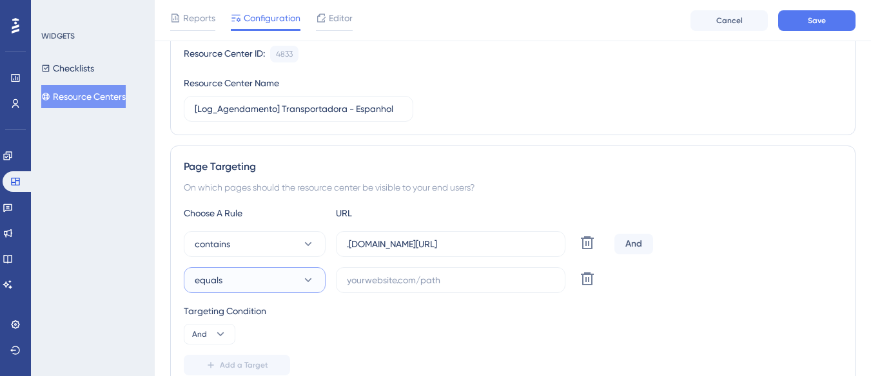
click at [242, 272] on button "equals" at bounding box center [255, 281] width 142 height 26
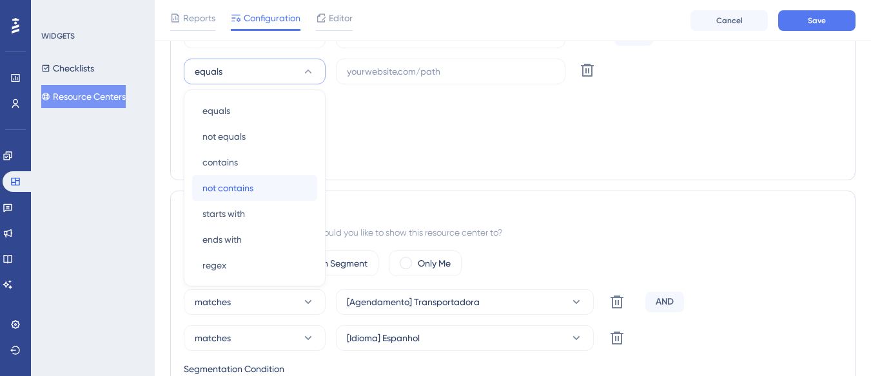
click at [254, 188] on div "not contains not contains" at bounding box center [254, 188] width 104 height 26
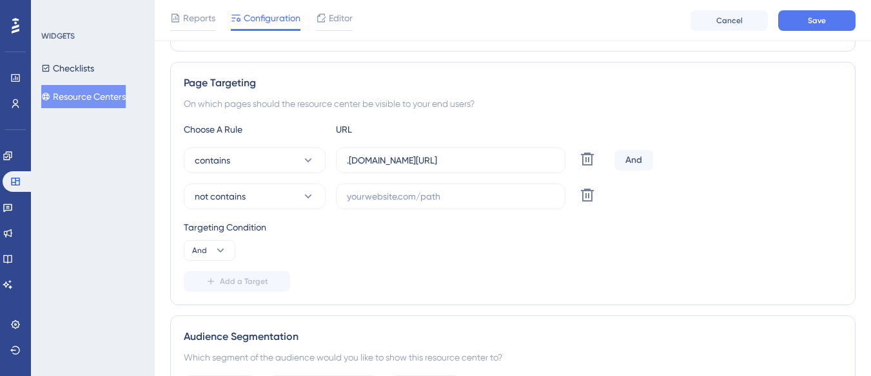
scroll to position [209, 0]
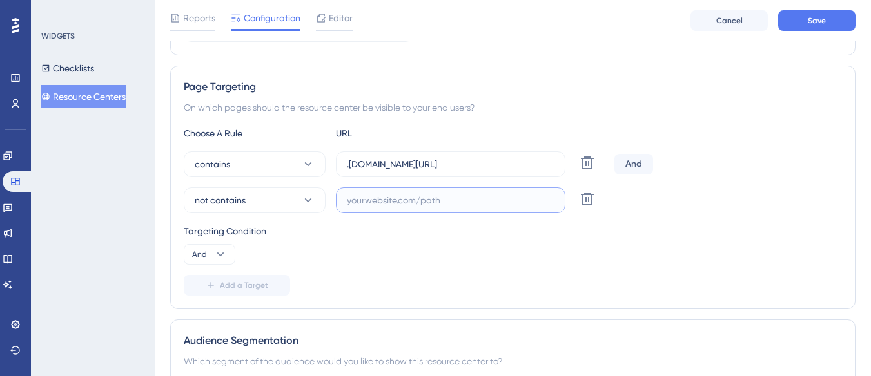
click at [378, 198] on input "text" at bounding box center [451, 200] width 208 height 14
paste input "supply-monitoramento"
type input "supply-monitoramento"
click at [792, 24] on button "Save" at bounding box center [816, 20] width 77 height 21
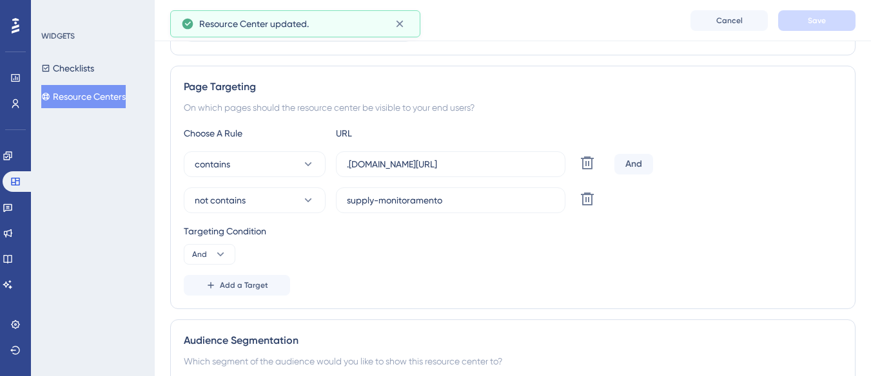
click at [122, 98] on button "Resource Centers" at bounding box center [83, 96] width 84 height 23
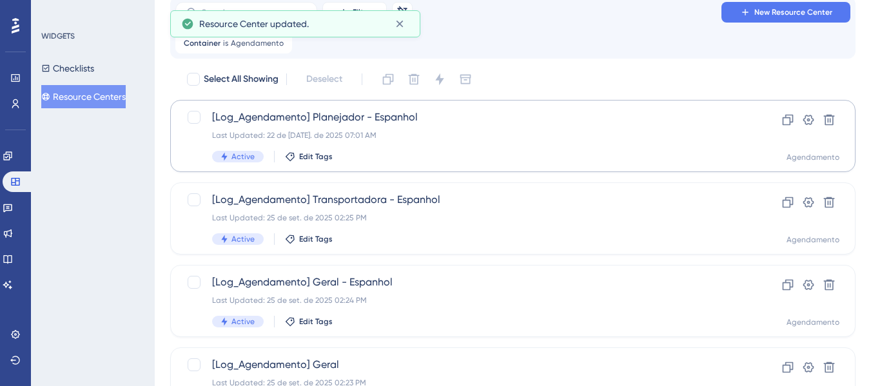
scroll to position [64, 0]
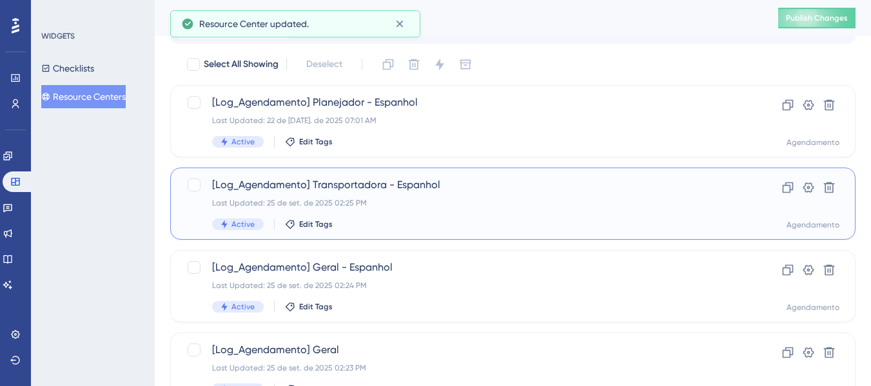
click at [425, 194] on div "[Log_Agendamento] Transportadora - Espanhol Last Updated: 25 de set. de 2025 02…" at bounding box center [461, 203] width 498 height 53
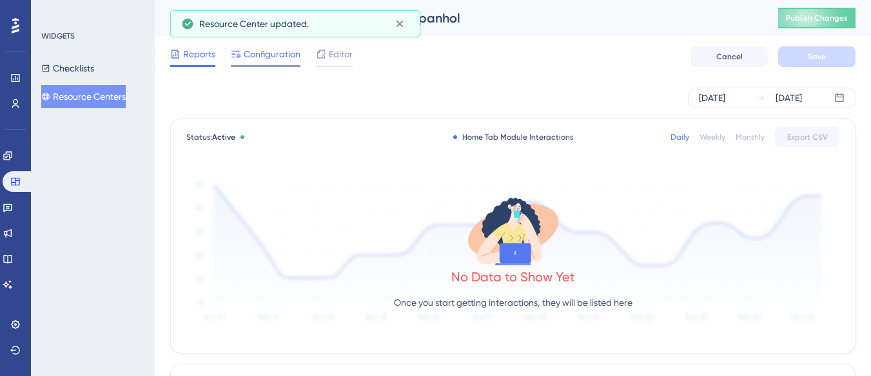
click at [257, 52] on span "Configuration" at bounding box center [272, 53] width 57 height 15
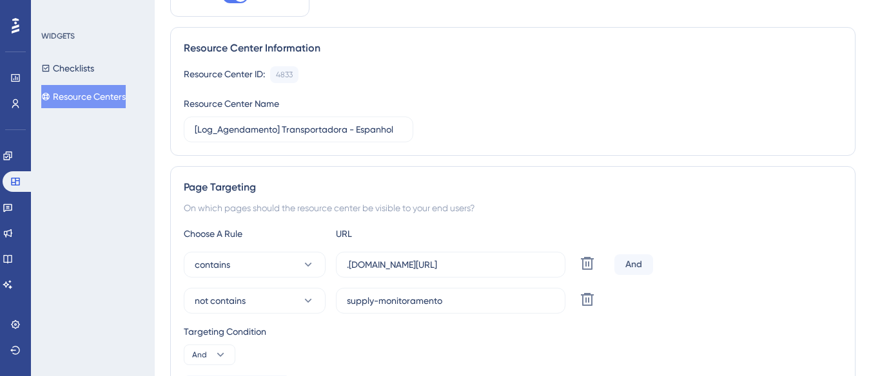
scroll to position [129, 0]
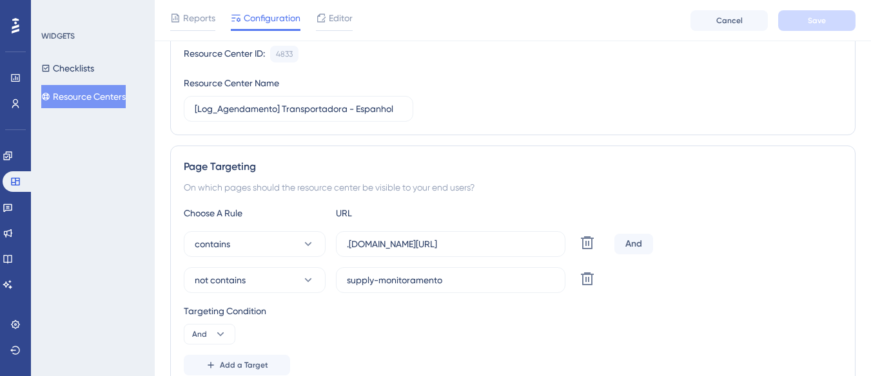
click at [112, 100] on button "Resource Centers" at bounding box center [83, 96] width 84 height 23
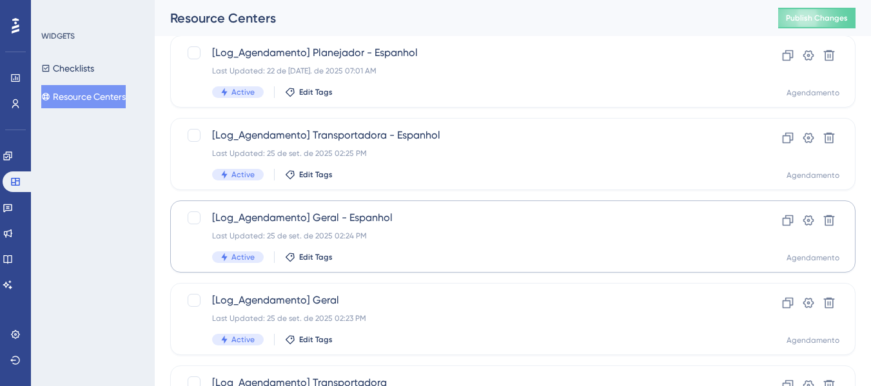
scroll to position [129, 0]
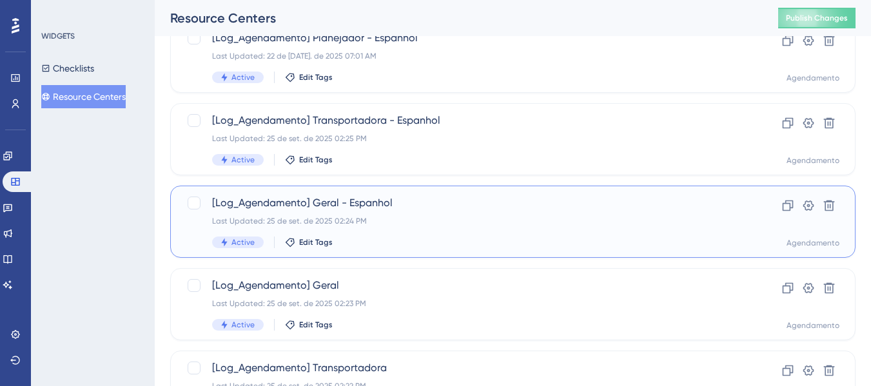
click at [360, 207] on span "[Log_Agendamento] Geral - Espanhol" at bounding box center [461, 202] width 498 height 15
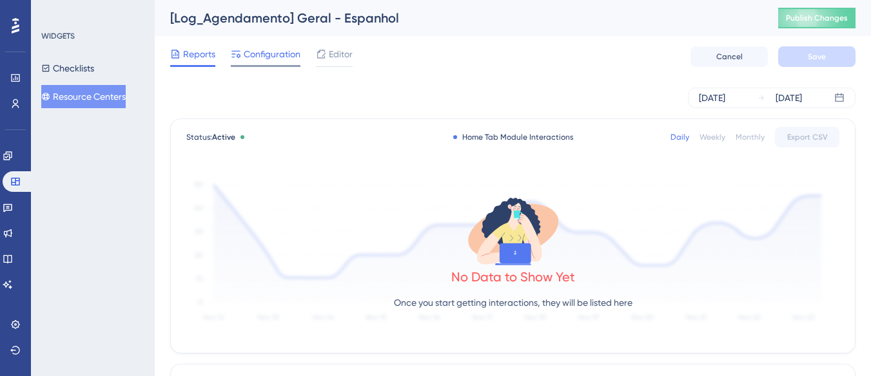
click at [280, 55] on span "Configuration" at bounding box center [272, 53] width 57 height 15
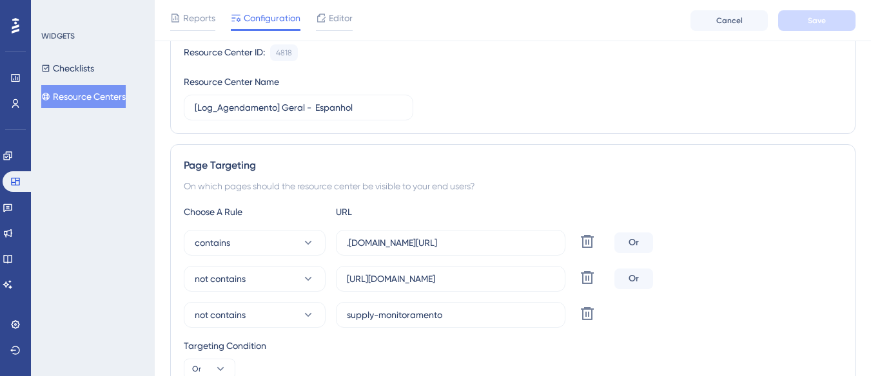
scroll to position [193, 0]
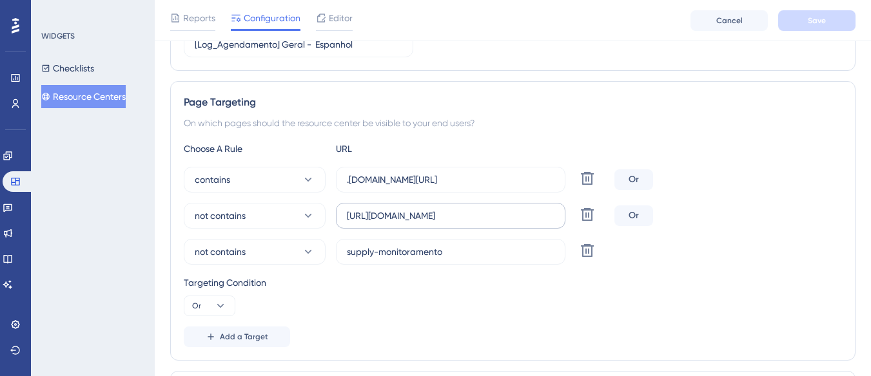
click at [414, 225] on label "[URL][DOMAIN_NAME]" at bounding box center [450, 216] width 229 height 26
click at [414, 223] on input "[URL][DOMAIN_NAME]" at bounding box center [451, 216] width 208 height 14
click at [416, 220] on input "[URL][DOMAIN_NAME]" at bounding box center [451, 216] width 208 height 14
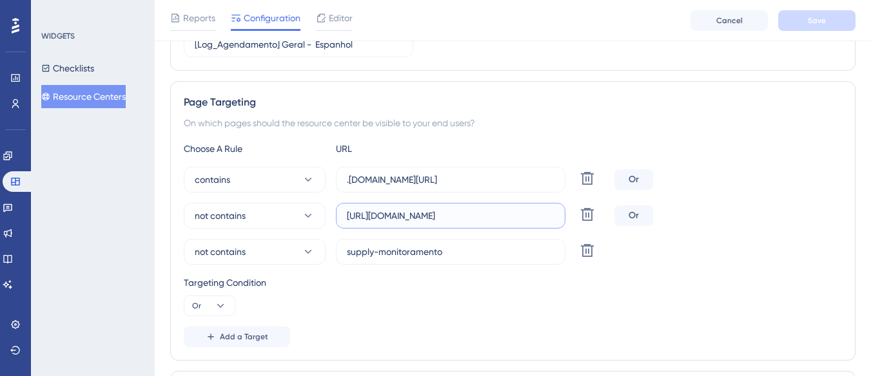
click at [416, 220] on input "[URL][DOMAIN_NAME]" at bounding box center [451, 216] width 208 height 14
click at [126, 90] on button "Resource Centers" at bounding box center [83, 96] width 84 height 23
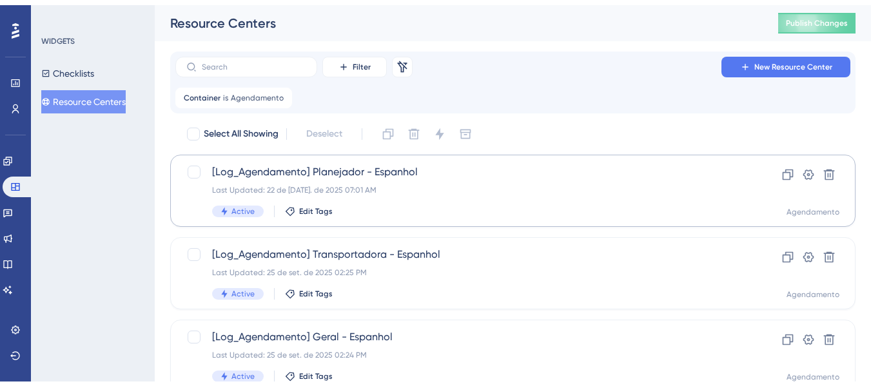
scroll to position [64, 0]
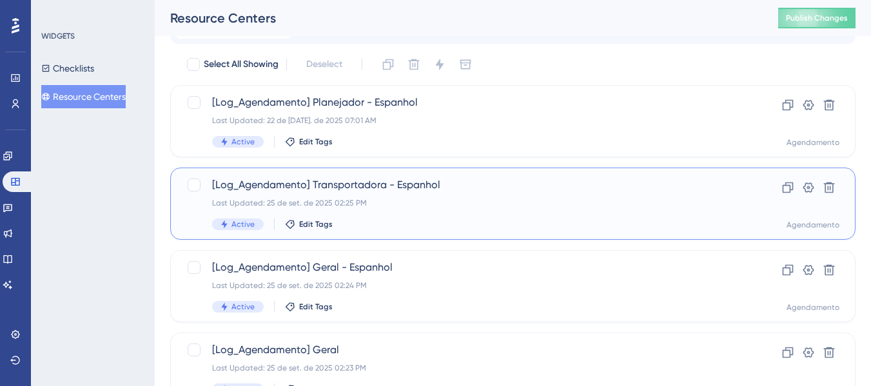
click at [409, 202] on div "Last Updated: 25 de set. de 2025 02:25 PM" at bounding box center [461, 203] width 498 height 10
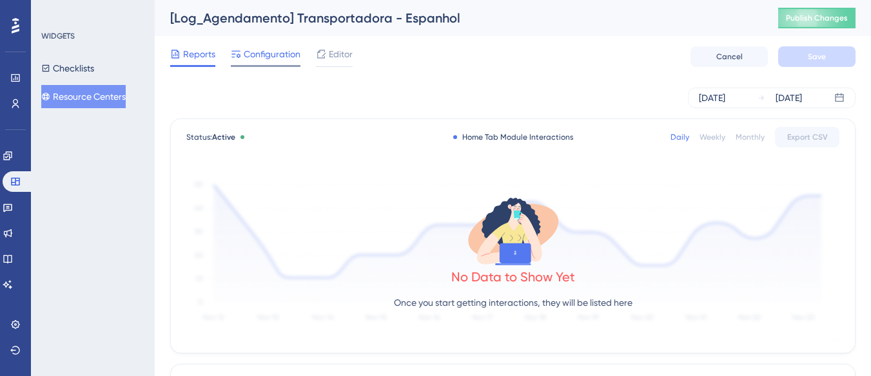
click at [266, 47] on span "Configuration" at bounding box center [272, 53] width 57 height 15
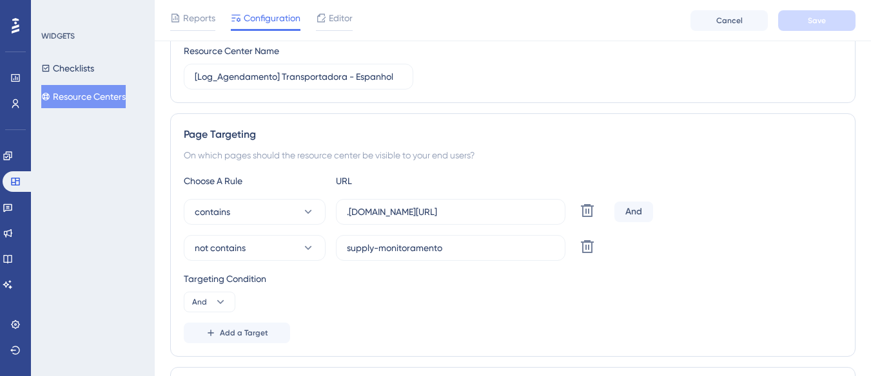
scroll to position [193, 0]
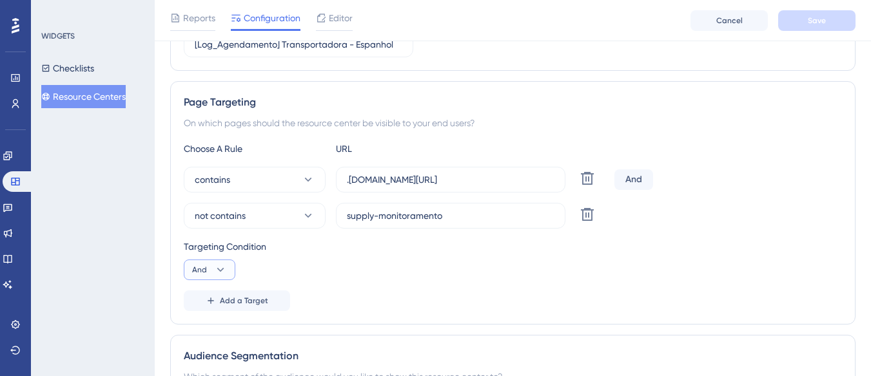
click at [213, 278] on button "And" at bounding box center [210, 270] width 52 height 21
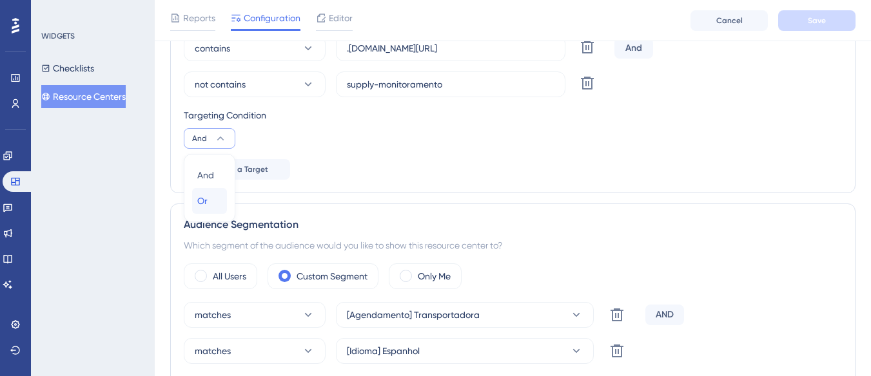
click at [217, 206] on div "Or Or" at bounding box center [209, 201] width 24 height 26
click at [242, 175] on button "Add a Target" at bounding box center [237, 169] width 106 height 21
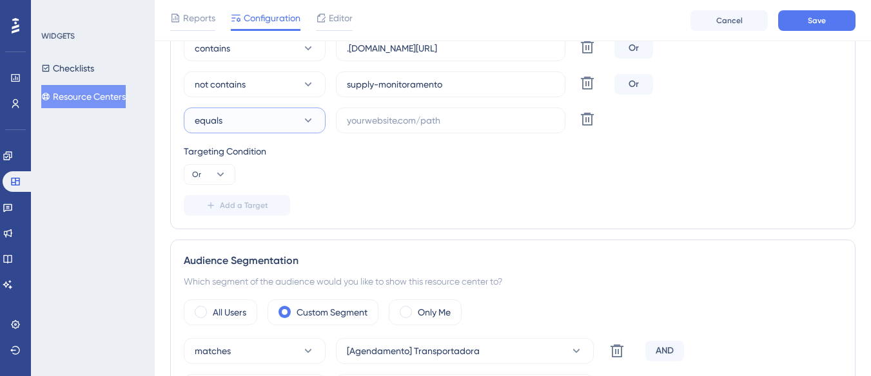
click at [244, 112] on button "equals" at bounding box center [255, 121] width 142 height 26
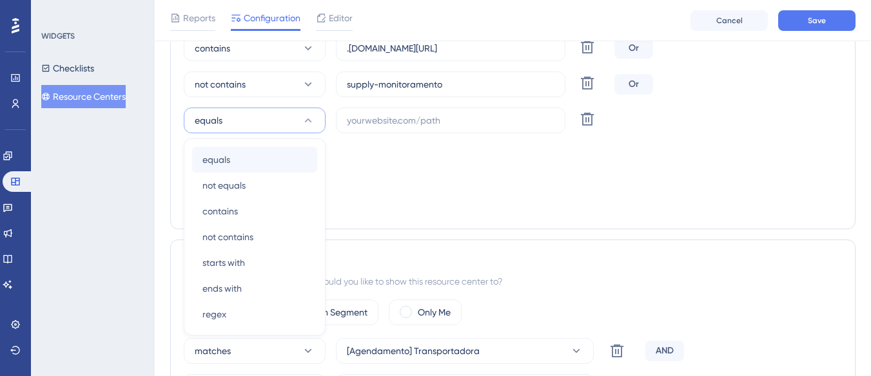
scroll to position [374, 0]
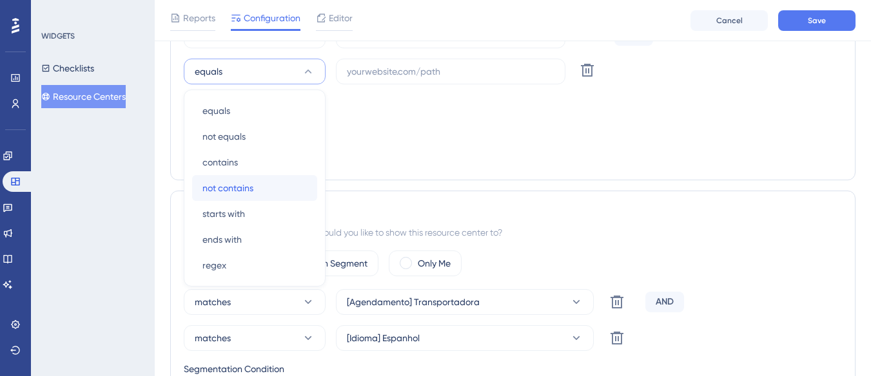
click at [249, 195] on span "not contains" at bounding box center [227, 187] width 51 height 15
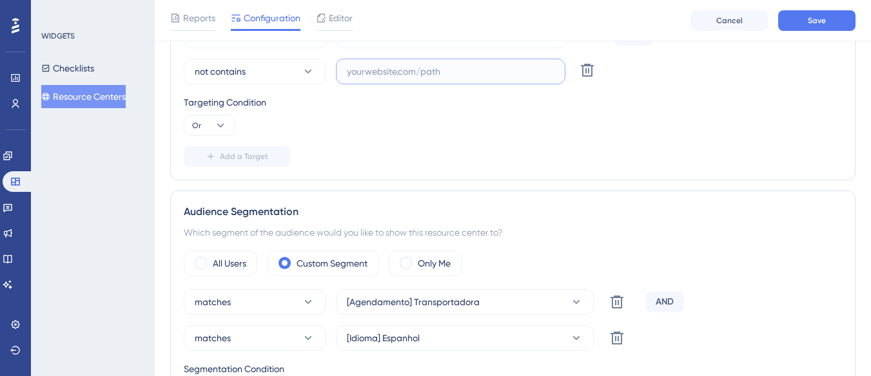
click at [420, 65] on input "text" at bounding box center [451, 71] width 208 height 14
paste input "[URL][DOMAIN_NAME]"
type input "[URL][DOMAIN_NAME]"
click at [802, 17] on button "Save" at bounding box center [816, 20] width 77 height 21
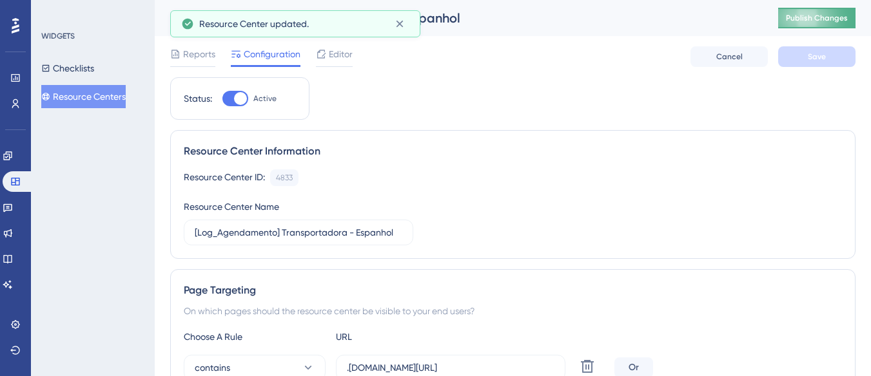
click at [815, 18] on span "Publish Changes" at bounding box center [817, 18] width 62 height 10
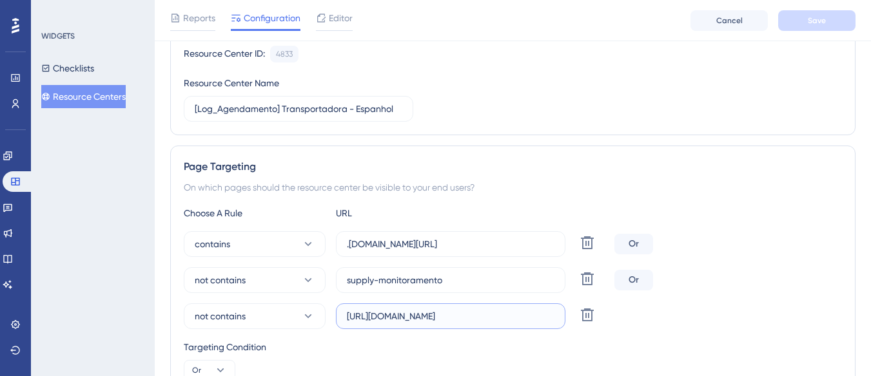
click at [432, 317] on input "[URL][DOMAIN_NAME]" at bounding box center [451, 316] width 208 height 14
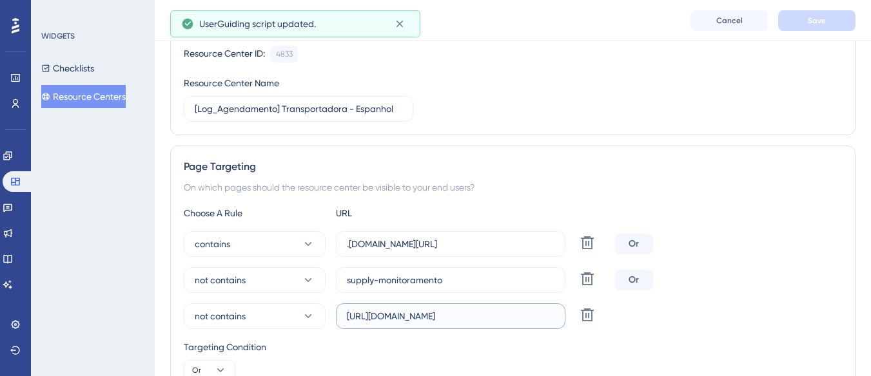
click at [432, 317] on input "[URL][DOMAIN_NAME]" at bounding box center [451, 316] width 208 height 14
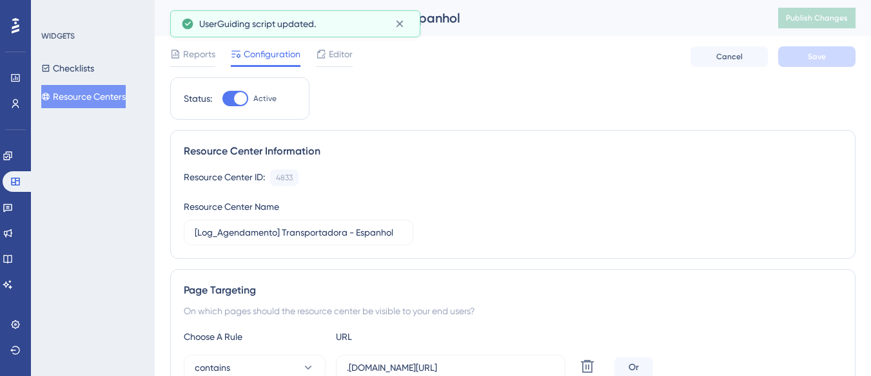
click at [119, 100] on button "Resource Centers" at bounding box center [83, 96] width 84 height 23
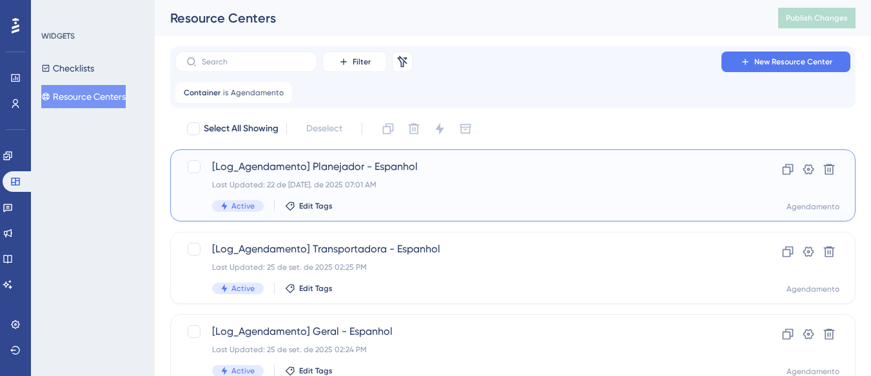
click at [415, 189] on div "Last Updated: 22 de jul. de 2025 07:01 AM" at bounding box center [461, 185] width 498 height 10
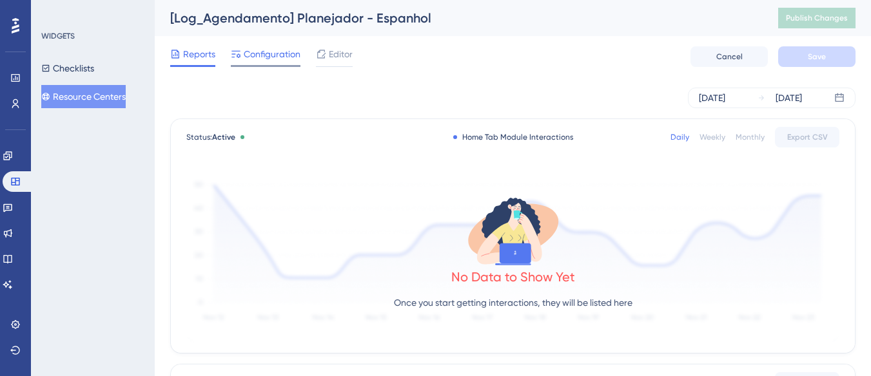
click at [262, 58] on span "Configuration" at bounding box center [272, 53] width 57 height 15
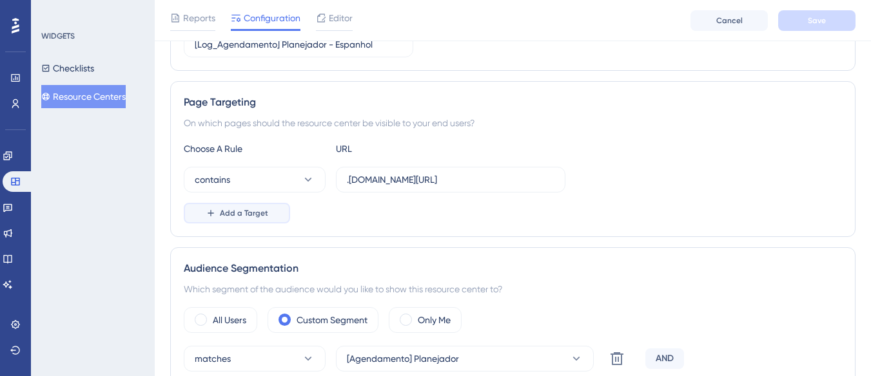
click at [248, 207] on button "Add a Target" at bounding box center [237, 213] width 106 height 21
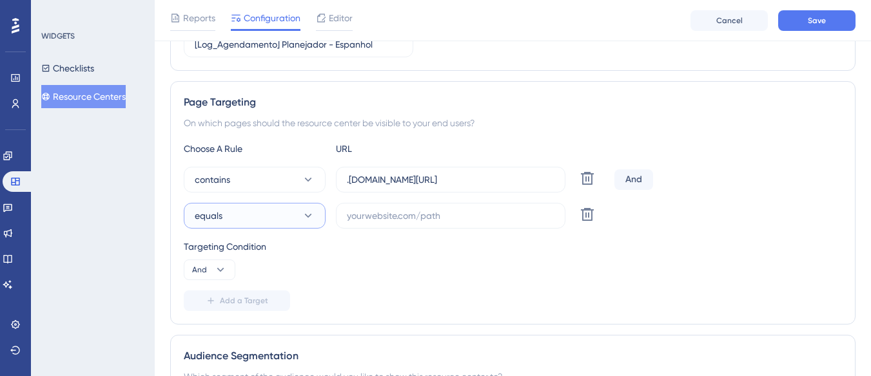
click at [242, 217] on button "equals" at bounding box center [255, 216] width 142 height 26
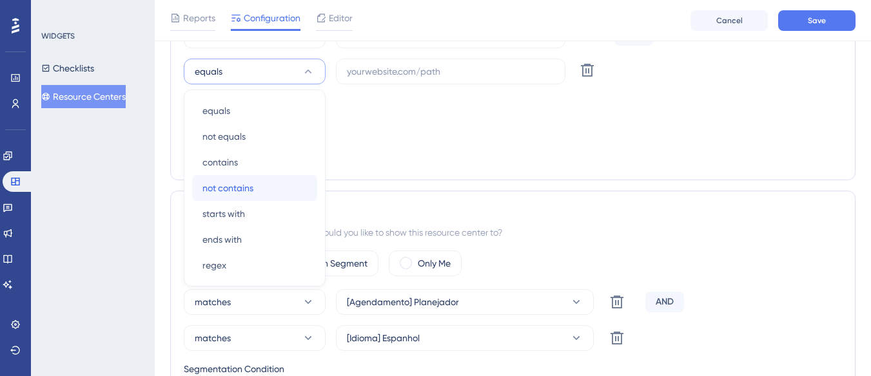
click at [258, 190] on div "not contains not contains" at bounding box center [254, 188] width 104 height 26
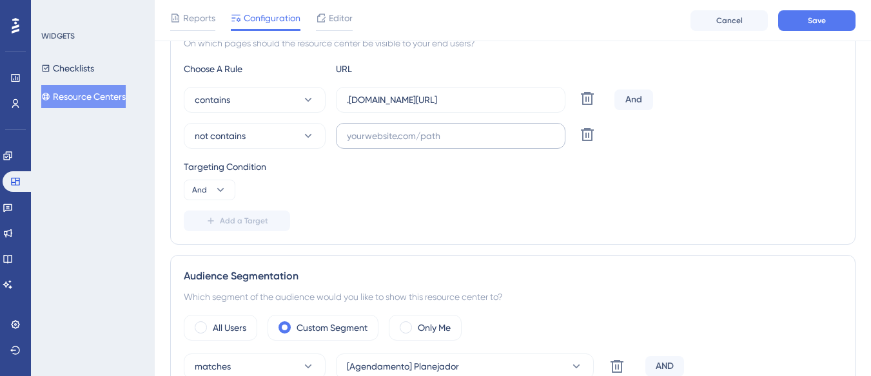
click at [368, 126] on label at bounding box center [450, 136] width 229 height 26
click at [368, 129] on input "text" at bounding box center [451, 136] width 208 height 14
paste input "[URL][DOMAIN_NAME]"
type input "[URL][DOMAIN_NAME]"
click at [808, 18] on span "Save" at bounding box center [817, 20] width 18 height 10
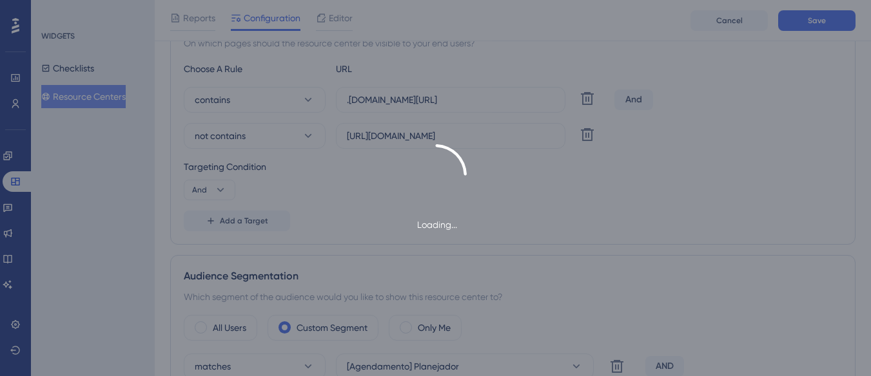
click at [213, 197] on div "Loading..." at bounding box center [435, 188] width 871 height 88
click at [217, 188] on div "Loading..." at bounding box center [435, 188] width 871 height 88
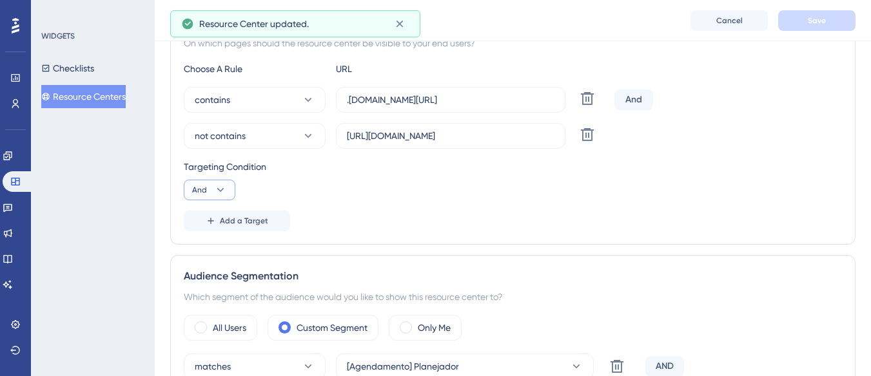
click at [217, 188] on icon at bounding box center [220, 190] width 13 height 13
click at [211, 247] on div "Or Or" at bounding box center [209, 253] width 24 height 26
click at [265, 224] on span "Add a Target" at bounding box center [244, 221] width 48 height 10
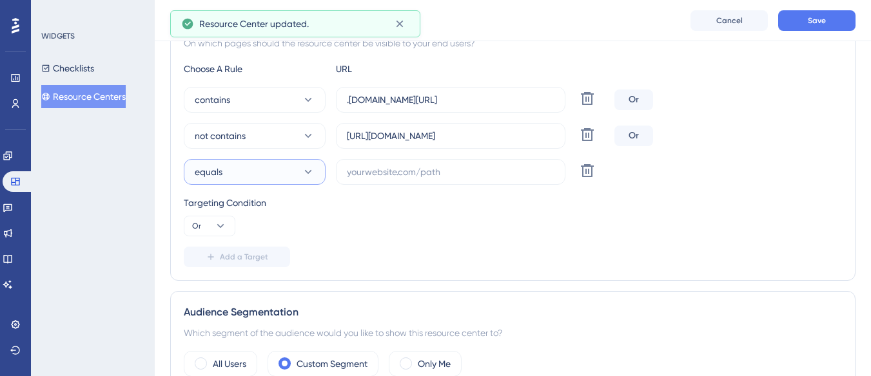
click at [275, 174] on button "equals" at bounding box center [255, 172] width 142 height 26
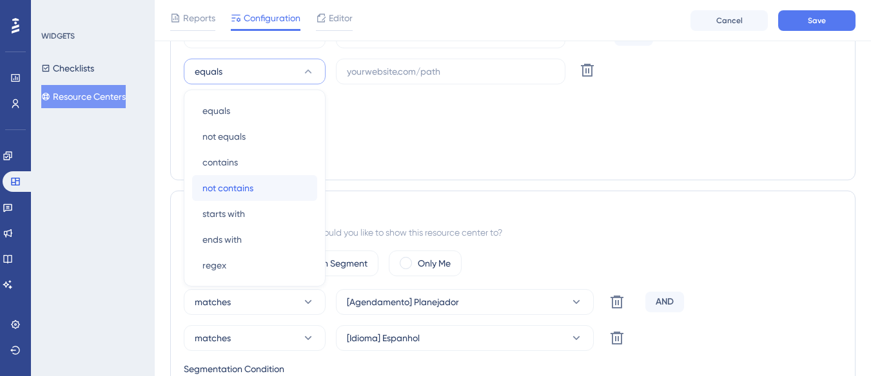
click at [263, 191] on div "not contains not contains" at bounding box center [254, 188] width 104 height 26
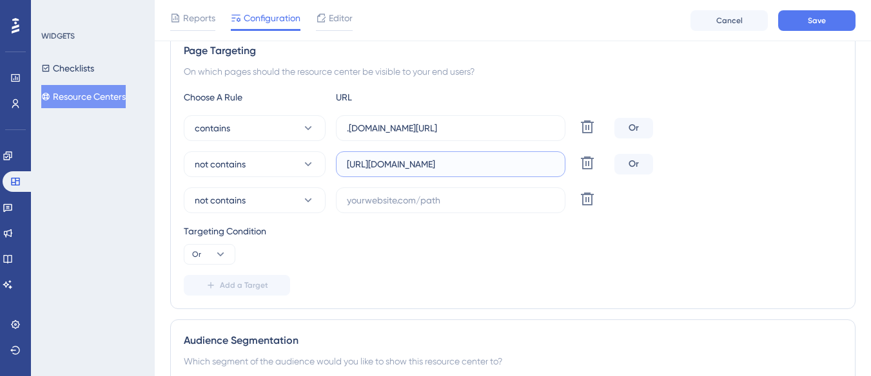
drag, startPoint x: 379, startPoint y: 165, endPoint x: 476, endPoint y: 166, distance: 97.3
click at [476, 166] on input "[URL][DOMAIN_NAME]" at bounding box center [451, 164] width 208 height 14
click at [344, 197] on label at bounding box center [450, 201] width 229 height 26
click at [347, 197] on input "text" at bounding box center [451, 200] width 208 height 14
paste input "supply-monitoramento."
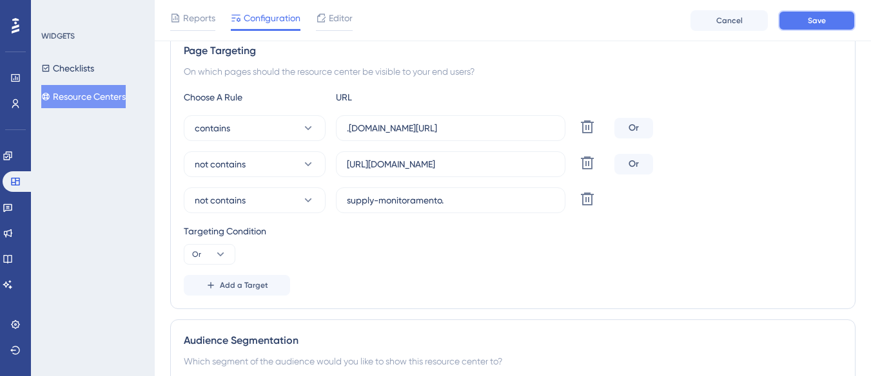
click at [809, 14] on button "Save" at bounding box center [816, 20] width 77 height 21
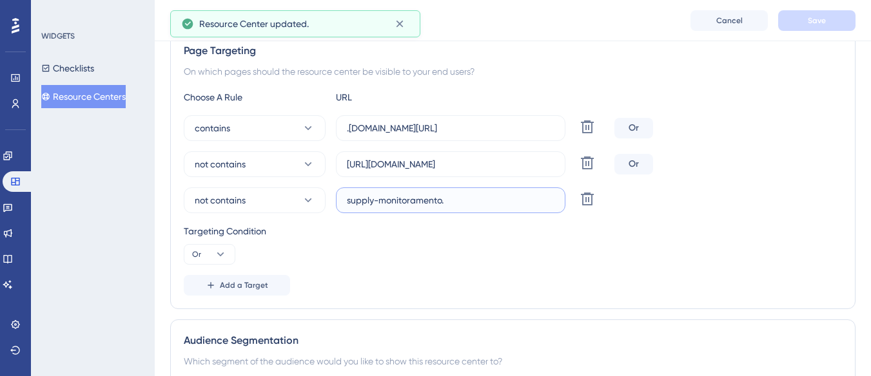
click at [452, 202] on input "supply-monitoramento." at bounding box center [451, 200] width 208 height 14
type input "supply-monitoramento"
click at [786, 23] on button "Save" at bounding box center [816, 20] width 77 height 21
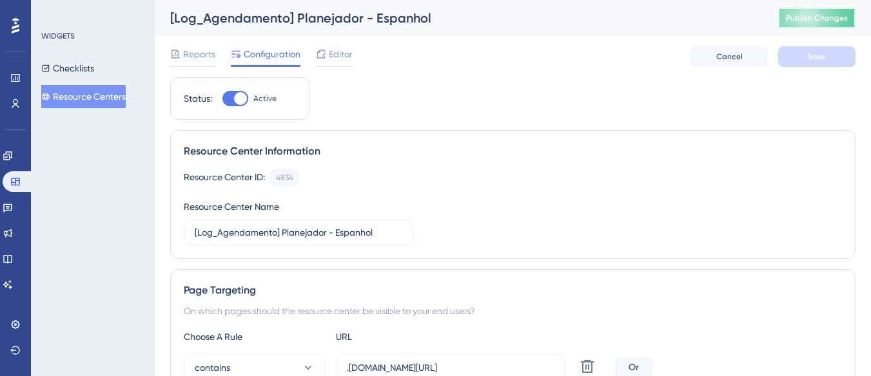
click at [820, 21] on button "Publish Changes" at bounding box center [816, 18] width 77 height 21
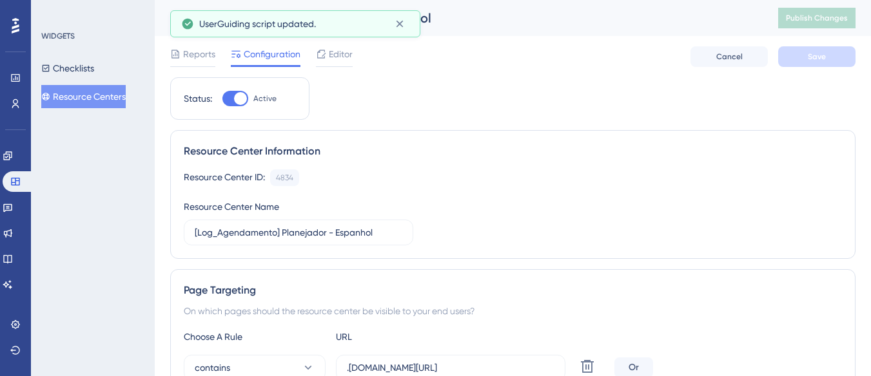
click at [119, 93] on button "Resource Centers" at bounding box center [83, 96] width 84 height 23
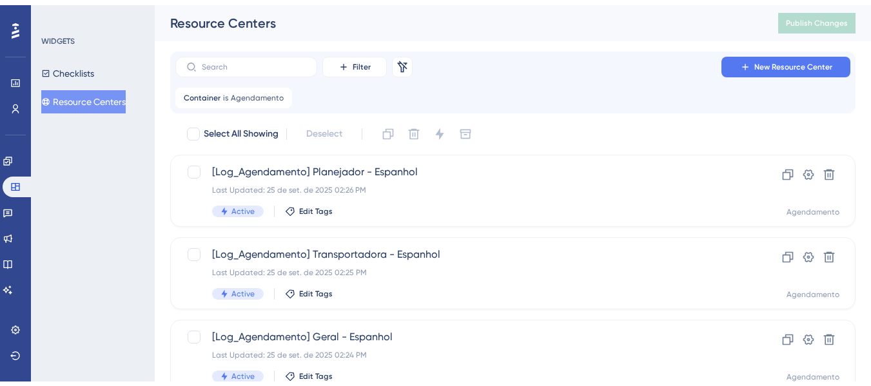
scroll to position [289, 0]
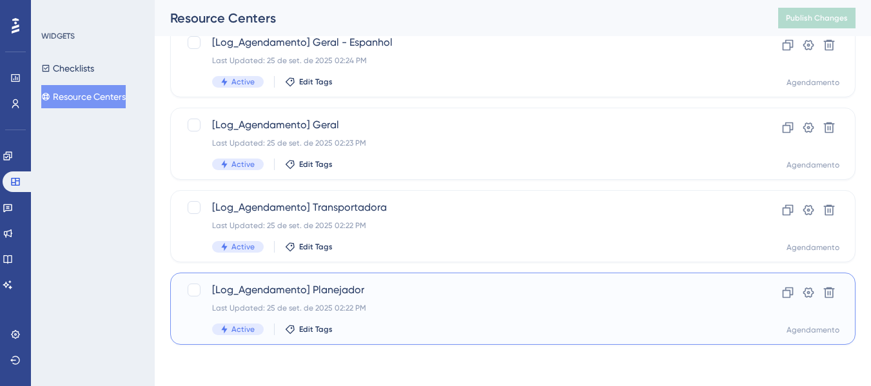
click at [421, 307] on div "Last Updated: 25 de set. de 2025 02:22 PM" at bounding box center [461, 308] width 498 height 10
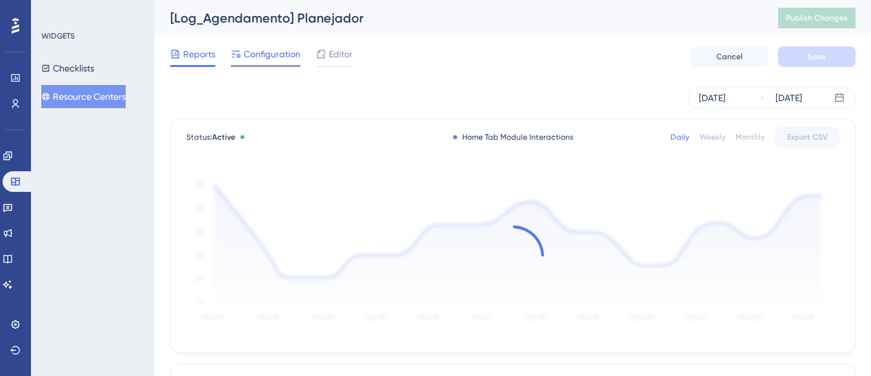
click at [279, 46] on span "Configuration" at bounding box center [272, 53] width 57 height 15
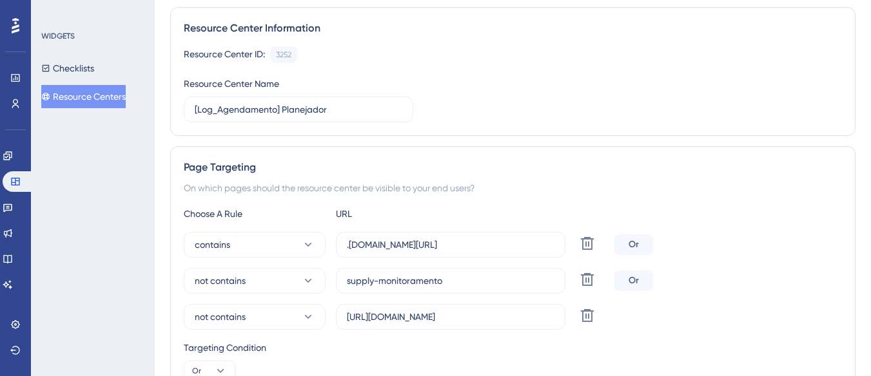
scroll to position [258, 0]
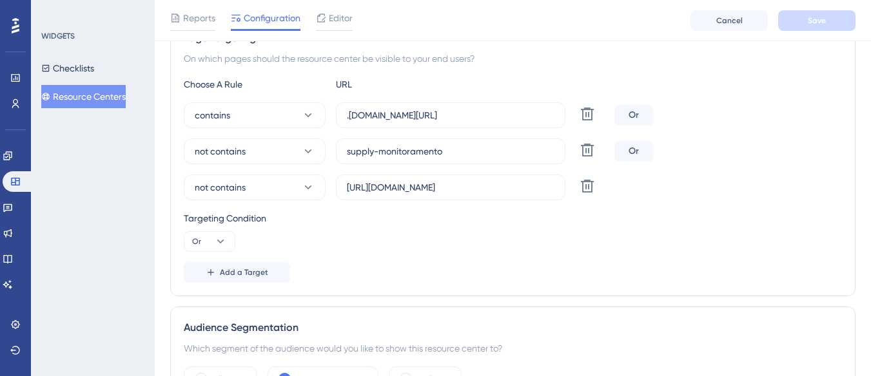
click at [99, 97] on button "Resource Centers" at bounding box center [83, 96] width 84 height 23
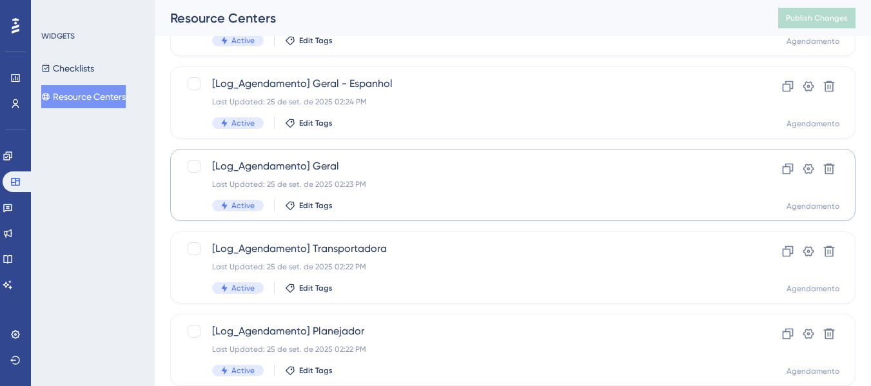
scroll to position [289, 0]
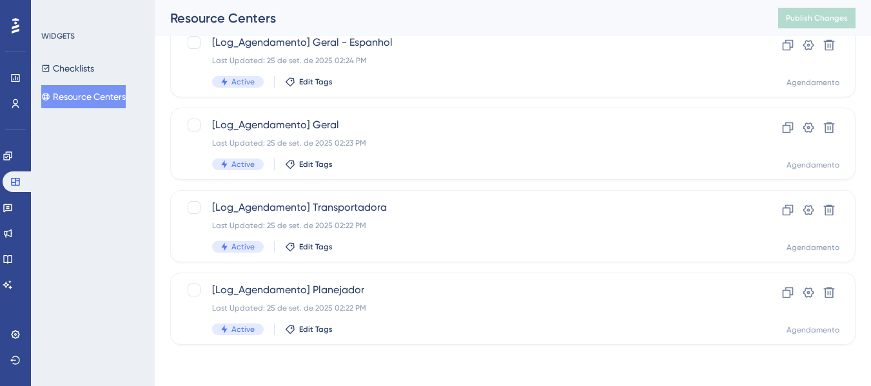
click at [86, 83] on div "Checklists Resource Centers" at bounding box center [93, 83] width 104 height 52
click at [107, 102] on button "Resource Centers" at bounding box center [83, 96] width 84 height 23
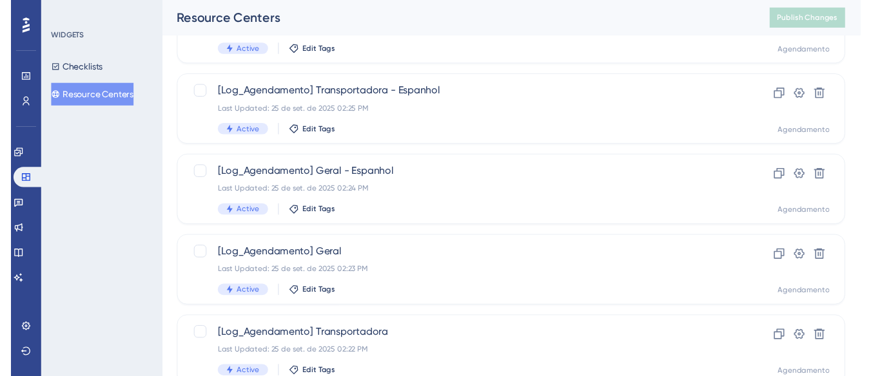
scroll to position [0, 0]
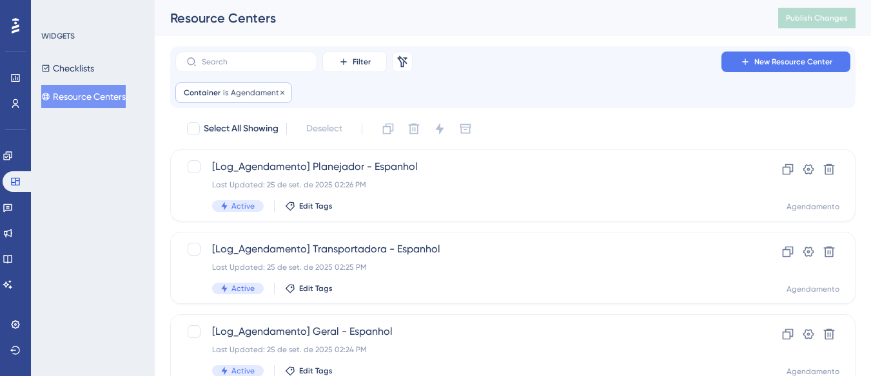
click at [226, 88] on span "is" at bounding box center [225, 93] width 5 height 10
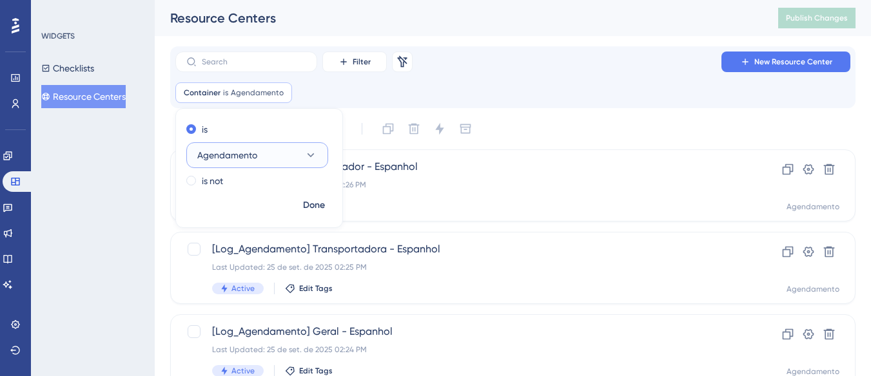
click at [241, 159] on span "Agendamento" at bounding box center [227, 155] width 60 height 15
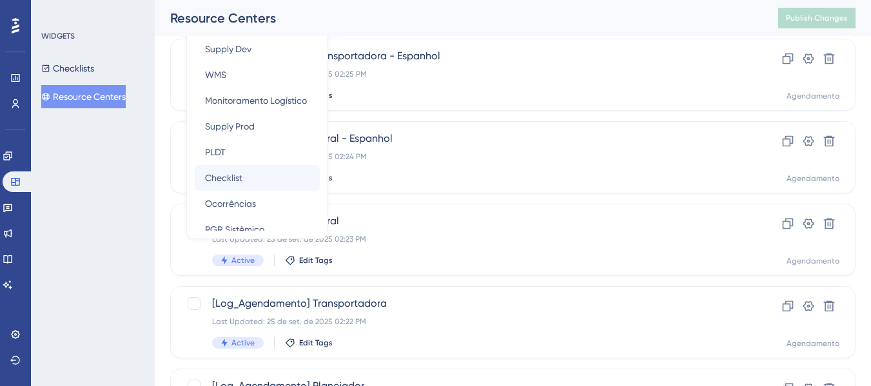
scroll to position [129, 0]
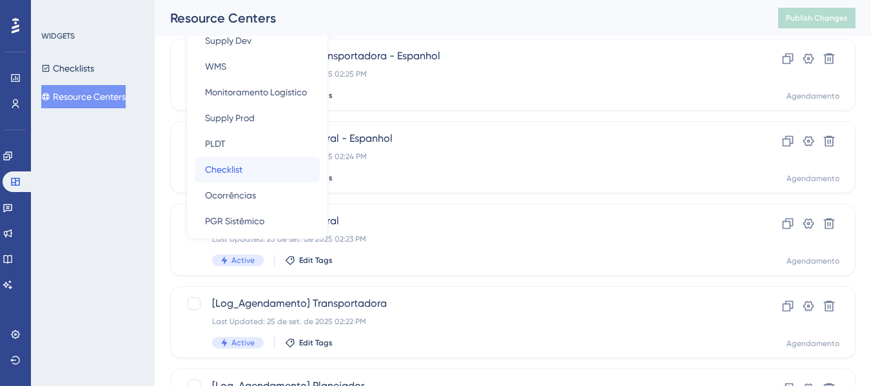
click at [249, 175] on div "Checklist Checklist" at bounding box center [257, 170] width 104 height 26
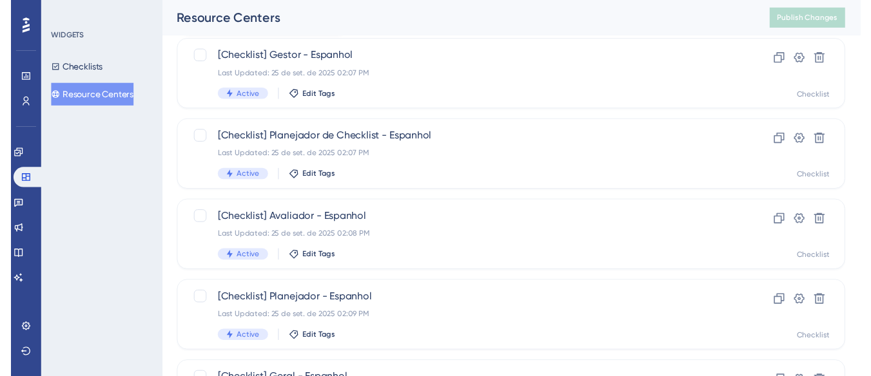
scroll to position [0, 0]
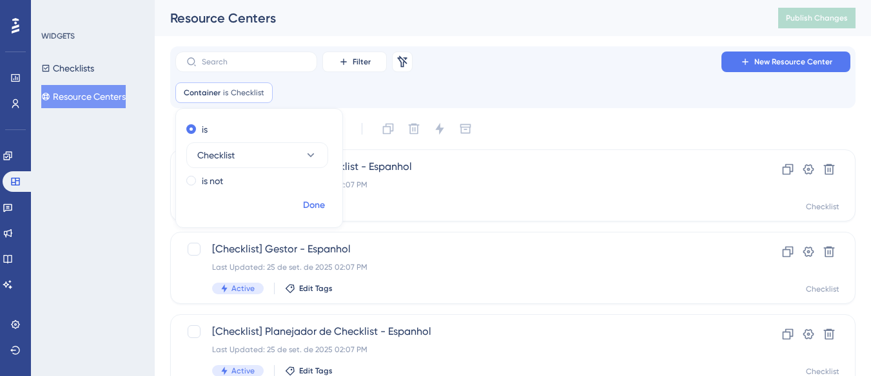
click at [306, 207] on span "Done" at bounding box center [314, 205] width 22 height 15
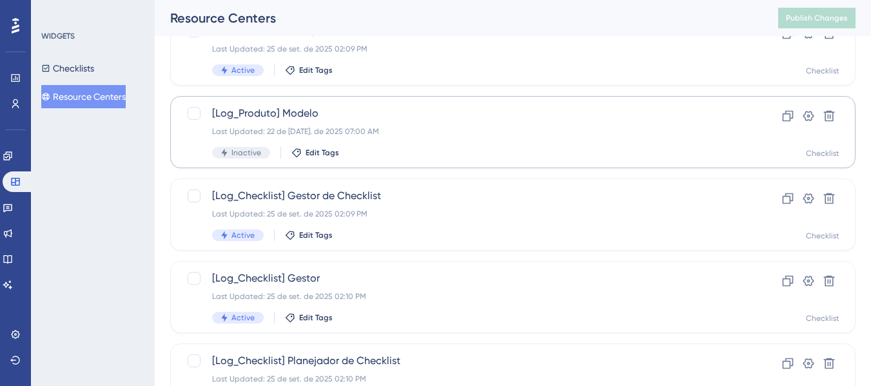
scroll to position [645, 0]
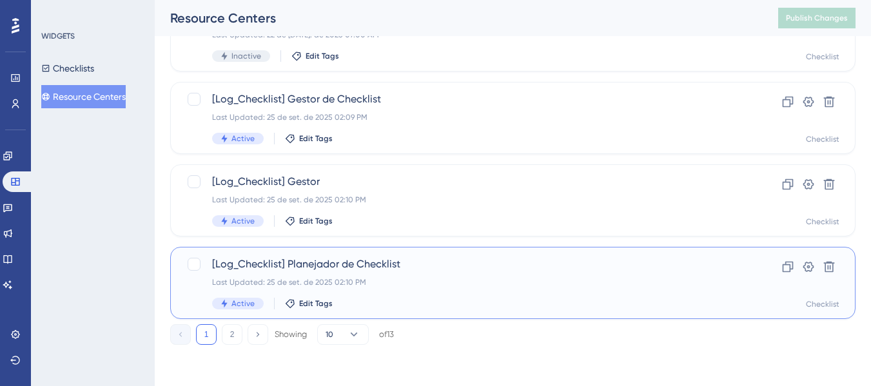
click at [344, 275] on div "[Log_Checklist] Planejador de Checklist Last Updated: 25 de set. de 2025 02:10 …" at bounding box center [461, 283] width 498 height 53
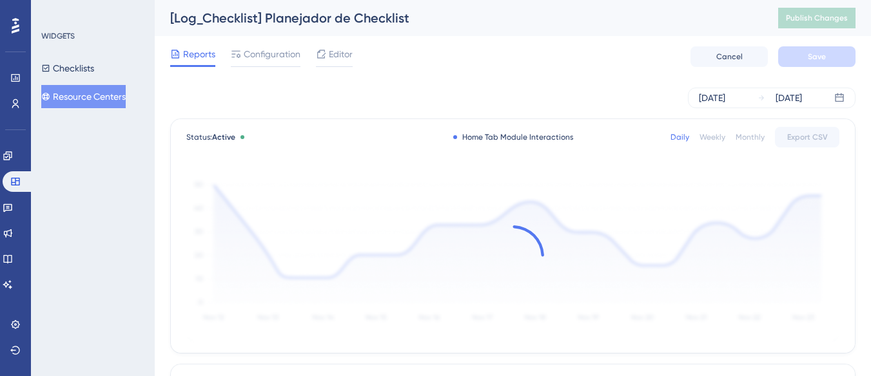
click at [256, 39] on div "Reports Configuration Editor Cancel Save" at bounding box center [512, 56] width 685 height 41
click at [256, 51] on span "Configuration" at bounding box center [272, 53] width 57 height 15
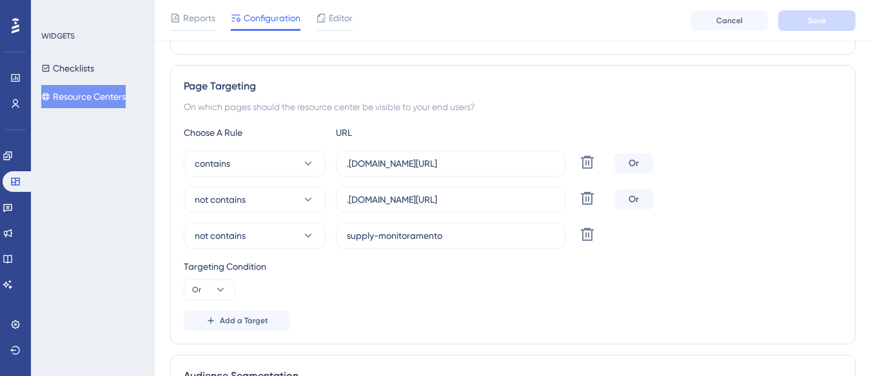
scroll to position [258, 0]
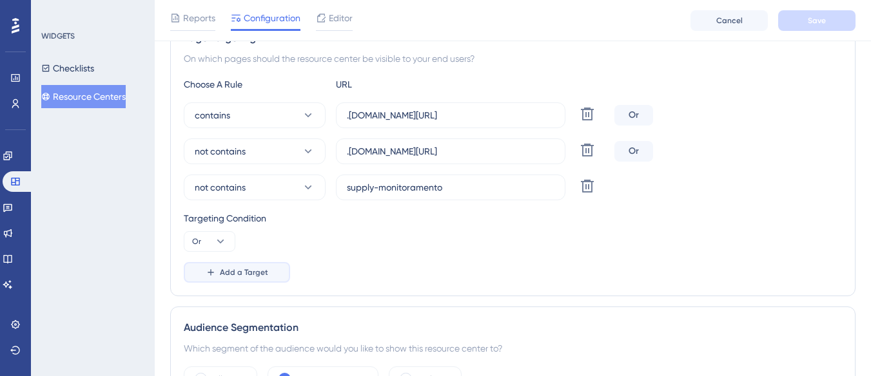
click at [244, 270] on span "Add a Target" at bounding box center [244, 273] width 48 height 10
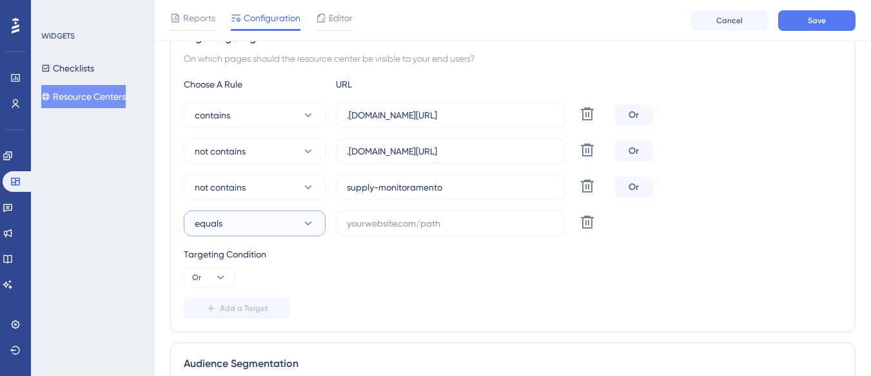
click at [266, 232] on button "equals" at bounding box center [255, 224] width 142 height 26
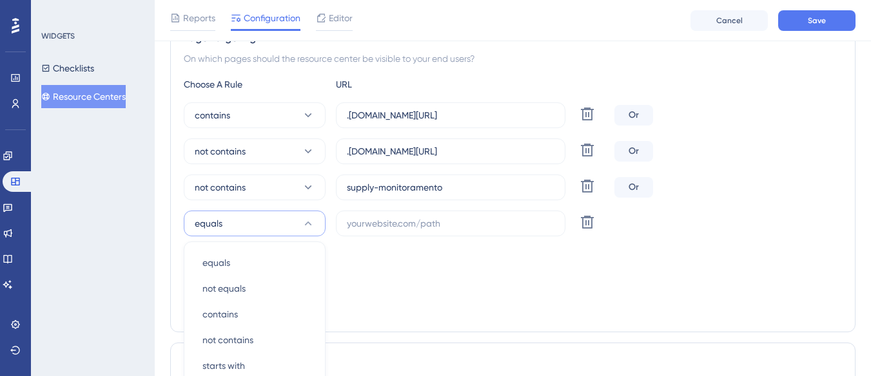
scroll to position [409, 0]
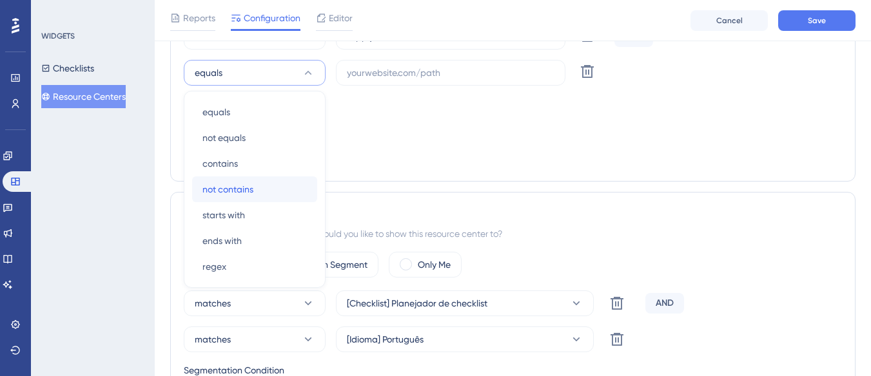
click at [266, 191] on div "not contains not contains" at bounding box center [254, 190] width 104 height 26
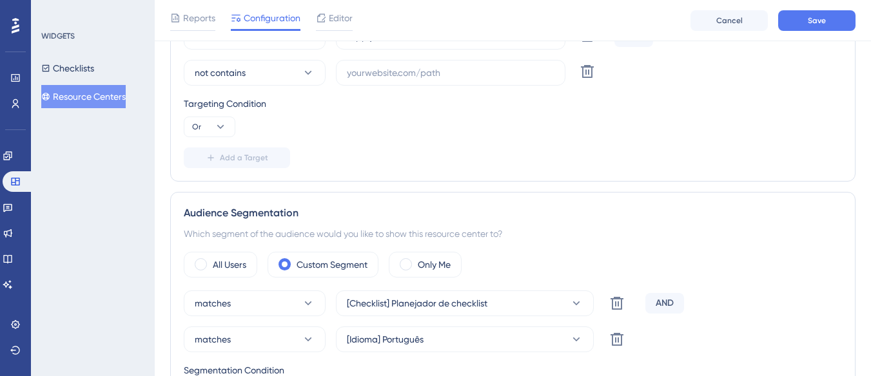
scroll to position [280, 0]
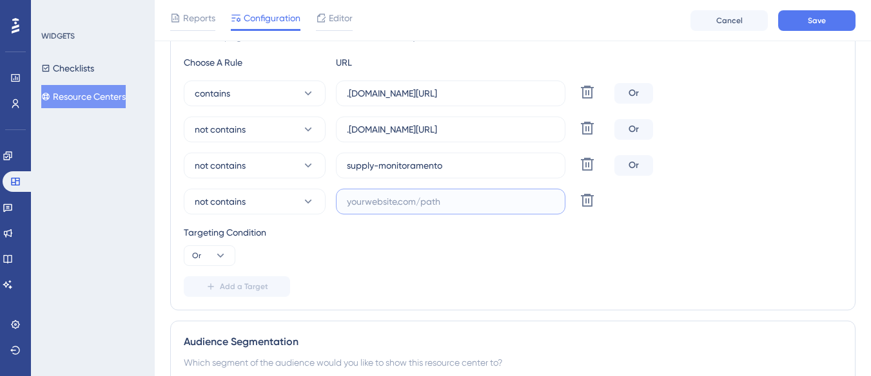
click at [362, 207] on input "text" at bounding box center [451, 202] width 208 height 14
paste input "supply-monitoramento."
click at [349, 200] on input "supply-monitoramento." at bounding box center [451, 202] width 208 height 14
click at [349, 202] on input "supply-monitoramento." at bounding box center [451, 202] width 208 height 14
click at [346, 204] on label "supply-monitoramento." at bounding box center [450, 202] width 229 height 26
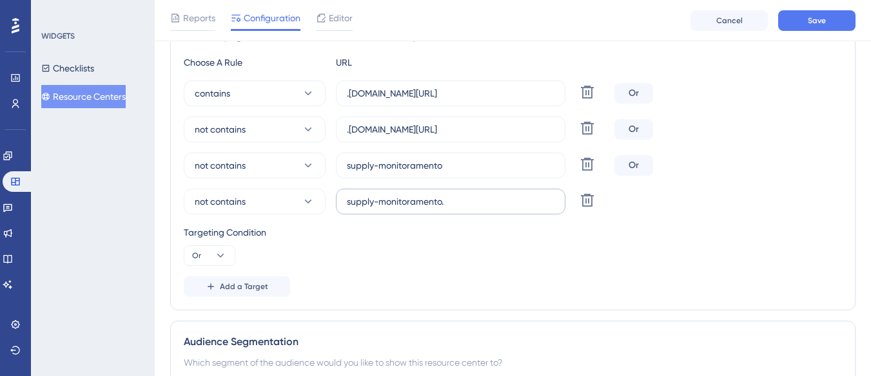
click at [347, 204] on input "supply-monitoramento." at bounding box center [451, 202] width 208 height 14
paste input "[URL][DOMAIN_NAME]"
drag, startPoint x: 362, startPoint y: 204, endPoint x: 346, endPoint y: 204, distance: 16.1
click at [346, 204] on label "s https://supply-monitoramento.logistica.totvs.app/upply-monitoramento." at bounding box center [450, 202] width 229 height 26
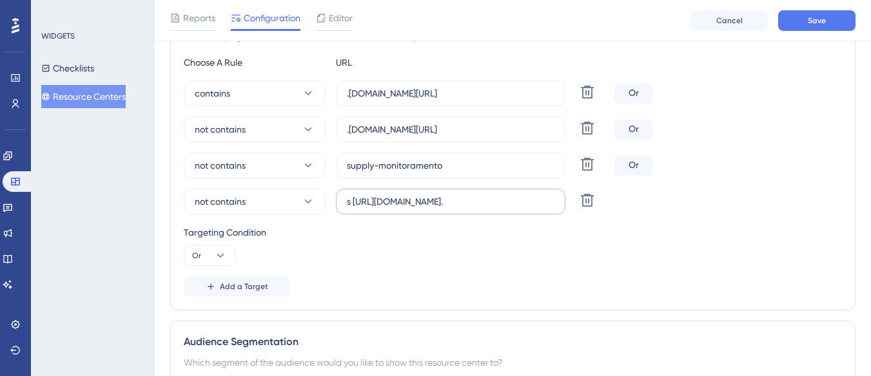
click at [346, 204] on label "s https://supply-monitoramento.logistica.totvs.app/upply-monitoramento." at bounding box center [450, 202] width 229 height 26
click at [347, 204] on input "s https://supply-monitoramento.logistica.totvs.app/upply-monitoramento." at bounding box center [451, 202] width 208 height 14
click at [355, 203] on input "s https://supply-monitoramento.logistica.totvs.app/upply-monitoramento." at bounding box center [451, 202] width 208 height 14
type input "https://supply-monitoramento.logistica.totvs.app/upply-monitoramento."
drag, startPoint x: 346, startPoint y: 204, endPoint x: 407, endPoint y: 206, distance: 61.3
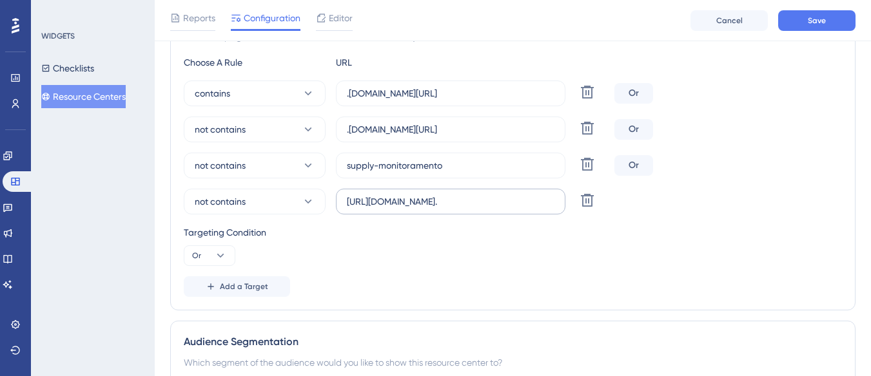
click at [407, 206] on label "https://supply-monitoramento.logistica.totvs.app/upply-monitoramento." at bounding box center [450, 202] width 229 height 26
click at [407, 206] on input "https://supply-monitoramento.logistica.totvs.app/upply-monitoramento." at bounding box center [451, 202] width 208 height 14
drag, startPoint x: 363, startPoint y: 205, endPoint x: 556, endPoint y: 204, distance: 193.4
click at [556, 204] on label "https://supply-monitoramento.logistica.totvs.app/upply-monitoramento." at bounding box center [450, 202] width 229 height 26
click at [463, 201] on input "https://supply-monitoramento.logistica.totvs.app/upply-monitoramento." at bounding box center [451, 202] width 208 height 14
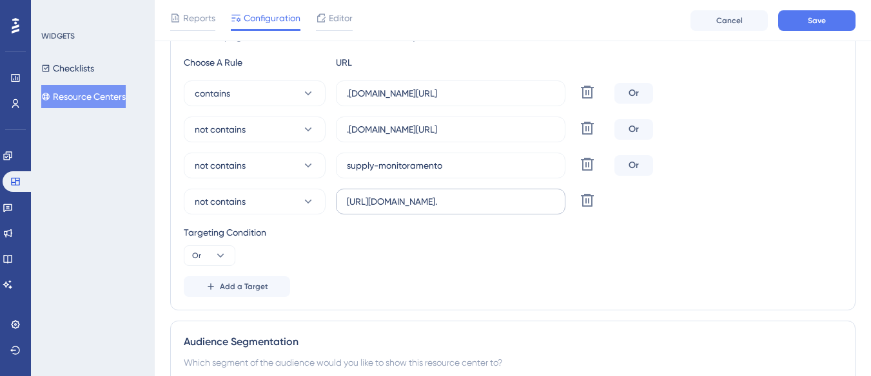
drag, startPoint x: 556, startPoint y: 203, endPoint x: 549, endPoint y: 203, distance: 7.1
click at [549, 203] on label "https://supply-monitoramento.logistica.totvs.app/upply-monitoramento." at bounding box center [450, 202] width 229 height 26
click at [549, 203] on input "https://supply-monitoramento.logistica.totvs.app/upply-monitoramento." at bounding box center [451, 202] width 208 height 14
click at [467, 203] on input "https://supply-monitoramento.logistica.totvs.app/upply-monitoramento." at bounding box center [451, 202] width 208 height 14
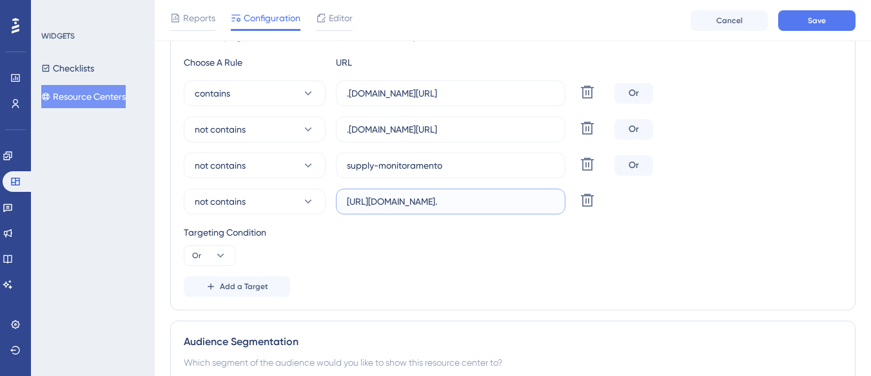
click at [551, 199] on input "https://supply-monitoramento.logistica.totvs.app/upply-monitoramento." at bounding box center [451, 202] width 208 height 14
click at [396, 202] on input "text" at bounding box center [451, 202] width 208 height 14
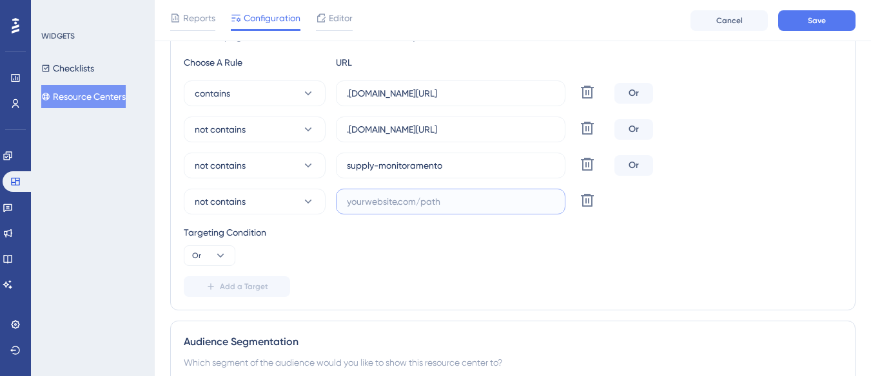
paste input "[URL][DOMAIN_NAME]"
drag, startPoint x: 409, startPoint y: 203, endPoint x: 556, endPoint y: 205, distance: 146.3
click at [556, 205] on label "[URL][DOMAIN_NAME]" at bounding box center [450, 202] width 229 height 26
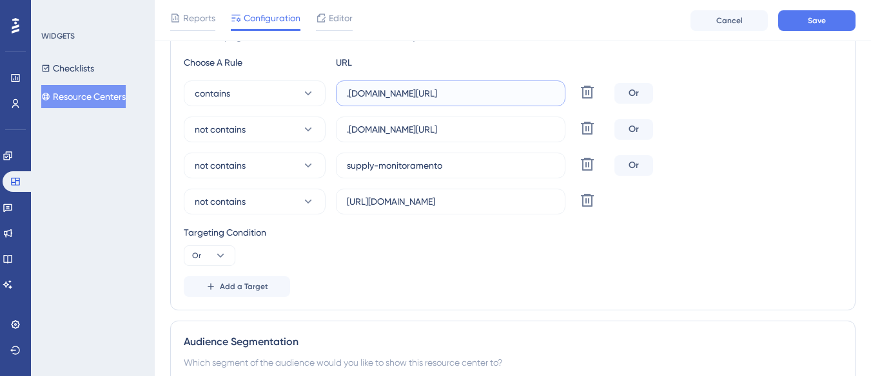
drag, startPoint x: 478, startPoint y: 92, endPoint x: 432, endPoint y: 101, distance: 47.3
click at [432, 101] on label ".logistica.totvs.app/checklist/" at bounding box center [450, 94] width 229 height 26
click at [418, 202] on input "[URL][DOMAIN_NAME]" at bounding box center [451, 202] width 208 height 14
drag, startPoint x: 434, startPoint y: 202, endPoint x: 559, endPoint y: 201, distance: 124.4
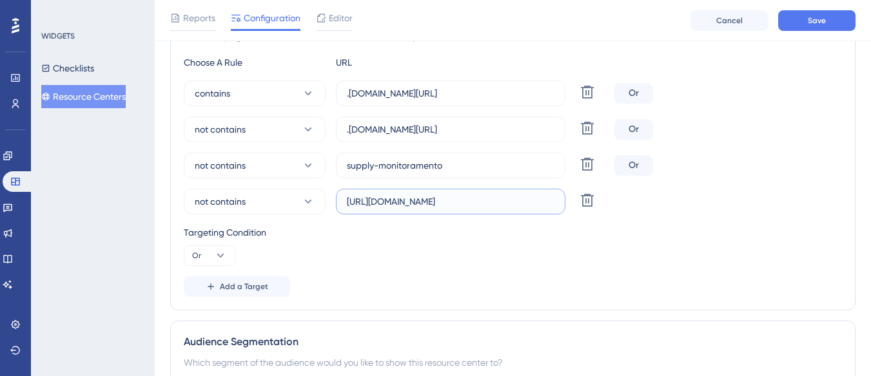
click at [561, 201] on label "[URL][DOMAIN_NAME]" at bounding box center [450, 202] width 229 height 26
click at [534, 202] on input "[URL][DOMAIN_NAME]" at bounding box center [451, 202] width 208 height 14
drag, startPoint x: 536, startPoint y: 203, endPoint x: 554, endPoint y: 203, distance: 18.0
click at [554, 203] on label "[URL][DOMAIN_NAME]" at bounding box center [450, 202] width 229 height 26
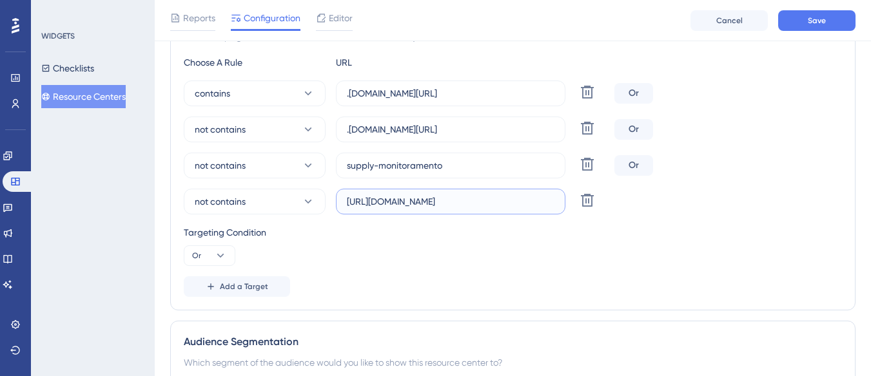
paste input "checklist/"
type input "https://supply-monitoramento.logistica.totvs.app/checklist/"
click at [832, 24] on button "Save" at bounding box center [816, 20] width 77 height 21
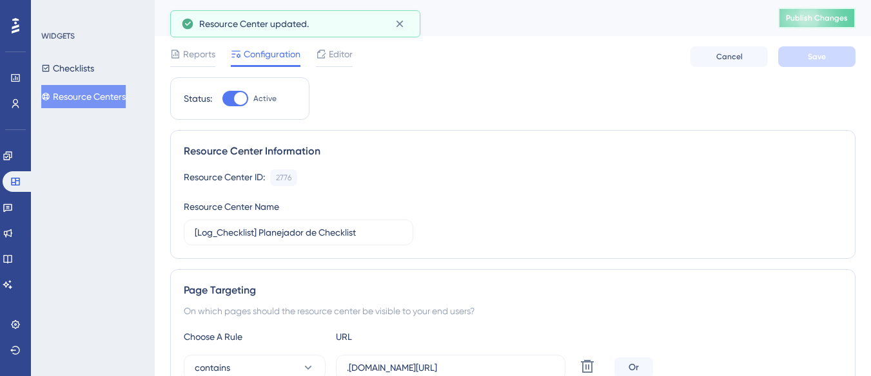
click at [815, 17] on span "Publish Changes" at bounding box center [817, 18] width 62 height 10
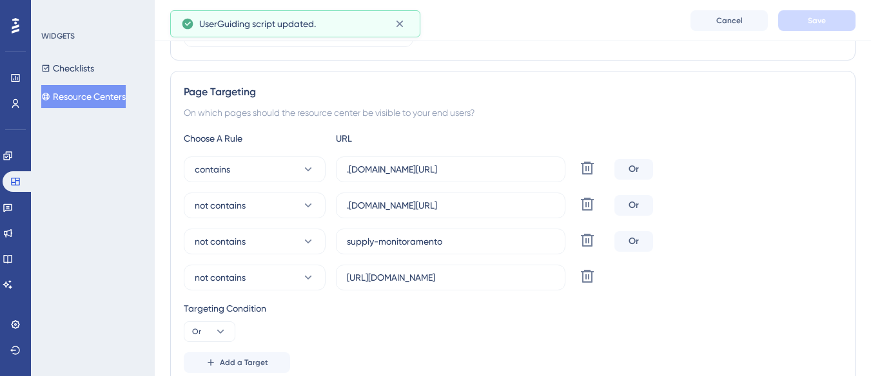
scroll to position [258, 0]
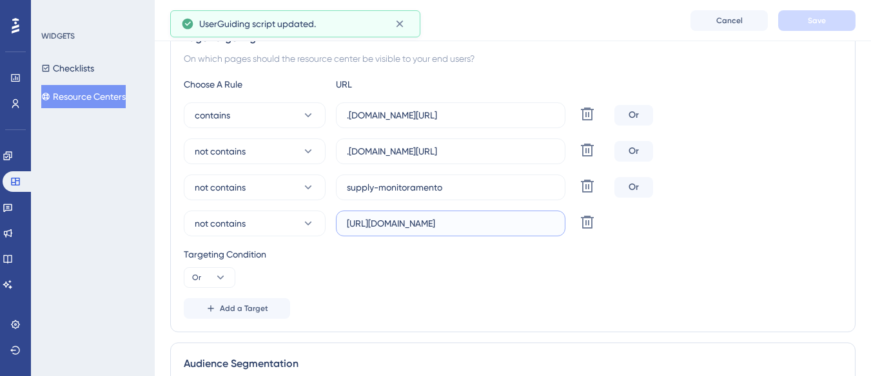
click at [501, 227] on input "https://supply-monitoramento.logistica.totvs.app/checklist/" at bounding box center [451, 224] width 208 height 14
click at [383, 228] on input "https://supply-monitoramento.logistica.totvs.app/checklist/" at bounding box center [451, 224] width 208 height 14
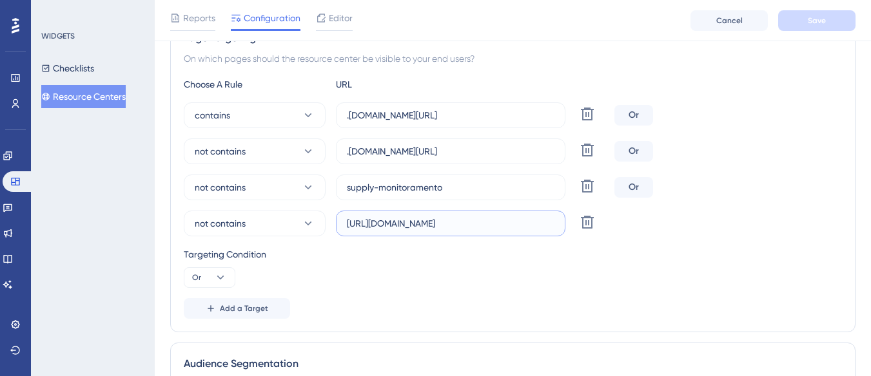
scroll to position [0, 44]
drag, startPoint x: 360, startPoint y: 223, endPoint x: 567, endPoint y: 224, distance: 206.3
click at [567, 224] on div "not contains https://supply-monitoramento.logistica.totvs.app/checklist/ Delete" at bounding box center [396, 224] width 425 height 26
click at [497, 220] on input "https://supply-monitoramento.logistica.totvs.app/checklist/" at bounding box center [451, 224] width 208 height 14
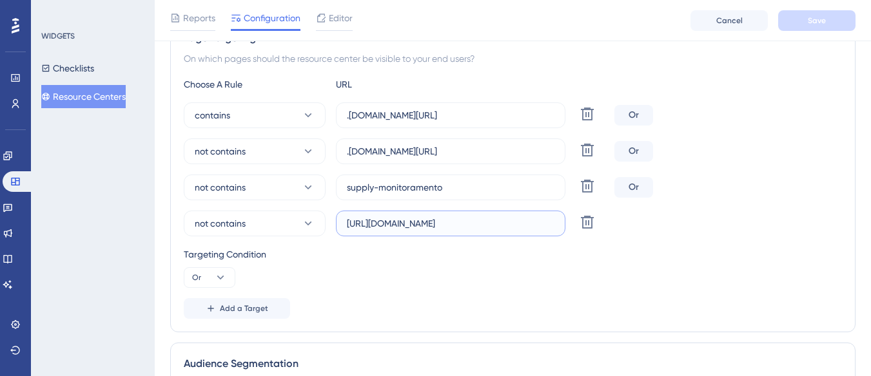
click at [497, 220] on input "https://supply-monitoramento.logistica.totvs.app/checklist/" at bounding box center [451, 224] width 208 height 14
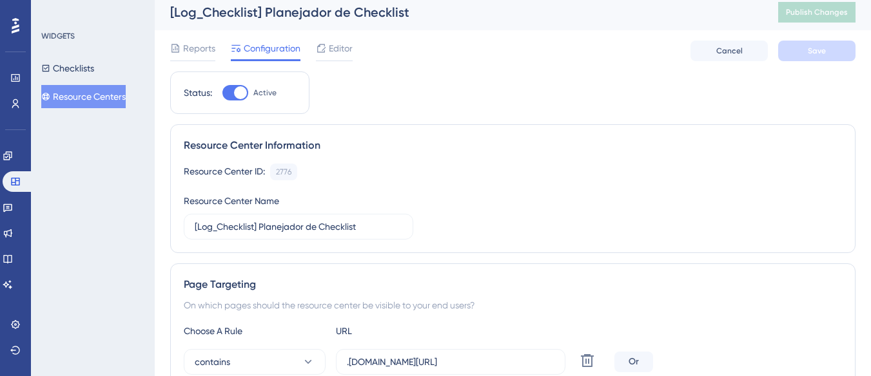
scroll to position [0, 0]
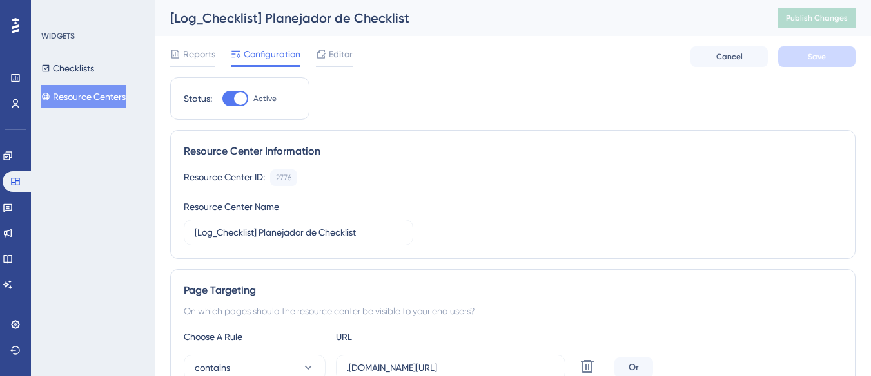
click at [90, 88] on button "Resource Centers" at bounding box center [83, 96] width 84 height 23
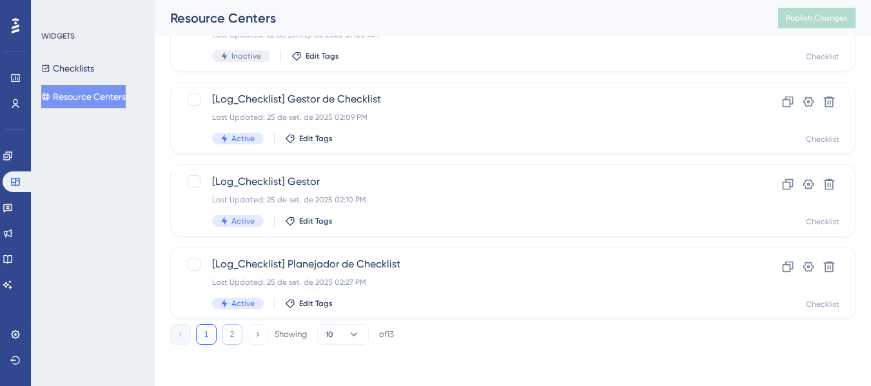
click at [231, 338] on button "2" at bounding box center [232, 334] width 21 height 21
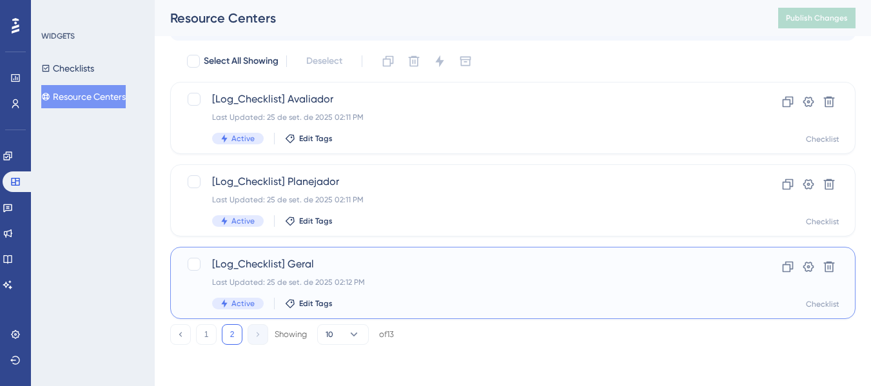
click at [342, 262] on span "[Log_Checklist] Geral" at bounding box center [461, 264] width 498 height 15
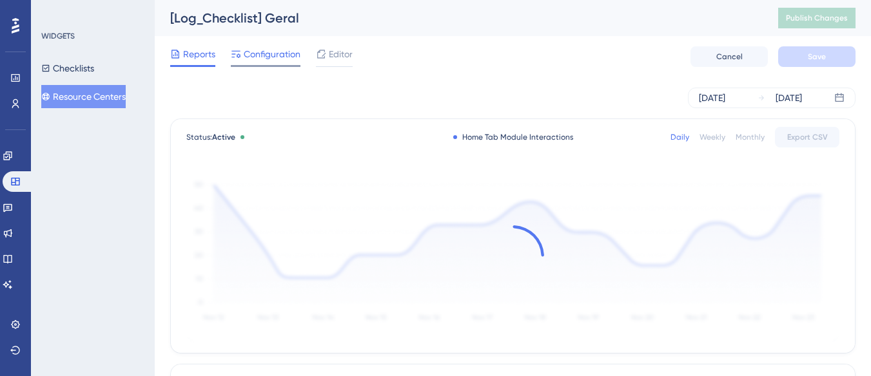
click at [254, 59] on span "Configuration" at bounding box center [272, 53] width 57 height 15
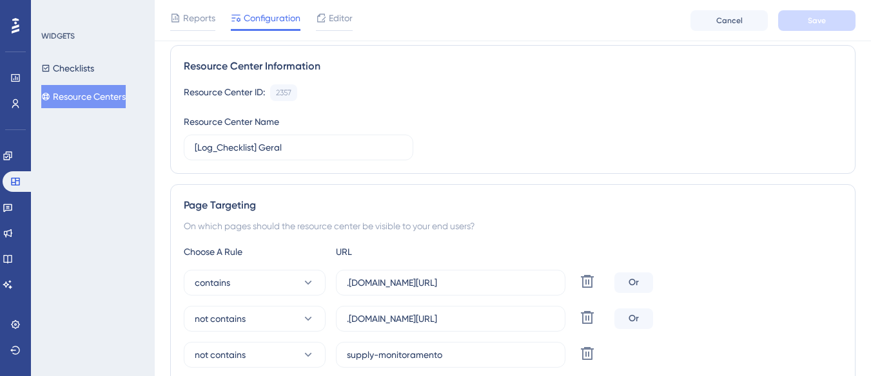
scroll to position [193, 0]
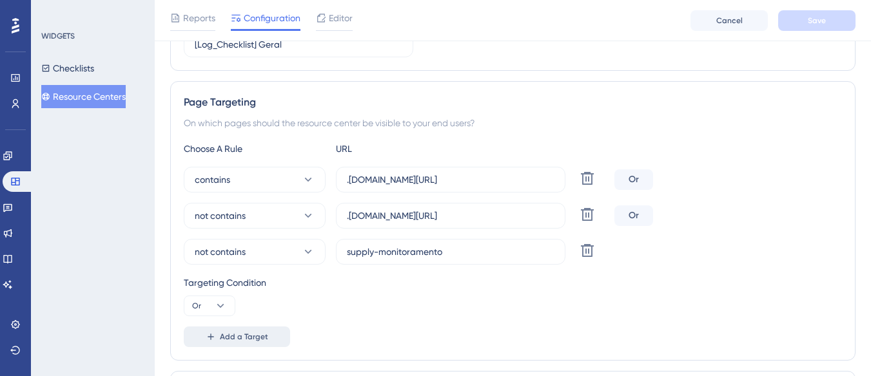
click at [231, 328] on button "Add a Target" at bounding box center [237, 337] width 106 height 21
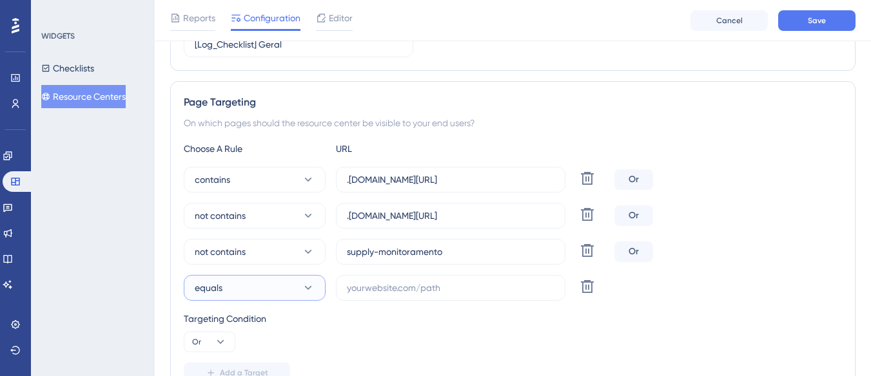
click at [235, 294] on button "equals" at bounding box center [255, 288] width 142 height 26
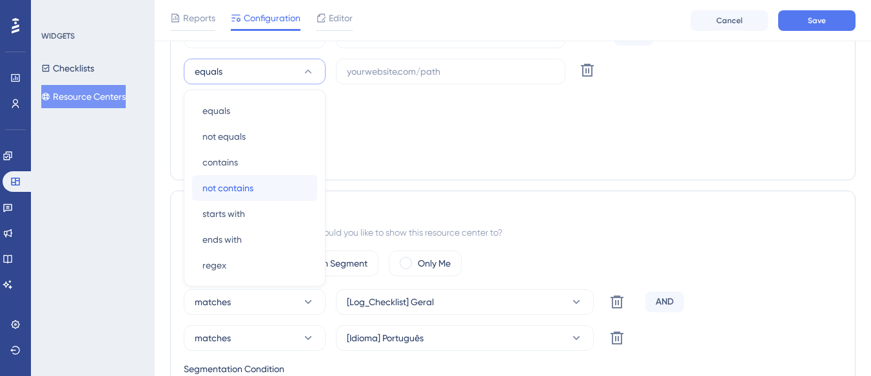
click at [248, 181] on span "not contains" at bounding box center [227, 187] width 51 height 15
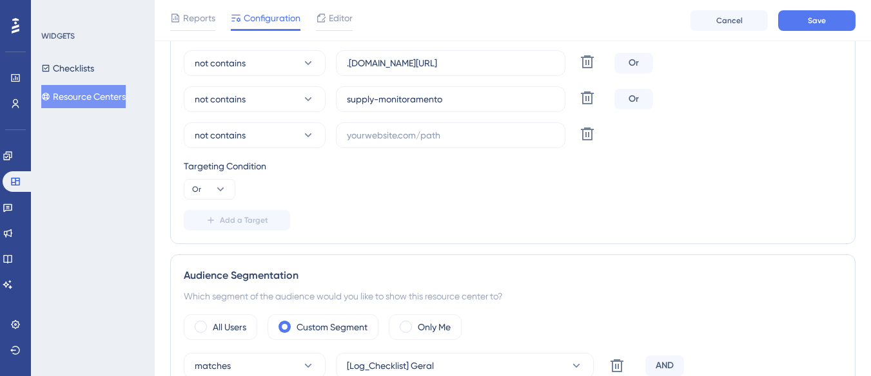
scroll to position [346, 0]
click at [367, 134] on input "text" at bounding box center [451, 136] width 208 height 14
paste input "https://supply-monitoramento.logistica.totvs.app/checklist/"
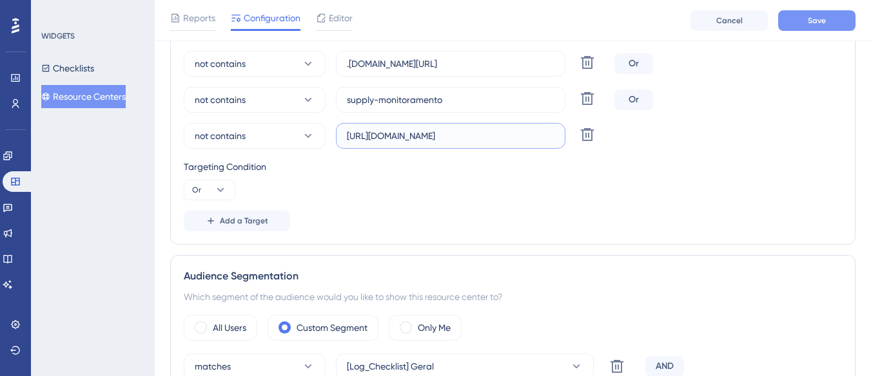
type input "https://supply-monitoramento.logistica.totvs.app/checklist/"
click at [839, 25] on button "Save" at bounding box center [816, 20] width 77 height 21
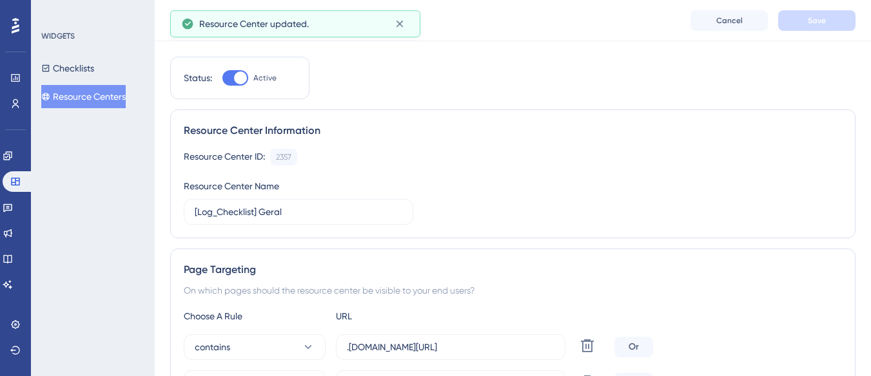
scroll to position [0, 0]
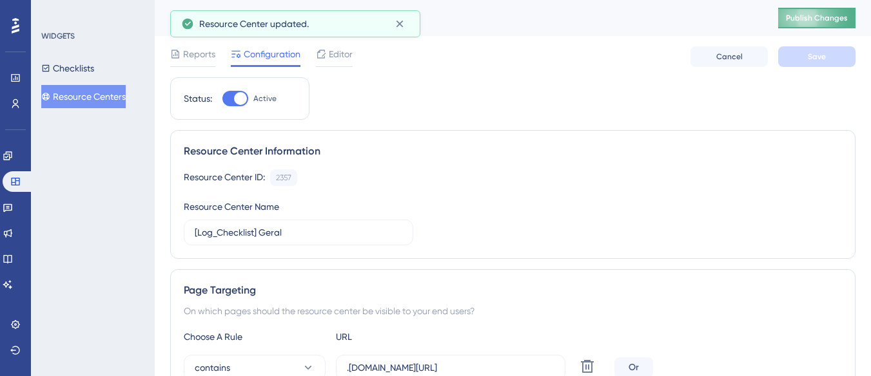
click at [826, 21] on span "Publish Changes" at bounding box center [817, 18] width 62 height 10
click at [126, 93] on button "Resource Centers" at bounding box center [83, 96] width 84 height 23
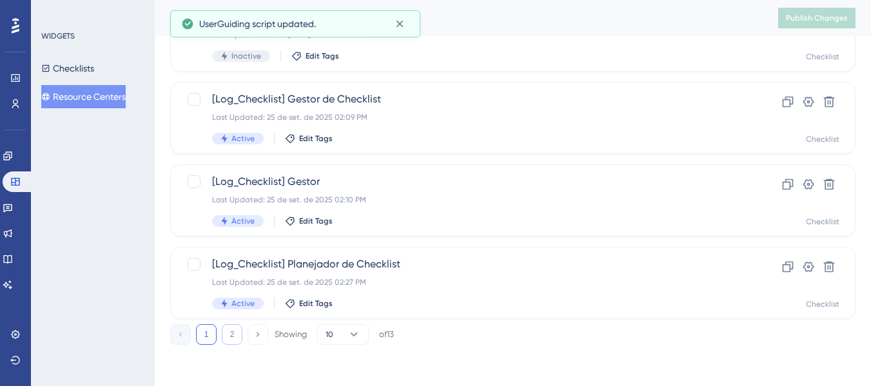
click at [236, 330] on button "2" at bounding box center [232, 334] width 21 height 21
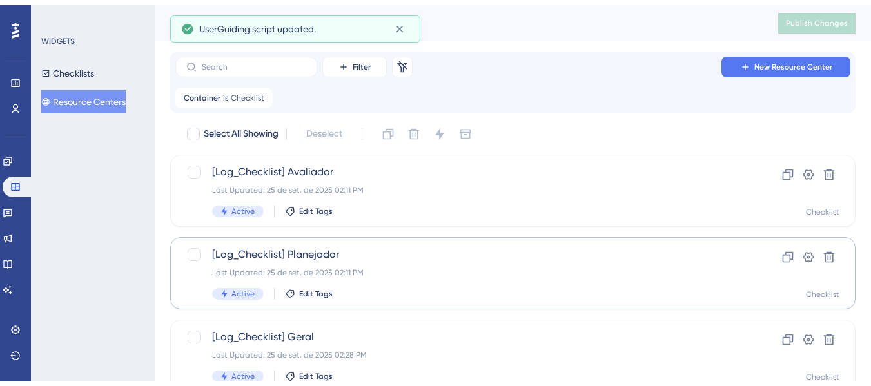
scroll to position [68, 0]
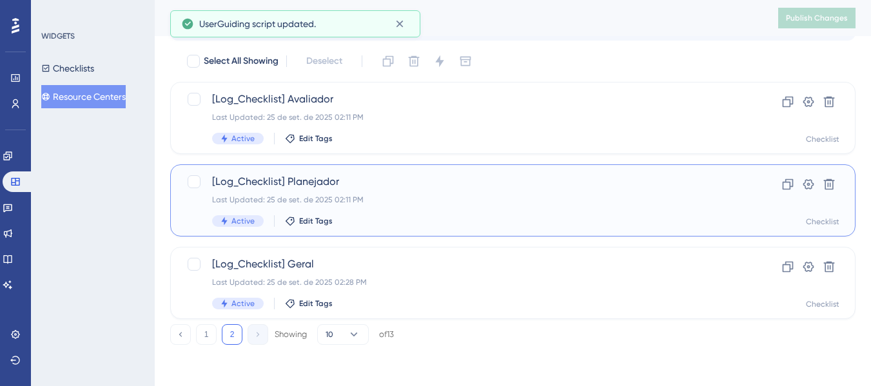
click at [387, 195] on div "Last Updated: 25 de set. de 2025 02:11 PM" at bounding box center [461, 200] width 498 height 10
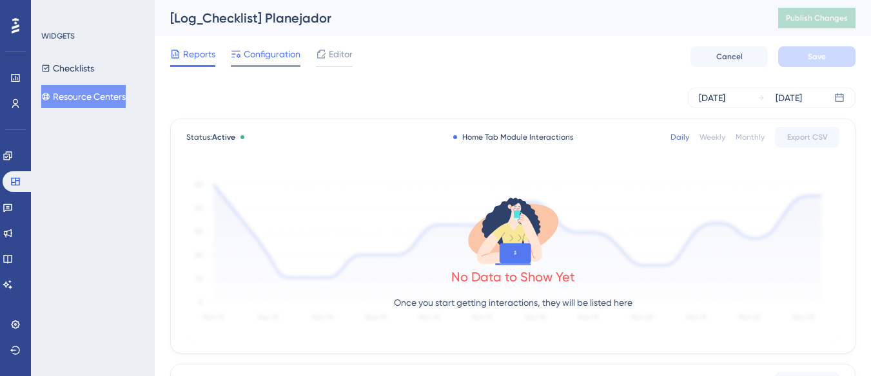
click at [282, 54] on span "Configuration" at bounding box center [272, 53] width 57 height 15
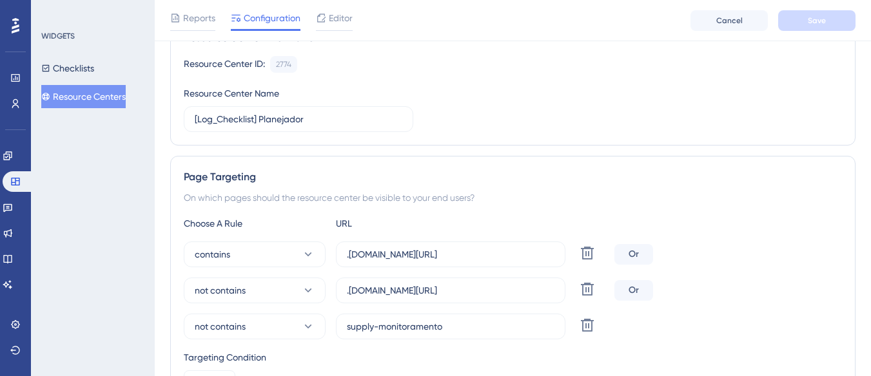
scroll to position [258, 0]
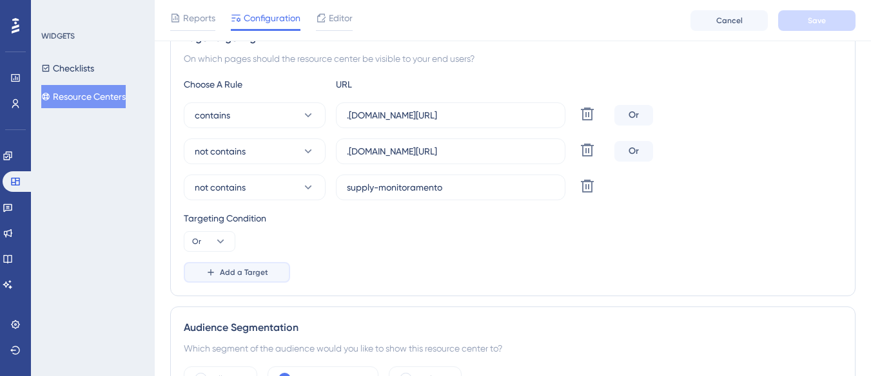
click at [232, 271] on span "Add a Target" at bounding box center [244, 273] width 48 height 10
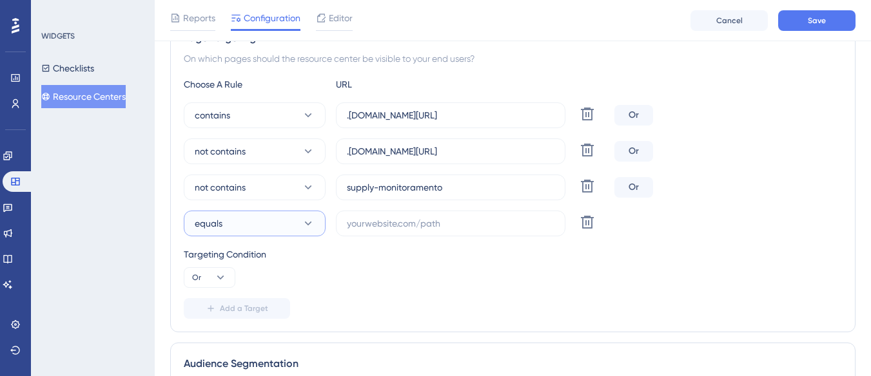
click at [239, 232] on button "equals" at bounding box center [255, 224] width 142 height 26
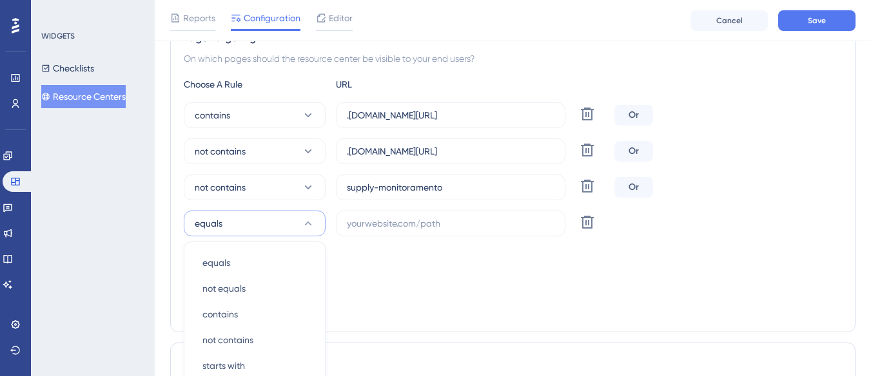
scroll to position [410, 0]
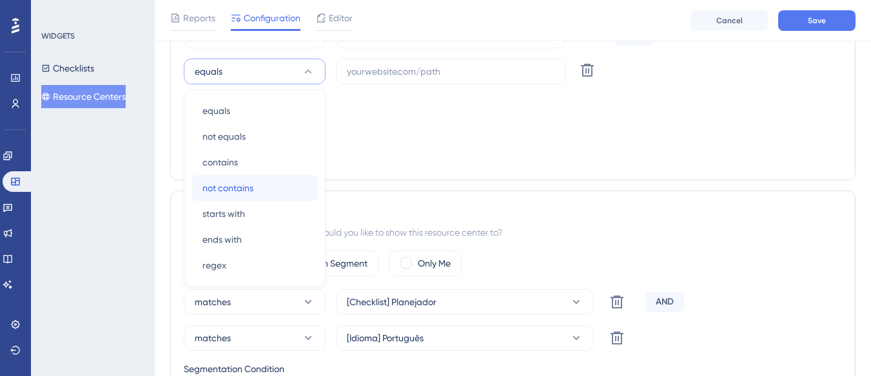
click at [242, 190] on span "not contains" at bounding box center [227, 187] width 51 height 15
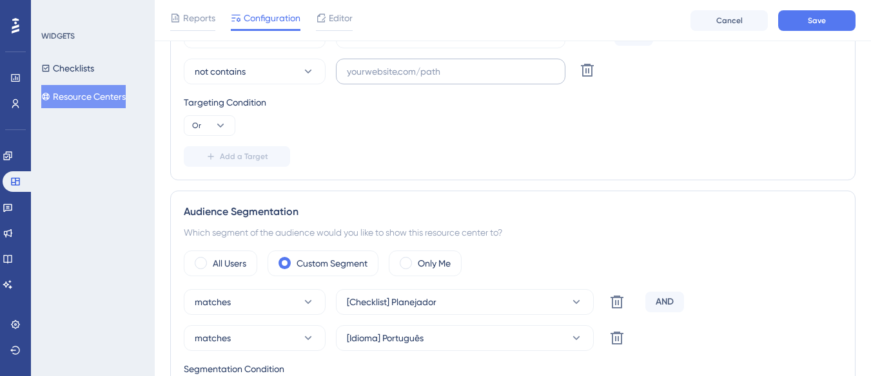
click at [355, 81] on label at bounding box center [450, 72] width 229 height 26
click at [355, 79] on input "text" at bounding box center [451, 71] width 208 height 14
paste input "https://supply-monitoramento.logistica.totvs.app/checklist/"
type input "https://supply-monitoramento.logistica.totvs.app/checklist/"
click at [807, 15] on button "Save" at bounding box center [816, 20] width 77 height 21
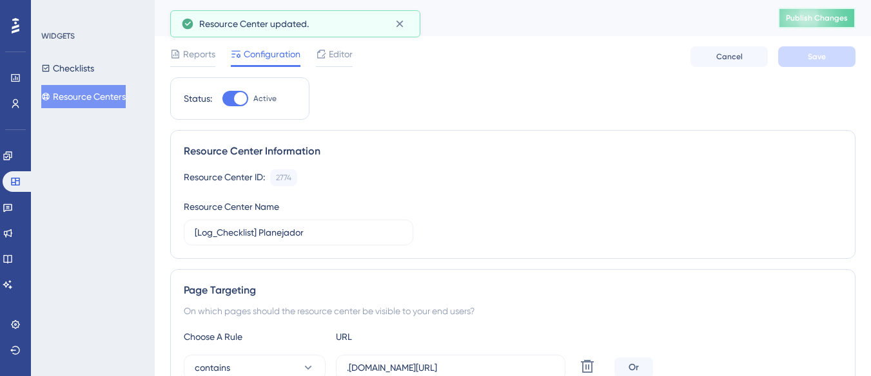
click at [844, 23] on span "Publish Changes" at bounding box center [817, 18] width 62 height 10
click at [402, 29] on icon at bounding box center [399, 23] width 13 height 13
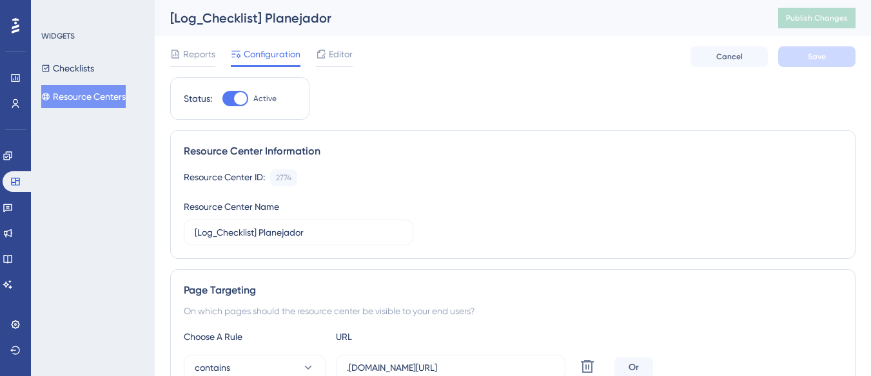
click at [73, 92] on button "Resource Centers" at bounding box center [83, 96] width 84 height 23
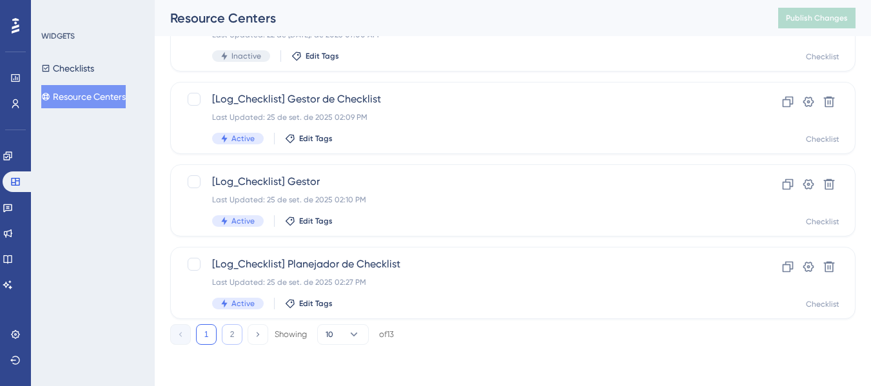
click at [238, 335] on button "2" at bounding box center [232, 334] width 21 height 21
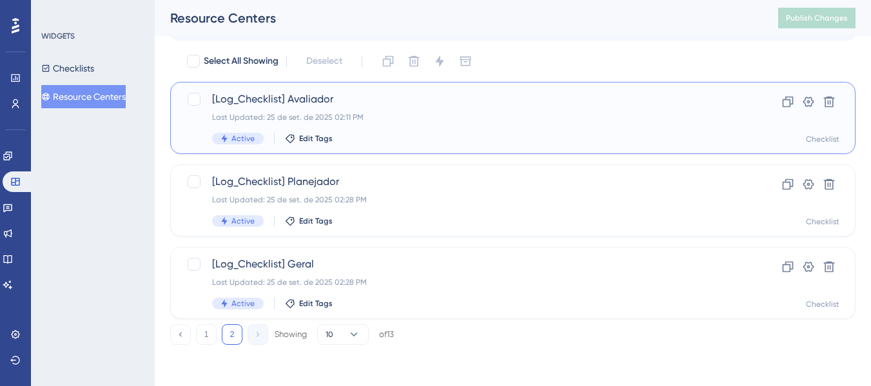
click at [385, 110] on div "[Log_Checklist] Avaliador Last Updated: 25 de set. de 2025 02:11 PM Active Edit…" at bounding box center [461, 118] width 498 height 53
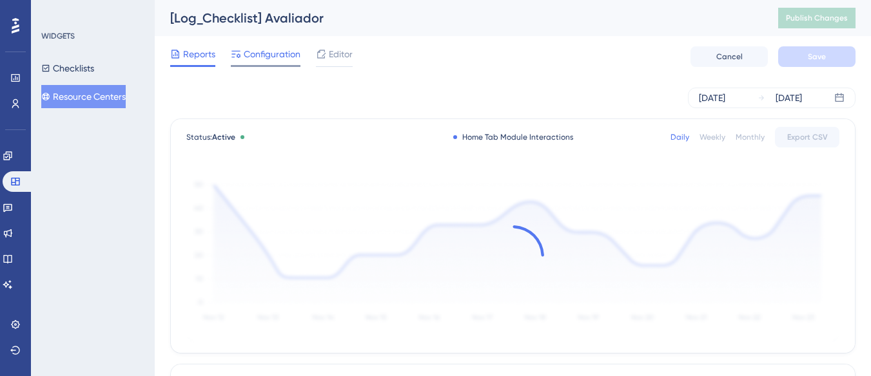
click at [271, 57] on span "Configuration" at bounding box center [272, 53] width 57 height 15
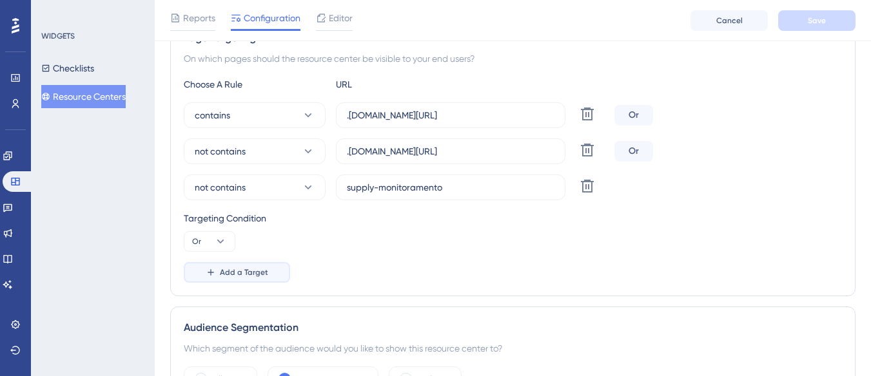
click at [242, 267] on button "Add a Target" at bounding box center [237, 272] width 106 height 21
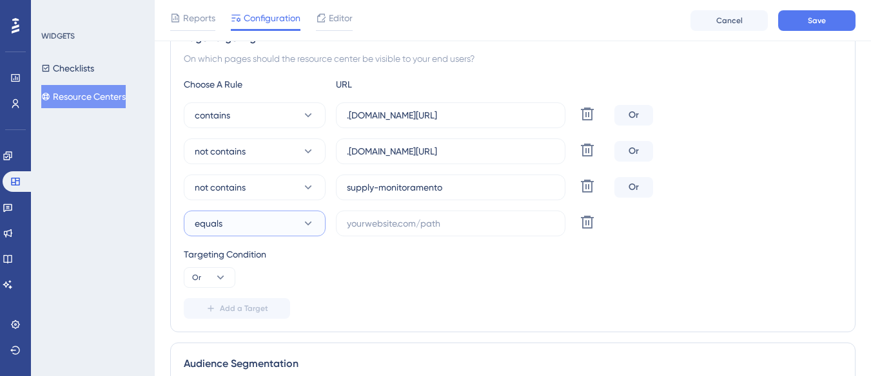
click at [248, 227] on button "equals" at bounding box center [255, 224] width 142 height 26
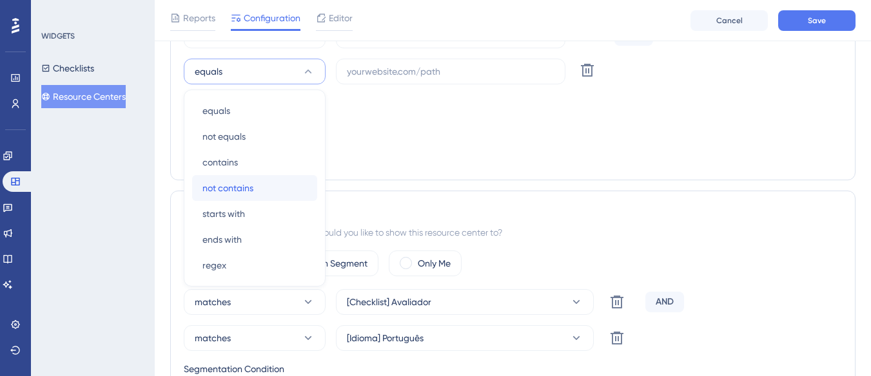
click at [255, 194] on div "not contains not contains" at bounding box center [254, 188] width 104 height 26
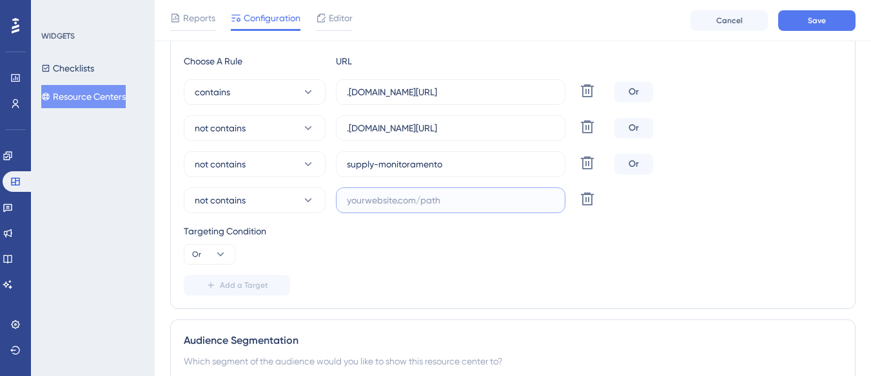
click at [360, 206] on input "text" at bounding box center [451, 200] width 208 height 14
paste input "https://supply-monitoramento.logistica.totvs.app/checklist/"
type input "https://supply-monitoramento.logistica.totvs.app/checklist/"
click at [829, 15] on button "Save" at bounding box center [816, 20] width 77 height 21
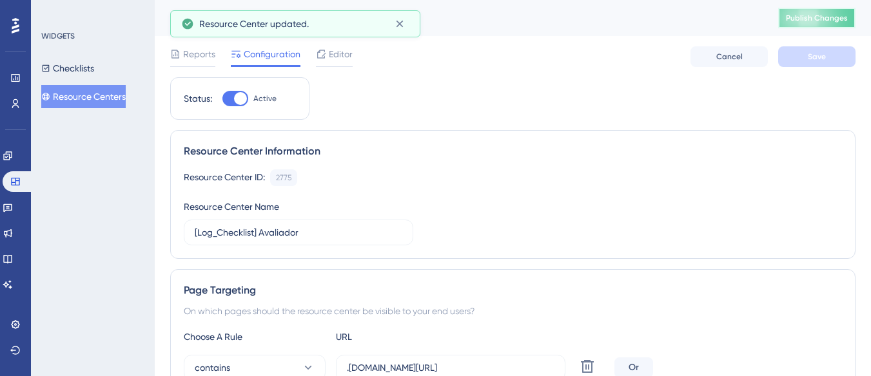
click at [819, 23] on span "Publish Changes" at bounding box center [817, 18] width 62 height 10
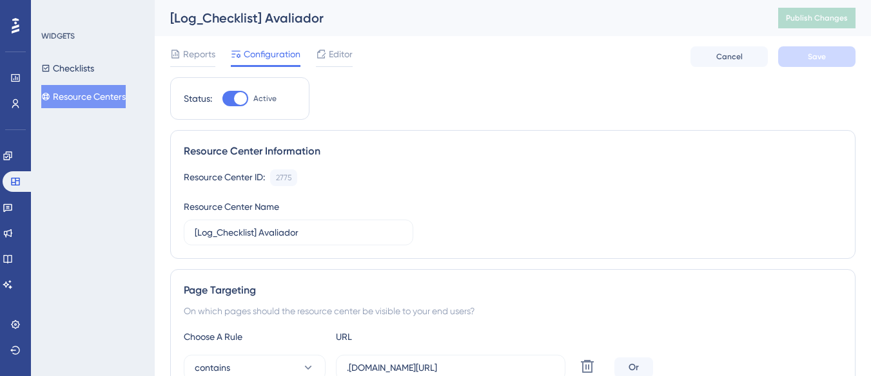
click at [126, 95] on button "Resource Centers" at bounding box center [83, 96] width 84 height 23
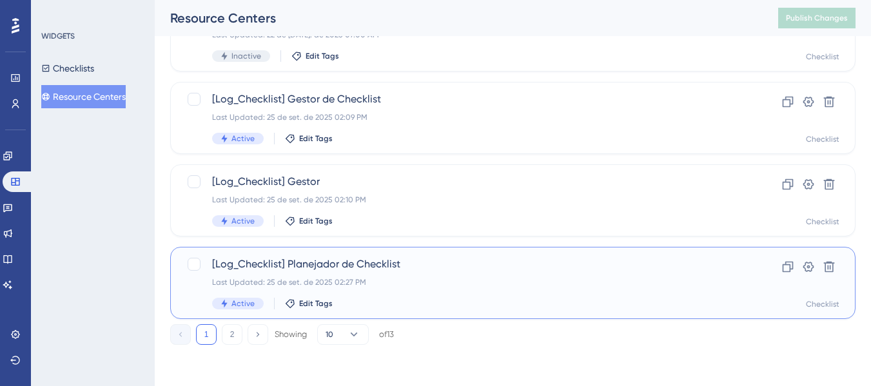
click at [337, 274] on div "[Log_Checklist] Planejador de Checklist Last Updated: 25 de set. de 2025 02:27 …" at bounding box center [461, 283] width 498 height 53
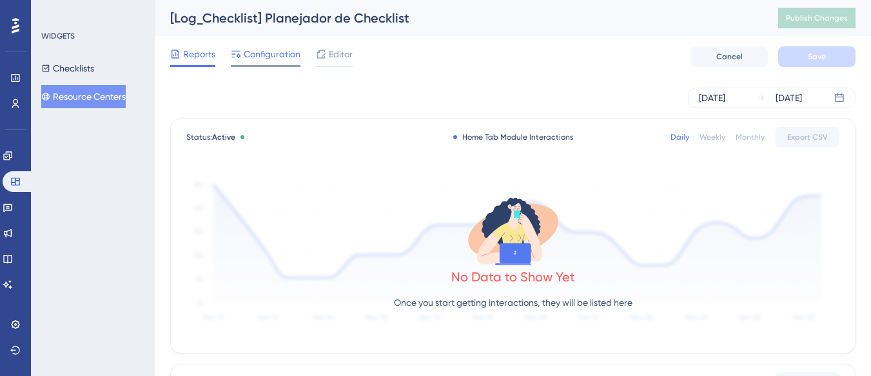
click at [275, 51] on span "Configuration" at bounding box center [272, 53] width 57 height 15
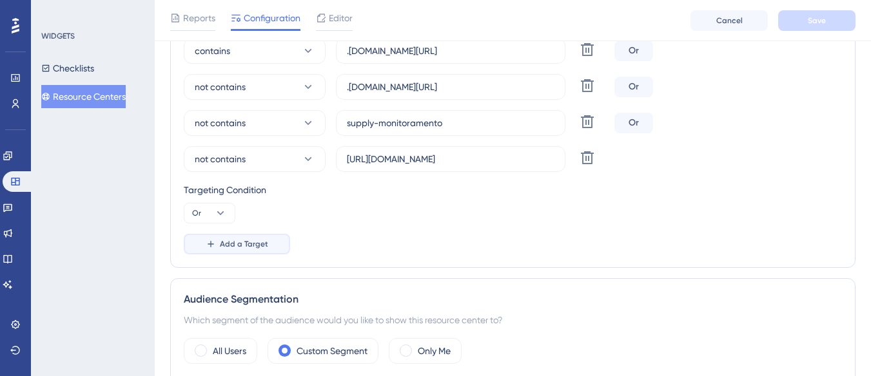
click at [237, 246] on span "Add a Target" at bounding box center [244, 244] width 48 height 10
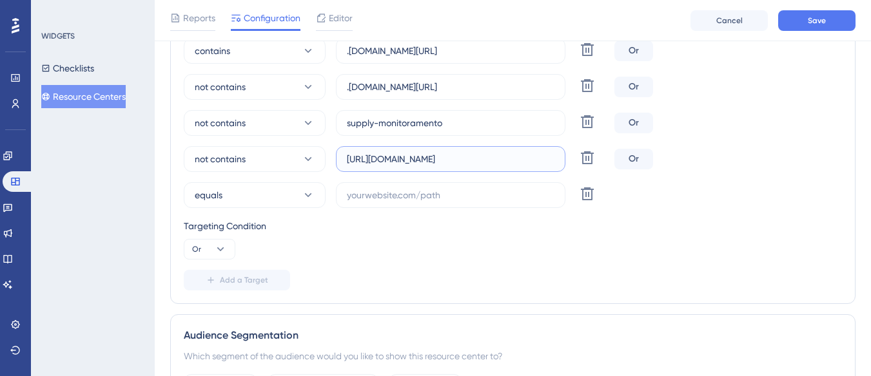
drag, startPoint x: 398, startPoint y: 157, endPoint x: 560, endPoint y: 151, distance: 161.9
click at [560, 151] on label "https://supply-monitoramento.logistica.totvs.app/checklist/" at bounding box center [450, 159] width 229 height 26
click at [592, 193] on icon at bounding box center [587, 194] width 13 height 13
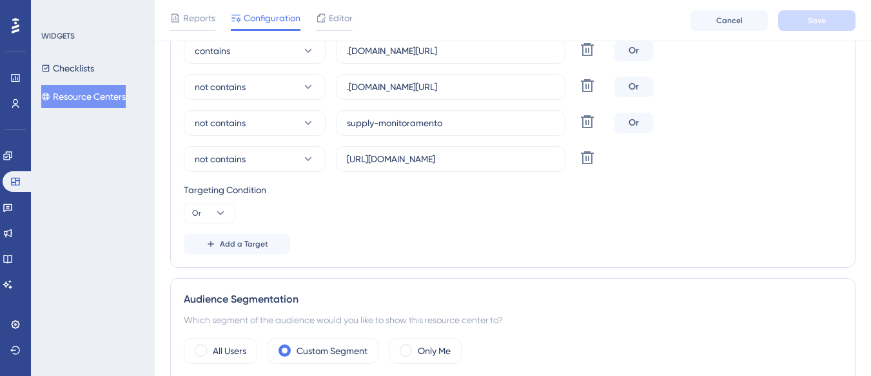
click at [121, 93] on button "Resource Centers" at bounding box center [83, 96] width 84 height 23
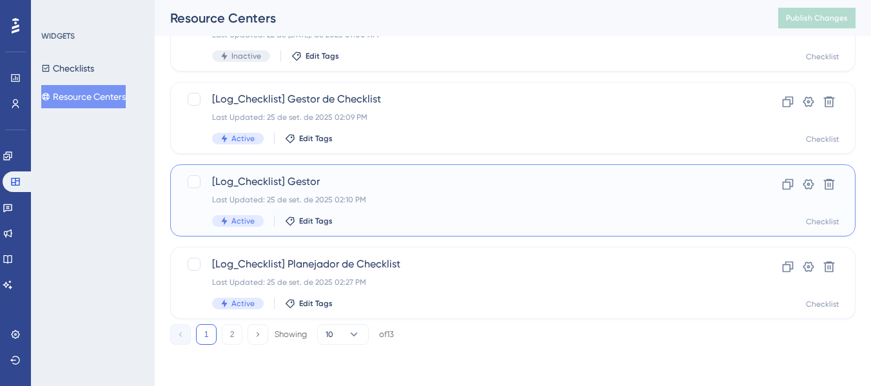
click at [373, 202] on div "Last Updated: 25 de set. de 2025 02:10 PM" at bounding box center [461, 200] width 498 height 10
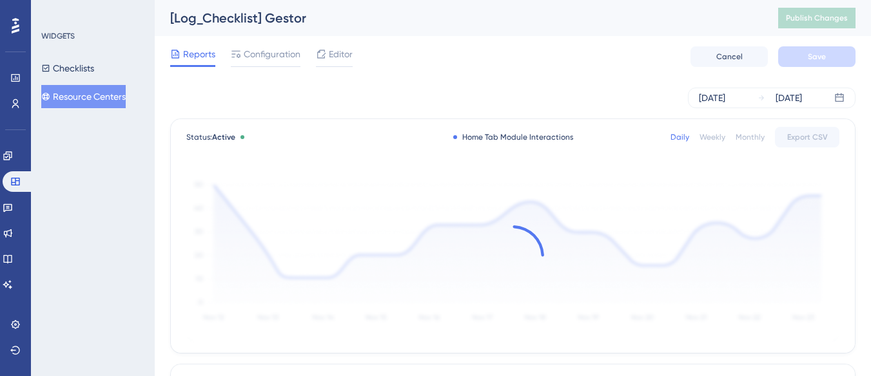
click at [257, 45] on div "Reports Configuration Editor Cancel Save" at bounding box center [512, 56] width 685 height 41
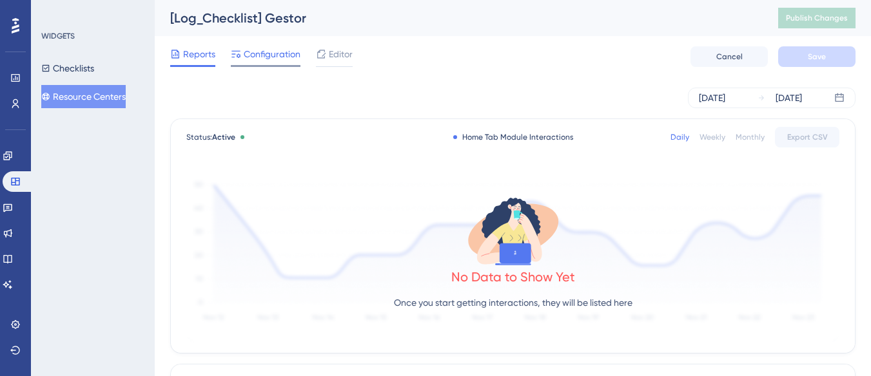
click at [261, 56] on span "Configuration" at bounding box center [272, 53] width 57 height 15
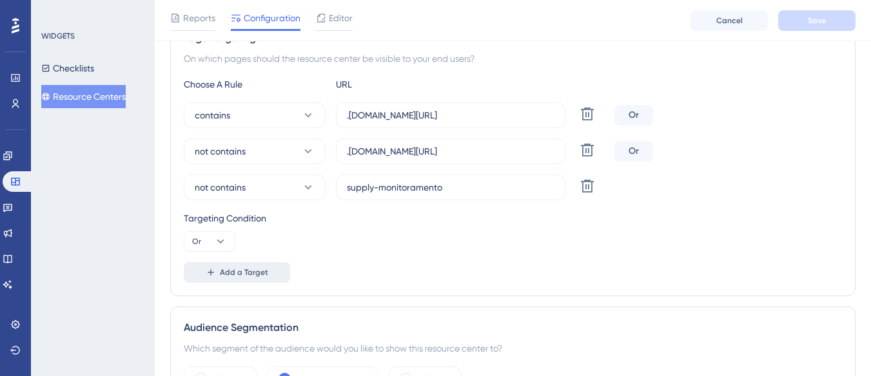
click at [233, 272] on span "Add a Target" at bounding box center [244, 273] width 48 height 10
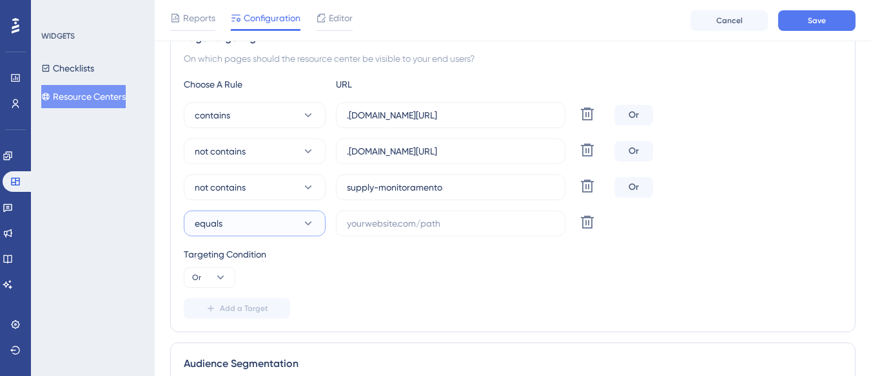
click at [263, 213] on button "equals" at bounding box center [255, 224] width 142 height 26
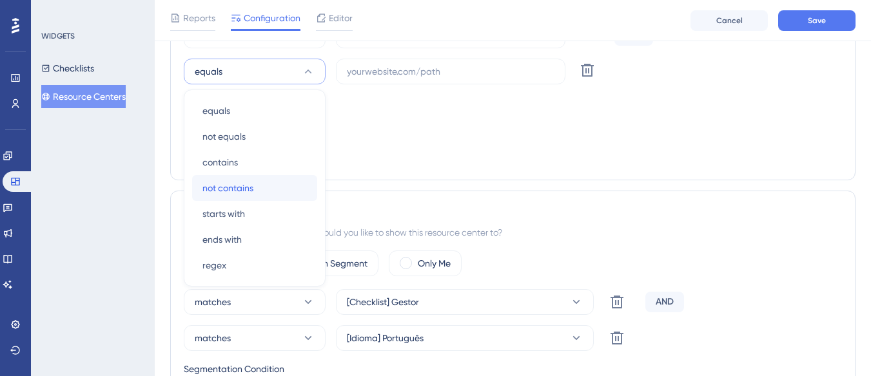
click at [271, 179] on div "not contains not contains" at bounding box center [254, 188] width 104 height 26
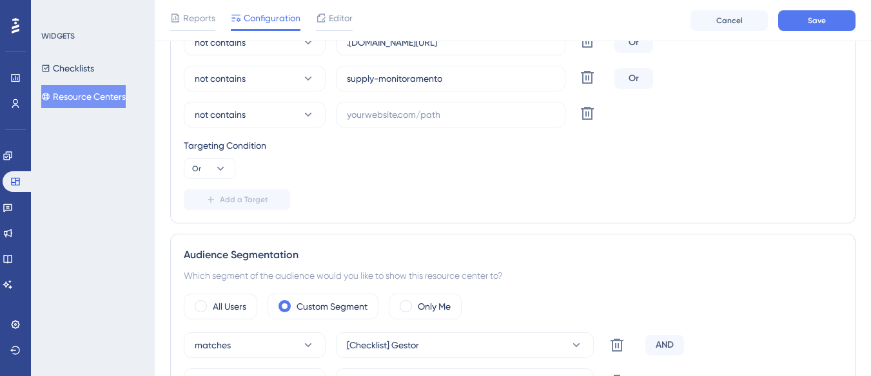
scroll to position [346, 0]
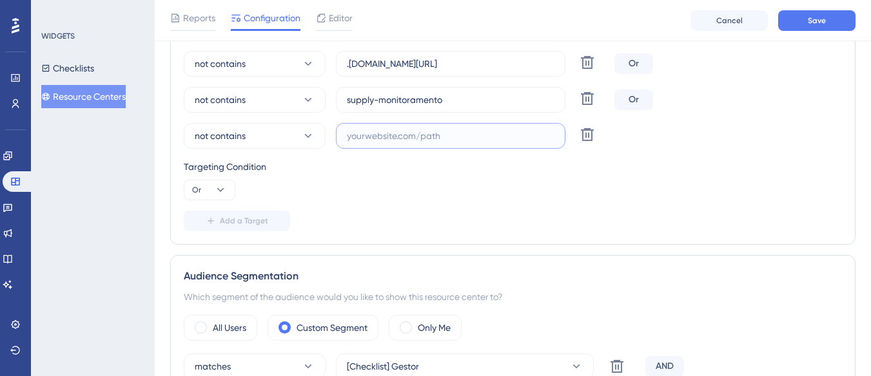
click at [354, 133] on input "text" at bounding box center [451, 136] width 208 height 14
paste input "https://supply-monitoramento.logistica.totvs.app/checklist/"
type input "https://supply-monitoramento.logistica.totvs.app/checklist/"
click at [814, 9] on div "Reports Configuration Editor Cancel Save" at bounding box center [513, 20] width 716 height 41
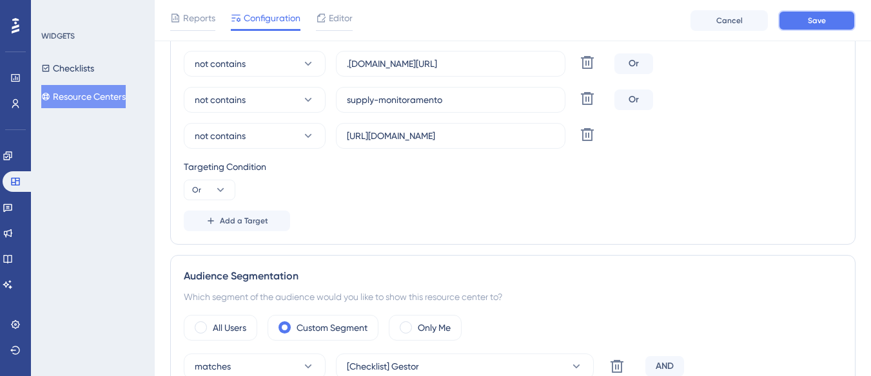
click at [804, 15] on button "Save" at bounding box center [816, 20] width 77 height 21
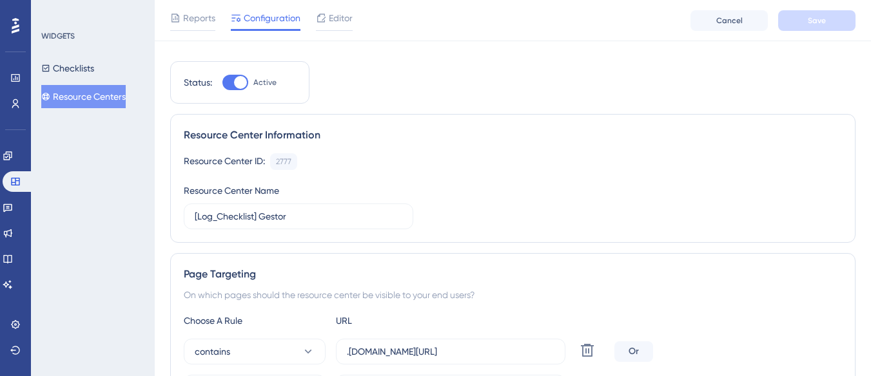
scroll to position [0, 0]
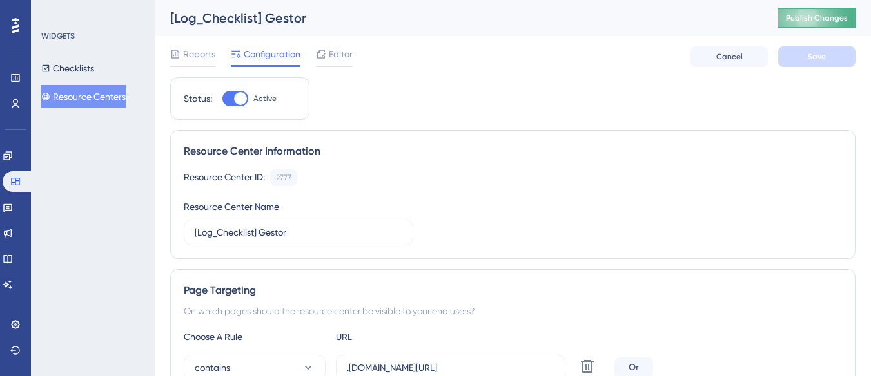
click at [796, 18] on span "Publish Changes" at bounding box center [817, 18] width 62 height 10
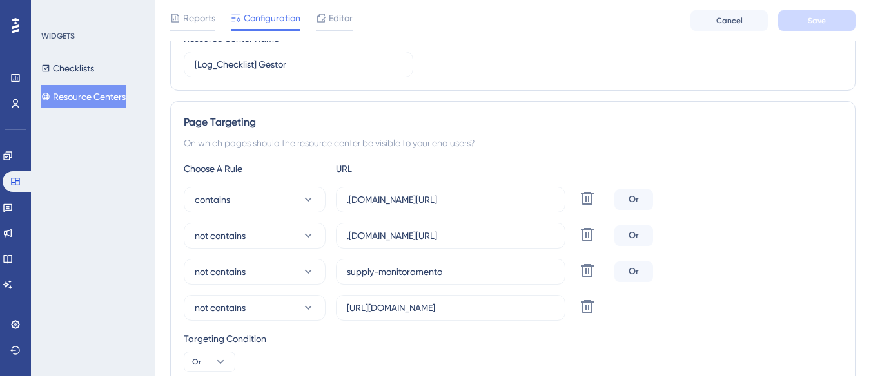
scroll to position [193, 0]
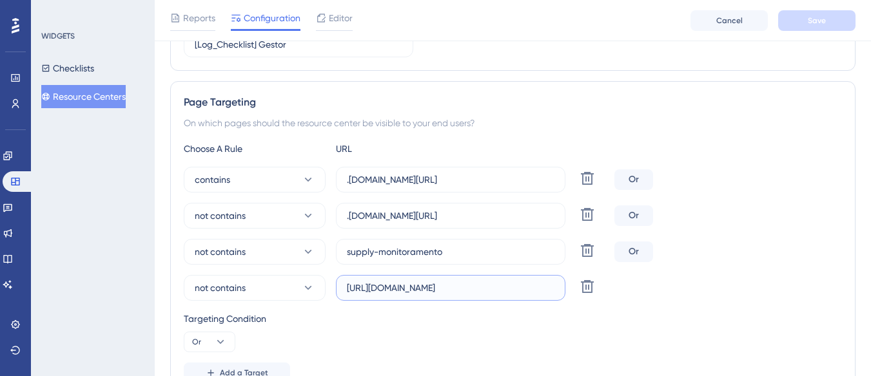
click at [474, 287] on input "https://supply-monitoramento.logistica.totvs.app/checklist/" at bounding box center [451, 288] width 208 height 14
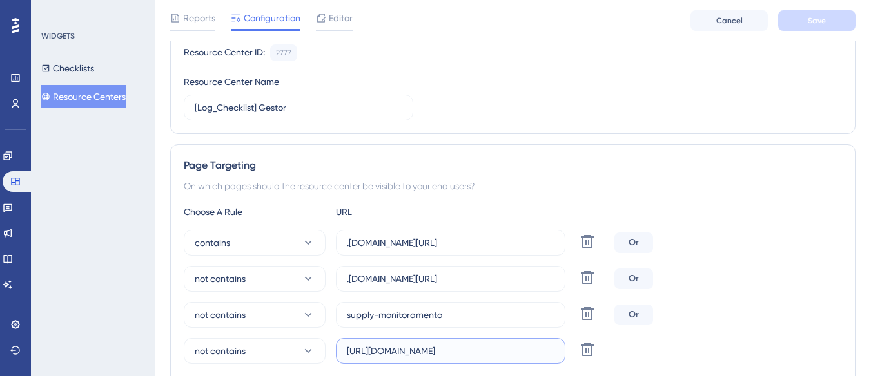
scroll to position [0, 0]
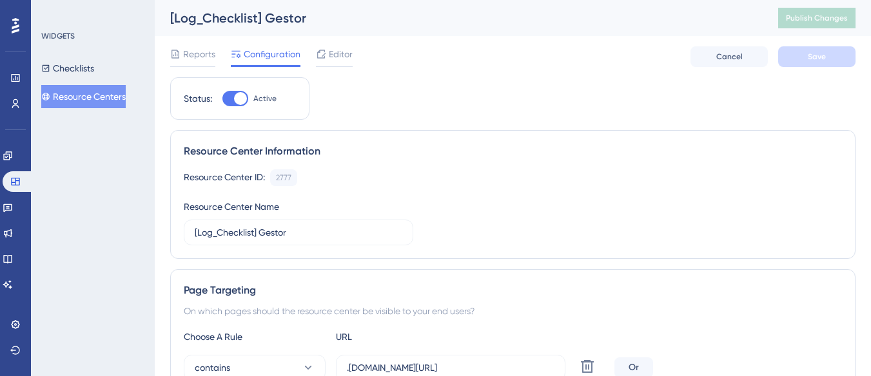
click at [84, 102] on button "Resource Centers" at bounding box center [83, 96] width 84 height 23
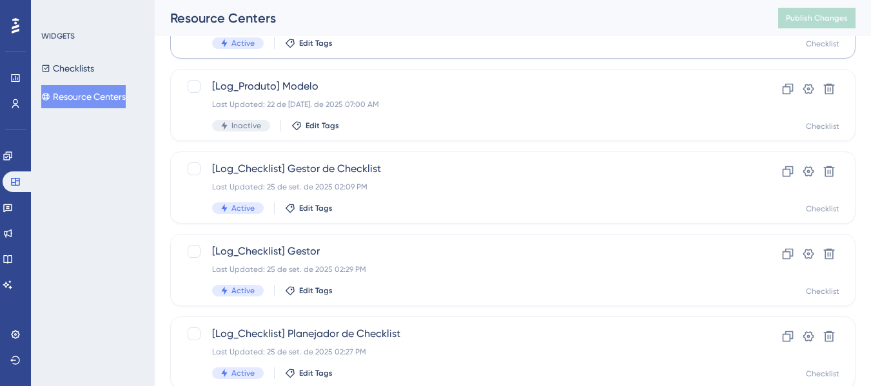
scroll to position [645, 0]
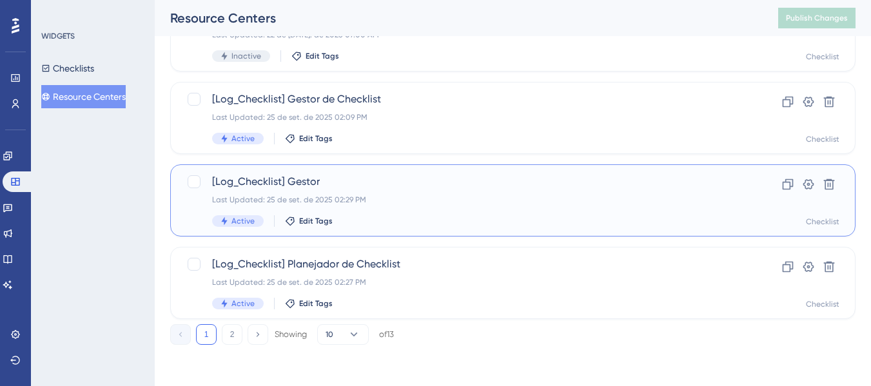
click at [355, 193] on div "[Log_Checklist] Gestor Last Updated: 25 de set. de 2025 02:29 PM Active Edit Ta…" at bounding box center [461, 200] width 498 height 53
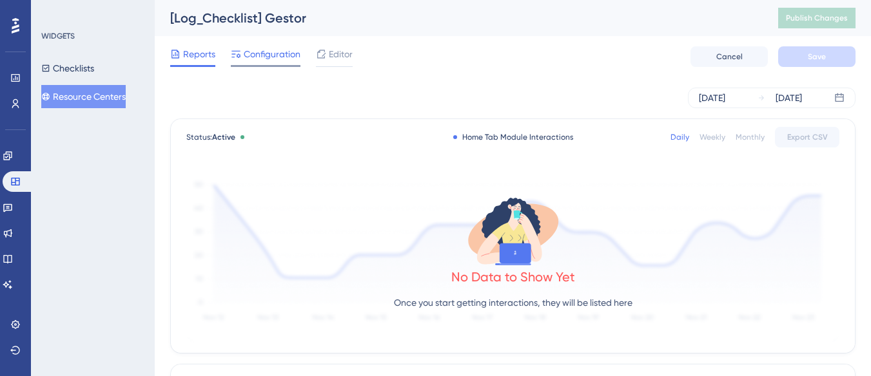
click at [250, 52] on span "Configuration" at bounding box center [272, 53] width 57 height 15
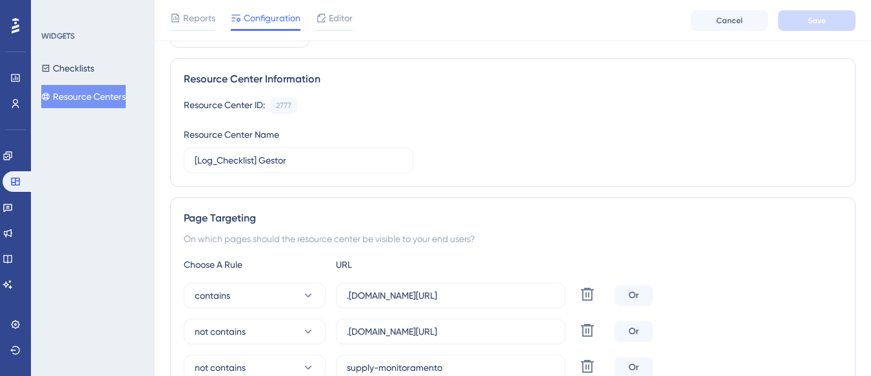
scroll to position [193, 0]
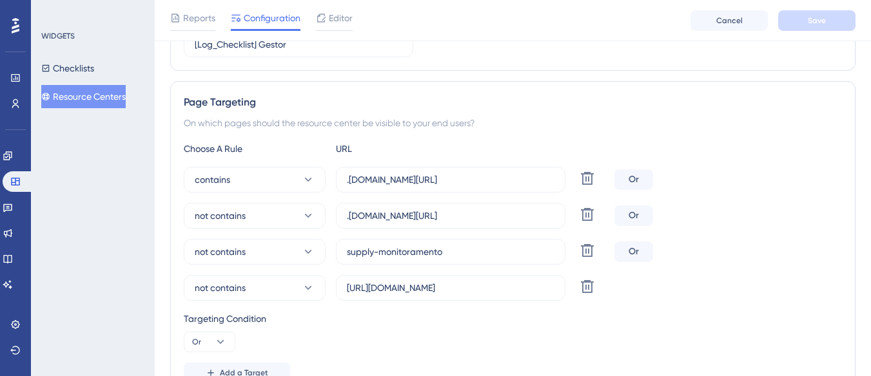
click at [67, 96] on button "Resource Centers" at bounding box center [83, 96] width 84 height 23
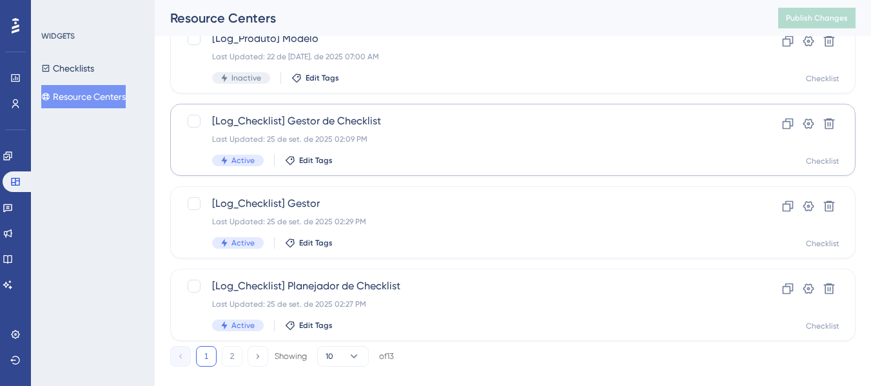
scroll to position [645, 0]
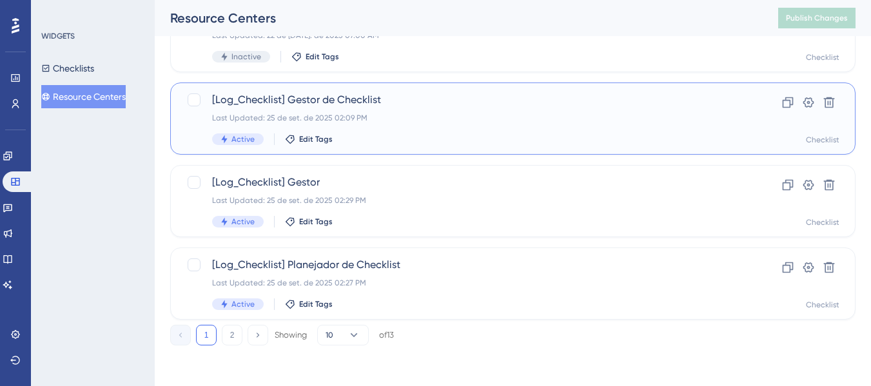
click at [406, 111] on div "[Log_Checklist] Gestor de Checklist Last Updated: 25 de set. de 2025 02:09 PM A…" at bounding box center [461, 118] width 498 height 53
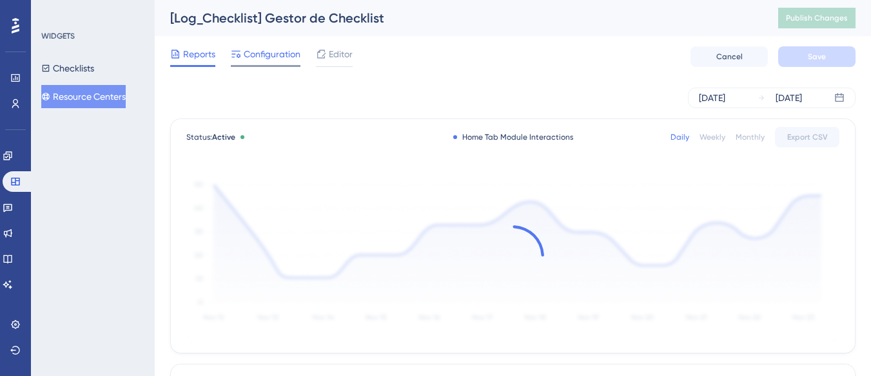
click at [285, 64] on div "Configuration" at bounding box center [266, 56] width 70 height 21
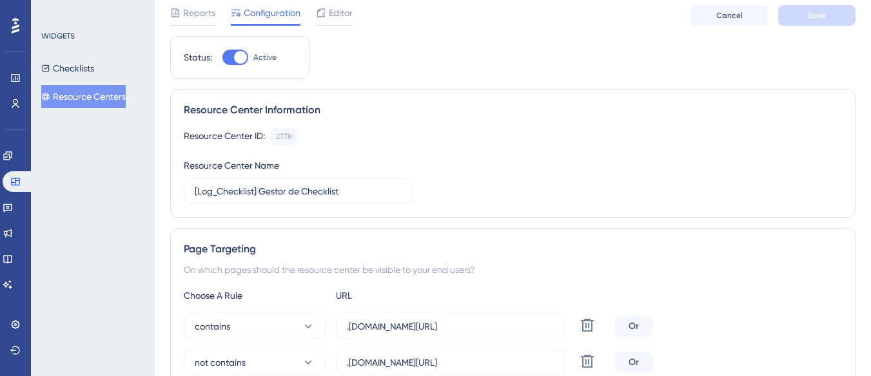
scroll to position [258, 0]
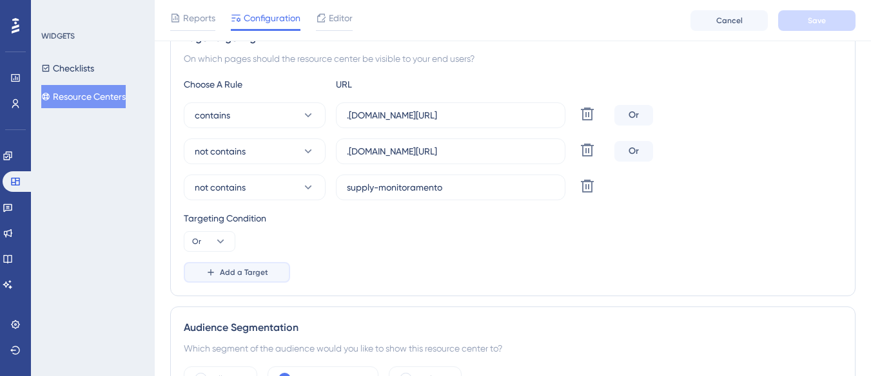
click at [252, 273] on span "Add a Target" at bounding box center [244, 273] width 48 height 10
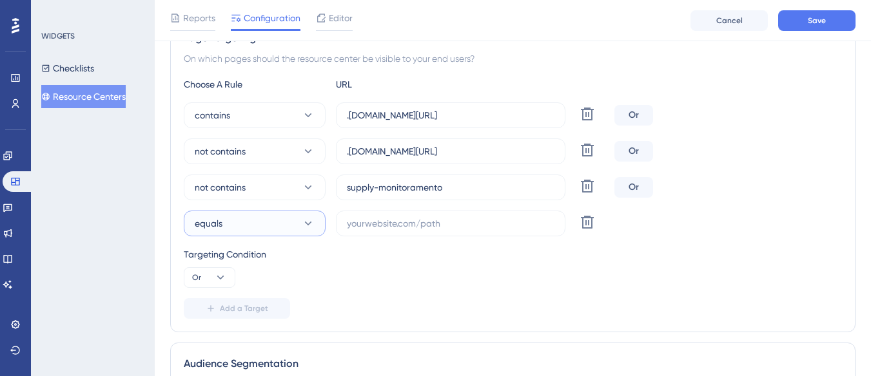
click at [250, 220] on button "equals" at bounding box center [255, 224] width 142 height 26
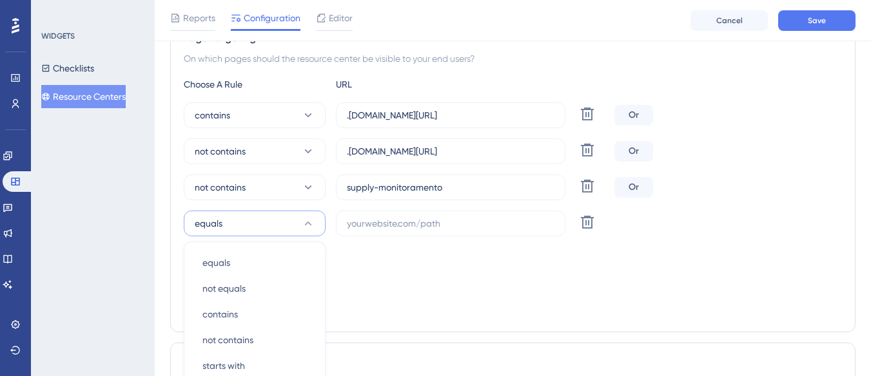
scroll to position [410, 0]
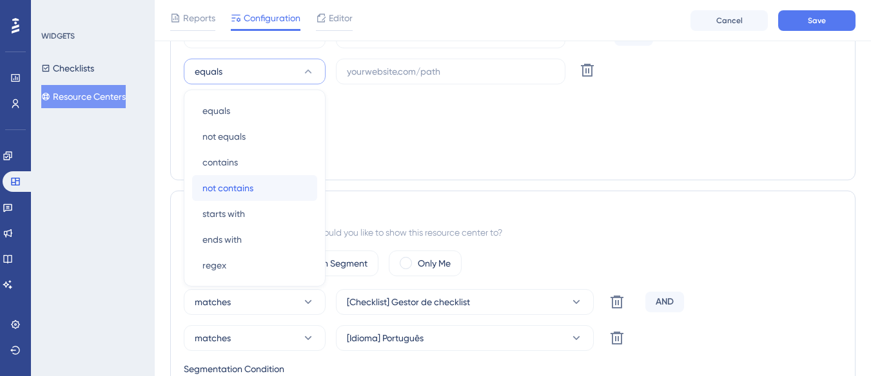
click at [259, 184] on div "not contains not contains" at bounding box center [254, 188] width 104 height 26
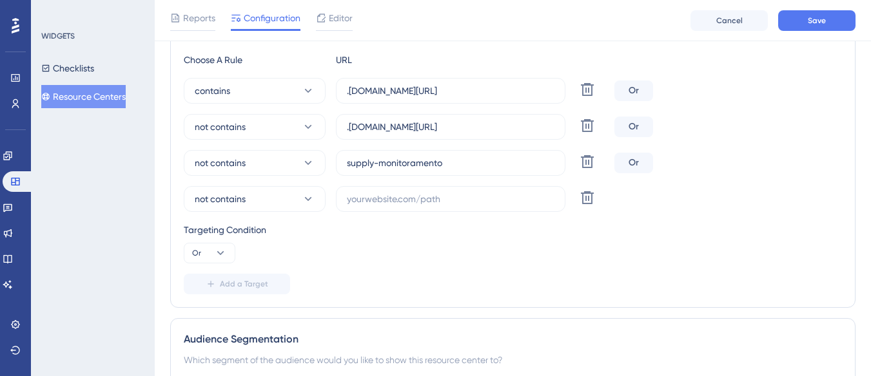
scroll to position [281, 0]
drag, startPoint x: 373, startPoint y: 199, endPoint x: 375, endPoint y: 211, distance: 12.4
click at [373, 206] on input "text" at bounding box center [451, 200] width 208 height 14
paste input "https://supply-monitoramento.logistica.totvs.app/checklist/"
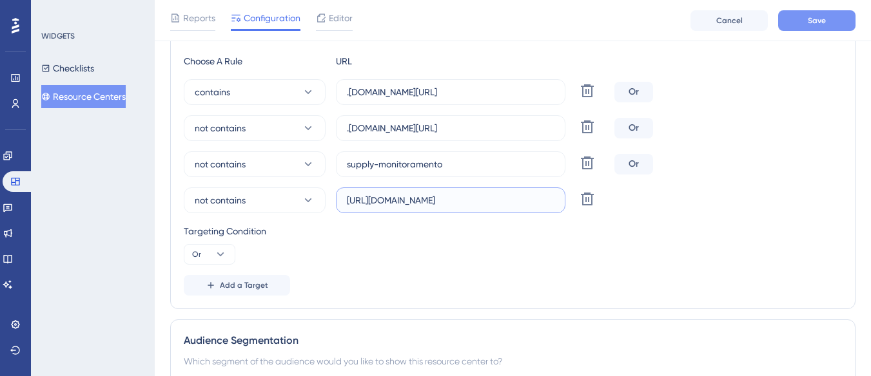
type input "https://supply-monitoramento.logistica.totvs.app/checklist/"
click at [801, 12] on button "Save" at bounding box center [816, 20] width 77 height 21
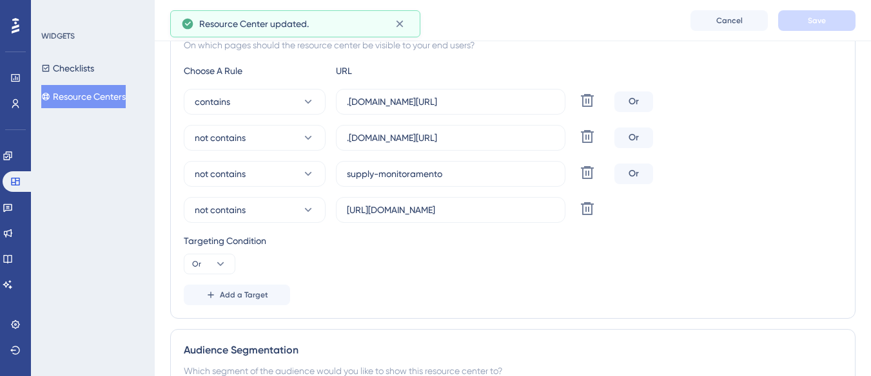
scroll to position [0, 0]
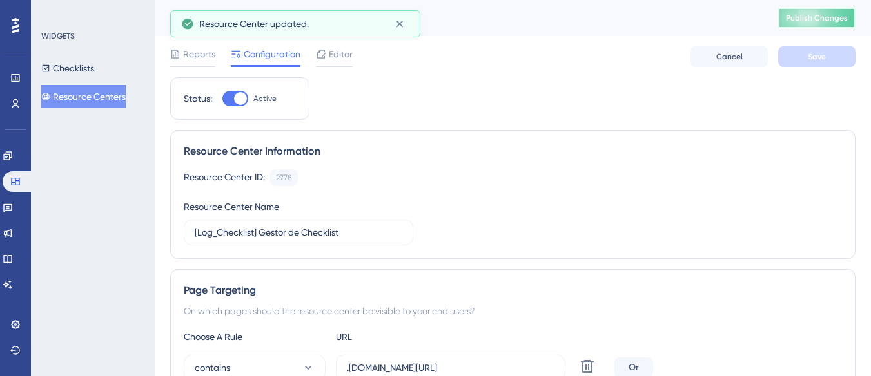
click at [812, 21] on span "Publish Changes" at bounding box center [817, 18] width 62 height 10
click at [110, 91] on button "Resource Centers" at bounding box center [83, 96] width 84 height 23
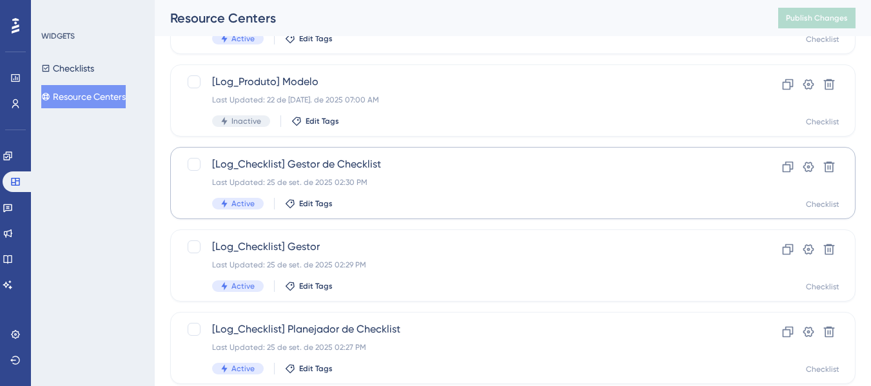
scroll to position [645, 0]
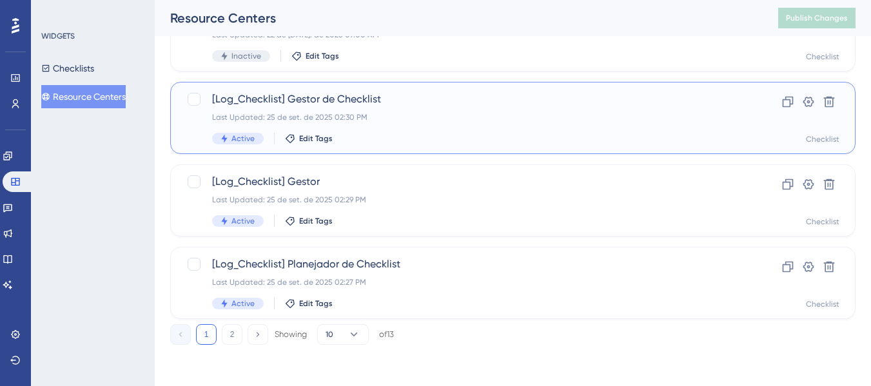
click at [389, 114] on div "Last Updated: 25 de set. de 2025 02:30 PM" at bounding box center [461, 117] width 498 height 10
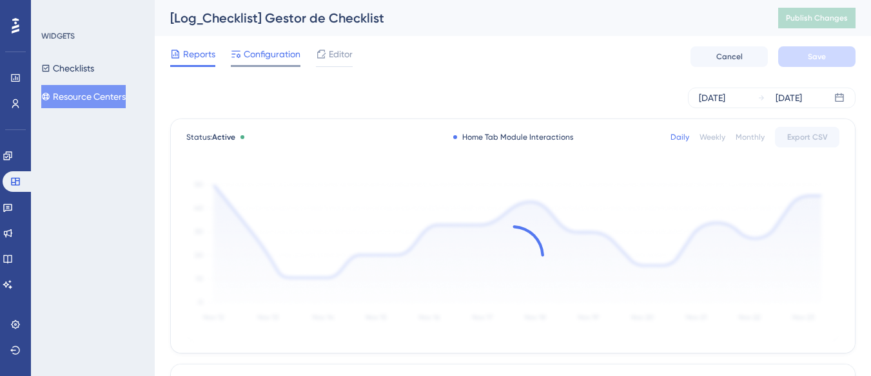
click at [275, 55] on span "Configuration" at bounding box center [272, 53] width 57 height 15
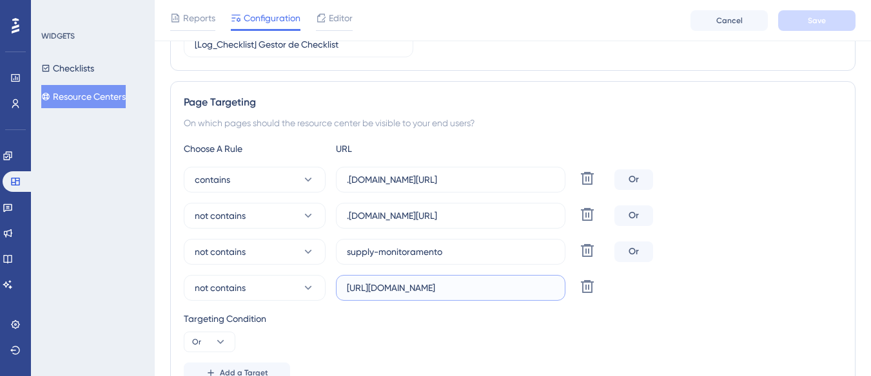
scroll to position [0, 44]
drag, startPoint x: 438, startPoint y: 292, endPoint x: 547, endPoint y: 292, distance: 109.6
click at [547, 292] on input "https://supply-monitoramento.logistica.totvs.app/checklist/" at bounding box center [451, 288] width 208 height 14
click at [115, 101] on button "Resource Centers" at bounding box center [83, 96] width 84 height 23
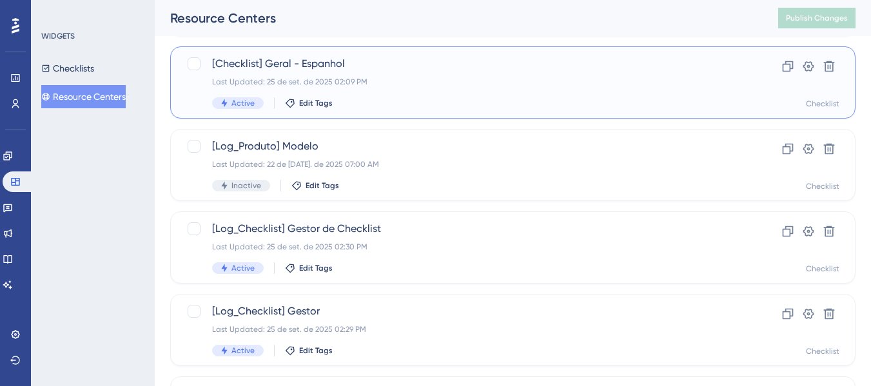
click at [380, 84] on div "Last Updated: 25 de set. de 2025 02:09 PM" at bounding box center [461, 82] width 498 height 10
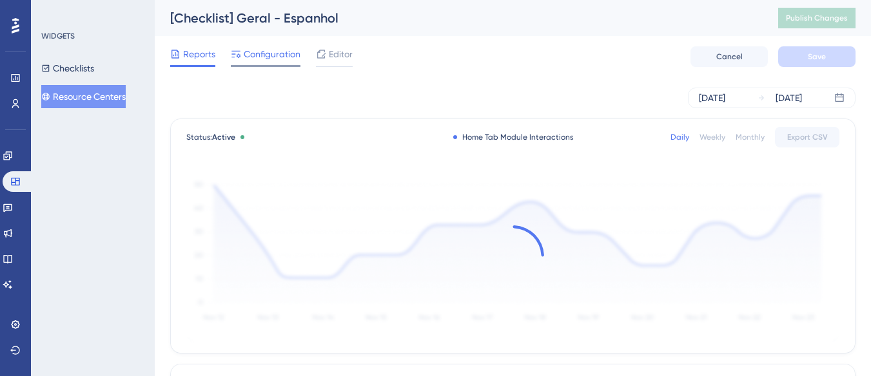
click at [269, 50] on span "Configuration" at bounding box center [272, 53] width 57 height 15
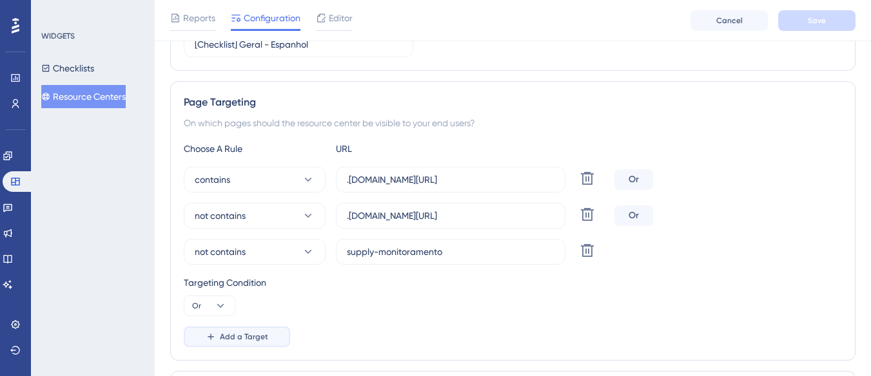
click at [260, 331] on button "Add a Target" at bounding box center [237, 337] width 106 height 21
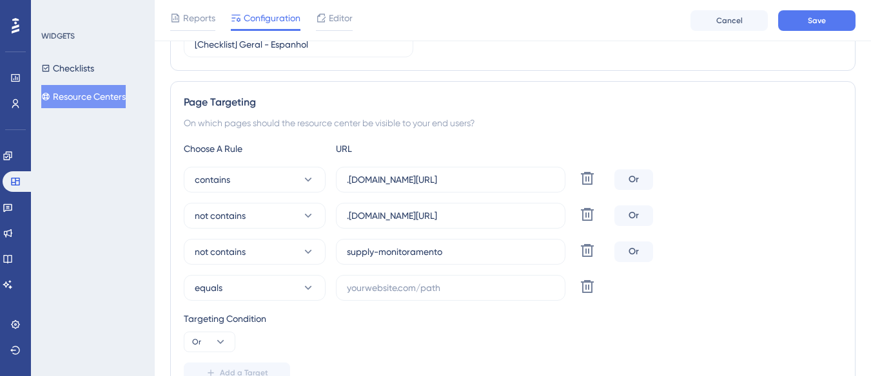
click at [260, 272] on div "contains .logistica.totvs.app/checklist/ Delete Or not contains .logistica.totv…" at bounding box center [513, 234] width 658 height 134
click at [262, 276] on button "equals" at bounding box center [255, 288] width 142 height 26
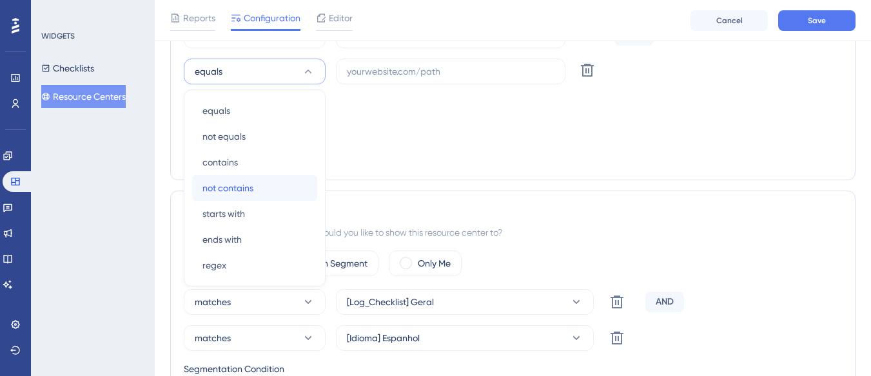
click at [259, 188] on div "not contains not contains" at bounding box center [254, 188] width 104 height 26
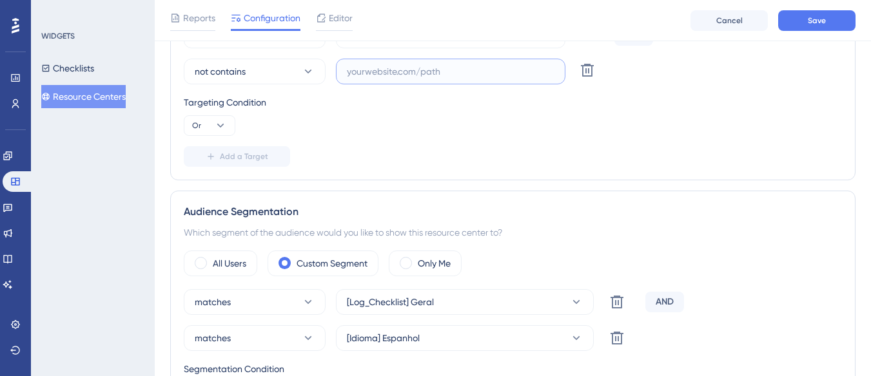
click at [380, 75] on input "text" at bounding box center [451, 71] width 208 height 14
paste input "https://supply-monitoramento.logistica.totvs.app/checklist/"
type input "https://supply-monitoramento.logistica.totvs.app/checklist/"
click at [799, 19] on button "Save" at bounding box center [816, 20] width 77 height 21
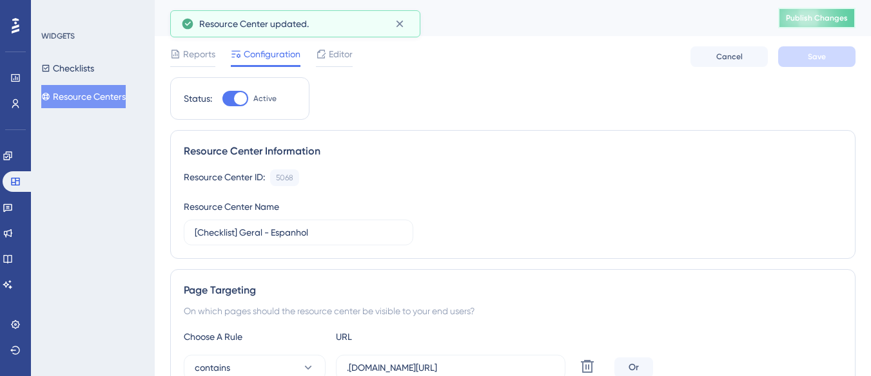
click at [799, 19] on span "Publish Changes" at bounding box center [817, 18] width 62 height 10
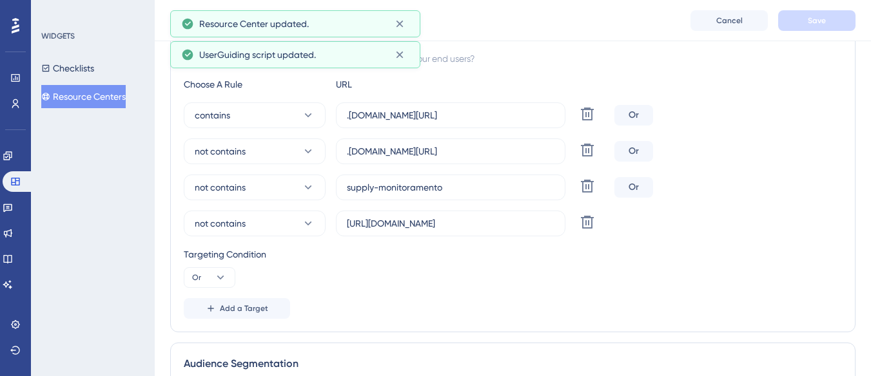
click at [126, 94] on button "Resource Centers" at bounding box center [83, 96] width 84 height 23
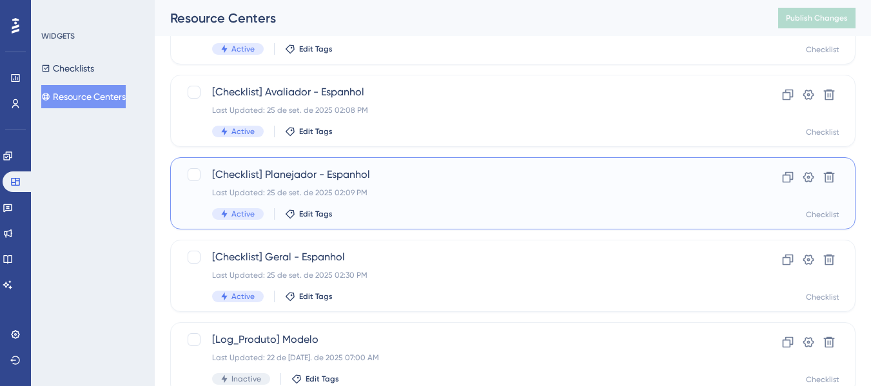
click at [456, 203] on div "[Checklist] Planejador - Espanhol Last Updated: 25 de set. de 2025 02:09 PM Act…" at bounding box center [461, 193] width 498 height 53
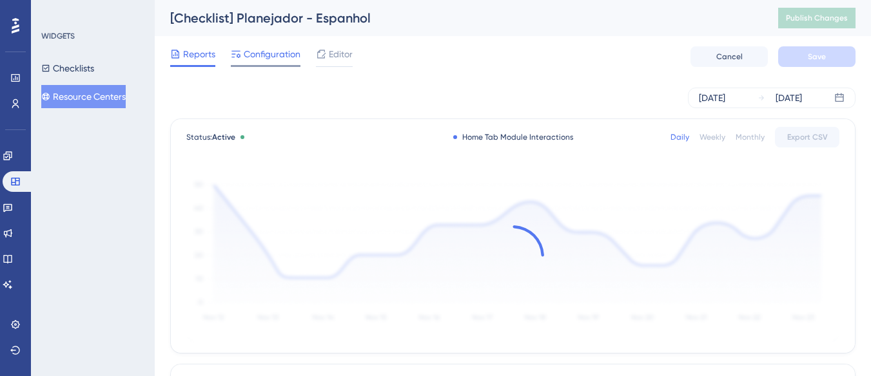
click at [268, 63] on div "Configuration" at bounding box center [266, 56] width 70 height 21
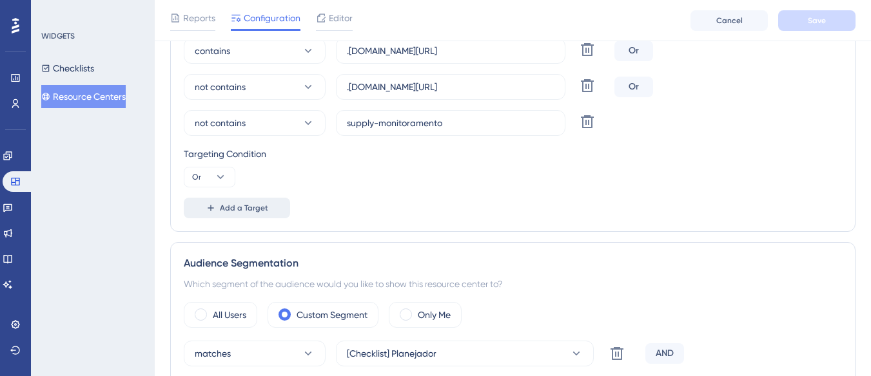
click at [229, 204] on span "Add a Target" at bounding box center [244, 208] width 48 height 10
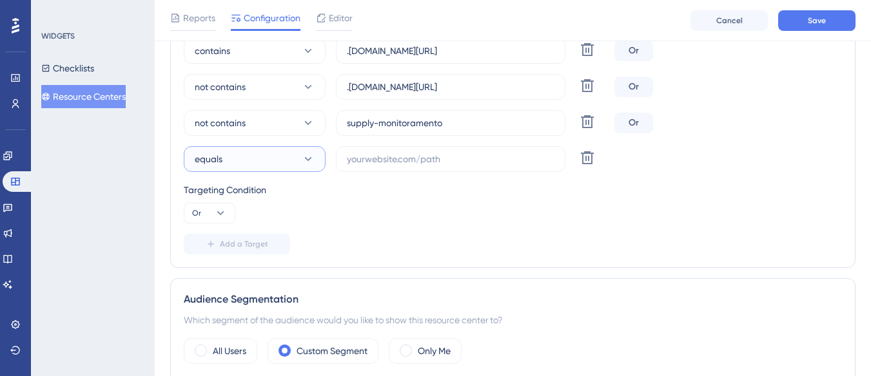
click at [242, 147] on button "equals" at bounding box center [255, 159] width 142 height 26
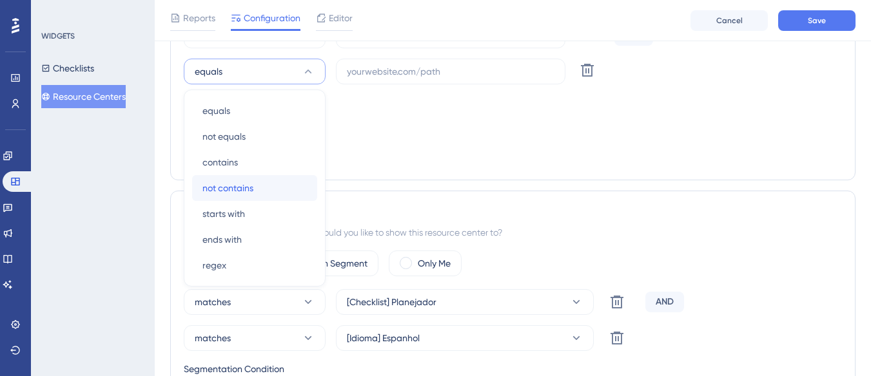
click at [239, 186] on span "not contains" at bounding box center [227, 187] width 51 height 15
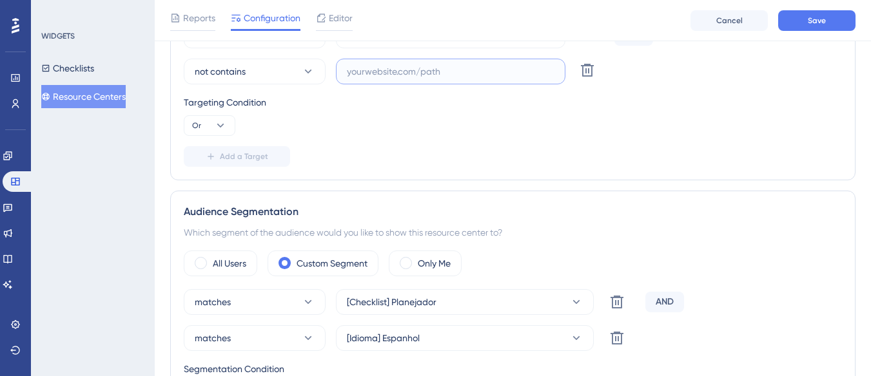
click at [375, 75] on input "text" at bounding box center [451, 71] width 208 height 14
paste input "https://supply-monitoramento.logistica.totvs.app/checklist/"
type input "https://supply-monitoramento.logistica.totvs.app/checklist/"
click at [839, 15] on button "Save" at bounding box center [816, 20] width 77 height 21
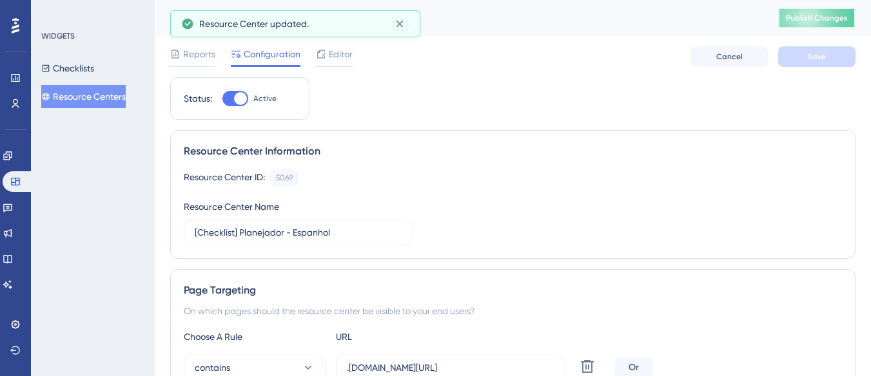
click at [810, 16] on span "Publish Changes" at bounding box center [817, 18] width 62 height 10
click at [124, 91] on button "Resource Centers" at bounding box center [83, 96] width 84 height 23
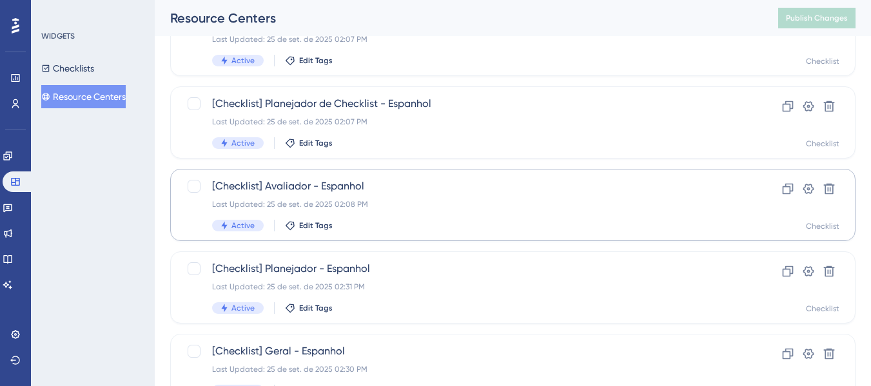
scroll to position [258, 0]
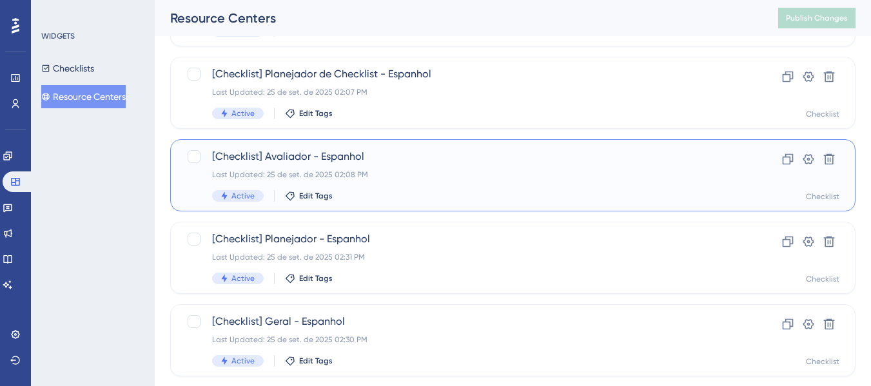
click at [403, 176] on div "Last Updated: 25 de set. de 2025 02:08 PM" at bounding box center [461, 175] width 498 height 10
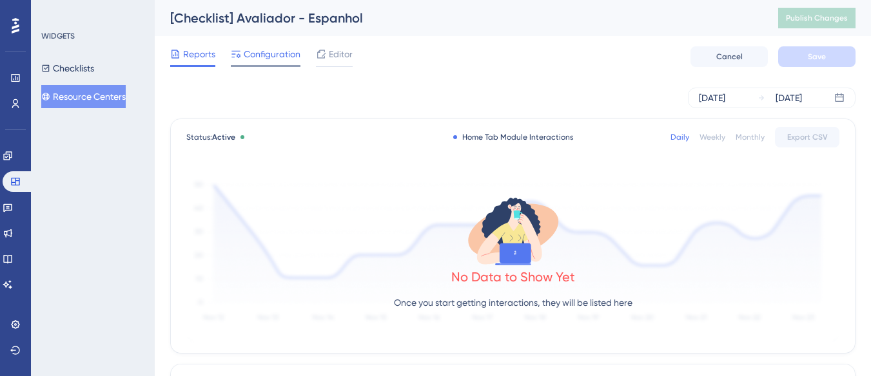
click at [263, 54] on span "Configuration" at bounding box center [272, 53] width 57 height 15
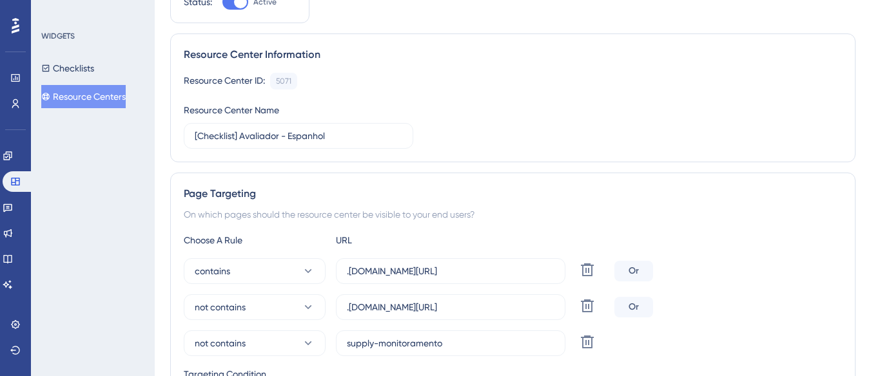
scroll to position [193, 0]
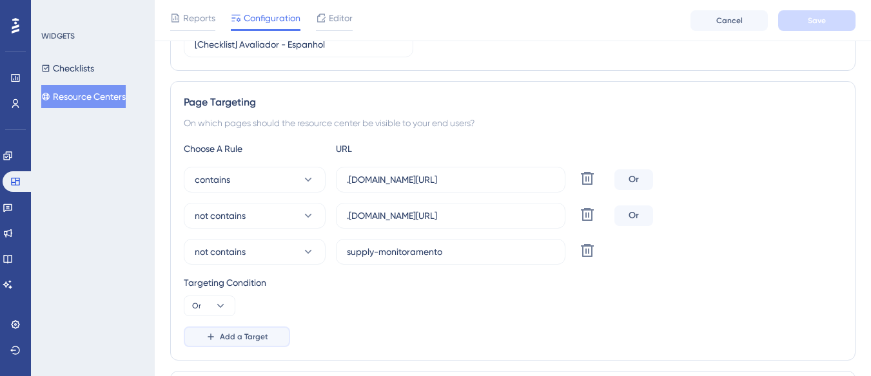
click at [233, 329] on button "Add a Target" at bounding box center [237, 337] width 106 height 21
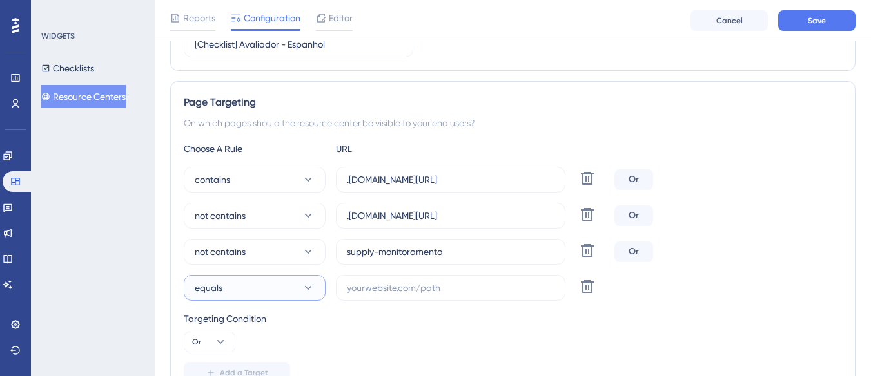
click at [245, 293] on button "equals" at bounding box center [255, 288] width 142 height 26
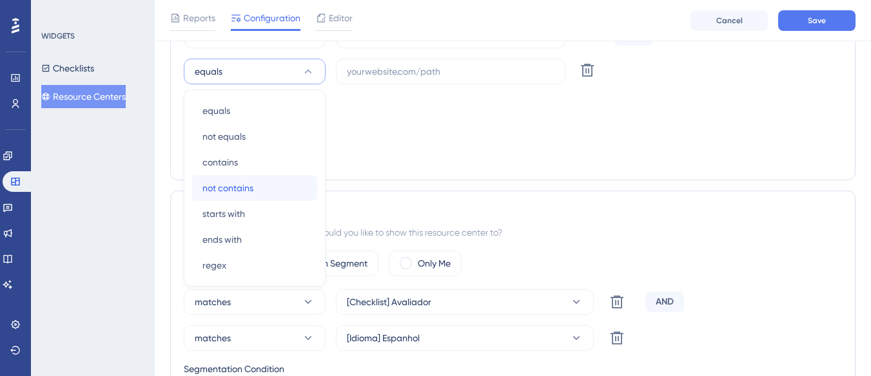
click at [262, 190] on div "not contains not contains" at bounding box center [254, 188] width 104 height 26
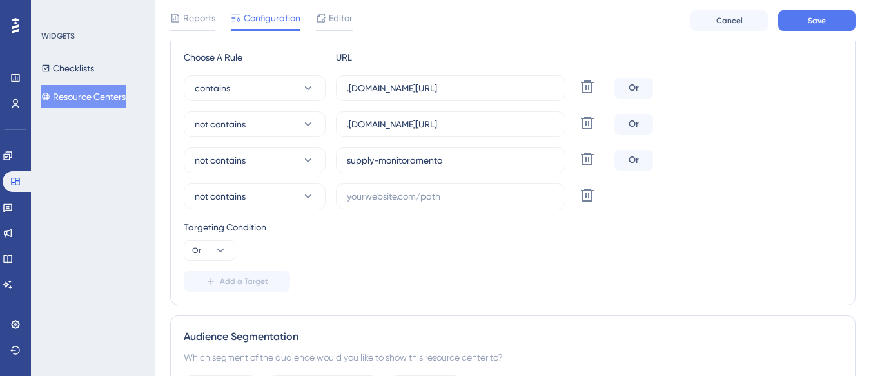
scroll to position [281, 0]
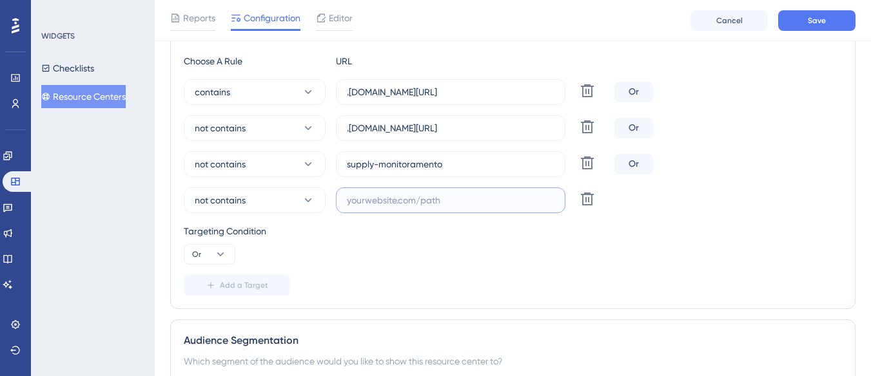
click at [368, 199] on input "text" at bounding box center [451, 200] width 208 height 14
paste input "https://supply-monitoramento.logistica.totvs.app/checklist/"
type input "https://supply-monitoramento.logistica.totvs.app/checklist/"
click at [809, 26] on button "Save" at bounding box center [816, 20] width 77 height 21
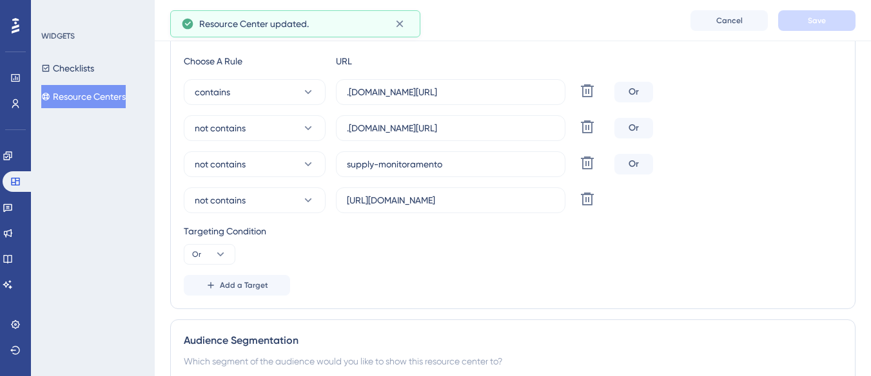
scroll to position [1, 0]
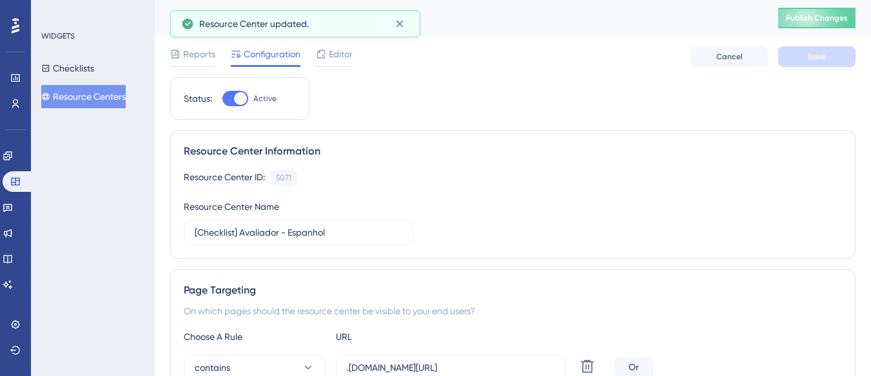
click at [809, 26] on button "Publish Changes" at bounding box center [816, 18] width 77 height 21
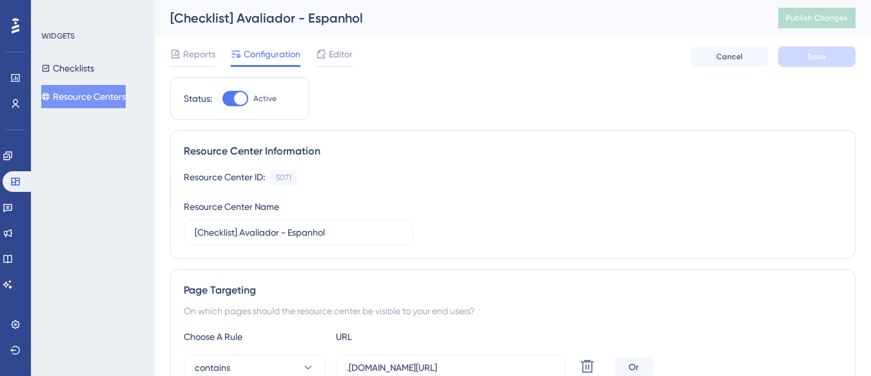
drag, startPoint x: 83, startPoint y: 102, endPoint x: 101, endPoint y: 104, distance: 18.2
click at [83, 102] on button "Resource Centers" at bounding box center [83, 96] width 84 height 23
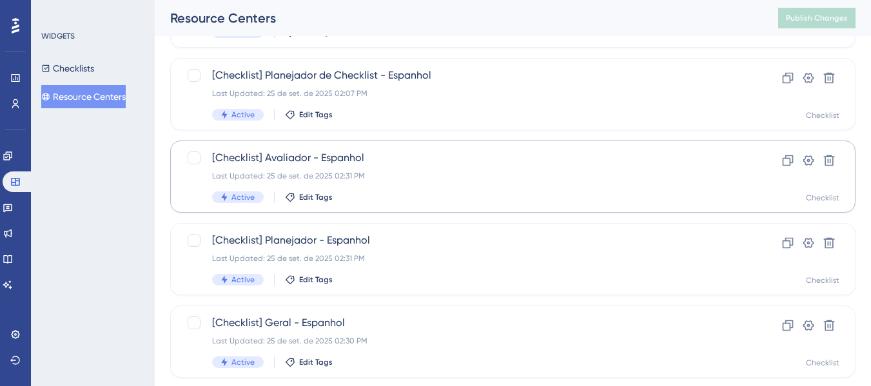
scroll to position [258, 0]
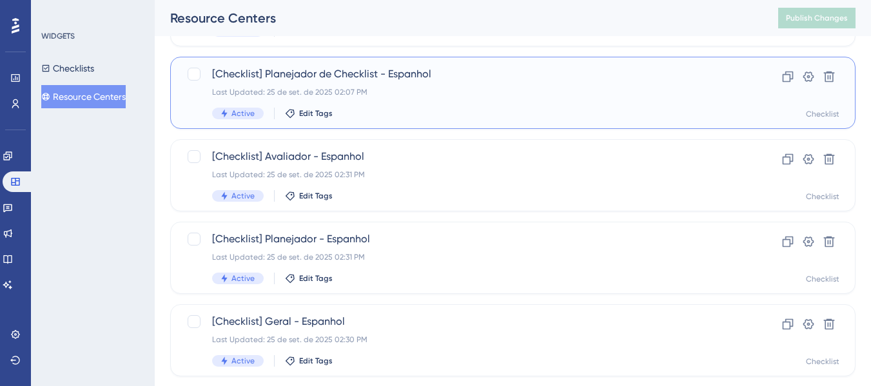
click at [428, 102] on div "[Checklist] Planejador de Checklist - Espanhol Last Updated: 25 de set. de 2025…" at bounding box center [461, 92] width 498 height 53
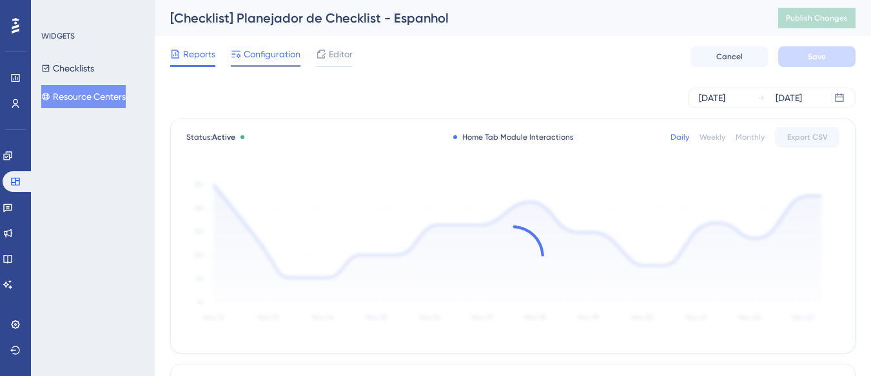
click at [270, 61] on span "Configuration" at bounding box center [272, 53] width 57 height 15
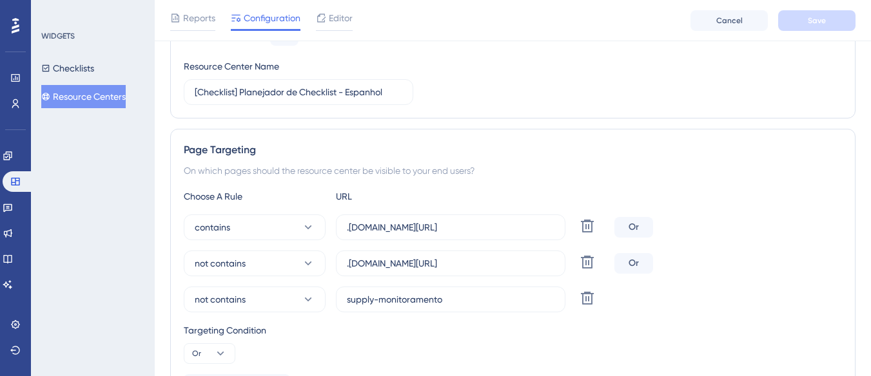
scroll to position [193, 0]
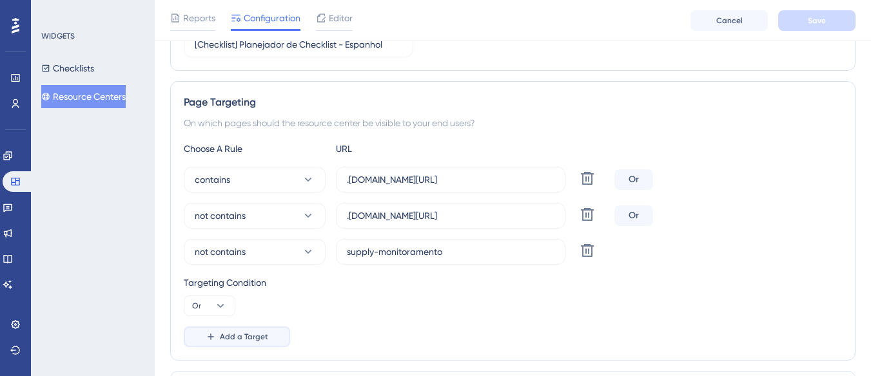
click at [244, 338] on span "Add a Target" at bounding box center [244, 337] width 48 height 10
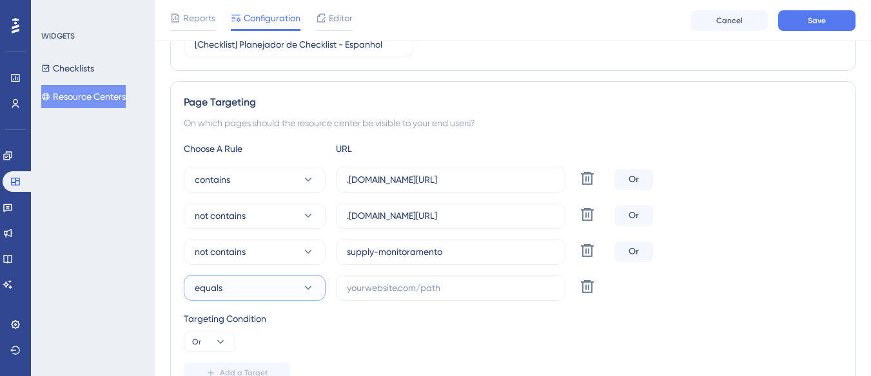
click at [260, 292] on button "equals" at bounding box center [255, 288] width 142 height 26
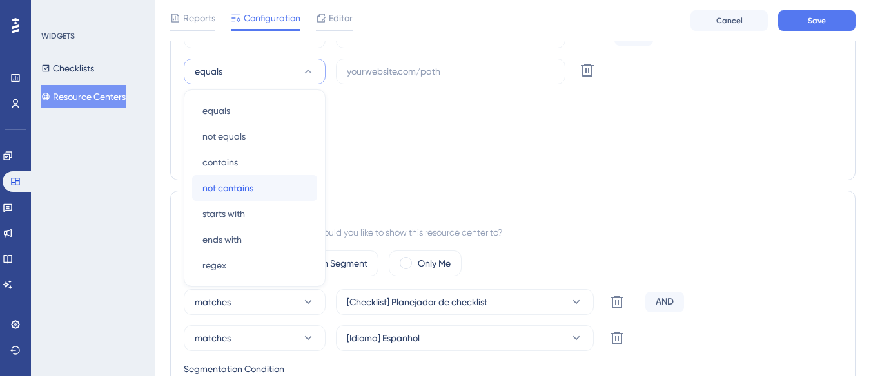
click at [265, 184] on div "not contains not contains" at bounding box center [254, 188] width 104 height 26
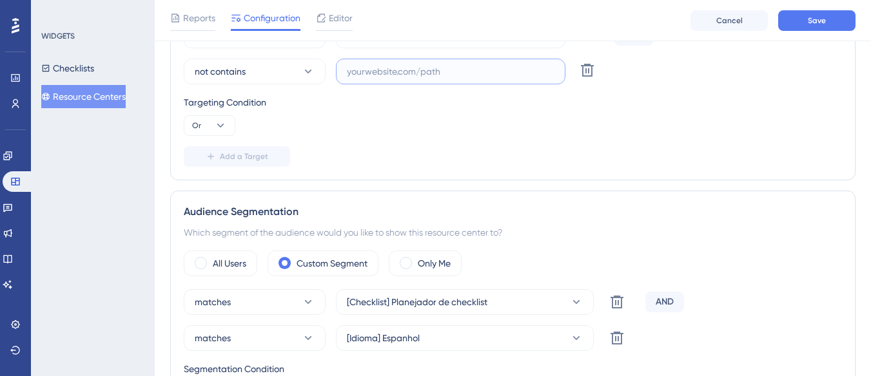
click at [405, 73] on input "text" at bounding box center [451, 71] width 208 height 14
paste input "https://supply-monitoramento.logistica.totvs.app/checklist/"
type input "https://supply-monitoramento.logistica.totvs.app/checklist/"
click at [808, 28] on button "Save" at bounding box center [816, 20] width 77 height 21
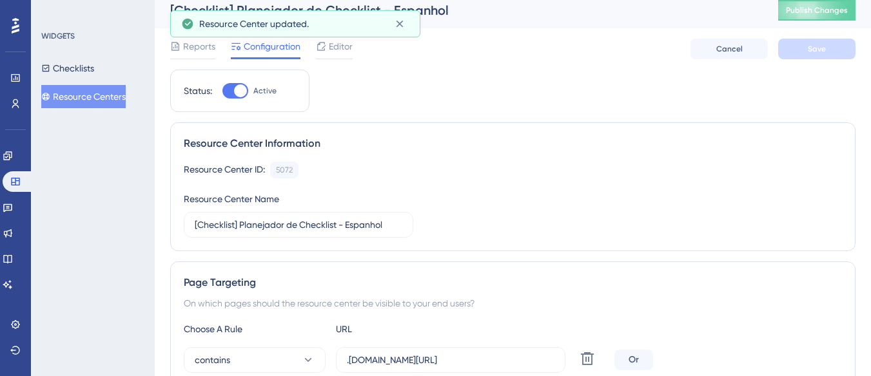
scroll to position [0, 0]
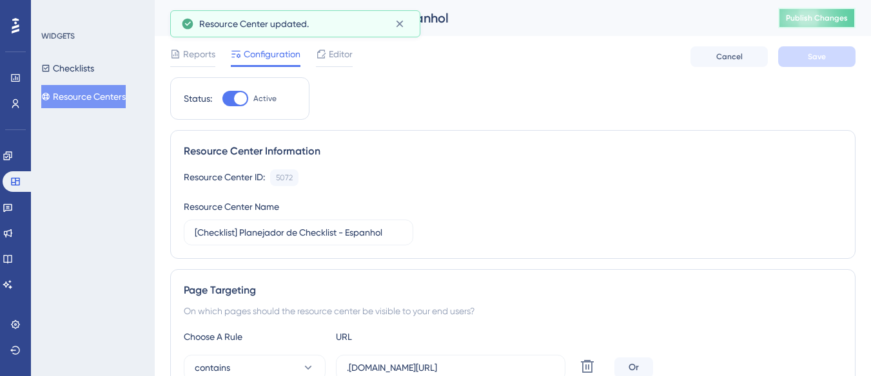
click at [828, 12] on button "Publish Changes" at bounding box center [816, 18] width 77 height 21
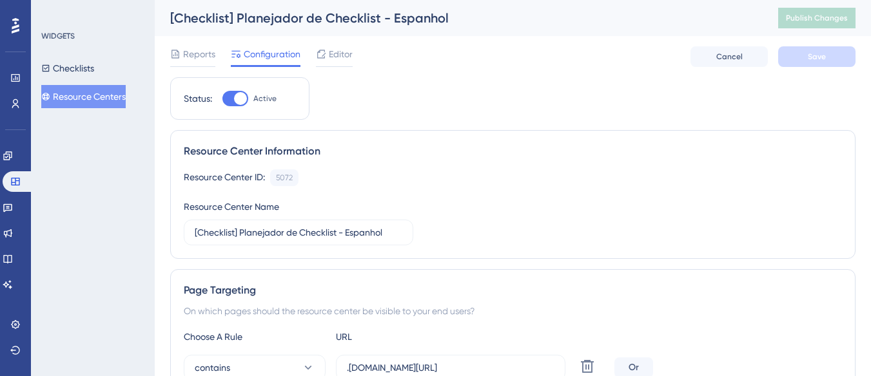
click at [98, 101] on button "Resource Centers" at bounding box center [83, 96] width 84 height 23
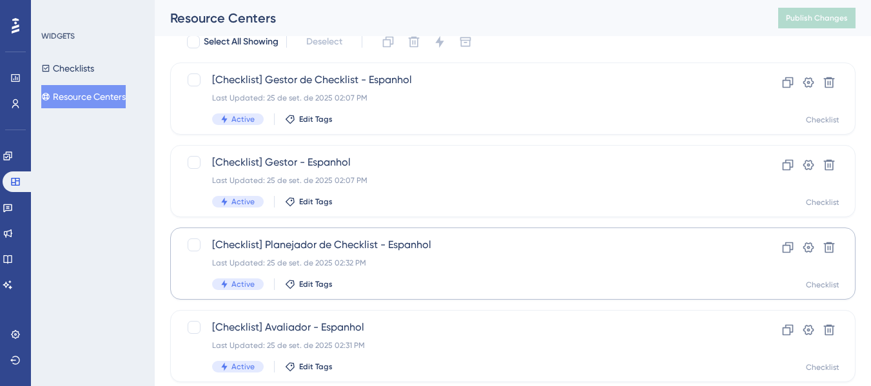
scroll to position [64, 0]
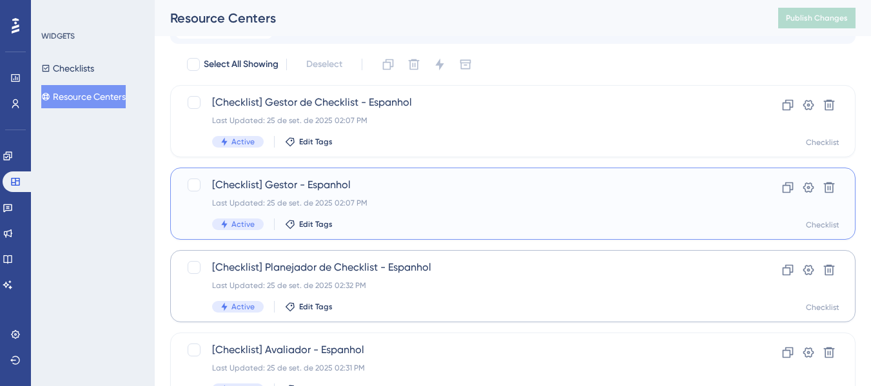
click at [436, 213] on div "[Checklist] Gestor - Espanhol Last Updated: 25 de set. de 2025 02:07 PM Active …" at bounding box center [461, 203] width 498 height 53
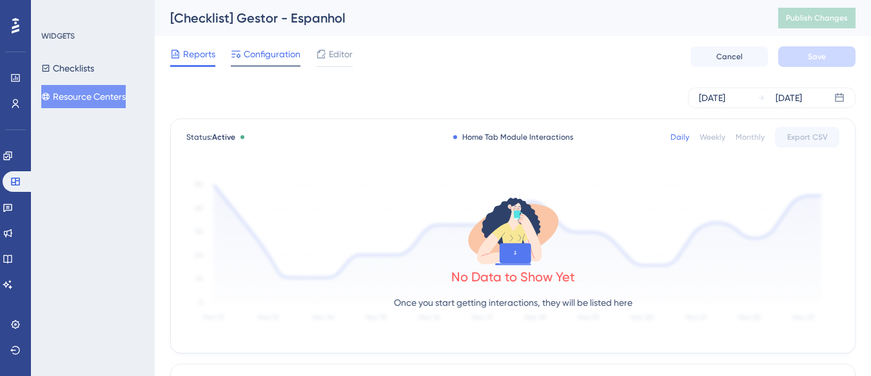
click at [257, 56] on span "Configuration" at bounding box center [272, 53] width 57 height 15
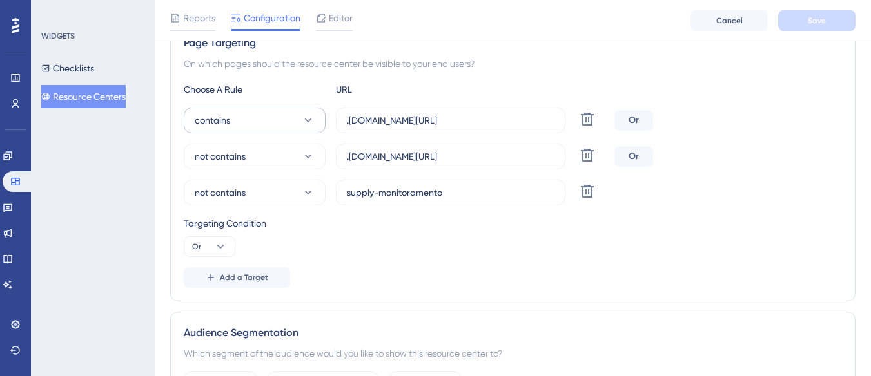
scroll to position [258, 0]
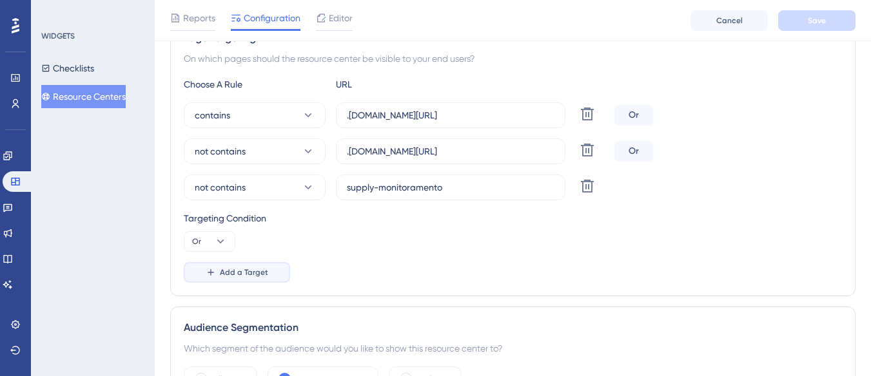
click at [237, 271] on span "Add a Target" at bounding box center [244, 273] width 48 height 10
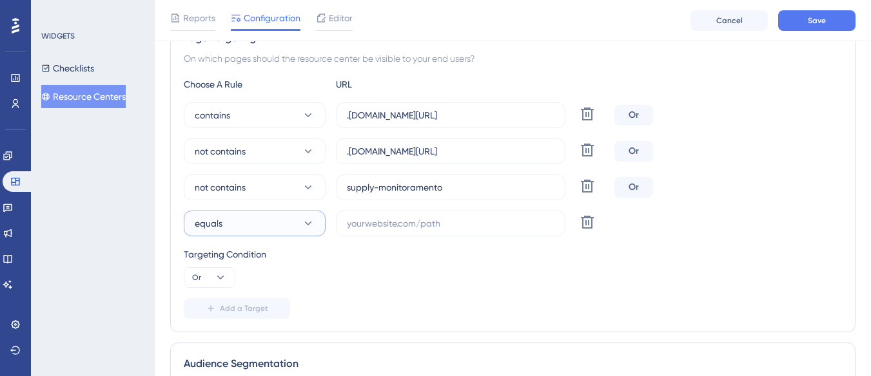
click at [253, 227] on button "equals" at bounding box center [255, 224] width 142 height 26
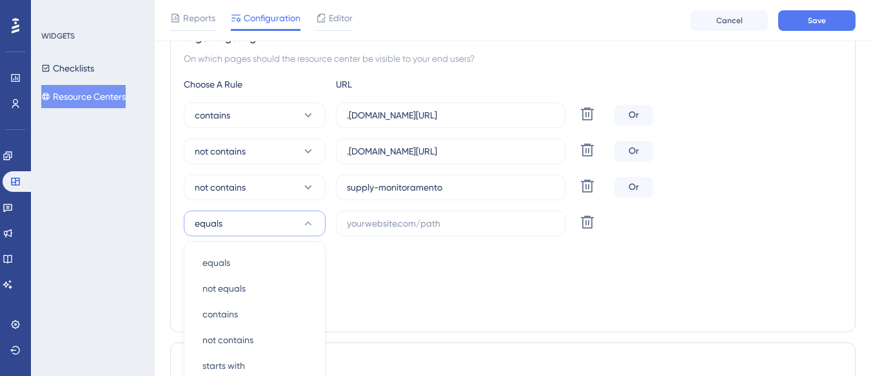
scroll to position [410, 0]
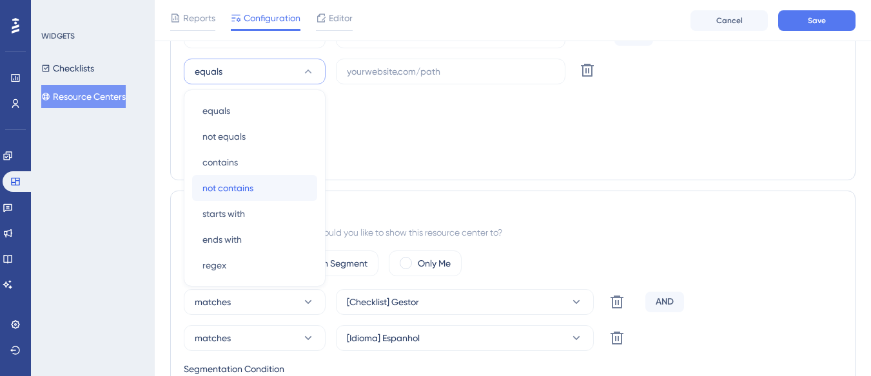
click at [258, 186] on div "not contains not contains" at bounding box center [254, 188] width 104 height 26
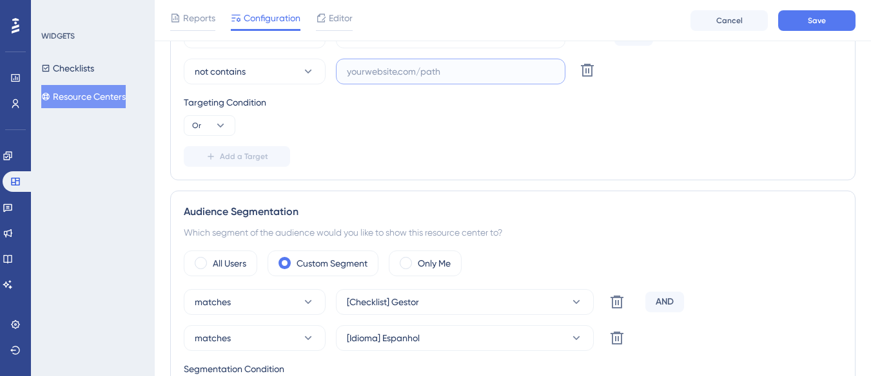
click at [379, 70] on input "text" at bounding box center [451, 71] width 208 height 14
paste input "https://supply-monitoramento.logistica.totvs.app/checklist/"
type input "https://supply-monitoramento.logistica.totvs.app/checklist/"
click at [799, 13] on button "Save" at bounding box center [816, 20] width 77 height 21
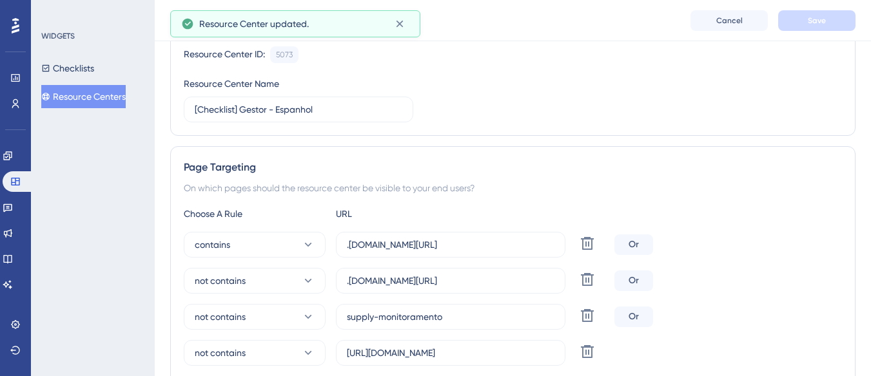
scroll to position [0, 0]
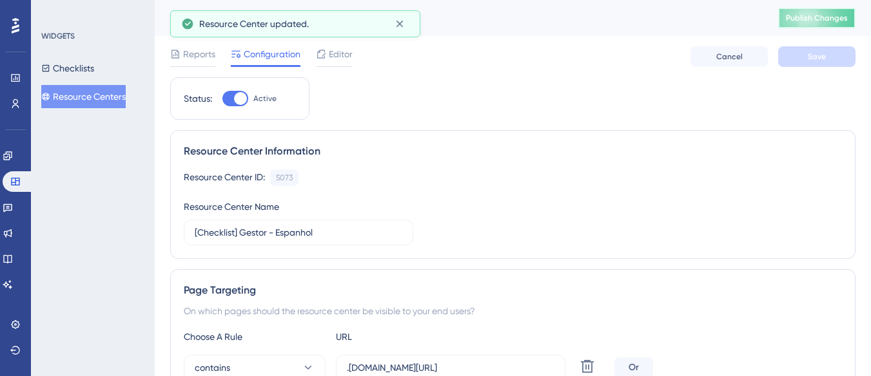
click at [795, 15] on button "Publish Changes" at bounding box center [816, 18] width 77 height 21
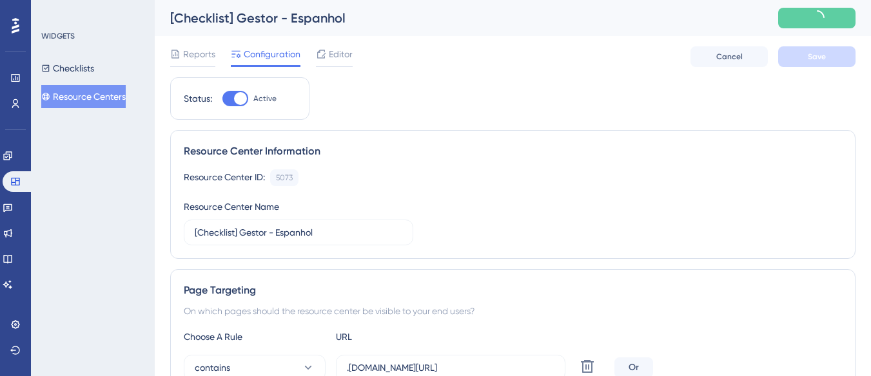
click at [126, 99] on button "Resource Centers" at bounding box center [83, 96] width 84 height 23
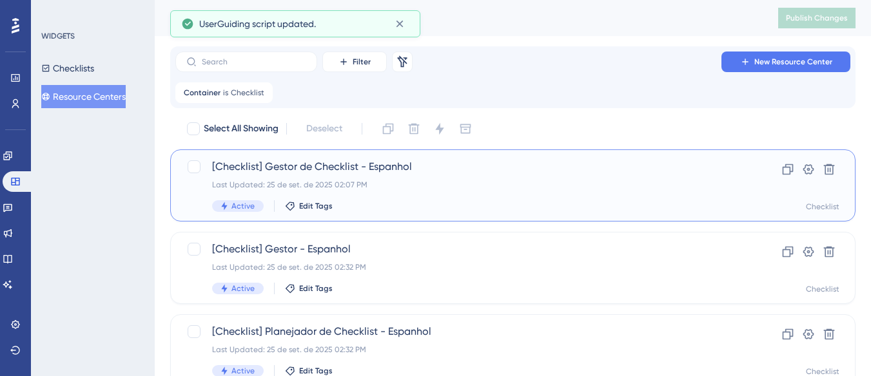
click at [453, 180] on div "Last Updated: 25 de set. de 2025 02:07 PM" at bounding box center [461, 185] width 498 height 10
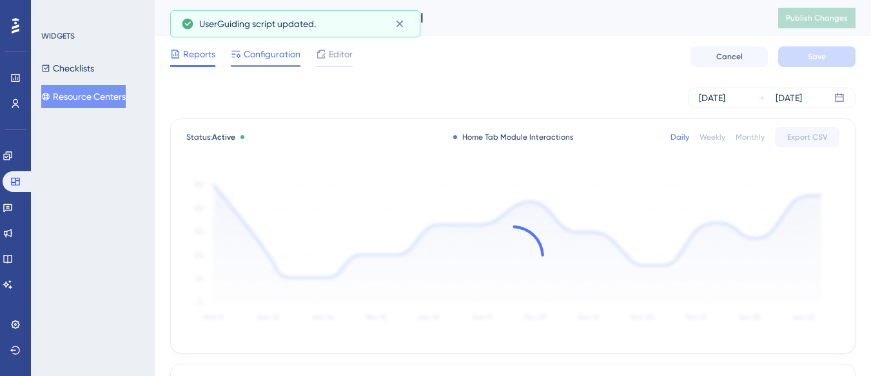
click at [251, 64] on div "Configuration" at bounding box center [266, 56] width 70 height 21
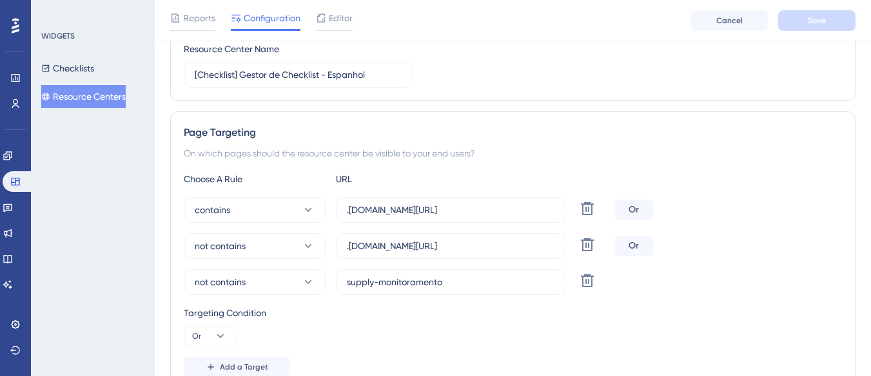
scroll to position [193, 0]
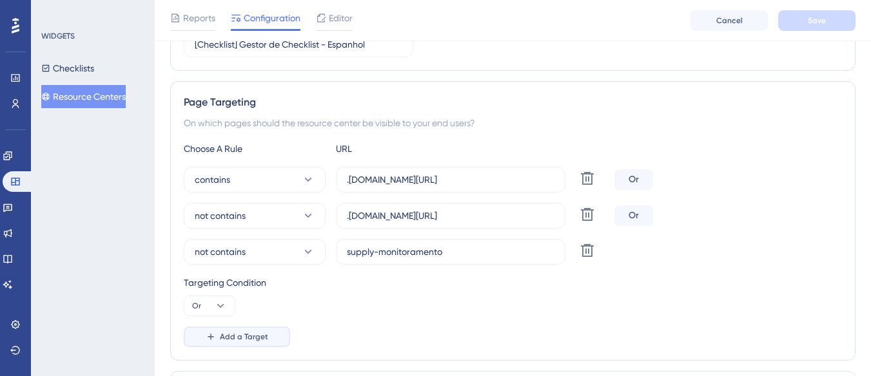
click at [226, 336] on span "Add a Target" at bounding box center [244, 337] width 48 height 10
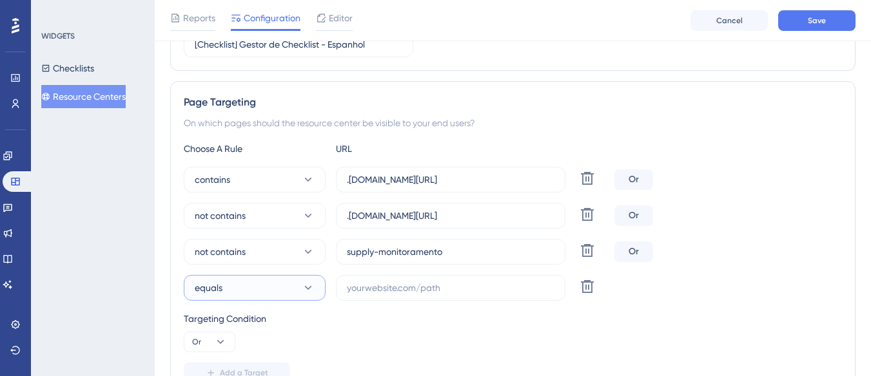
click at [259, 289] on button "equals" at bounding box center [255, 288] width 142 height 26
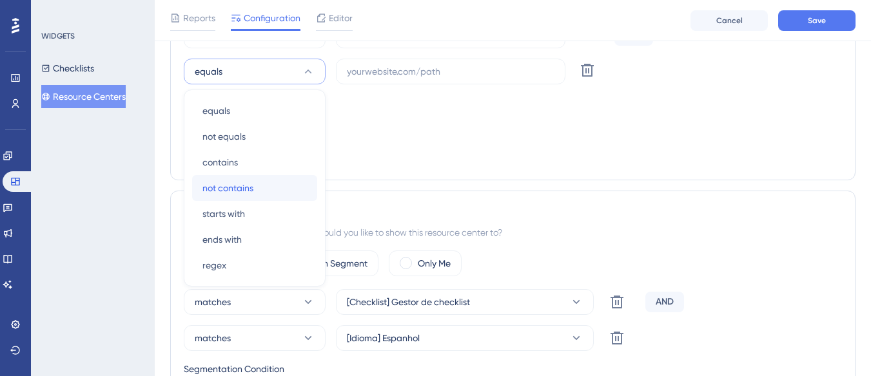
click at [267, 190] on div "not contains not contains" at bounding box center [254, 188] width 104 height 26
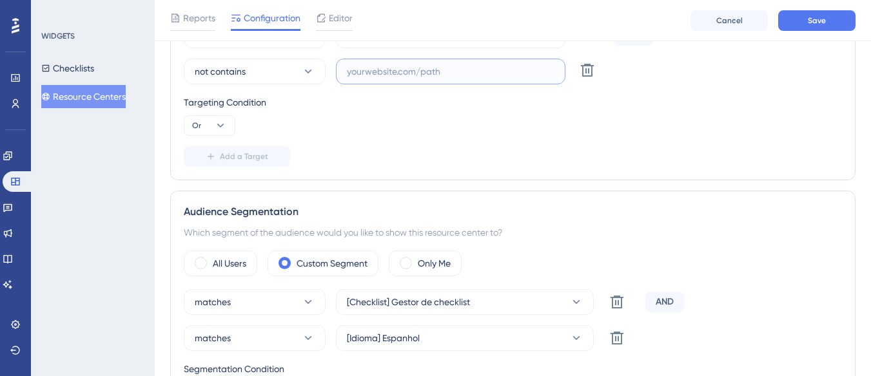
click at [404, 67] on input "text" at bounding box center [451, 71] width 208 height 14
paste input "https://supply-monitoramento.logistica.totvs.app/checklist/"
type input "https://supply-monitoramento.logistica.totvs.app/checklist/"
click at [818, 17] on span "Save" at bounding box center [817, 20] width 18 height 10
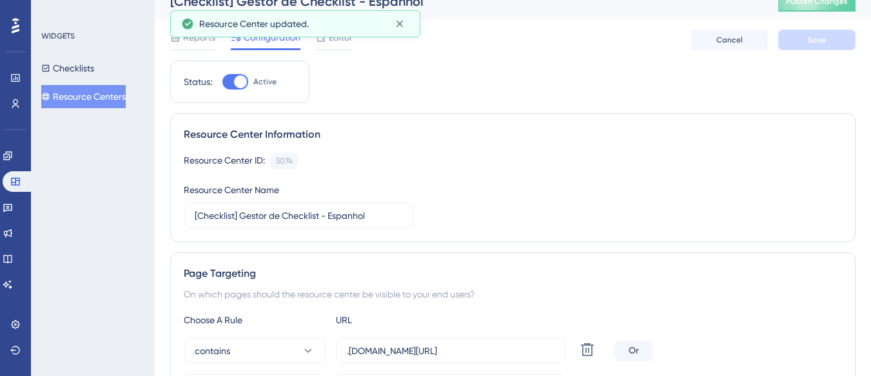
scroll to position [0, 0]
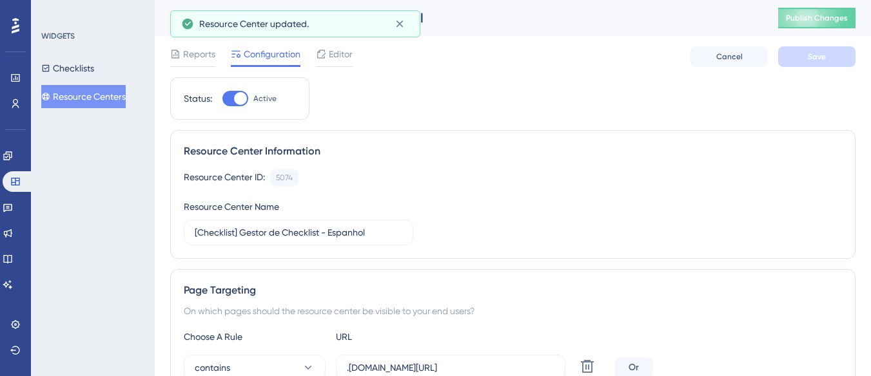
click at [843, 7] on div "[Checklist] Gestor de Checklist - Espanhol Publish Changes" at bounding box center [513, 18] width 716 height 36
click at [835, 20] on span "Publish Changes" at bounding box center [817, 18] width 62 height 10
click at [405, 28] on icon at bounding box center [399, 23] width 13 height 13
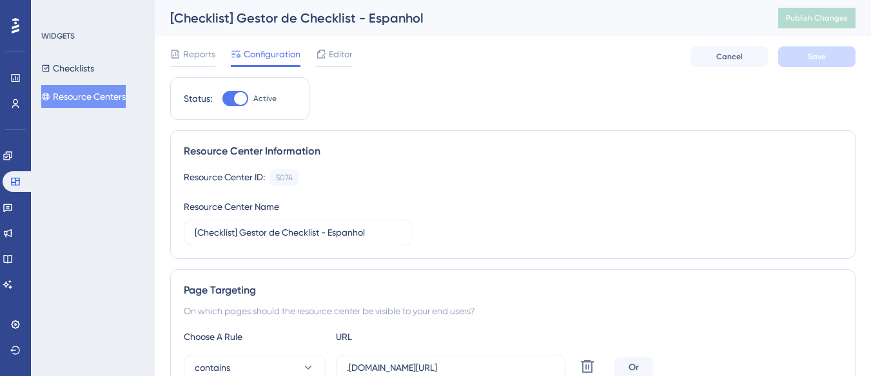
click at [69, 99] on button "Resource Centers" at bounding box center [83, 96] width 84 height 23
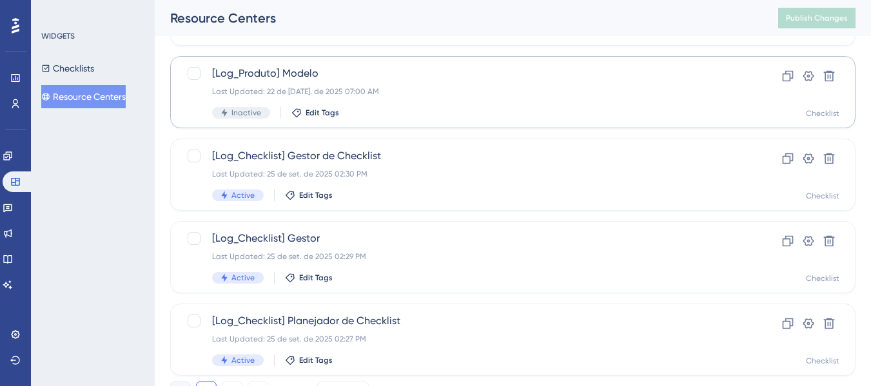
scroll to position [645, 0]
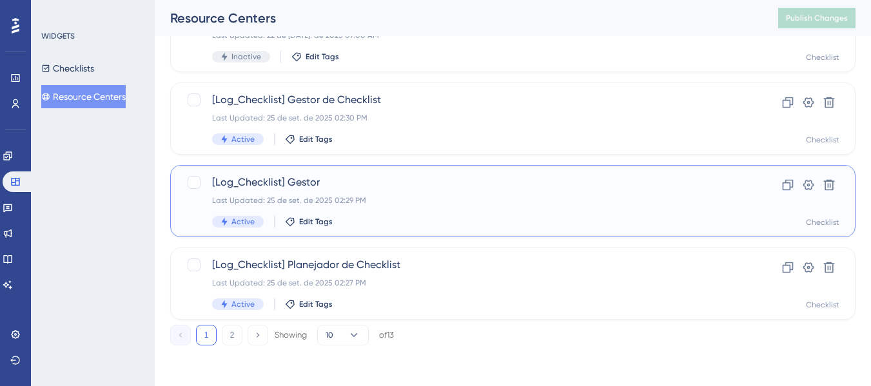
click at [395, 188] on span "[Log_Checklist] Gestor" at bounding box center [461, 182] width 498 height 15
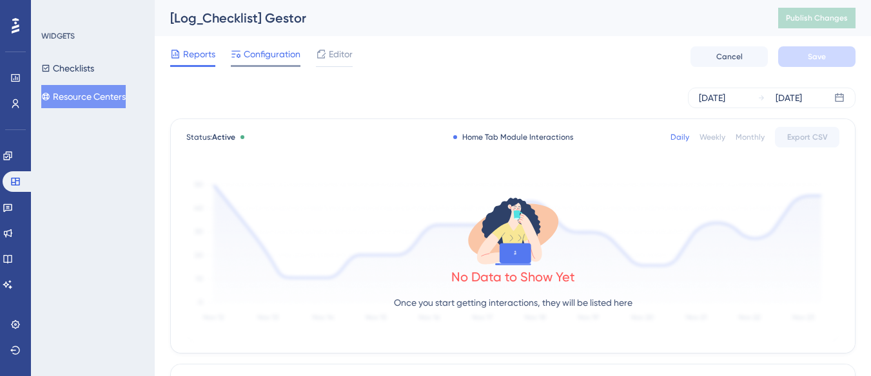
click at [268, 58] on span "Configuration" at bounding box center [272, 53] width 57 height 15
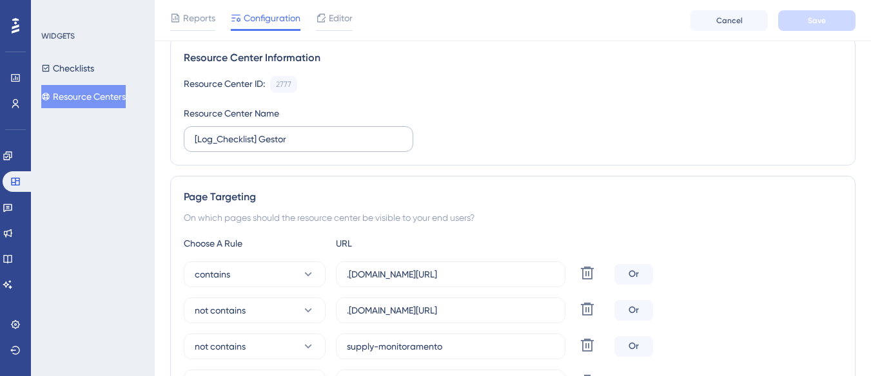
scroll to position [193, 0]
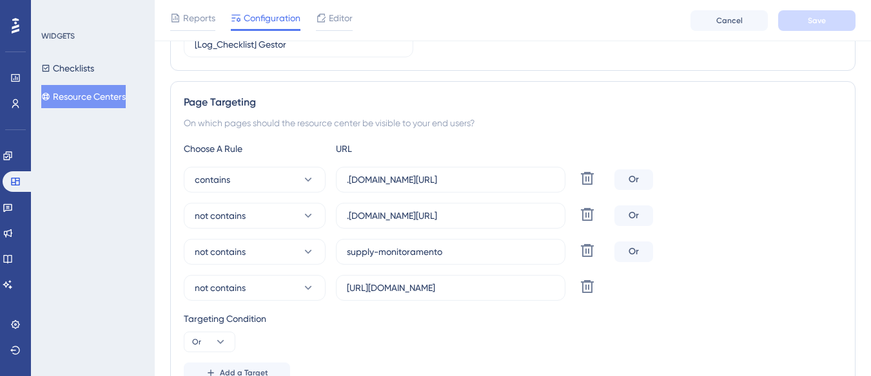
click at [118, 97] on button "Resource Centers" at bounding box center [83, 96] width 84 height 23
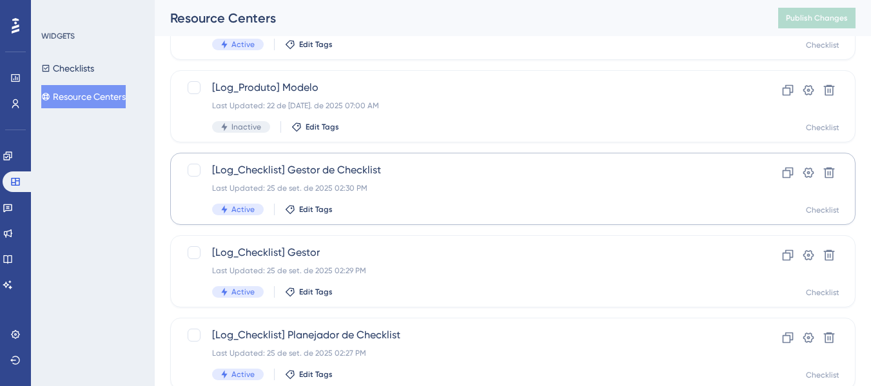
scroll to position [645, 0]
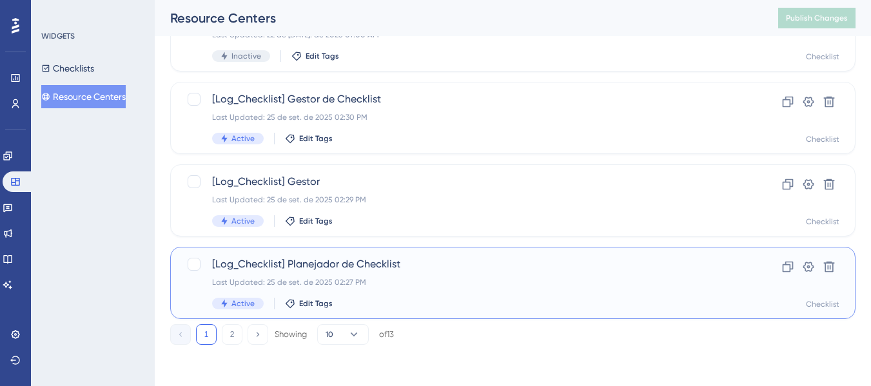
click at [395, 286] on div "Last Updated: 25 de set. de 2025 02:27 PM" at bounding box center [461, 282] width 498 height 10
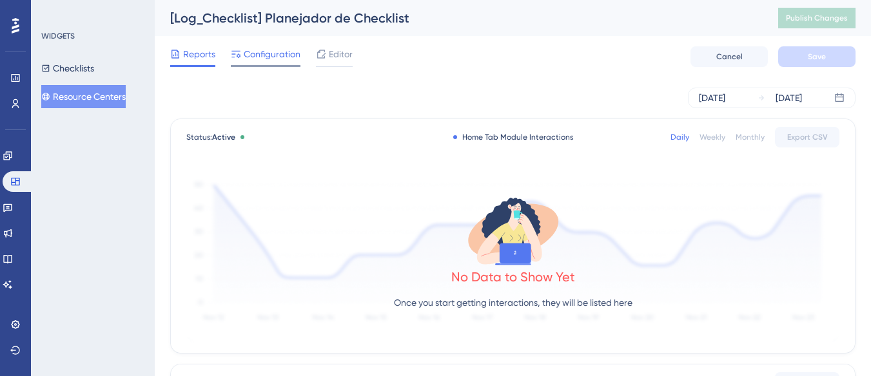
click at [277, 54] on span "Configuration" at bounding box center [272, 53] width 57 height 15
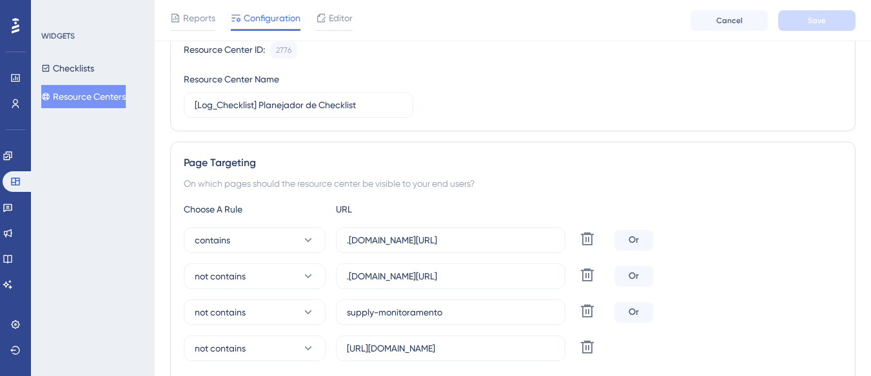
scroll to position [258, 0]
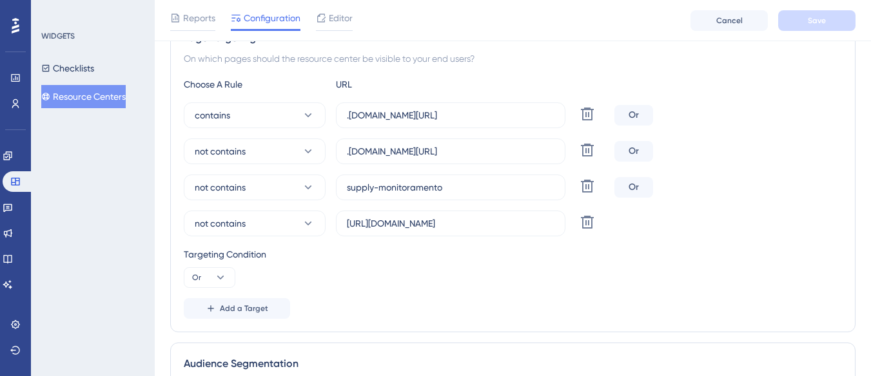
click at [81, 84] on div "Checklists Resource Centers" at bounding box center [93, 83] width 104 height 52
click at [81, 89] on button "Resource Centers" at bounding box center [83, 96] width 84 height 23
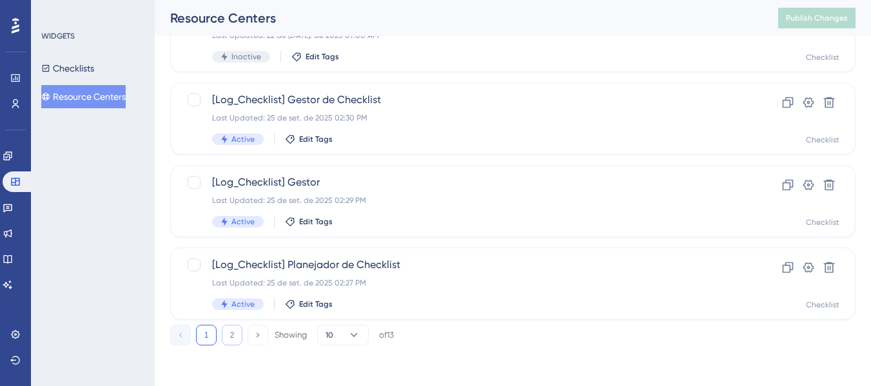
click at [239, 339] on button "2" at bounding box center [232, 335] width 21 height 21
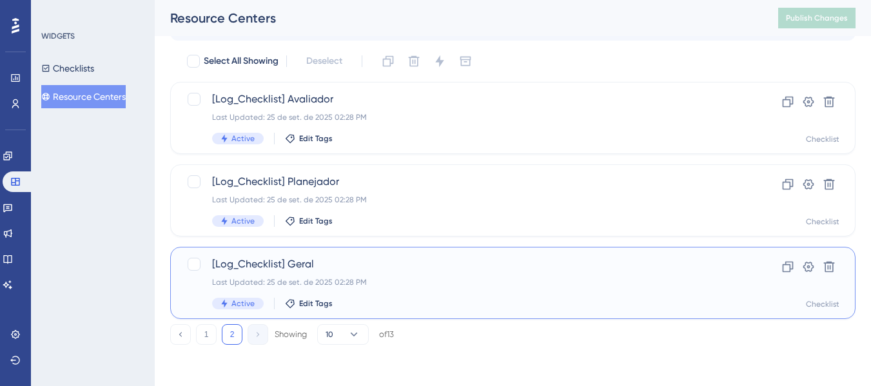
click at [436, 278] on div "Last Updated: 25 de set. de 2025 02:28 PM" at bounding box center [461, 282] width 498 height 10
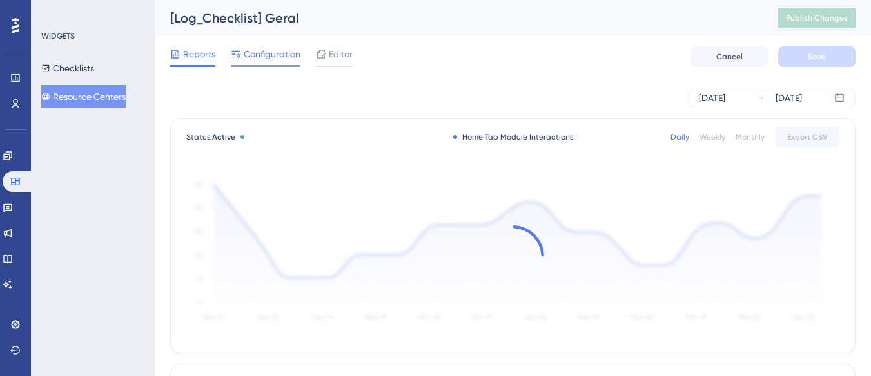
click at [290, 55] on span "Configuration" at bounding box center [272, 53] width 57 height 15
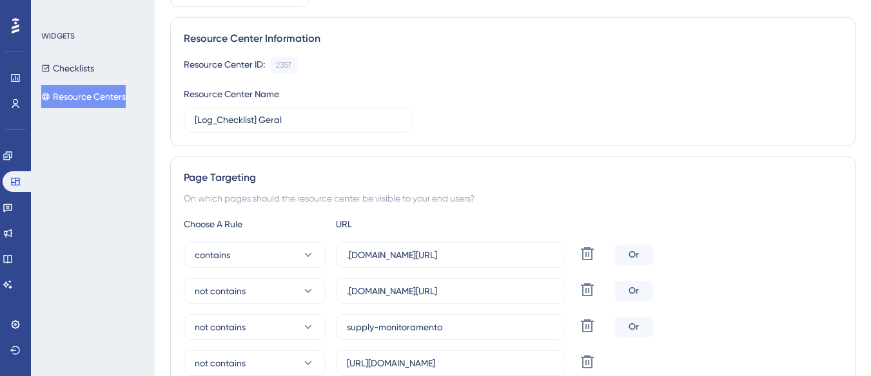
scroll to position [258, 0]
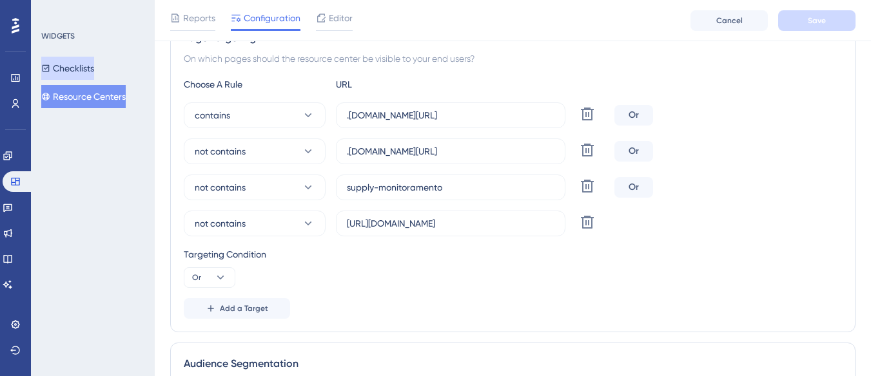
click at [92, 67] on button "Checklists" at bounding box center [67, 68] width 53 height 23
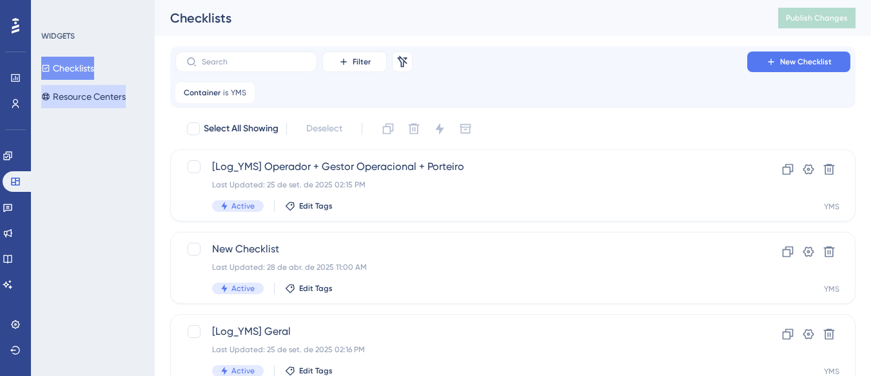
click at [82, 96] on button "Resource Centers" at bounding box center [83, 96] width 84 height 23
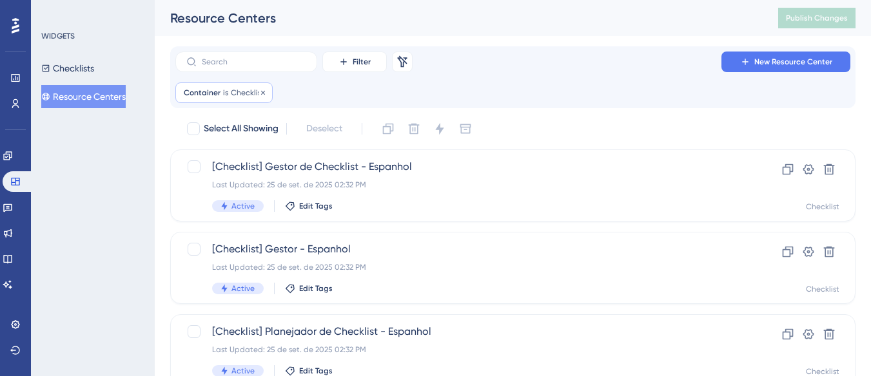
click at [216, 85] on div "Container is Checklist Checklist Remove" at bounding box center [223, 93] width 97 height 21
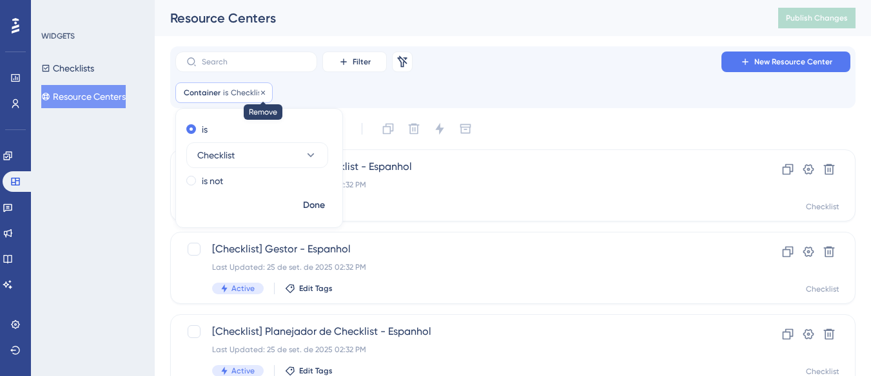
click at [261, 91] on icon at bounding box center [263, 92] width 4 height 4
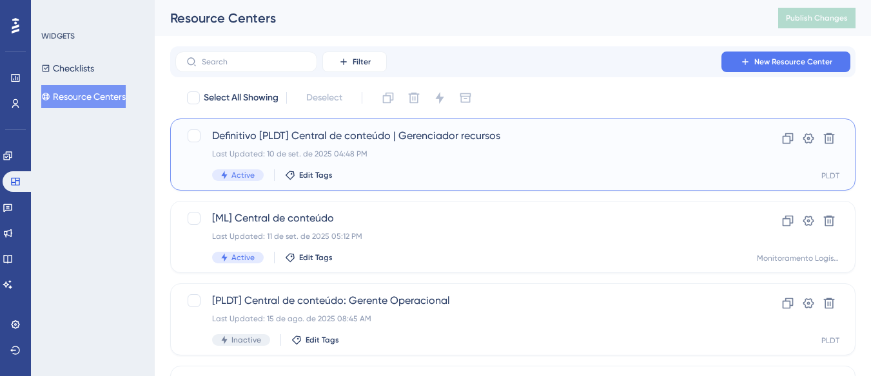
click at [489, 146] on div "Definitivo [PLDT] Central de conteúdo | Gerenciador recursos Last Updated: 10 d…" at bounding box center [461, 154] width 498 height 53
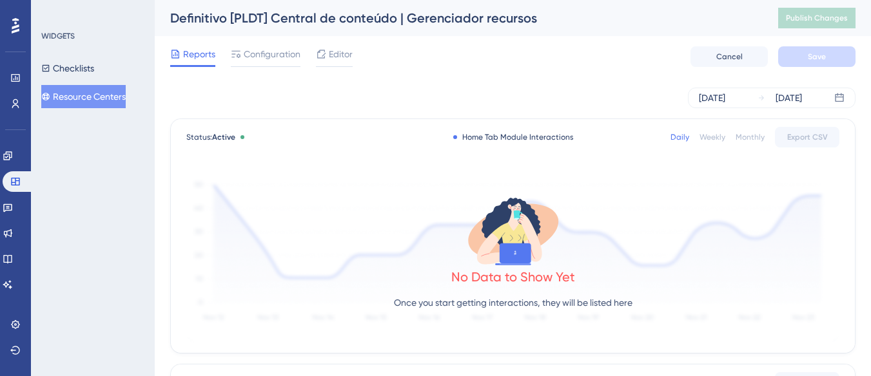
click at [117, 89] on button "Resource Centers" at bounding box center [83, 96] width 84 height 23
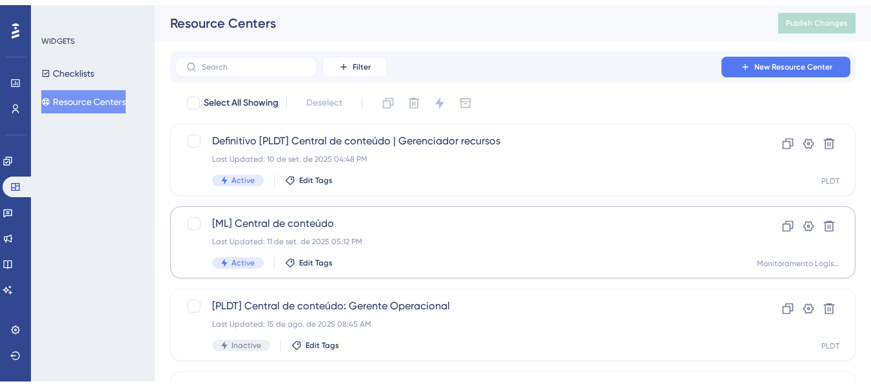
scroll to position [64, 0]
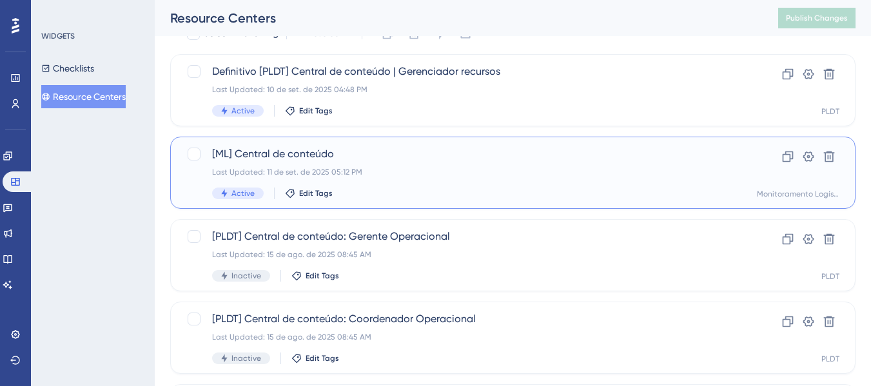
click at [496, 154] on span "[ML] Central de conteúdo" at bounding box center [461, 153] width 498 height 15
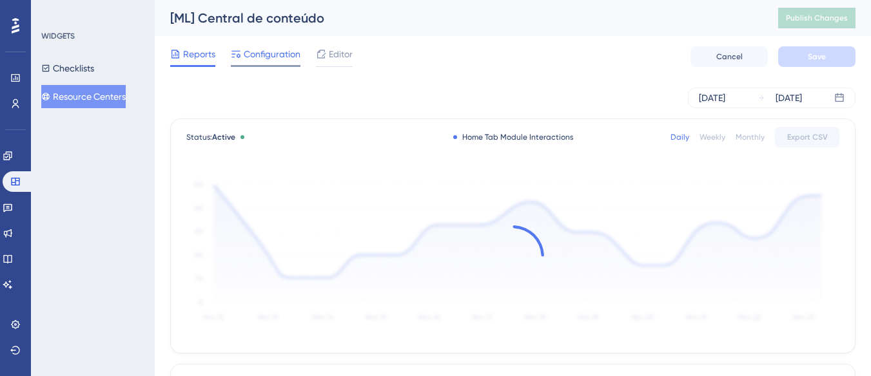
click at [277, 52] on span "Configuration" at bounding box center [272, 53] width 57 height 15
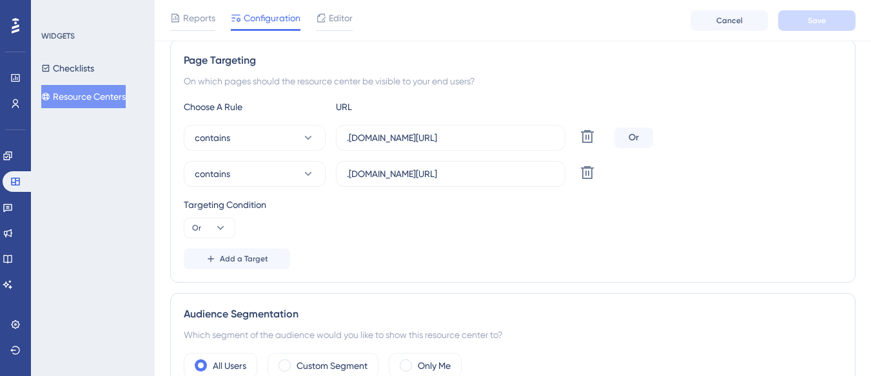
scroll to position [258, 0]
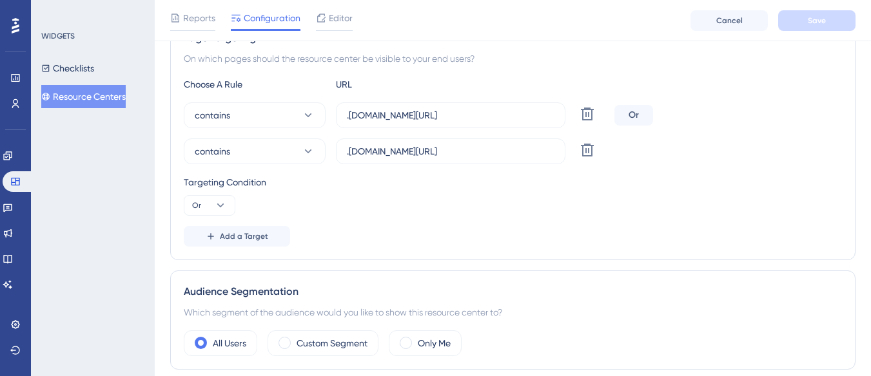
click at [122, 105] on button "Resource Centers" at bounding box center [83, 96] width 84 height 23
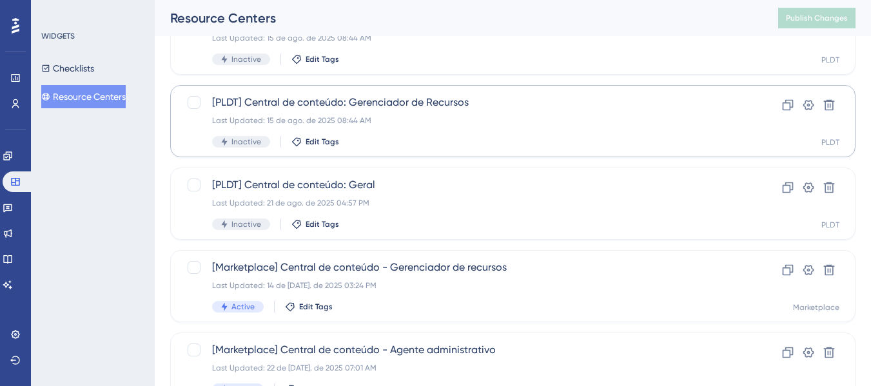
scroll to position [614, 0]
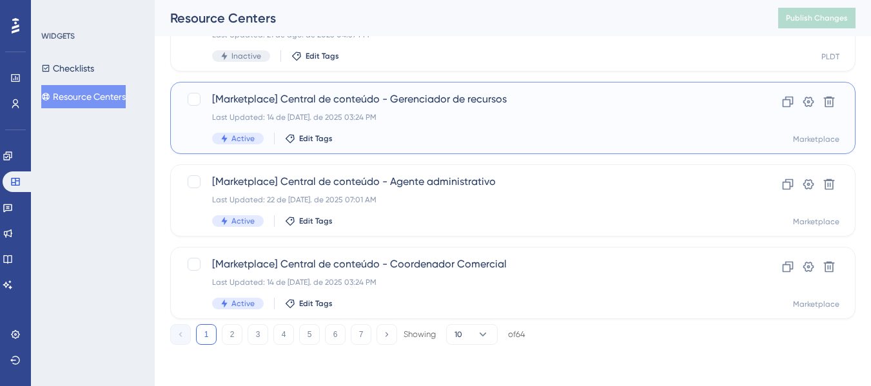
click at [406, 122] on div "Last Updated: 14 de jul. de 2025 03:24 PM" at bounding box center [461, 117] width 498 height 10
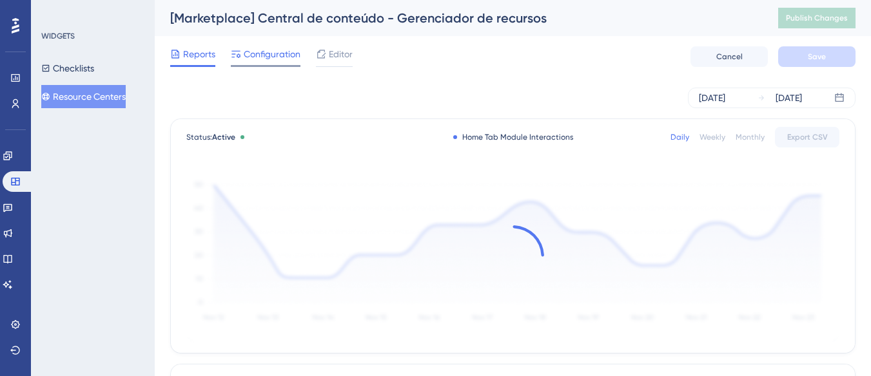
click at [266, 53] on span "Configuration" at bounding box center [272, 53] width 57 height 15
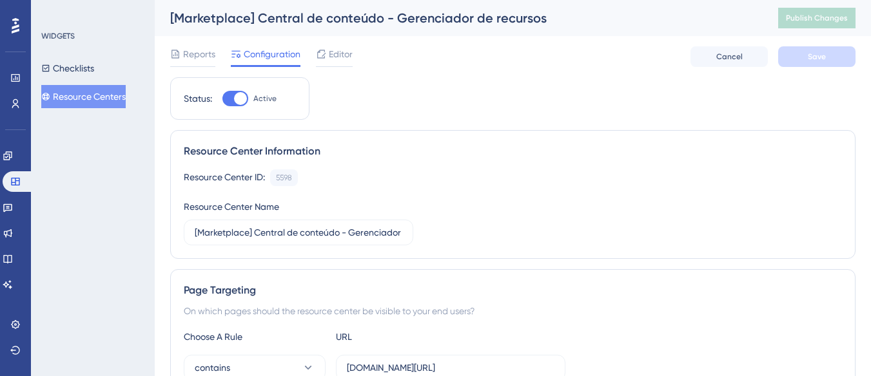
scroll to position [129, 0]
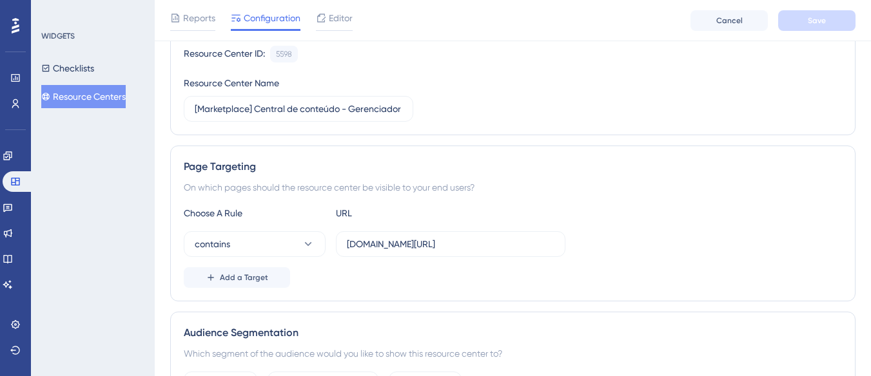
click at [126, 91] on button "Resource Centers" at bounding box center [83, 96] width 84 height 23
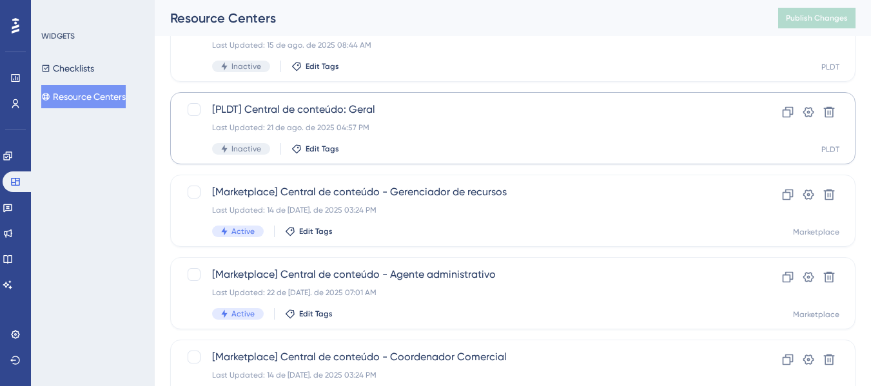
scroll to position [614, 0]
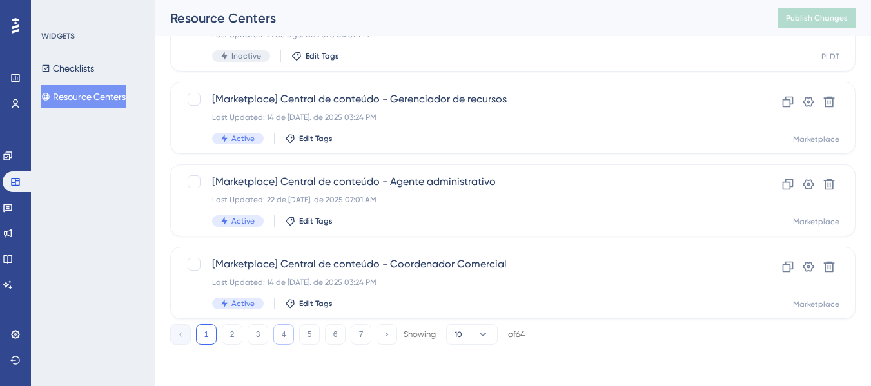
click at [282, 338] on button "4" at bounding box center [283, 334] width 21 height 21
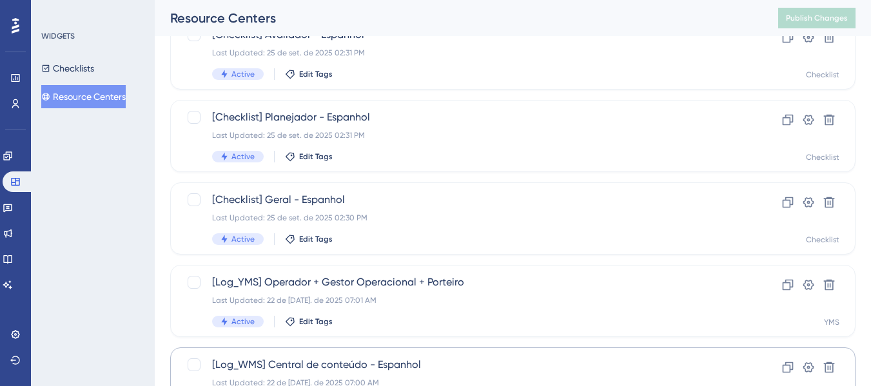
scroll to position [99, 0]
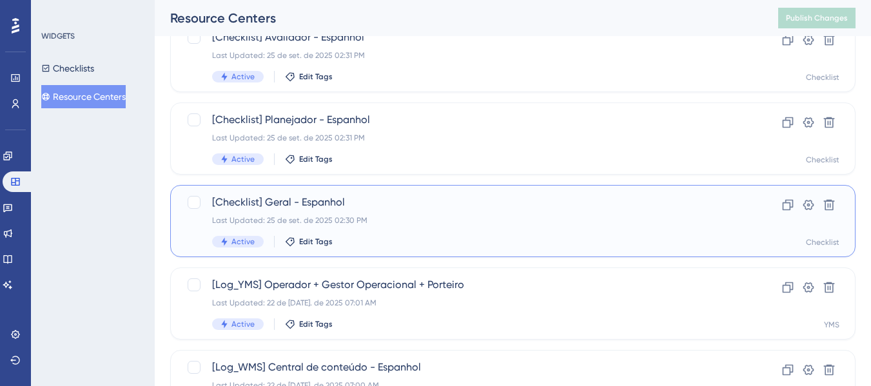
click at [366, 203] on span "[Checklist] Geral - Espanhol" at bounding box center [461, 202] width 498 height 15
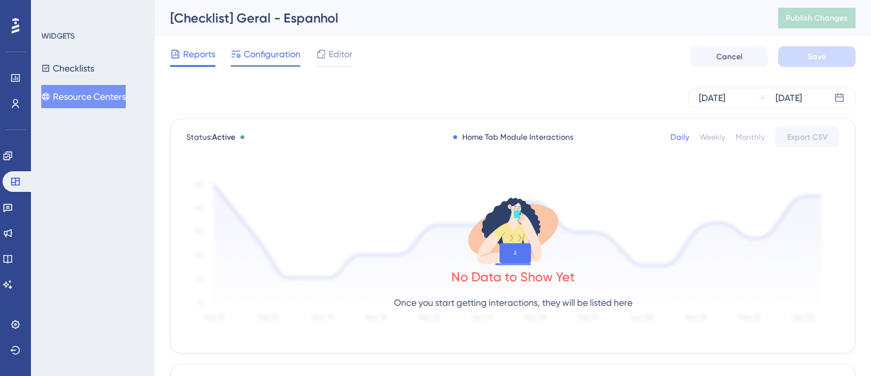
click at [273, 54] on span "Configuration" at bounding box center [272, 53] width 57 height 15
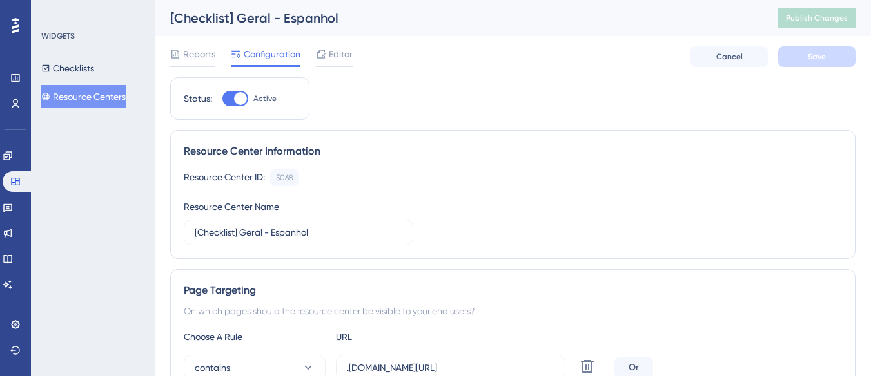
click at [117, 107] on button "Resource Centers" at bounding box center [83, 96] width 84 height 23
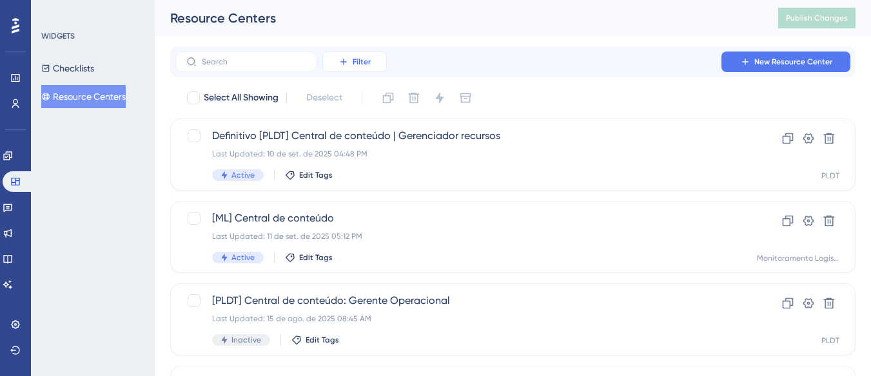
click at [341, 66] on icon at bounding box center [343, 62] width 10 height 10
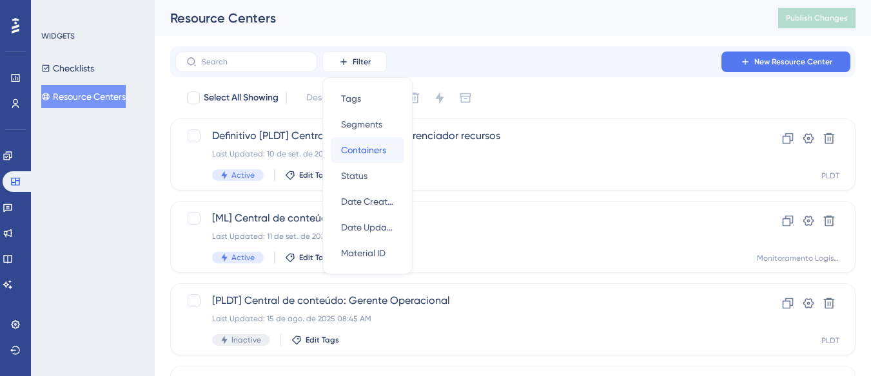
click at [381, 150] on span "Containers" at bounding box center [363, 149] width 45 height 15
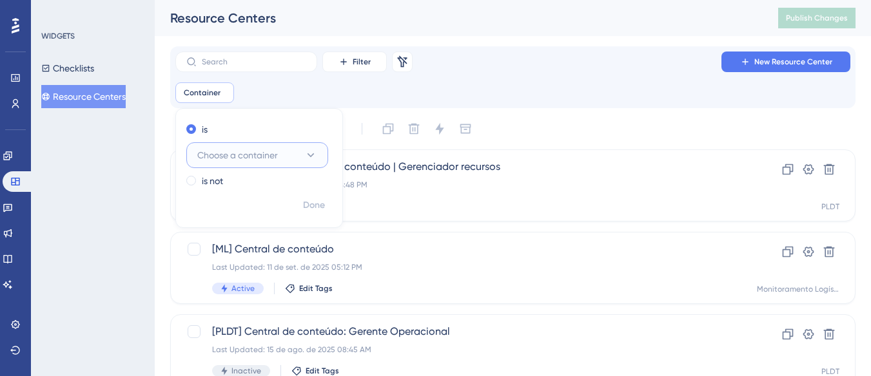
click at [262, 161] on span "Choose a container" at bounding box center [237, 155] width 81 height 15
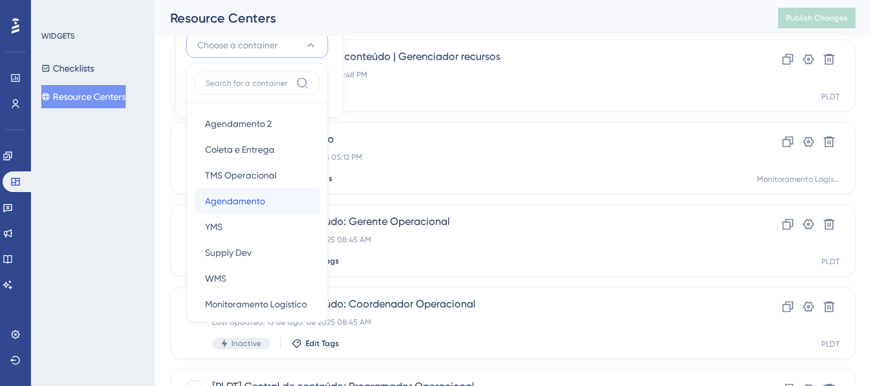
click at [246, 199] on span "Agendamento" at bounding box center [235, 200] width 60 height 15
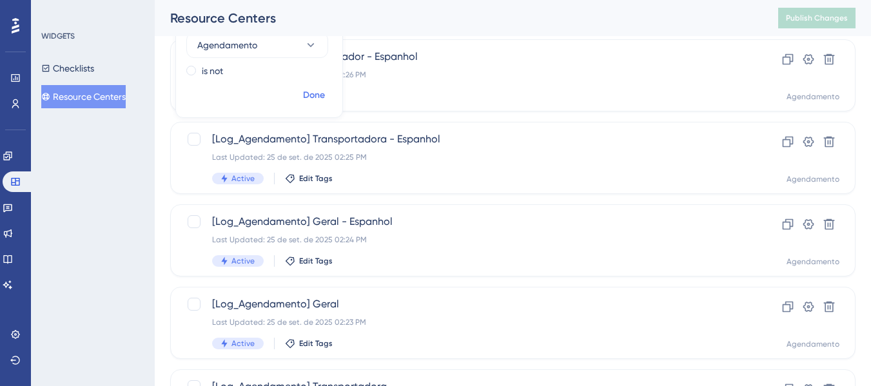
click at [304, 97] on span "Done" at bounding box center [314, 95] width 22 height 15
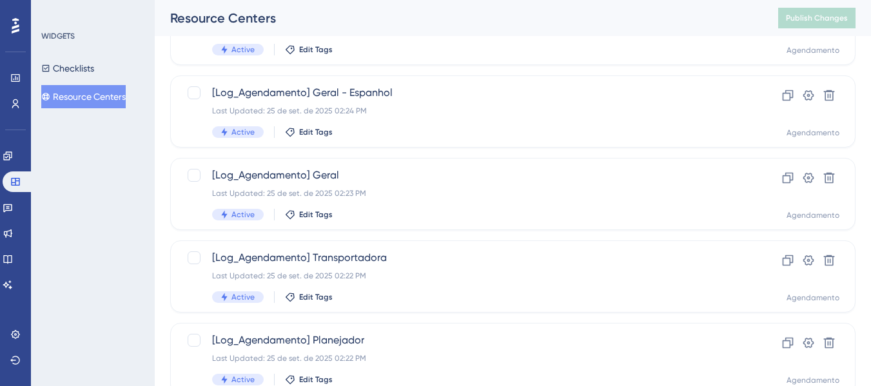
scroll to position [46, 0]
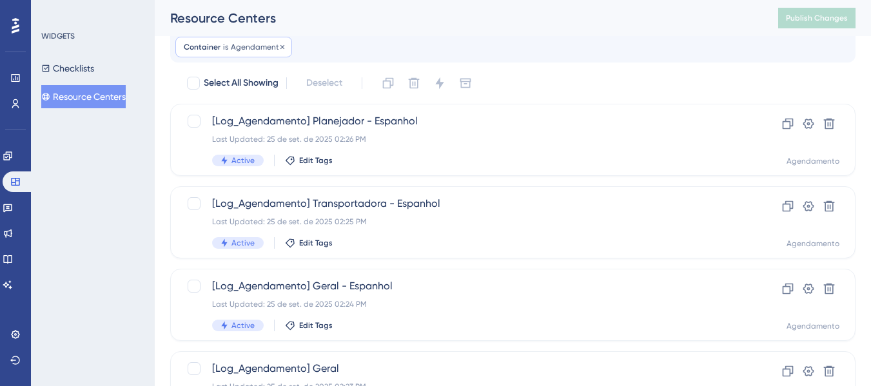
click at [228, 39] on div "Container is Agendamento Agendamento Remove" at bounding box center [233, 47] width 117 height 21
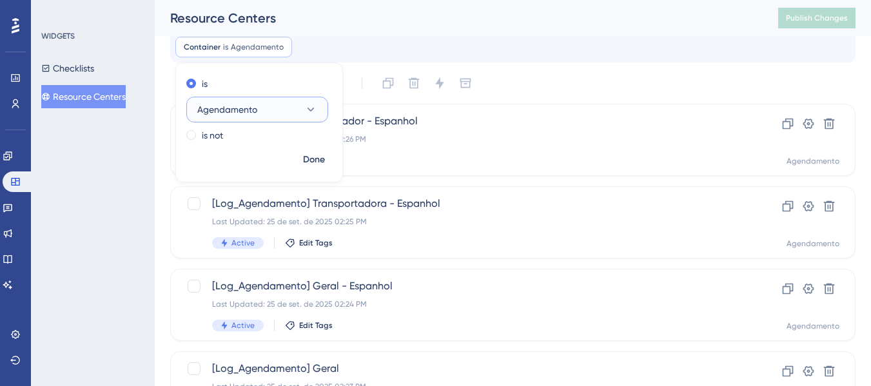
click at [232, 107] on span "Agendamento" at bounding box center [227, 109] width 60 height 15
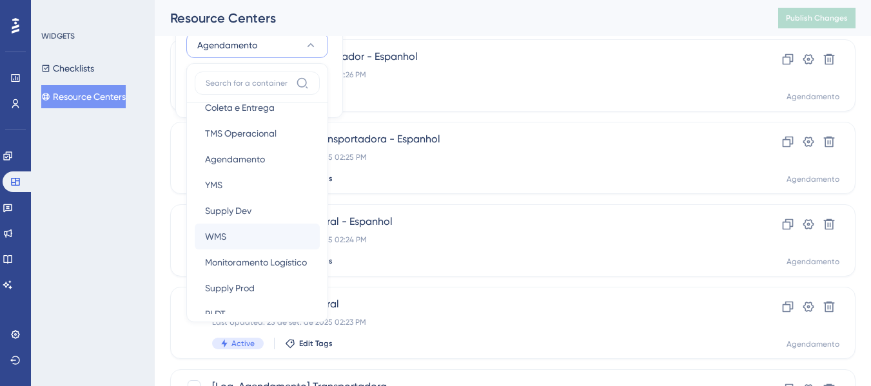
scroll to position [64, 0]
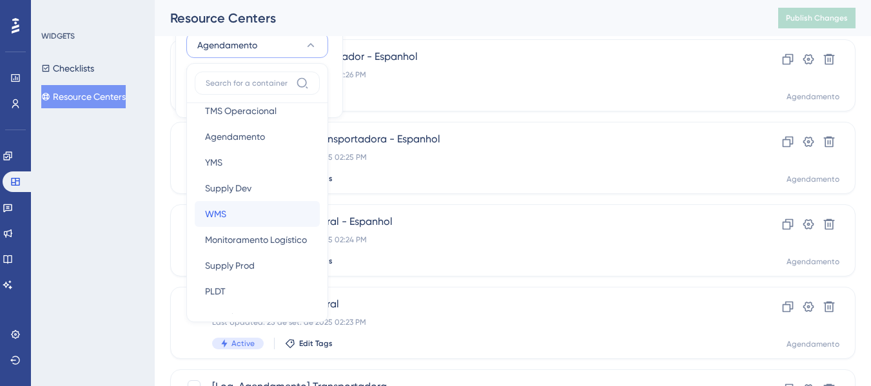
click at [260, 215] on div "WMS WMS" at bounding box center [257, 214] width 104 height 26
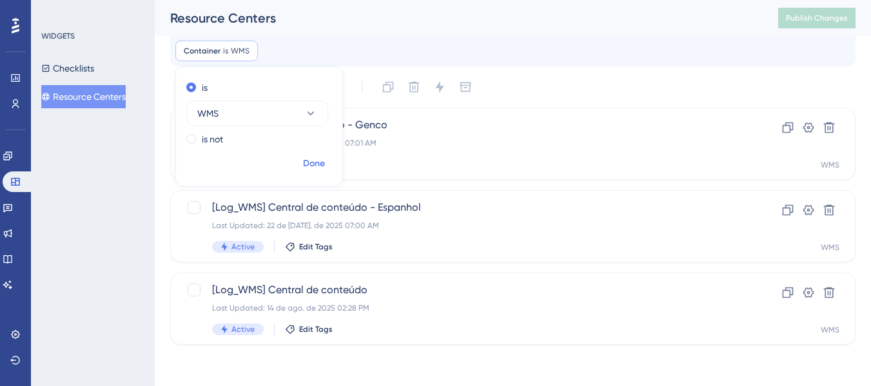
click at [309, 161] on span "Done" at bounding box center [314, 163] width 22 height 15
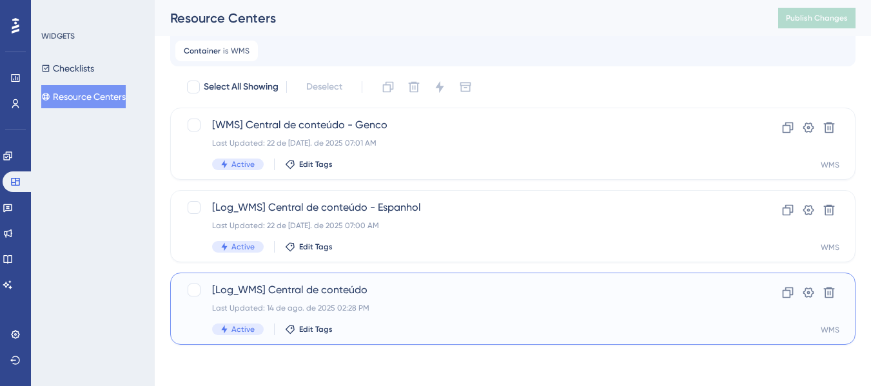
click at [347, 290] on span "[Log_WMS] Central de conteúdo" at bounding box center [461, 289] width 498 height 15
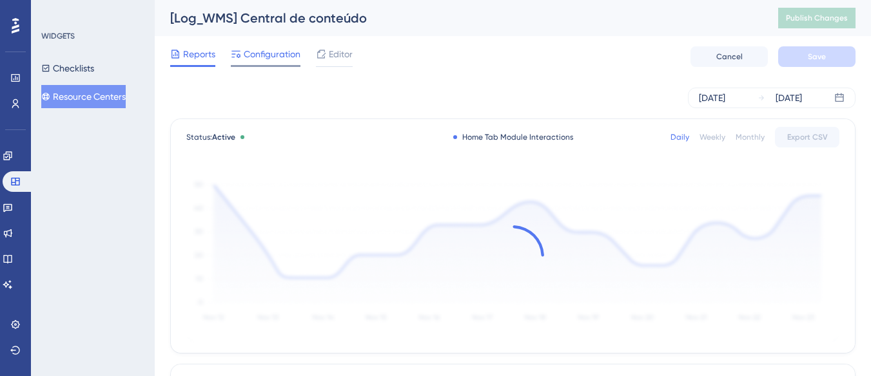
click at [266, 52] on span "Configuration" at bounding box center [272, 53] width 57 height 15
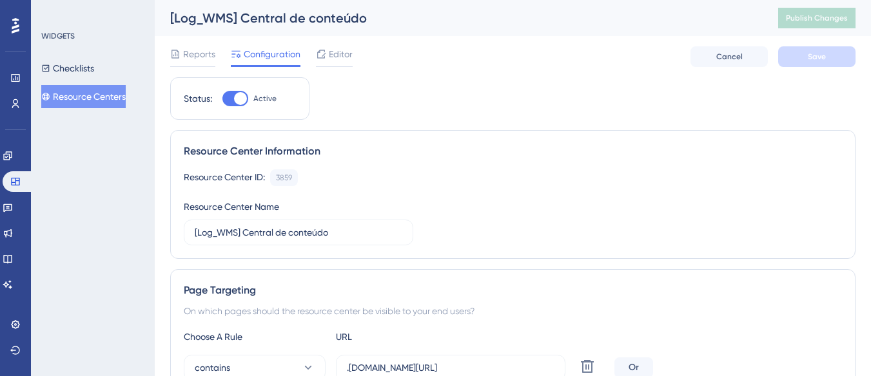
click at [122, 92] on button "Resource Centers" at bounding box center [83, 96] width 84 height 23
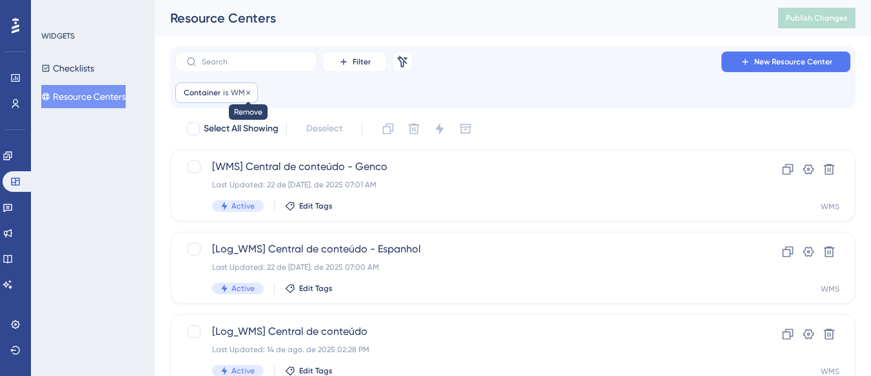
click at [246, 93] on icon at bounding box center [248, 93] width 8 height 8
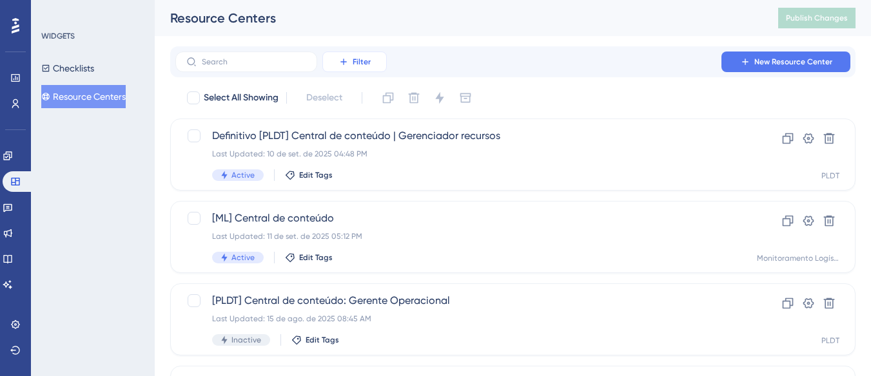
click at [360, 61] on span "Filter" at bounding box center [362, 62] width 18 height 10
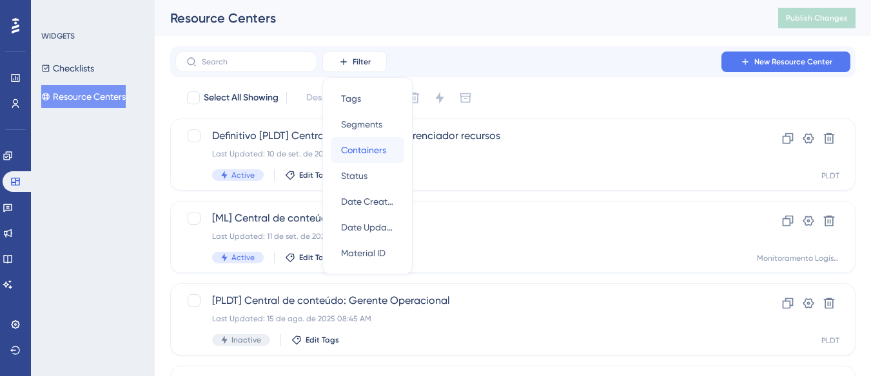
click at [377, 153] on span "Containers" at bounding box center [363, 149] width 45 height 15
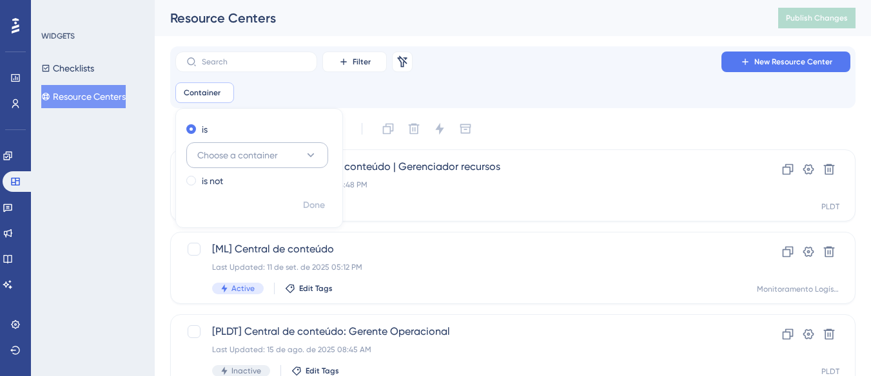
click at [297, 151] on button "Choose a container" at bounding box center [257, 155] width 142 height 26
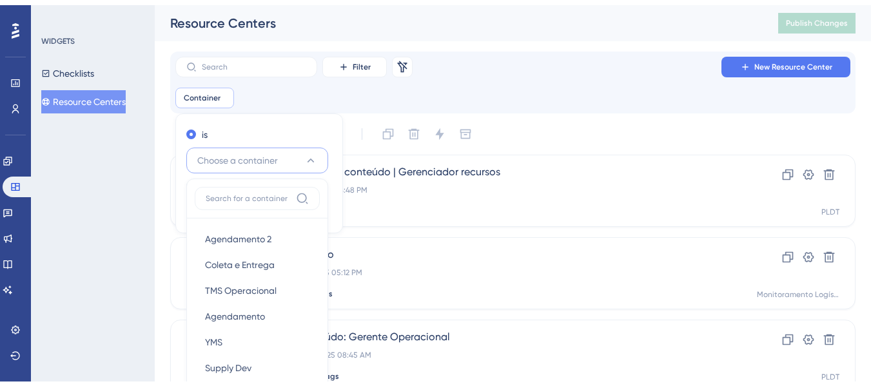
scroll to position [110, 0]
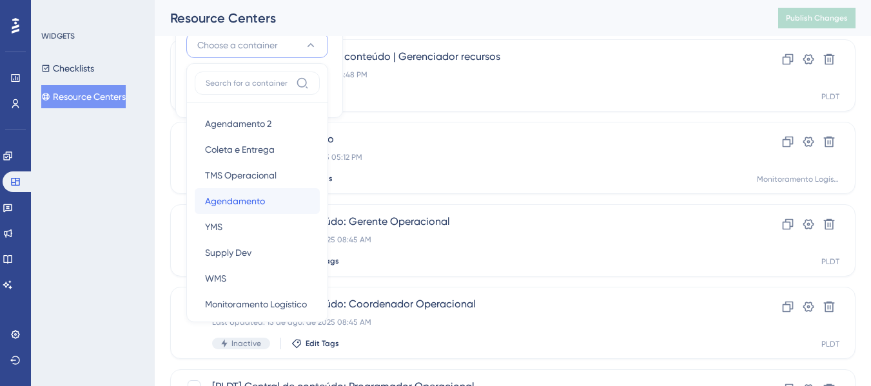
click at [259, 199] on span "Agendamento" at bounding box center [235, 200] width 60 height 15
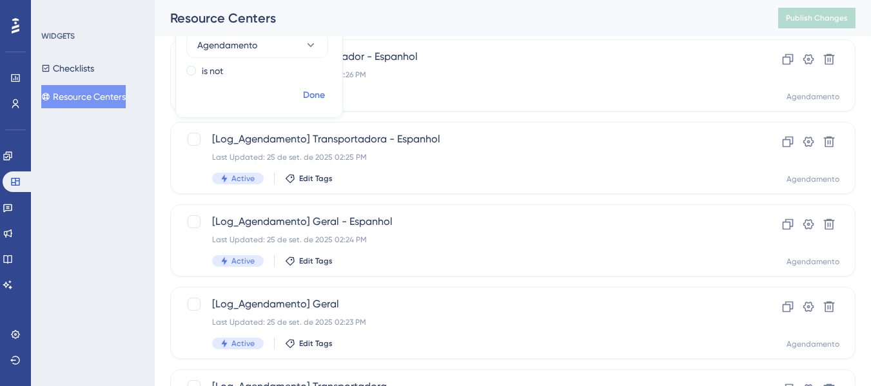
click at [324, 97] on span "Done" at bounding box center [314, 95] width 22 height 15
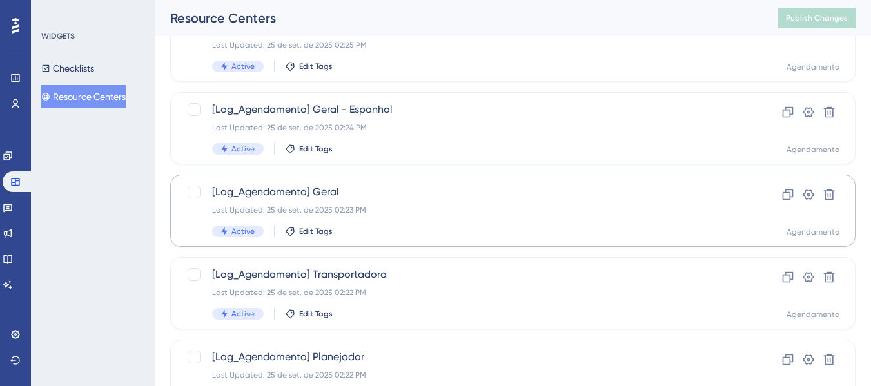
scroll to position [289, 0]
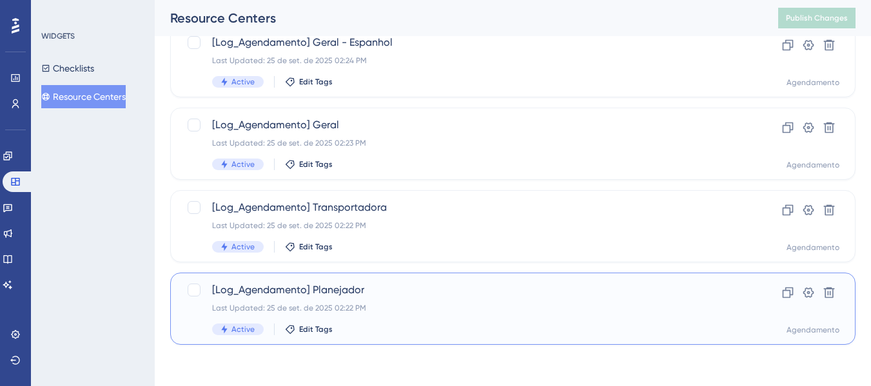
click at [387, 307] on div "Last Updated: 25 de set. de 2025 02:22 PM" at bounding box center [461, 308] width 498 height 10
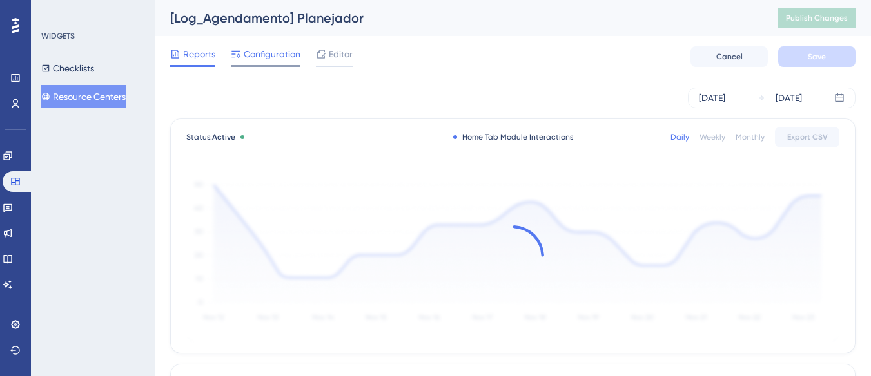
click at [266, 57] on span "Configuration" at bounding box center [272, 53] width 57 height 15
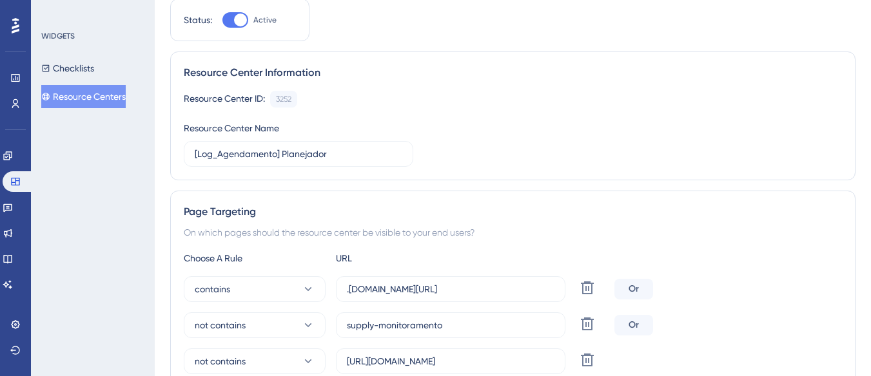
scroll to position [258, 0]
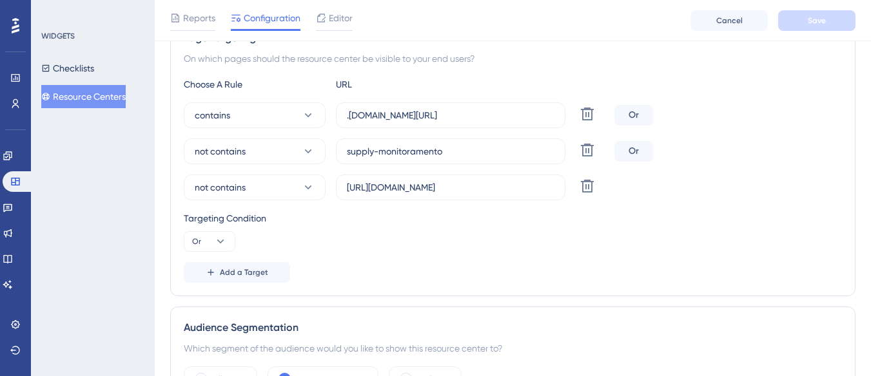
click at [102, 88] on button "Resource Centers" at bounding box center [83, 96] width 84 height 23
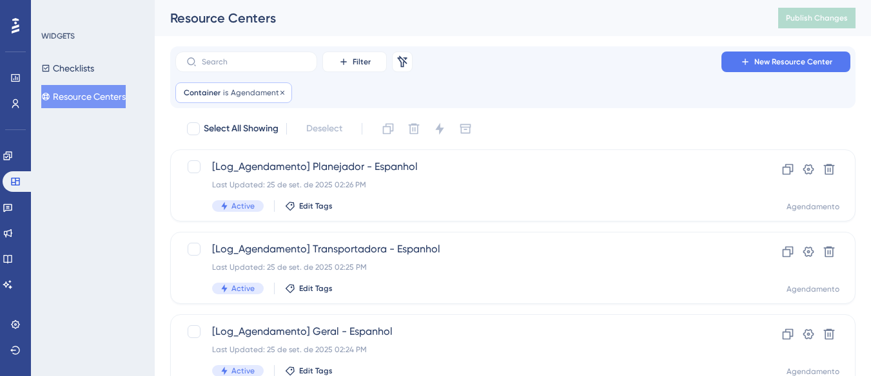
click at [241, 89] on span "Agendamento" at bounding box center [257, 93] width 53 height 10
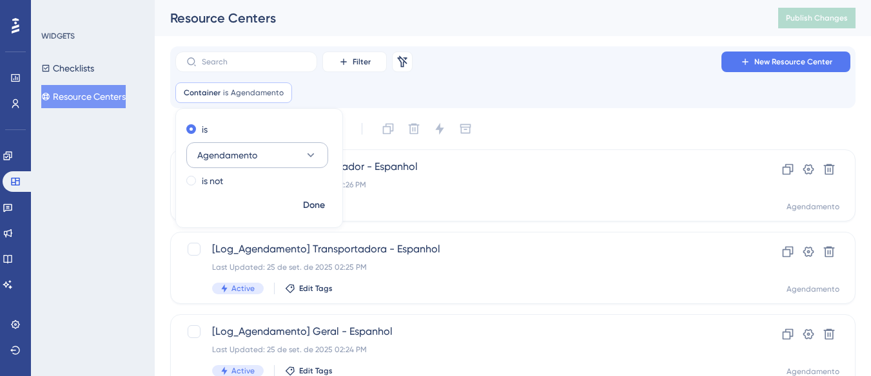
click at [240, 158] on span "Agendamento" at bounding box center [227, 155] width 60 height 15
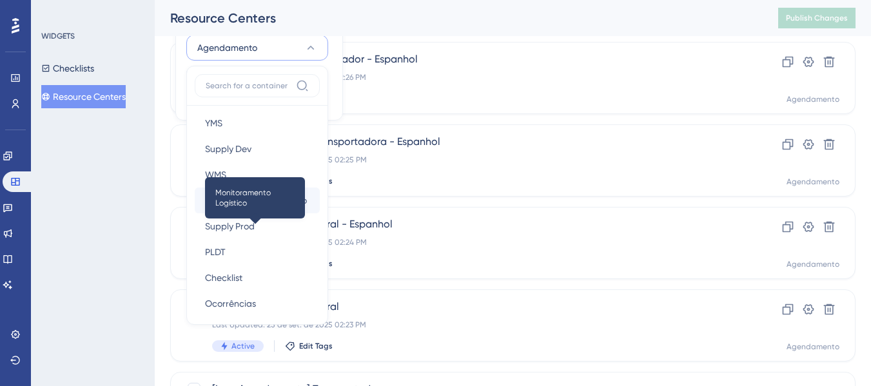
scroll to position [129, 0]
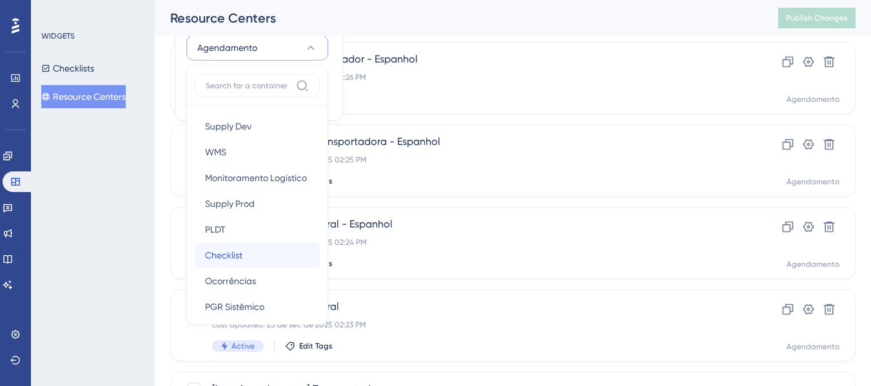
click at [275, 259] on div "Checklist Checklist" at bounding box center [257, 255] width 104 height 26
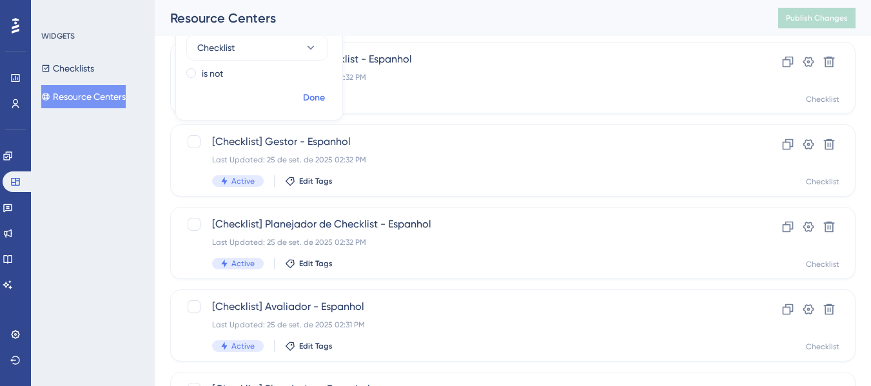
click at [309, 95] on span "Done" at bounding box center [314, 97] width 22 height 15
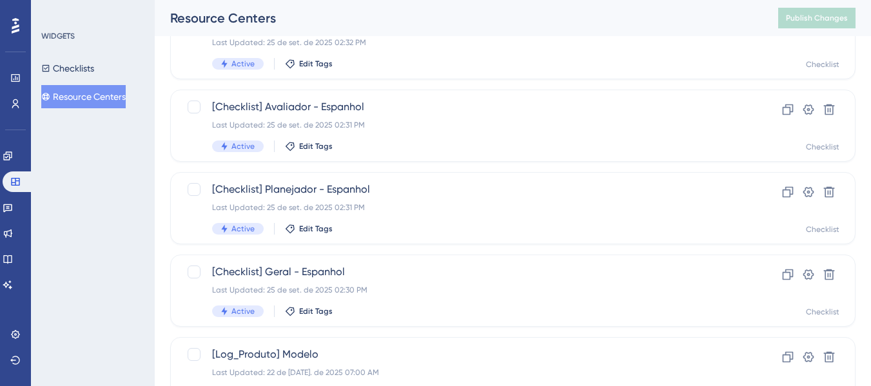
scroll to position [430, 0]
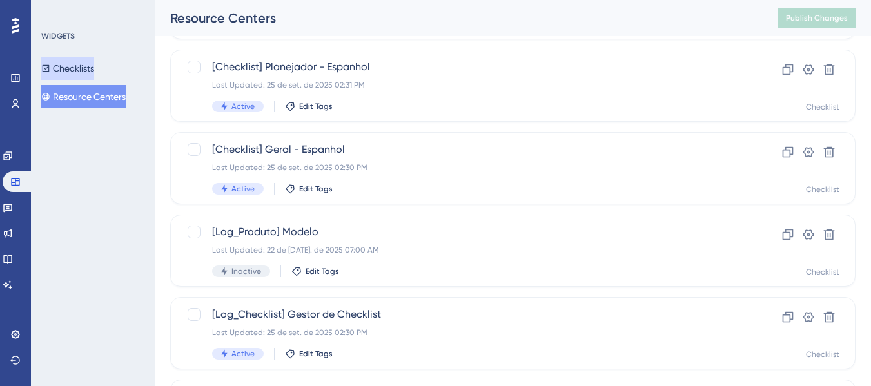
click at [84, 66] on button "Checklists" at bounding box center [67, 68] width 53 height 23
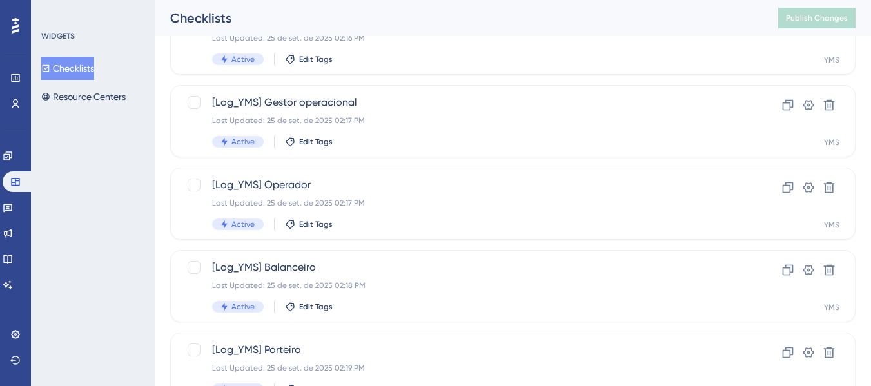
scroll to position [372, 0]
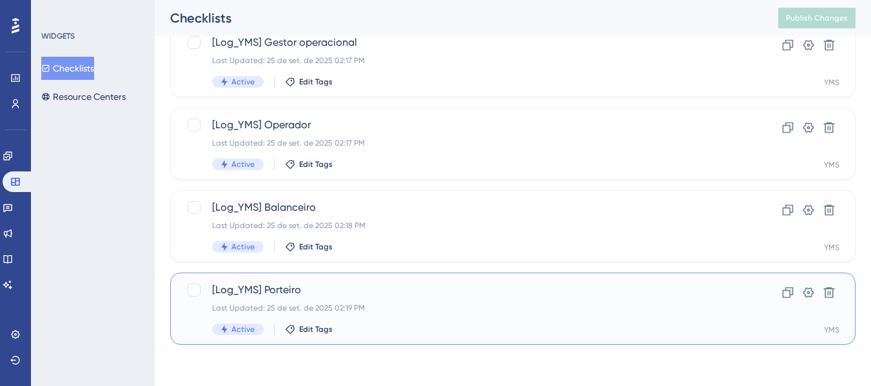
click at [316, 289] on span "[Log_YMS] Porteiro" at bounding box center [461, 289] width 498 height 15
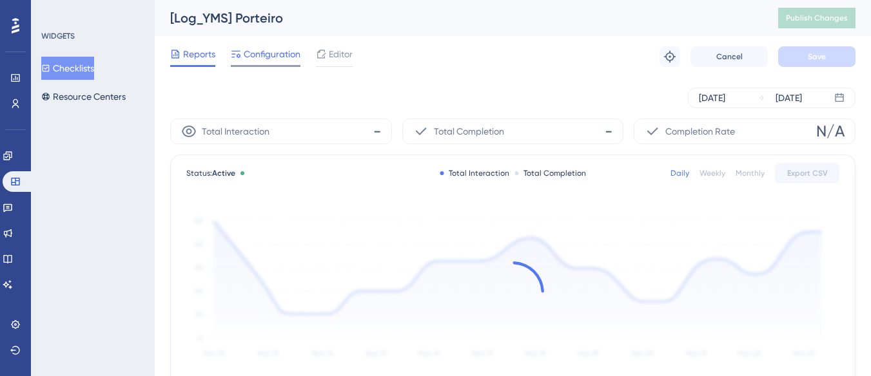
click at [269, 52] on span "Configuration" at bounding box center [272, 53] width 57 height 15
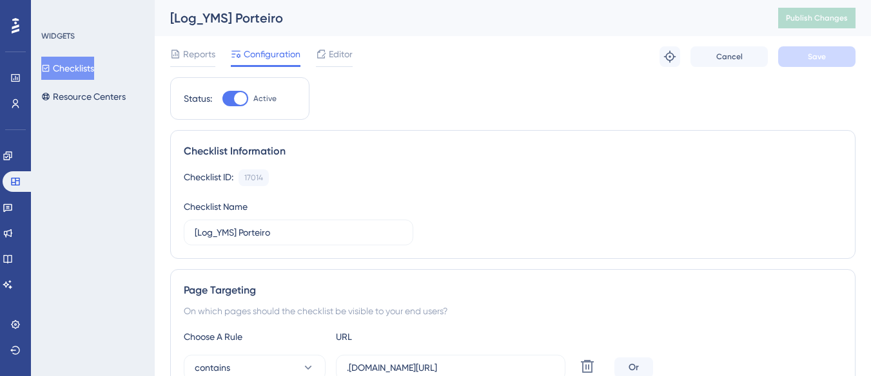
click at [94, 73] on button "Checklists" at bounding box center [67, 68] width 53 height 23
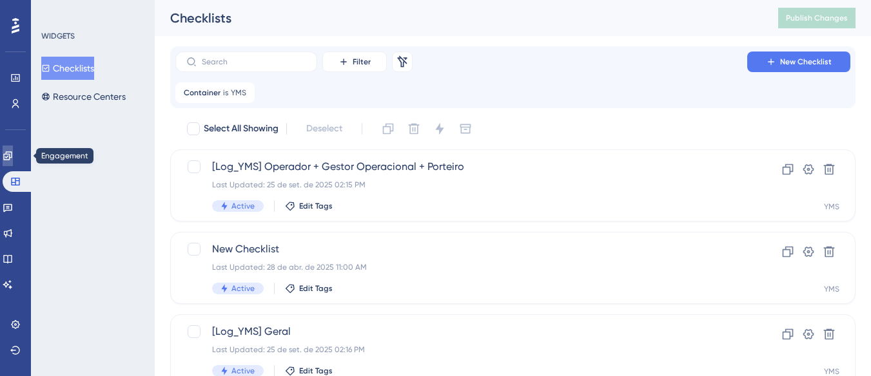
click at [13, 153] on icon at bounding box center [8, 156] width 10 height 10
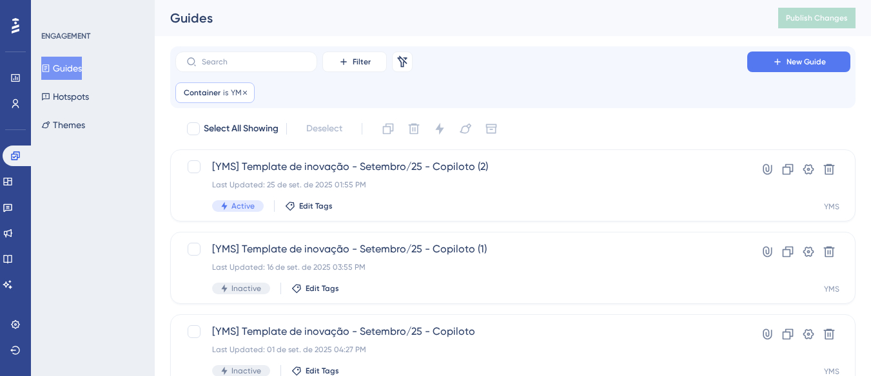
click at [221, 93] on div "Container is YMS YMS Remove" at bounding box center [214, 93] width 79 height 21
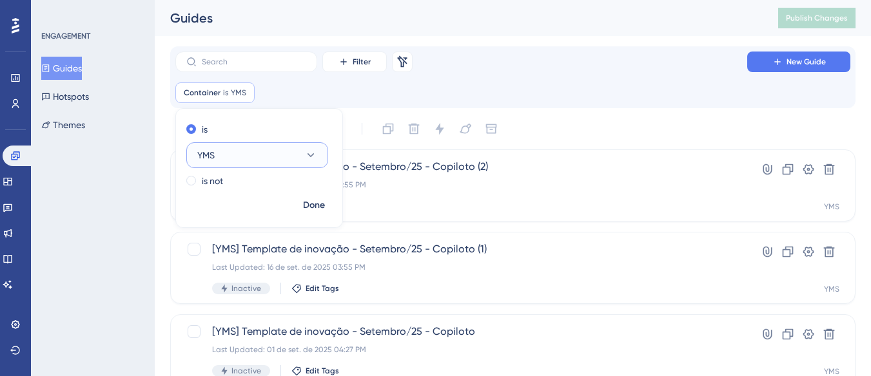
click at [250, 157] on button "YMS" at bounding box center [257, 155] width 142 height 26
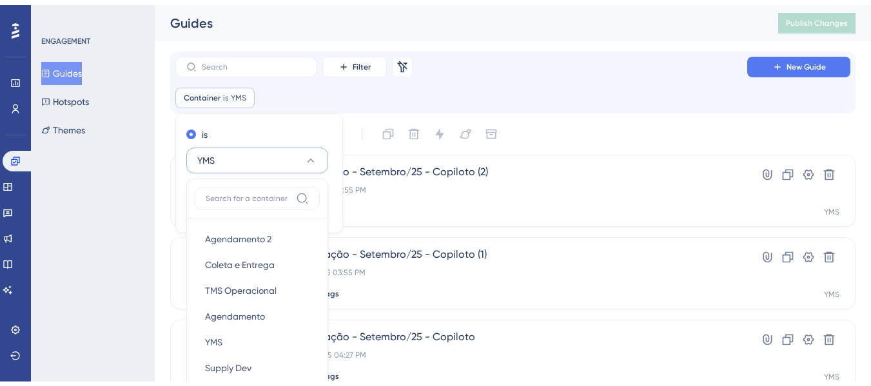
scroll to position [110, 0]
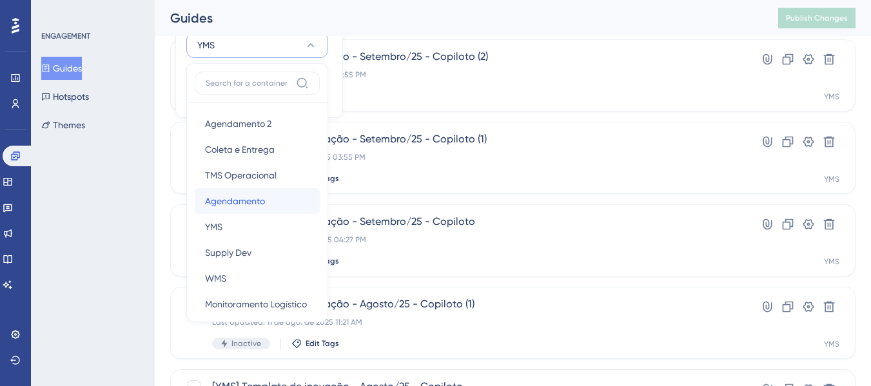
click at [248, 196] on span "Agendamento" at bounding box center [235, 200] width 60 height 15
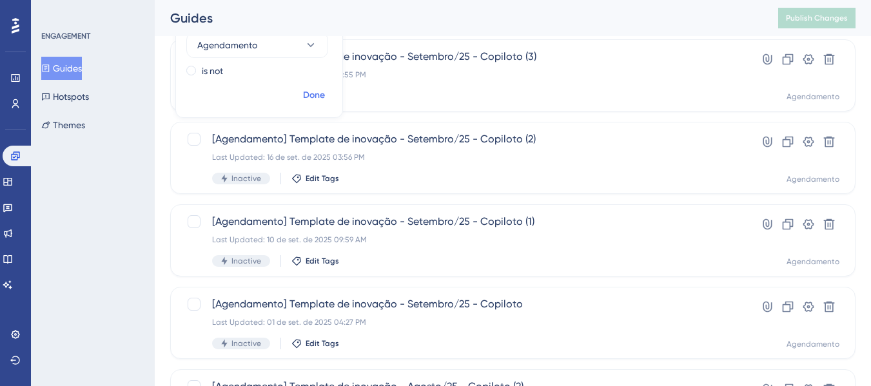
click at [314, 96] on span "Done" at bounding box center [314, 95] width 22 height 15
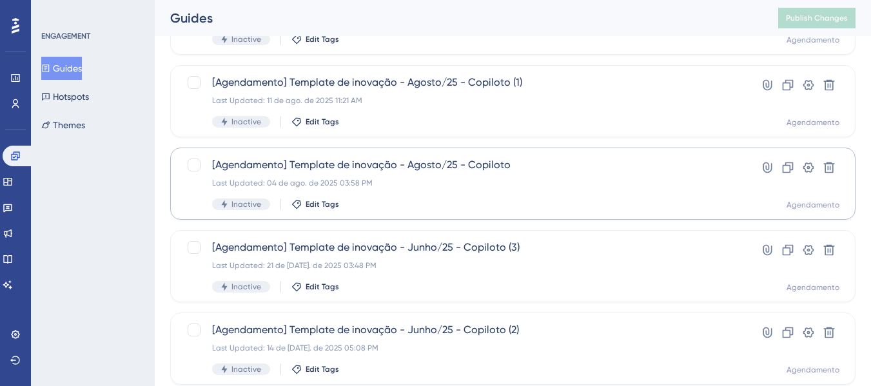
scroll to position [645, 0]
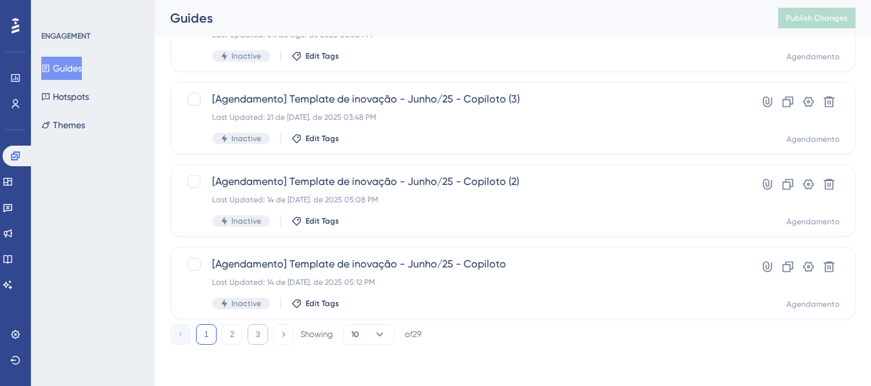
click at [253, 331] on button "3" at bounding box center [258, 334] width 21 height 21
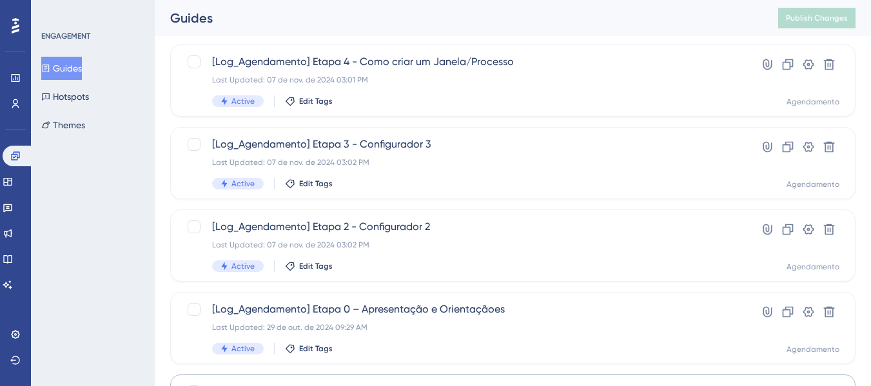
scroll to position [434, 0]
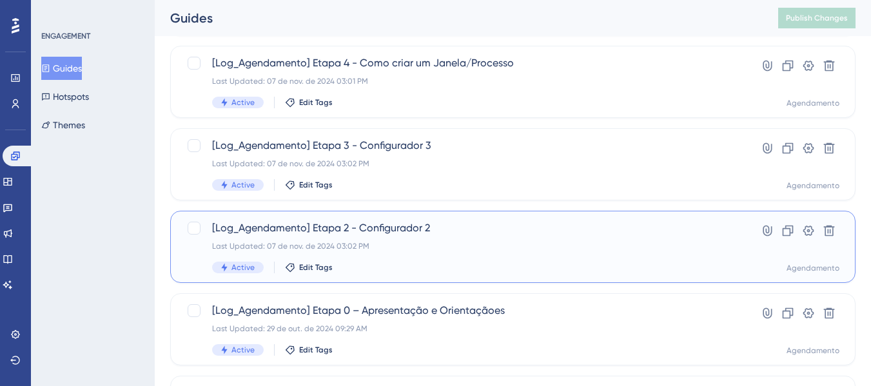
click at [523, 246] on div "Last Updated: 07 de nov. de 2024 03:02 PM" at bounding box center [461, 246] width 498 height 10
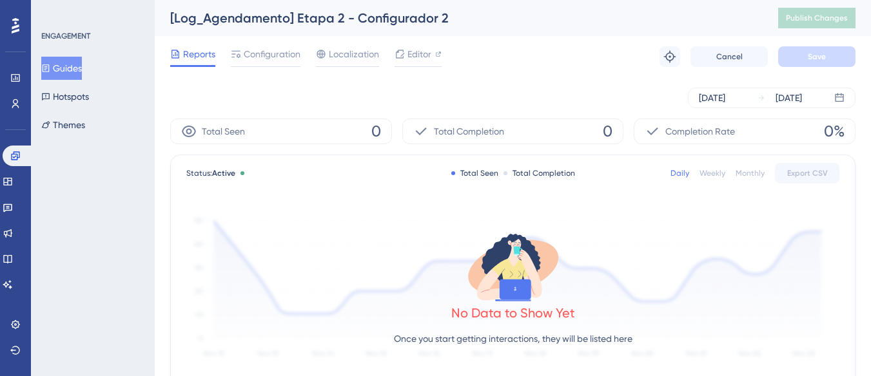
click at [265, 43] on div "Reports Configuration Localization Editor Troubleshoot Cancel Save" at bounding box center [512, 56] width 685 height 41
click at [266, 51] on span "Configuration" at bounding box center [272, 53] width 57 height 15
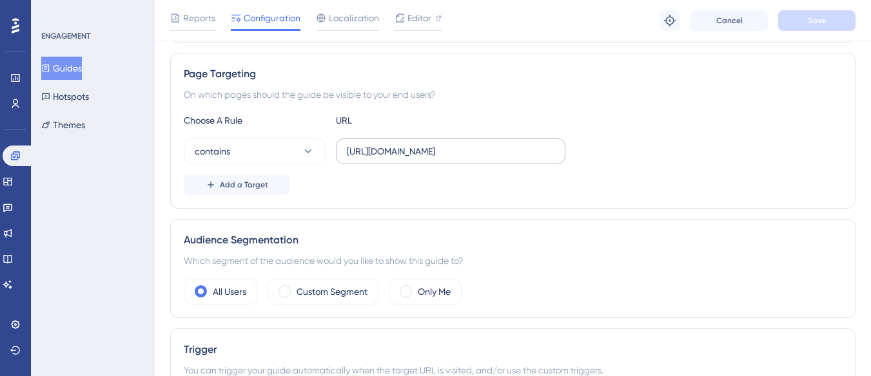
scroll to position [280, 0]
drag, startPoint x: 404, startPoint y: 155, endPoint x: 333, endPoint y: 158, distance: 70.3
click at [333, 158] on div "contains https://demo.logistica.totvs.app/agendamento/configurador-planejador" at bounding box center [375, 153] width 382 height 26
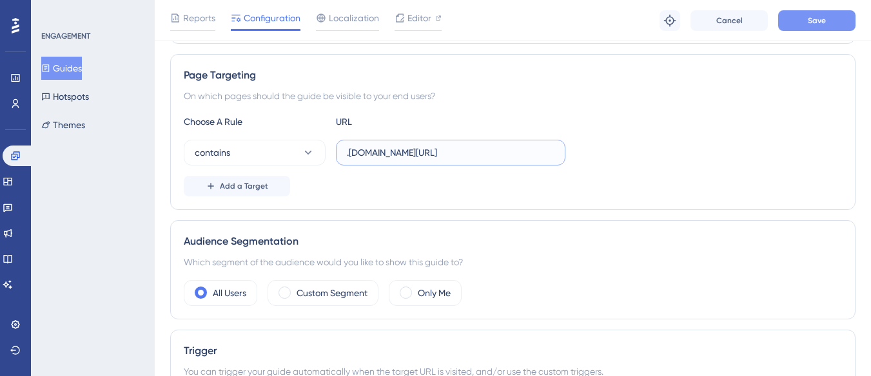
type input ".[DOMAIN_NAME][URL]"
click at [797, 15] on button "Save" at bounding box center [816, 20] width 77 height 21
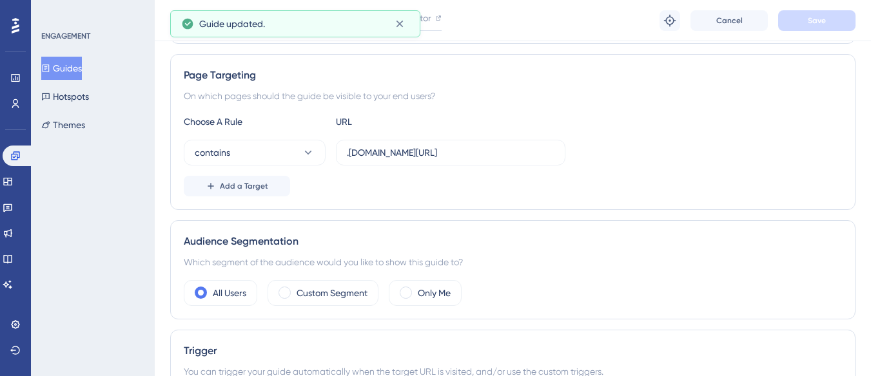
click at [247, 198] on div "Page Targeting On which pages should the guide be visible to your end users? Ch…" at bounding box center [512, 132] width 685 height 156
click at [246, 187] on span "Add a Target" at bounding box center [244, 186] width 48 height 10
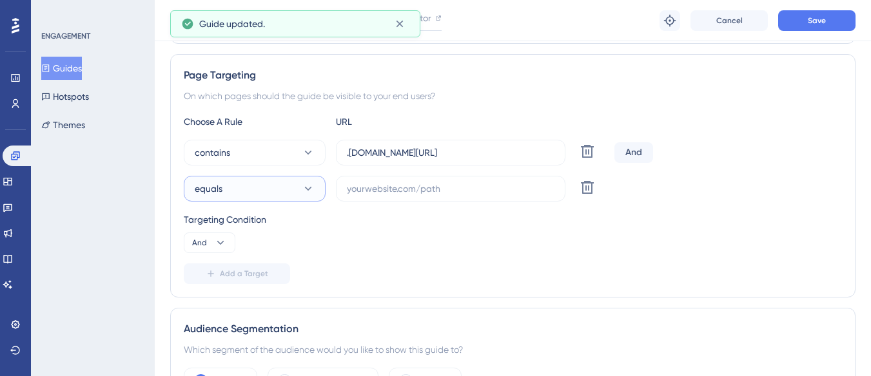
click at [246, 187] on button "equals" at bounding box center [255, 189] width 142 height 26
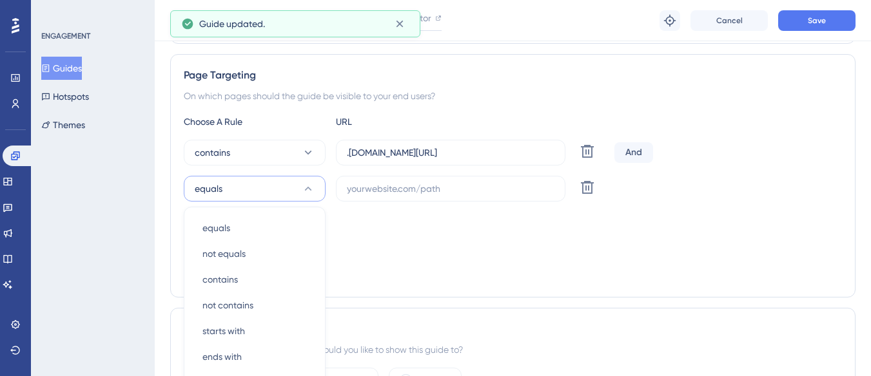
scroll to position [397, 0]
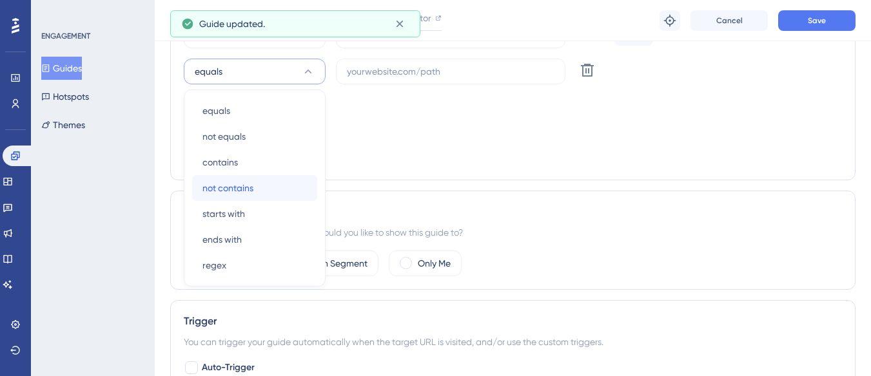
click at [247, 190] on span "not contains" at bounding box center [227, 187] width 51 height 15
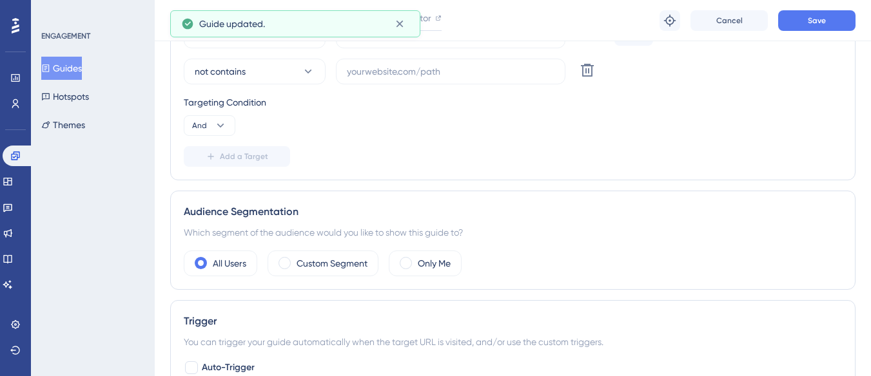
scroll to position [268, 0]
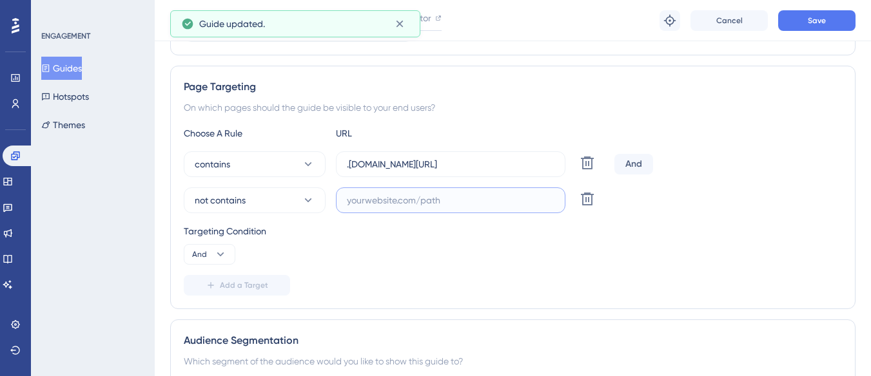
click at [372, 202] on input "text" at bounding box center [451, 200] width 208 height 14
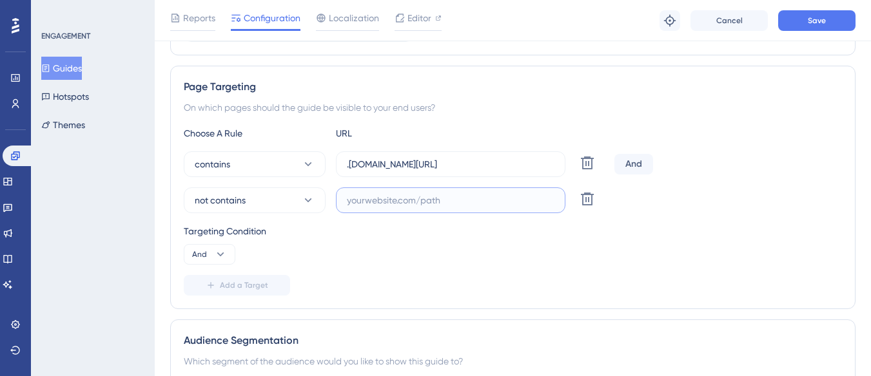
paste input "https://supply-monitoramento.logistica.totvs.app/checklist/"
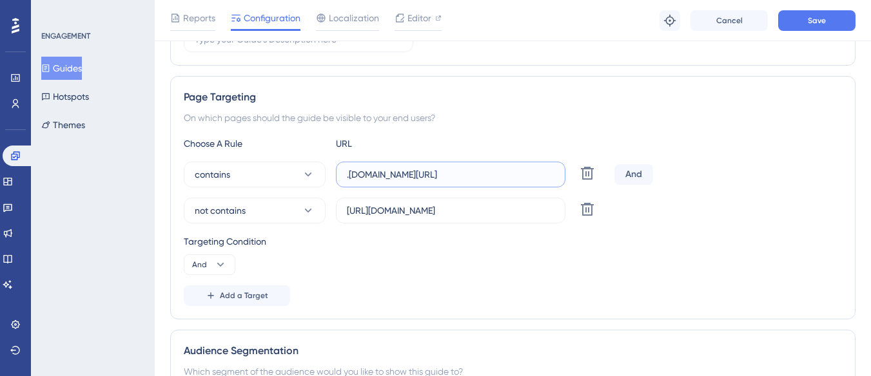
scroll to position [0, 44]
drag, startPoint x: 430, startPoint y: 175, endPoint x: 556, endPoint y: 176, distance: 126.4
click at [556, 176] on label ".[DOMAIN_NAME][URL]" at bounding box center [450, 175] width 229 height 26
drag, startPoint x: 405, startPoint y: 214, endPoint x: 558, endPoint y: 211, distance: 152.8
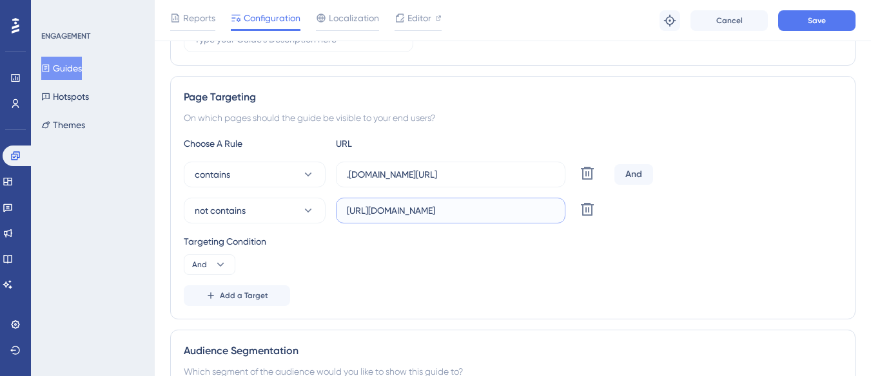
click at [558, 211] on label "https://supply-monitoramento.logistica.totvs.app/checklist/" at bounding box center [450, 211] width 229 height 26
click at [514, 213] on input "https://supply-monitoramento.logistica.totvs.app/checklist/" at bounding box center [451, 211] width 208 height 14
drag, startPoint x: 513, startPoint y: 213, endPoint x: 562, endPoint y: 213, distance: 49.0
click at [562, 213] on label "https://supply-monitoramento.logistica.totvs.app/checklist/" at bounding box center [450, 211] width 229 height 26
paste input "agendamento/configurador-planejador"
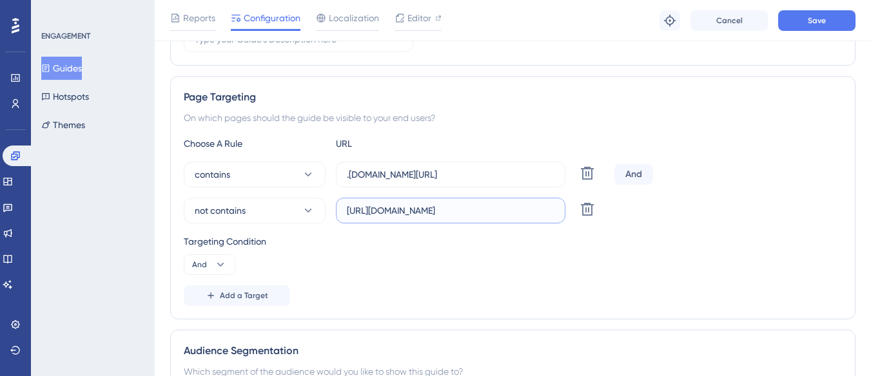
scroll to position [0, 0]
drag, startPoint x: 424, startPoint y: 208, endPoint x: 323, endPoint y: 210, distance: 101.2
click at [323, 210] on div "not contains [URL][DOMAIN_NAME] Delete" at bounding box center [396, 211] width 425 height 26
click at [355, 209] on input "[URL][DOMAIN_NAME]" at bounding box center [451, 211] width 208 height 14
drag, startPoint x: 473, startPoint y: 211, endPoint x: 381, endPoint y: 215, distance: 92.3
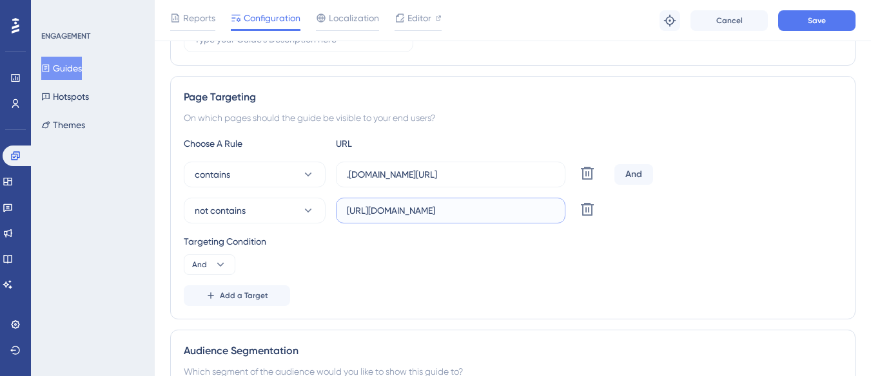
click at [381, 215] on input "[URL][DOMAIN_NAME]" at bounding box center [451, 211] width 208 height 14
type input "[URL][DOMAIN_NAME]"
click at [210, 265] on button "And" at bounding box center [210, 265] width 52 height 21
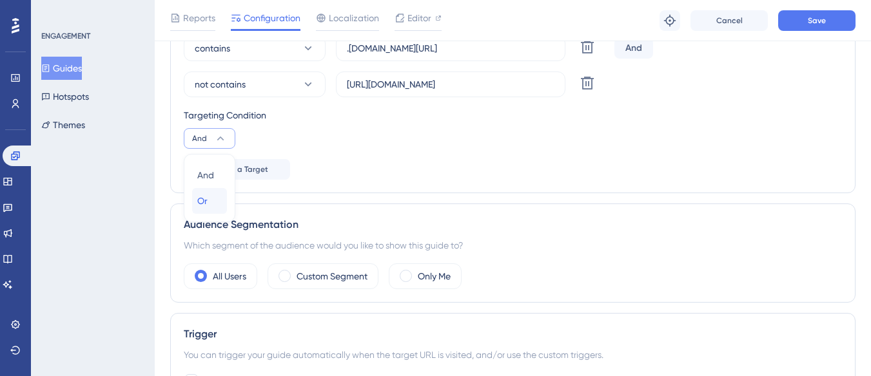
click at [216, 200] on div "Or Or" at bounding box center [209, 201] width 24 height 26
click at [247, 171] on span "Add a Target" at bounding box center [244, 169] width 48 height 10
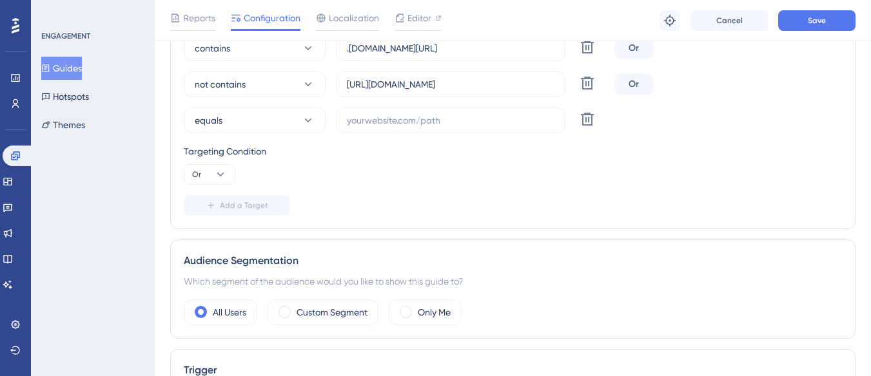
click at [275, 135] on div "Choose A Rule URL contains .logistica.totvs.app/agendamento/configurador-planej…" at bounding box center [513, 113] width 658 height 206
click at [284, 119] on button "equals" at bounding box center [255, 121] width 142 height 26
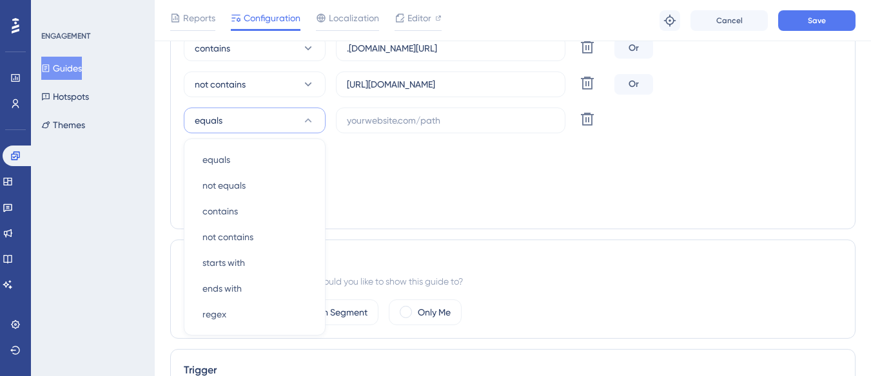
scroll to position [433, 0]
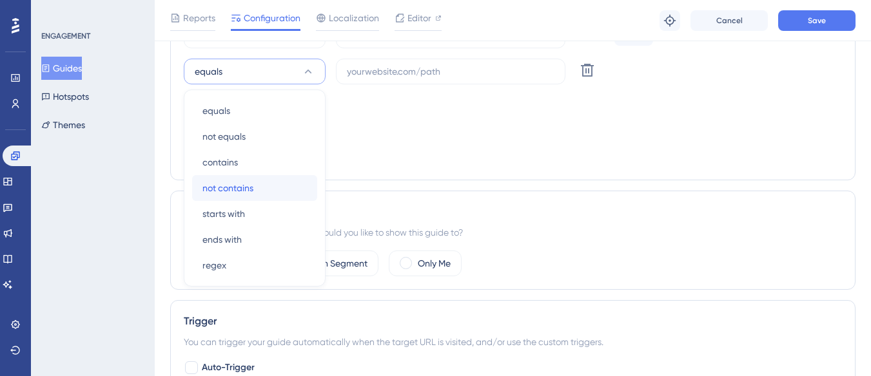
click at [258, 184] on div "not contains not contains" at bounding box center [254, 188] width 104 height 26
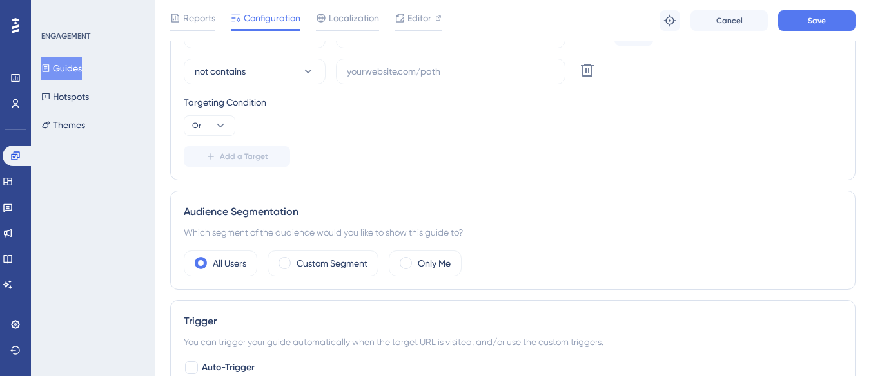
scroll to position [369, 0]
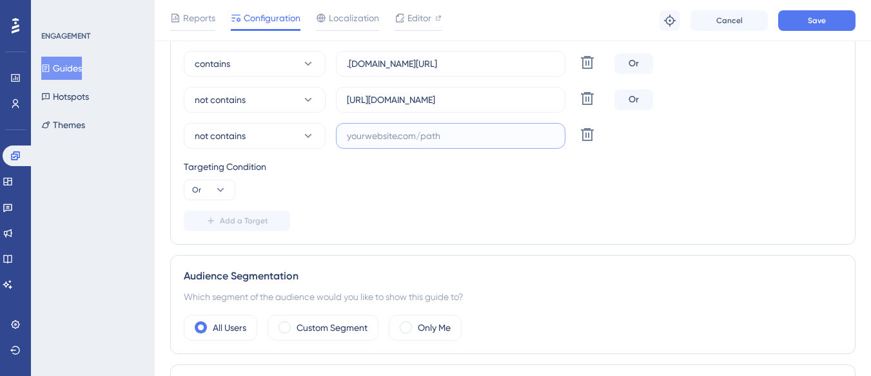
click at [368, 132] on input "text" at bounding box center [451, 136] width 208 height 14
paste input "supply-monitoramento"
type input "supply-monitoramento"
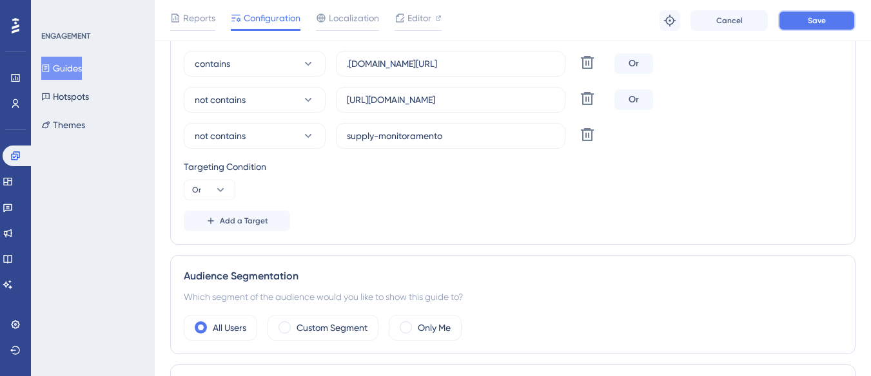
click at [802, 14] on button "Save" at bounding box center [816, 20] width 77 height 21
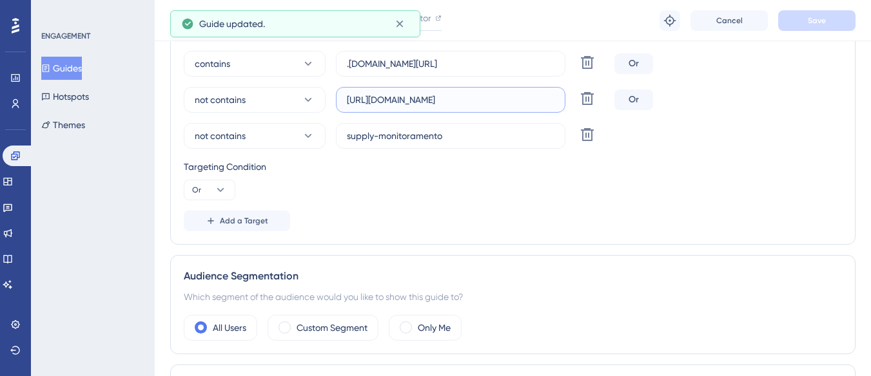
click at [425, 102] on input "[URL][DOMAIN_NAME]" at bounding box center [451, 100] width 208 height 14
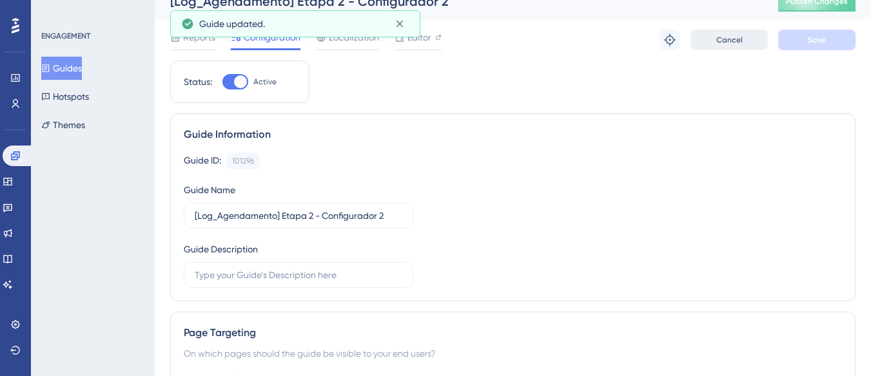
scroll to position [0, 0]
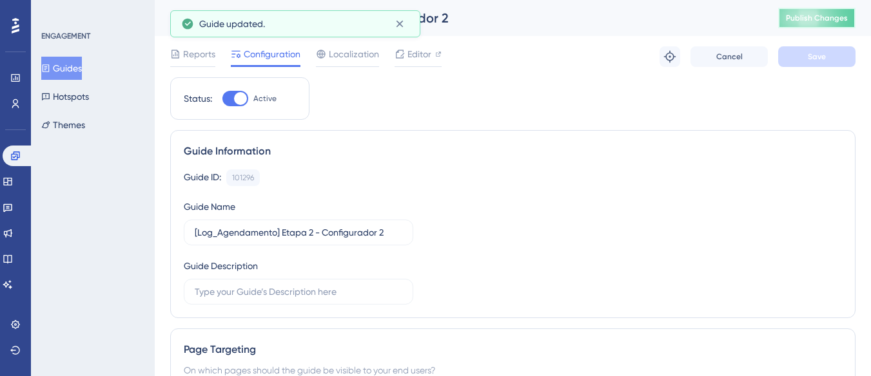
click at [826, 14] on span "Publish Changes" at bounding box center [817, 18] width 62 height 10
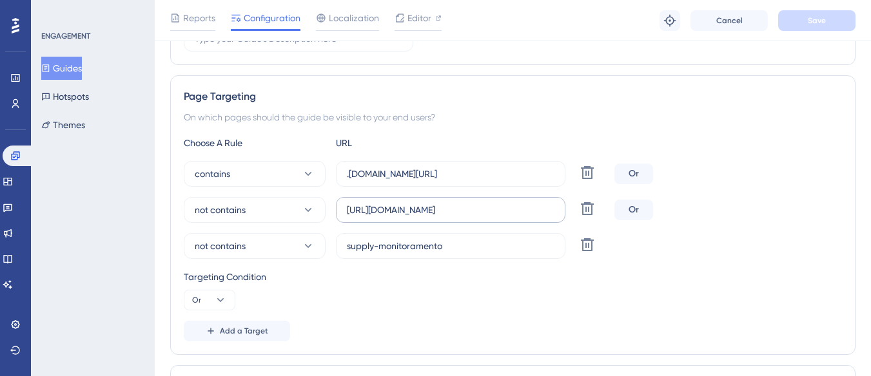
scroll to position [258, 0]
drag, startPoint x: 77, startPoint y: 68, endPoint x: 873, endPoint y: 175, distance: 803.9
click at [77, 68] on button "Guides" at bounding box center [61, 68] width 41 height 23
click at [15, 153] on icon at bounding box center [15, 156] width 10 height 10
click at [23, 152] on link at bounding box center [18, 156] width 31 height 21
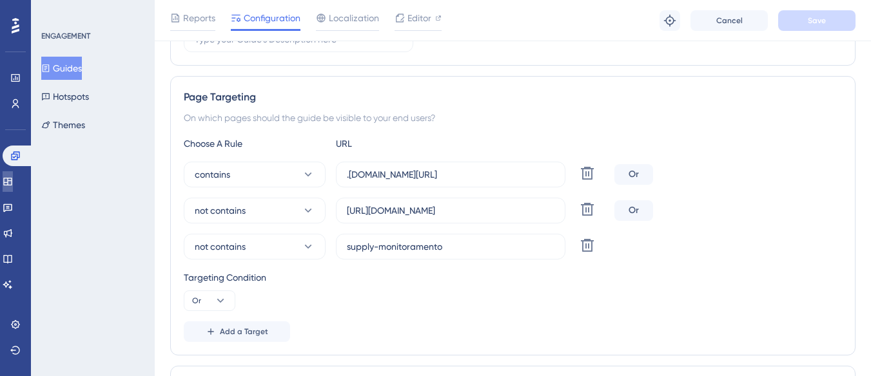
click at [13, 177] on icon at bounding box center [8, 182] width 10 height 10
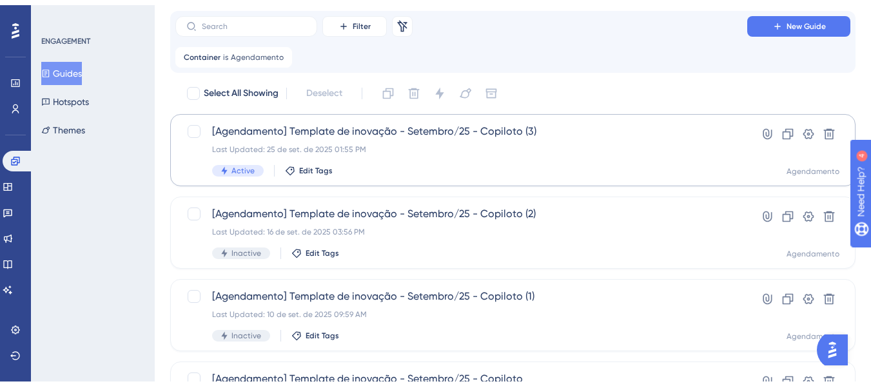
scroll to position [193, 0]
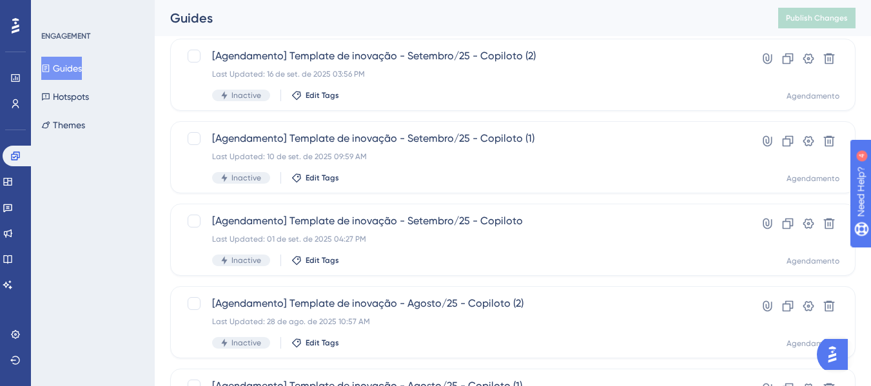
click at [61, 59] on button "Guides" at bounding box center [61, 68] width 41 height 23
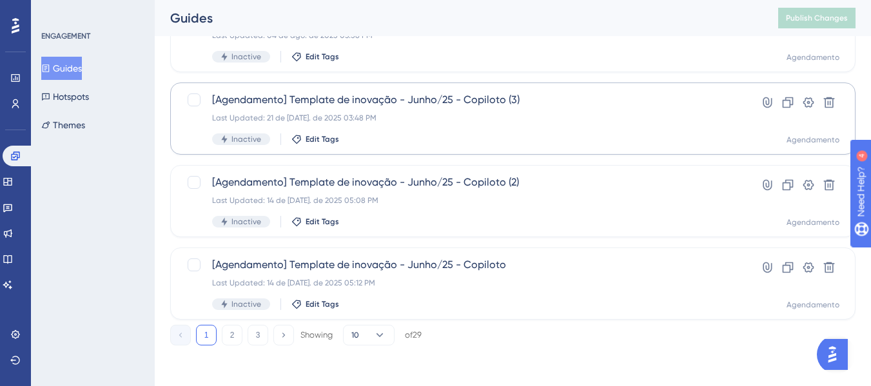
scroll to position [645, 0]
click at [258, 335] on button "3" at bounding box center [258, 334] width 21 height 21
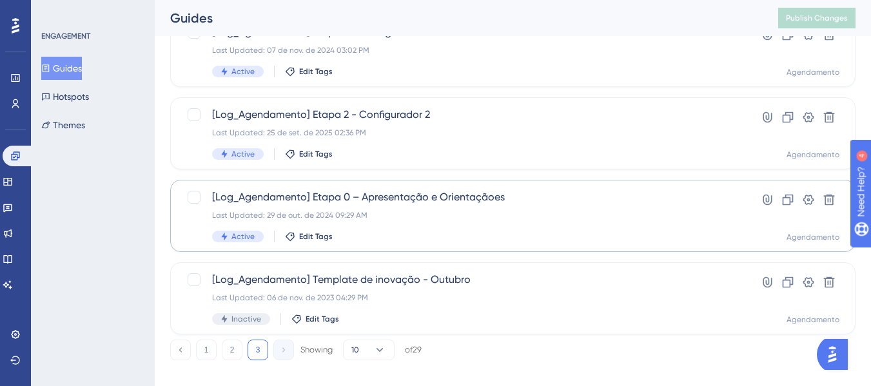
scroll to position [563, 0]
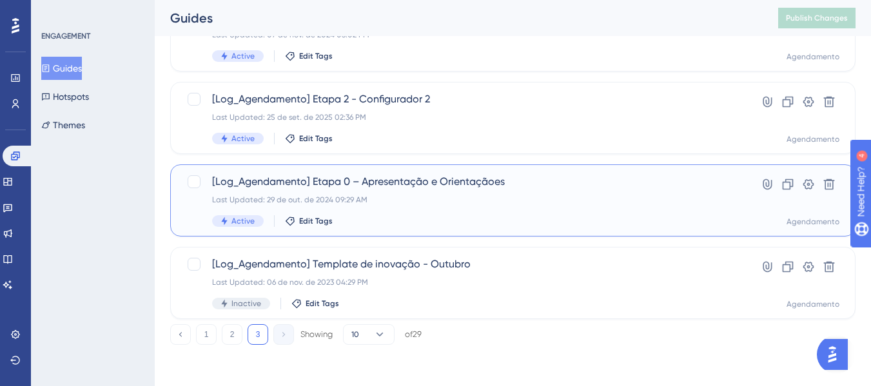
click at [378, 193] on div "[Log_Agendamento] Etapa 0 – Apresentação e Orientaçãoes Last Updated: 29 de out…" at bounding box center [461, 200] width 498 height 53
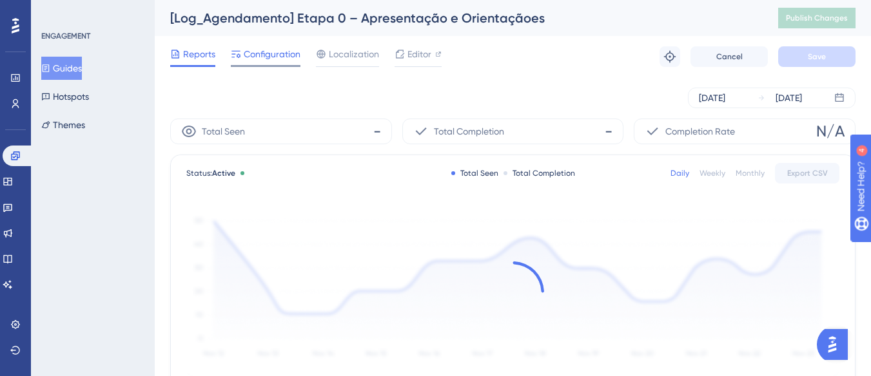
click at [276, 53] on span "Configuration" at bounding box center [272, 53] width 57 height 15
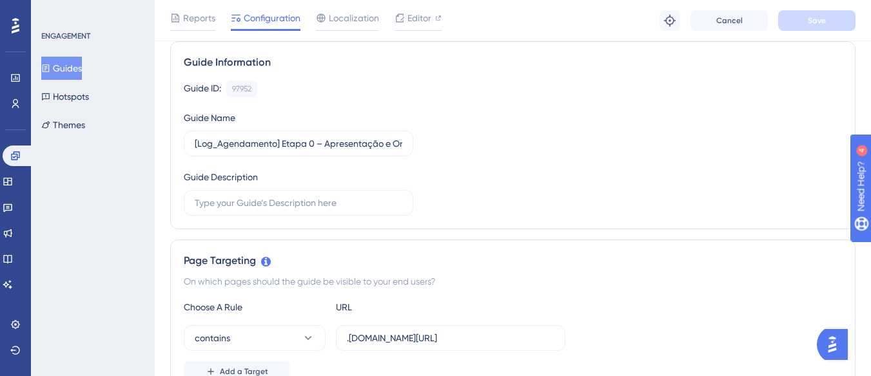
scroll to position [193, 0]
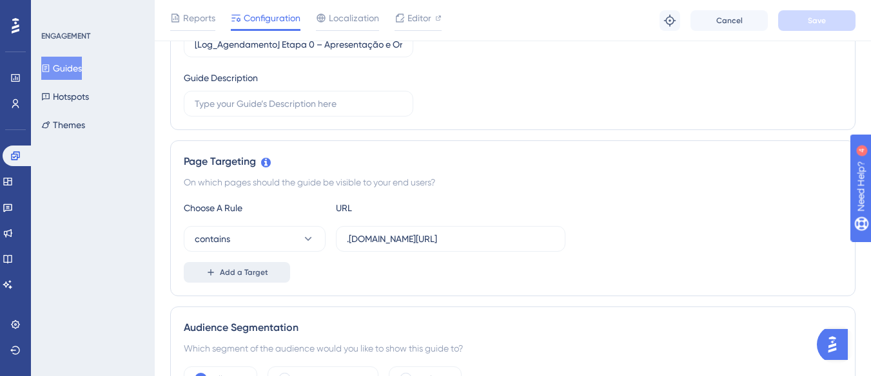
click at [205, 264] on button "Add a Target" at bounding box center [237, 272] width 106 height 21
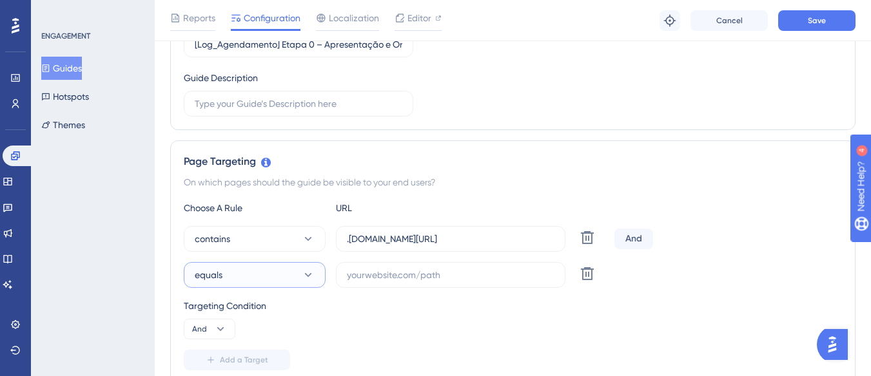
click at [227, 286] on button "equals" at bounding box center [255, 275] width 142 height 26
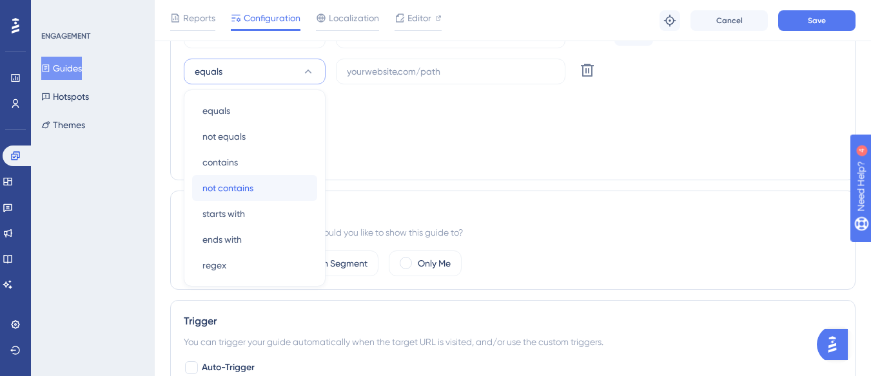
click at [253, 193] on span "not contains" at bounding box center [227, 187] width 51 height 15
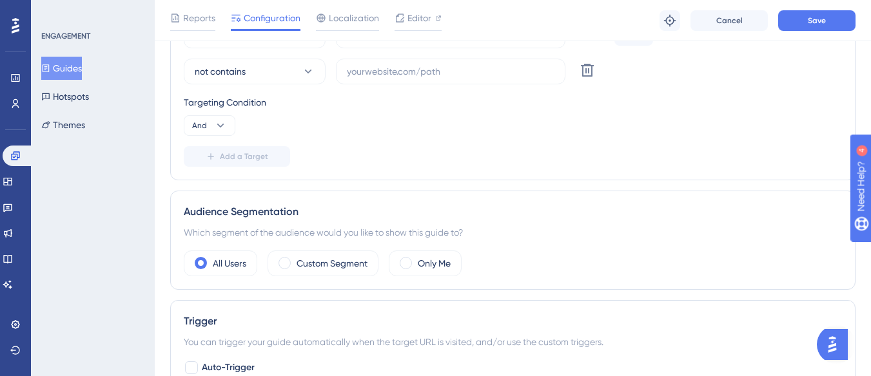
scroll to position [268, 0]
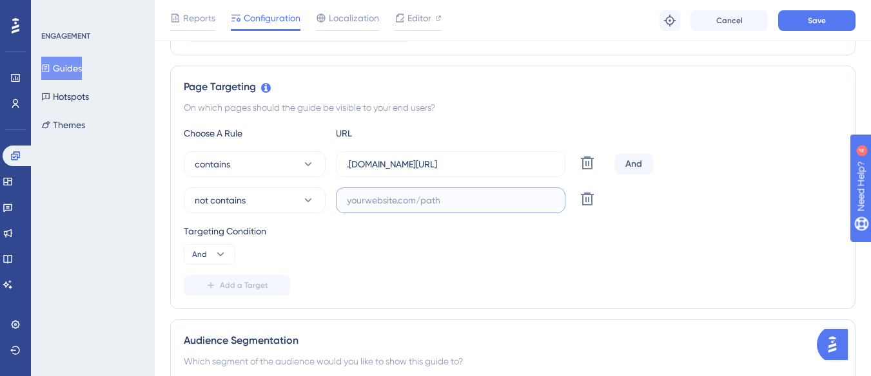
click at [358, 195] on input "text" at bounding box center [451, 200] width 208 height 14
paste input "[URL][DOMAIN_NAME]"
drag, startPoint x: 494, startPoint y: 167, endPoint x: 424, endPoint y: 173, distance: 71.1
click at [424, 173] on label ".[DOMAIN_NAME][URL]" at bounding box center [450, 164] width 229 height 26
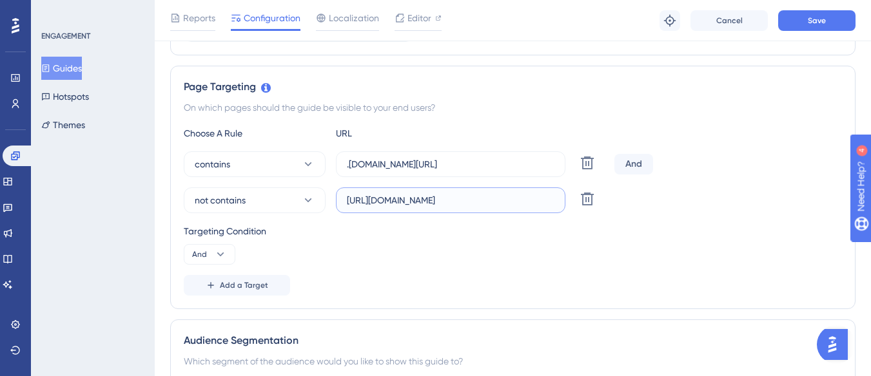
drag, startPoint x: 552, startPoint y: 202, endPoint x: 569, endPoint y: 200, distance: 16.9
click at [569, 200] on div "not contains [URL][DOMAIN_NAME] Delete" at bounding box center [396, 201] width 425 height 26
click at [474, 202] on input "[URL][DOMAIN_NAME]" at bounding box center [451, 200] width 208 height 14
drag, startPoint x: 460, startPoint y: 200, endPoint x: 552, endPoint y: 200, distance: 92.2
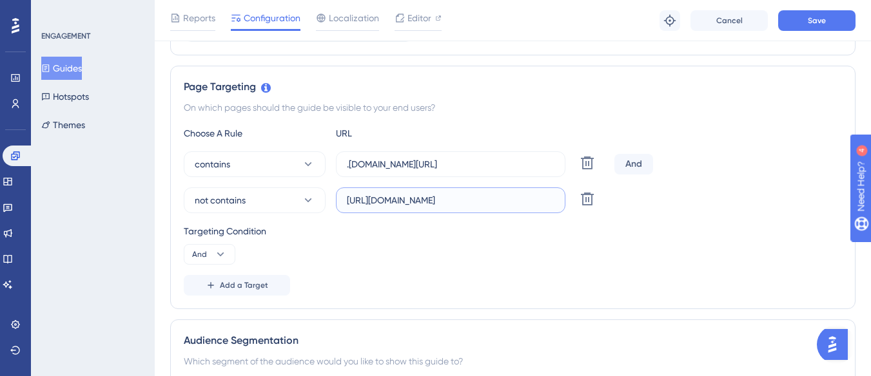
click at [552, 200] on input "[URL][DOMAIN_NAME]" at bounding box center [451, 200] width 208 height 14
click at [536, 199] on input "[URL][DOMAIN_NAME]" at bounding box center [451, 200] width 208 height 14
drag, startPoint x: 530, startPoint y: 200, endPoint x: 560, endPoint y: 199, distance: 29.7
click at [560, 199] on label "[URL][DOMAIN_NAME]" at bounding box center [450, 201] width 229 height 26
paste input "agendamento"
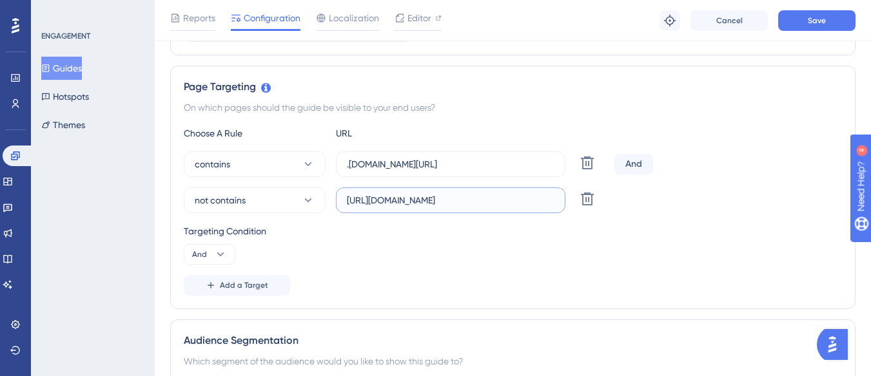
scroll to position [0, 63]
type input "[URL][DOMAIN_NAME]"
click at [801, 22] on button "Save" at bounding box center [816, 20] width 77 height 21
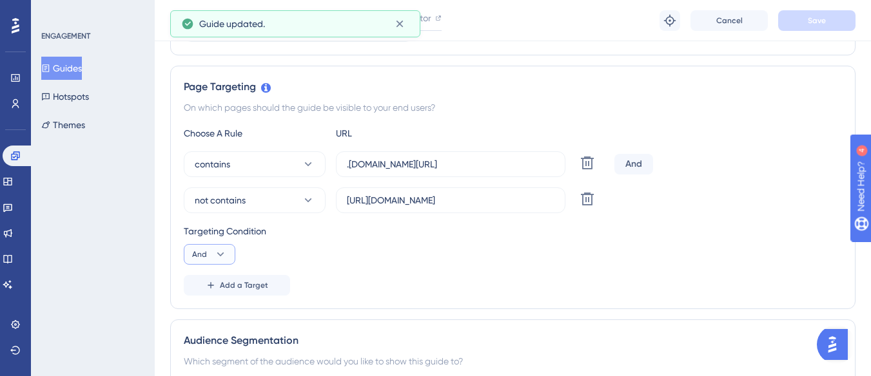
click at [220, 254] on icon at bounding box center [220, 254] width 13 height 13
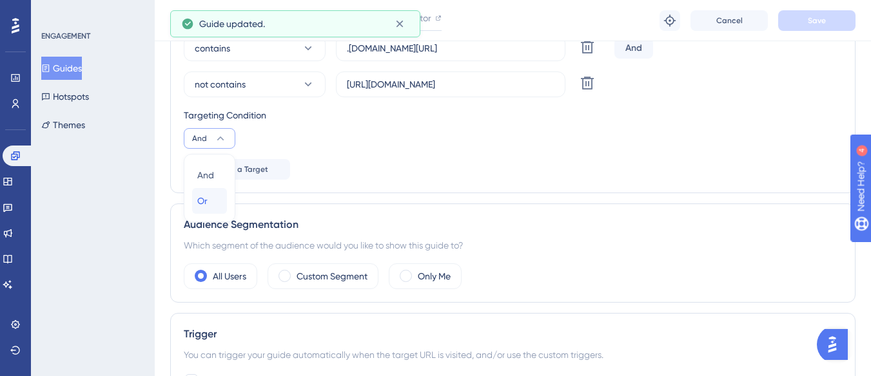
click at [212, 202] on div "Or Or" at bounding box center [209, 201] width 24 height 26
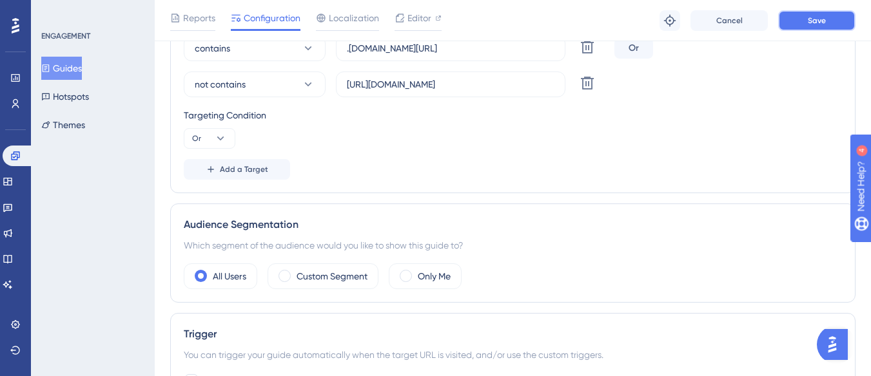
click at [826, 23] on button "Save" at bounding box center [816, 20] width 77 height 21
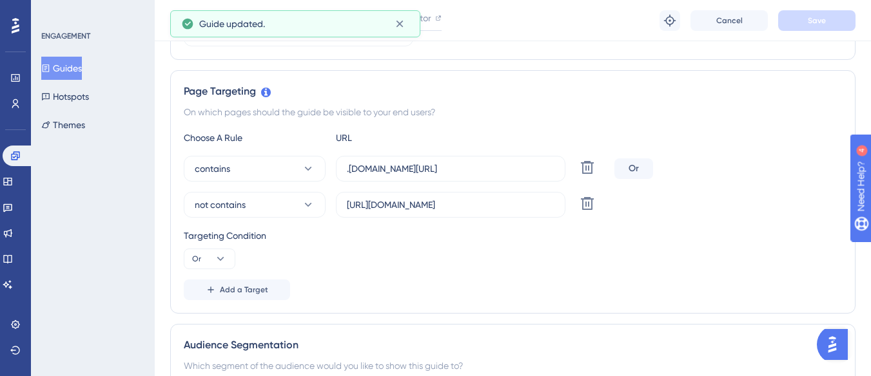
scroll to position [255, 0]
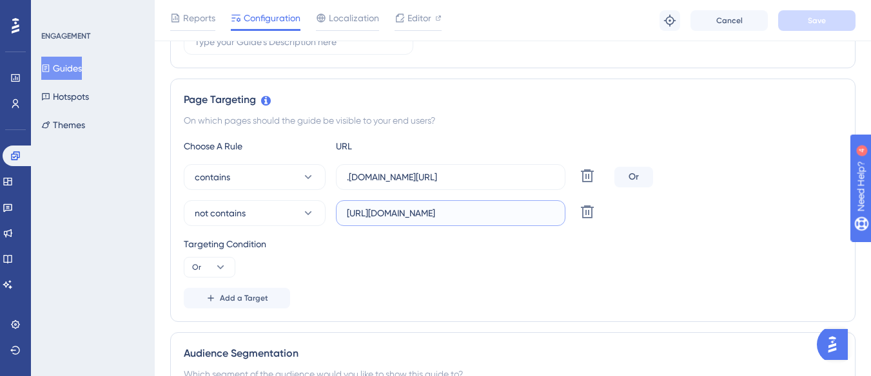
drag, startPoint x: 380, startPoint y: 213, endPoint x: 474, endPoint y: 220, distance: 93.7
click at [474, 220] on label "[URL][DOMAIN_NAME]" at bounding box center [450, 213] width 229 height 26
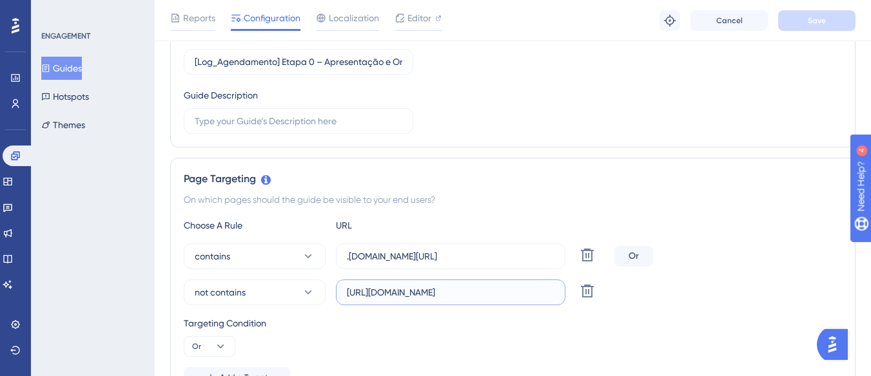
scroll to position [0, 0]
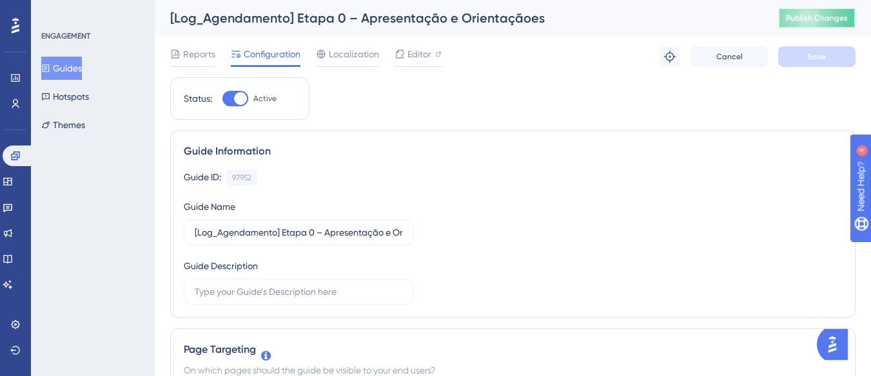
click at [803, 18] on span "Publish Changes" at bounding box center [817, 18] width 62 height 10
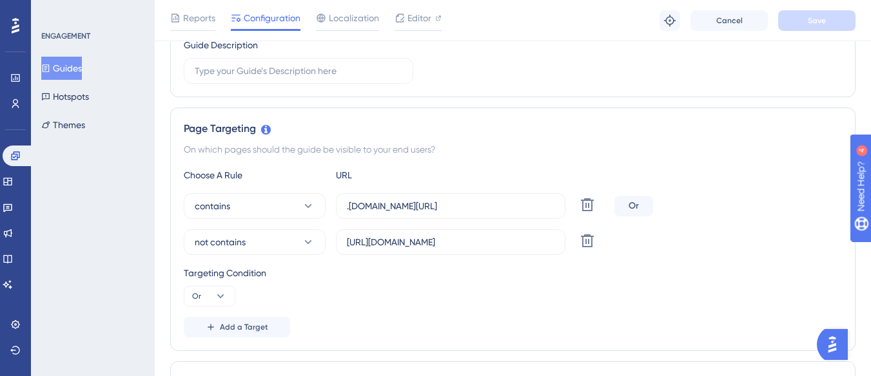
scroll to position [258, 0]
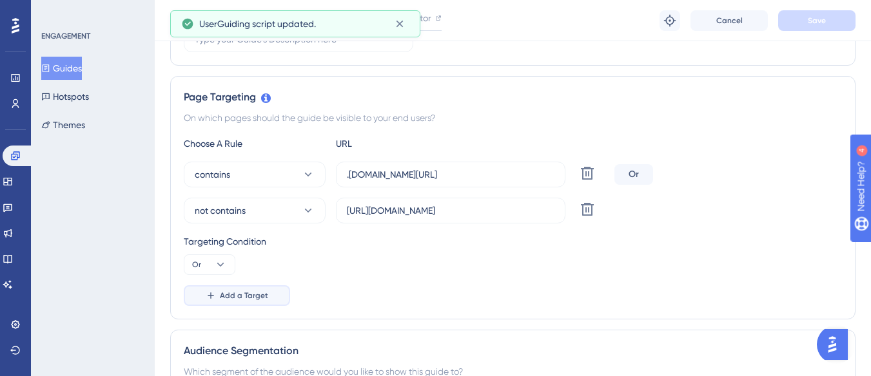
click at [236, 296] on span "Add a Target" at bounding box center [244, 296] width 48 height 10
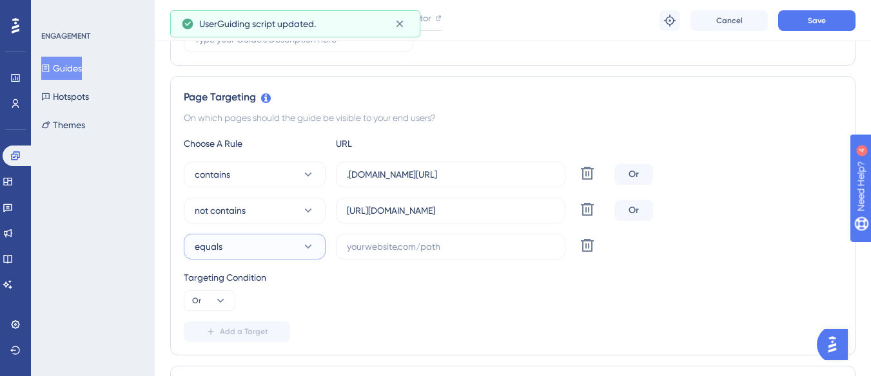
click at [264, 251] on button "equals" at bounding box center [255, 247] width 142 height 26
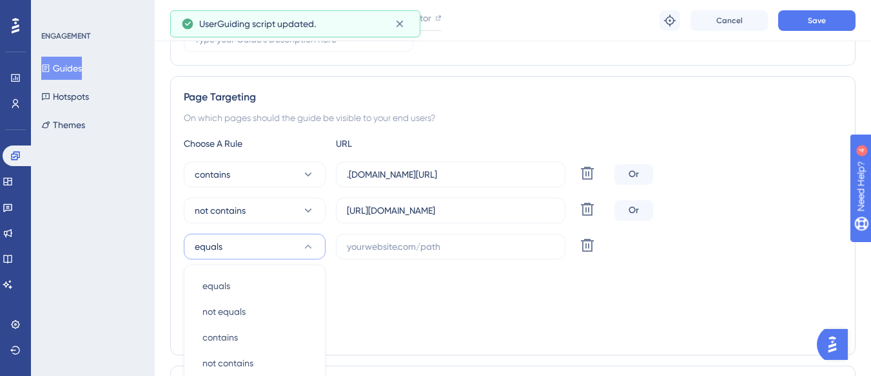
scroll to position [433, 0]
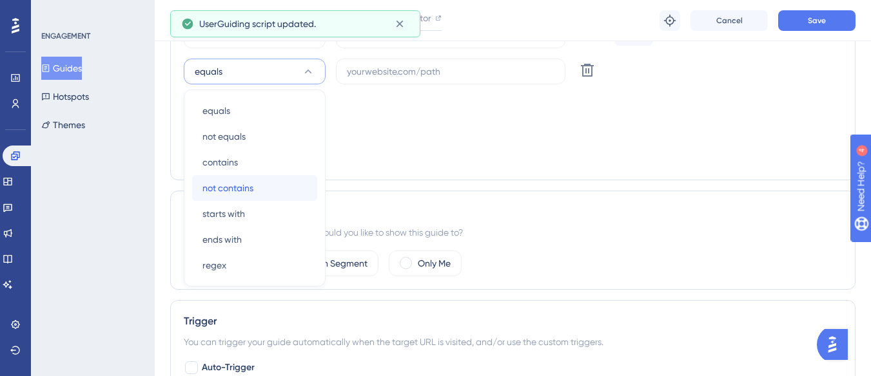
click at [253, 192] on span "not contains" at bounding box center [227, 187] width 51 height 15
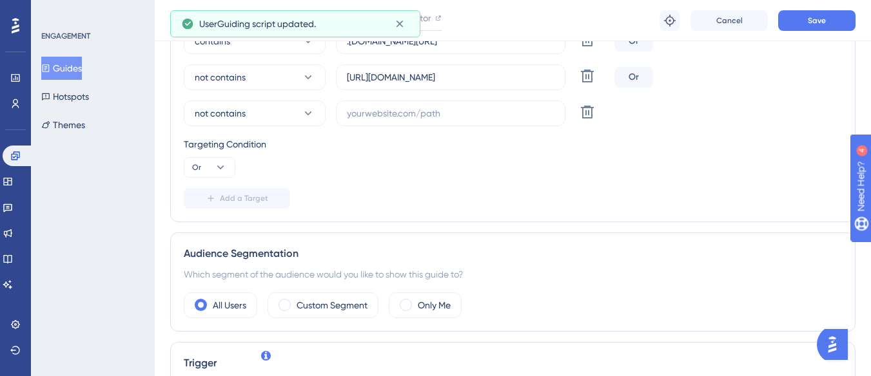
scroll to position [369, 0]
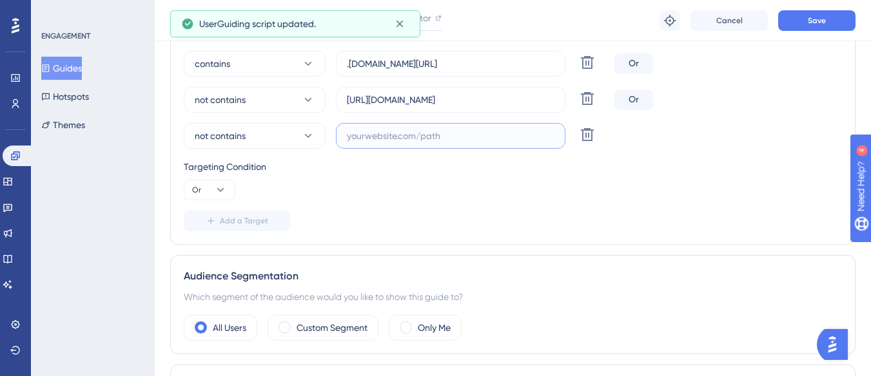
click at [376, 140] on input "text" at bounding box center [451, 136] width 208 height 14
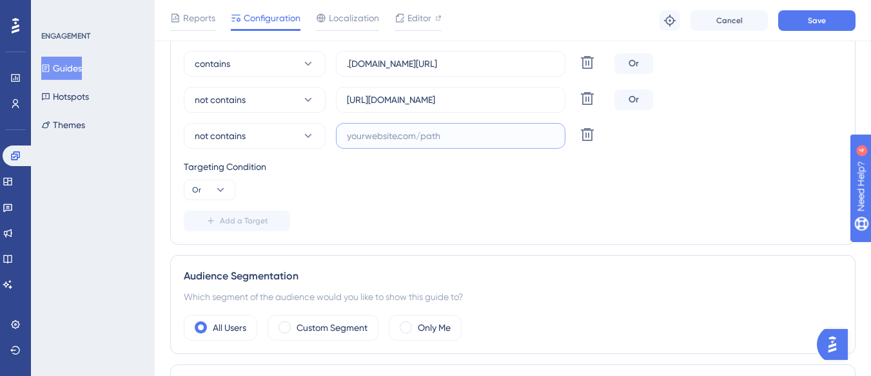
paste input "supply-monitoramento"
type input "supply-monitoramento"
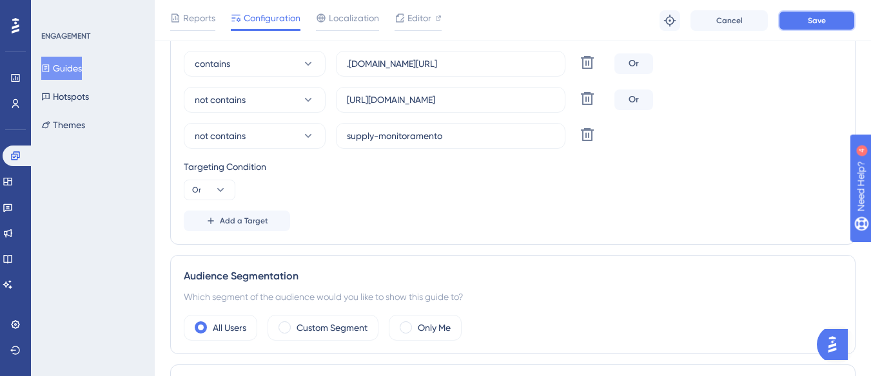
click at [799, 16] on button "Save" at bounding box center [816, 20] width 77 height 21
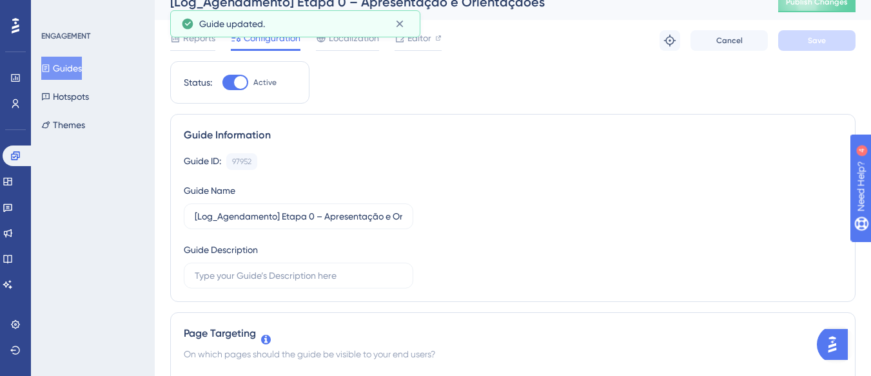
scroll to position [0, 0]
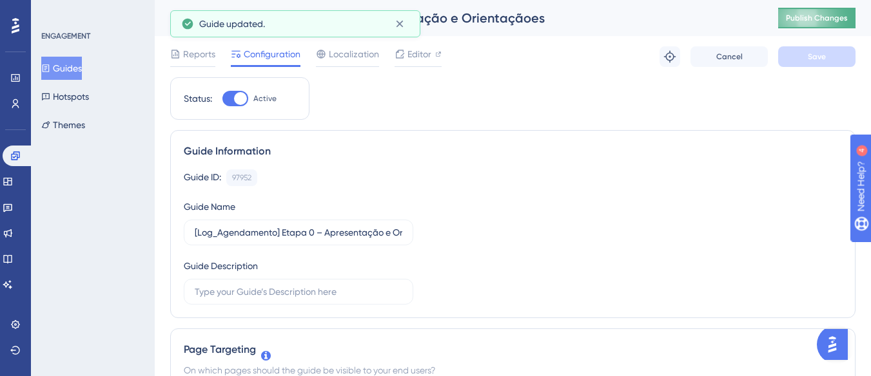
click at [813, 17] on span "Publish Changes" at bounding box center [817, 18] width 62 height 10
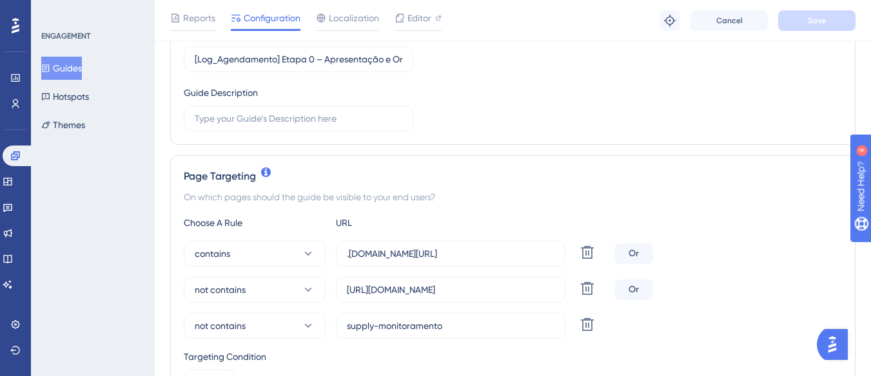
scroll to position [193, 0]
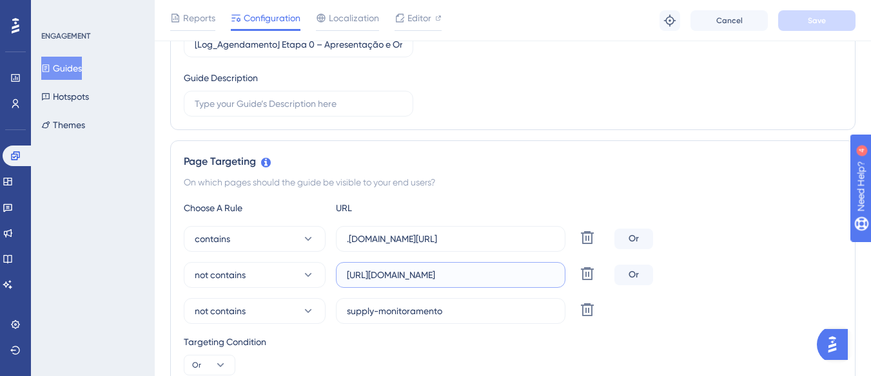
click at [462, 277] on input "[URL][DOMAIN_NAME]" at bounding box center [451, 275] width 208 height 14
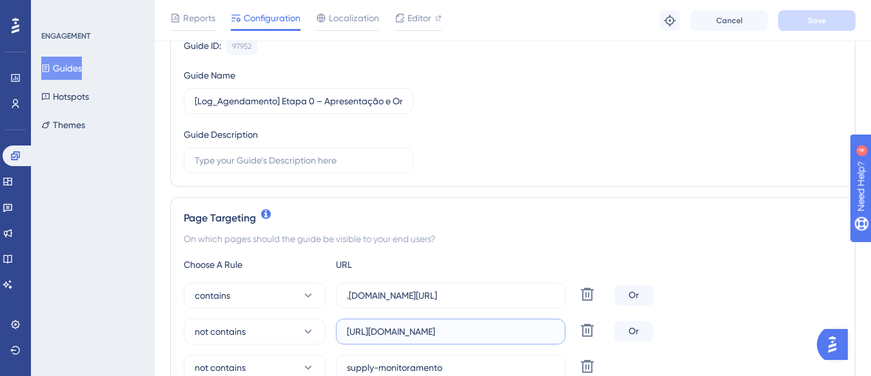
scroll to position [258, 0]
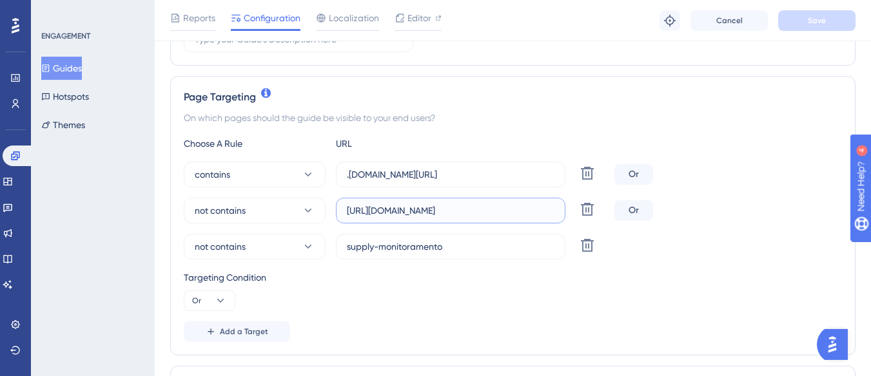
click at [475, 208] on input "[URL][DOMAIN_NAME]" at bounding box center [451, 211] width 208 height 14
drag, startPoint x: 411, startPoint y: 210, endPoint x: 534, endPoint y: 228, distance: 124.4
click at [534, 228] on div "contains .[DOMAIN_NAME][URL] Delete Or not contains [URL][DOMAIN_NAME] Delete O…" at bounding box center [513, 211] width 658 height 98
click at [485, 218] on label "[URL][DOMAIN_NAME]" at bounding box center [450, 211] width 229 height 26
click at [485, 218] on input "[URL][DOMAIN_NAME]" at bounding box center [451, 211] width 208 height 14
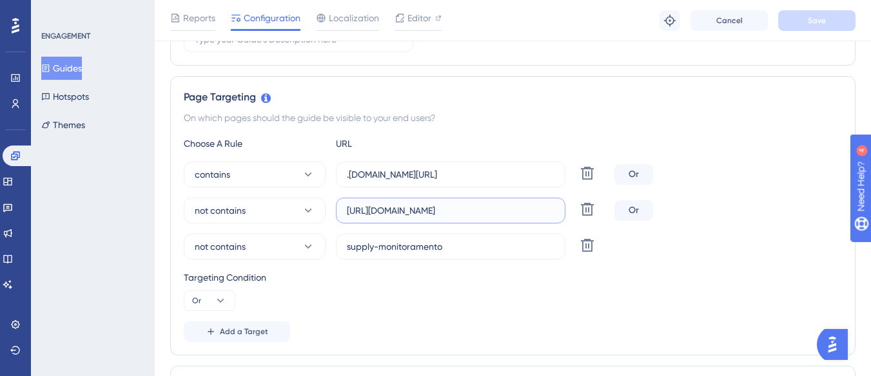
click at [496, 211] on input "[URL][DOMAIN_NAME]" at bounding box center [451, 211] width 208 height 14
drag, startPoint x: 502, startPoint y: 208, endPoint x: 561, endPoint y: 213, distance: 58.9
click at [561, 213] on label "[URL][DOMAIN_NAME]" at bounding box center [450, 211] width 229 height 26
click at [505, 208] on input "[URL][DOMAIN_NAME]" at bounding box center [451, 211] width 208 height 14
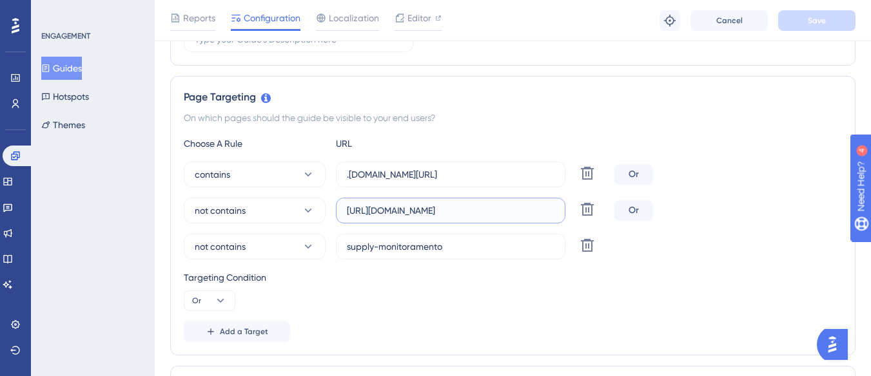
click at [505, 208] on input "[URL][DOMAIN_NAME]" at bounding box center [451, 211] width 208 height 14
click at [508, 208] on input "[URL][DOMAIN_NAME]" at bounding box center [451, 211] width 208 height 14
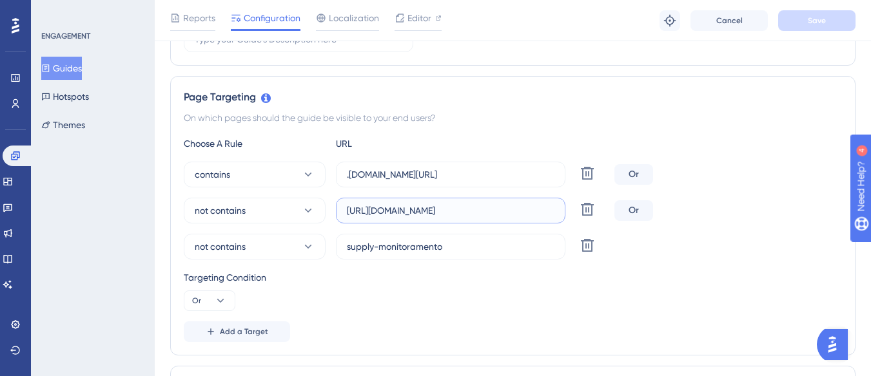
click at [508, 208] on input "[URL][DOMAIN_NAME]" at bounding box center [451, 211] width 208 height 14
click at [82, 77] on button "Guides" at bounding box center [61, 68] width 41 height 23
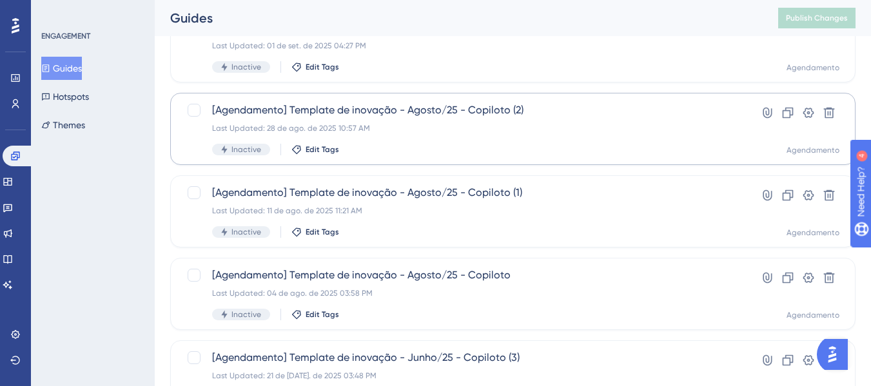
scroll to position [645, 0]
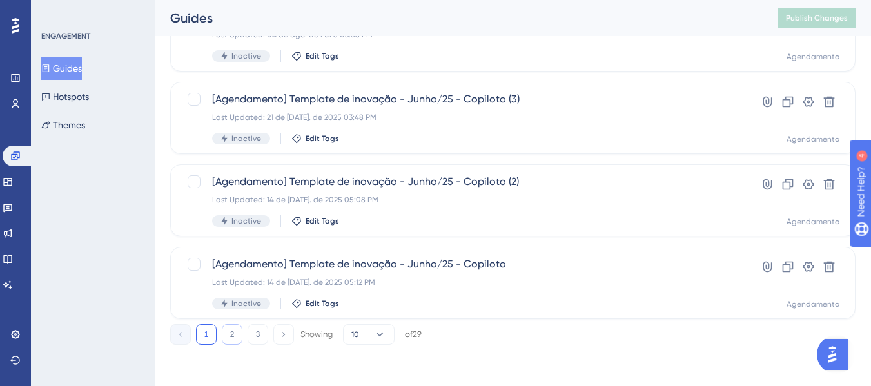
click at [231, 330] on button "2" at bounding box center [232, 334] width 21 height 21
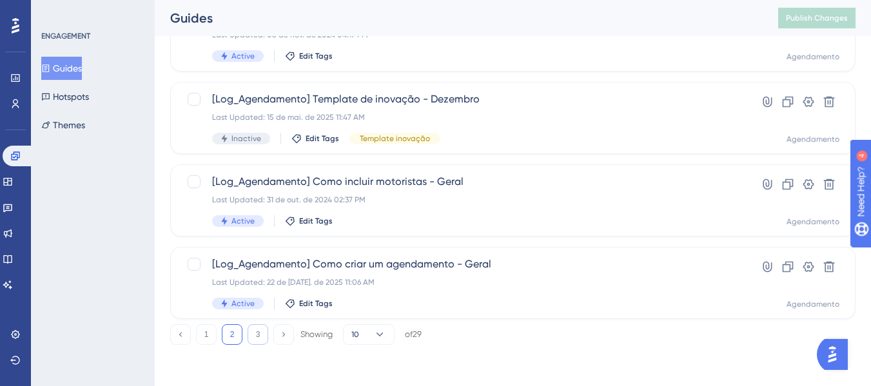
click at [257, 335] on button "3" at bounding box center [258, 334] width 21 height 21
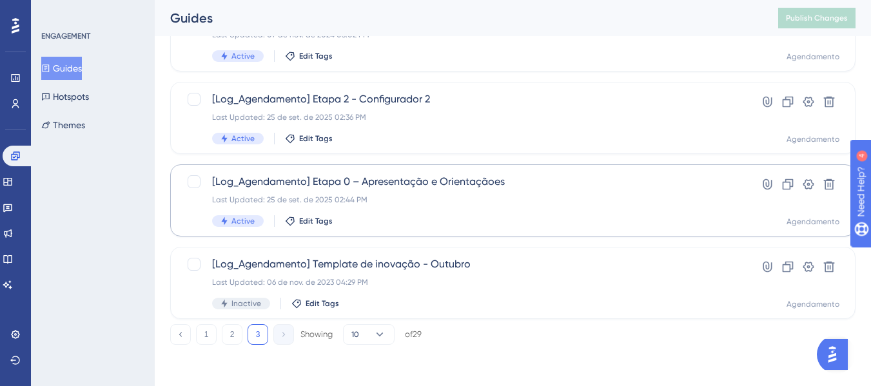
scroll to position [498, 0]
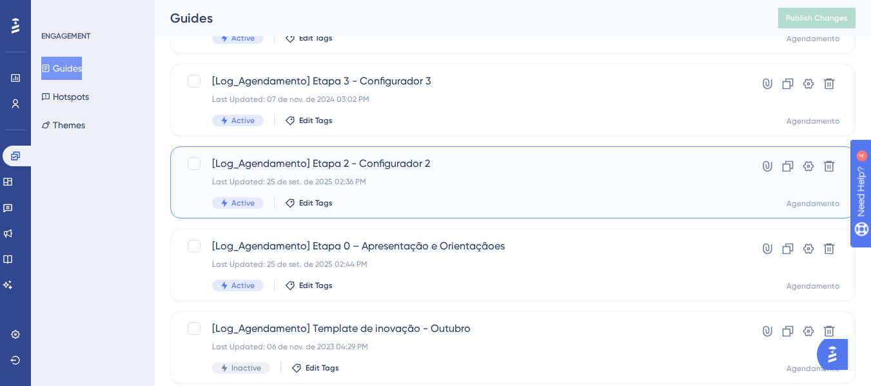
click at [456, 190] on div "[Log_Agendamento] Etapa 2 - Configurador 2 Last Updated: 25 de set. de 2025 02:…" at bounding box center [461, 182] width 498 height 53
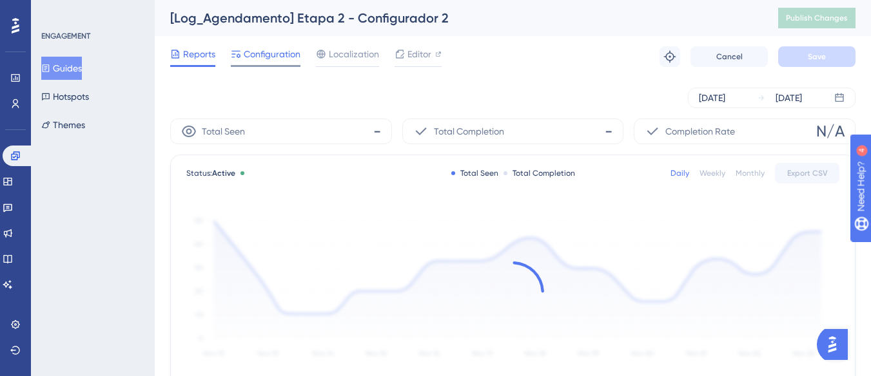
click at [264, 50] on span "Configuration" at bounding box center [272, 53] width 57 height 15
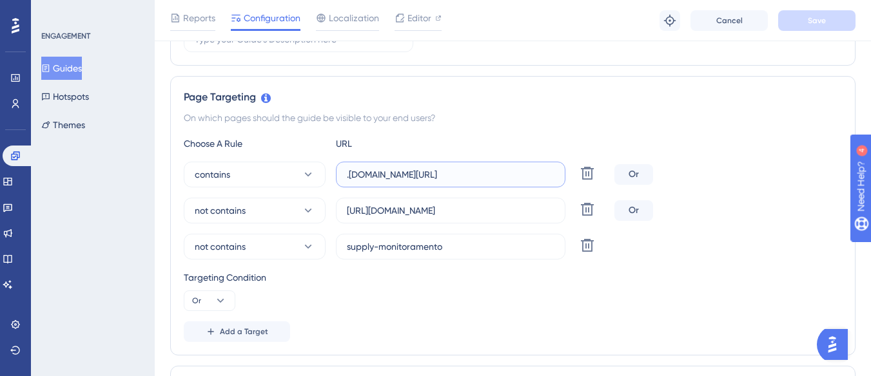
scroll to position [0, 44]
drag, startPoint x: 446, startPoint y: 177, endPoint x: 553, endPoint y: 182, distance: 107.1
click at [553, 182] on label ".[DOMAIN_NAME][URL]" at bounding box center [450, 175] width 229 height 26
drag, startPoint x: 487, startPoint y: 213, endPoint x: 560, endPoint y: 212, distance: 72.2
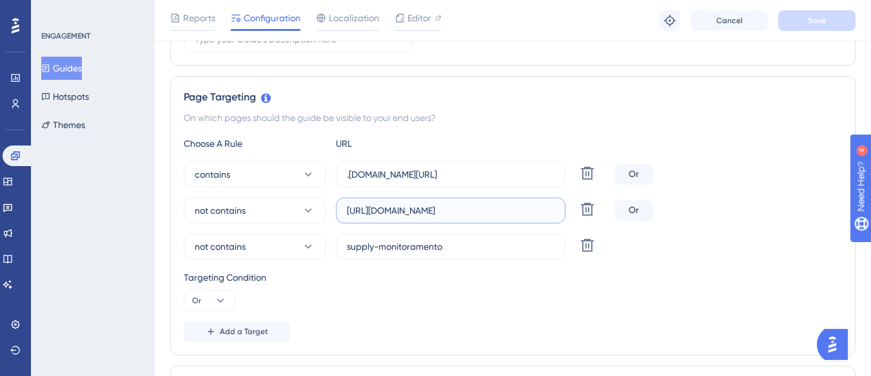
click at [560, 212] on label "[URL][DOMAIN_NAME]" at bounding box center [450, 211] width 229 height 26
click at [82, 70] on button "Guides" at bounding box center [61, 68] width 41 height 23
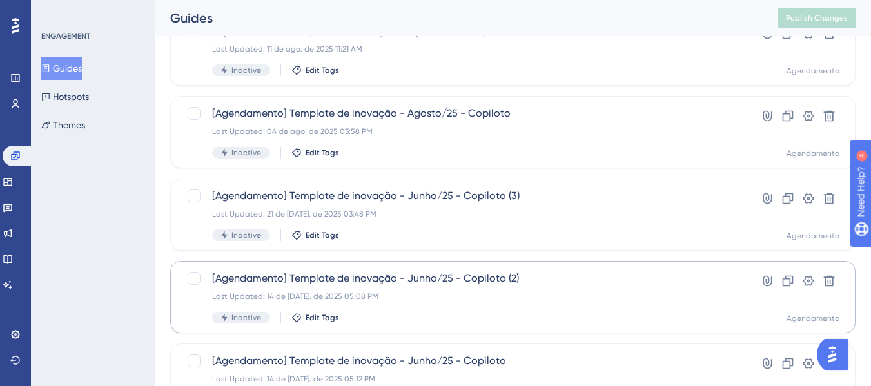
scroll to position [645, 0]
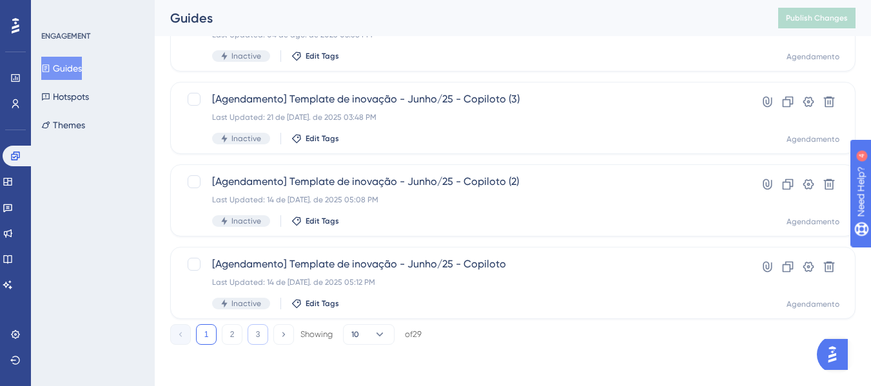
click at [259, 329] on button "3" at bounding box center [258, 334] width 21 height 21
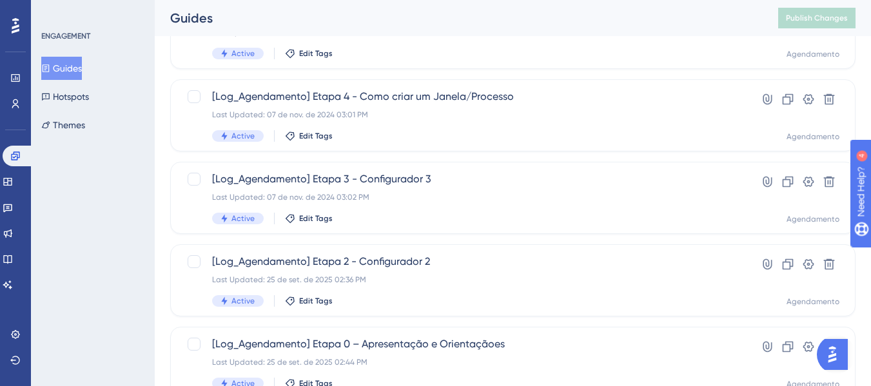
scroll to position [369, 0]
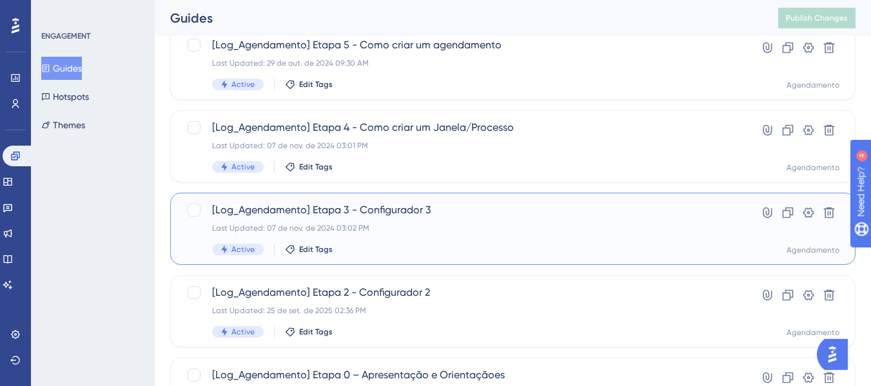
click at [468, 235] on div "[Log_Agendamento] Etapa 3 - Configurador 3 Last Updated: 07 de nov. de 2024 03:…" at bounding box center [461, 228] width 498 height 53
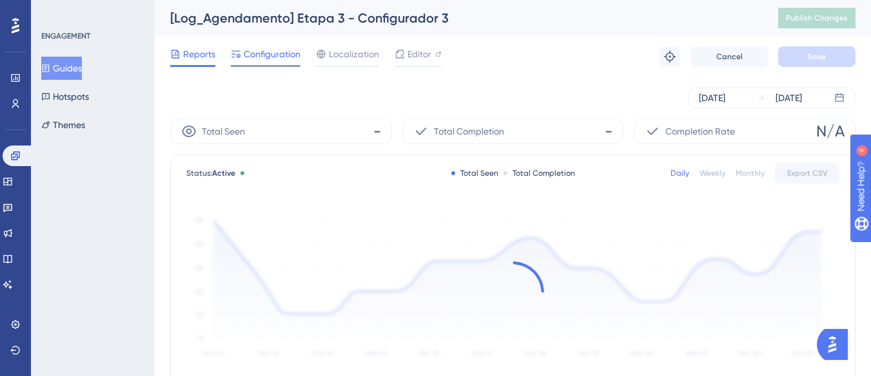
click at [280, 57] on span "Configuration" at bounding box center [272, 53] width 57 height 15
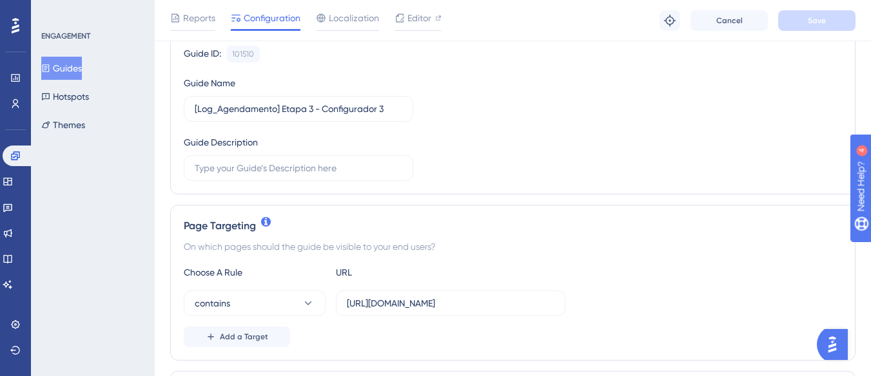
scroll to position [258, 0]
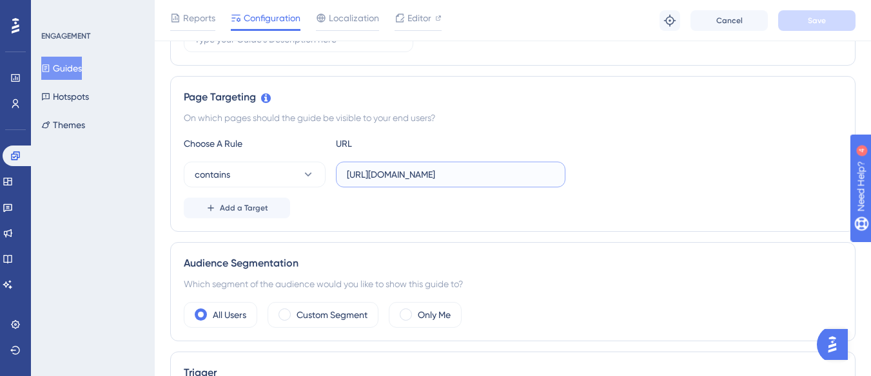
click at [405, 177] on input "[URL][DOMAIN_NAME]" at bounding box center [451, 175] width 208 height 14
drag, startPoint x: 404, startPoint y: 174, endPoint x: 392, endPoint y: 181, distance: 14.2
click at [392, 181] on input "[URL][DOMAIN_NAME]" at bounding box center [451, 175] width 208 height 14
drag, startPoint x: 406, startPoint y: 175, endPoint x: 338, endPoint y: 175, distance: 67.7
click at [338, 175] on label "[URL][DOMAIN_NAME]" at bounding box center [450, 175] width 229 height 26
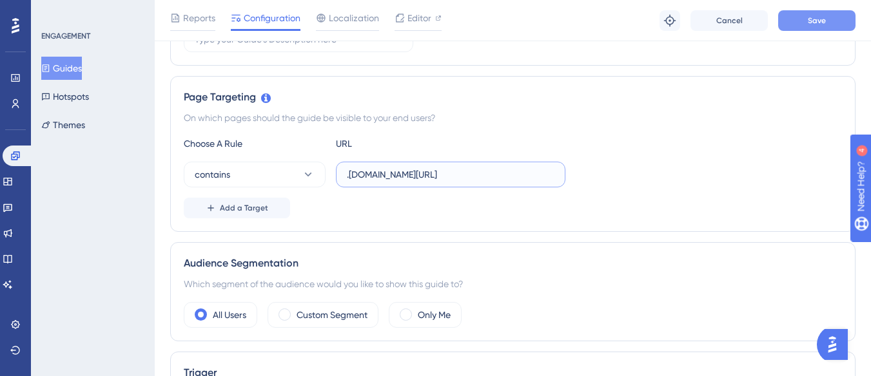
type input ".[DOMAIN_NAME][URL]"
click at [802, 23] on button "Save" at bounding box center [816, 20] width 77 height 21
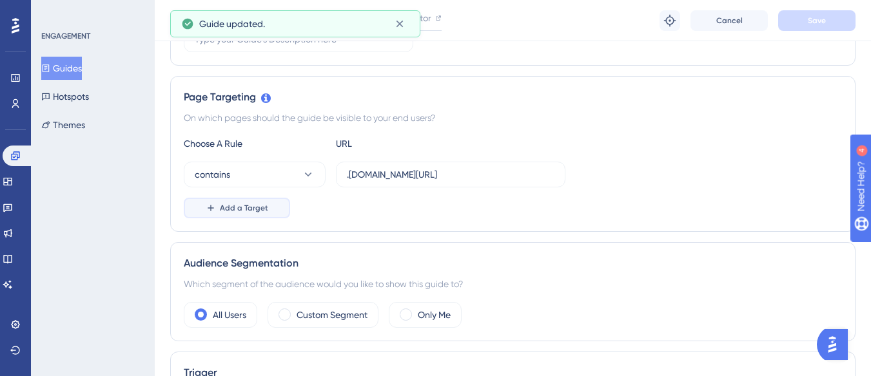
click at [217, 200] on button "Add a Target" at bounding box center [237, 208] width 106 height 21
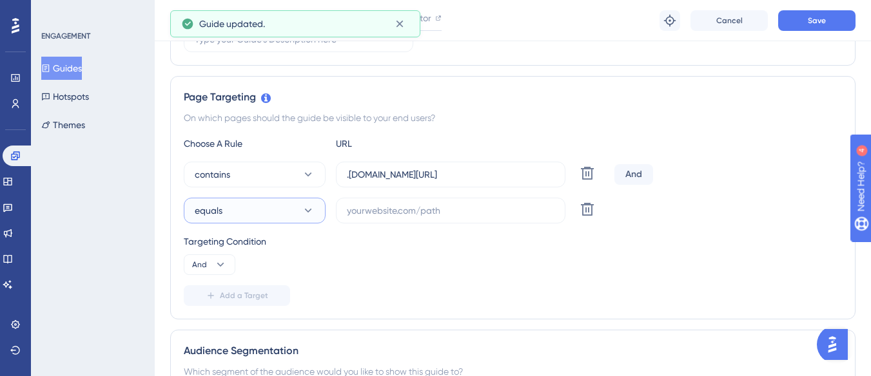
click at [220, 217] on span "equals" at bounding box center [209, 210] width 28 height 15
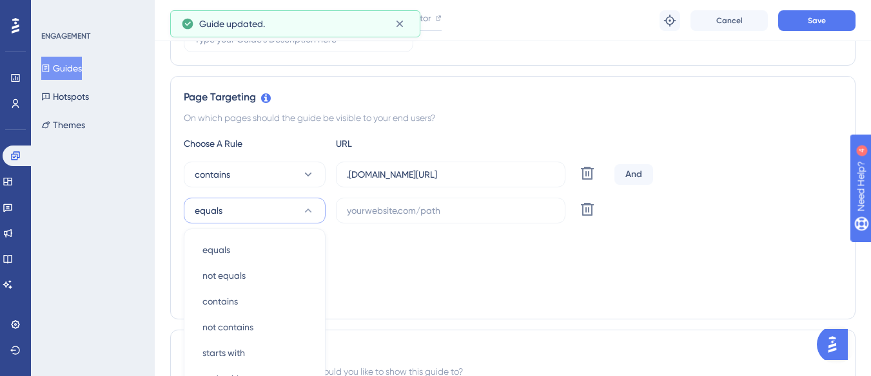
scroll to position [397, 0]
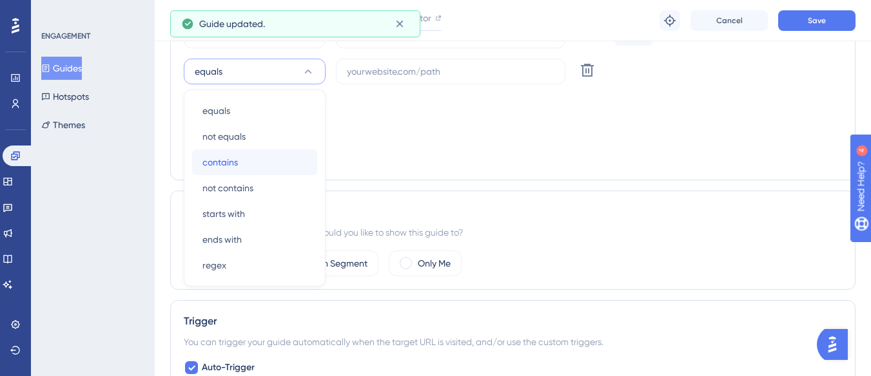
click at [237, 157] on span "contains" at bounding box center [219, 162] width 35 height 15
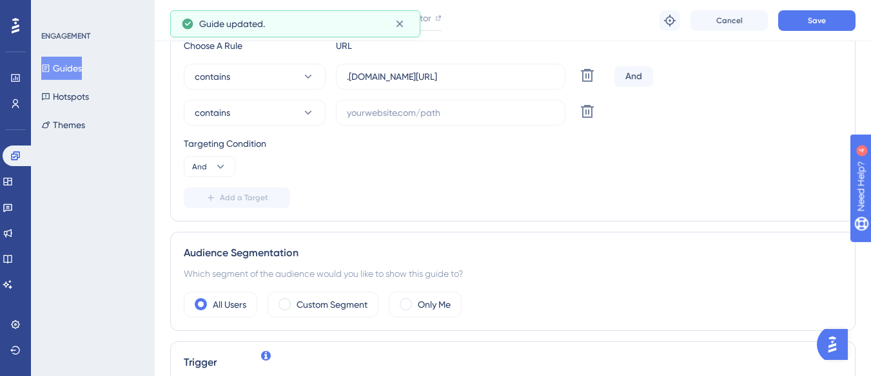
scroll to position [333, 0]
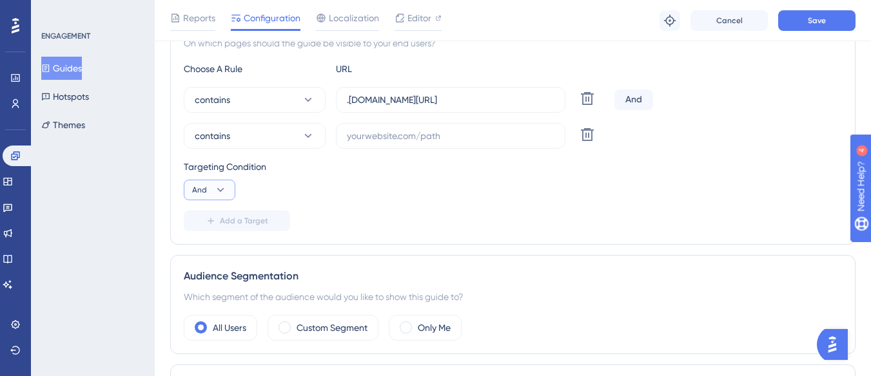
click at [208, 191] on button "And" at bounding box center [210, 190] width 52 height 21
click at [192, 250] on button "Or Or" at bounding box center [209, 253] width 35 height 26
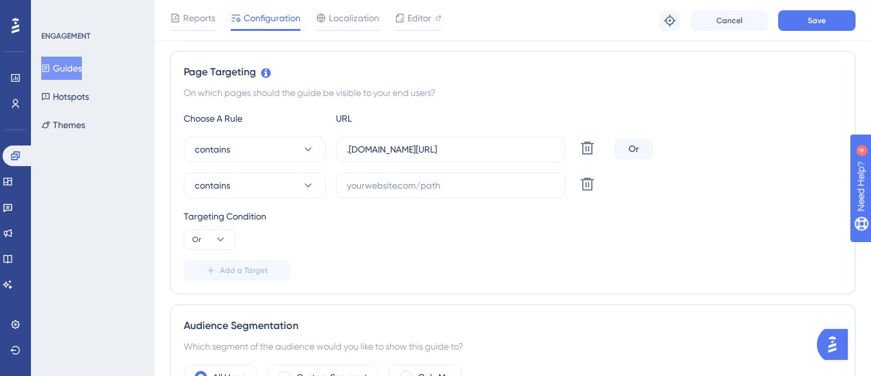
scroll to position [268, 0]
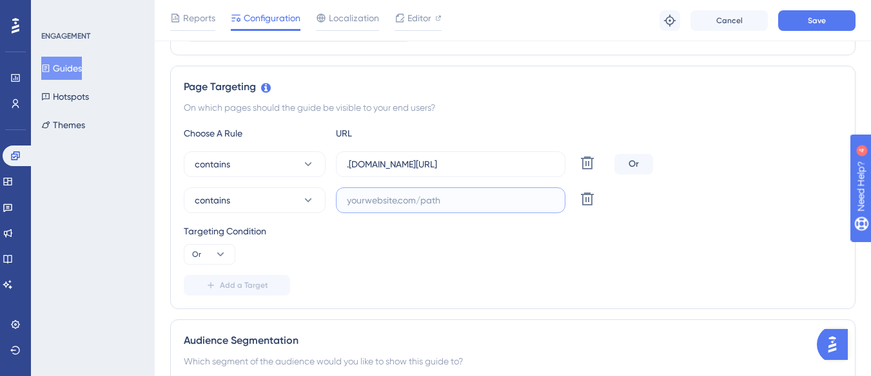
click at [384, 202] on input "text" at bounding box center [451, 200] width 208 height 14
paste input "[URL][DOMAIN_NAME]"
drag, startPoint x: 424, startPoint y: 165, endPoint x: 553, endPoint y: 173, distance: 129.2
click at [553, 173] on label ".[DOMAIN_NAME][URL]" at bounding box center [450, 164] width 229 height 26
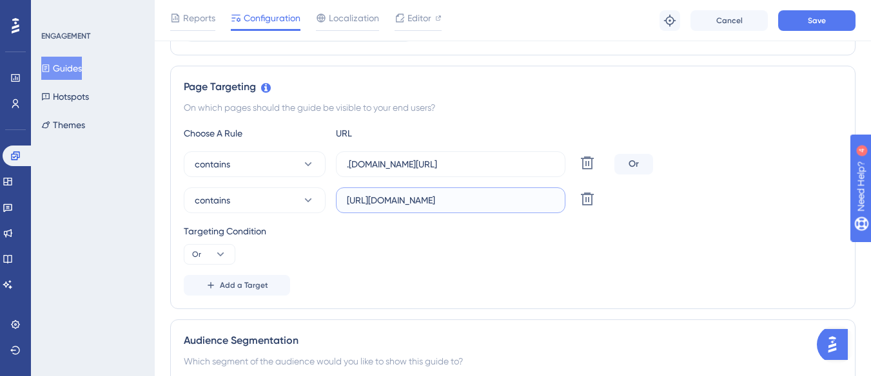
scroll to position [0, 63]
drag, startPoint x: 502, startPoint y: 200, endPoint x: 558, endPoint y: 199, distance: 56.1
click at [558, 199] on label "[URL][DOMAIN_NAME]" at bounding box center [450, 201] width 229 height 26
click at [493, 202] on input "[URL][DOMAIN_NAME]" at bounding box center [451, 200] width 208 height 14
drag, startPoint x: 491, startPoint y: 200, endPoint x: 565, endPoint y: 202, distance: 74.2
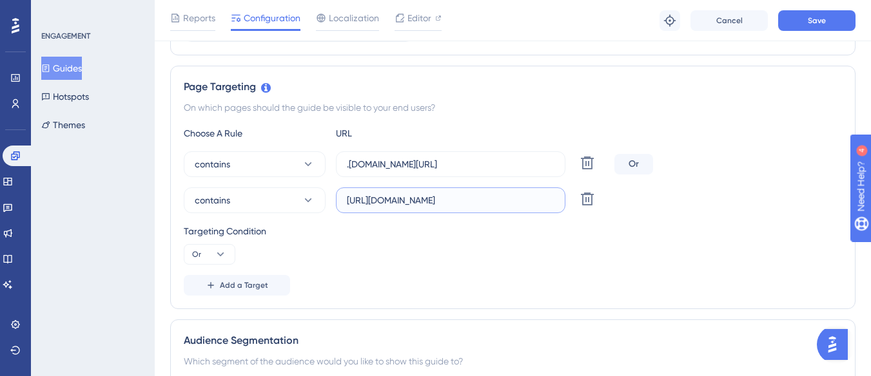
click at [565, 202] on div "contains [URL][DOMAIN_NAME] Delete" at bounding box center [396, 201] width 425 height 26
paste input "/configurador-planejador"
type input "[URL][DOMAIN_NAME]"
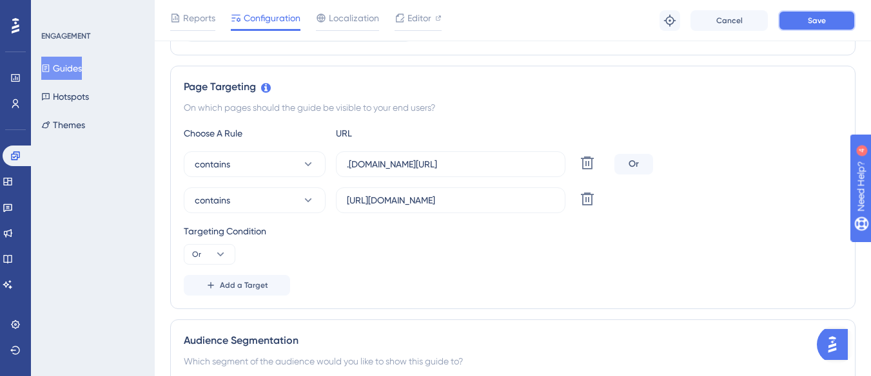
click at [804, 17] on button "Save" at bounding box center [816, 20] width 77 height 21
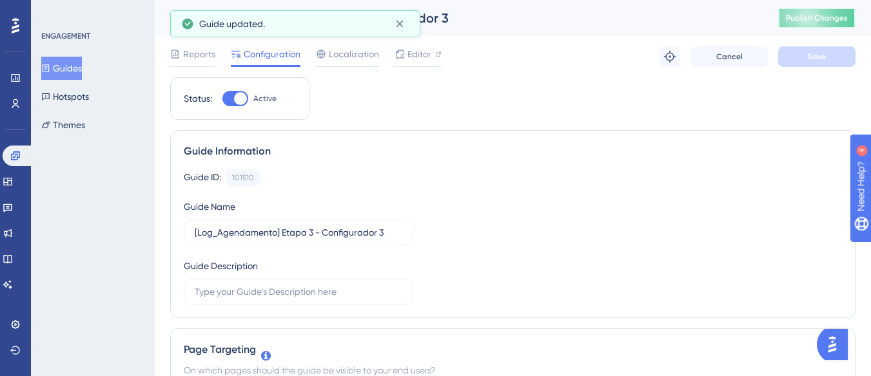
click at [812, 24] on button "Publish Changes" at bounding box center [816, 18] width 77 height 21
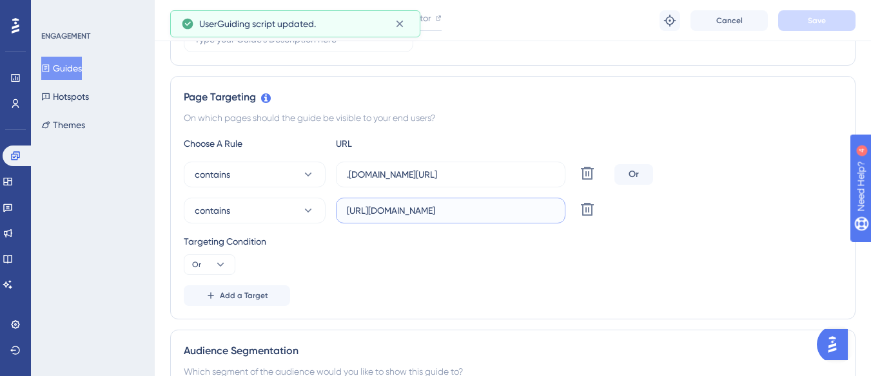
scroll to position [0, 171]
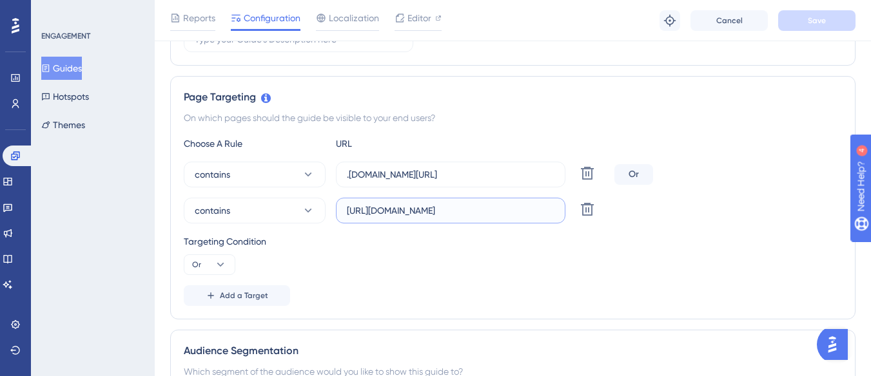
drag, startPoint x: 384, startPoint y: 213, endPoint x: 554, endPoint y: 215, distance: 170.2
click at [554, 215] on input "[URL][DOMAIN_NAME]" at bounding box center [451, 211] width 208 height 14
drag, startPoint x: 520, startPoint y: 177, endPoint x: 554, endPoint y: 175, distance: 34.8
click at [554, 175] on label ".[DOMAIN_NAME][URL]" at bounding box center [450, 175] width 229 height 26
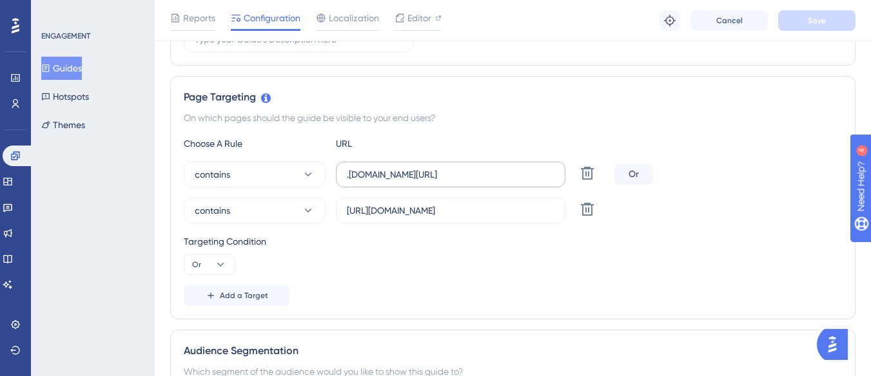
scroll to position [0, 0]
click at [494, 184] on label ".[DOMAIN_NAME][URL]" at bounding box center [450, 175] width 229 height 26
click at [494, 182] on input ".[DOMAIN_NAME][URL]" at bounding box center [451, 175] width 208 height 14
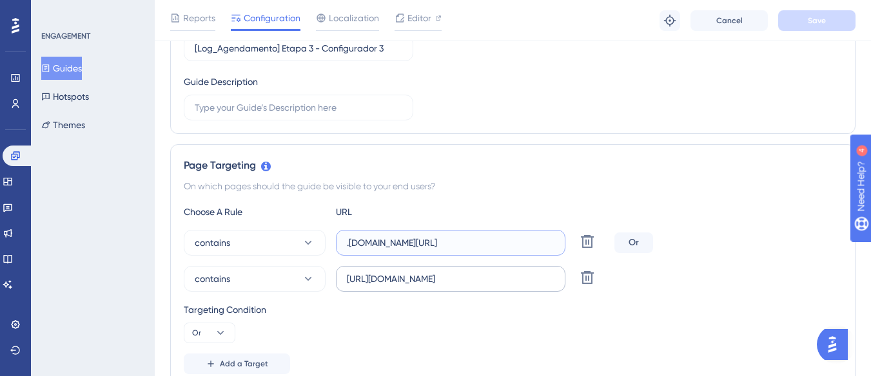
scroll to position [193, 0]
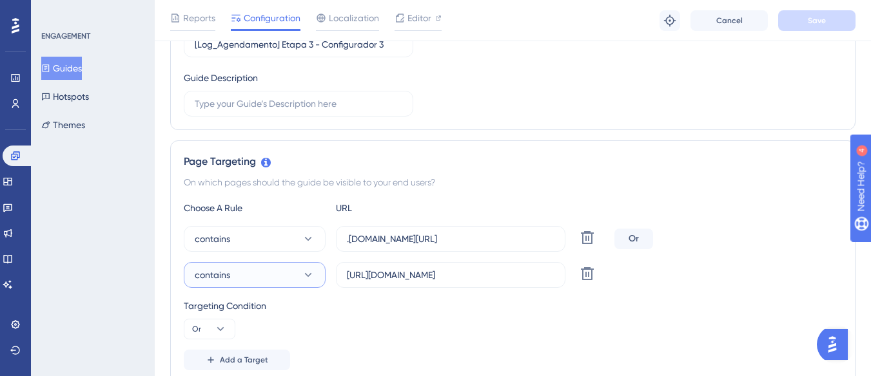
click at [318, 273] on button "contains" at bounding box center [255, 275] width 142 height 26
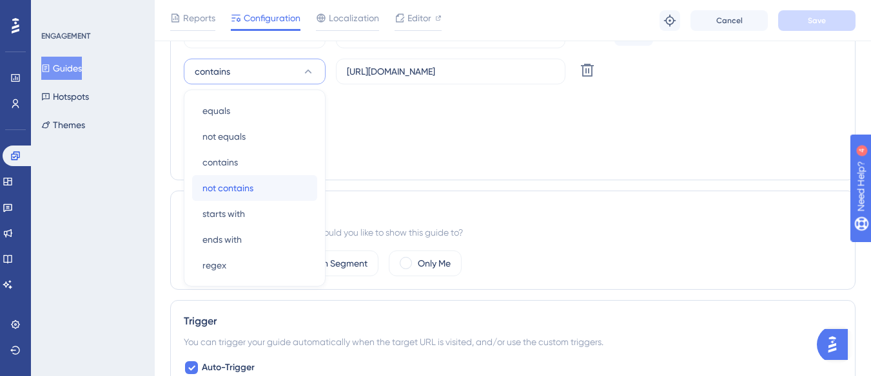
click at [278, 186] on div "not contains not contains" at bounding box center [254, 188] width 104 height 26
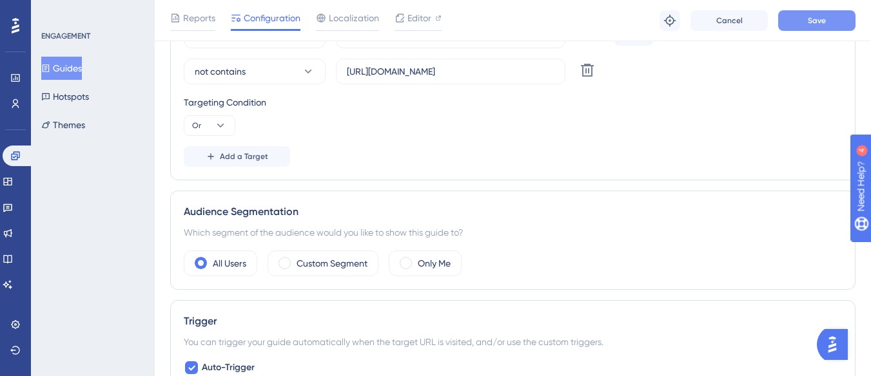
click at [809, 20] on span "Save" at bounding box center [817, 20] width 18 height 10
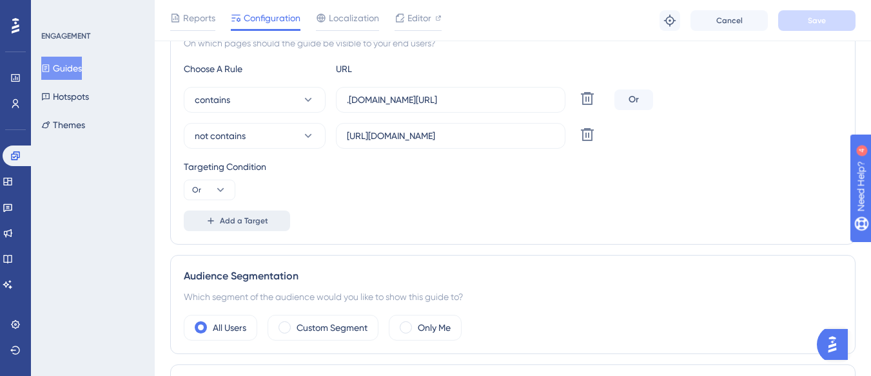
click at [230, 231] on button "Add a Target" at bounding box center [237, 221] width 106 height 21
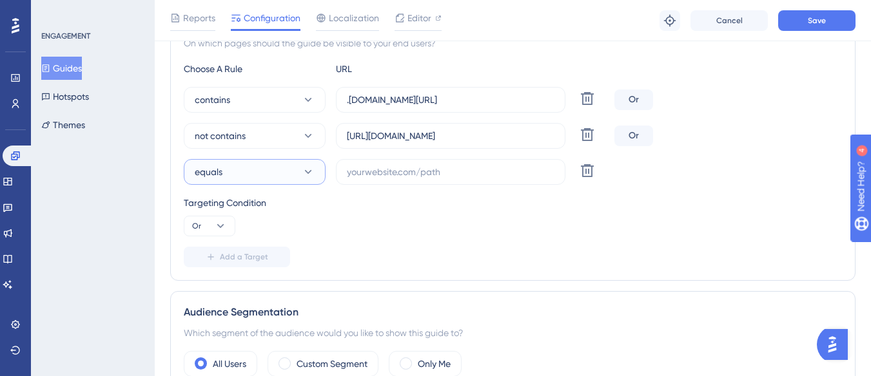
click at [259, 171] on button "equals" at bounding box center [255, 172] width 142 height 26
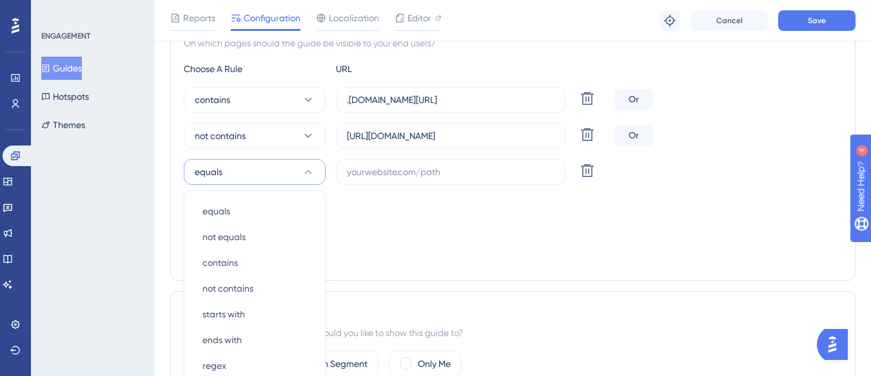
scroll to position [433, 0]
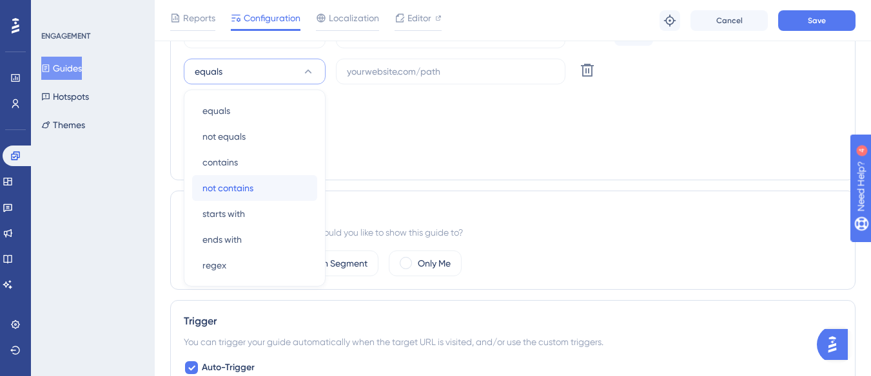
click at [258, 185] on div "not contains not contains" at bounding box center [254, 188] width 104 height 26
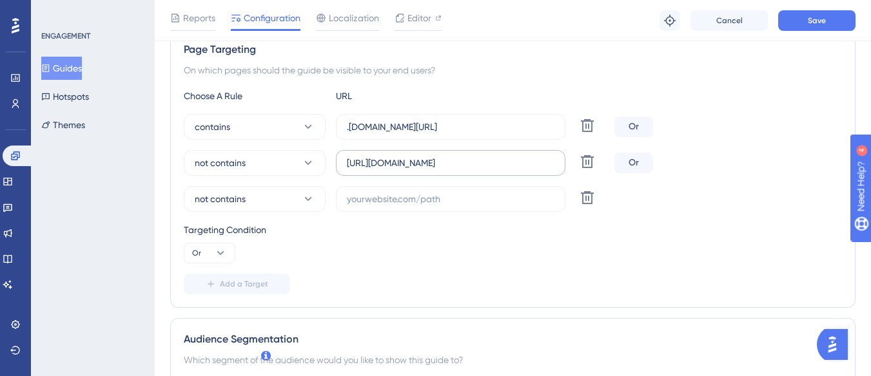
scroll to position [304, 0]
drag, startPoint x: 478, startPoint y: 167, endPoint x: 419, endPoint y: 168, distance: 59.3
click at [419, 168] on input "[URL][DOMAIN_NAME]" at bounding box center [451, 164] width 208 height 14
click at [390, 157] on label "[URL][DOMAIN_NAME]" at bounding box center [450, 164] width 229 height 26
click at [390, 157] on input "[URL][DOMAIN_NAME]" at bounding box center [451, 164] width 208 height 14
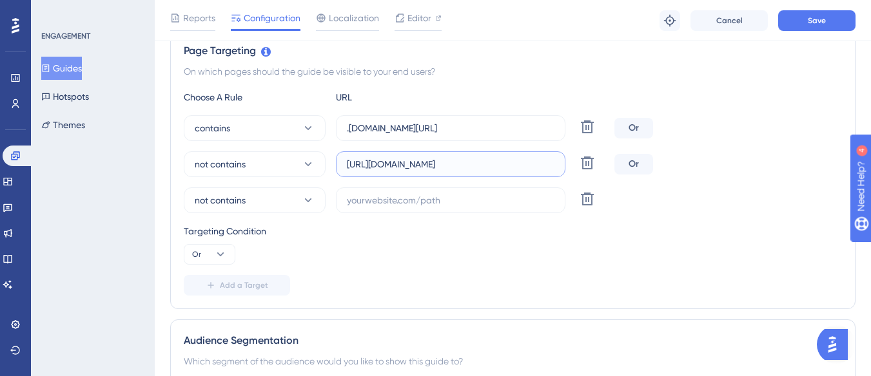
drag, startPoint x: 379, startPoint y: 164, endPoint x: 476, endPoint y: 170, distance: 96.9
click at [476, 170] on input "[URL][DOMAIN_NAME]" at bounding box center [451, 164] width 208 height 14
click at [416, 197] on input "text" at bounding box center [451, 200] width 208 height 14
paste input "supply-monitoramento"
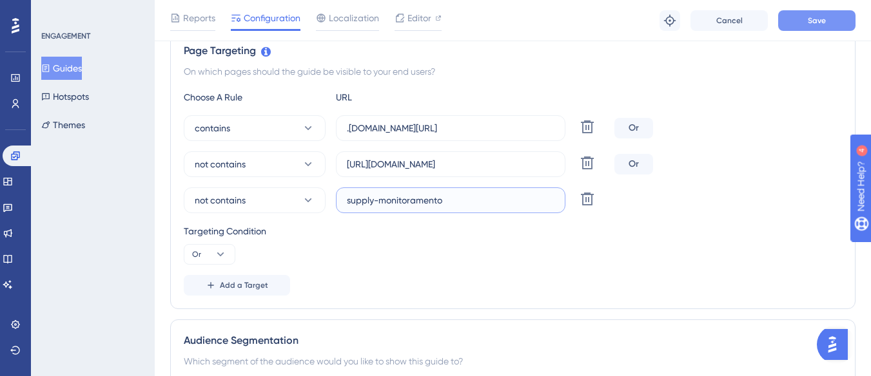
type input "supply-monitoramento"
click at [794, 26] on button "Save" at bounding box center [816, 20] width 77 height 21
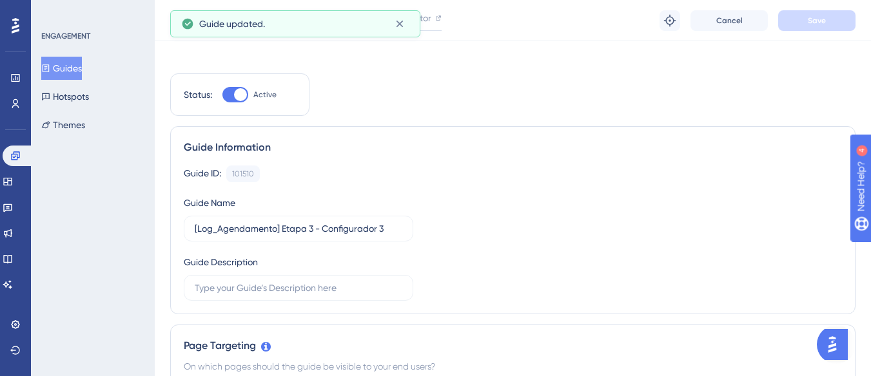
scroll to position [0, 0]
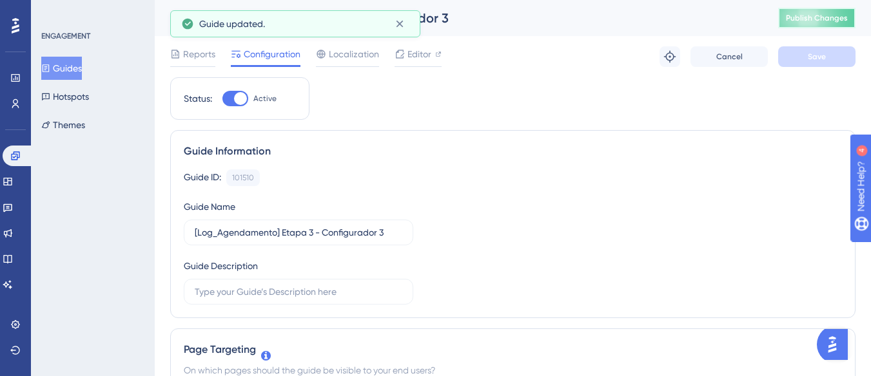
click at [794, 28] on button "Publish Changes" at bounding box center [816, 18] width 77 height 21
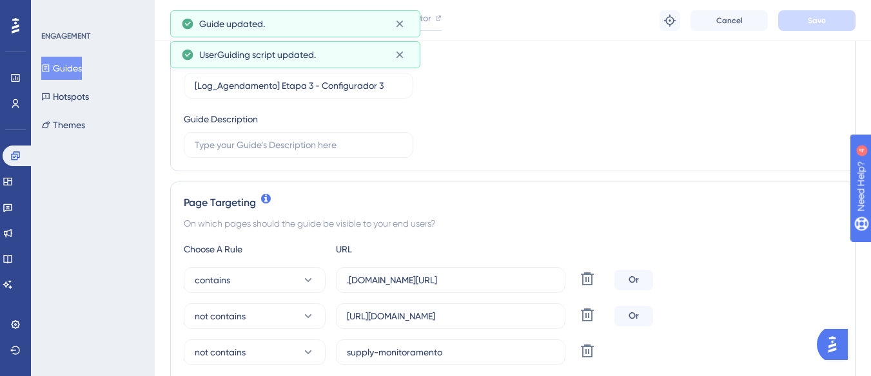
scroll to position [193, 0]
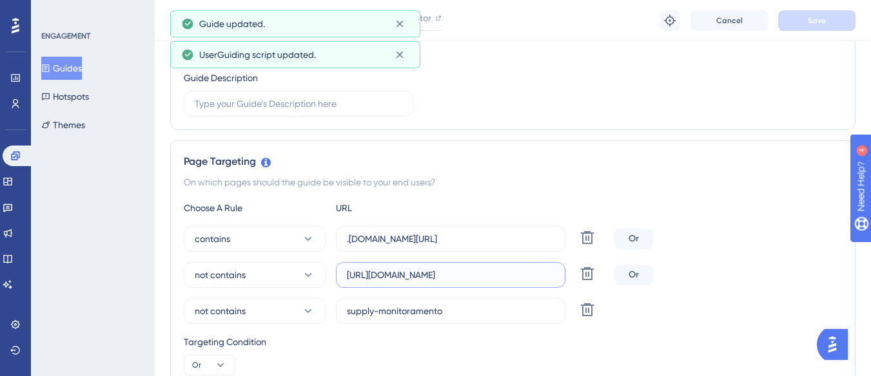
click at [462, 277] on input "[URL][DOMAIN_NAME]" at bounding box center [451, 275] width 208 height 14
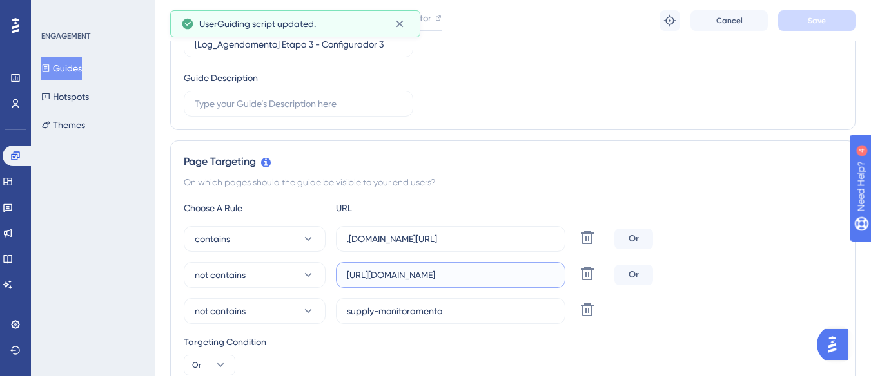
click at [462, 277] on input "[URL][DOMAIN_NAME]" at bounding box center [451, 275] width 208 height 14
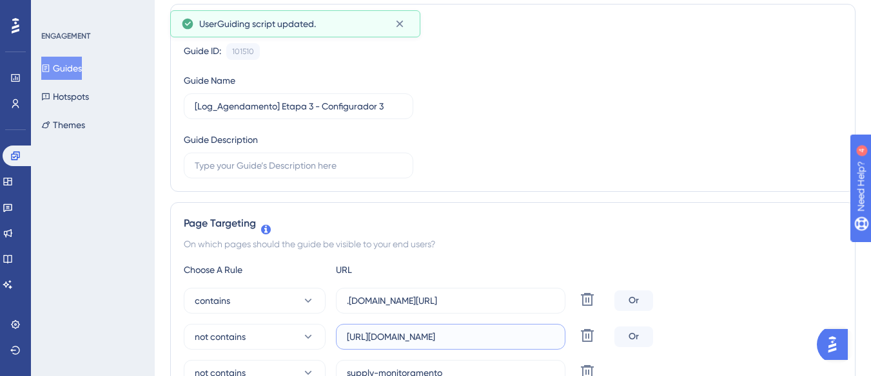
scroll to position [0, 0]
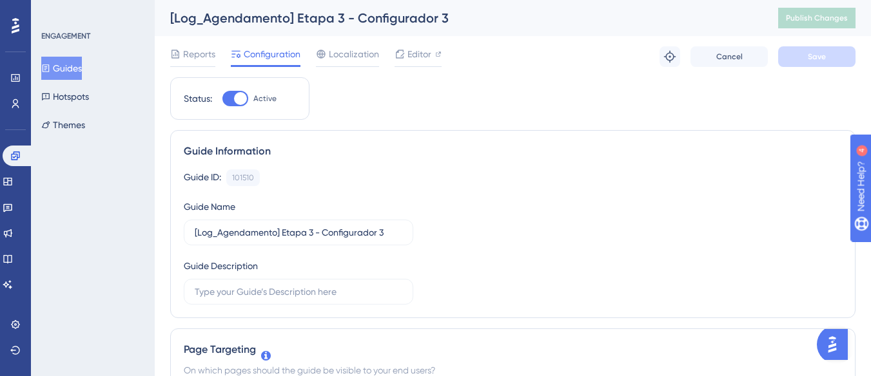
click at [82, 60] on button "Guides" at bounding box center [61, 68] width 41 height 23
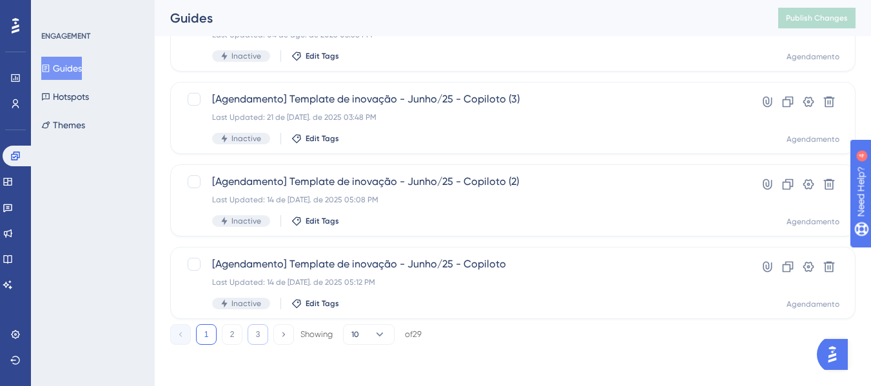
click at [251, 337] on button "3" at bounding box center [258, 334] width 21 height 21
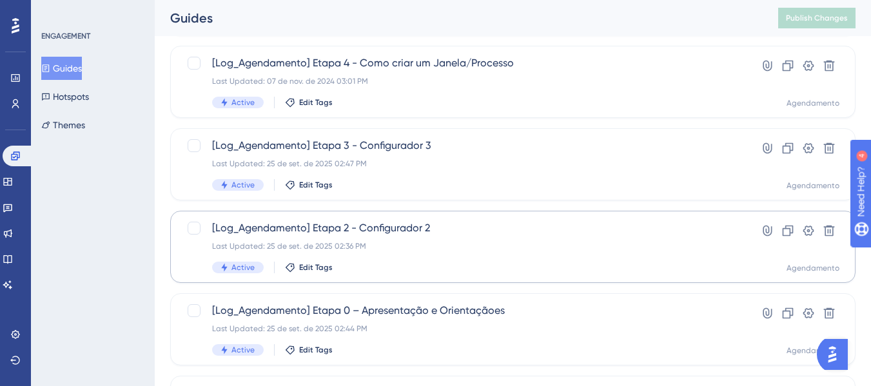
scroll to position [369, 0]
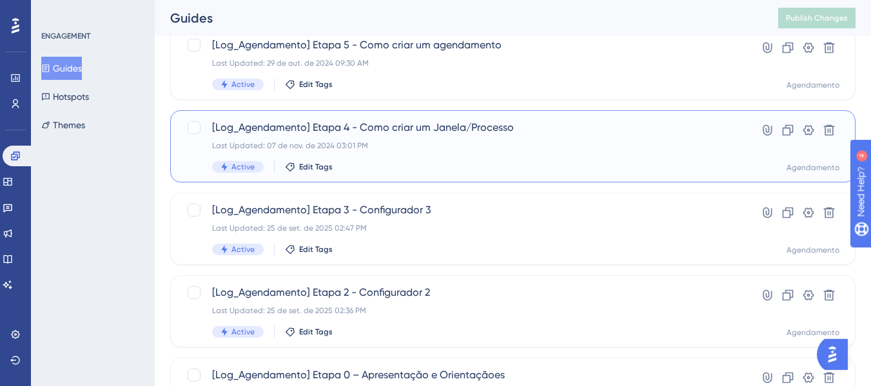
click at [484, 127] on span "[Log_Agendamento] Etapa 4 - Como criar um Janela/Processo" at bounding box center [461, 127] width 498 height 15
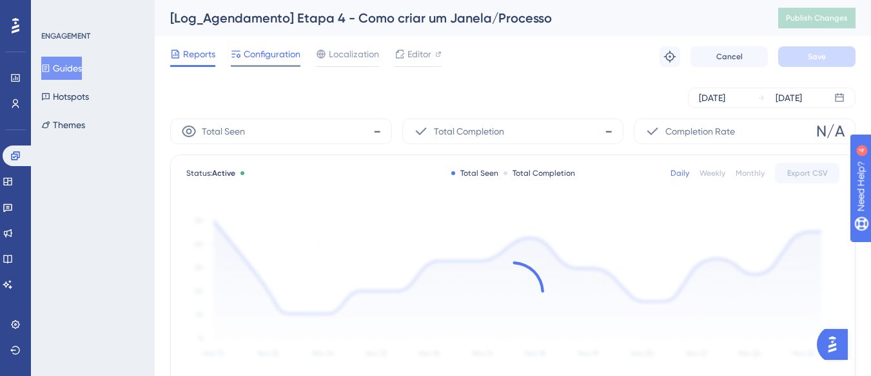
click at [282, 54] on span "Configuration" at bounding box center [272, 53] width 57 height 15
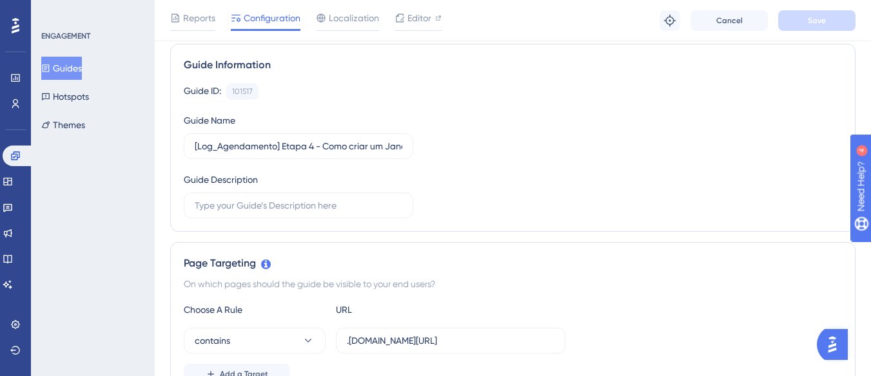
scroll to position [193, 0]
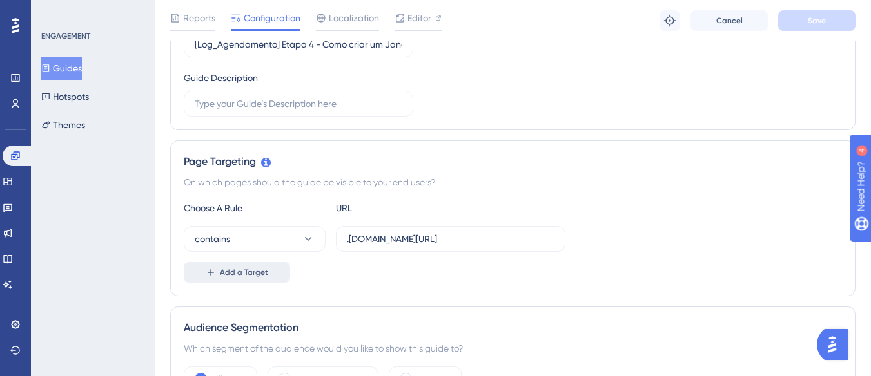
click at [259, 264] on button "Add a Target" at bounding box center [237, 272] width 106 height 21
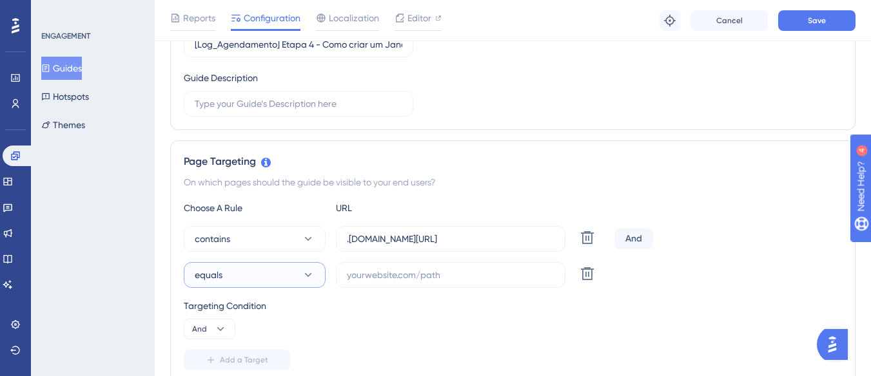
click at [259, 276] on button "equals" at bounding box center [255, 275] width 142 height 26
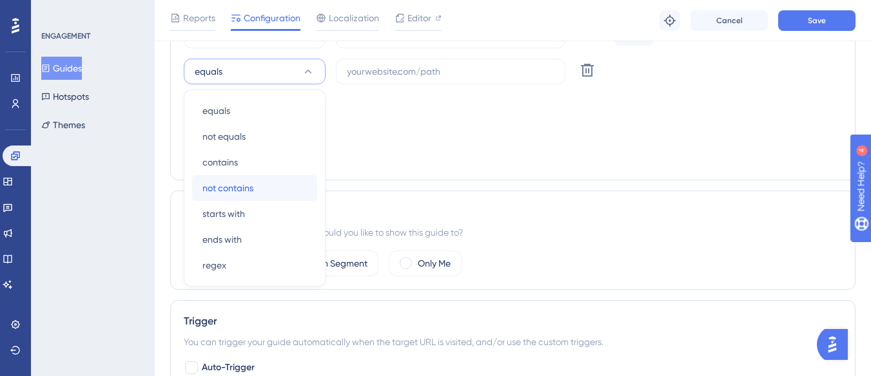
click at [248, 186] on span "not contains" at bounding box center [227, 187] width 51 height 15
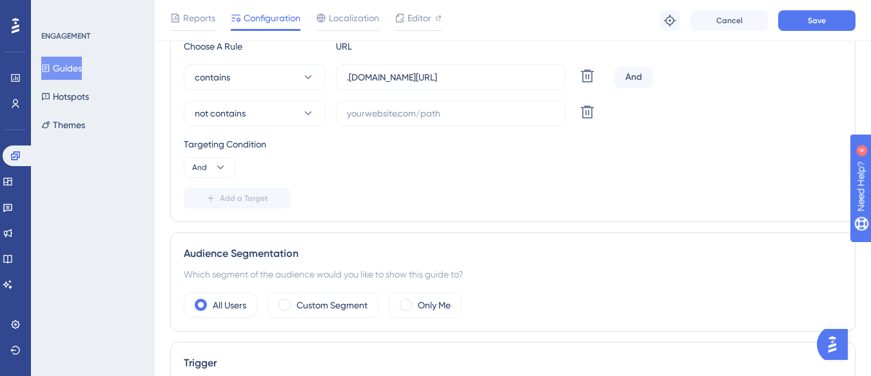
scroll to position [333, 0]
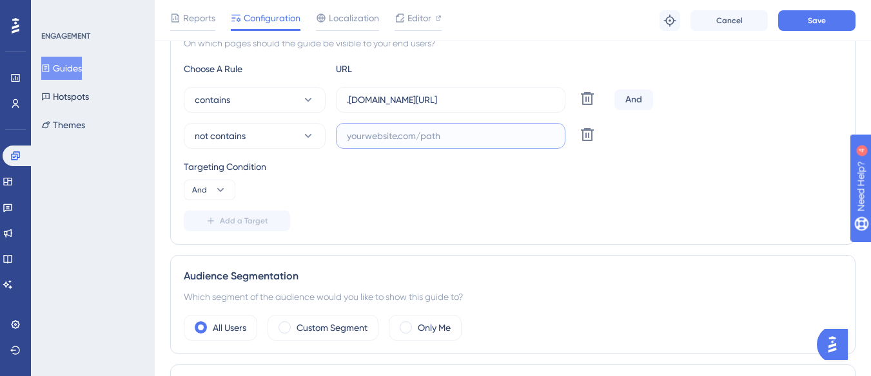
click at [363, 141] on input "text" at bounding box center [451, 136] width 208 height 14
paste input "[URL][DOMAIN_NAME]"
drag, startPoint x: 402, startPoint y: 139, endPoint x: 320, endPoint y: 137, distance: 81.2
click at [320, 137] on div "not contains [URL][DOMAIN_NAME] Delete" at bounding box center [396, 136] width 425 height 26
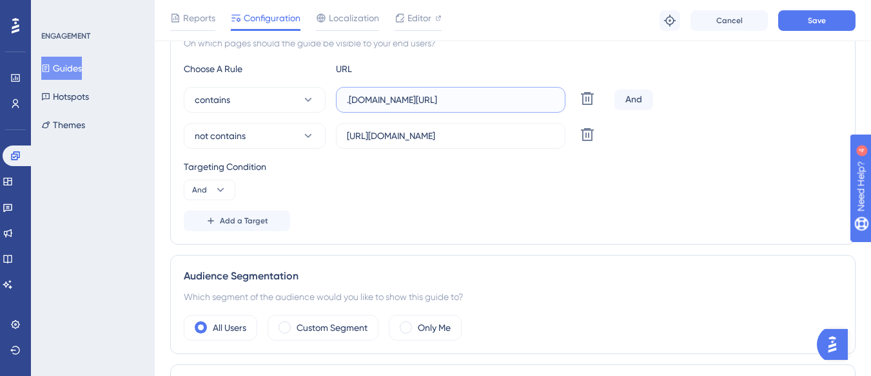
click at [401, 103] on input ".[DOMAIN_NAME][URL]" at bounding box center [451, 100] width 208 height 14
drag, startPoint x: 405, startPoint y: 101, endPoint x: 565, endPoint y: 97, distance: 159.3
click at [565, 97] on label ".[DOMAIN_NAME][URL]" at bounding box center [450, 100] width 229 height 26
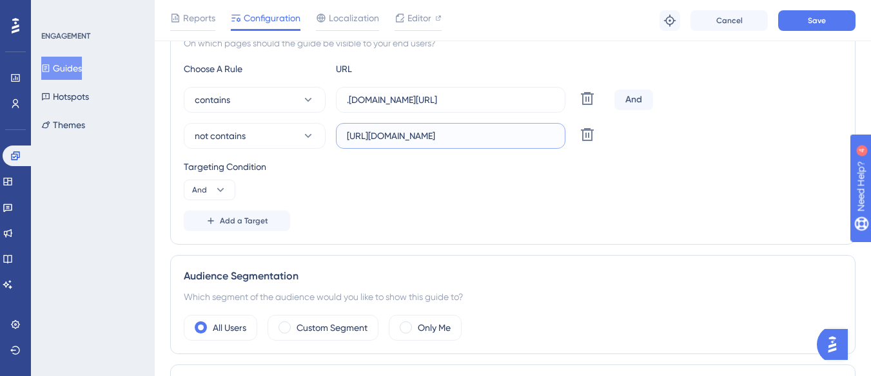
drag, startPoint x: 488, startPoint y: 136, endPoint x: 562, endPoint y: 139, distance: 74.2
click at [562, 139] on label "[URL][DOMAIN_NAME]" at bounding box center [450, 136] width 229 height 26
drag, startPoint x: 491, startPoint y: 97, endPoint x: 561, endPoint y: 107, distance: 70.9
click at [561, 107] on label ".[DOMAIN_NAME][URL]" at bounding box center [450, 100] width 229 height 26
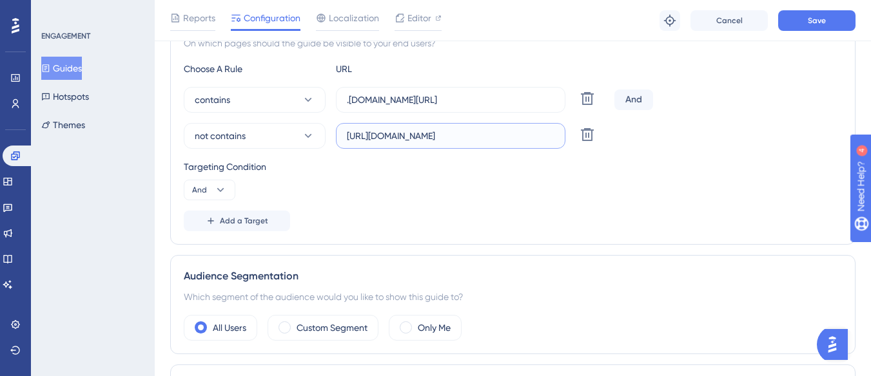
scroll to position [0, 171]
drag, startPoint x: 458, startPoint y: 139, endPoint x: 554, endPoint y: 137, distance: 96.1
click at [554, 137] on label "[URL][DOMAIN_NAME]" at bounding box center [450, 136] width 229 height 26
click at [453, 134] on input "[URL][DOMAIN_NAME]" at bounding box center [451, 136] width 208 height 14
drag, startPoint x: 447, startPoint y: 135, endPoint x: 560, endPoint y: 144, distance: 112.5
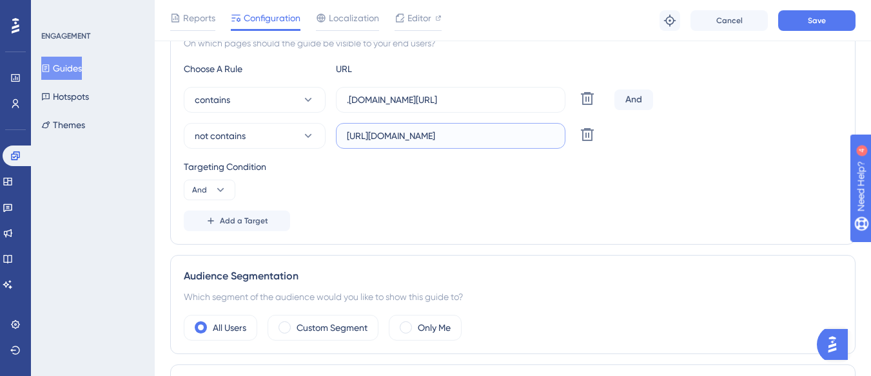
click at [560, 144] on label "[URL][DOMAIN_NAME]" at bounding box center [450, 136] width 229 height 26
paste input "agendamentos/"
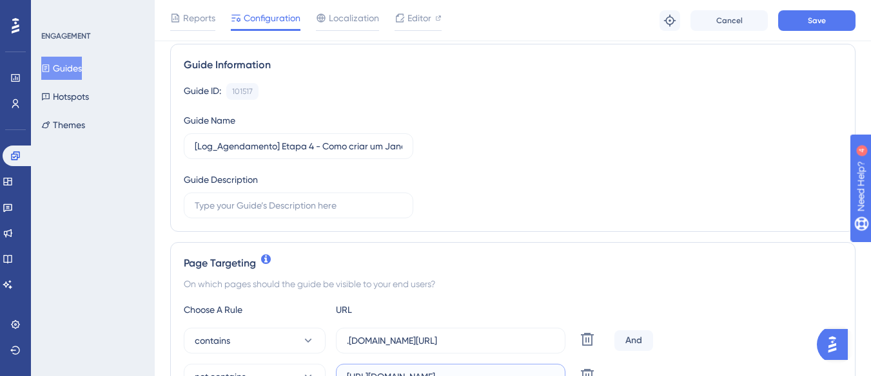
scroll to position [258, 0]
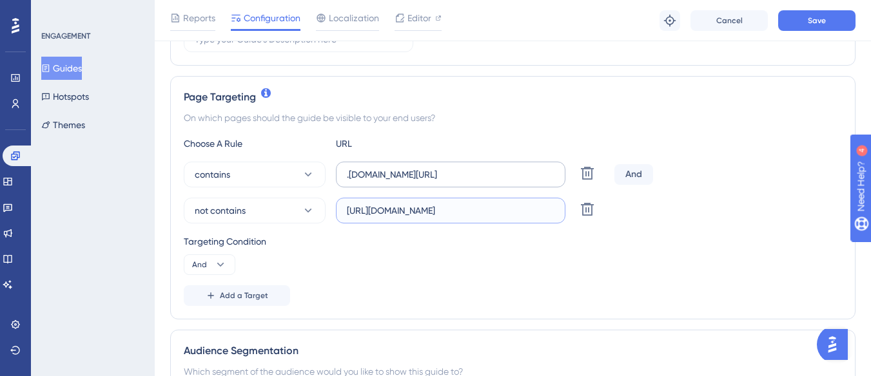
type input "[URL][DOMAIN_NAME]"
drag, startPoint x: 467, startPoint y: 177, endPoint x: 571, endPoint y: 179, distance: 104.4
click at [571, 179] on div "contains .[DOMAIN_NAME][URL] Delete" at bounding box center [396, 175] width 425 height 26
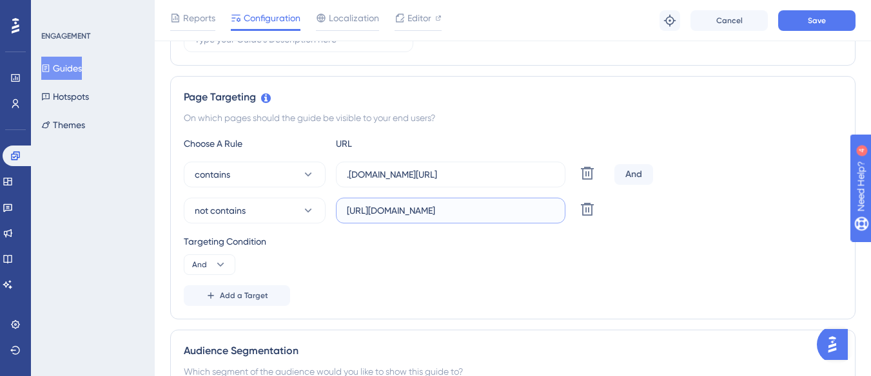
drag, startPoint x: 481, startPoint y: 208, endPoint x: 623, endPoint y: 211, distance: 141.9
click at [623, 211] on div "not contains [URL][DOMAIN_NAME] Delete" at bounding box center [513, 211] width 658 height 26
click at [833, 26] on button "Save" at bounding box center [816, 20] width 77 height 21
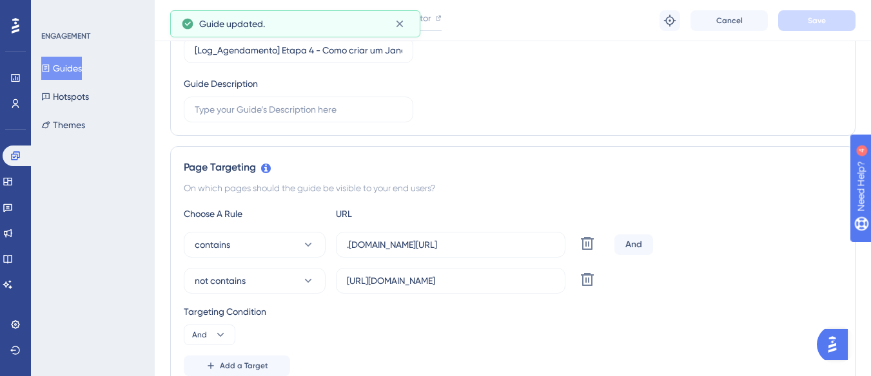
scroll to position [10, 0]
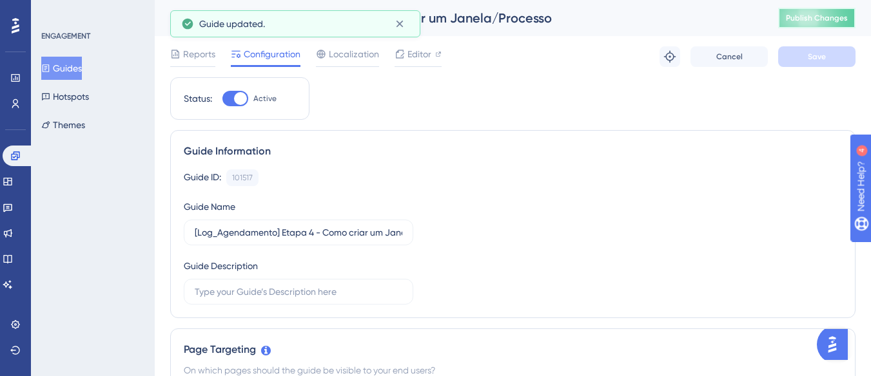
click at [814, 19] on span "Publish Changes" at bounding box center [817, 18] width 62 height 10
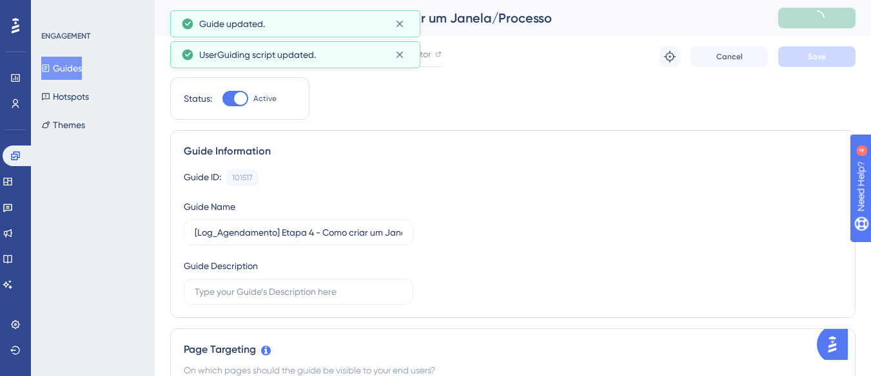
click at [71, 71] on button "Guides" at bounding box center [61, 68] width 41 height 23
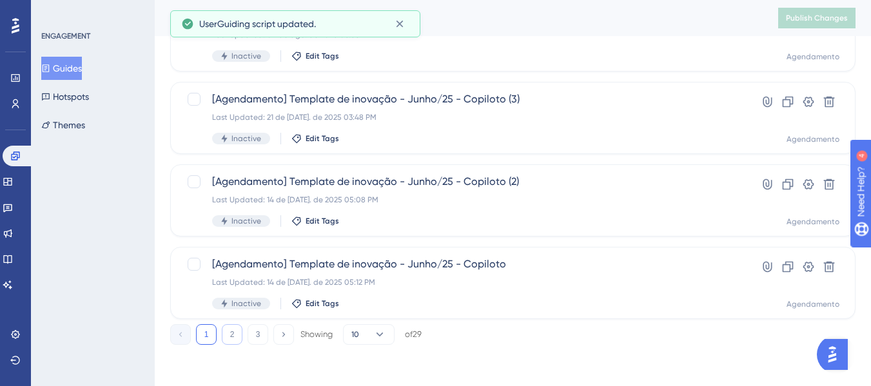
click at [226, 331] on button "2" at bounding box center [232, 334] width 21 height 21
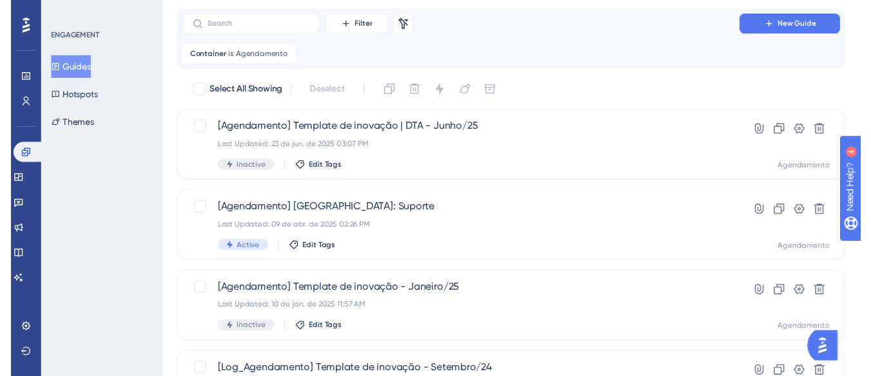
scroll to position [1, 0]
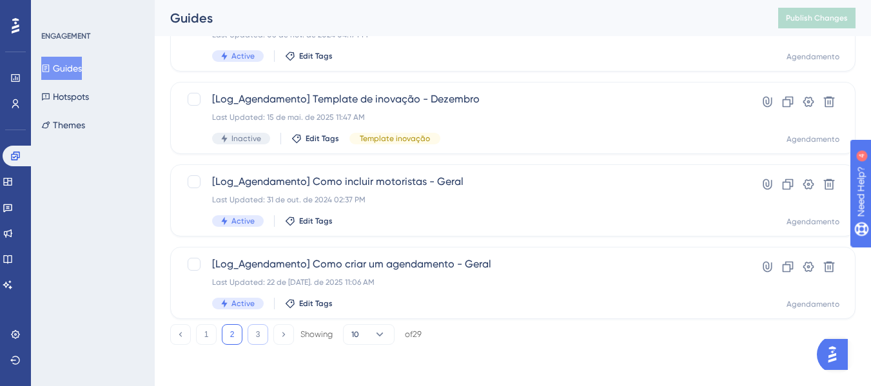
click at [257, 333] on button "3" at bounding box center [258, 334] width 21 height 21
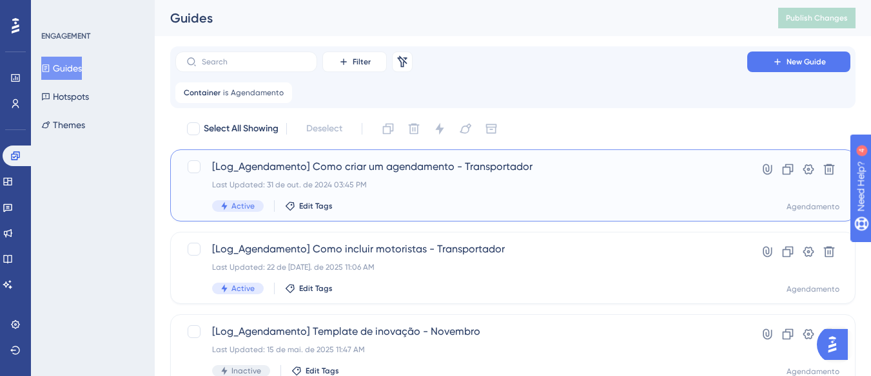
click at [432, 188] on div "Last Updated: 31 de out. de 2024 03:45 PM" at bounding box center [461, 185] width 498 height 10
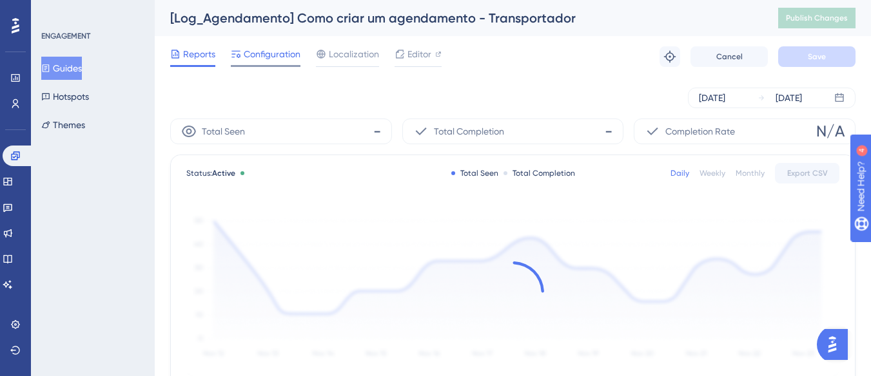
click at [260, 52] on span "Configuration" at bounding box center [272, 53] width 57 height 15
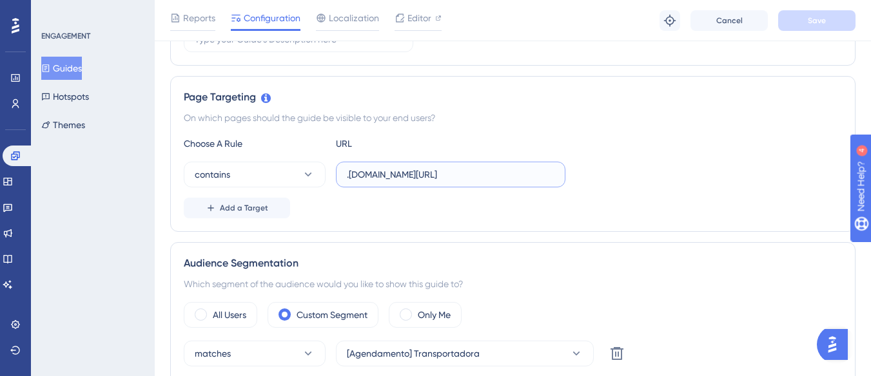
scroll to position [0, 56]
drag, startPoint x: 490, startPoint y: 176, endPoint x: 575, endPoint y: 180, distance: 85.2
click at [575, 180] on div "contains .[DOMAIN_NAME][URL]" at bounding box center [513, 175] width 658 height 26
click at [226, 202] on button "Add a Target" at bounding box center [237, 208] width 106 height 21
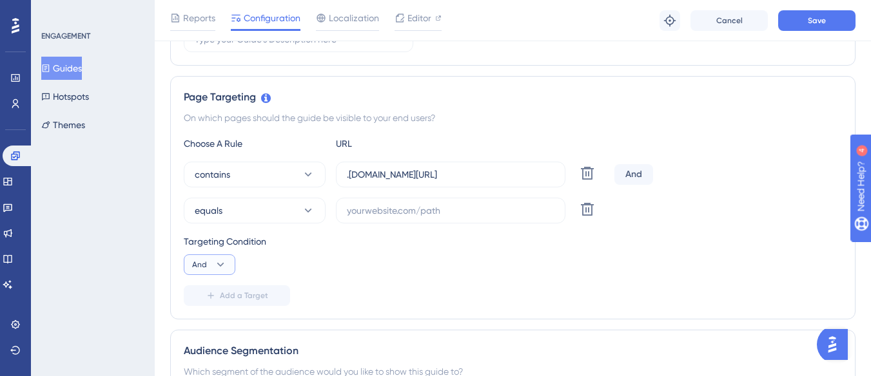
click at [217, 267] on icon at bounding box center [220, 265] width 13 height 13
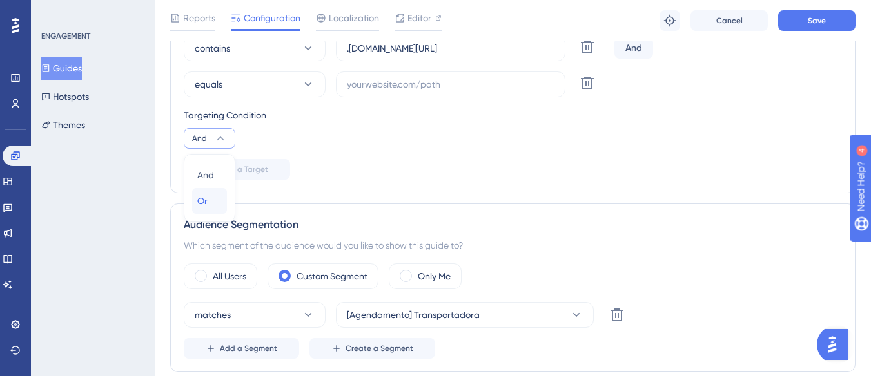
click at [222, 202] on button "Or Or" at bounding box center [209, 201] width 35 height 26
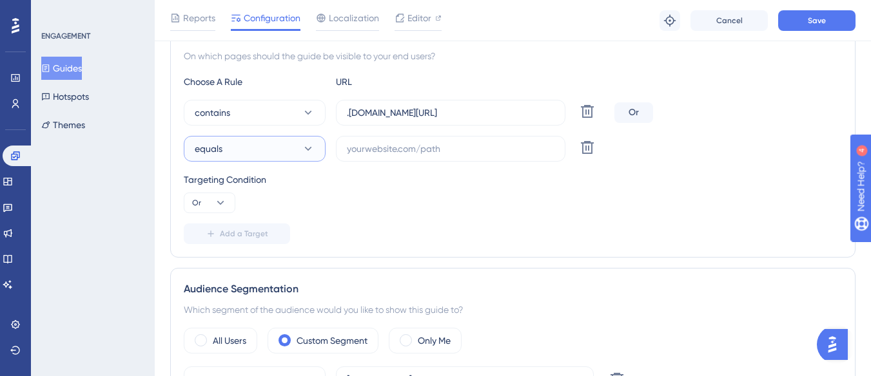
click at [222, 142] on span "equals" at bounding box center [209, 148] width 28 height 15
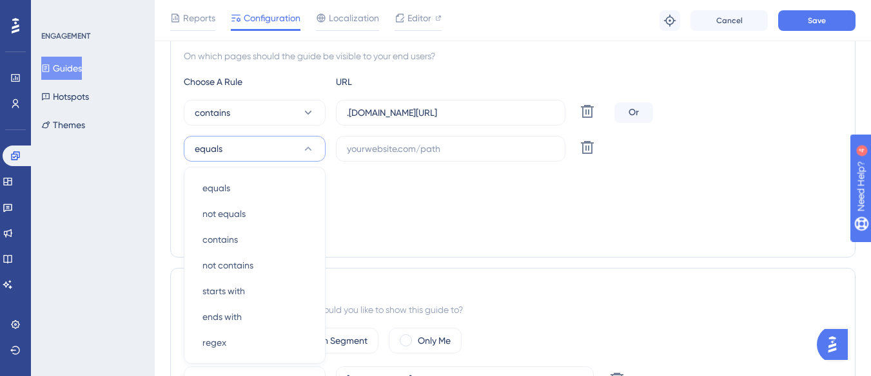
scroll to position [397, 0]
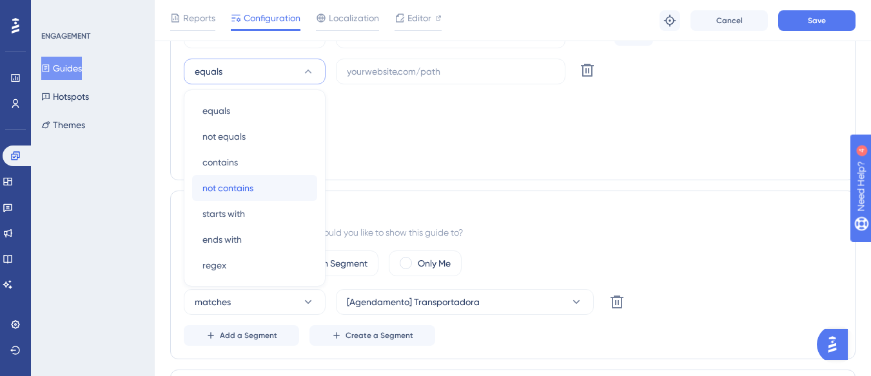
click at [243, 187] on span "not contains" at bounding box center [227, 187] width 51 height 15
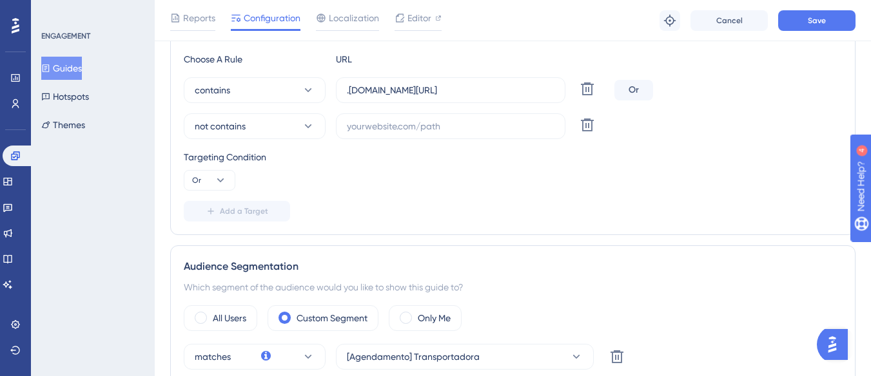
scroll to position [268, 0]
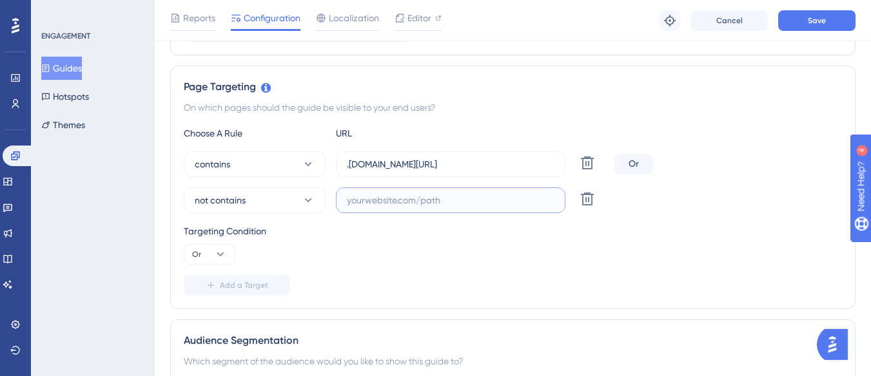
click at [352, 202] on input "text" at bounding box center [451, 200] width 208 height 14
paste input "/agendamentos/agendador"
click at [348, 197] on input "/agendamentos/agendador" at bounding box center [451, 200] width 208 height 14
paste input "[URL][DOMAIN_NAME]"
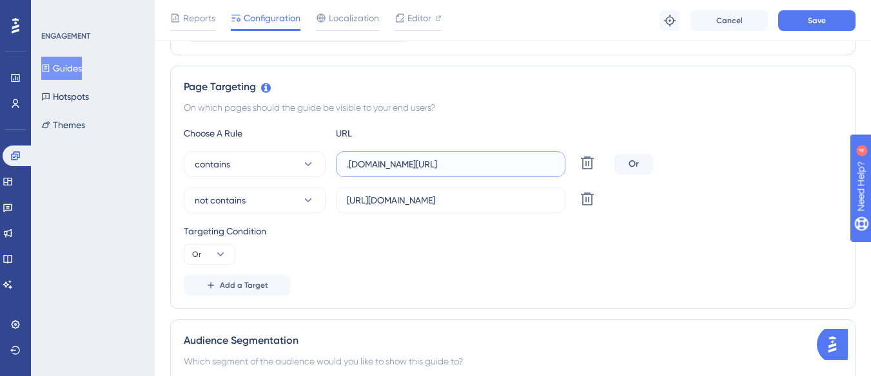
drag, startPoint x: 495, startPoint y: 162, endPoint x: 424, endPoint y: 171, distance: 72.1
click at [424, 171] on label ".[DOMAIN_NAME][URL]" at bounding box center [450, 164] width 229 height 26
drag, startPoint x: 396, startPoint y: 202, endPoint x: 469, endPoint y: 212, distance: 74.1
click at [469, 212] on label "[URL][DOMAIN_NAME]" at bounding box center [450, 201] width 229 height 26
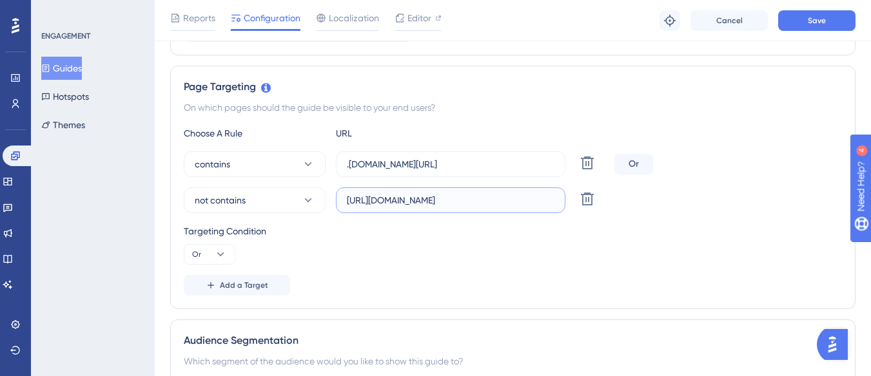
click at [458, 199] on input "[URL][DOMAIN_NAME]" at bounding box center [451, 200] width 208 height 14
click at [462, 199] on input "[URL][DOMAIN_NAME]" at bounding box center [451, 200] width 208 height 14
paste input "//agendamento"
drag, startPoint x: 434, startPoint y: 200, endPoint x: 550, endPoint y: 209, distance: 115.7
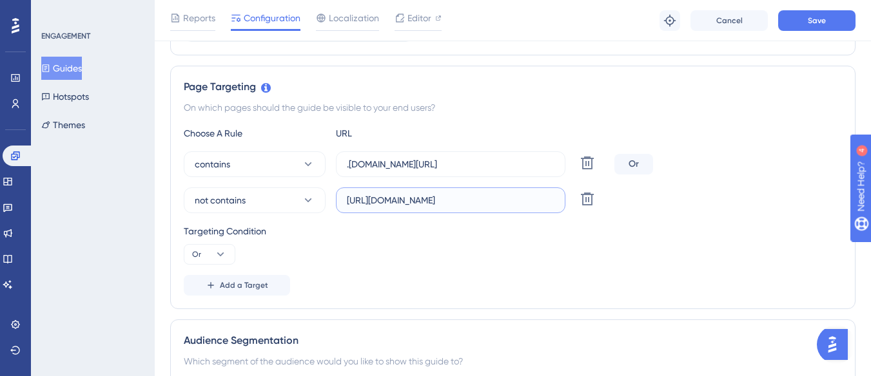
click at [550, 209] on label "[URL][DOMAIN_NAME]" at bounding box center [450, 201] width 229 height 26
drag, startPoint x: 445, startPoint y: 166, endPoint x: 551, endPoint y: 167, distance: 105.1
click at [551, 167] on input ".[DOMAIN_NAME][URL]" at bounding box center [451, 164] width 208 height 14
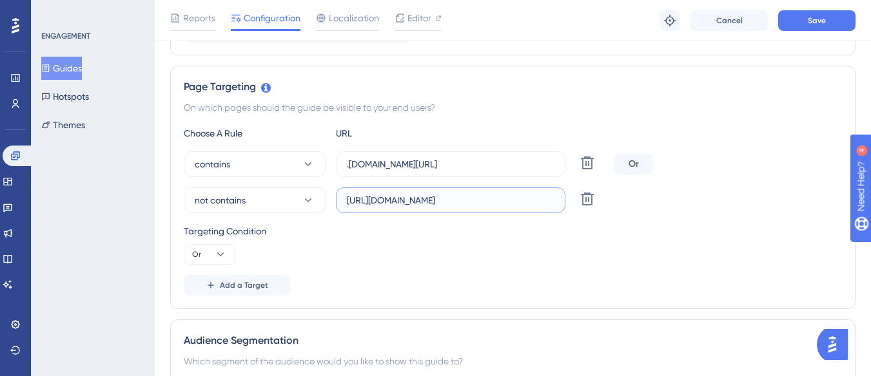
drag, startPoint x: 502, startPoint y: 204, endPoint x: 323, endPoint y: 219, distance: 179.2
click at [322, 220] on div "Choose A Rule URL contains .[DOMAIN_NAME][URL] Delete Or not contains [URL][DOM…" at bounding box center [513, 211] width 658 height 170
click at [351, 202] on input "[URL][DOMAIN_NAME]" at bounding box center [451, 200] width 208 height 14
type input "[URL][DOMAIN_NAME]"
click at [346, 163] on label ".[DOMAIN_NAME][URL]" at bounding box center [450, 164] width 229 height 26
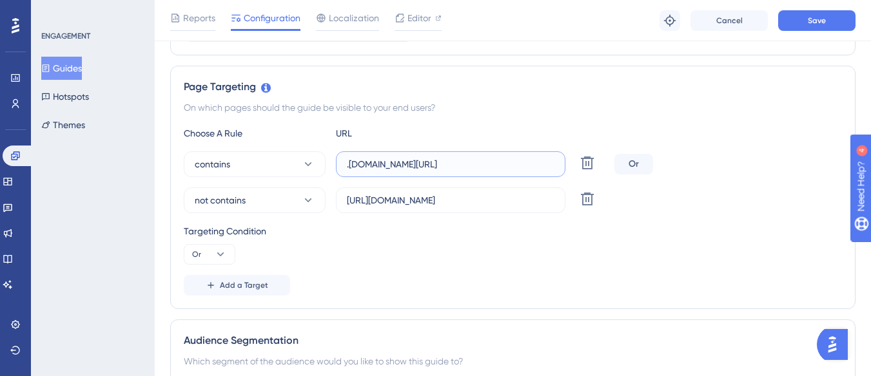
click at [347, 163] on input ".[DOMAIN_NAME][URL]" at bounding box center [451, 164] width 208 height 14
click at [802, 19] on button "Save" at bounding box center [816, 20] width 77 height 21
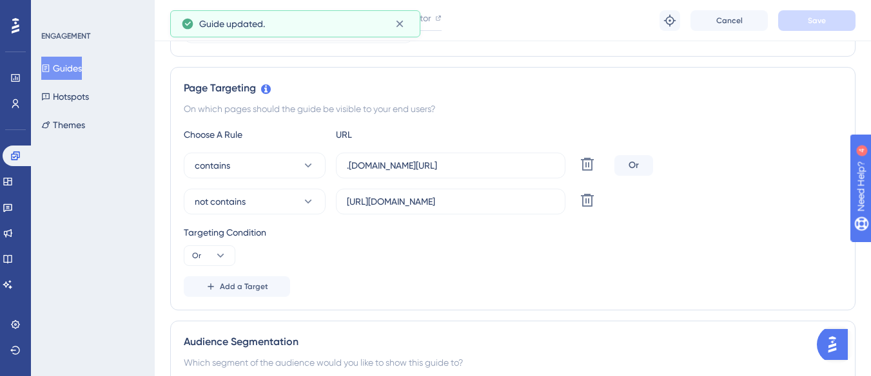
scroll to position [268, 0]
click at [207, 285] on icon at bounding box center [211, 285] width 10 height 10
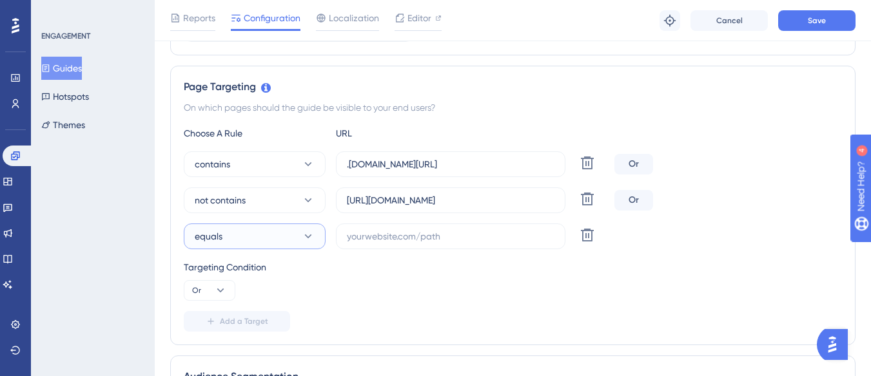
click at [230, 245] on button "equals" at bounding box center [255, 237] width 142 height 26
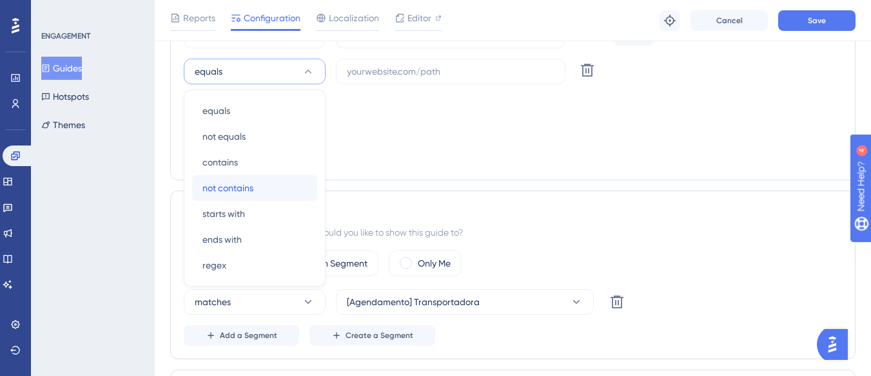
click at [238, 193] on span "not contains" at bounding box center [227, 187] width 51 height 15
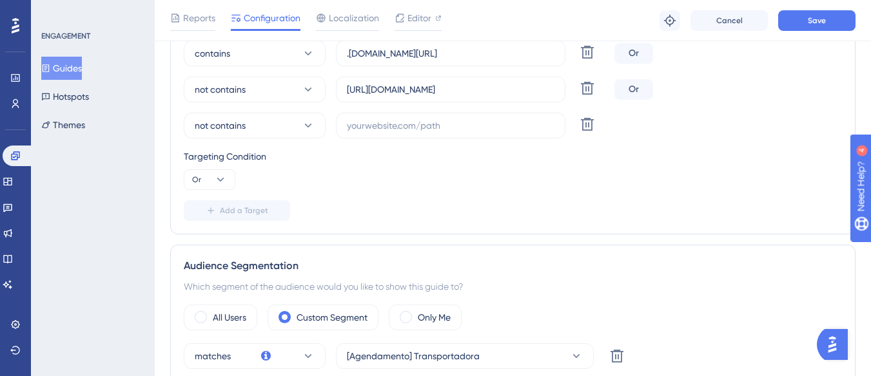
scroll to position [304, 0]
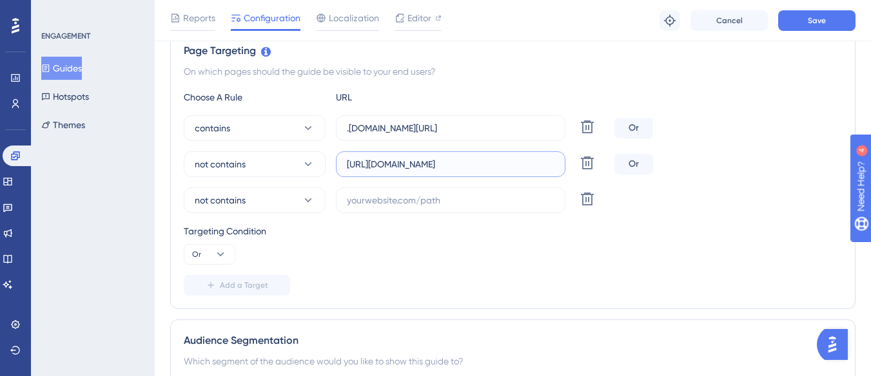
drag, startPoint x: 380, startPoint y: 166, endPoint x: 476, endPoint y: 171, distance: 96.2
click at [476, 171] on input "[URL][DOMAIN_NAME]" at bounding box center [451, 164] width 208 height 14
click at [396, 186] on div "contains .[DOMAIN_NAME][URL] Delete Or not contains [URL][DOMAIN_NAME] Delete O…" at bounding box center [513, 164] width 658 height 98
click at [376, 219] on div "Choose A Rule URL contains .[DOMAIN_NAME][URL] Delete Or not contains [URL][DOM…" at bounding box center [513, 193] width 658 height 206
click at [379, 204] on input "text" at bounding box center [451, 200] width 208 height 14
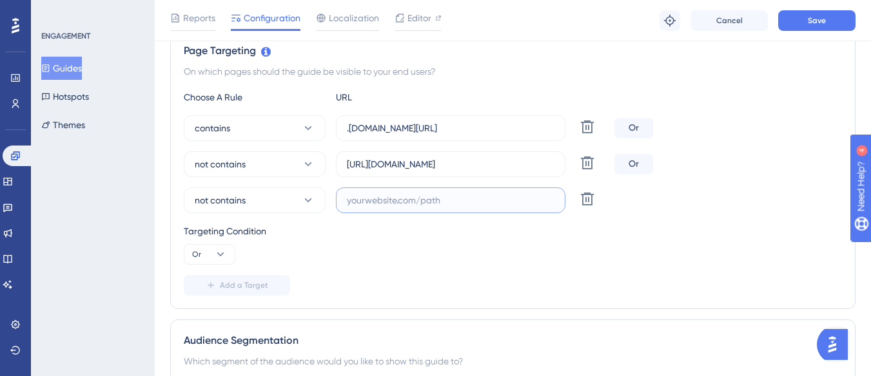
paste input "supply-monitoramento"
type input "supply-monitoramento"
click at [808, 21] on span "Save" at bounding box center [817, 20] width 18 height 10
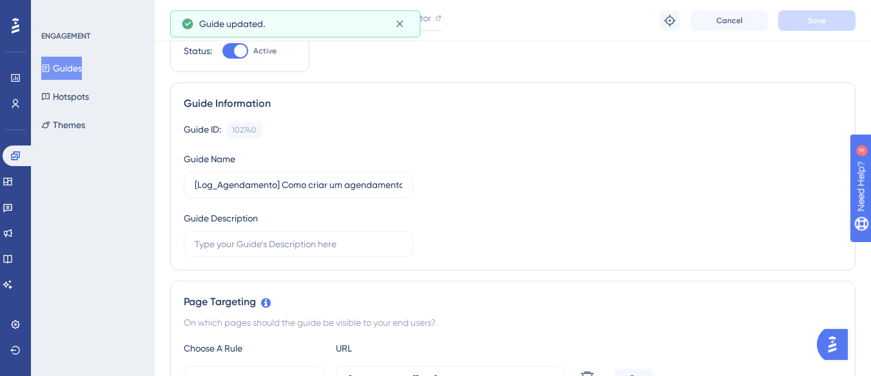
scroll to position [0, 0]
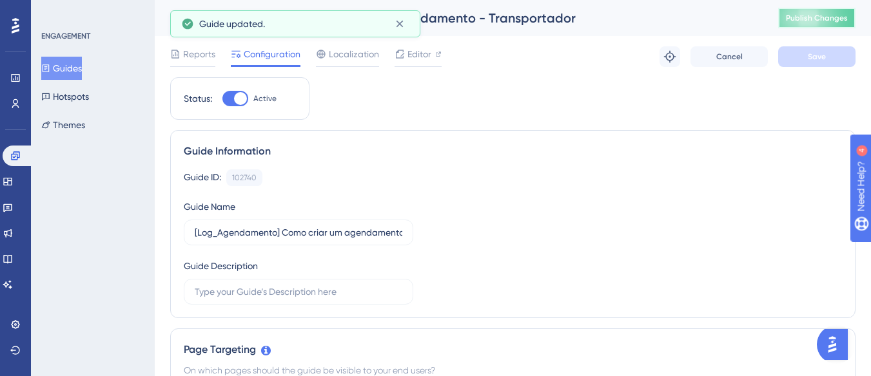
click at [830, 23] on span "Publish Changes" at bounding box center [817, 18] width 62 height 10
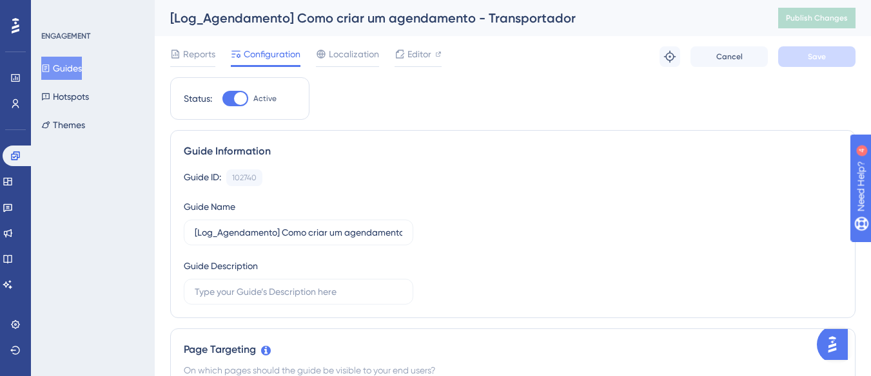
click at [82, 60] on button "Guides" at bounding box center [61, 68] width 41 height 23
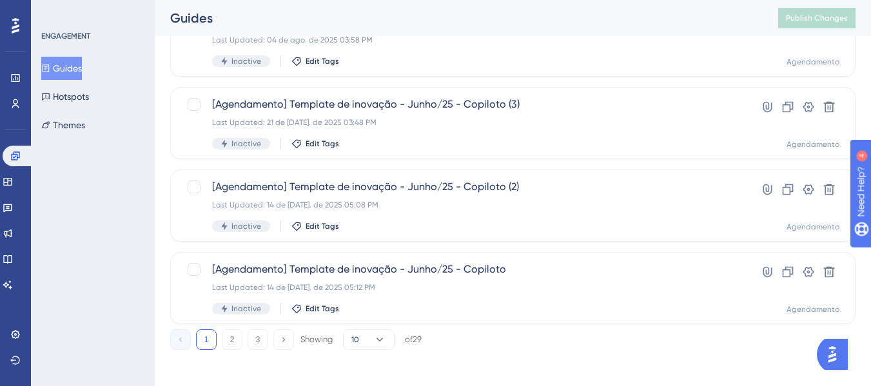
scroll to position [645, 0]
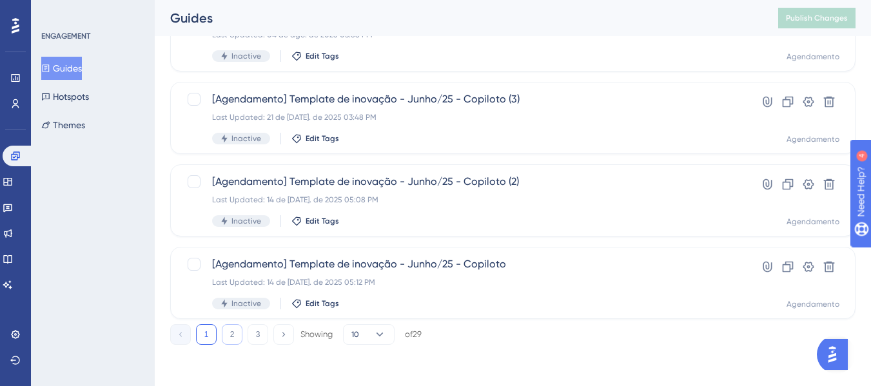
click at [236, 335] on button "2" at bounding box center [232, 334] width 21 height 21
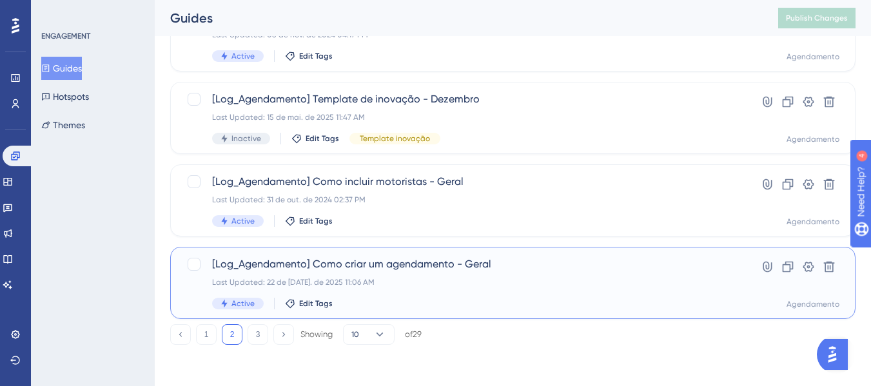
click at [396, 293] on div "[Log_Agendamento] Como criar um agendamento - Geral Last Updated: 22 de [DATE].…" at bounding box center [461, 283] width 498 height 53
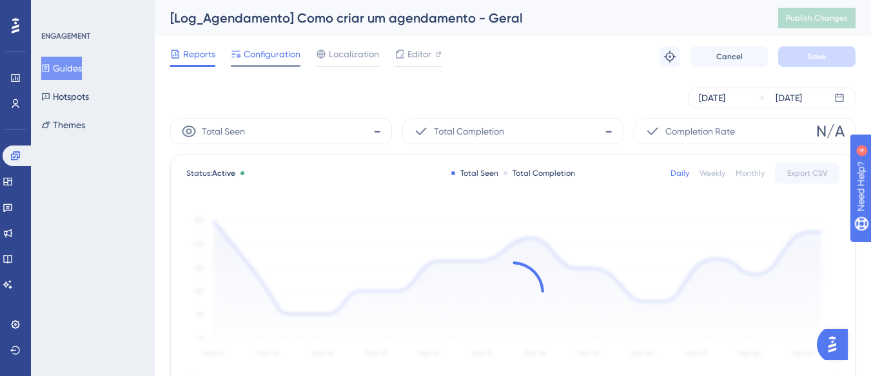
click at [276, 55] on span "Configuration" at bounding box center [272, 53] width 57 height 15
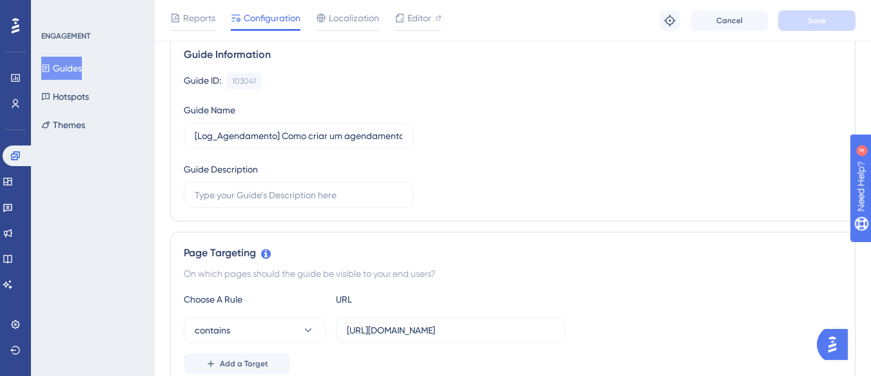
scroll to position [258, 0]
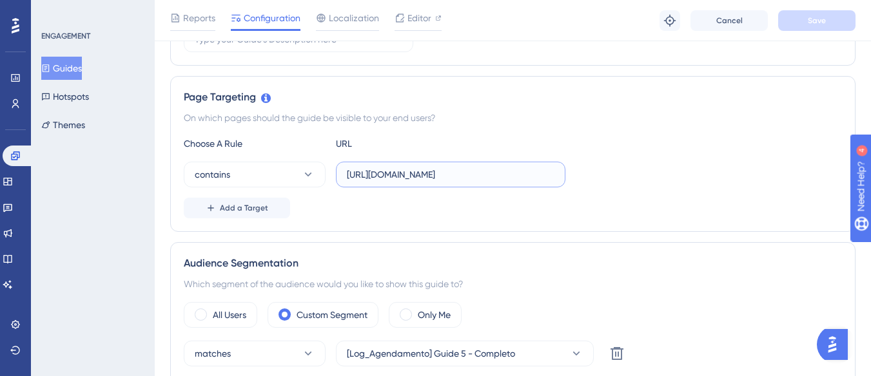
drag, startPoint x: 400, startPoint y: 173, endPoint x: 331, endPoint y: 181, distance: 69.4
click at [331, 181] on div "contains [URL][DOMAIN_NAME]" at bounding box center [375, 175] width 382 height 26
type input ".[DOMAIN_NAME][URL]"
click at [806, 21] on button "Save" at bounding box center [816, 20] width 77 height 21
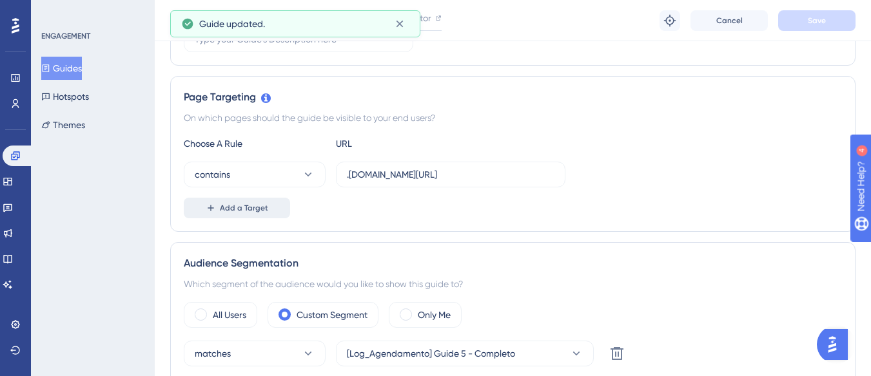
click at [231, 216] on button "Add a Target" at bounding box center [237, 208] width 106 height 21
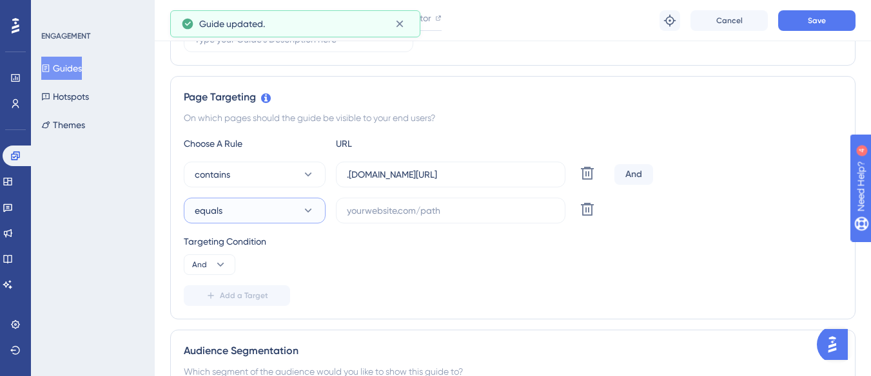
click at [245, 204] on button "equals" at bounding box center [255, 211] width 142 height 26
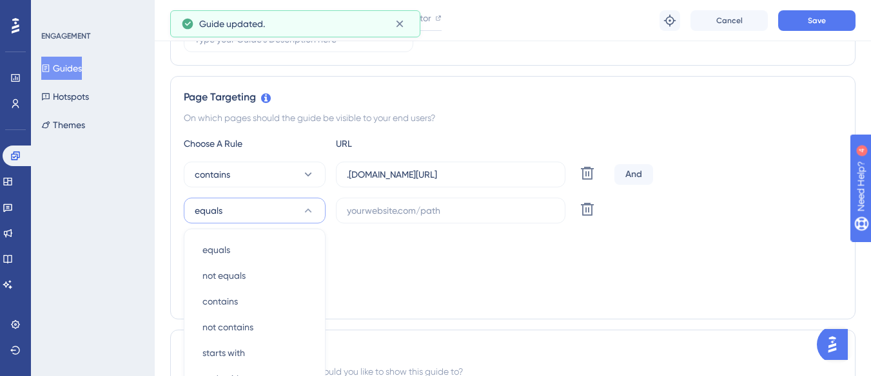
scroll to position [395, 0]
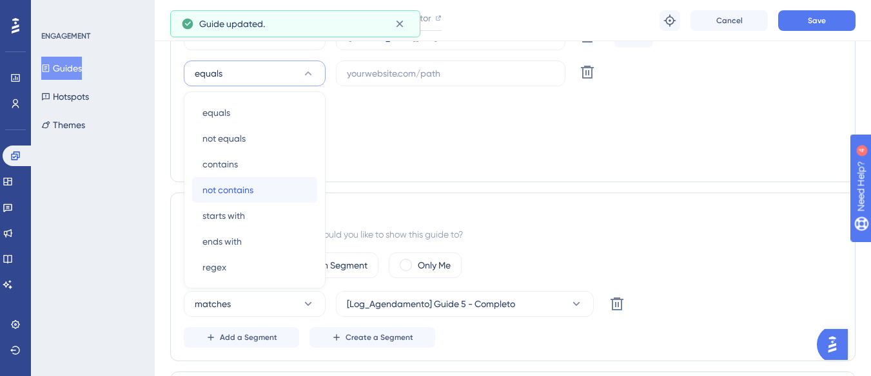
click at [258, 195] on div "not contains not contains" at bounding box center [254, 190] width 104 height 26
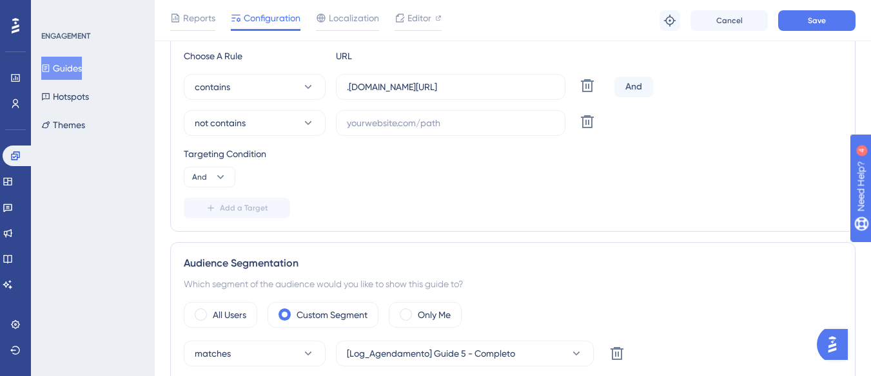
scroll to position [331, 0]
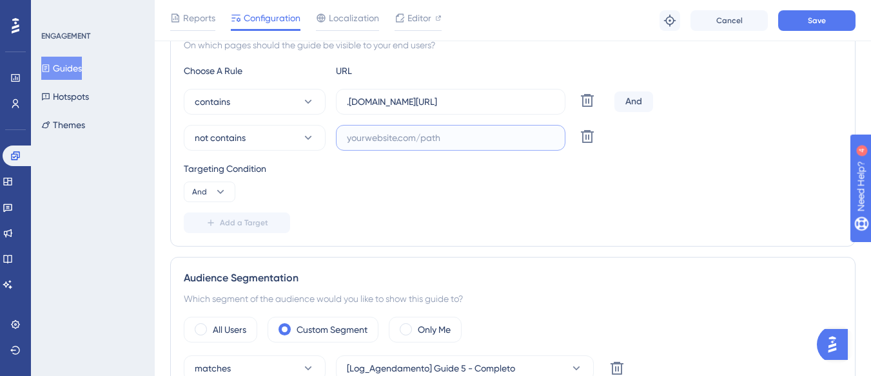
click at [366, 141] on input "text" at bounding box center [451, 138] width 208 height 14
paste input "[URL][DOMAIN_NAME]"
drag, startPoint x: 372, startPoint y: 138, endPoint x: 325, endPoint y: 139, distance: 47.1
click at [325, 139] on div "not contains [URL][DOMAIN_NAME] Delete" at bounding box center [396, 138] width 425 height 26
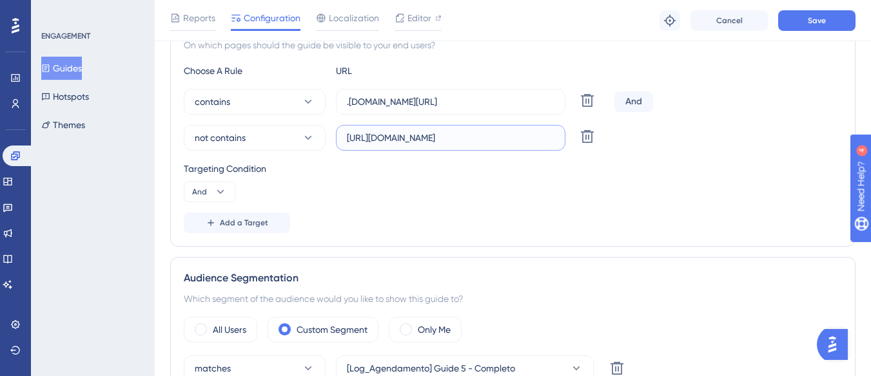
click at [347, 137] on input "[URL][DOMAIN_NAME]" at bounding box center [451, 138] width 208 height 14
drag, startPoint x: 425, startPoint y: 101, endPoint x: 580, endPoint y: 109, distance: 154.9
click at [580, 109] on div "contains .[DOMAIN_NAME][URL] Delete" at bounding box center [396, 102] width 425 height 26
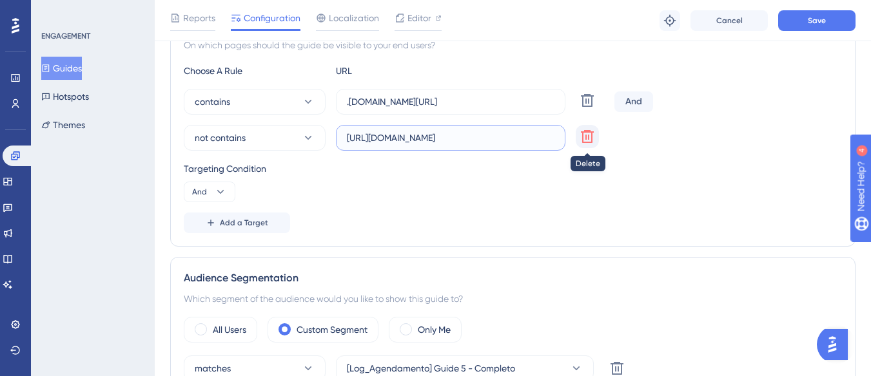
drag, startPoint x: 522, startPoint y: 141, endPoint x: 583, endPoint y: 138, distance: 61.3
click at [583, 138] on div "not contains [URL][DOMAIN_NAME] Delete" at bounding box center [396, 138] width 425 height 26
click at [554, 139] on input "[URL][DOMAIN_NAME]" at bounding box center [451, 138] width 208 height 14
click at [551, 140] on input "[URL][DOMAIN_NAME]" at bounding box center [451, 138] width 208 height 14
click at [552, 141] on input "[URL][DOMAIN_NAME]" at bounding box center [451, 138] width 208 height 14
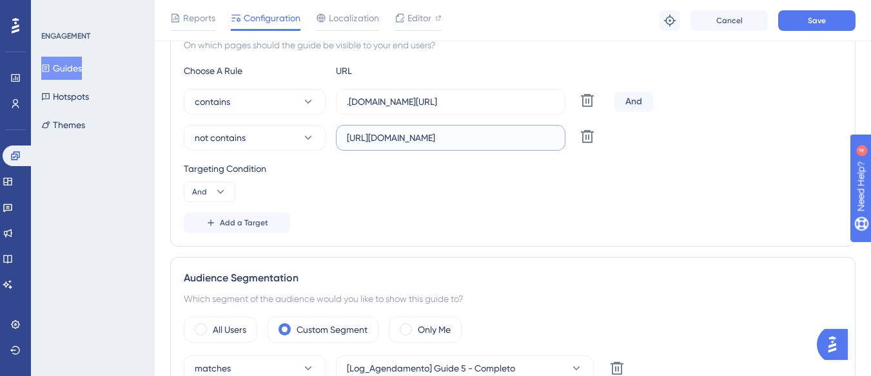
drag, startPoint x: 549, startPoint y: 140, endPoint x: 558, endPoint y: 139, distance: 8.4
click at [558, 139] on label "[URL][DOMAIN_NAME]" at bounding box center [450, 138] width 229 height 26
paste input "agendamento/agendamentos/planejador"
type input "[URL][DOMAIN_NAME]"
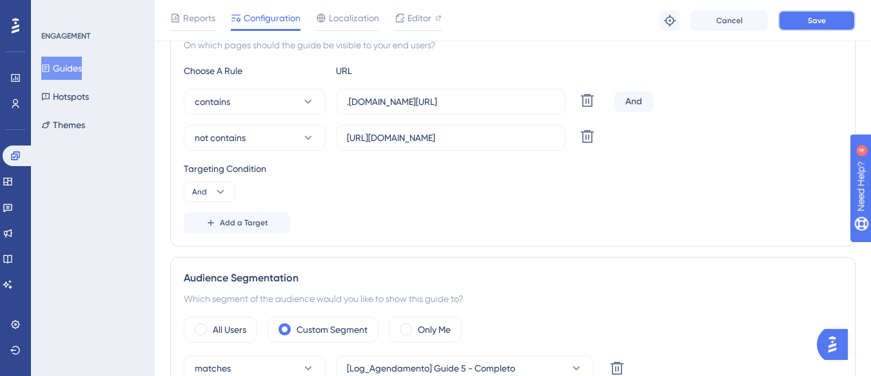
click at [804, 26] on button "Save" at bounding box center [816, 20] width 77 height 21
click at [201, 202] on button "And" at bounding box center [210, 192] width 52 height 21
click at [208, 251] on div "Or Or" at bounding box center [209, 255] width 24 height 26
click at [832, 19] on button "Save" at bounding box center [816, 20] width 77 height 21
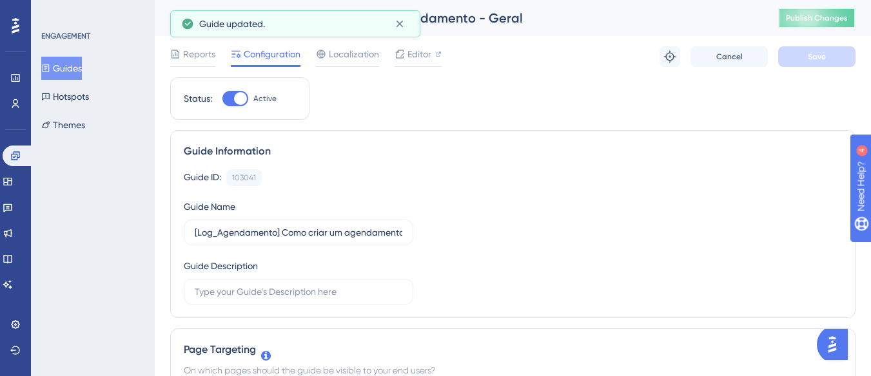
click at [838, 20] on span "Publish Changes" at bounding box center [817, 18] width 62 height 10
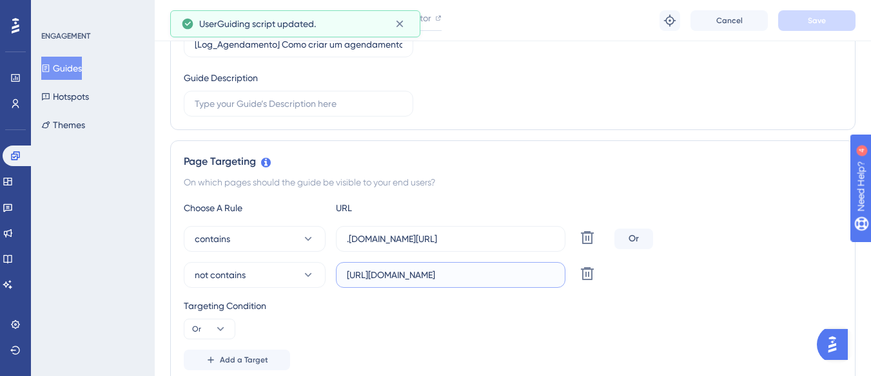
scroll to position [0, 182]
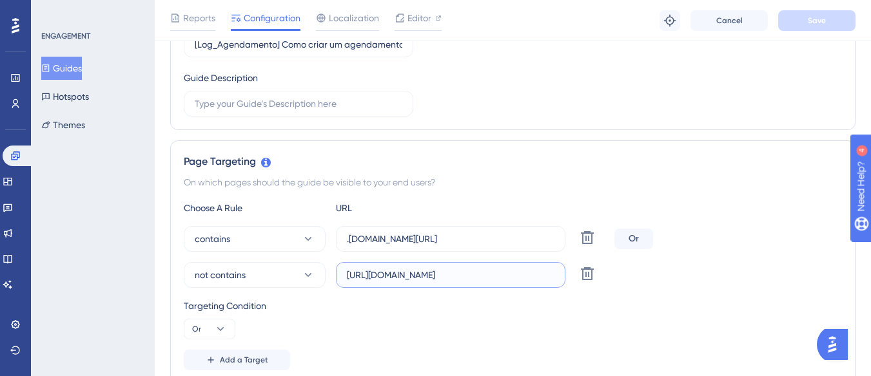
drag, startPoint x: 347, startPoint y: 275, endPoint x: 565, endPoint y: 282, distance: 218.0
click at [565, 282] on div "not contains [URL][DOMAIN_NAME] Delete" at bounding box center [396, 275] width 425 height 26
click at [497, 240] on input ".[DOMAIN_NAME][URL]" at bounding box center [451, 239] width 208 height 14
drag, startPoint x: 490, startPoint y: 238, endPoint x: 552, endPoint y: 237, distance: 61.9
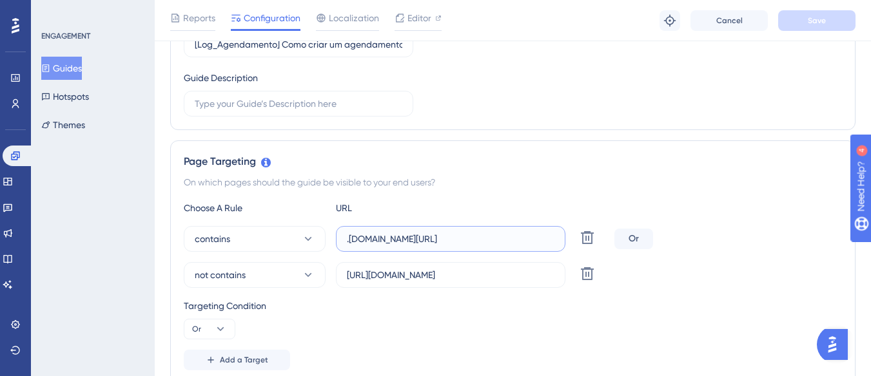
click at [552, 237] on input ".[DOMAIN_NAME][URL]" at bounding box center [451, 239] width 208 height 14
click at [219, 364] on button "Add a Target" at bounding box center [237, 360] width 106 height 21
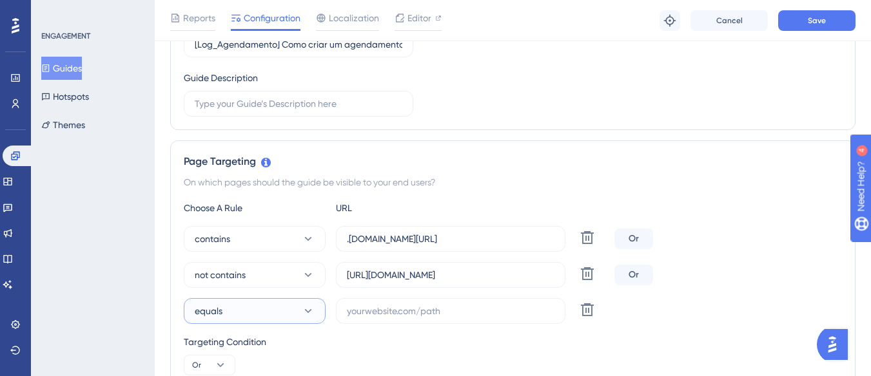
click at [231, 320] on button "equals" at bounding box center [255, 311] width 142 height 26
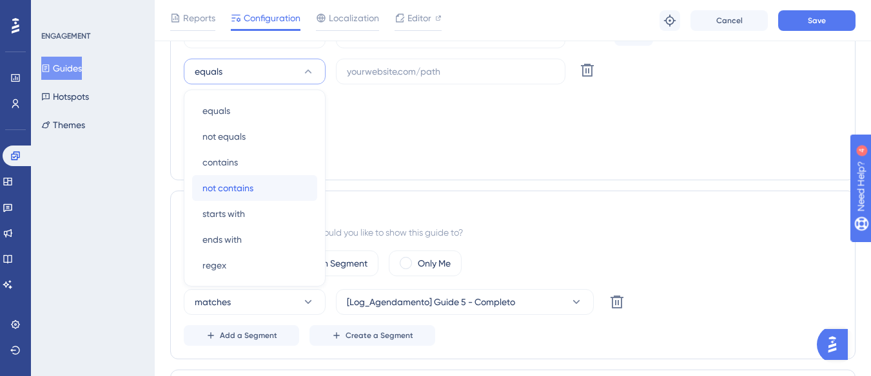
click at [263, 193] on div "not contains not contains" at bounding box center [254, 188] width 104 height 26
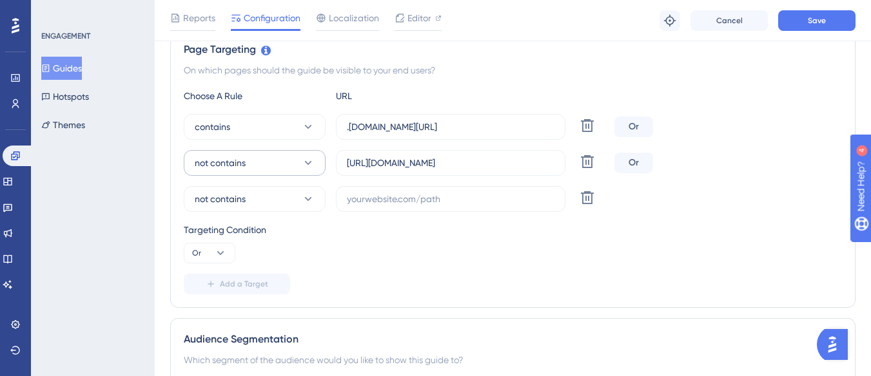
scroll to position [304, 0]
click at [347, 164] on input "[URL][DOMAIN_NAME]" at bounding box center [451, 164] width 208 height 14
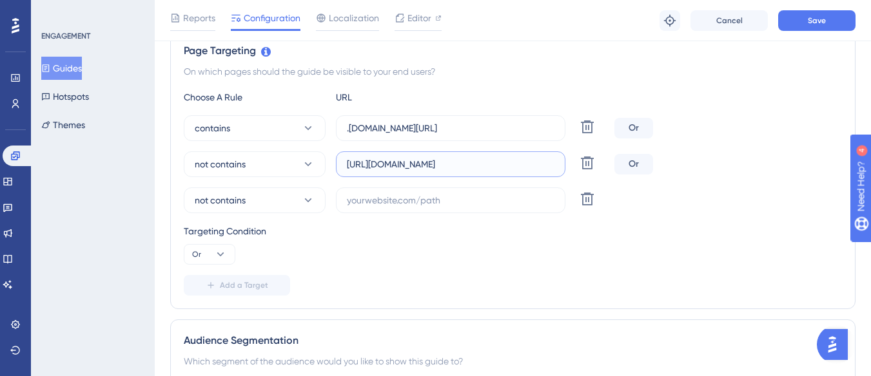
drag, startPoint x: 348, startPoint y: 166, endPoint x: 493, endPoint y: 177, distance: 144.8
click at [493, 177] on div "contains .[DOMAIN_NAME][URL] Delete Or not contains [URL][DOMAIN_NAME] Delete O…" at bounding box center [513, 164] width 658 height 98
click at [438, 171] on label "[URL][DOMAIN_NAME]" at bounding box center [450, 164] width 229 height 26
click at [438, 171] on input "[URL][DOMAIN_NAME]" at bounding box center [451, 164] width 208 height 14
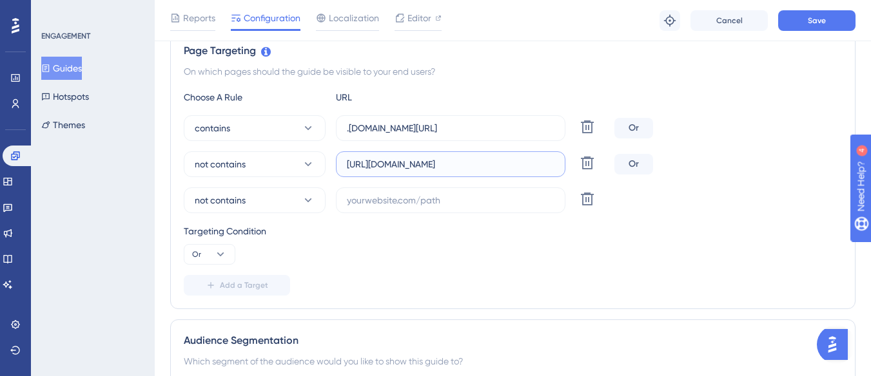
click at [467, 163] on input "[URL][DOMAIN_NAME]" at bounding box center [451, 164] width 208 height 14
drag, startPoint x: 473, startPoint y: 165, endPoint x: 378, endPoint y: 172, distance: 95.0
click at [378, 172] on label "[URL][DOMAIN_NAME]" at bounding box center [450, 164] width 229 height 26
click at [371, 204] on input "text" at bounding box center [451, 200] width 208 height 14
paste input "supply-monitoramento"
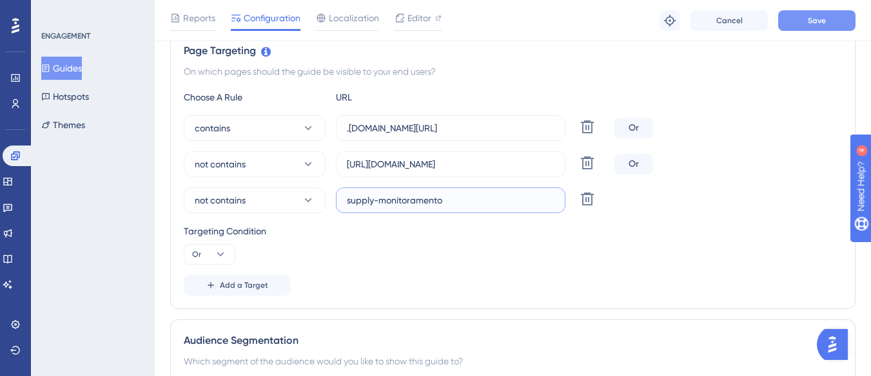
type input "supply-monitoramento"
click at [832, 15] on button "Save" at bounding box center [816, 20] width 77 height 21
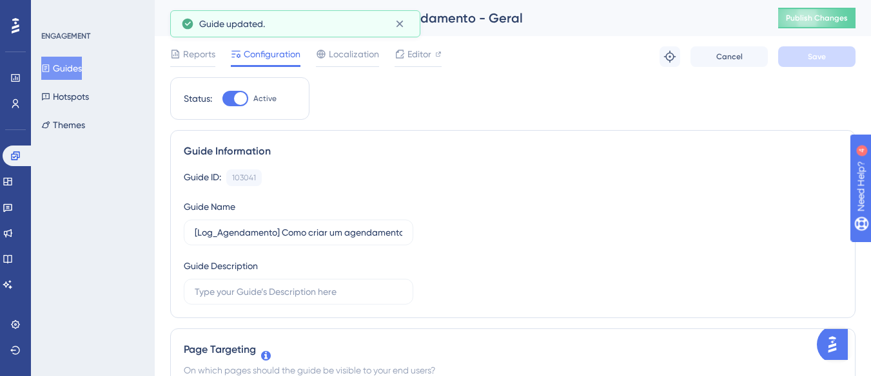
click at [824, 17] on span "Publish Changes" at bounding box center [817, 18] width 62 height 10
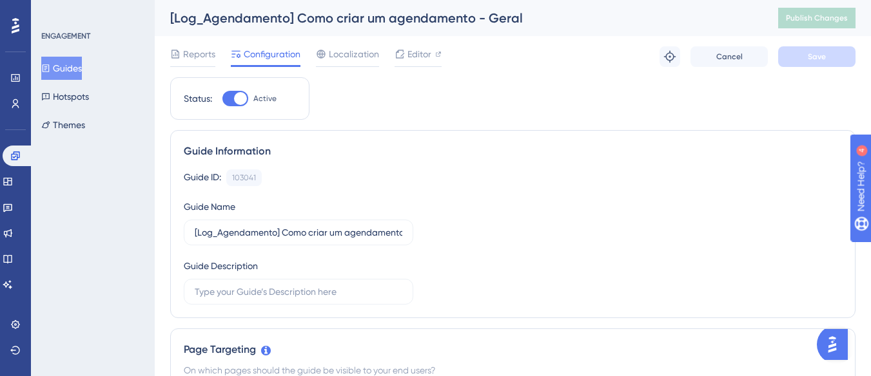
click at [59, 64] on button "Guides" at bounding box center [61, 68] width 41 height 23
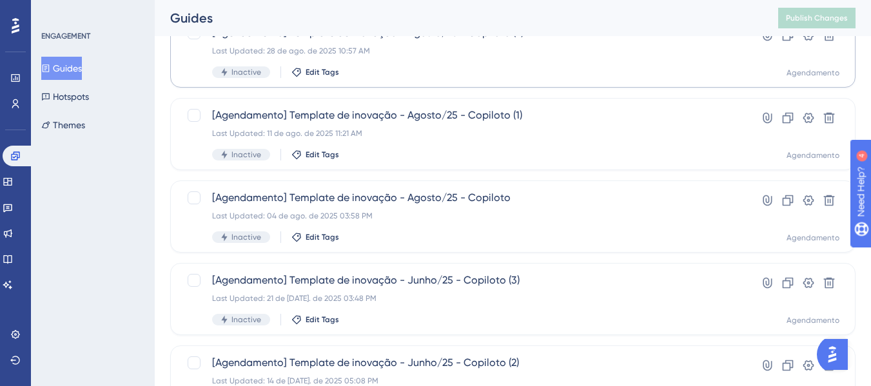
scroll to position [645, 0]
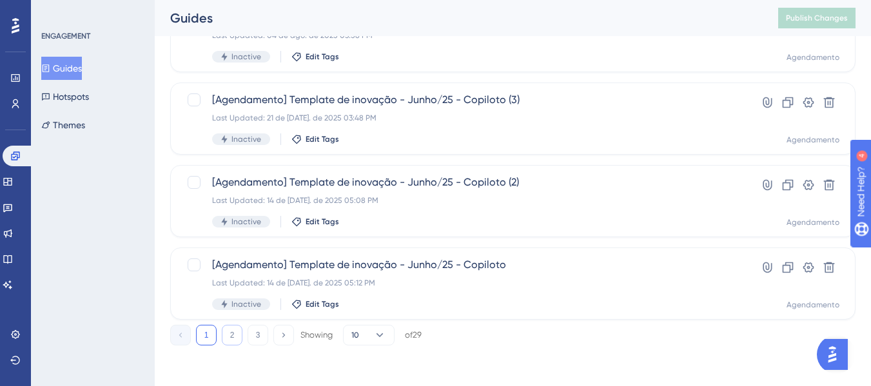
click at [228, 329] on button "2" at bounding box center [232, 335] width 21 height 21
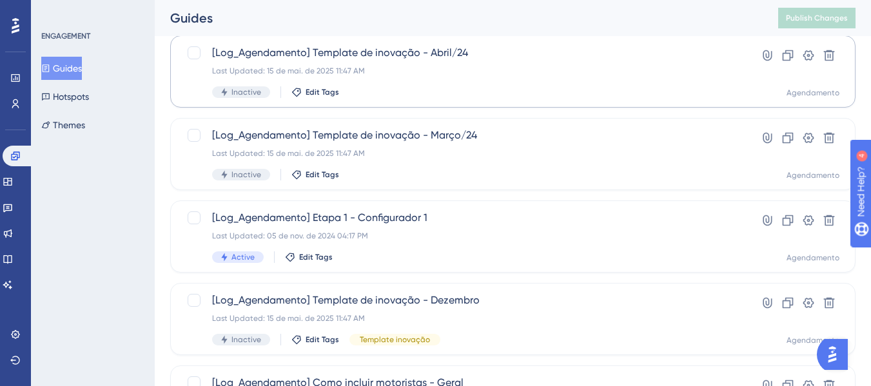
scroll to position [451, 0]
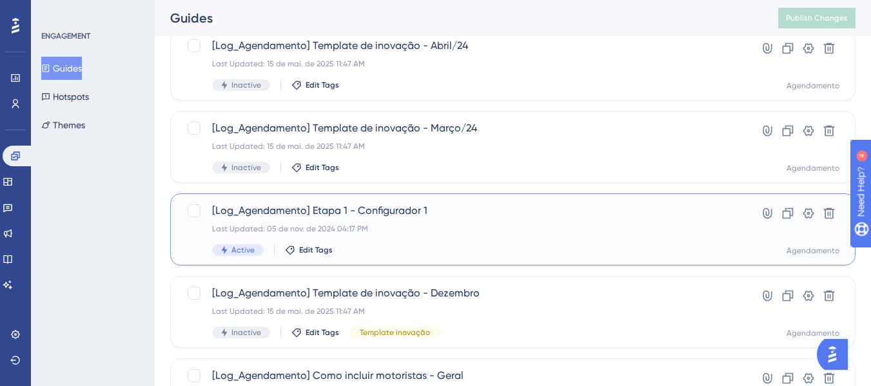
click at [490, 223] on div "[Log_Agendamento] Etapa 1 - Configurador 1 Last Updated: 05 de nov. de 2024 04:…" at bounding box center [461, 229] width 498 height 53
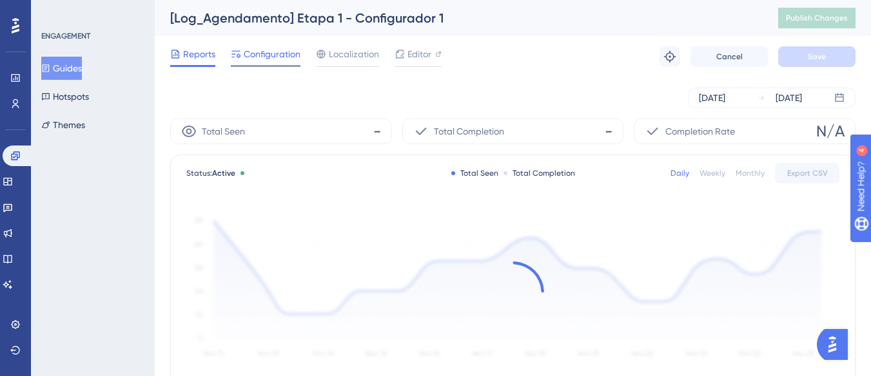
click at [258, 56] on span "Configuration" at bounding box center [272, 53] width 57 height 15
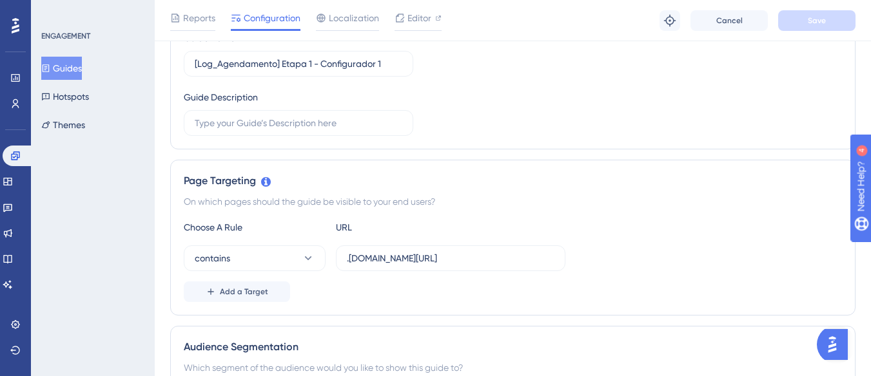
scroll to position [193, 0]
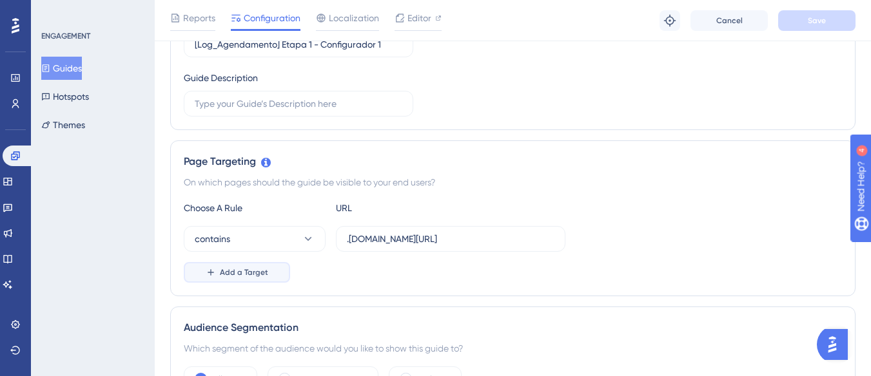
click at [243, 276] on span "Add a Target" at bounding box center [244, 273] width 48 height 10
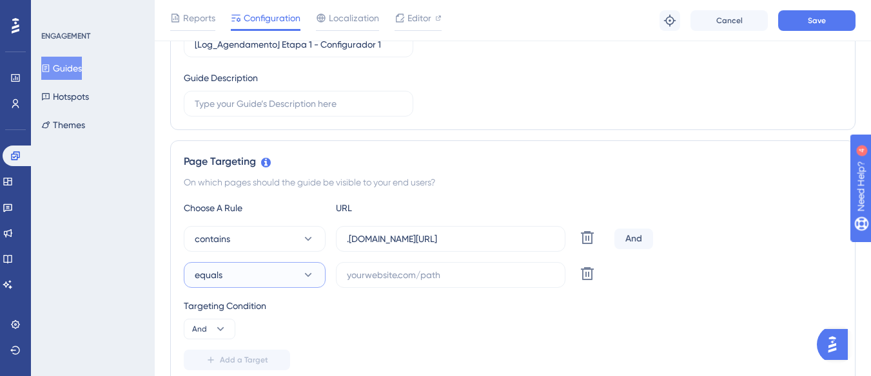
click at [243, 266] on button "equals" at bounding box center [255, 275] width 142 height 26
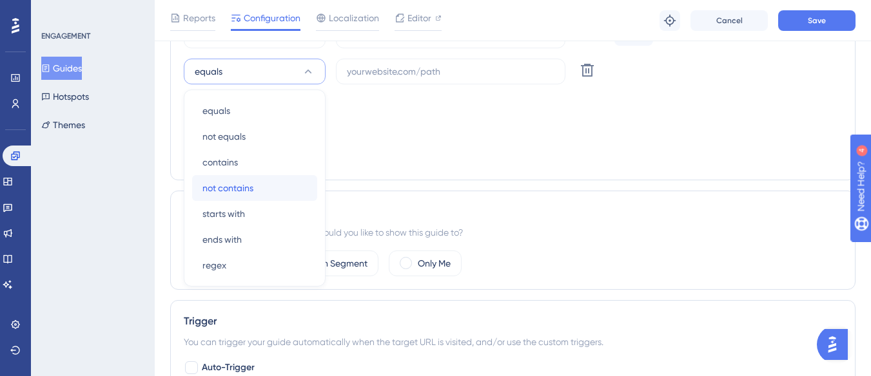
click at [257, 188] on div "not contains not contains" at bounding box center [254, 188] width 104 height 26
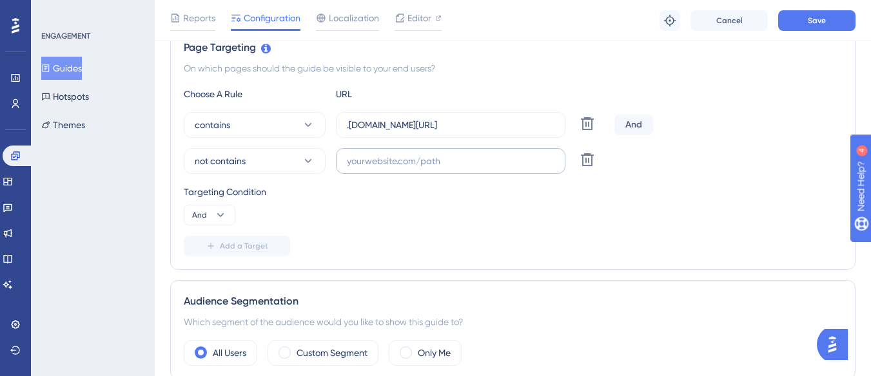
scroll to position [268, 0]
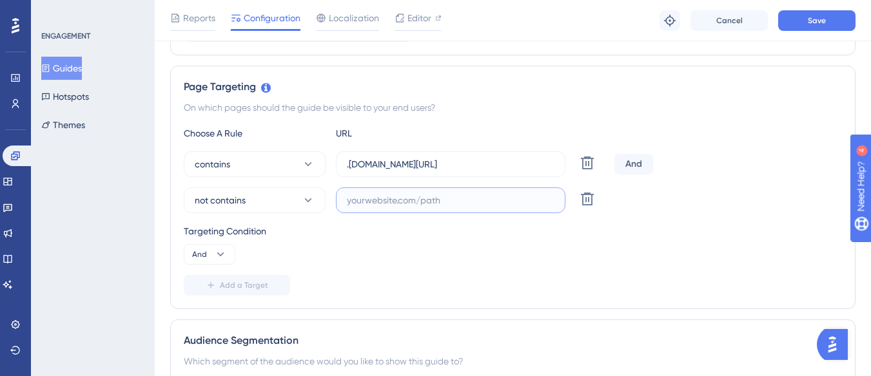
click at [360, 207] on input "text" at bounding box center [451, 200] width 208 height 14
paste input "[URL][DOMAIN_NAME]"
drag, startPoint x: 353, startPoint y: 202, endPoint x: 339, endPoint y: 201, distance: 13.6
click at [339, 201] on label "[URL][DOMAIN_NAME]" at bounding box center [450, 201] width 229 height 26
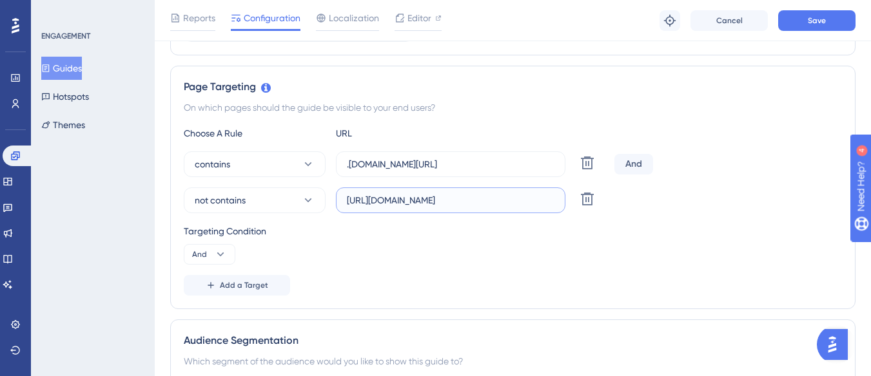
click at [352, 202] on input "[URL][DOMAIN_NAME]" at bounding box center [451, 200] width 208 height 14
click at [350, 199] on input "[URL][DOMAIN_NAME]" at bounding box center [451, 200] width 208 height 14
drag, startPoint x: 389, startPoint y: 202, endPoint x: 565, endPoint y: 198, distance: 176.7
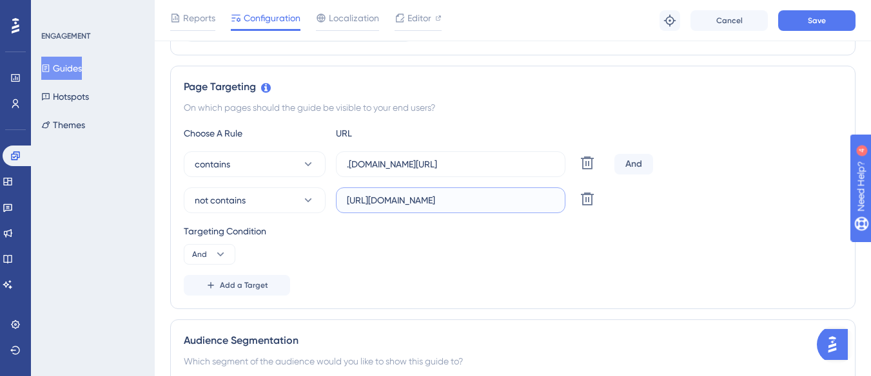
click at [565, 198] on div "not contains [URL][DOMAIN_NAME] Delete" at bounding box center [396, 201] width 425 height 26
drag, startPoint x: 424, startPoint y: 164, endPoint x: 567, endPoint y: 181, distance: 144.8
click at [567, 181] on div "contains .[DOMAIN_NAME][URL] Delete And not contains [URL][DOMAIN_NAME] Delete" at bounding box center [513, 182] width 658 height 62
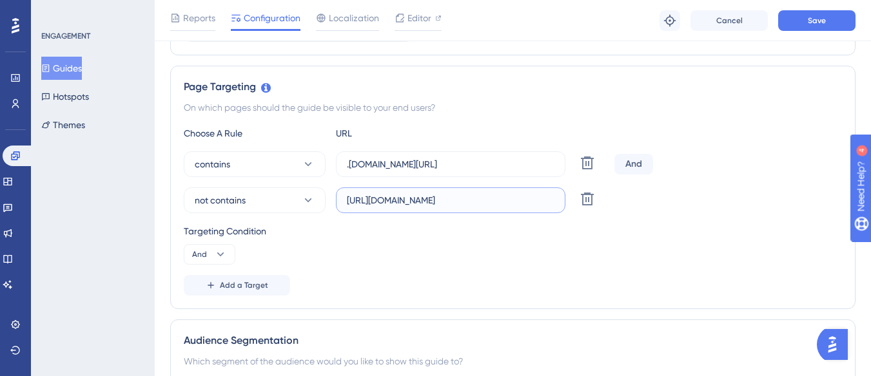
drag, startPoint x: 516, startPoint y: 206, endPoint x: 572, endPoint y: 207, distance: 56.1
click at [572, 207] on div "not contains [URL][DOMAIN_NAME] Delete" at bounding box center [396, 201] width 425 height 26
click at [554, 200] on input "[URL][DOMAIN_NAME]" at bounding box center [451, 200] width 208 height 14
paste input "/agendamento/configurador-planejador"
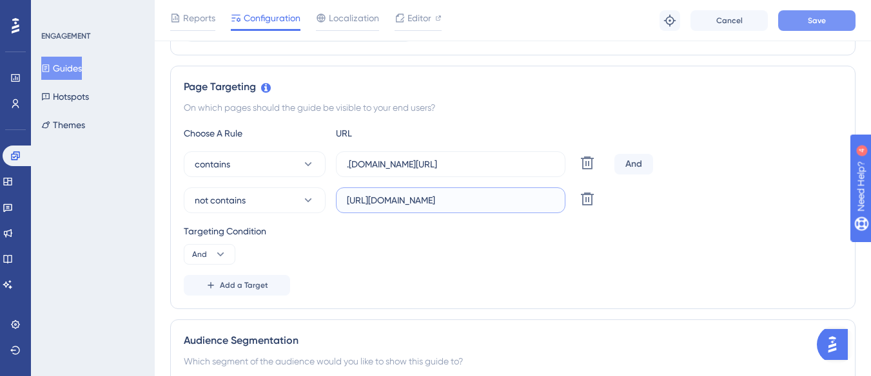
type input "[URL][DOMAIN_NAME]"
click at [811, 21] on span "Save" at bounding box center [817, 20] width 18 height 10
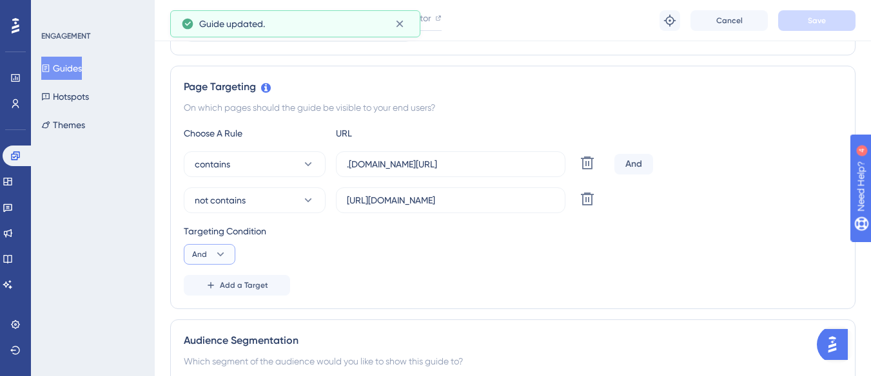
click at [209, 251] on button "And" at bounding box center [210, 254] width 52 height 21
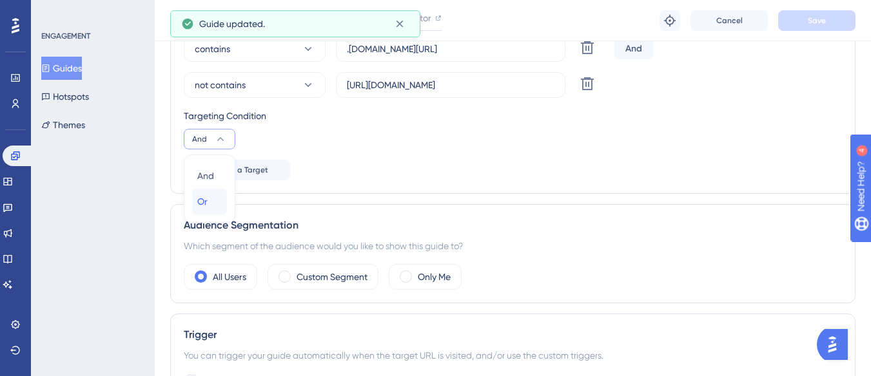
click at [219, 202] on div "Or Or" at bounding box center [209, 202] width 24 height 26
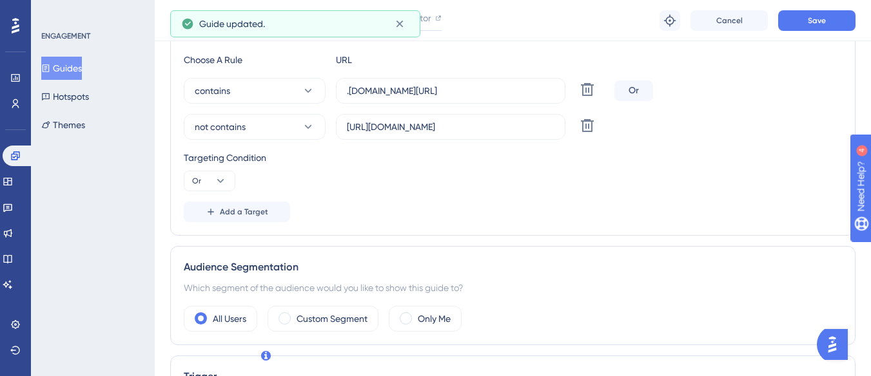
scroll to position [319, 0]
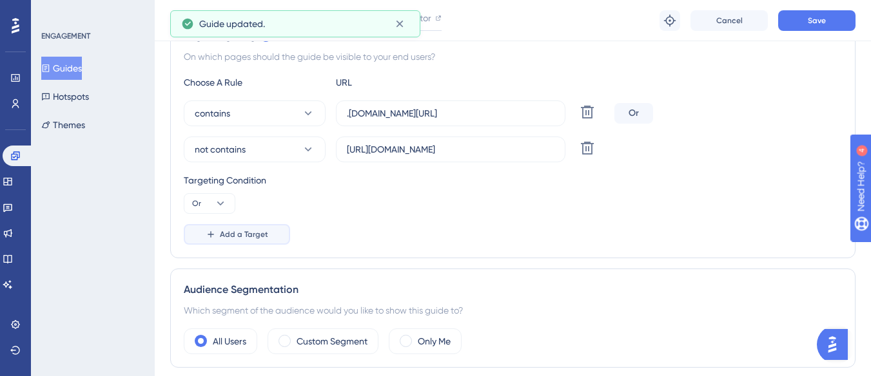
click at [247, 235] on span "Add a Target" at bounding box center [244, 234] width 48 height 10
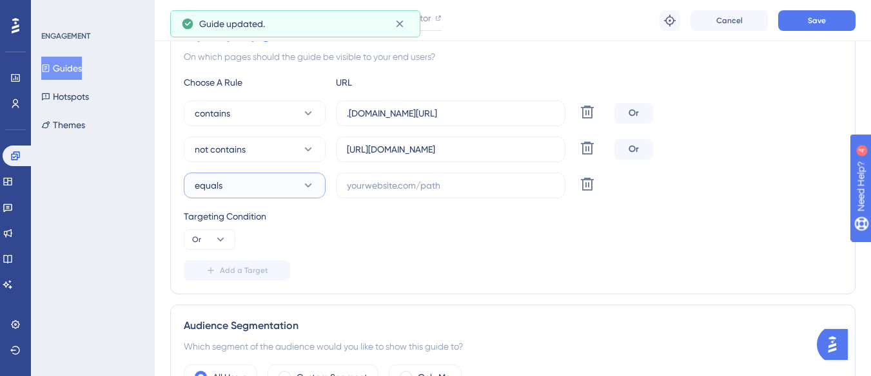
click at [257, 188] on button "equals" at bounding box center [255, 186] width 142 height 26
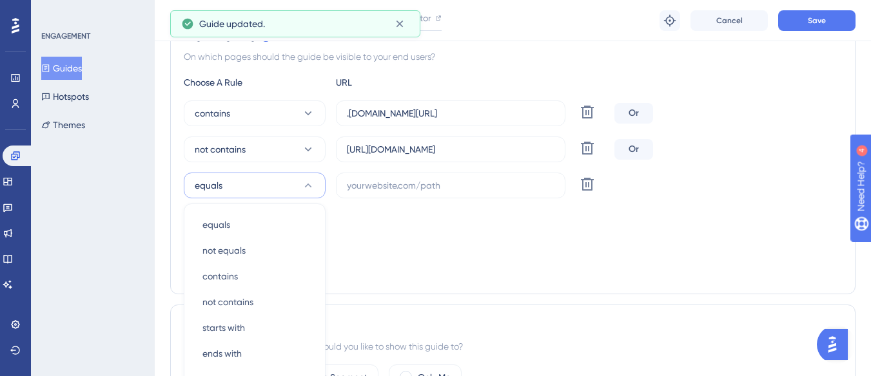
scroll to position [433, 0]
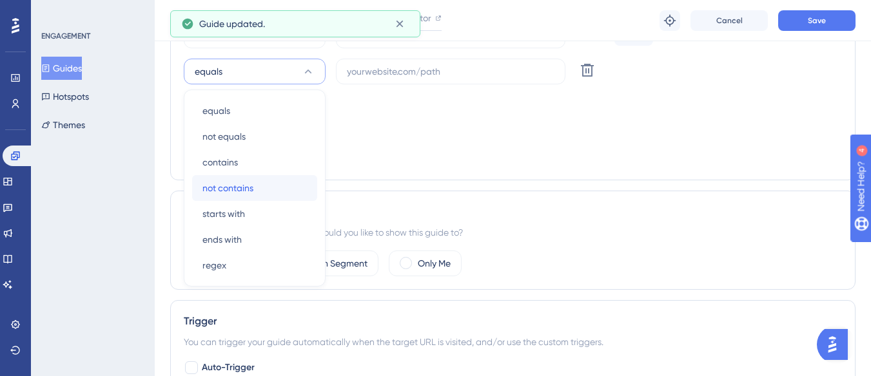
click at [252, 189] on span "not contains" at bounding box center [227, 187] width 51 height 15
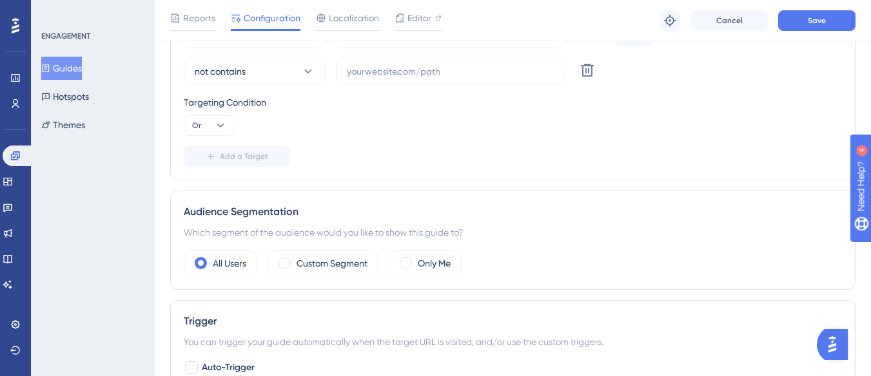
scroll to position [304, 0]
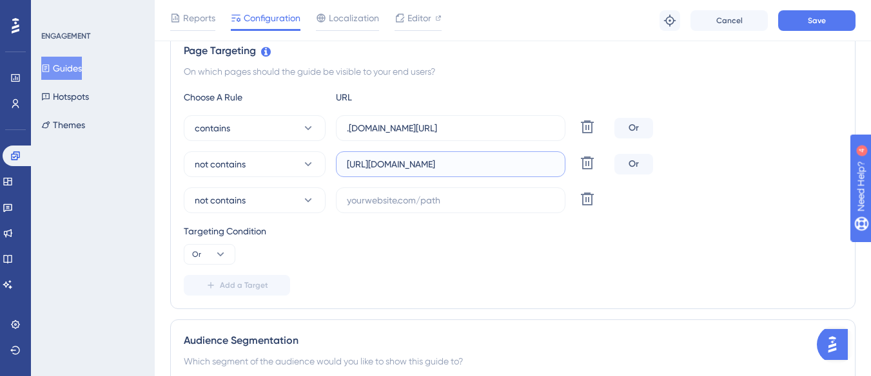
drag, startPoint x: 381, startPoint y: 162, endPoint x: 473, endPoint y: 174, distance: 92.4
click at [473, 174] on label "[URL][DOMAIN_NAME]" at bounding box center [450, 164] width 229 height 26
click at [389, 204] on input "text" at bounding box center [451, 200] width 208 height 14
paste input "supply-monitoramento"
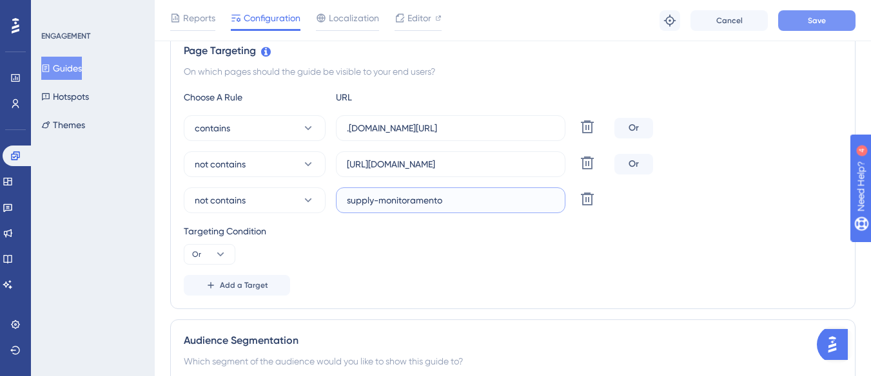
type input "supply-monitoramento"
click at [801, 21] on button "Save" at bounding box center [816, 20] width 77 height 21
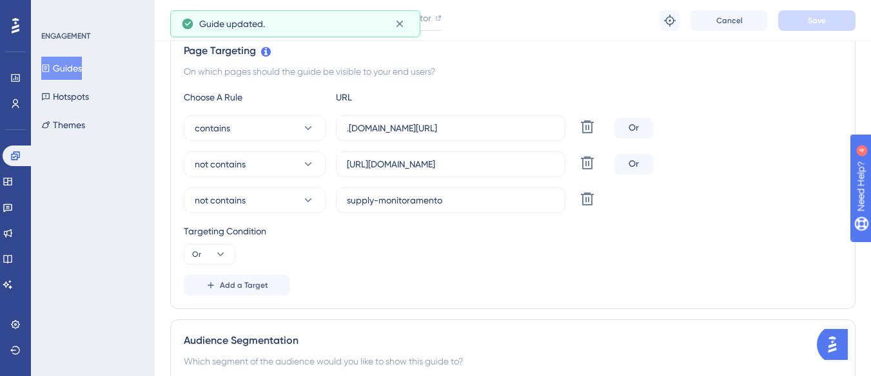
scroll to position [0, 0]
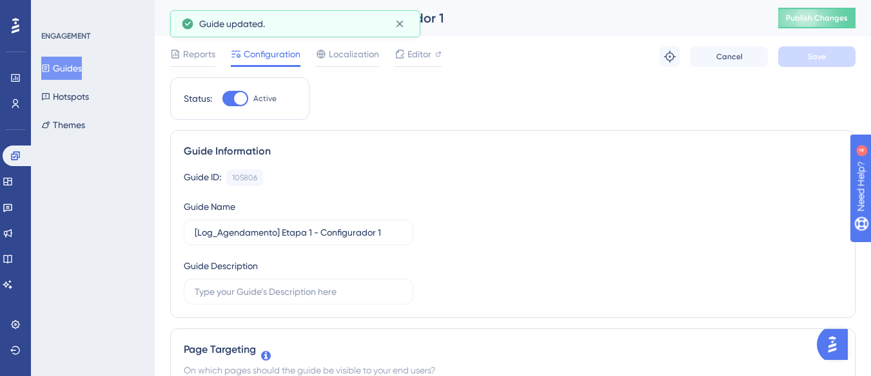
click at [861, 7] on div "[Log_Agendamento] Etapa 1 - Configurador 1 Publish Changes" at bounding box center [513, 18] width 716 height 36
click at [847, 17] on span "Publish Changes" at bounding box center [817, 18] width 62 height 10
click at [66, 66] on button "Guides" at bounding box center [61, 68] width 41 height 23
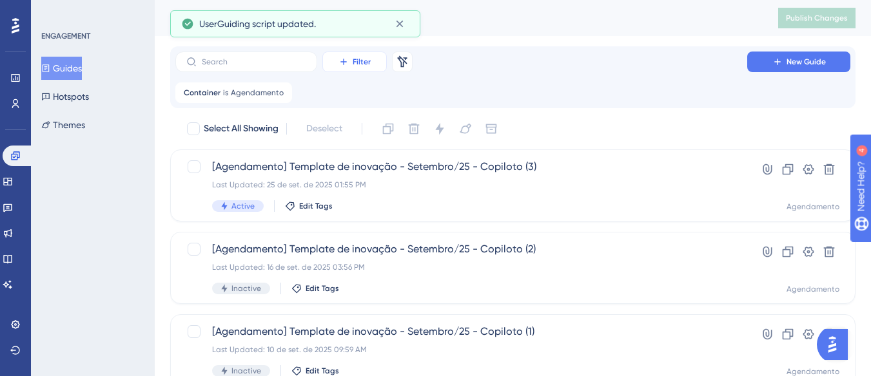
click at [353, 59] on span "Filter" at bounding box center [362, 62] width 18 height 10
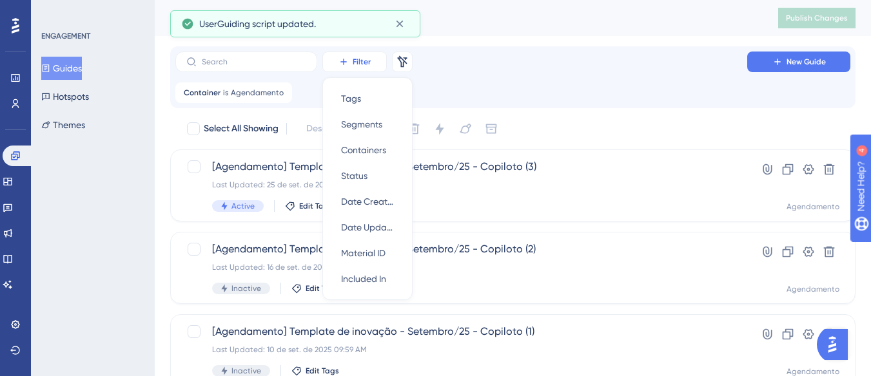
scroll to position [1, 0]
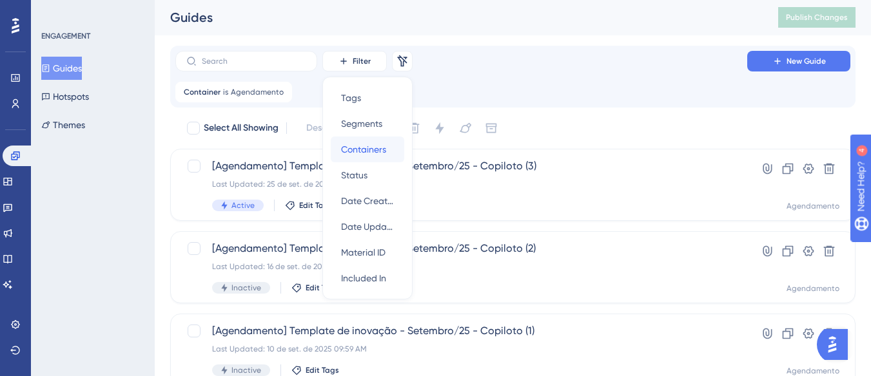
click at [364, 147] on span "Containers" at bounding box center [363, 149] width 45 height 15
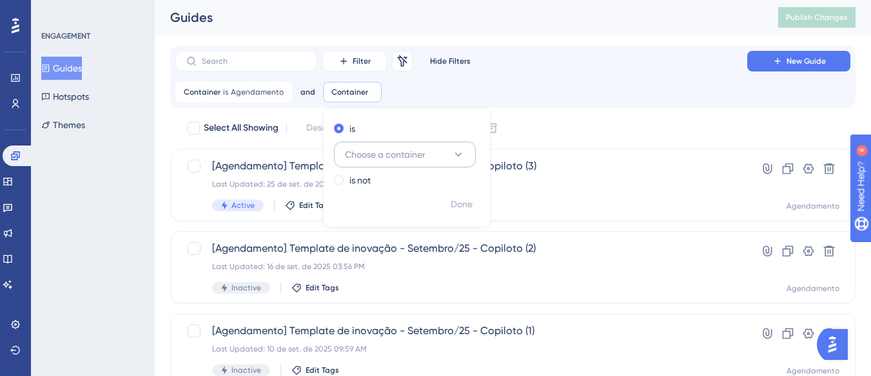
click at [371, 154] on span "Choose a container" at bounding box center [385, 154] width 81 height 15
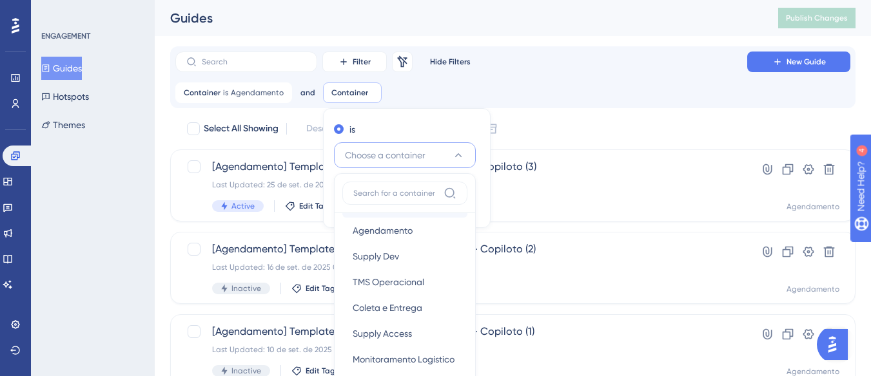
scroll to position [129, 0]
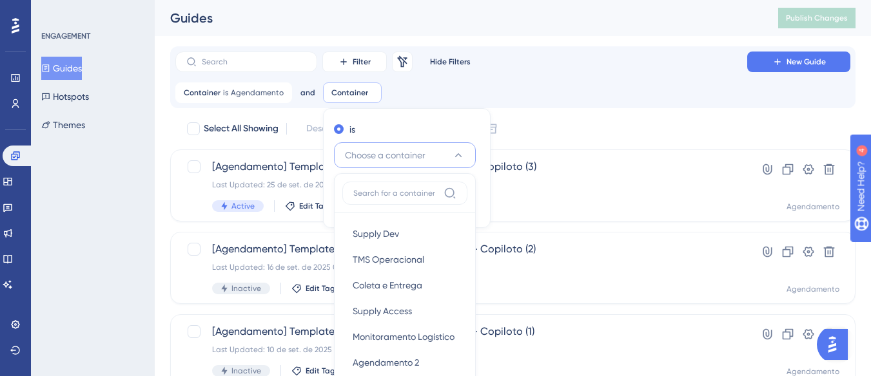
click at [402, 150] on span "Choose a container" at bounding box center [385, 155] width 81 height 15
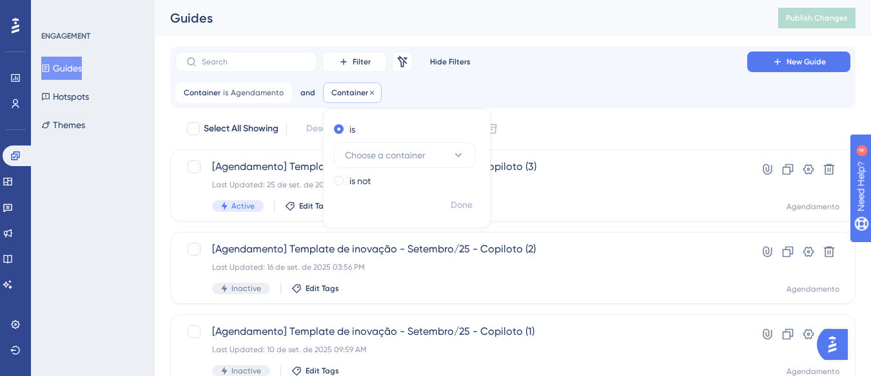
click at [360, 91] on span "Container" at bounding box center [349, 93] width 37 height 10
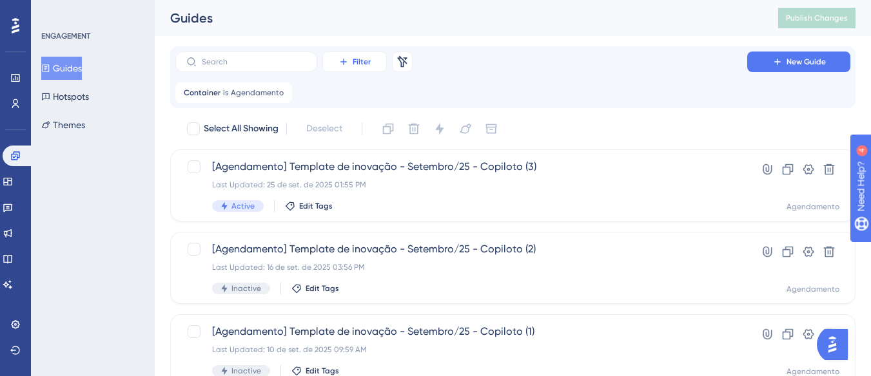
click at [353, 60] on span "Filter" at bounding box center [362, 62] width 18 height 10
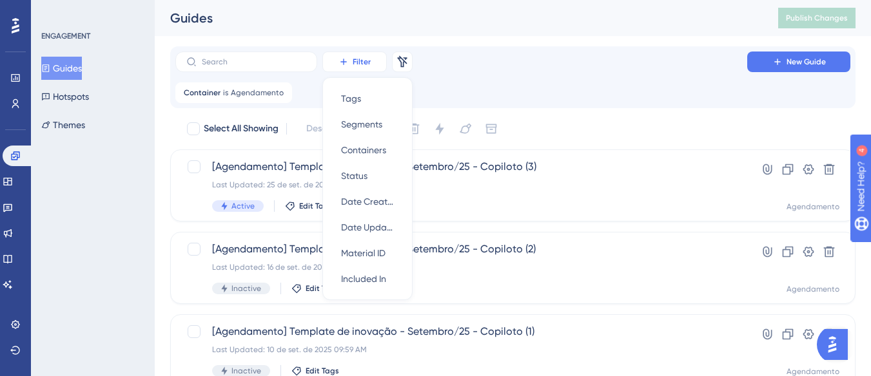
scroll to position [1, 0]
click at [375, 172] on div "Status Status" at bounding box center [367, 175] width 53 height 26
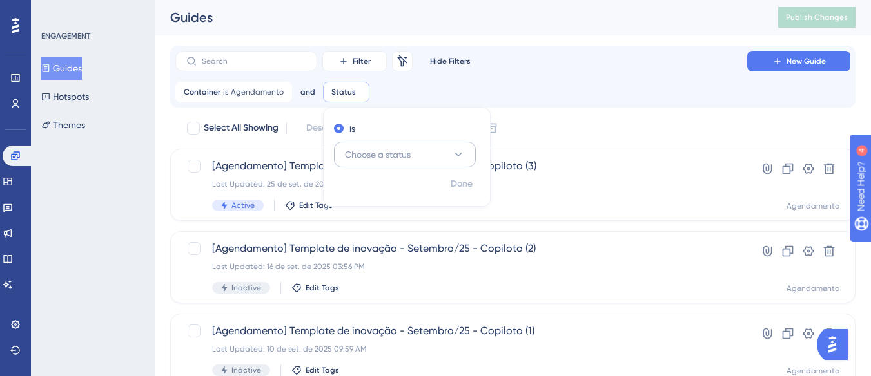
click at [385, 150] on span "Choose a status" at bounding box center [378, 154] width 66 height 15
click at [381, 182] on div "Active Active" at bounding box center [405, 194] width 104 height 26
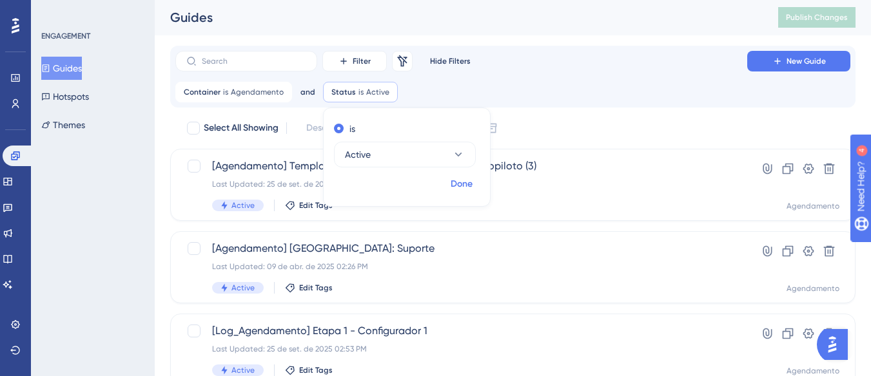
click at [468, 188] on span "Done" at bounding box center [462, 184] width 22 height 15
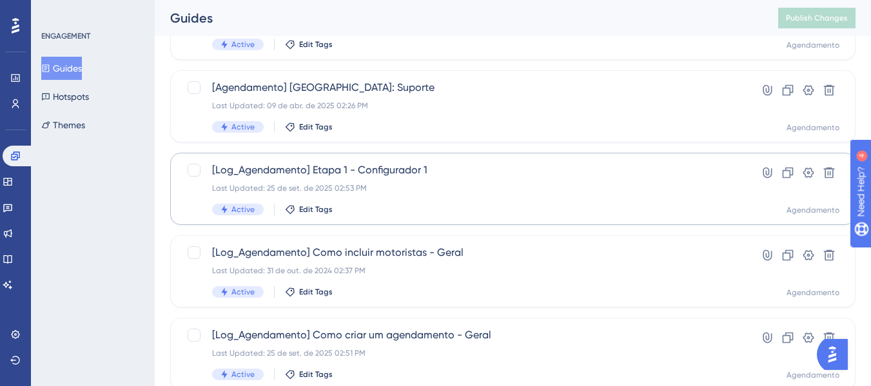
scroll to position [194, 0]
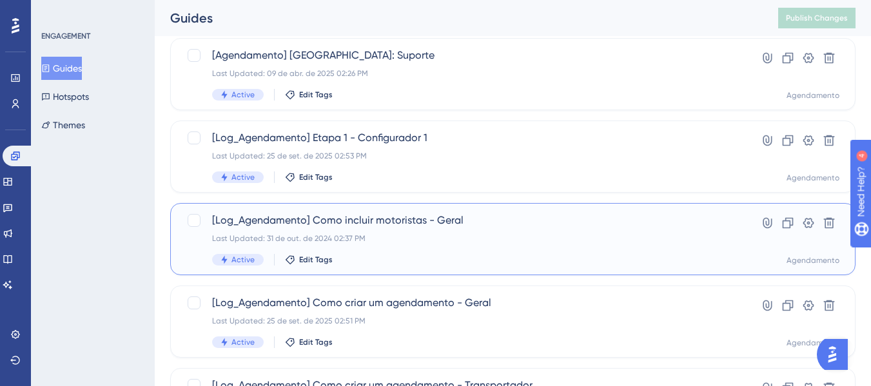
click at [406, 240] on div "Last Updated: 31 de out. de 2024 02:37 PM" at bounding box center [461, 238] width 498 height 10
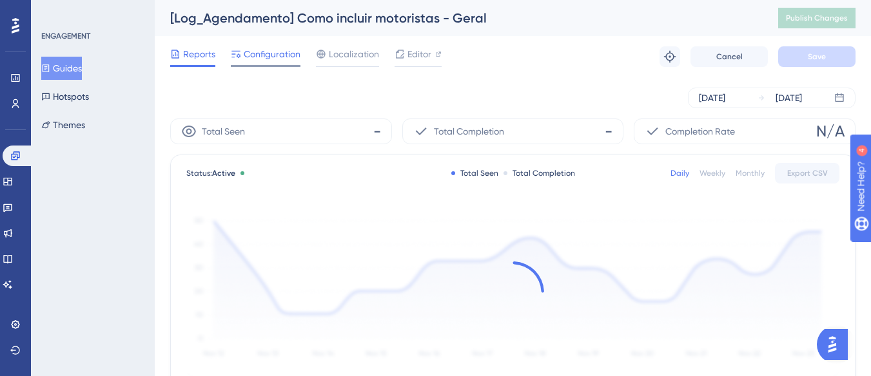
click at [267, 51] on span "Configuration" at bounding box center [272, 53] width 57 height 15
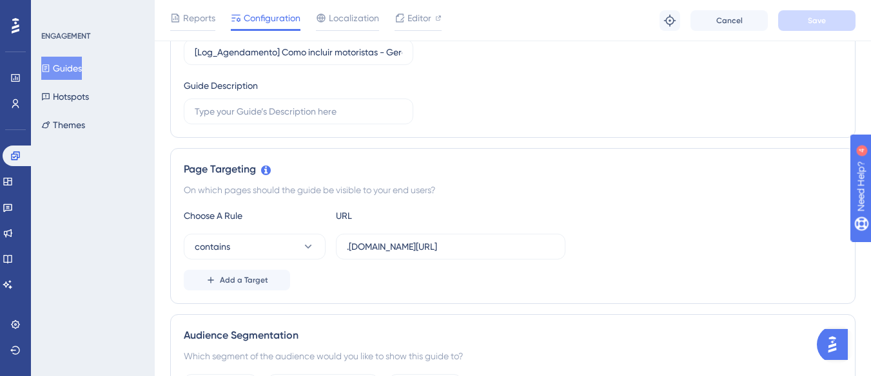
scroll to position [258, 0]
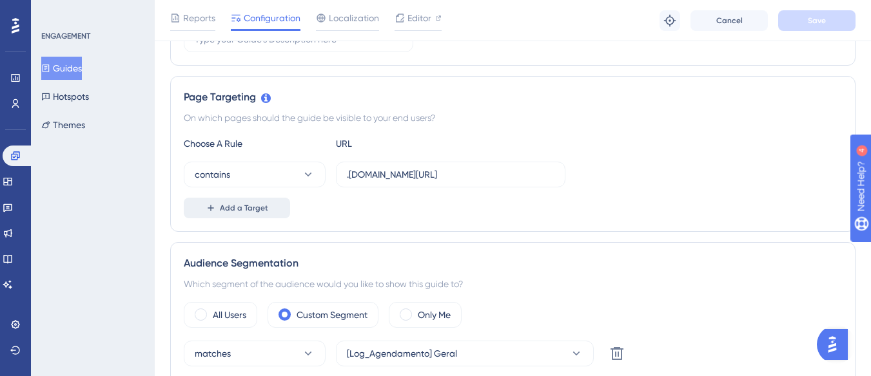
click at [255, 202] on button "Add a Target" at bounding box center [237, 208] width 106 height 21
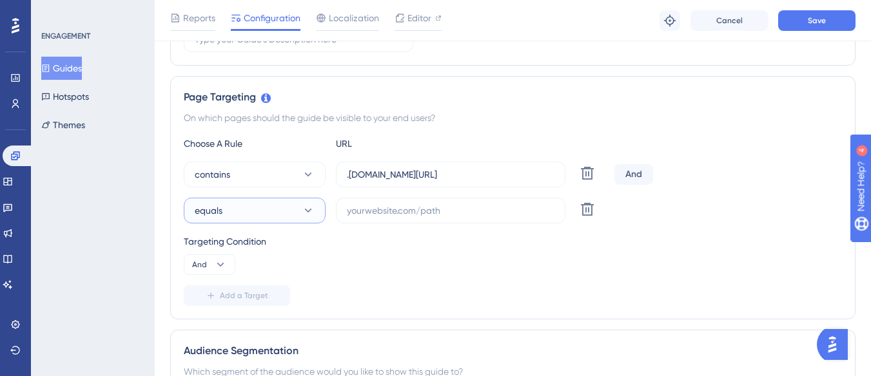
click at [255, 204] on button "equals" at bounding box center [255, 211] width 142 height 26
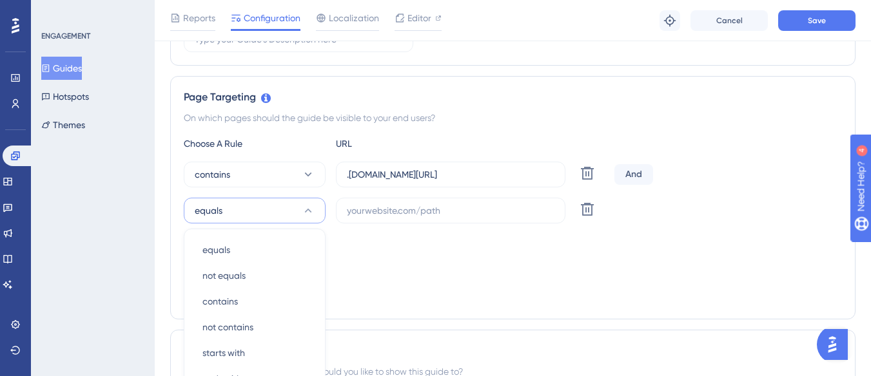
scroll to position [397, 0]
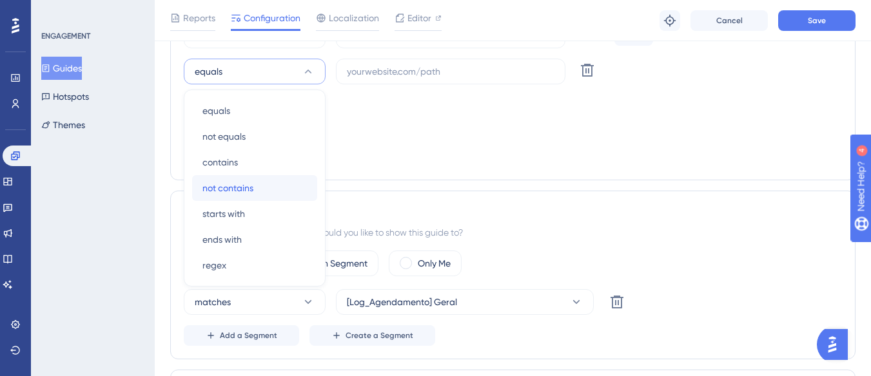
click at [257, 186] on div "not contains not contains" at bounding box center [254, 188] width 104 height 26
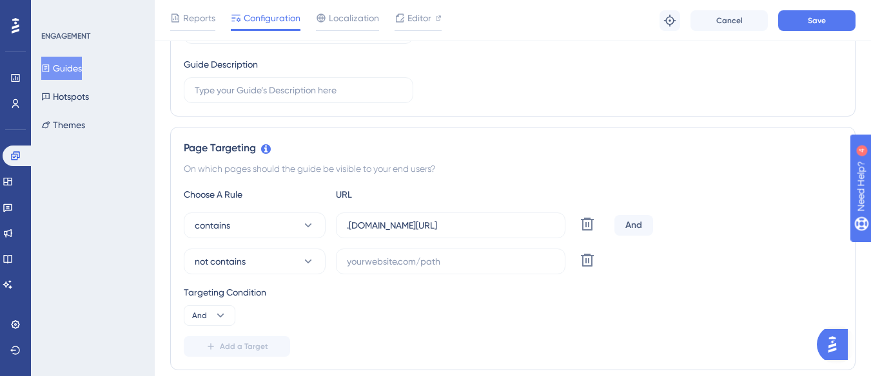
scroll to position [204, 0]
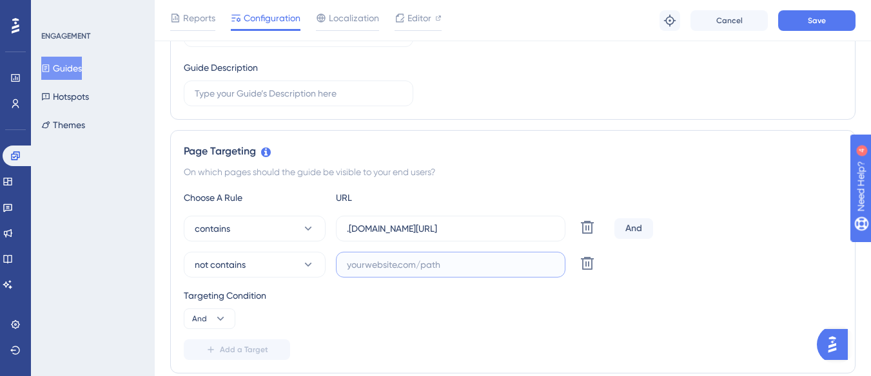
click at [381, 258] on input "text" at bounding box center [451, 265] width 208 height 14
paste input "[URL][DOMAIN_NAME]"
drag, startPoint x: 425, startPoint y: 230, endPoint x: 554, endPoint y: 233, distance: 129.0
click at [554, 233] on label ".[DOMAIN_NAME][URL]" at bounding box center [450, 229] width 229 height 26
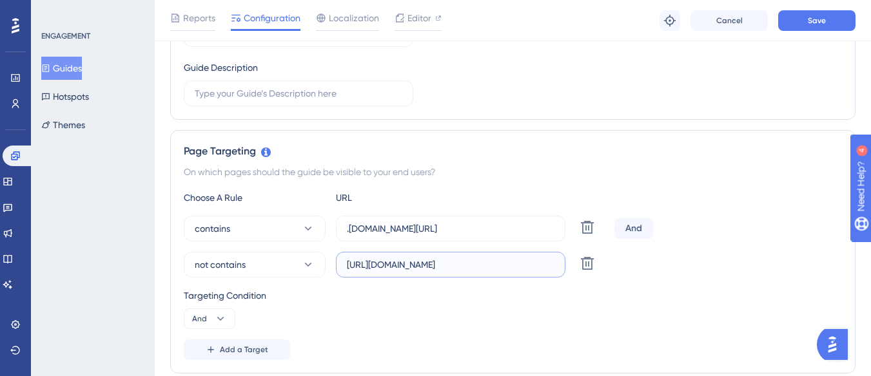
scroll to position [0, 3]
drag, startPoint x: 478, startPoint y: 267, endPoint x: 556, endPoint y: 264, distance: 77.4
click at [556, 264] on label "[URL][DOMAIN_NAME]" at bounding box center [450, 265] width 229 height 26
click at [556, 266] on label "[URL][DOMAIN_NAME]" at bounding box center [450, 265] width 229 height 26
click at [554, 266] on input "[URL][DOMAIN_NAME]" at bounding box center [451, 265] width 208 height 14
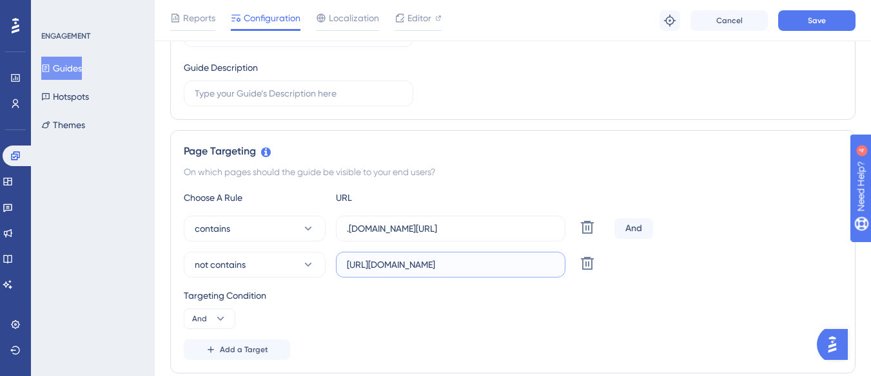
scroll to position [0, 0]
click at [542, 268] on input "[URL][DOMAIN_NAME]" at bounding box center [451, 265] width 208 height 14
click at [554, 266] on input "[URL][DOMAIN_NAME]" at bounding box center [451, 265] width 208 height 14
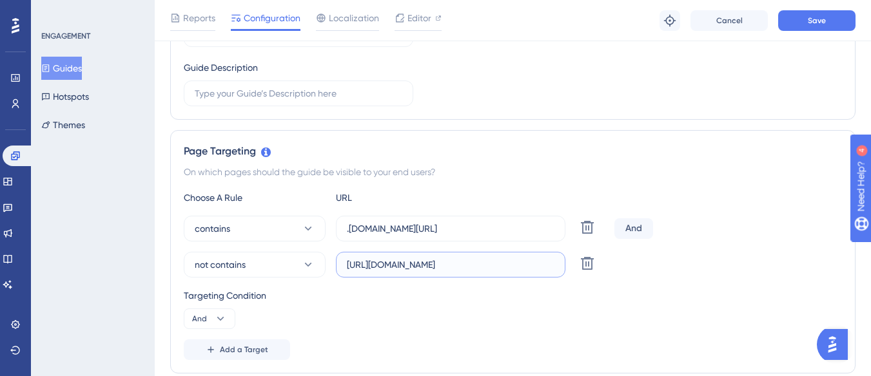
paste input "/agendamento/configurador-planejador/motoristas"
click at [810, 23] on span "Save" at bounding box center [817, 20] width 18 height 10
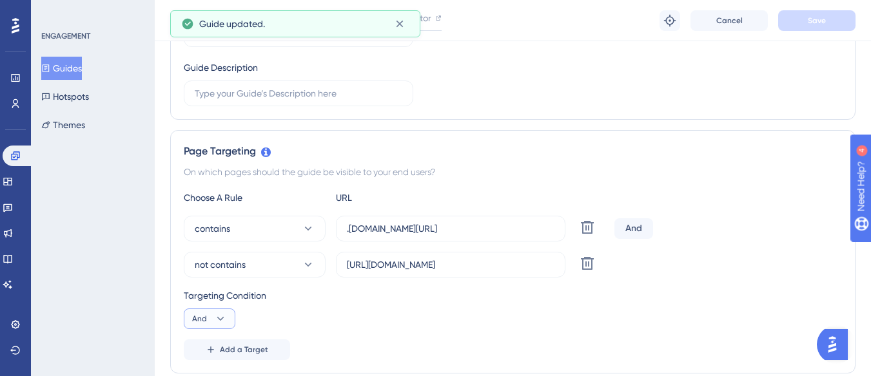
click at [224, 327] on button "And" at bounding box center [210, 319] width 52 height 21
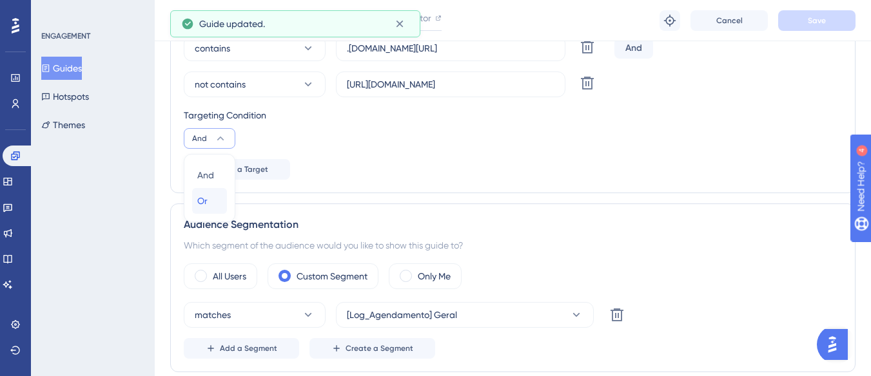
click at [208, 199] on div "Or Or" at bounding box center [209, 201] width 24 height 26
click at [840, 24] on button "Save" at bounding box center [816, 20] width 77 height 21
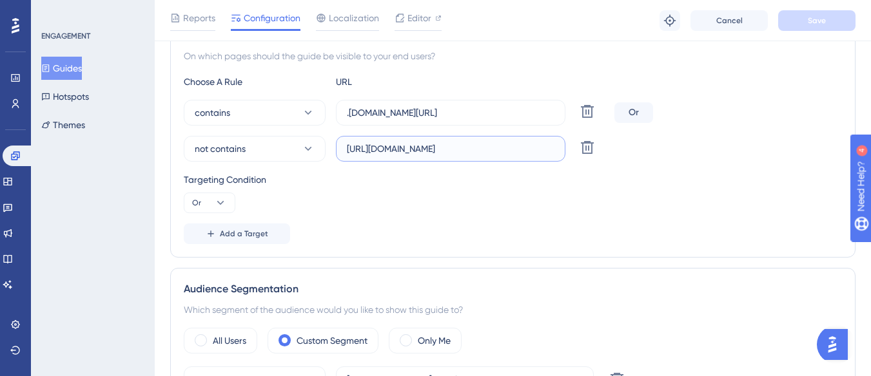
scroll to position [0, 60]
drag, startPoint x: 371, startPoint y: 153, endPoint x: 434, endPoint y: 144, distance: 63.8
click at [434, 144] on input "[URL][DOMAIN_NAME]" at bounding box center [451, 149] width 208 height 14
click at [499, 150] on input "[URL][DOMAIN_NAME]" at bounding box center [451, 149] width 208 height 14
type input "[URL][DOMAIN_NAME]"
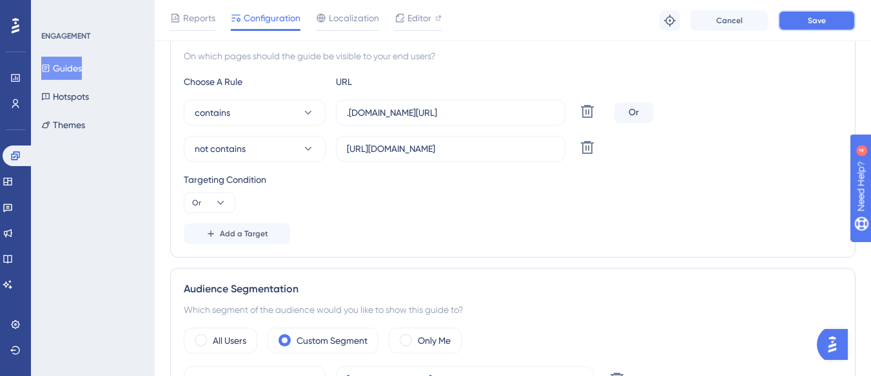
scroll to position [0, 0]
click at [795, 26] on button "Save" at bounding box center [816, 20] width 77 height 21
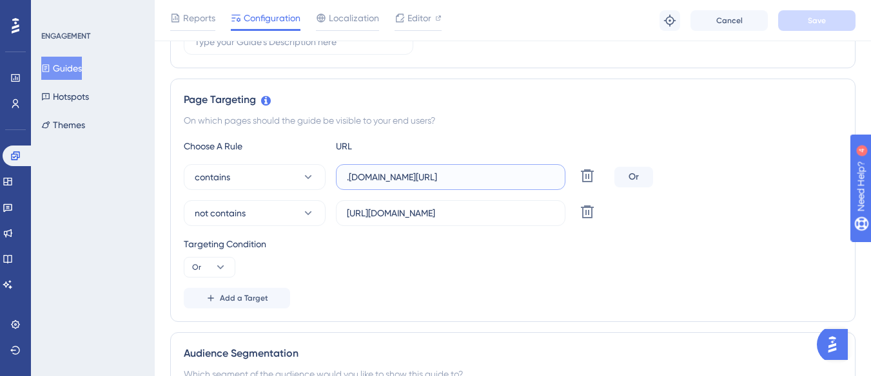
scroll to position [0, 92]
drag, startPoint x: 410, startPoint y: 177, endPoint x: 556, endPoint y: 180, distance: 146.4
click at [556, 180] on label ".[DOMAIN_NAME][URL]" at bounding box center [450, 177] width 229 height 26
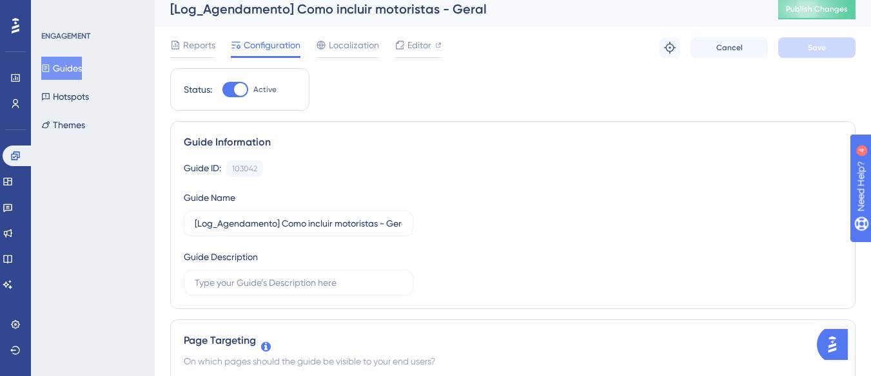
scroll to position [0, 0]
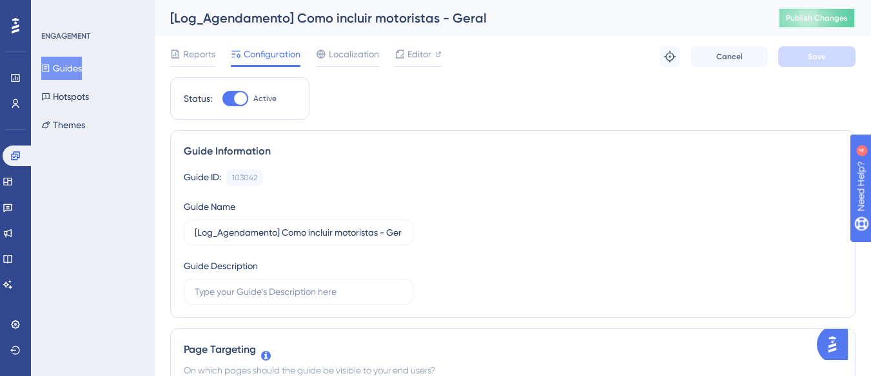
click at [835, 20] on button "Publish Changes" at bounding box center [816, 18] width 77 height 21
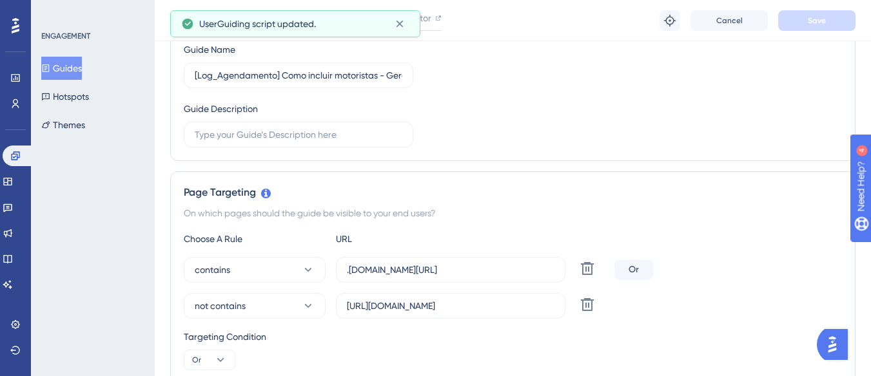
scroll to position [193, 0]
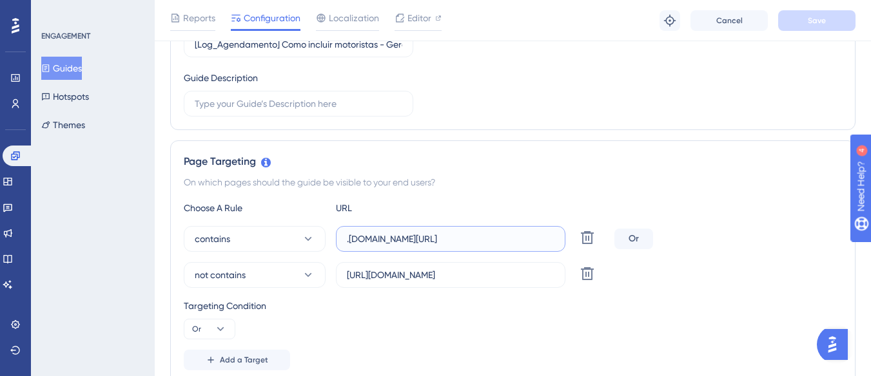
click at [408, 240] on input ".[DOMAIN_NAME][URL]" at bounding box center [451, 239] width 208 height 14
drag, startPoint x: 350, startPoint y: 276, endPoint x: 458, endPoint y: 280, distance: 107.7
click at [458, 280] on input "[URL][DOMAIN_NAME]" at bounding box center [451, 275] width 208 height 14
click at [502, 297] on div "Choose A Rule URL contains .[DOMAIN_NAME][URL] Delete Or not contains [URL][DOM…" at bounding box center [513, 285] width 658 height 170
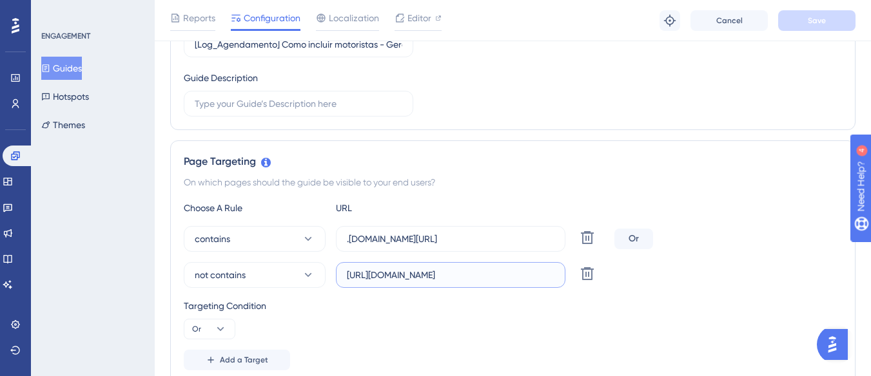
scroll to position [0, 220]
drag, startPoint x: 461, startPoint y: 280, endPoint x: 544, endPoint y: 277, distance: 83.2
click at [544, 277] on input "[URL][DOMAIN_NAME]" at bounding box center [451, 275] width 208 height 14
drag, startPoint x: 426, startPoint y: 245, endPoint x: 558, endPoint y: 238, distance: 132.3
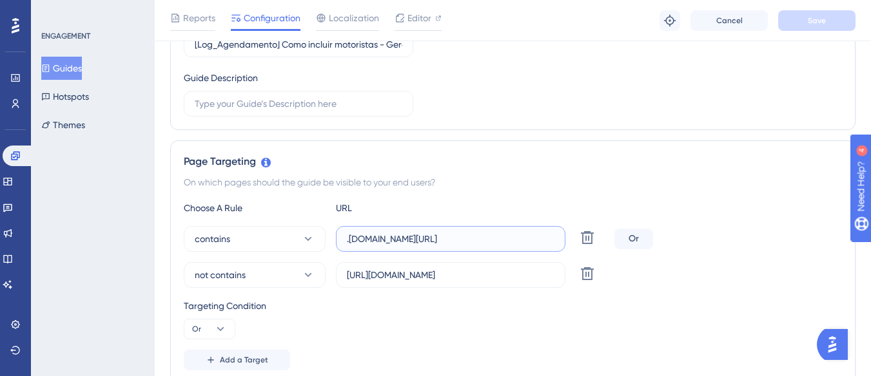
click at [558, 238] on label ".[DOMAIN_NAME][URL]" at bounding box center [450, 239] width 229 height 26
drag, startPoint x: 515, startPoint y: 280, endPoint x: 564, endPoint y: 271, distance: 49.8
click at [564, 271] on label "[URL][DOMAIN_NAME]" at bounding box center [450, 275] width 229 height 26
click at [553, 281] on input "[URL][DOMAIN_NAME]" at bounding box center [451, 275] width 208 height 14
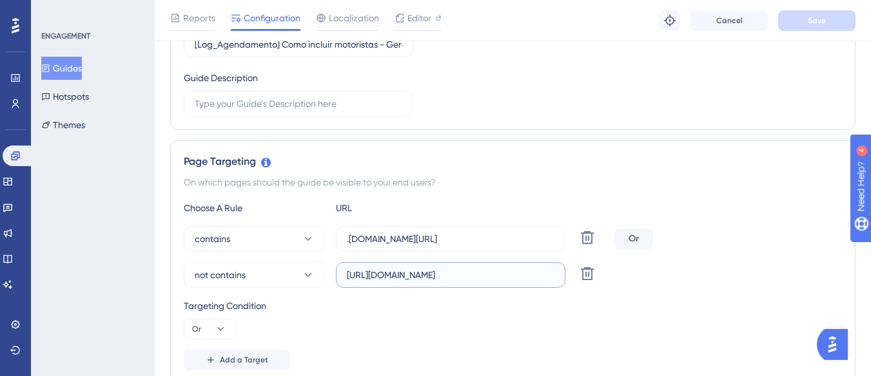
drag, startPoint x: 547, startPoint y: 277, endPoint x: 561, endPoint y: 275, distance: 13.7
click at [561, 275] on label "[URL][DOMAIN_NAME]" at bounding box center [450, 275] width 229 height 26
drag, startPoint x: 520, startPoint y: 237, endPoint x: 560, endPoint y: 237, distance: 40.0
click at [560, 237] on label ".[DOMAIN_NAME][URL]" at bounding box center [450, 239] width 229 height 26
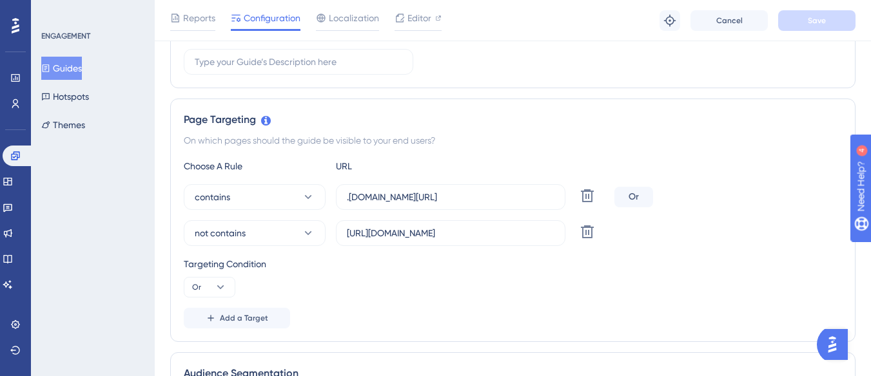
scroll to position [258, 0]
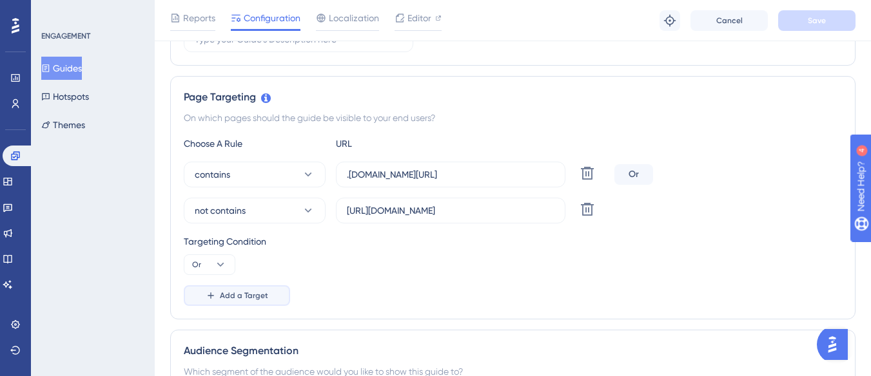
click at [249, 291] on span "Add a Target" at bounding box center [244, 296] width 48 height 10
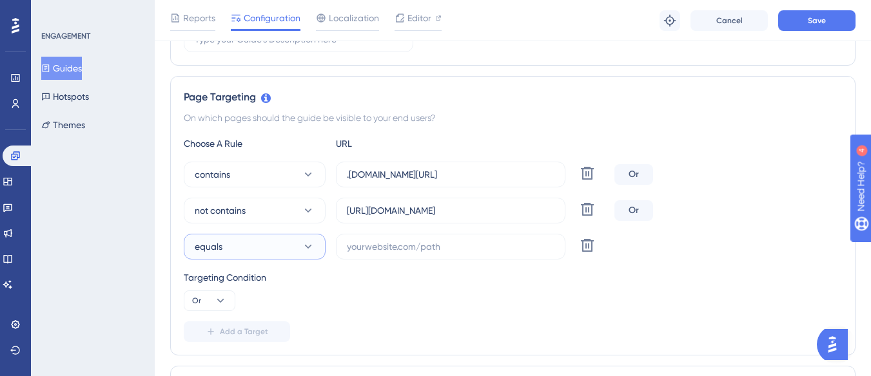
click at [223, 244] on button "equals" at bounding box center [255, 247] width 142 height 26
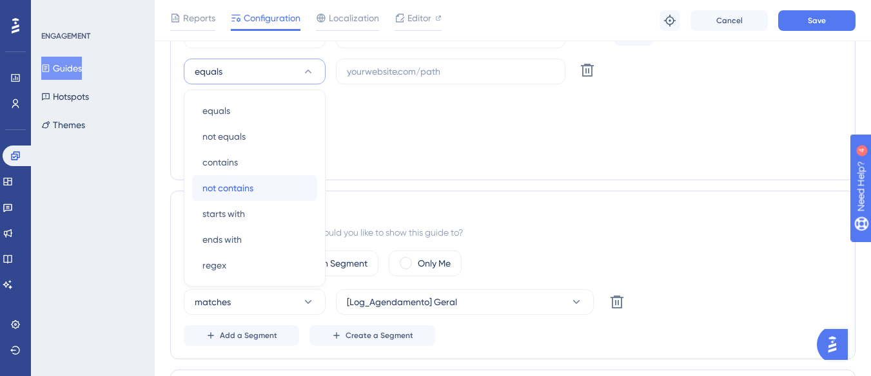
click at [244, 185] on span "not contains" at bounding box center [227, 187] width 51 height 15
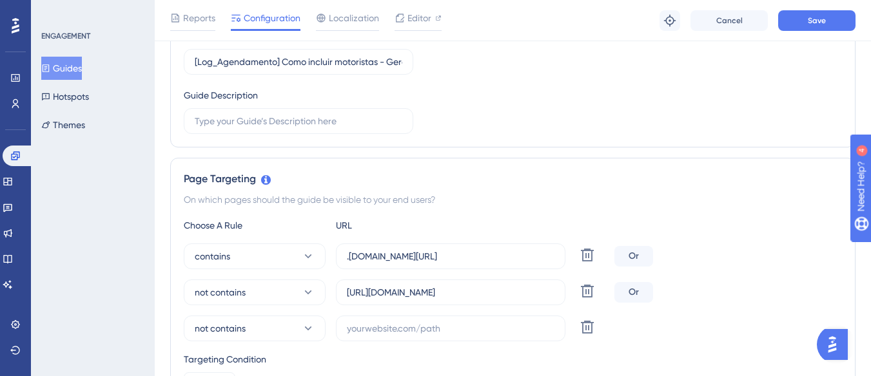
scroll to position [175, 0]
drag, startPoint x: 379, startPoint y: 294, endPoint x: 476, endPoint y: 297, distance: 97.4
click at [476, 297] on input "[URL][DOMAIN_NAME]" at bounding box center [451, 293] width 208 height 14
click at [347, 326] on input "text" at bounding box center [451, 329] width 208 height 14
paste input "supply-monitoramento."
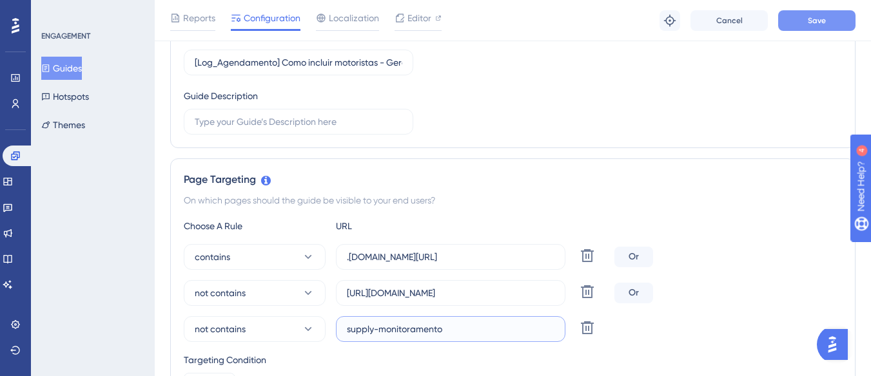
type input "supply-monitoramento"
click at [808, 13] on button "Save" at bounding box center [816, 20] width 77 height 21
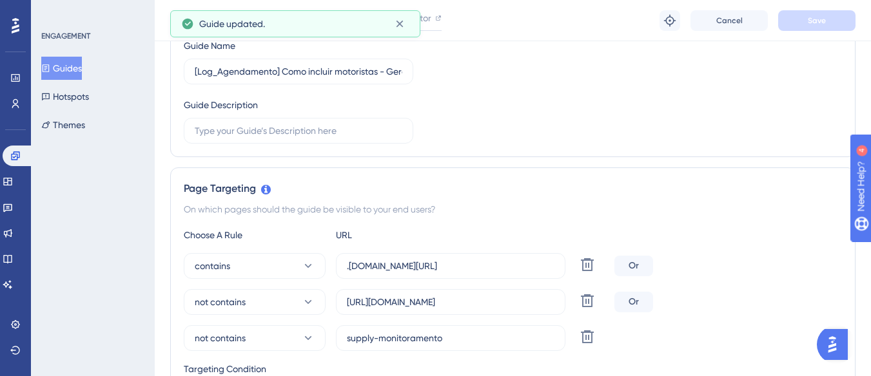
scroll to position [0, 0]
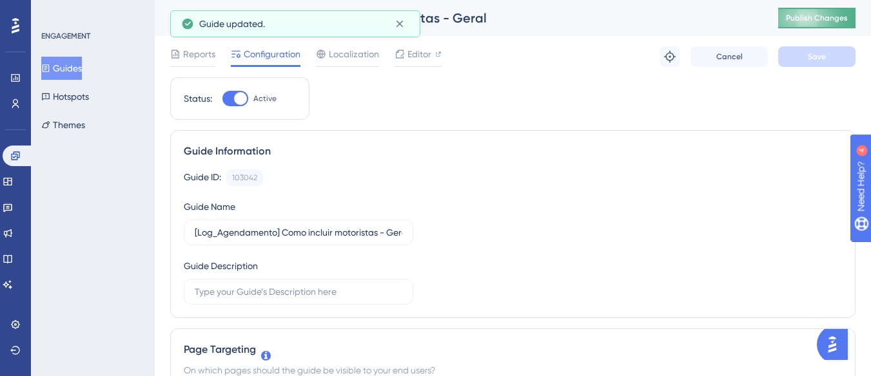
click at [799, 24] on button "Publish Changes" at bounding box center [816, 18] width 77 height 21
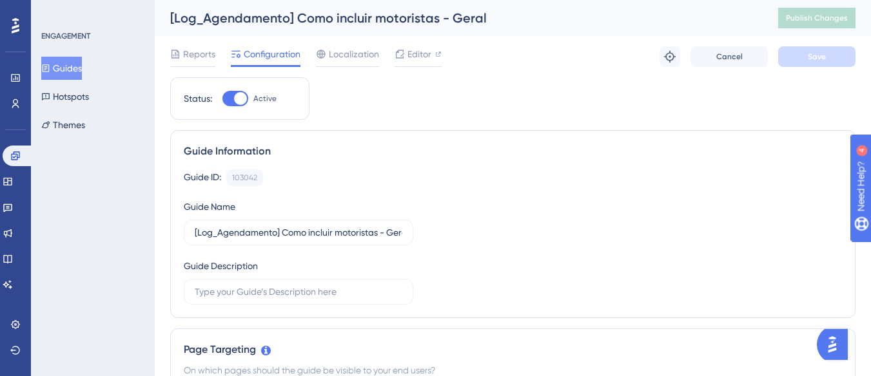
click at [82, 68] on button "Guides" at bounding box center [61, 68] width 41 height 23
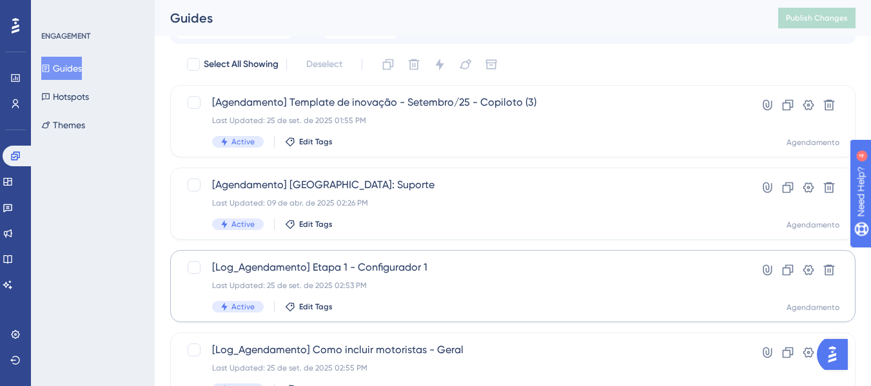
scroll to position [129, 0]
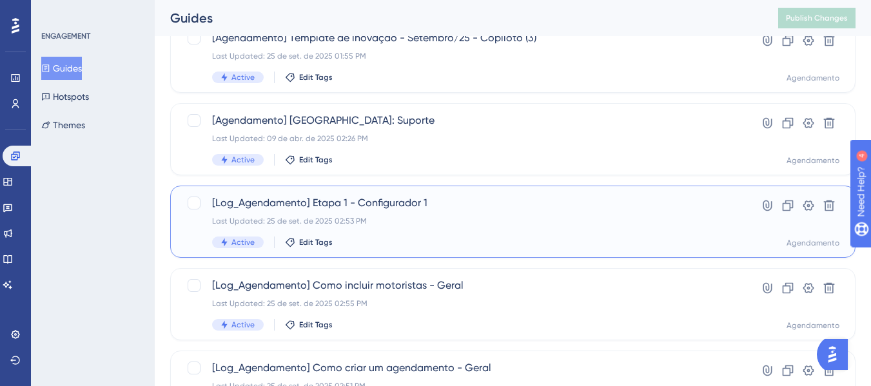
click at [511, 223] on div "Last Updated: 25 de set. de 2025 02:53 PM" at bounding box center [461, 221] width 498 height 10
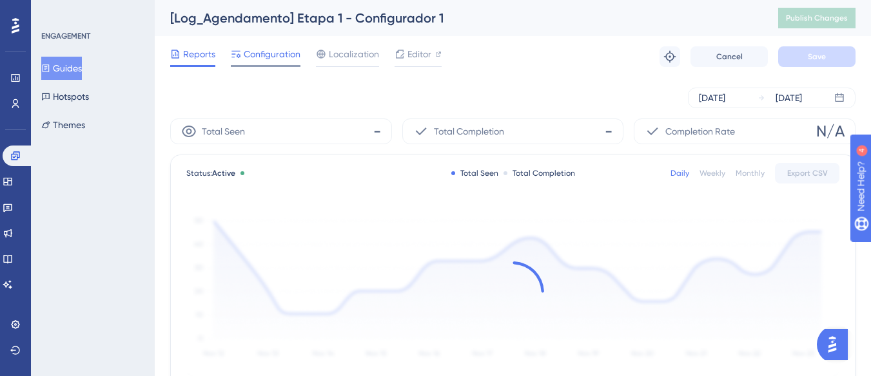
click at [275, 54] on span "Configuration" at bounding box center [272, 53] width 57 height 15
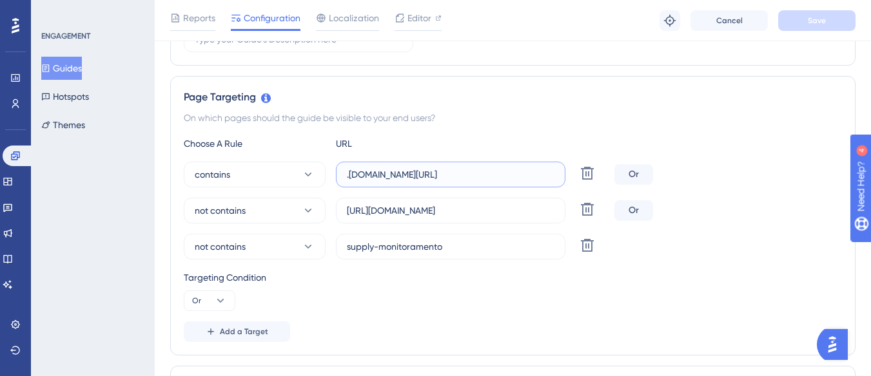
scroll to position [0, 44]
drag, startPoint x: 426, startPoint y: 176, endPoint x: 554, endPoint y: 184, distance: 127.9
click at [554, 184] on label ".[DOMAIN_NAME][URL]" at bounding box center [450, 175] width 229 height 26
click at [500, 214] on input "[URL][DOMAIN_NAME]" at bounding box center [451, 211] width 208 height 14
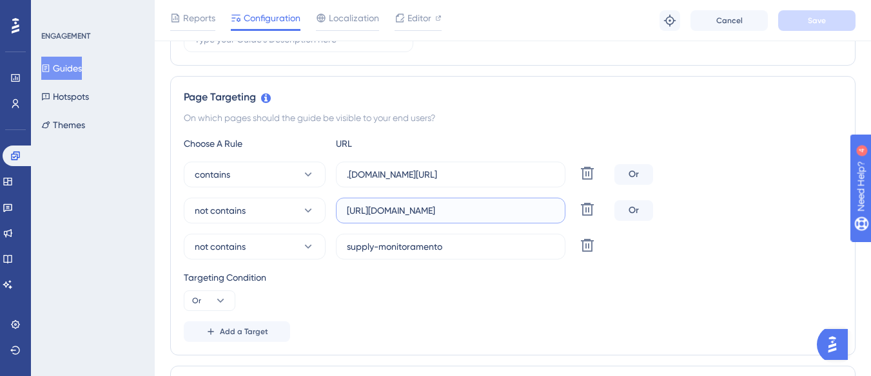
drag, startPoint x: 519, startPoint y: 213, endPoint x: 552, endPoint y: 213, distance: 32.9
click at [552, 213] on input "[URL][DOMAIN_NAME]" at bounding box center [451, 211] width 208 height 14
click at [391, 208] on input "[URL][DOMAIN_NAME]" at bounding box center [451, 211] width 208 height 14
click at [385, 210] on input "[URL][DOMAIN_NAME]" at bounding box center [451, 211] width 208 height 14
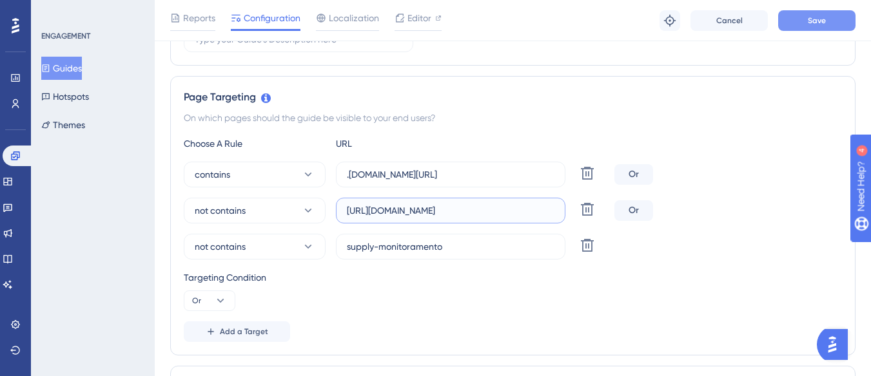
type input "[URL][DOMAIN_NAME]"
click at [791, 17] on button "Save" at bounding box center [816, 20] width 77 height 21
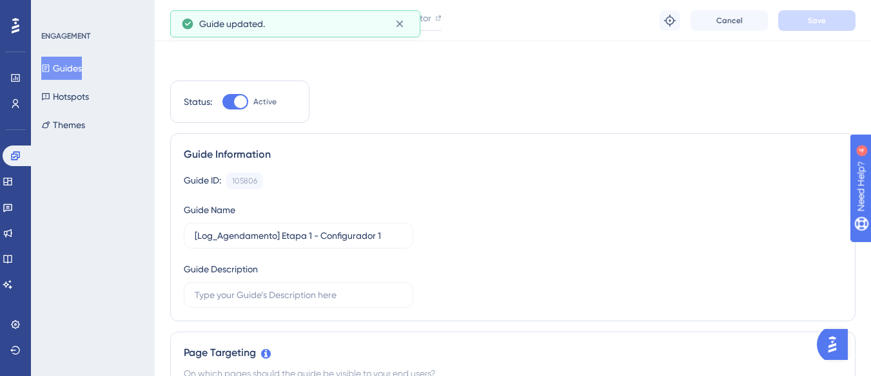
scroll to position [0, 0]
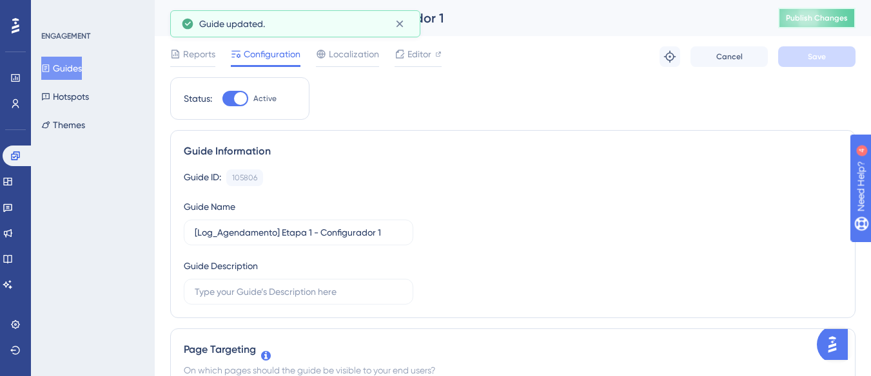
click at [852, 24] on button "Publish Changes" at bounding box center [816, 18] width 77 height 21
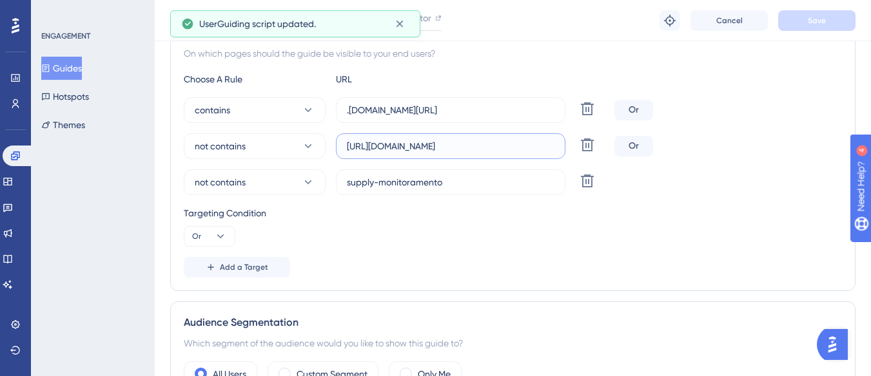
scroll to position [0, 171]
drag, startPoint x: 471, startPoint y: 150, endPoint x: 562, endPoint y: 148, distance: 90.9
click at [562, 148] on label "[URL][DOMAIN_NAME]" at bounding box center [450, 146] width 229 height 26
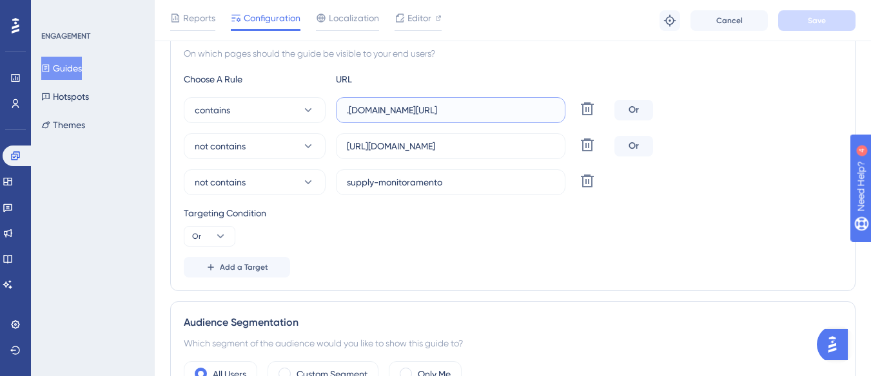
drag, startPoint x: 545, startPoint y: 115, endPoint x: 558, endPoint y: 113, distance: 12.4
click at [558, 113] on label ".[DOMAIN_NAME][URL]" at bounding box center [450, 110] width 229 height 26
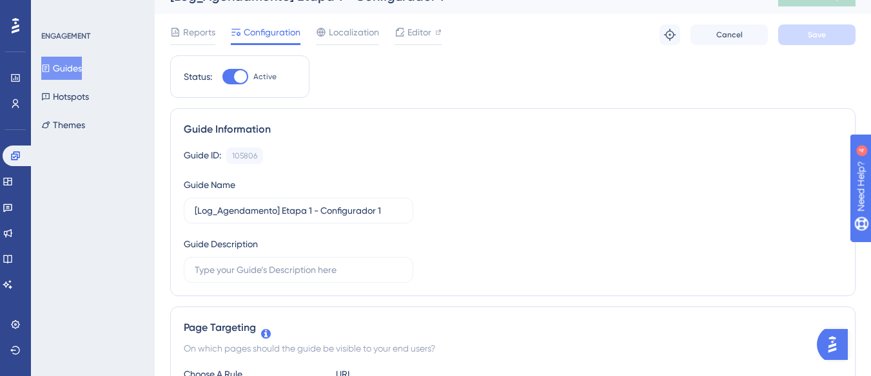
scroll to position [0, 0]
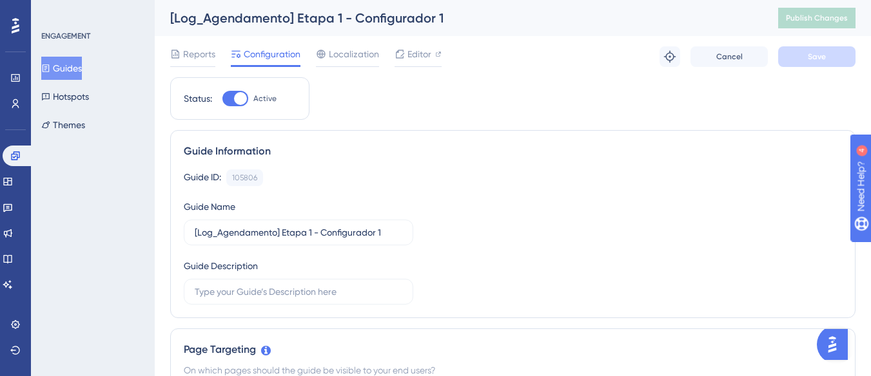
click at [77, 74] on button "Guides" at bounding box center [61, 68] width 41 height 23
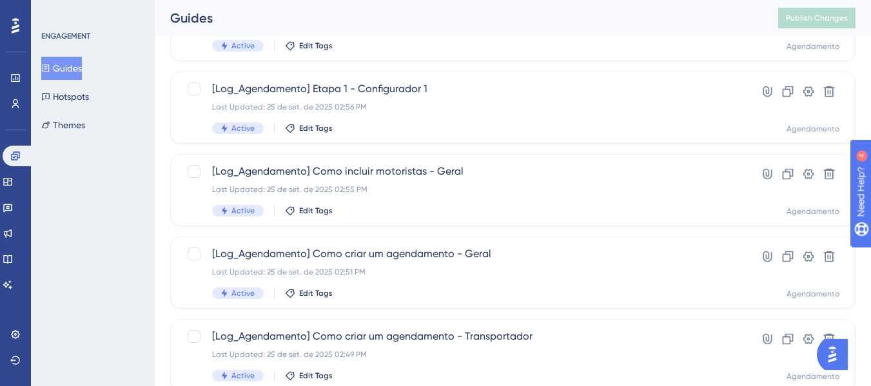
scroll to position [258, 0]
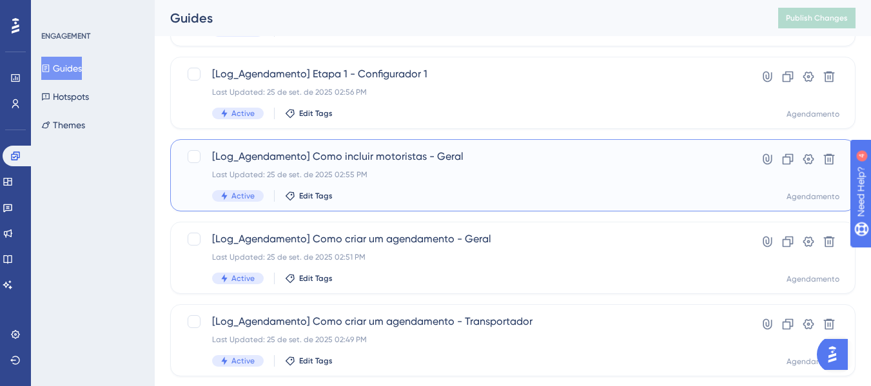
click at [421, 168] on div "[Log_Agendamento] Como incluir motoristas - Geral Last Updated: 25 de set. de 2…" at bounding box center [461, 175] width 498 height 53
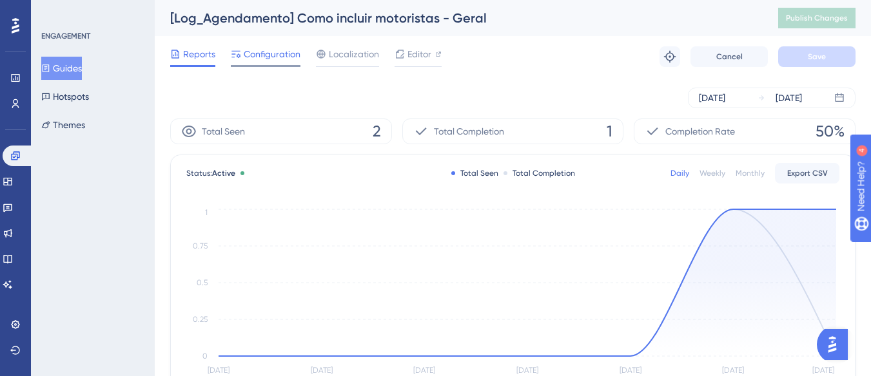
click at [269, 50] on span "Configuration" at bounding box center [272, 53] width 57 height 15
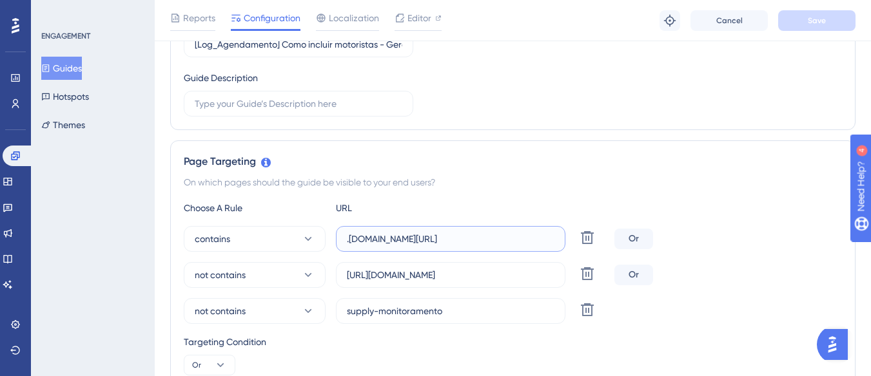
scroll to position [0, 92]
drag, startPoint x: 393, startPoint y: 241, endPoint x: 557, endPoint y: 244, distance: 163.8
click at [557, 244] on label ".[DOMAIN_NAME][URL]" at bounding box center [450, 239] width 229 height 26
drag, startPoint x: 467, startPoint y: 274, endPoint x: 554, endPoint y: 274, distance: 86.4
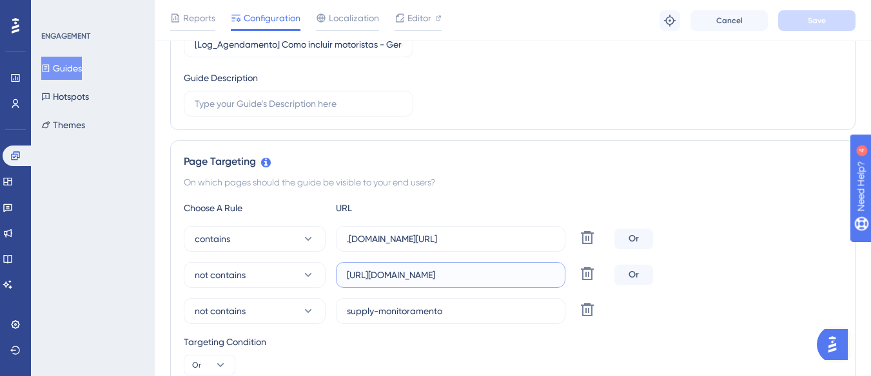
click at [554, 274] on input "[URL][DOMAIN_NAME]" at bounding box center [451, 275] width 208 height 14
drag, startPoint x: 489, startPoint y: 241, endPoint x: 560, endPoint y: 246, distance: 70.5
click at [560, 246] on label ".[DOMAIN_NAME][URL]" at bounding box center [450, 239] width 229 height 26
click at [491, 272] on input "[URL][DOMAIN_NAME]" at bounding box center [451, 275] width 208 height 14
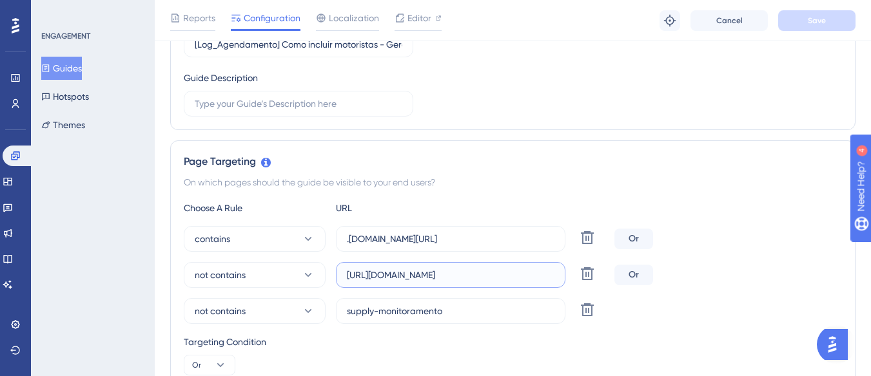
scroll to position [0, 0]
drag, startPoint x: 518, startPoint y: 275, endPoint x: 562, endPoint y: 275, distance: 43.8
click at [562, 275] on label "[URL][DOMAIN_NAME]" at bounding box center [450, 275] width 229 height 26
drag, startPoint x: 425, startPoint y: 239, endPoint x: 563, endPoint y: 244, distance: 138.1
click at [563, 244] on label ".[DOMAIN_NAME][URL]" at bounding box center [450, 239] width 229 height 26
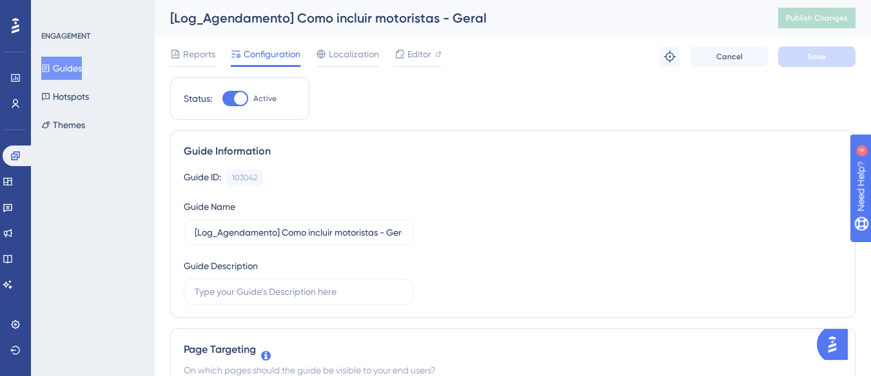
click at [82, 61] on button "Guides" at bounding box center [61, 68] width 41 height 23
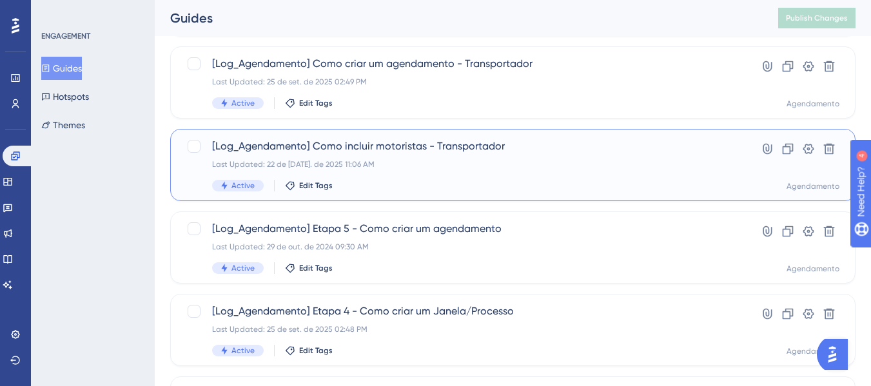
click at [394, 171] on div "[Log_Agendamento] Como incluir motoristas - Transportador Last Updated: 22 de […" at bounding box center [461, 165] width 498 height 53
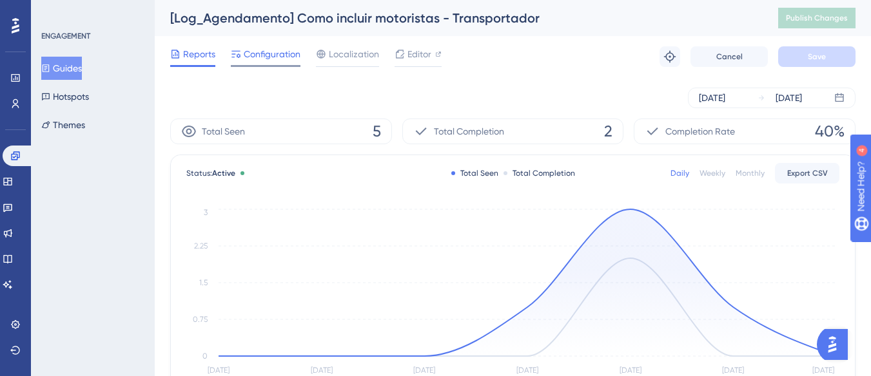
click at [274, 53] on span "Configuration" at bounding box center [272, 53] width 57 height 15
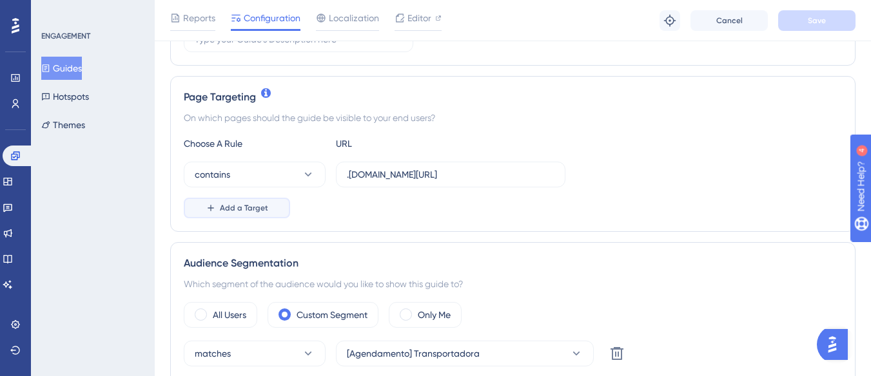
click at [255, 205] on span "Add a Target" at bounding box center [244, 208] width 48 height 10
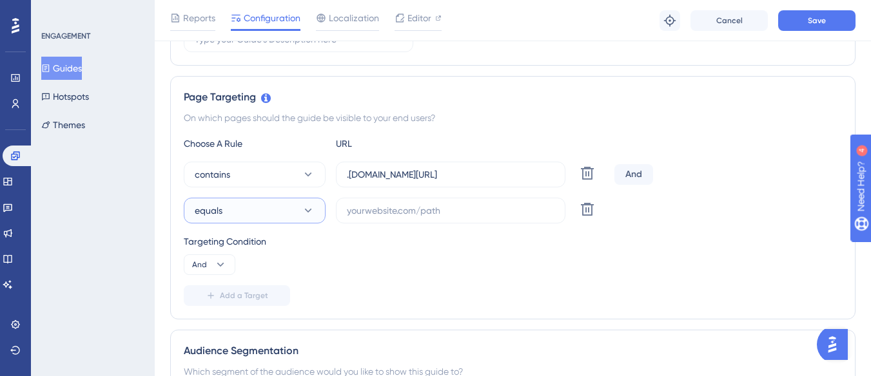
click at [249, 208] on button "equals" at bounding box center [255, 211] width 142 height 26
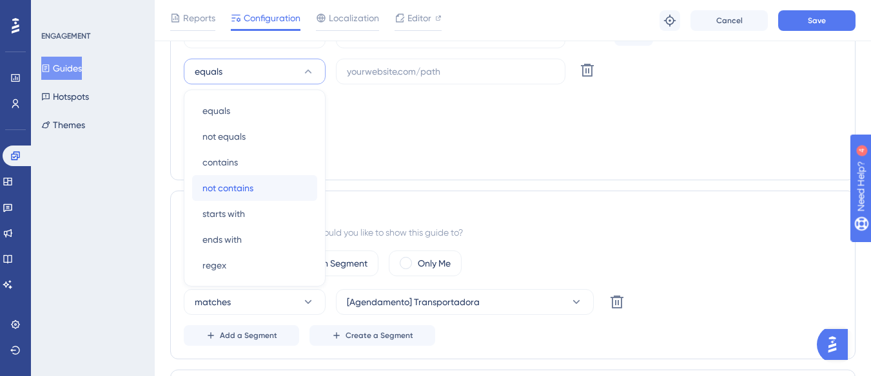
click at [248, 193] on span "not contains" at bounding box center [227, 187] width 51 height 15
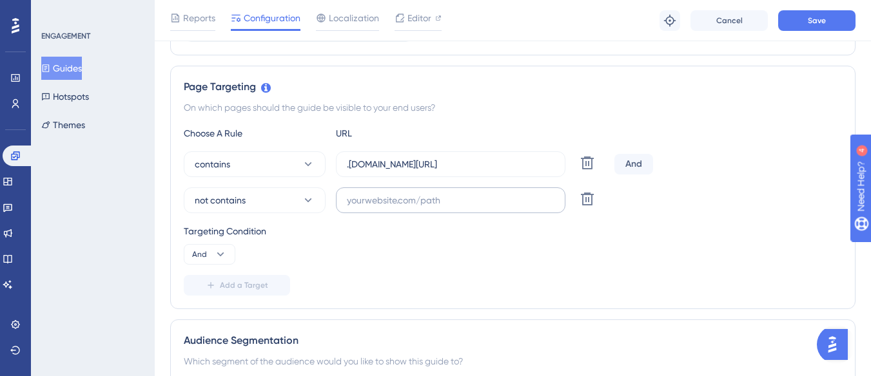
click at [356, 191] on label at bounding box center [450, 201] width 229 height 26
click at [356, 193] on input "text" at bounding box center [451, 200] width 208 height 14
paste input "[URL][DOMAIN_NAME]"
drag, startPoint x: 349, startPoint y: 200, endPoint x: 333, endPoint y: 200, distance: 15.5
click at [333, 200] on div "not contains [URL][DOMAIN_NAME] Delete" at bounding box center [396, 201] width 425 height 26
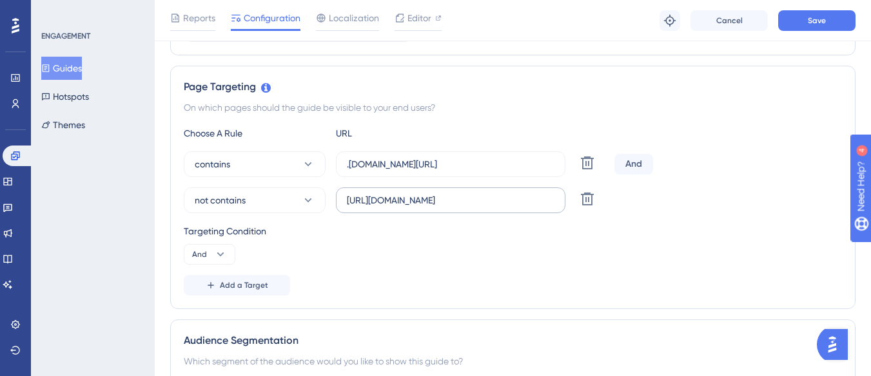
click at [346, 197] on label "[URL][DOMAIN_NAME]" at bounding box center [450, 201] width 229 height 26
click at [347, 197] on input "[URL][DOMAIN_NAME]" at bounding box center [451, 200] width 208 height 14
click at [349, 200] on input "[URL][DOMAIN_NAME]" at bounding box center [451, 200] width 208 height 14
drag, startPoint x: 489, startPoint y: 164, endPoint x: 569, endPoint y: 169, distance: 80.1
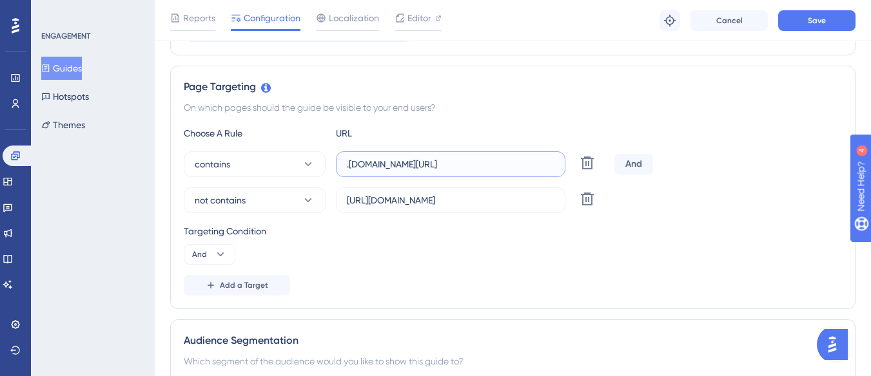
click at [569, 169] on div "contains .[DOMAIN_NAME][URL] Delete" at bounding box center [396, 164] width 425 height 26
drag, startPoint x: 531, startPoint y: 199, endPoint x: 569, endPoint y: 204, distance: 38.4
click at [569, 204] on div "not contains [URL][DOMAIN_NAME] Delete" at bounding box center [396, 201] width 425 height 26
click at [551, 203] on input "[URL][DOMAIN_NAME]" at bounding box center [451, 200] width 208 height 14
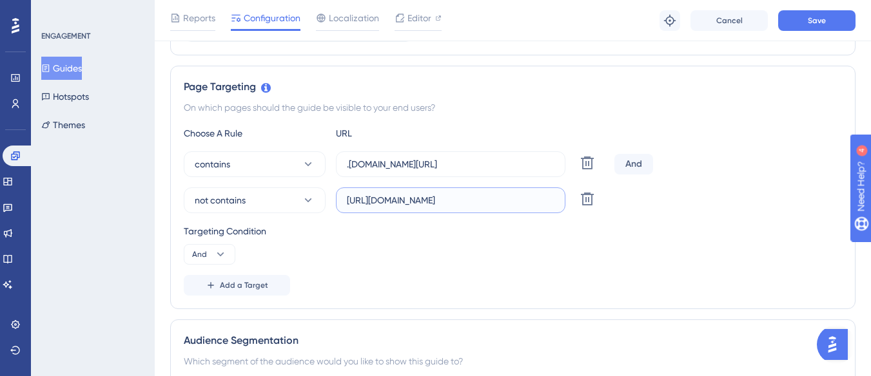
drag, startPoint x: 552, startPoint y: 199, endPoint x: 560, endPoint y: 199, distance: 8.4
click at [560, 199] on label "[URL][DOMAIN_NAME]" at bounding box center [450, 201] width 229 height 26
paste input "configurador-agendador/motoristas/"
type input "[URL][DOMAIN_NAME]"
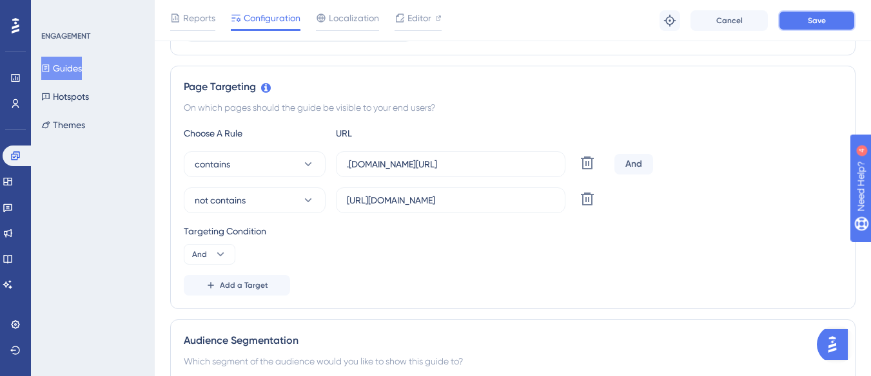
click at [796, 24] on button "Save" at bounding box center [816, 20] width 77 height 21
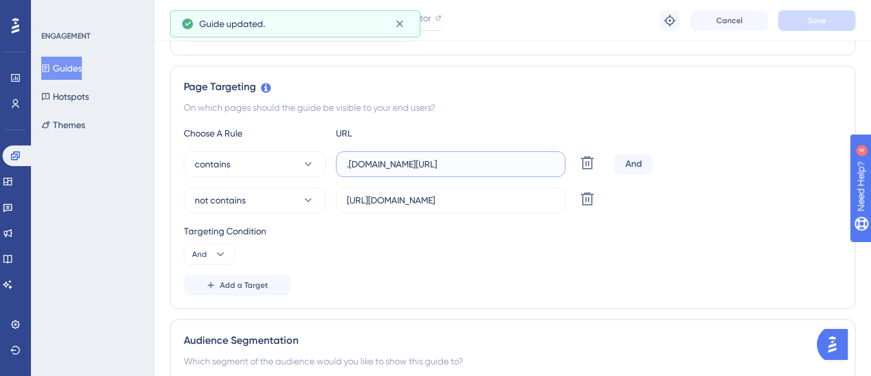
scroll to position [0, 98]
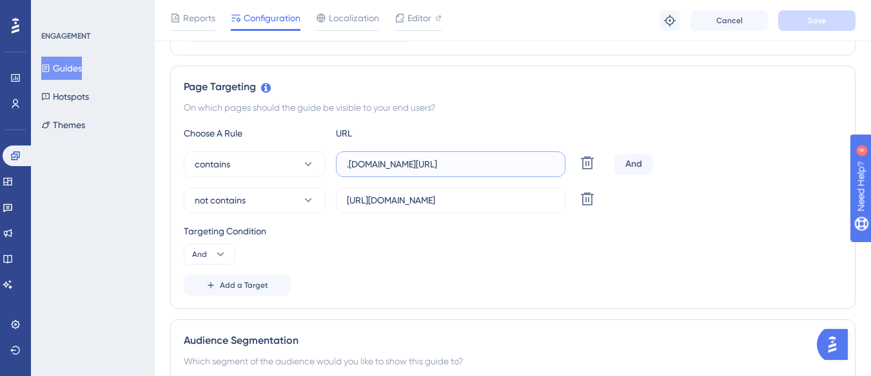
drag, startPoint x: 450, startPoint y: 163, endPoint x: 562, endPoint y: 169, distance: 112.3
click at [562, 169] on label ".[DOMAIN_NAME][URL]" at bounding box center [450, 164] width 229 height 26
click at [209, 249] on button "And" at bounding box center [210, 254] width 52 height 21
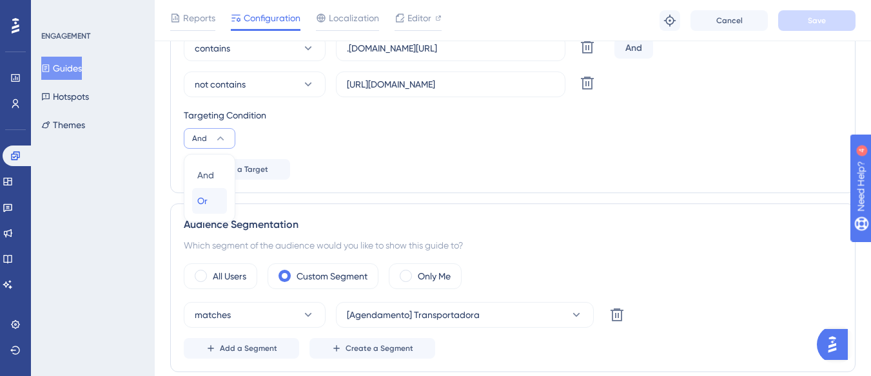
click at [215, 205] on div "Or Or" at bounding box center [209, 201] width 24 height 26
click at [838, 24] on button "Save" at bounding box center [816, 20] width 77 height 21
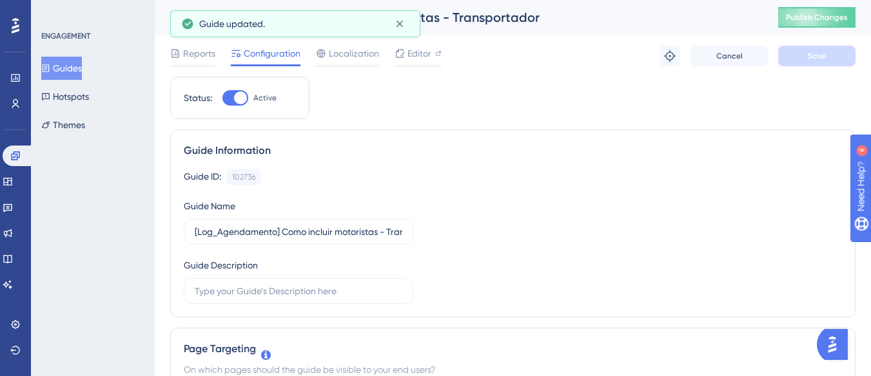
scroll to position [0, 0]
click at [828, 25] on button "Publish Changes" at bounding box center [816, 18] width 77 height 21
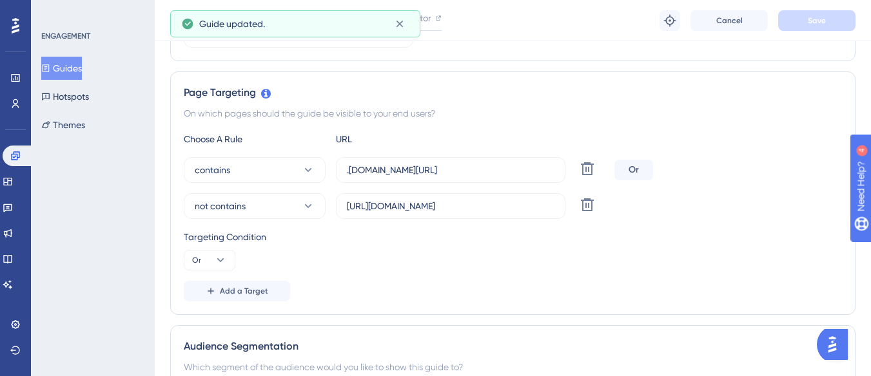
scroll to position [322, 0]
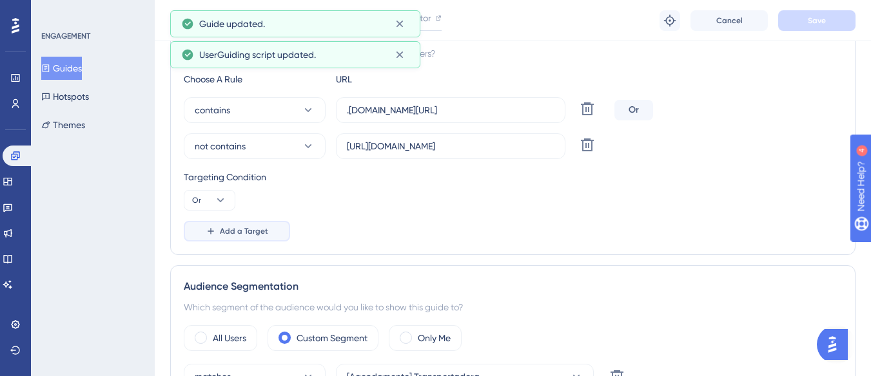
click at [228, 227] on span "Add a Target" at bounding box center [244, 231] width 48 height 10
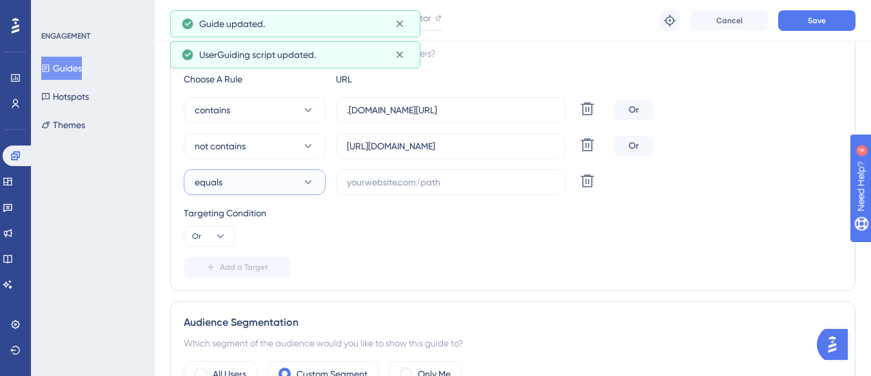
click at [254, 177] on button "equals" at bounding box center [255, 183] width 142 height 26
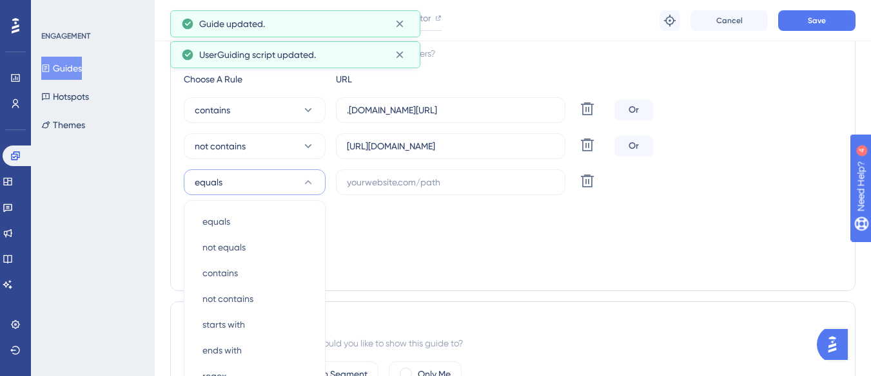
scroll to position [433, 0]
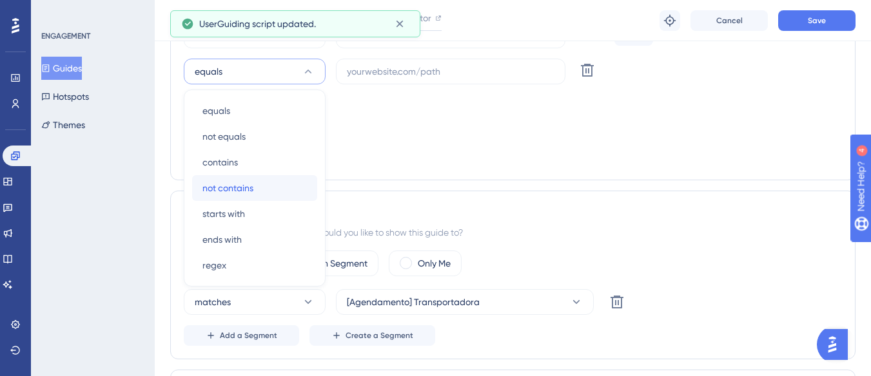
click at [241, 189] on span "not contains" at bounding box center [227, 187] width 51 height 15
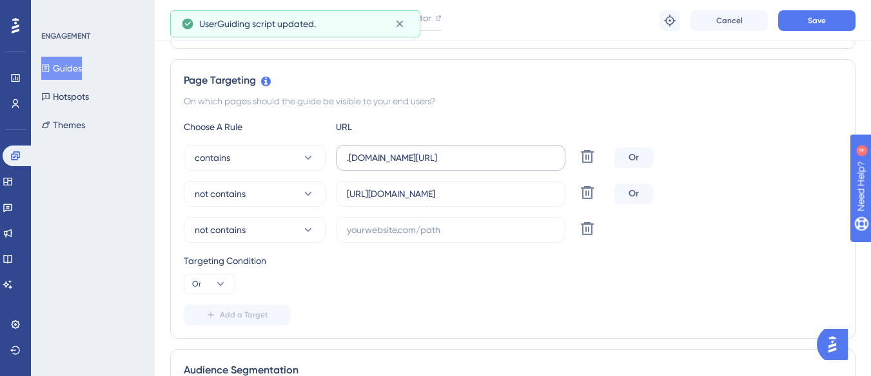
scroll to position [240, 0]
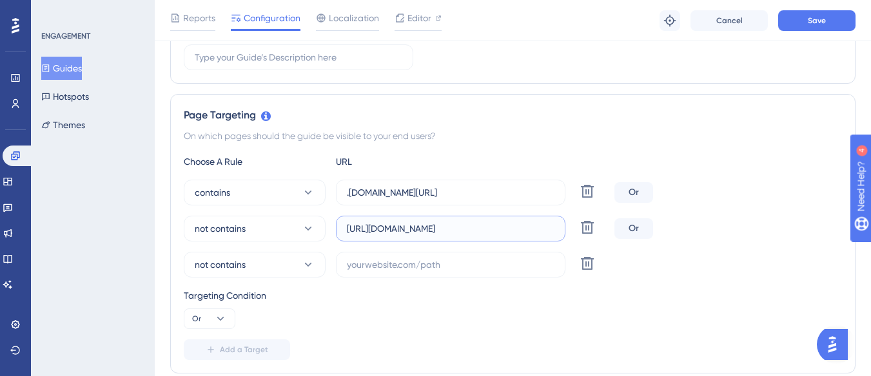
drag, startPoint x: 380, startPoint y: 232, endPoint x: 474, endPoint y: 239, distance: 94.3
click at [474, 239] on label "[URL][DOMAIN_NAME]" at bounding box center [450, 229] width 229 height 26
click at [436, 260] on input "text" at bounding box center [451, 265] width 208 height 14
paste input "supply-monitoramento"
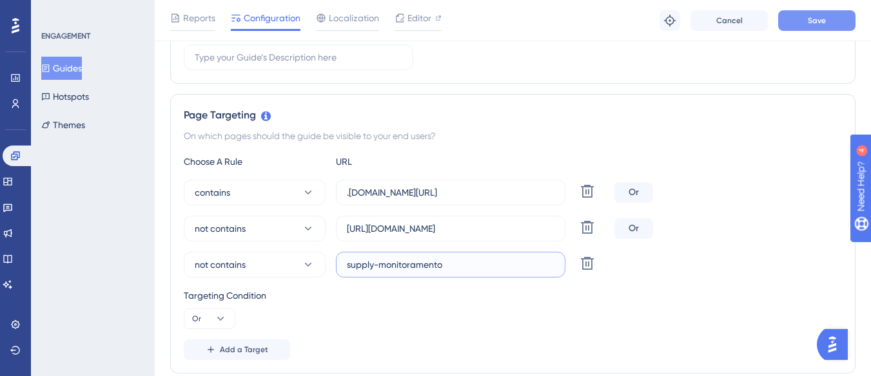
type input "supply-monitoramento"
click at [806, 23] on button "Save" at bounding box center [816, 20] width 77 height 21
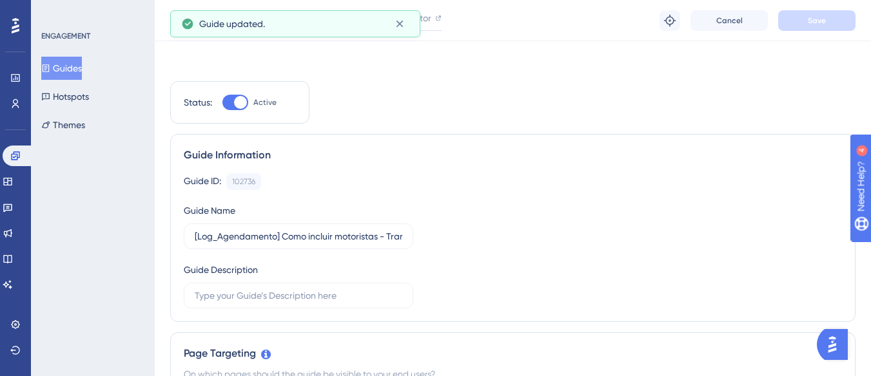
scroll to position [0, 0]
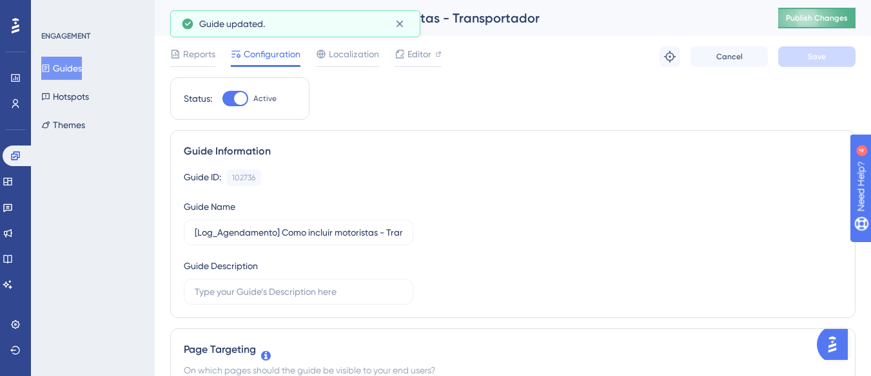
click at [800, 21] on span "Publish Changes" at bounding box center [817, 18] width 62 height 10
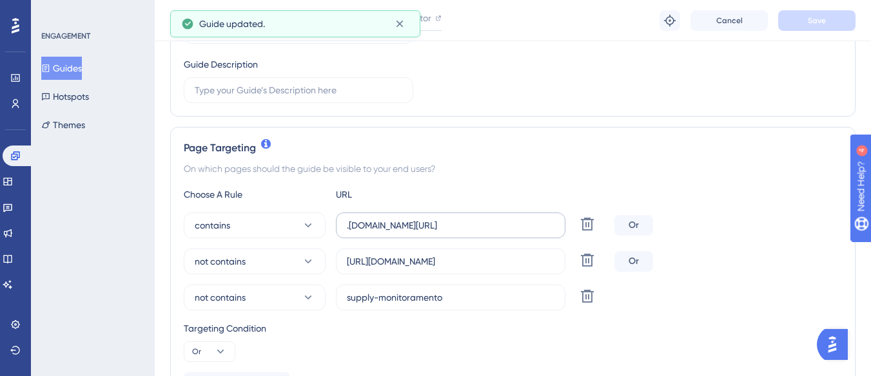
scroll to position [258, 0]
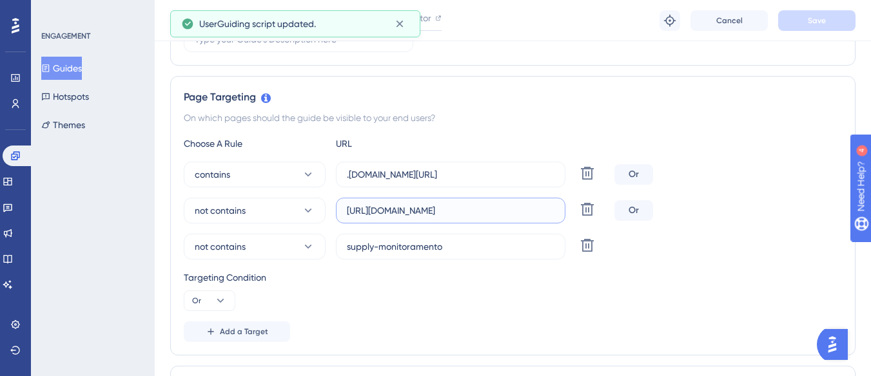
drag, startPoint x: 346, startPoint y: 211, endPoint x: 563, endPoint y: 211, distance: 217.9
click at [563, 211] on label "[URL][DOMAIN_NAME]" at bounding box center [450, 211] width 229 height 26
click at [373, 216] on input "[URL][DOMAIN_NAME]" at bounding box center [451, 211] width 208 height 14
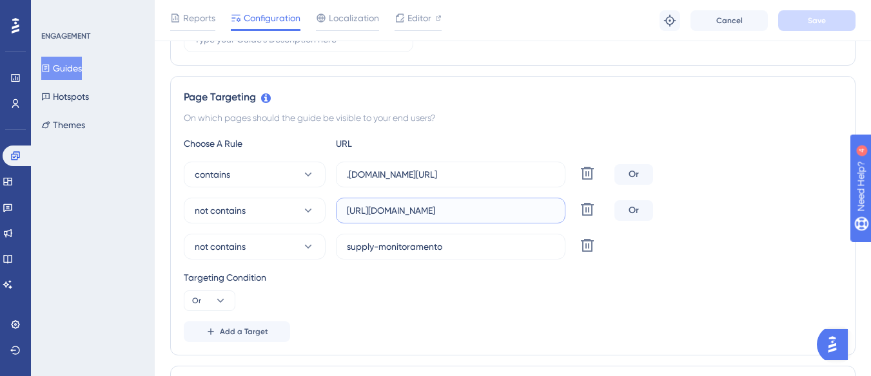
scroll to position [0, 162]
drag, startPoint x: 347, startPoint y: 210, endPoint x: 556, endPoint y: 219, distance: 209.7
click at [556, 219] on label "[URL][DOMAIN_NAME]" at bounding box center [450, 211] width 229 height 26
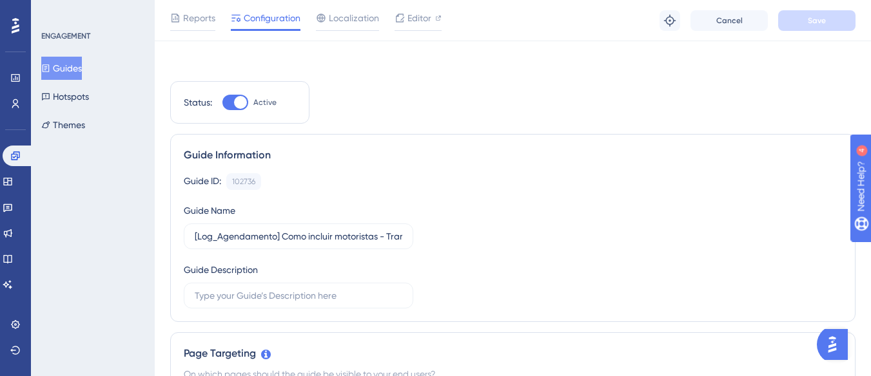
scroll to position [0, 0]
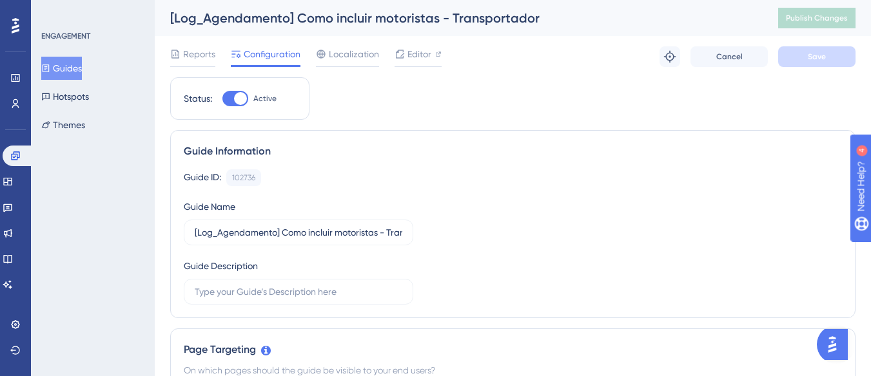
click at [82, 68] on button "Guides" at bounding box center [61, 68] width 41 height 23
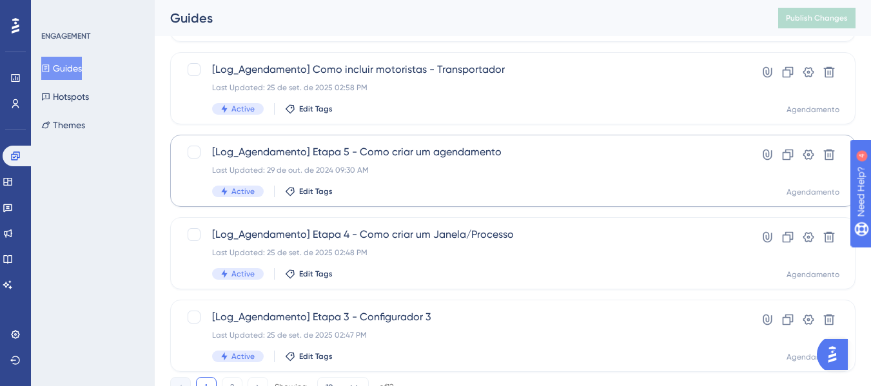
scroll to position [645, 0]
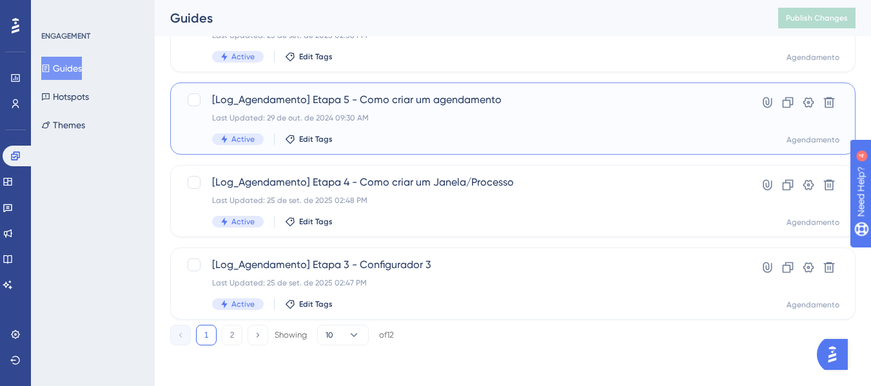
click at [472, 139] on div "Active Edit Tags" at bounding box center [461, 139] width 498 height 12
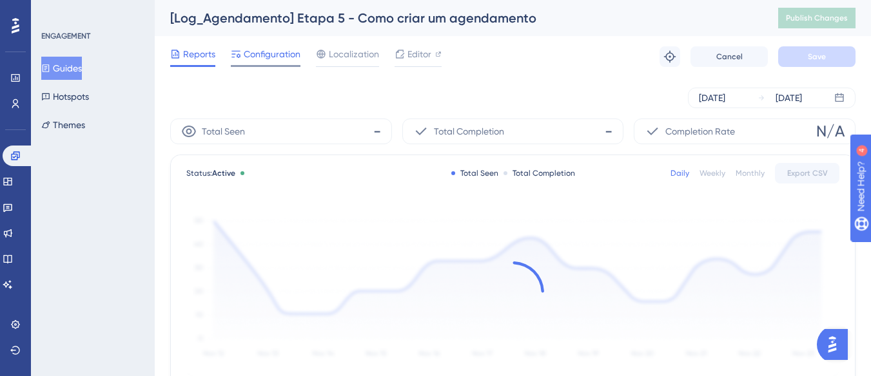
click at [267, 54] on span "Configuration" at bounding box center [272, 53] width 57 height 15
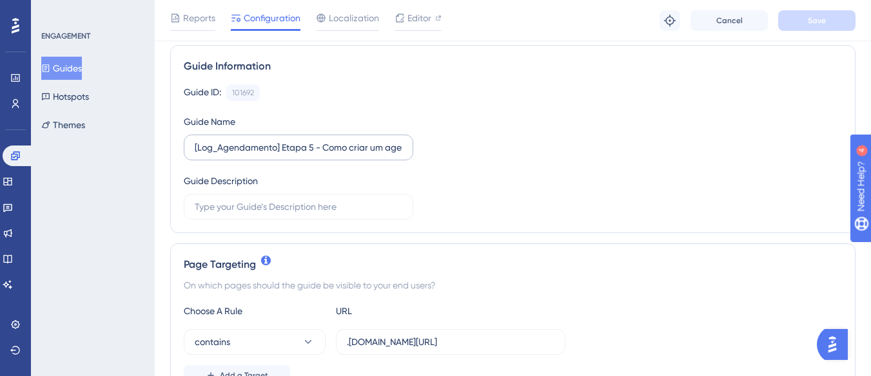
scroll to position [258, 0]
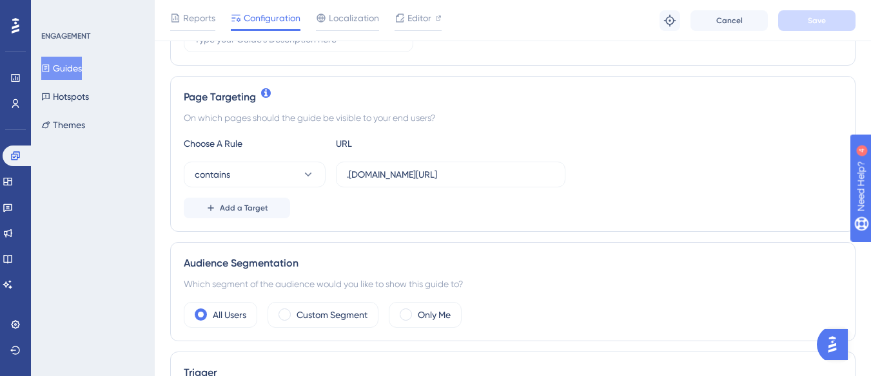
click at [264, 197] on div "Choose A Rule URL contains .[DOMAIN_NAME][URL] Add a Target" at bounding box center [513, 177] width 658 height 83
click at [266, 201] on button "Add a Target" at bounding box center [237, 208] width 106 height 21
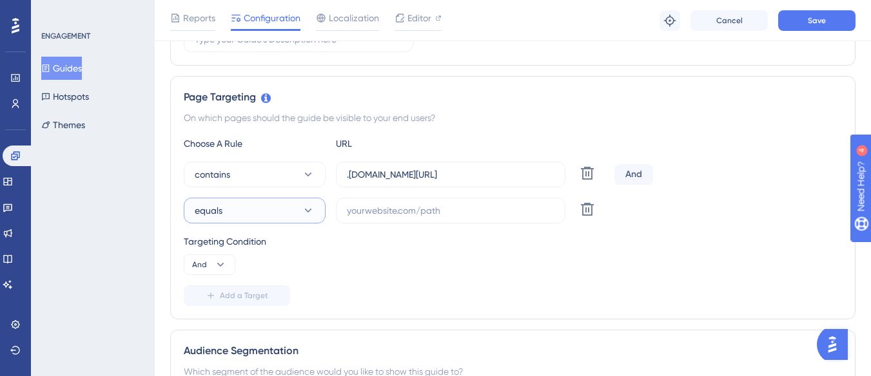
click at [260, 202] on button "equals" at bounding box center [255, 211] width 142 height 26
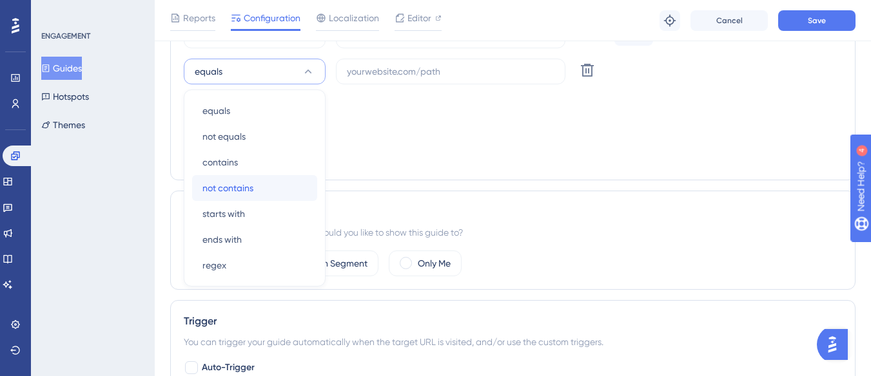
click at [235, 191] on span "not contains" at bounding box center [227, 187] width 51 height 15
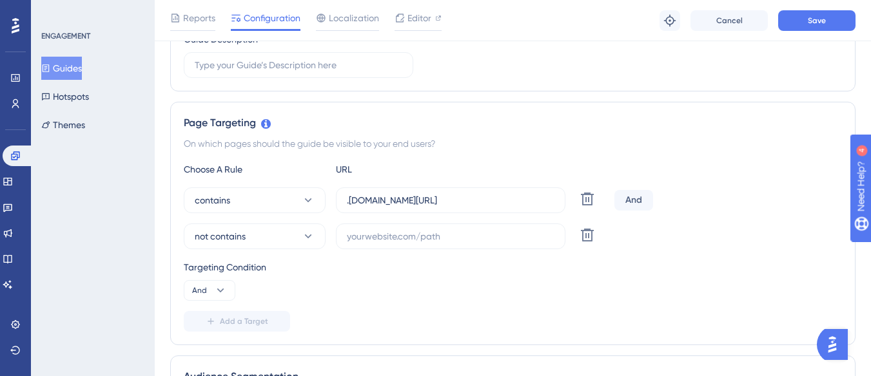
scroll to position [204, 0]
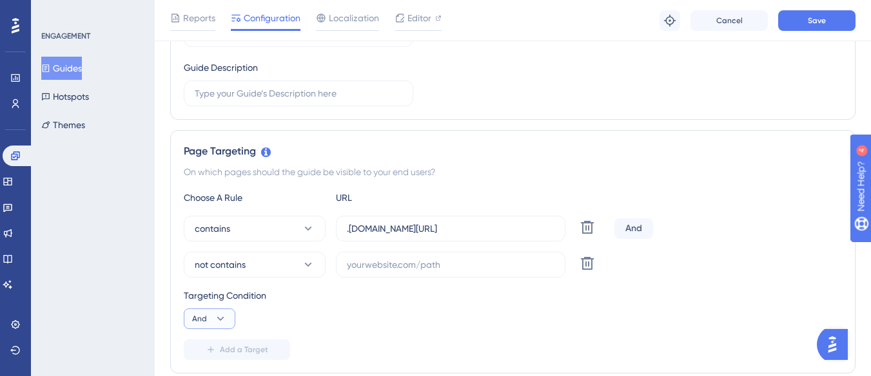
click at [210, 316] on button "And" at bounding box center [210, 319] width 52 height 21
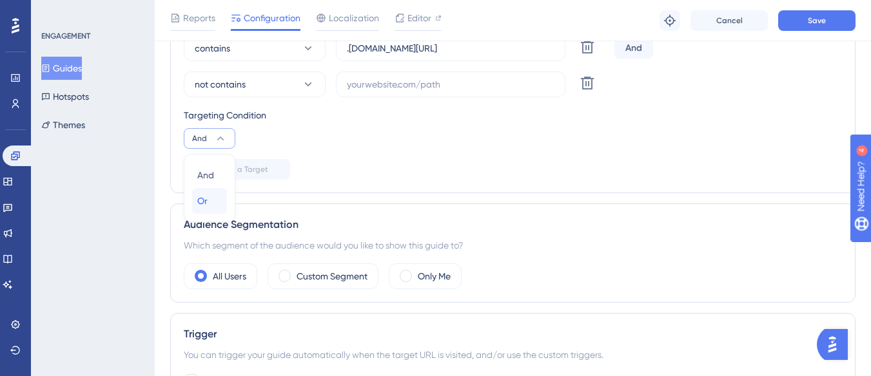
click at [204, 195] on span "Or" at bounding box center [202, 200] width 10 height 15
click at [835, 23] on button "Save" at bounding box center [816, 20] width 77 height 21
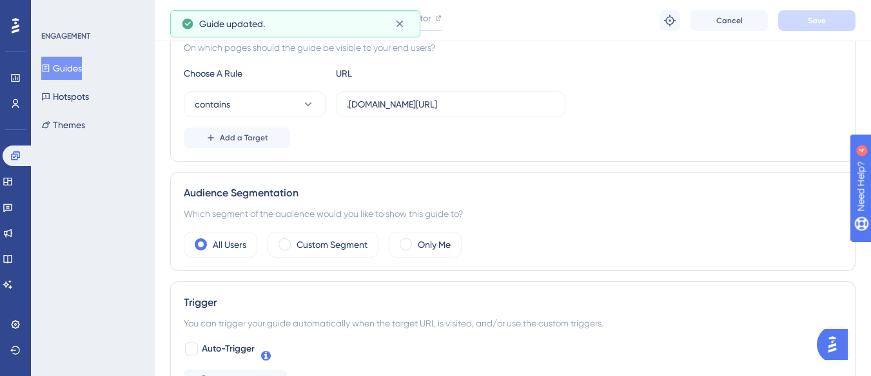
scroll to position [320, 0]
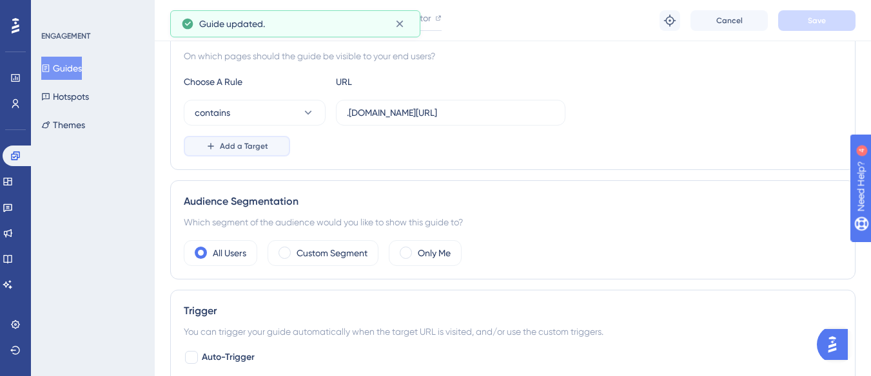
click at [229, 139] on button "Add a Target" at bounding box center [237, 146] width 106 height 21
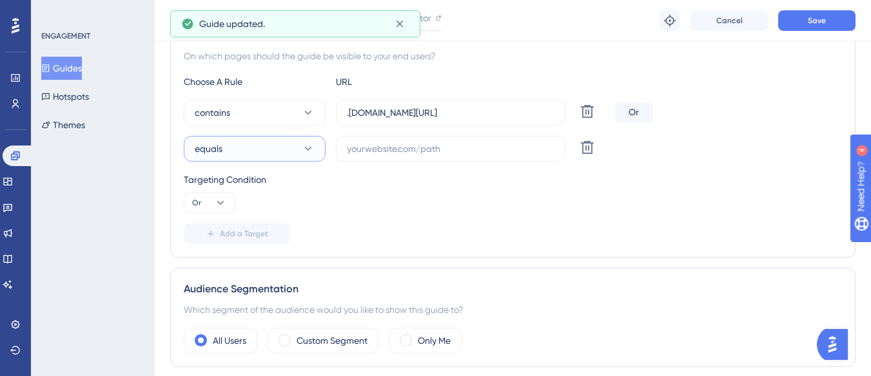
click at [229, 149] on button "equals" at bounding box center [255, 149] width 142 height 26
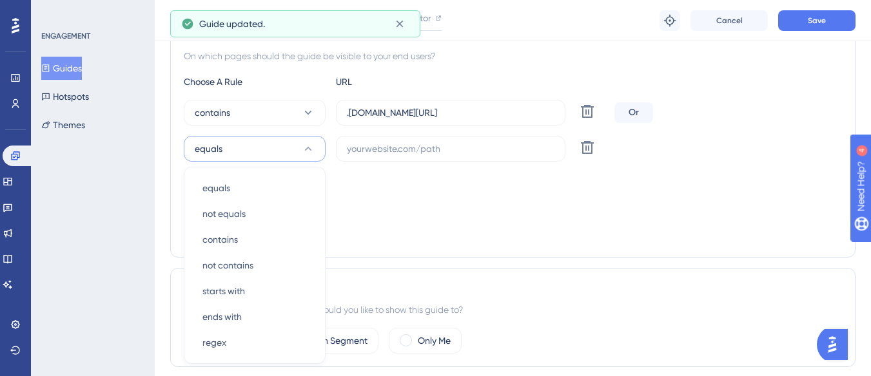
scroll to position [397, 0]
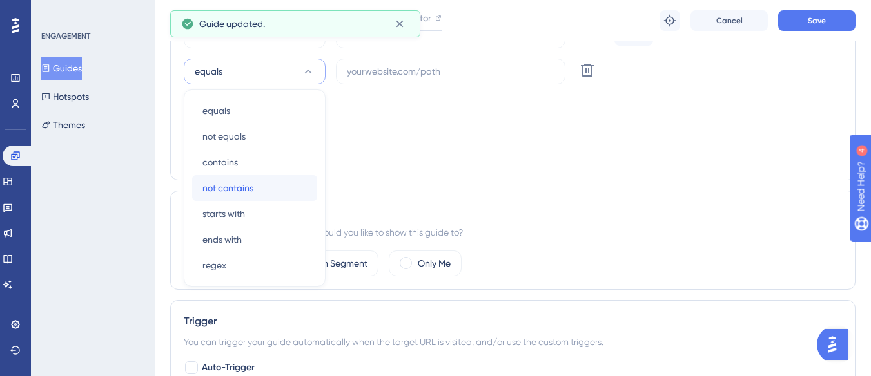
click at [233, 189] on span "not contains" at bounding box center [227, 187] width 51 height 15
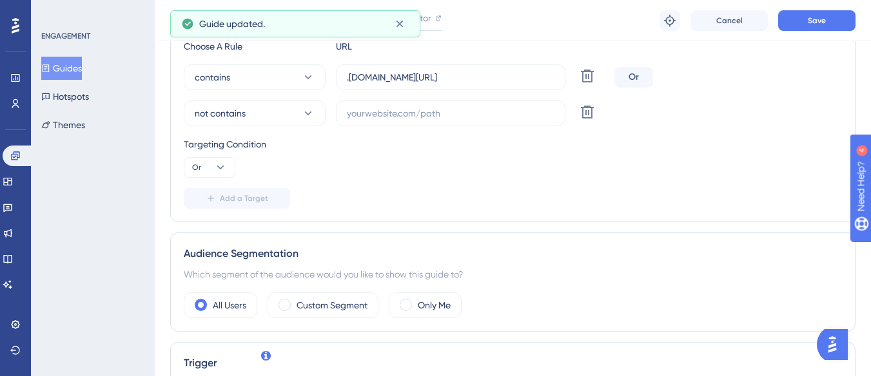
scroll to position [333, 0]
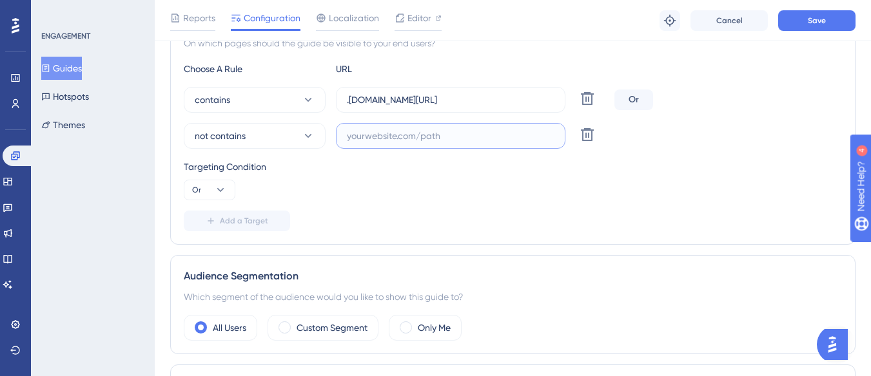
click at [362, 132] on input "text" at bounding box center [451, 136] width 208 height 14
paste input "[URL][DOMAIN_NAME]"
drag, startPoint x: 422, startPoint y: 137, endPoint x: 299, endPoint y: 129, distance: 122.8
click at [299, 129] on div "not contains [URL][DOMAIN_NAME] Delete" at bounding box center [396, 136] width 425 height 26
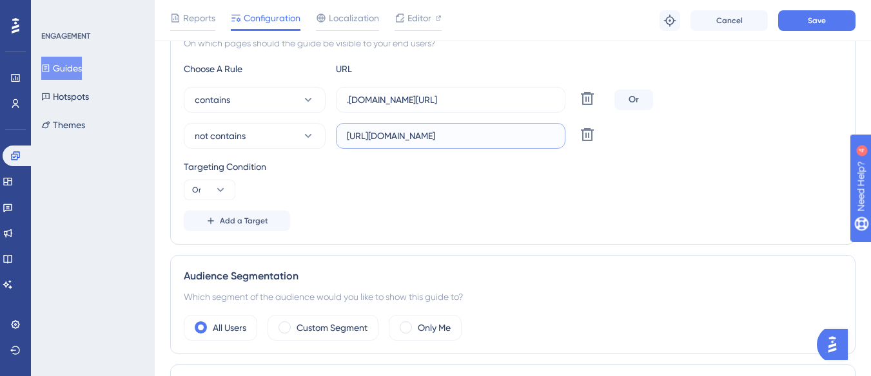
click at [424, 139] on input "[URL][DOMAIN_NAME]" at bounding box center [451, 136] width 208 height 14
drag, startPoint x: 424, startPoint y: 100, endPoint x: 581, endPoint y: 99, distance: 157.3
click at [581, 99] on div "contains .[DOMAIN_NAME][URL] Delete" at bounding box center [396, 100] width 425 height 26
click at [502, 128] on label "[URL][DOMAIN_NAME]" at bounding box center [450, 136] width 229 height 26
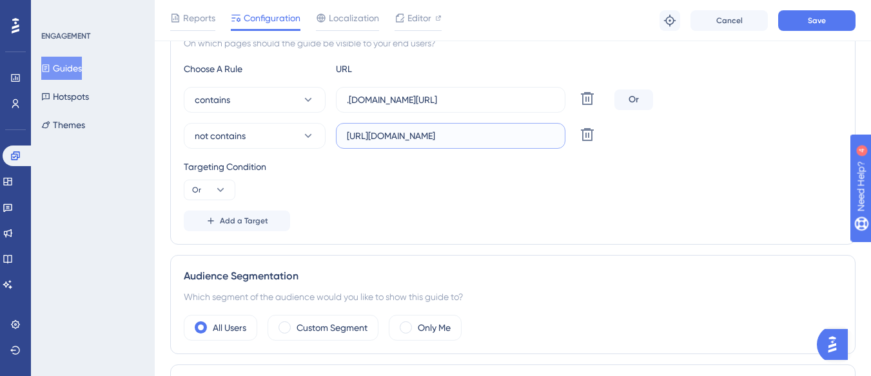
click at [502, 129] on input "[URL][DOMAIN_NAME]" at bounding box center [451, 136] width 208 height 14
drag, startPoint x: 503, startPoint y: 137, endPoint x: 568, endPoint y: 137, distance: 64.5
click at [568, 137] on div "not contains [URL][DOMAIN_NAME] Delete" at bounding box center [396, 136] width 425 height 26
click at [393, 135] on input "[URL][DOMAIN_NAME]" at bounding box center [451, 136] width 208 height 14
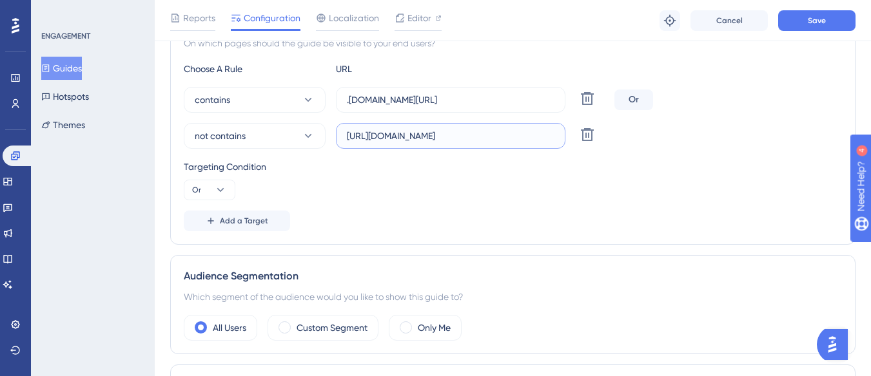
drag, startPoint x: 391, startPoint y: 135, endPoint x: 568, endPoint y: 139, distance: 176.7
click at [568, 139] on div "not contains [URL][DOMAIN_NAME] Delete" at bounding box center [396, 136] width 425 height 26
paste input "agendamento/agendamentos/planejador"
type input "[URL][DOMAIN_NAME]"
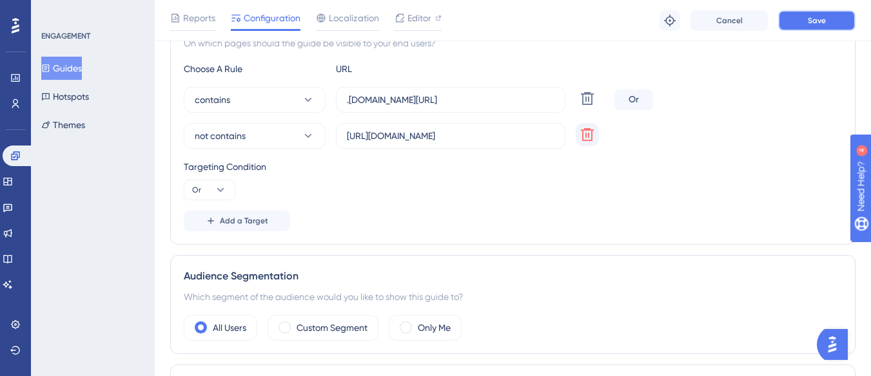
click at [806, 22] on button "Save" at bounding box center [816, 20] width 77 height 21
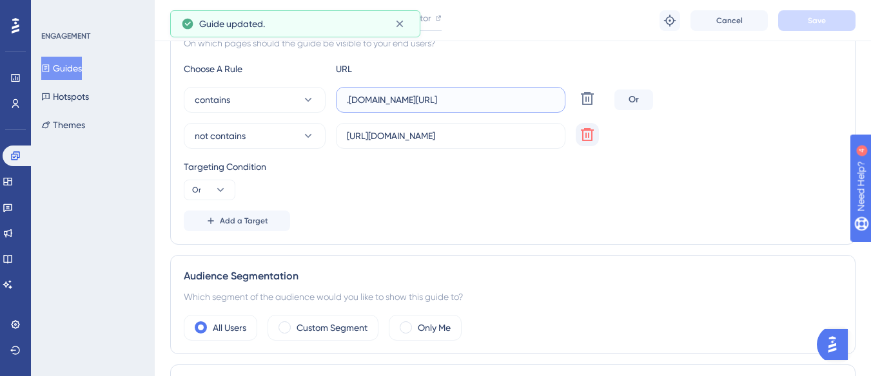
scroll to position [0, 54]
drag, startPoint x: 355, startPoint y: 101, endPoint x: 552, endPoint y: 98, distance: 196.6
click at [552, 98] on input ".[DOMAIN_NAME][URL]" at bounding box center [451, 100] width 208 height 14
click at [429, 141] on input "[URL][DOMAIN_NAME]" at bounding box center [451, 136] width 208 height 14
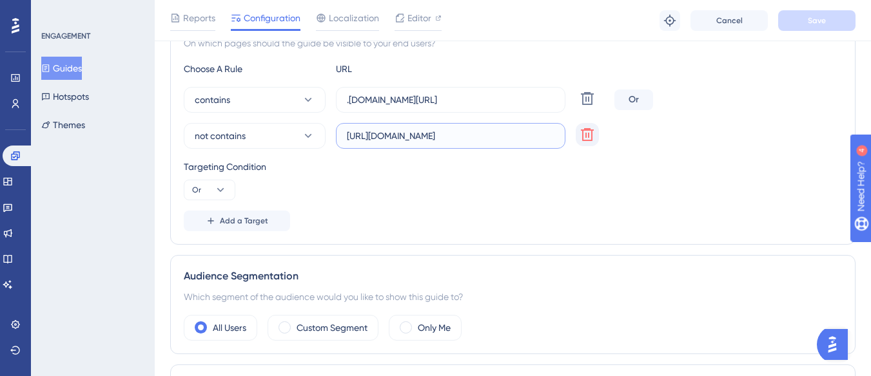
drag, startPoint x: 454, startPoint y: 138, endPoint x: 549, endPoint y: 140, distance: 95.4
click at [549, 140] on input "[URL][DOMAIN_NAME]" at bounding box center [451, 136] width 208 height 14
click at [435, 135] on input "[URL][DOMAIN_NAME]" at bounding box center [451, 136] width 208 height 14
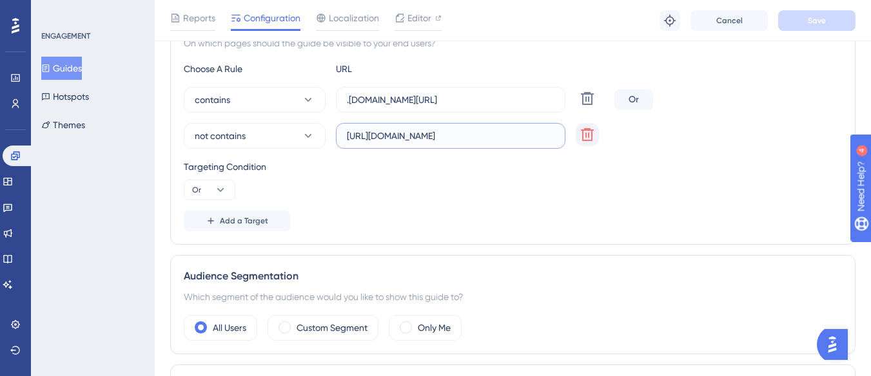
drag, startPoint x: 416, startPoint y: 136, endPoint x: 560, endPoint y: 137, distance: 143.8
click at [560, 137] on label "[URL][DOMAIN_NAME]" at bounding box center [450, 136] width 229 height 26
drag, startPoint x: 425, startPoint y: 98, endPoint x: 549, endPoint y: 110, distance: 124.4
click at [549, 110] on label ".[DOMAIN_NAME][URL]" at bounding box center [450, 100] width 229 height 26
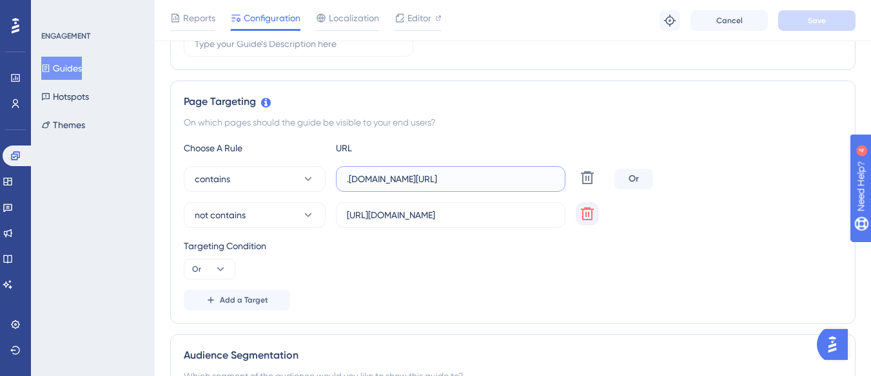
scroll to position [268, 0]
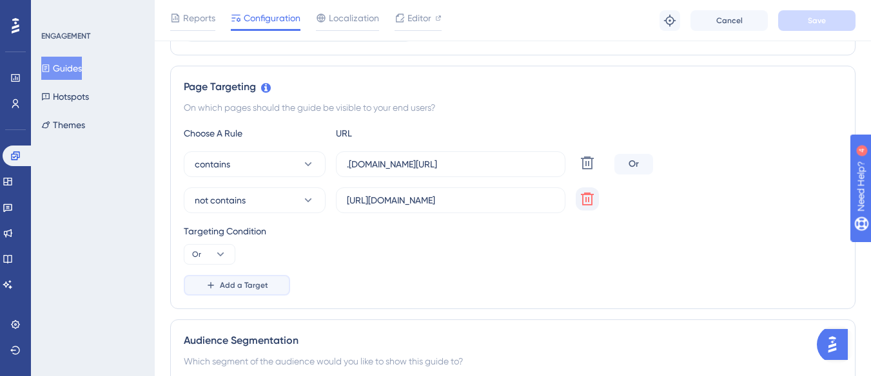
click at [266, 280] on span "Add a Target" at bounding box center [244, 285] width 48 height 10
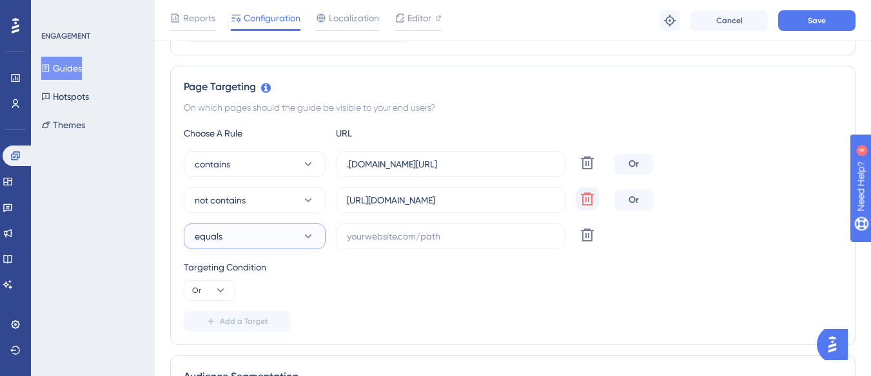
click at [256, 244] on button "equals" at bounding box center [255, 237] width 142 height 26
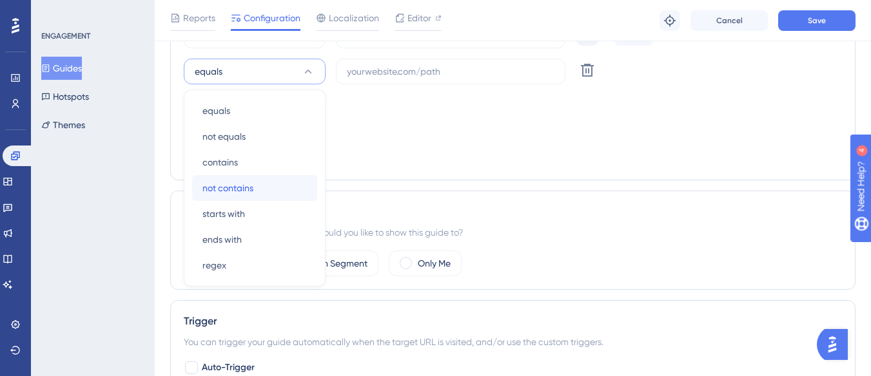
click at [234, 186] on span "not contains" at bounding box center [227, 187] width 51 height 15
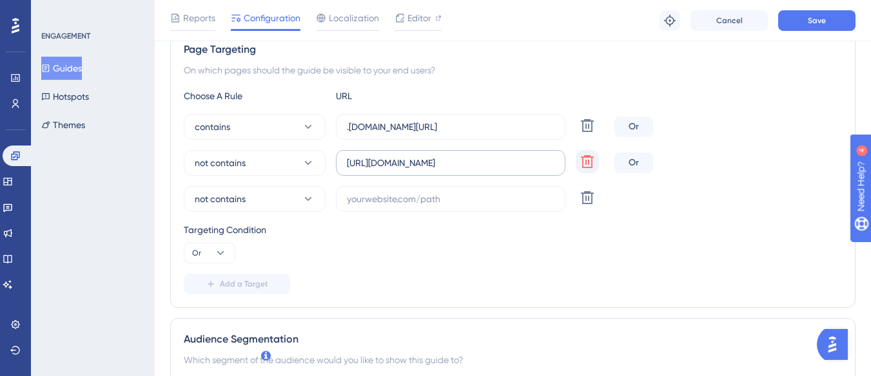
scroll to position [304, 0]
drag, startPoint x: 378, startPoint y: 165, endPoint x: 473, endPoint y: 177, distance: 95.5
click at [473, 177] on label "[URL][DOMAIN_NAME]" at bounding box center [450, 164] width 229 height 26
click at [379, 200] on input "text" at bounding box center [451, 200] width 208 height 14
paste input "supply-monitoramento"
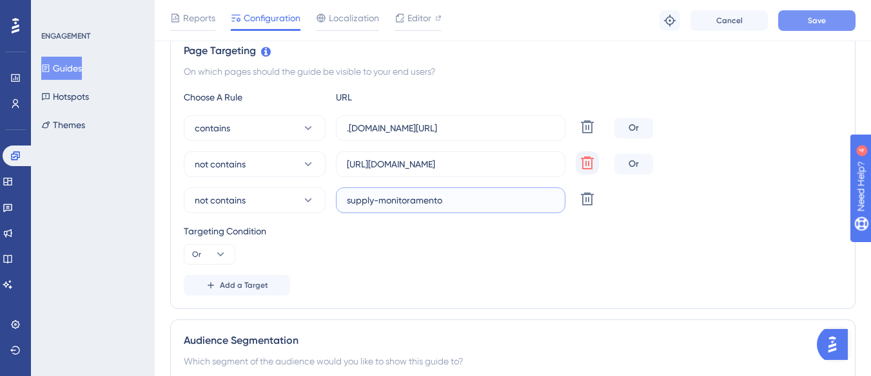
type input "supply-monitoramento"
click at [799, 14] on button "Save" at bounding box center [816, 20] width 77 height 21
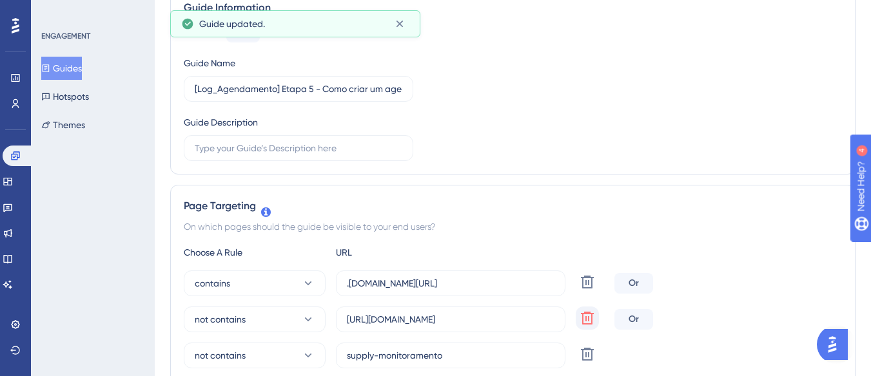
scroll to position [0, 0]
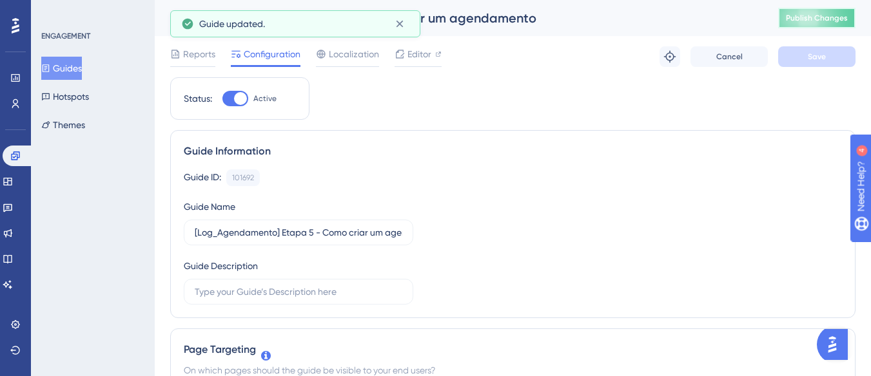
click at [823, 21] on span "Publish Changes" at bounding box center [817, 18] width 62 height 10
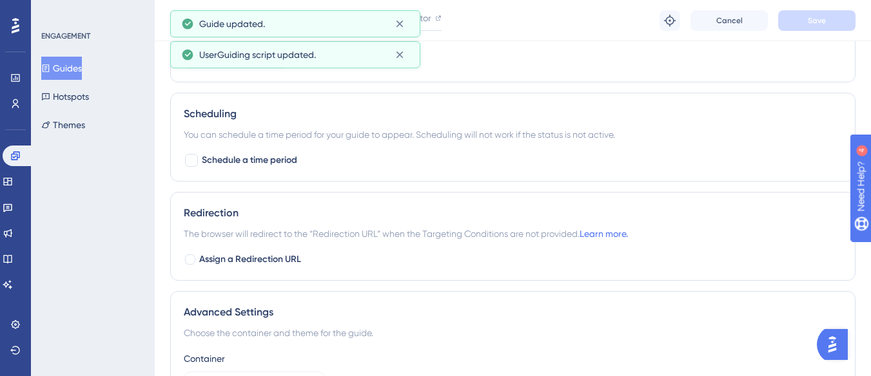
scroll to position [919, 0]
